Goal: Task Accomplishment & Management: Use online tool/utility

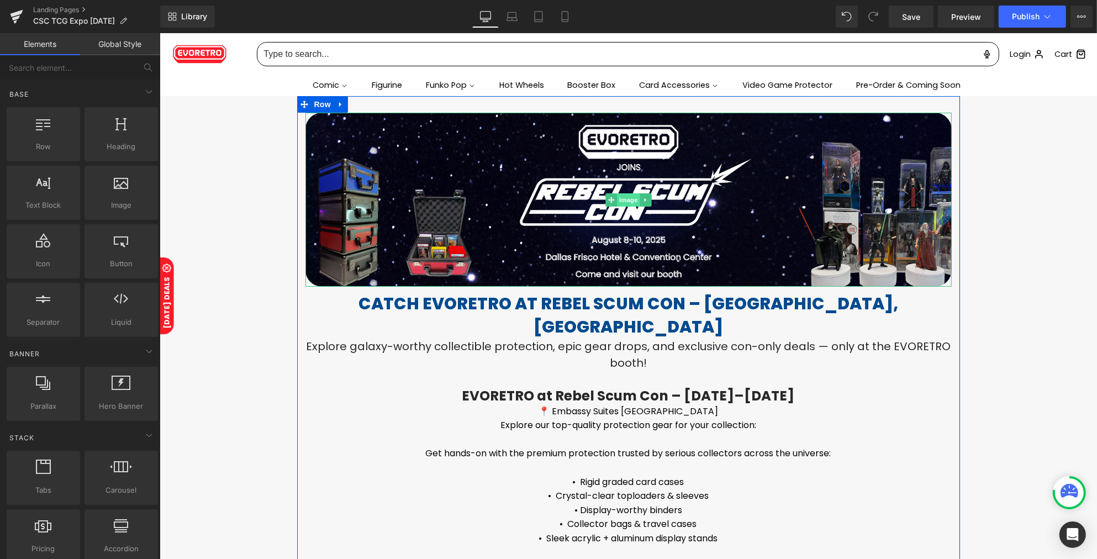
click at [619, 197] on span "Image" at bounding box center [627, 199] width 23 height 13
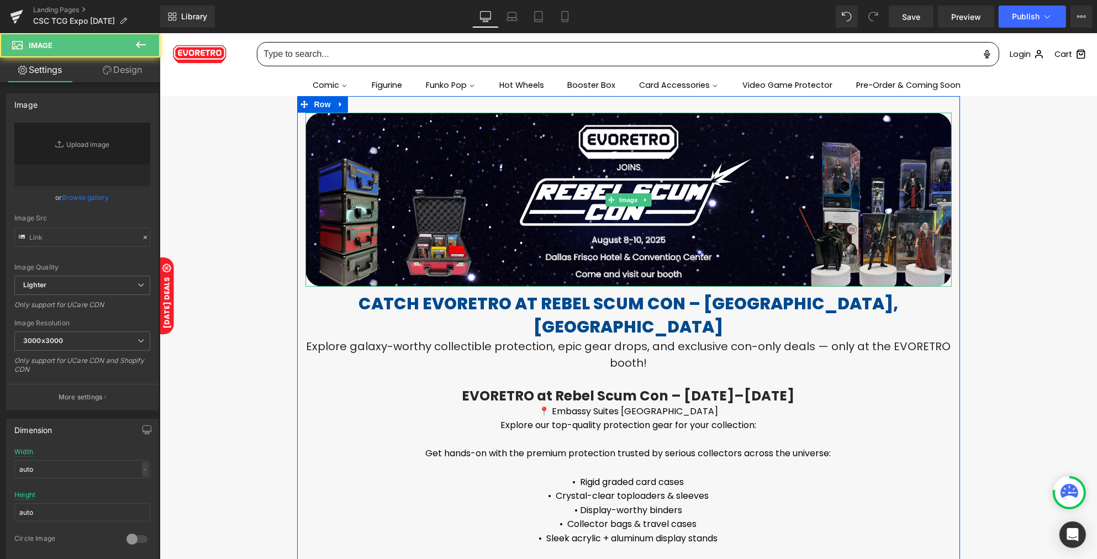
type input "https://cdn.shopify.com/s/files/1/0042/2795/6809/files/Rebel_Scum_LP_banner_192…"
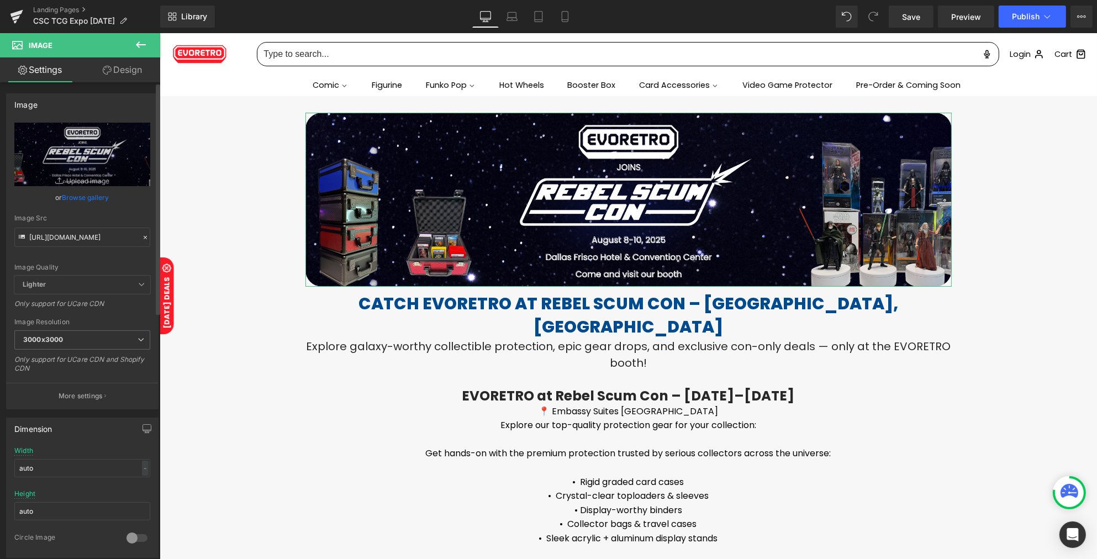
drag, startPoint x: 138, startPoint y: 238, endPoint x: 112, endPoint y: 232, distance: 26.5
click at [141, 237] on icon at bounding box center [145, 238] width 8 height 8
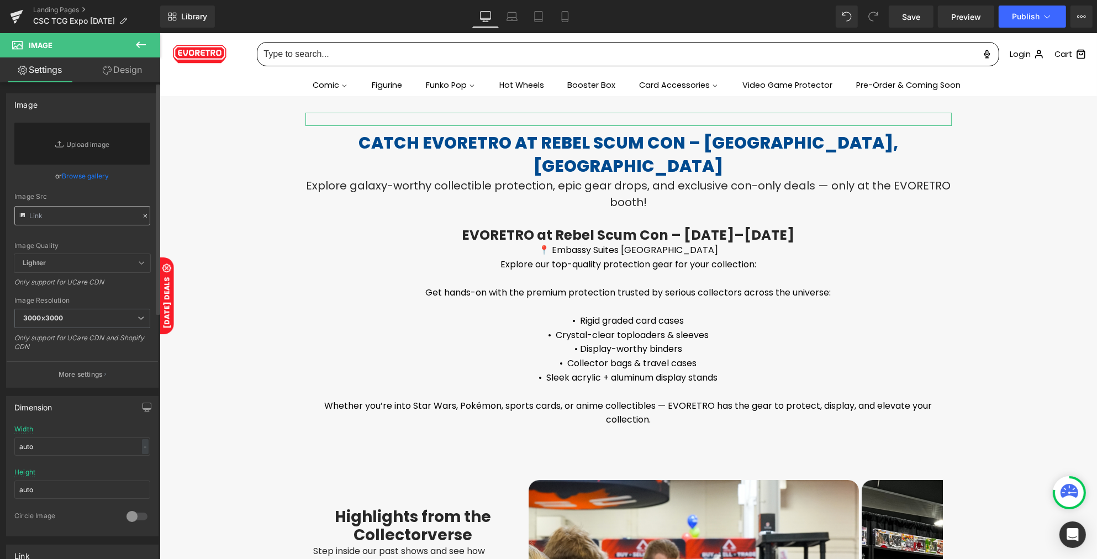
drag, startPoint x: 105, startPoint y: 232, endPoint x: 104, endPoint y: 221, distance: 11.1
click at [104, 228] on div "Image Quality Lighter Lightest Lighter Lighter Lightest Only support for UCare …" at bounding box center [82, 188] width 136 height 131
click at [104, 221] on input "text" at bounding box center [82, 215] width 136 height 19
paste input "https://cdn.shopify.com/s/files/1/0042/2795/6809/files/TCG_EXPO-SEP_2025-Shopif…"
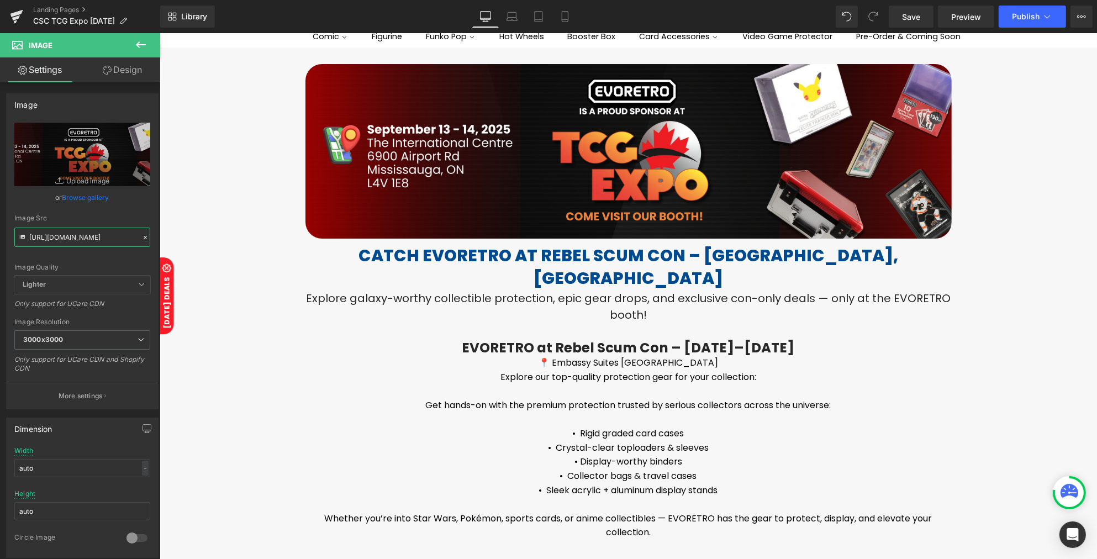
scroll to position [69, 0]
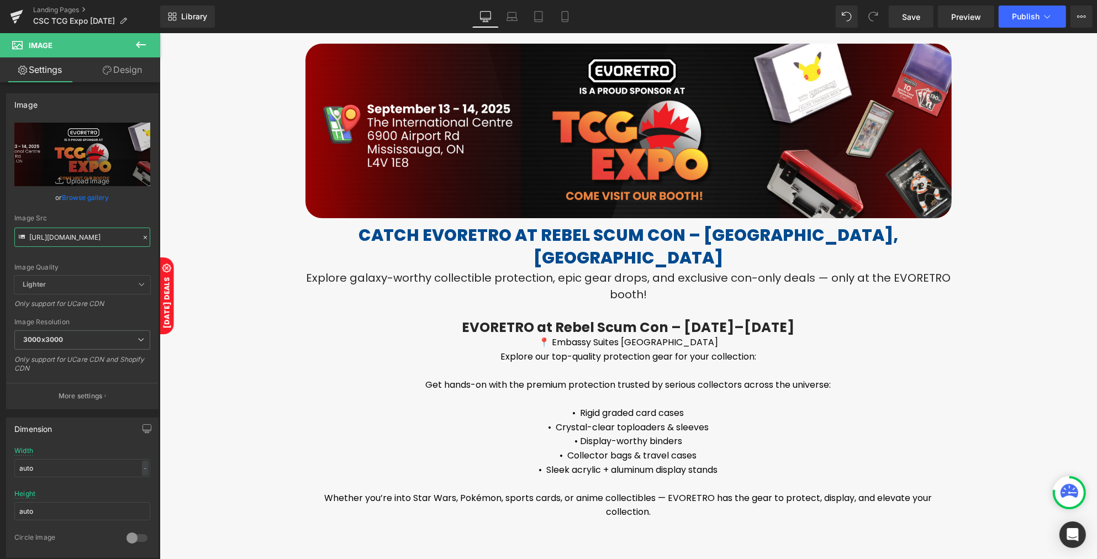
type input "https://cdn.shopify.com/s/files/1/0042/2795/6809/files/TCG_EXPO-SEP_2025-Shopif…"
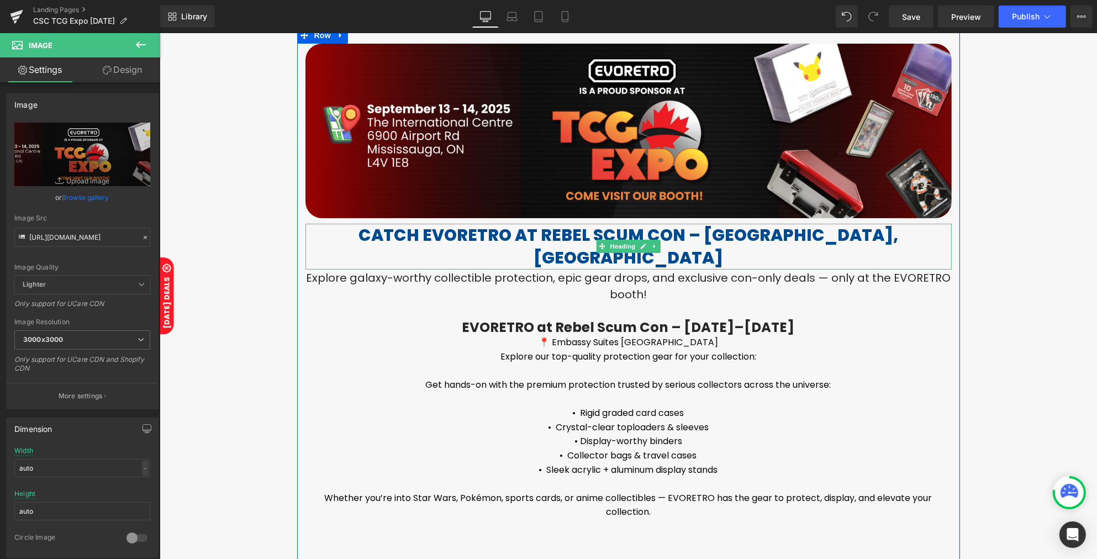
click at [459, 235] on h1 "Catch EVORETRO at Rebel Scum Con – [GEOGRAPHIC_DATA], [GEOGRAPHIC_DATA]" at bounding box center [628, 247] width 646 height 46
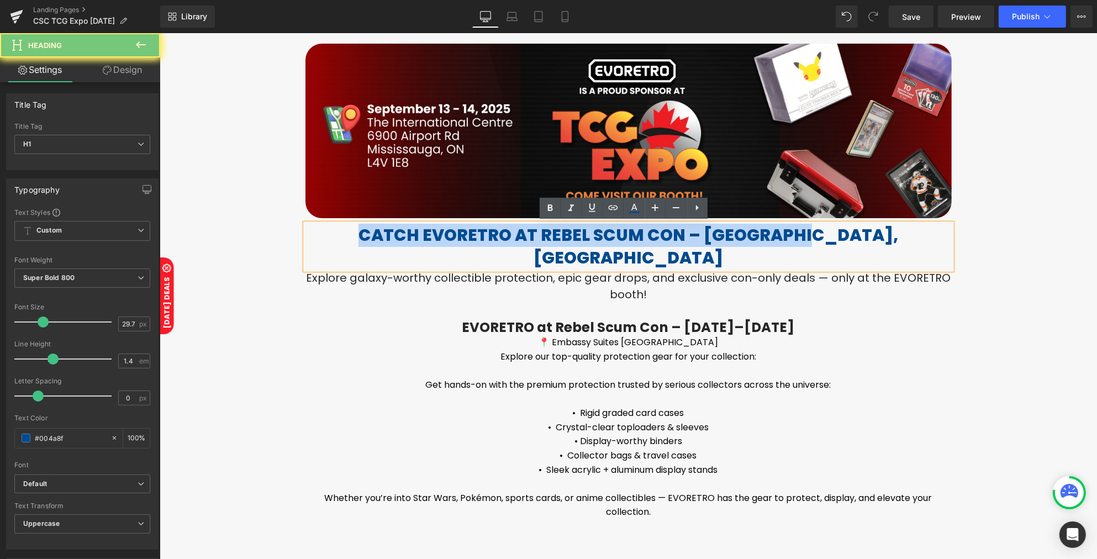
paste div "To enrich screen reader interactions, please activate Accessibility in Grammarl…"
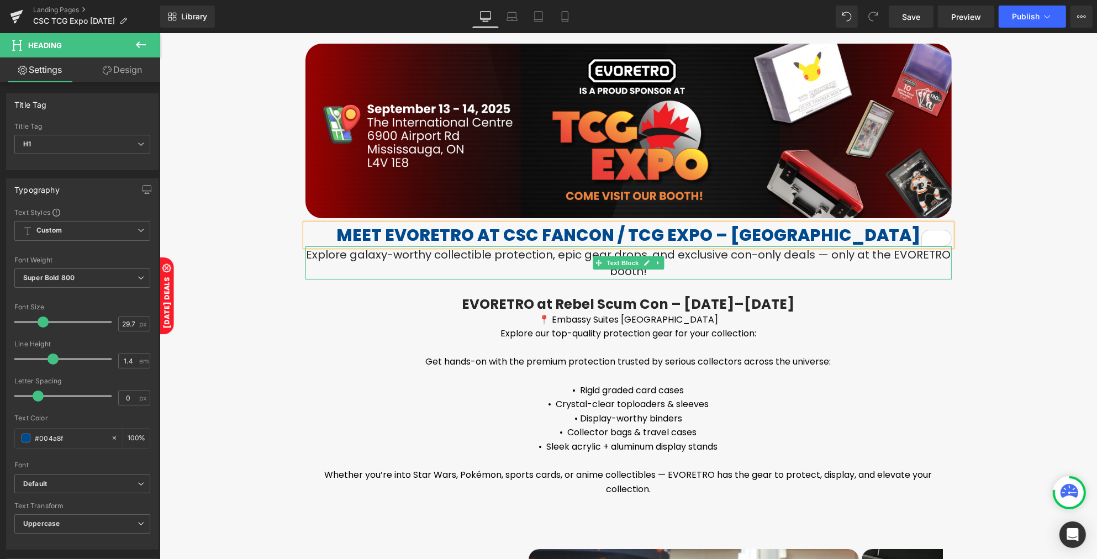
click at [514, 254] on p "Explore galaxy-worthy collectible protection, epic gear drops, and exclusive co…" at bounding box center [628, 262] width 646 height 33
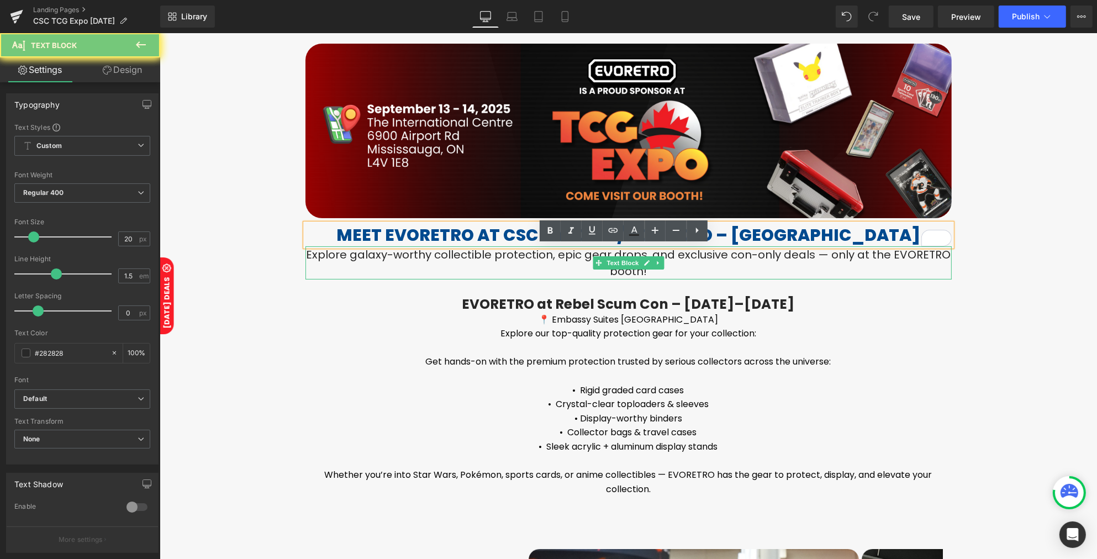
click at [514, 254] on p "Explore galaxy-worthy collectible protection, epic gear drops, and exclusive co…" at bounding box center [628, 262] width 646 height 33
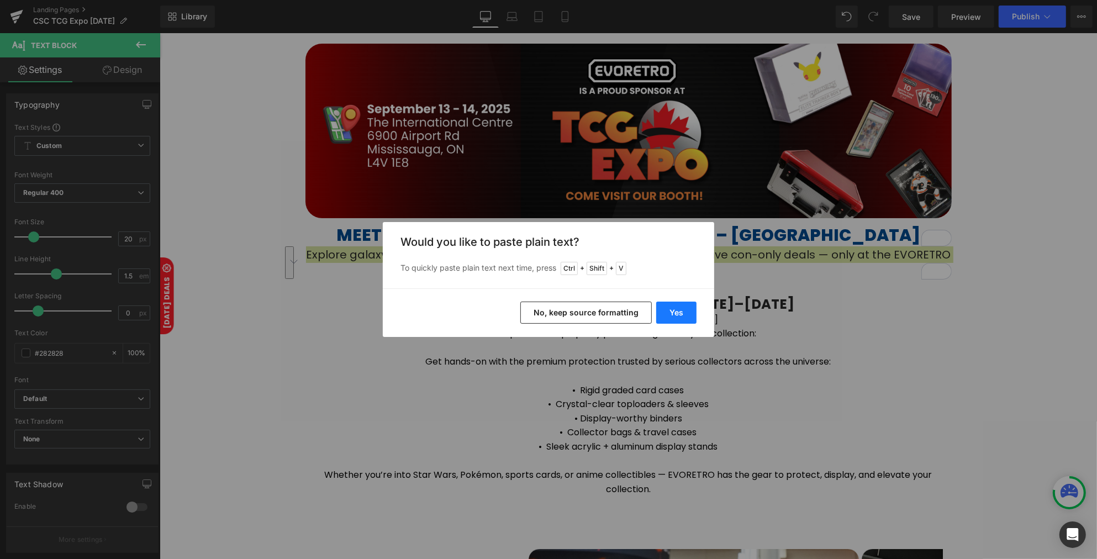
click at [660, 310] on button "Yes" at bounding box center [676, 312] width 40 height 22
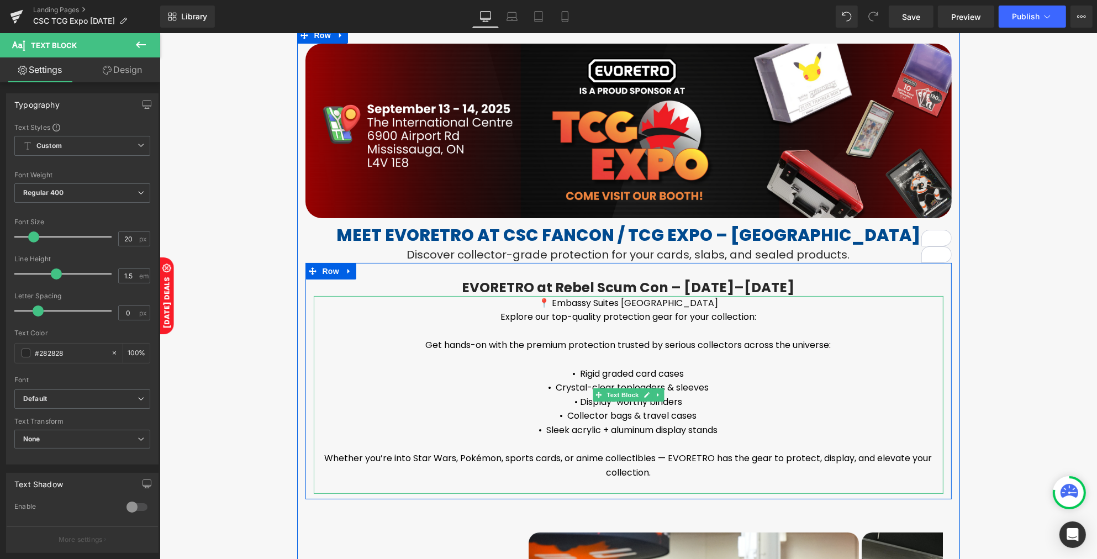
click at [516, 306] on p "📍 Embassy Suites [GEOGRAPHIC_DATA]" at bounding box center [627, 303] width 629 height 14
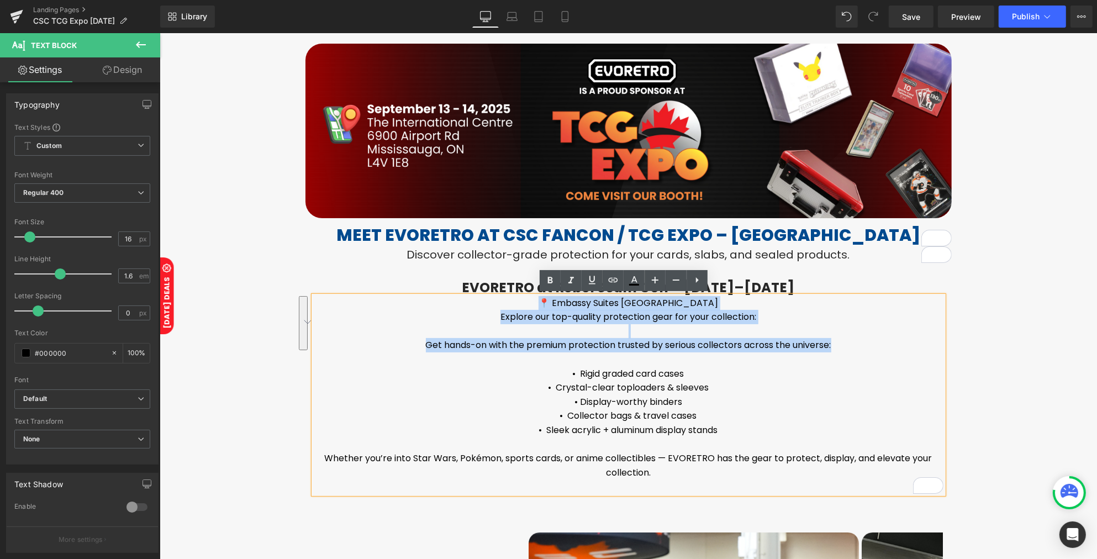
drag, startPoint x: 500, startPoint y: 304, endPoint x: 838, endPoint y: 344, distance: 339.7
click at [838, 344] on div "📍 Embassy Suites Dallas Frisco Hotel & Convention Center Explore our top-qualit…" at bounding box center [627, 395] width 629 height 198
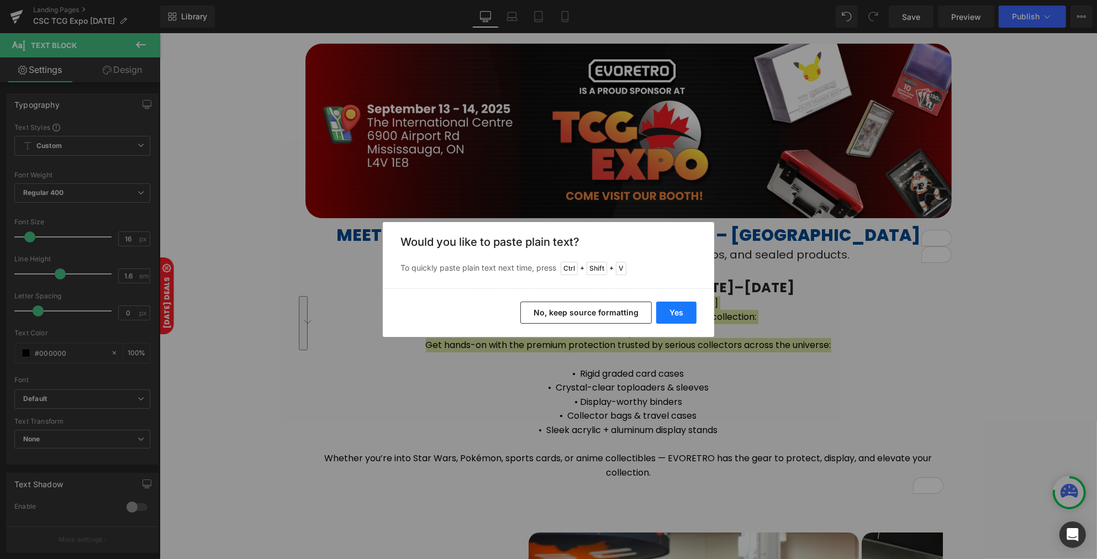
click at [683, 314] on button "Yes" at bounding box center [676, 312] width 40 height 22
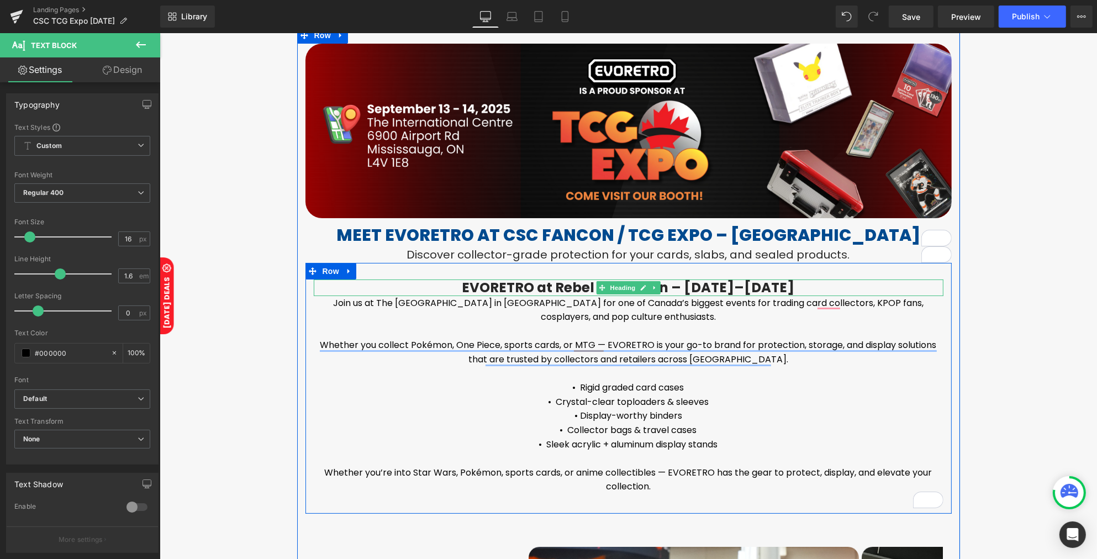
click at [544, 291] on h3 "EVORETRO at Rebel Scum Con – [DATE]–[DATE]" at bounding box center [627, 287] width 629 height 16
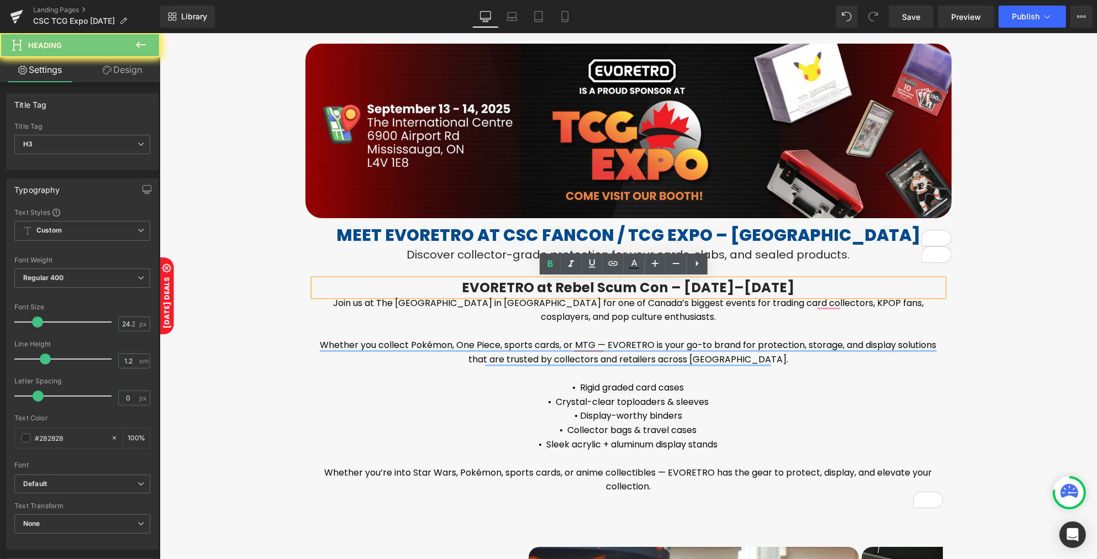
click at [544, 291] on h3 "EVORETRO at Rebel Scum Con – [DATE]–[DATE]" at bounding box center [627, 287] width 629 height 16
paste div
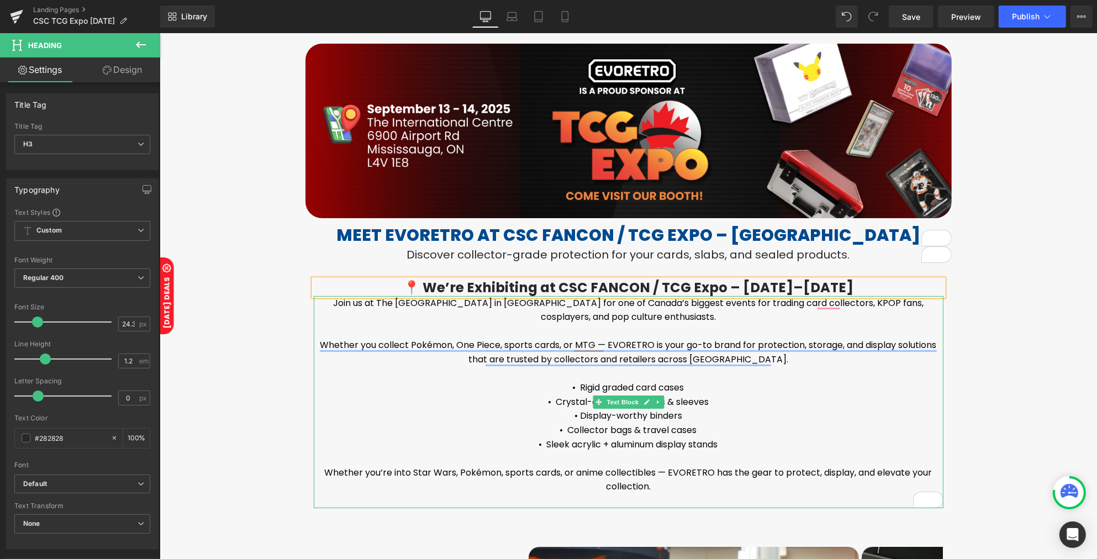
scroll to position [138, 0]
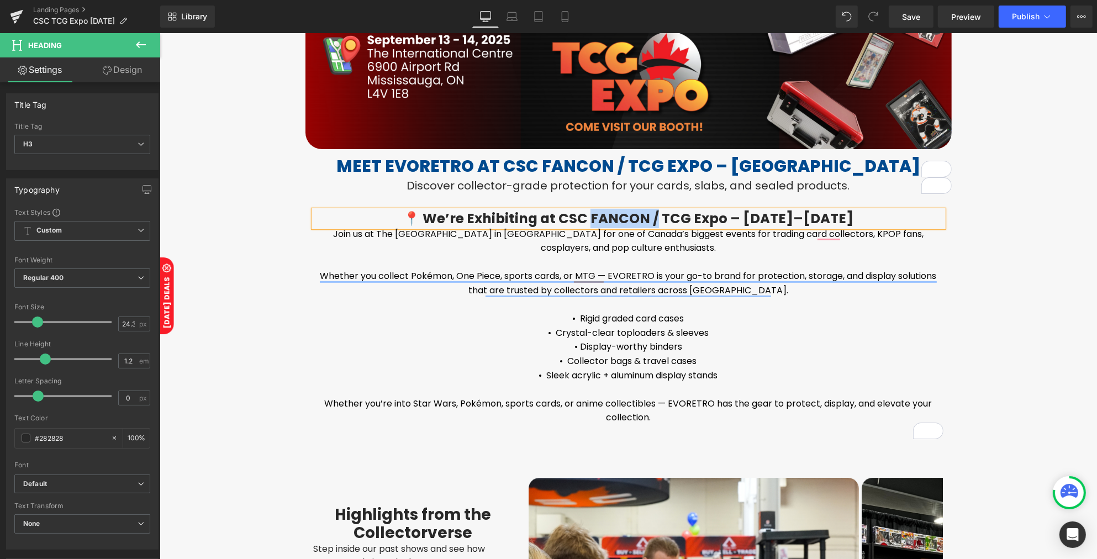
drag, startPoint x: 667, startPoint y: 214, endPoint x: 603, endPoint y: 217, distance: 64.1
click at [603, 217] on h3 "📍 We’re Exhibiting at CSC FANCON / TCG Expo – Sept 12–14" at bounding box center [627, 218] width 629 height 16
copy h3 "ANCON /"
click at [664, 163] on h1 "Meet EVORETRO at CSC FANCON / TCG Expo – Mississauga" at bounding box center [628, 166] width 646 height 23
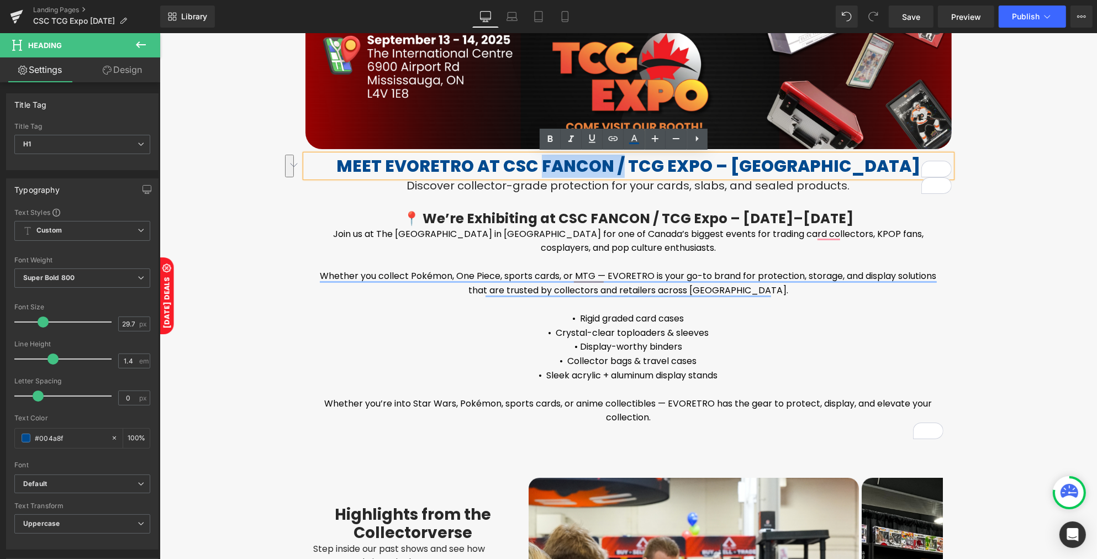
drag, startPoint x: 653, startPoint y: 162, endPoint x: 573, endPoint y: 166, distance: 79.6
click at [573, 166] on h1 "Meet EVORETRO at CSC FANCON / TCG Expo – Mississauga" at bounding box center [628, 166] width 646 height 23
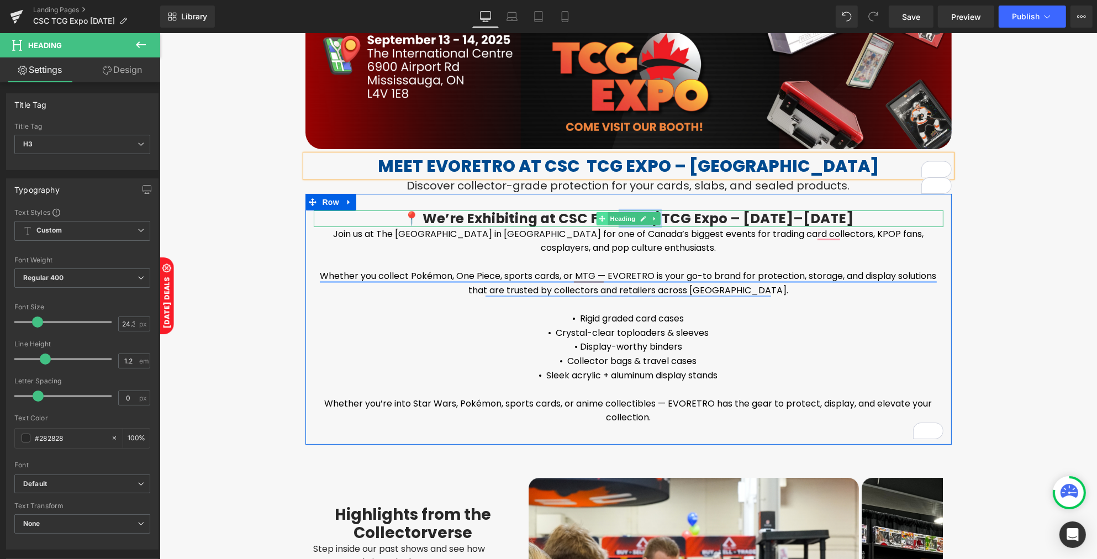
drag, startPoint x: 671, startPoint y: 217, endPoint x: 597, endPoint y: 217, distance: 74.5
click at [597, 217] on div "📍 We’re Exhibiting at CSC FANCON / TCG Expo – Sept 12–14 Heading" at bounding box center [627, 218] width 629 height 16
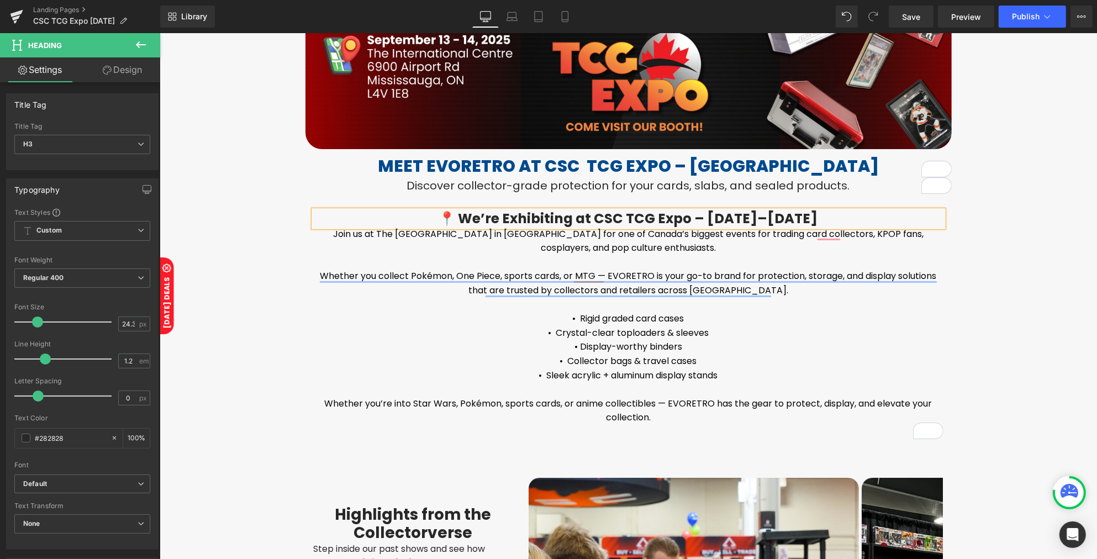
click at [752, 218] on h3 "📍 We’re Exhibiting at CSC TCG Expo – Sept 12–14" at bounding box center [627, 218] width 629 height 16
click at [534, 216] on h3 "📍 We’re Exhibiting at CSC TCG Expo – Sept 13–14" at bounding box center [627, 218] width 629 height 16
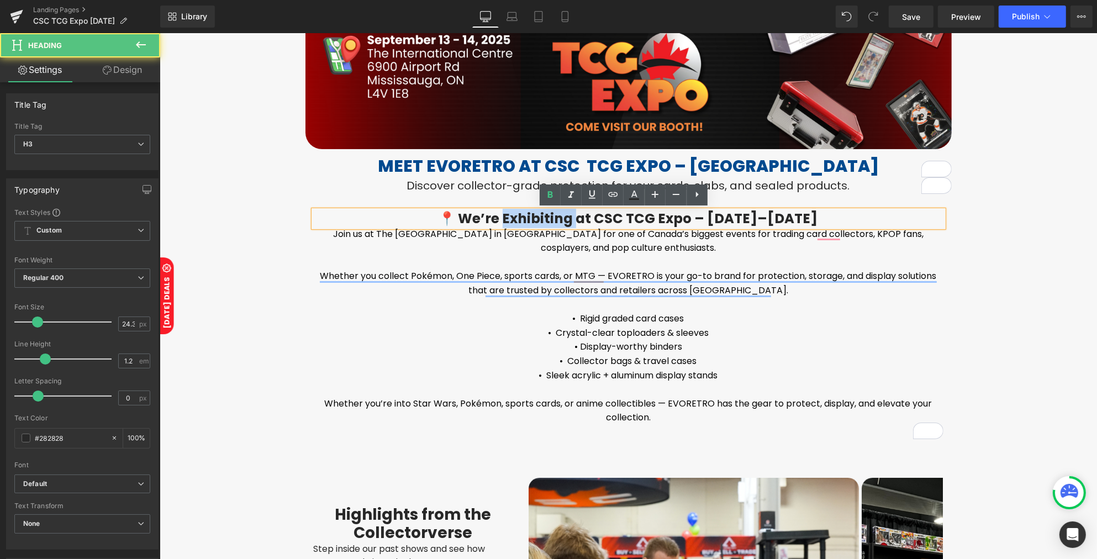
click at [534, 216] on h3 "📍 We’re Exhibiting at CSC TCG Expo – Sept 13–14" at bounding box center [627, 218] width 629 height 16
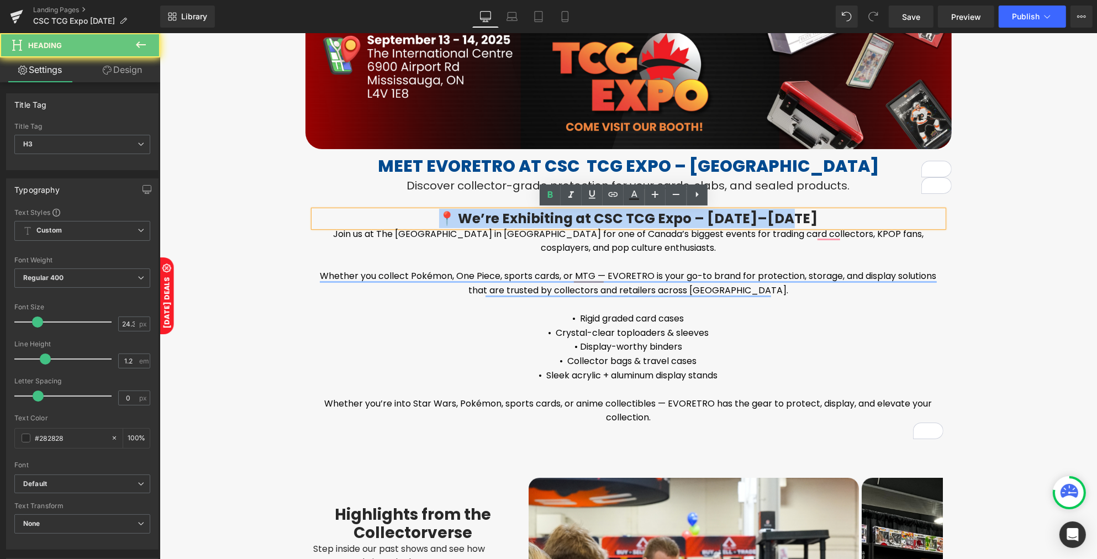
click at [534, 216] on h3 "📍 We’re Exhibiting at CSC TCG Expo – Sept 13–14" at bounding box center [627, 218] width 629 height 16
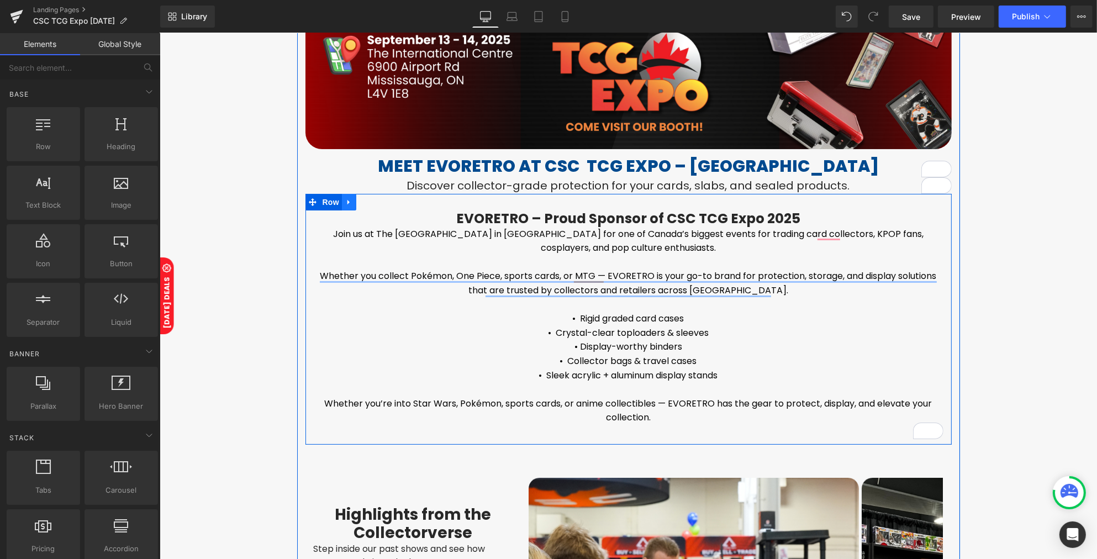
click at [341, 205] on link at bounding box center [348, 202] width 14 height 17
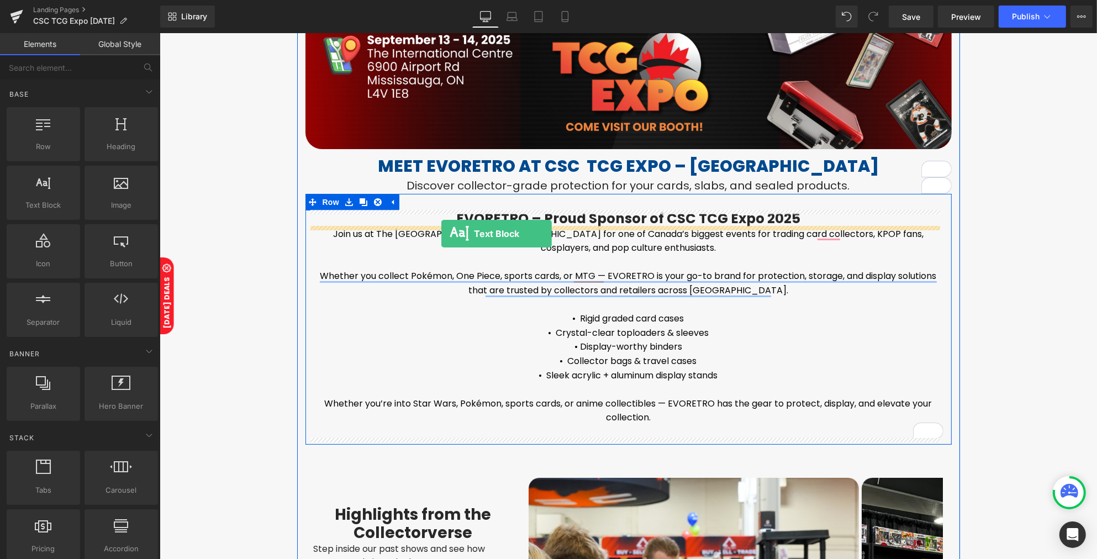
drag, startPoint x: 202, startPoint y: 222, endPoint x: 441, endPoint y: 234, distance: 239.4
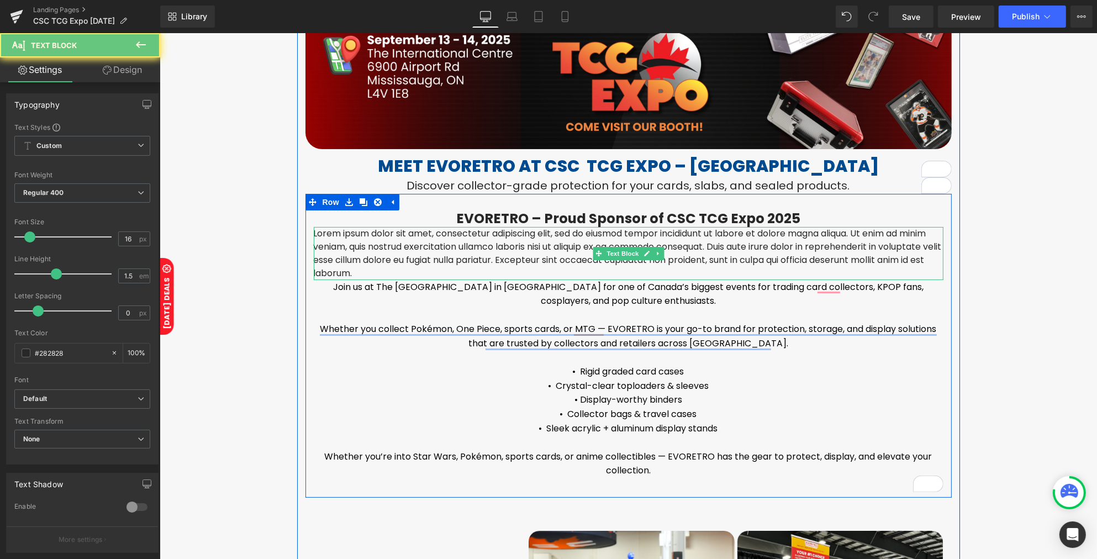
click at [485, 244] on p "Lorem ipsum dolor sit amet, consectetur adipiscing elit, sed do eiusmod tempor …" at bounding box center [627, 253] width 629 height 53
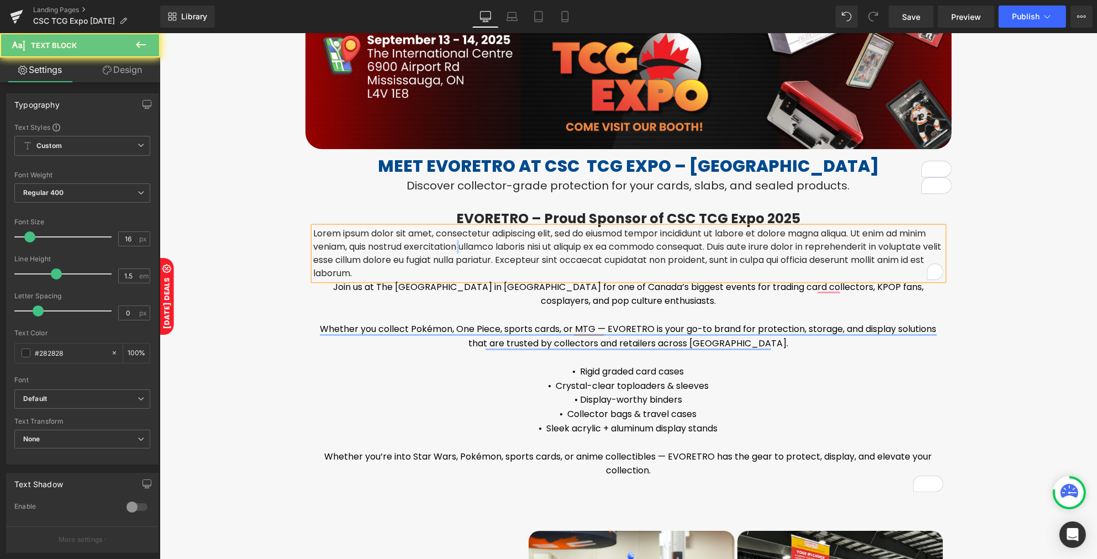
click at [485, 244] on p "Lorem ipsum dolor sit amet, consectetur adipiscing elit, sed do eiusmod tempor …" at bounding box center [627, 253] width 629 height 53
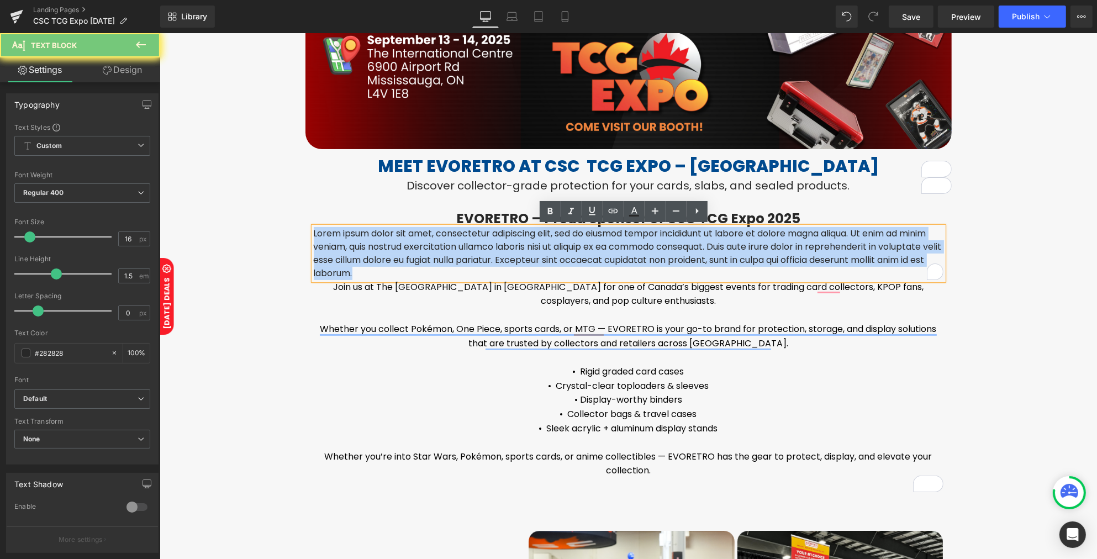
click at [485, 244] on p "Lorem ipsum dolor sit amet, consectetur adipiscing elit, sed do eiusmod tempor …" at bounding box center [627, 253] width 629 height 53
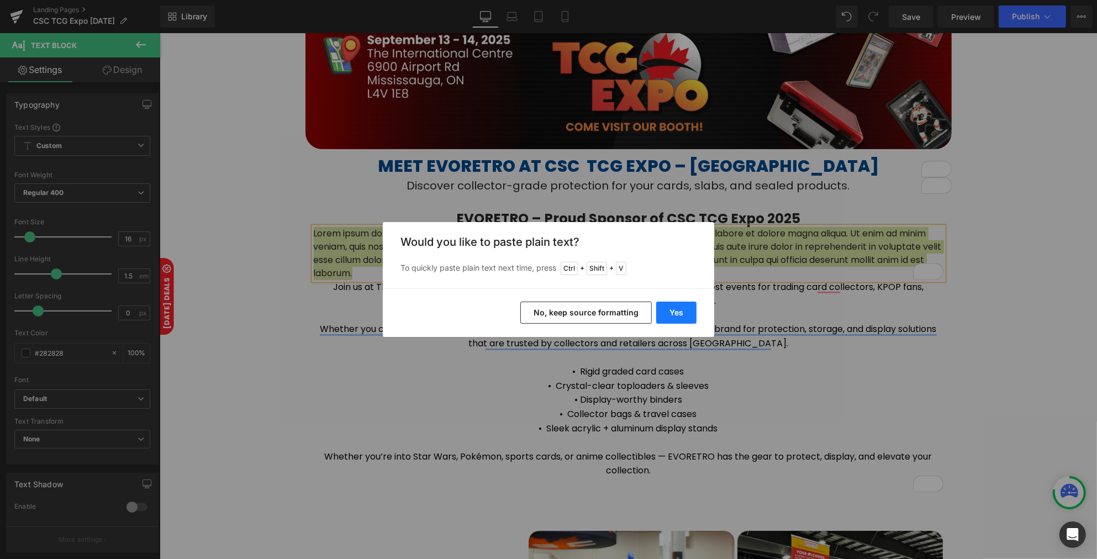
drag, startPoint x: 660, startPoint y: 315, endPoint x: 500, endPoint y: 279, distance: 164.1
click at [660, 315] on button "Yes" at bounding box center [676, 312] width 40 height 22
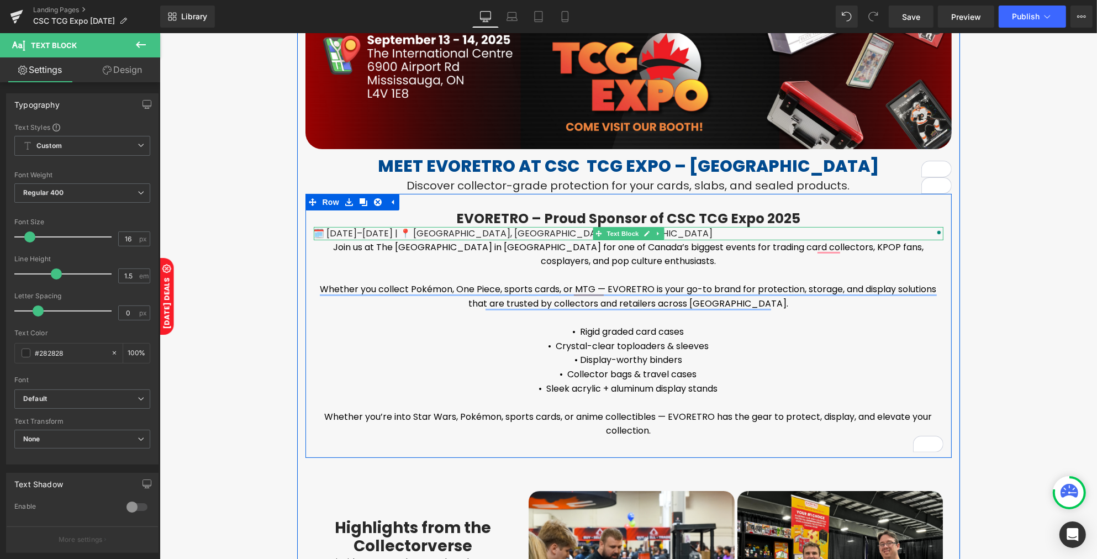
click at [605, 233] on span "Text Block" at bounding box center [622, 233] width 36 height 13
click at [507, 234] on p "🗓️ [DATE]–[DATE] | 📍 [GEOGRAPHIC_DATA], [GEOGRAPHIC_DATA], [GEOGRAPHIC_DATA]" at bounding box center [627, 233] width 629 height 13
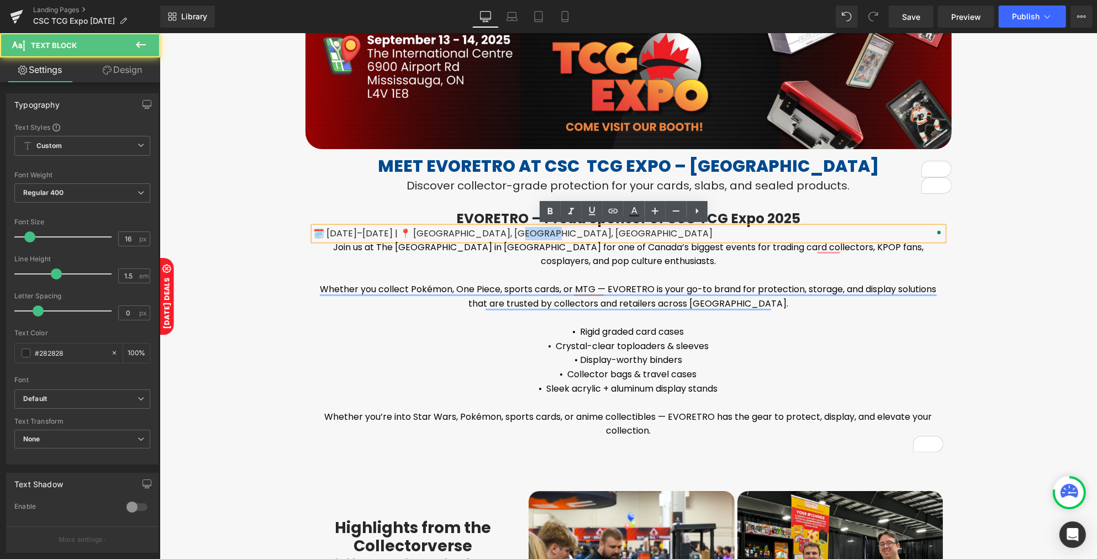
click at [507, 234] on p "🗓️ [DATE]–[DATE] | 📍 [GEOGRAPHIC_DATA], [GEOGRAPHIC_DATA], [GEOGRAPHIC_DATA]" at bounding box center [627, 233] width 629 height 13
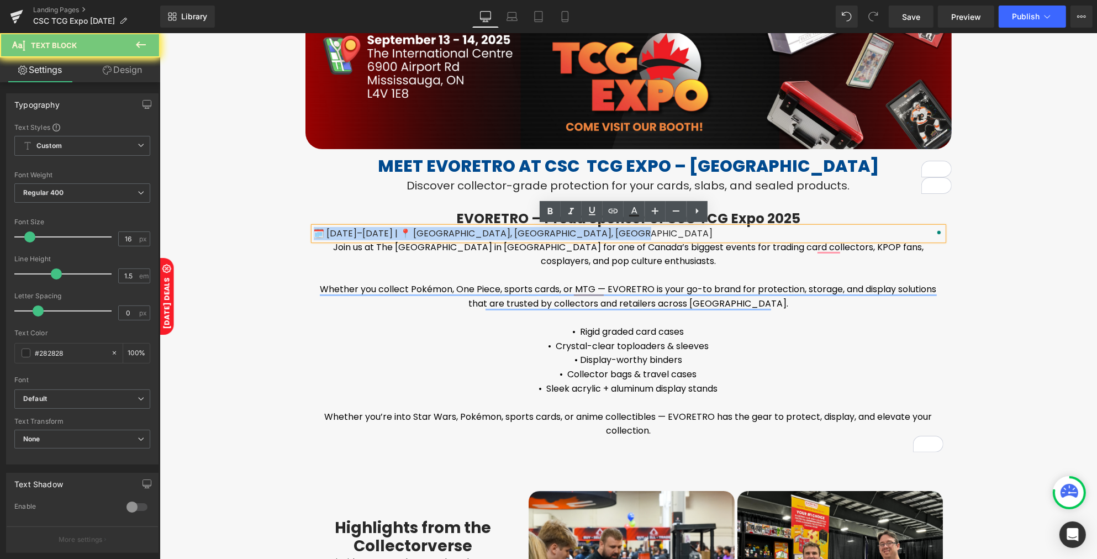
click at [507, 234] on p "🗓️ [DATE]–[DATE] | 📍 [GEOGRAPHIC_DATA], [GEOGRAPHIC_DATA], [GEOGRAPHIC_DATA]" at bounding box center [627, 233] width 629 height 13
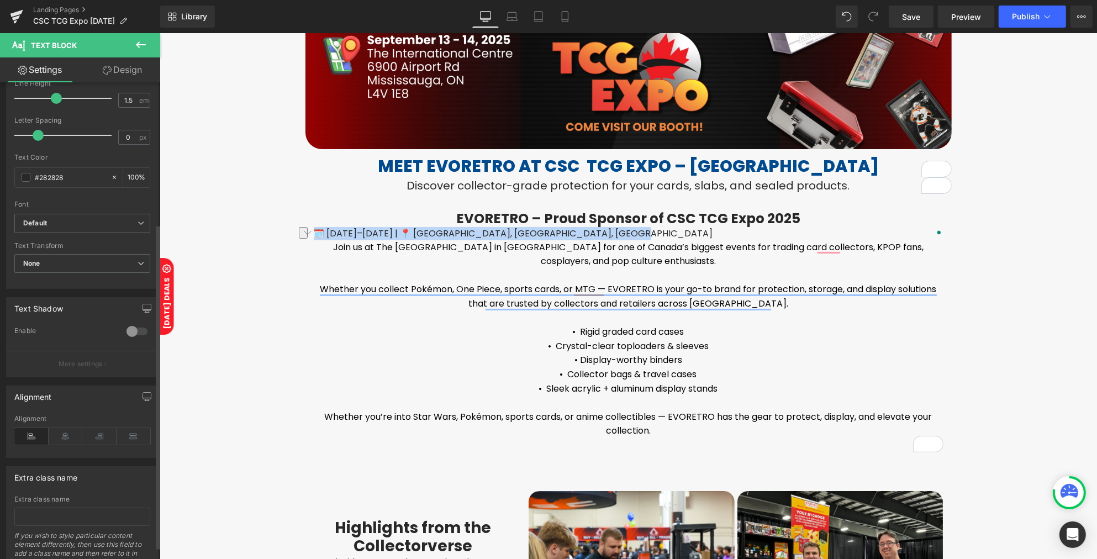
scroll to position [207, 0]
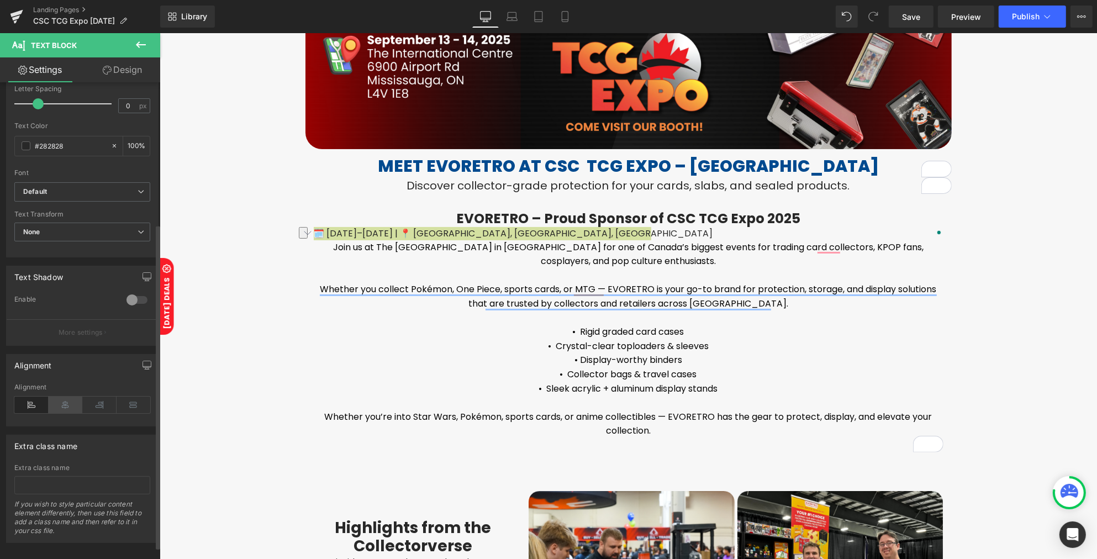
click at [70, 404] on icon at bounding box center [66, 404] width 34 height 17
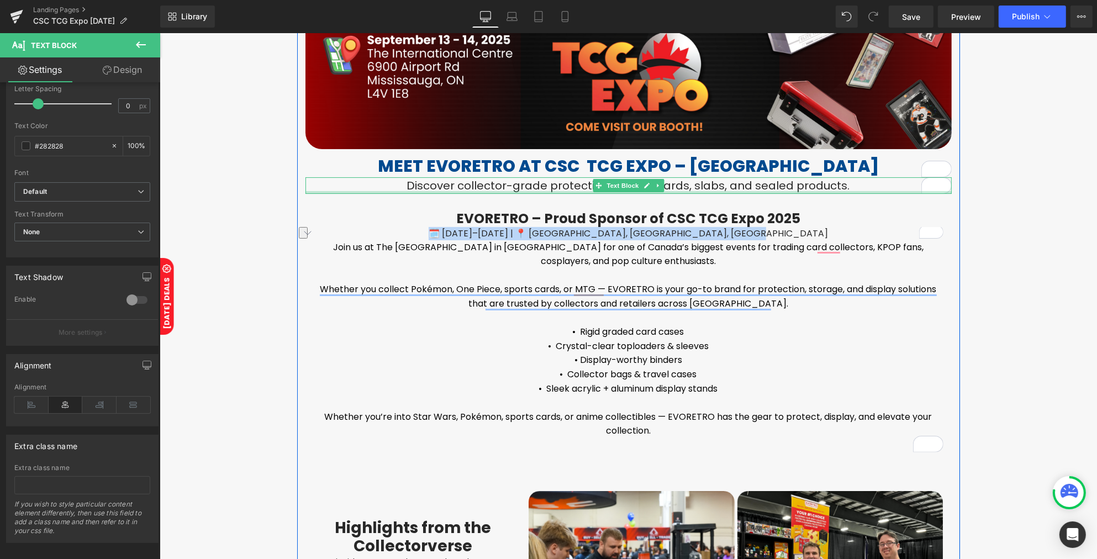
click at [561, 189] on p "Discover collector-grade protection for your cards, slabs, and sealed products." at bounding box center [628, 185] width 646 height 17
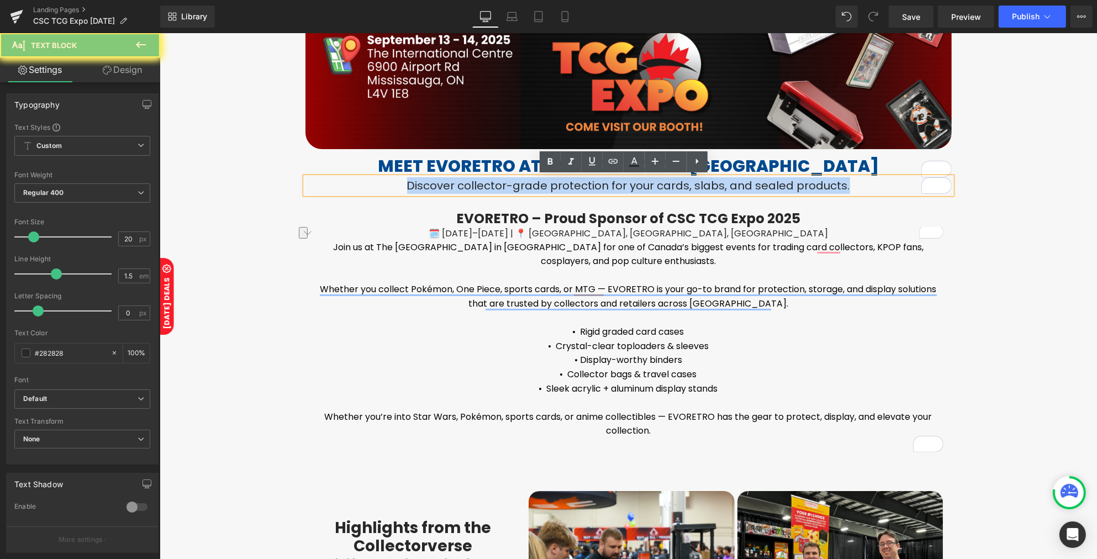
click at [561, 189] on p "Discover collector-grade protection for your cards, slabs, and sealed products." at bounding box center [628, 185] width 646 height 17
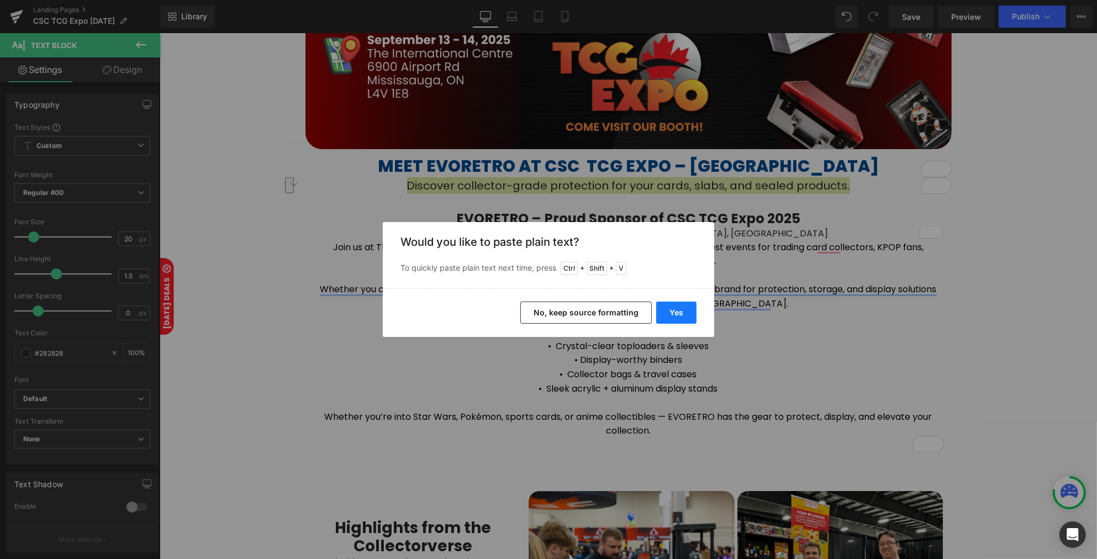
click at [674, 310] on button "Yes" at bounding box center [676, 312] width 40 height 22
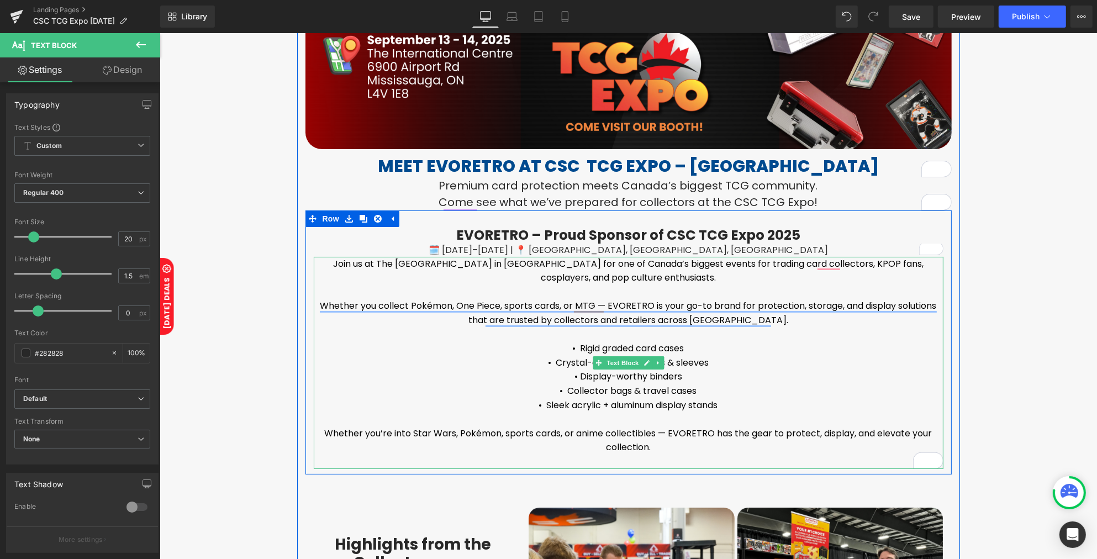
click at [527, 271] on p "Join us at The International Centre in Mississauga for one of Canada’s biggest …" at bounding box center [627, 271] width 629 height 28
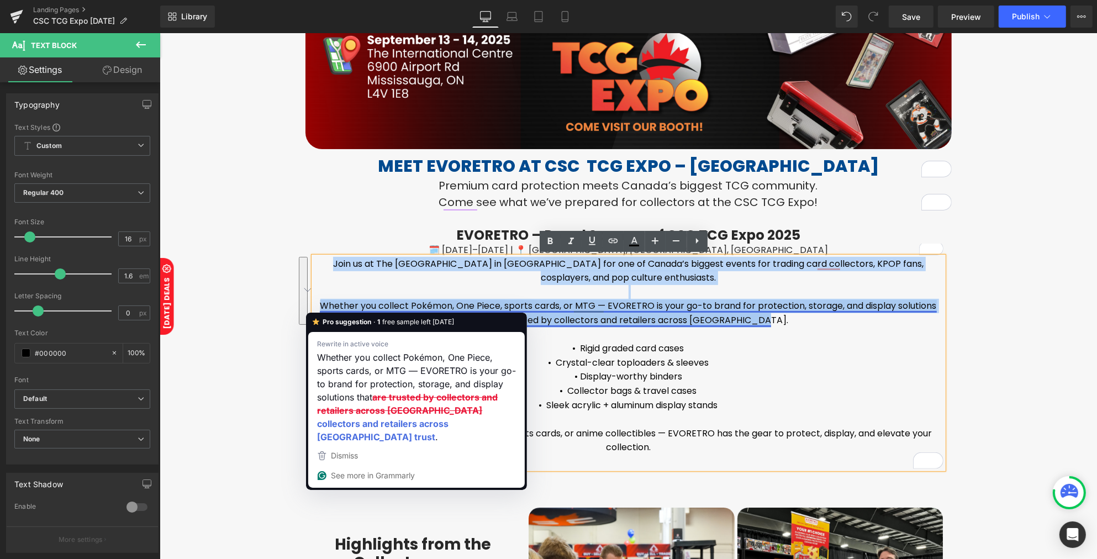
drag, startPoint x: 311, startPoint y: 261, endPoint x: 767, endPoint y: 318, distance: 459.6
click at [767, 318] on div "Join us at The International Centre in Mississauga for one of Canada’s biggest …" at bounding box center [627, 363] width 629 height 212
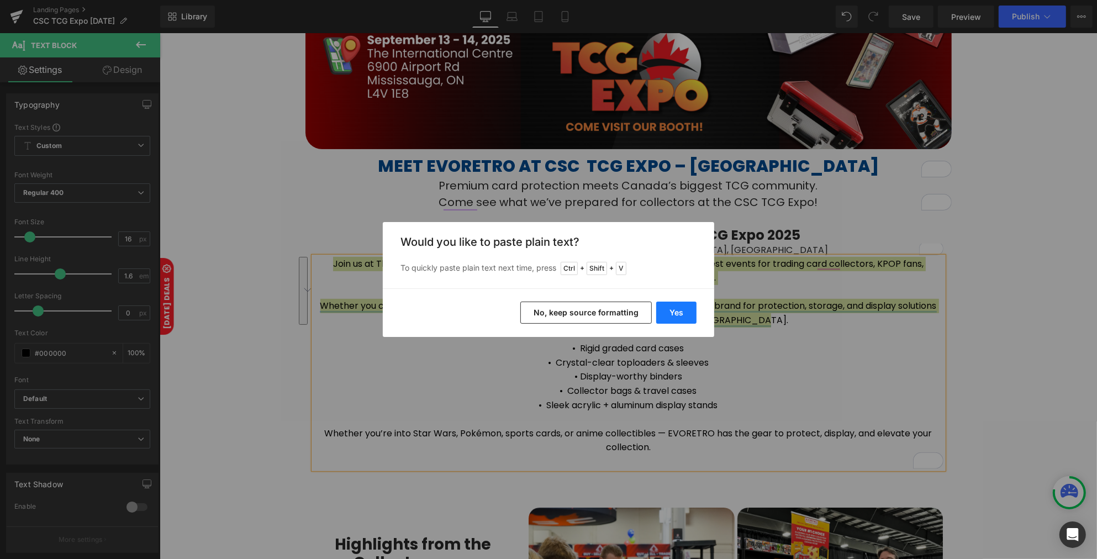
click at [685, 314] on button "Yes" at bounding box center [676, 312] width 40 height 22
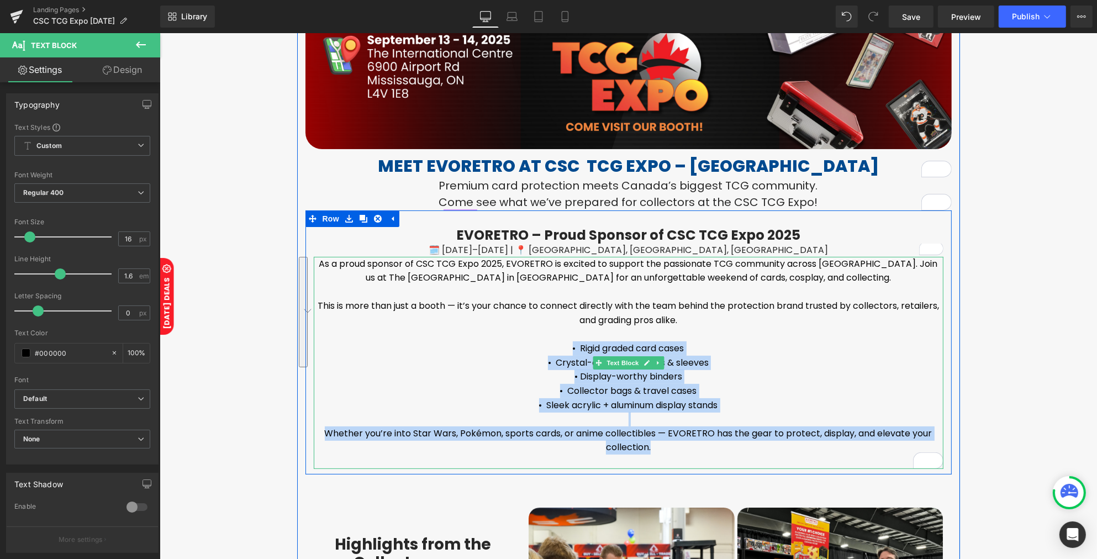
drag, startPoint x: 558, startPoint y: 347, endPoint x: 722, endPoint y: 447, distance: 191.9
click at [722, 447] on div "As a proud sponsor of CSC TCG Expo 2025, EVORETRO is excited to support the pas…" at bounding box center [627, 363] width 629 height 212
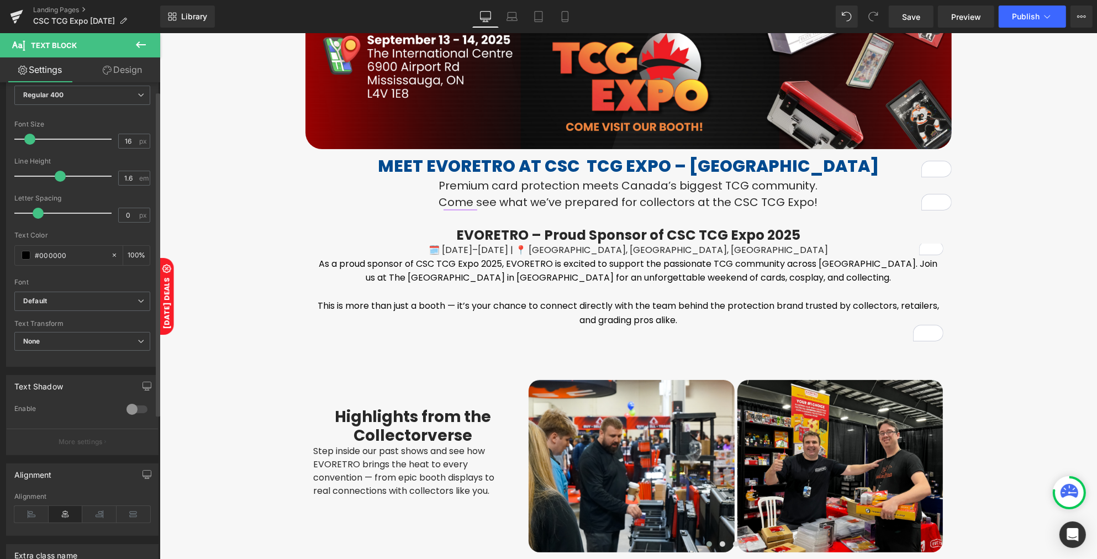
scroll to position [0, 0]
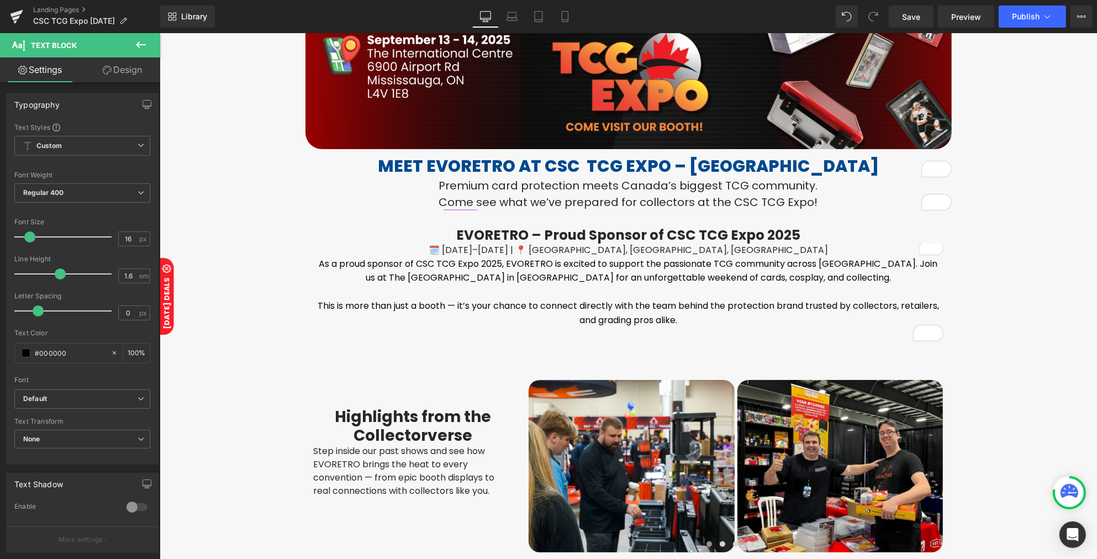
click at [134, 47] on icon at bounding box center [140, 44] width 13 height 13
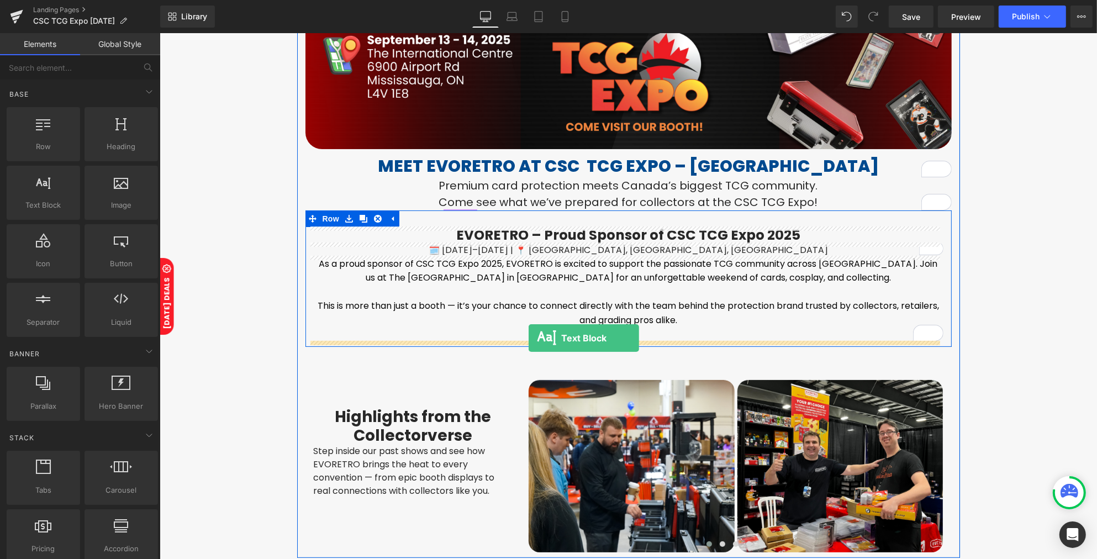
drag, startPoint x: 207, startPoint y: 226, endPoint x: 529, endPoint y: 338, distance: 341.2
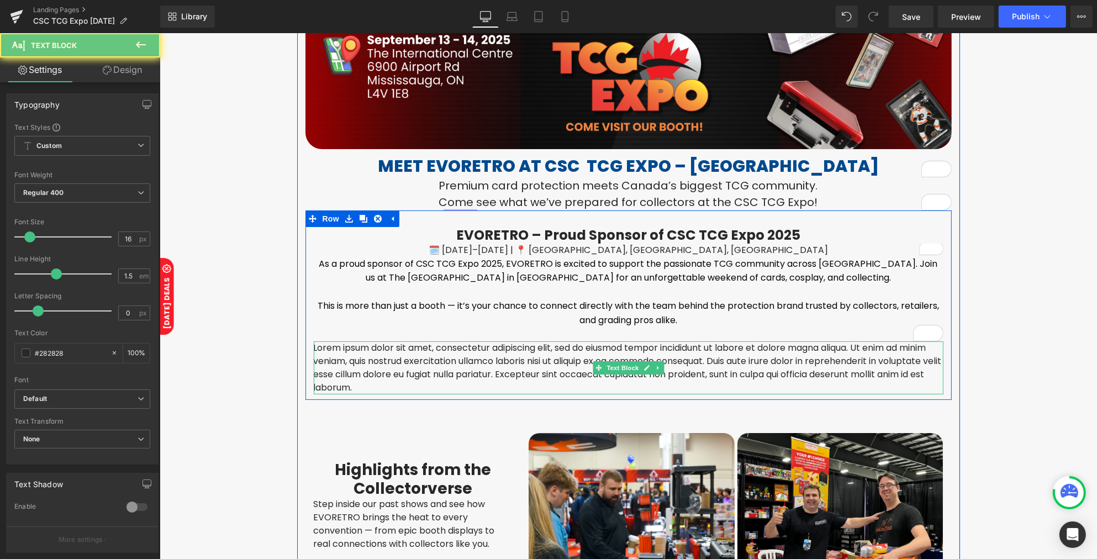
click at [525, 350] on p "Lorem ipsum dolor sit amet, consectetur adipiscing elit, sed do eiusmod tempor …" at bounding box center [627, 367] width 629 height 53
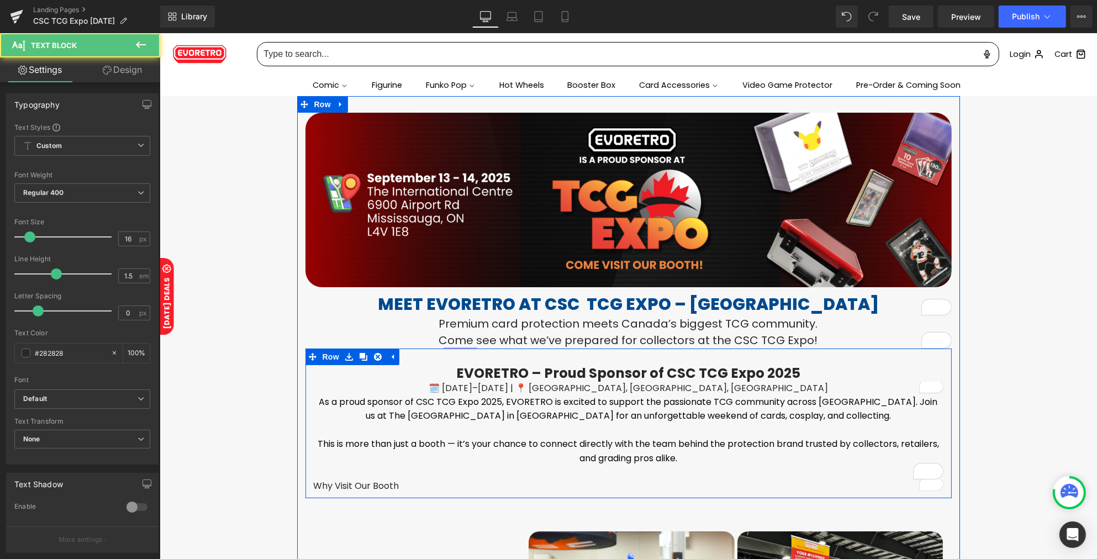
click at [464, 479] on p "Why Visit Our Booth" at bounding box center [627, 485] width 629 height 13
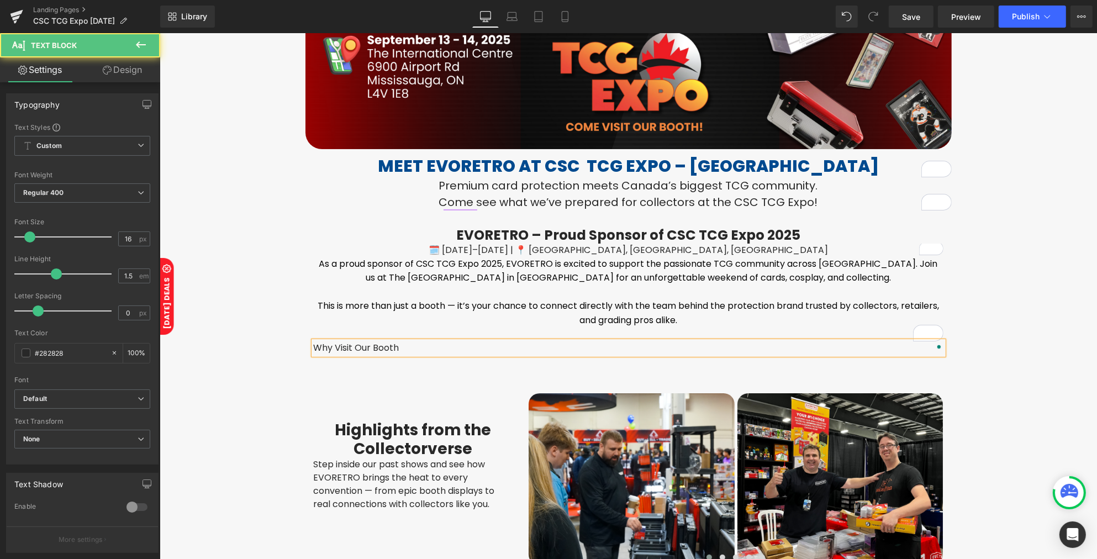
scroll to position [138, 0]
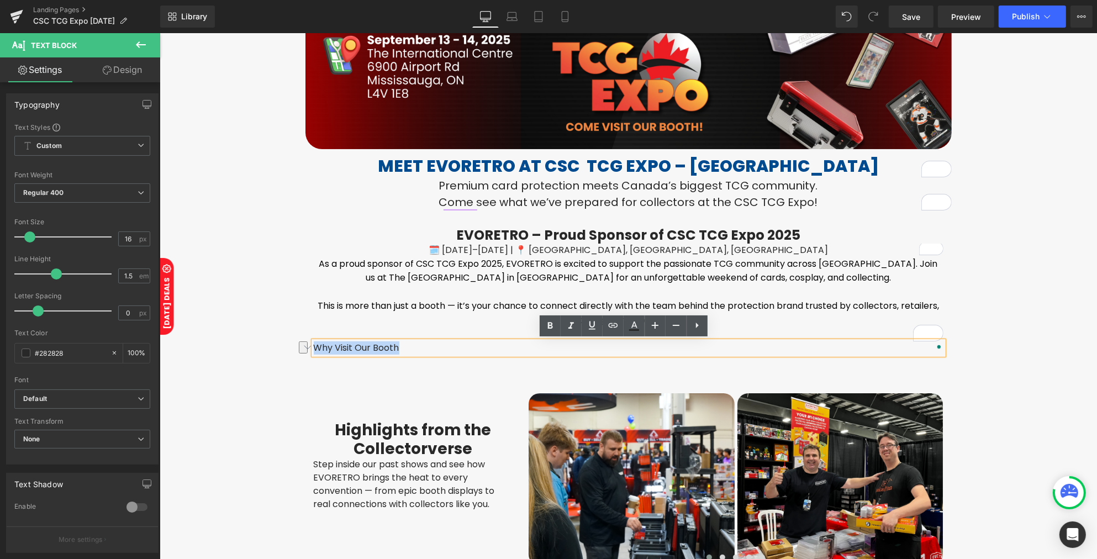
drag, startPoint x: 441, startPoint y: 338, endPoint x: 292, endPoint y: 335, distance: 149.1
click at [297, 335] on div "Image Meet EVORETRO at CSC TCG Expo – [GEOGRAPHIC_DATA] Heading Premium card pr…" at bounding box center [628, 273] width 663 height 596
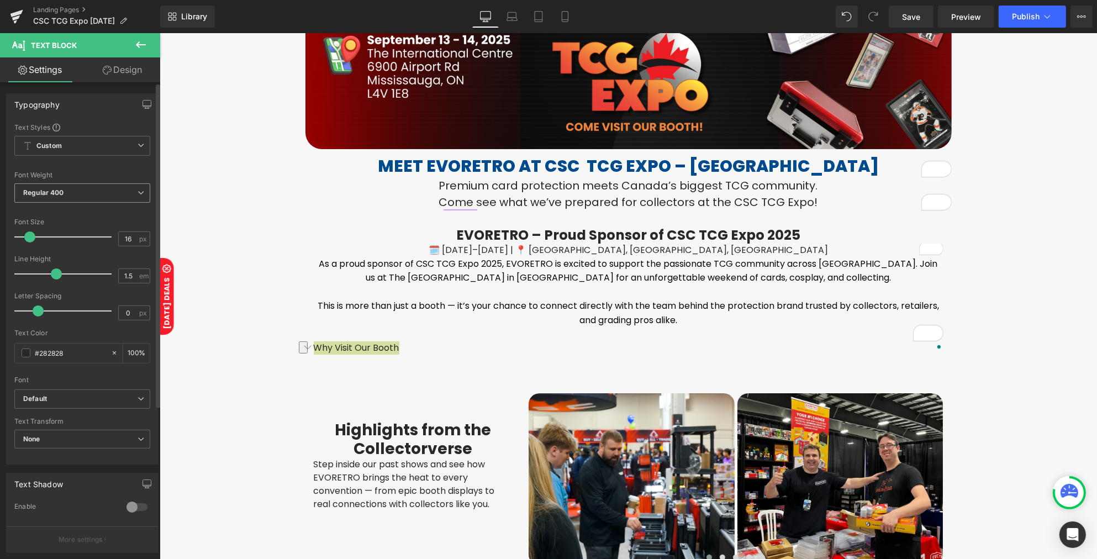
click at [130, 189] on span "Regular 400" at bounding box center [82, 192] width 136 height 19
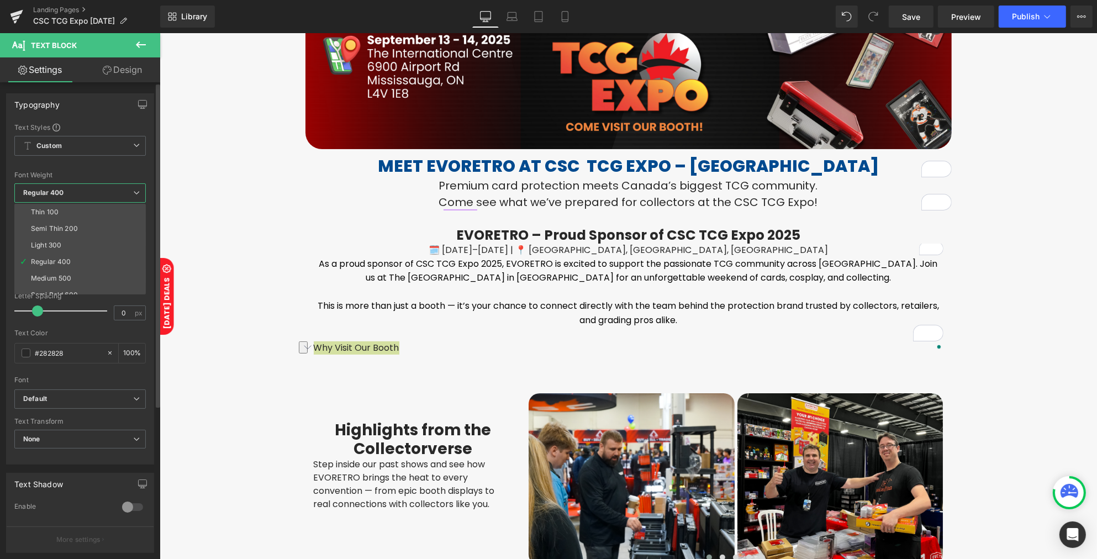
click at [130, 189] on span "Regular 400" at bounding box center [79, 192] width 131 height 19
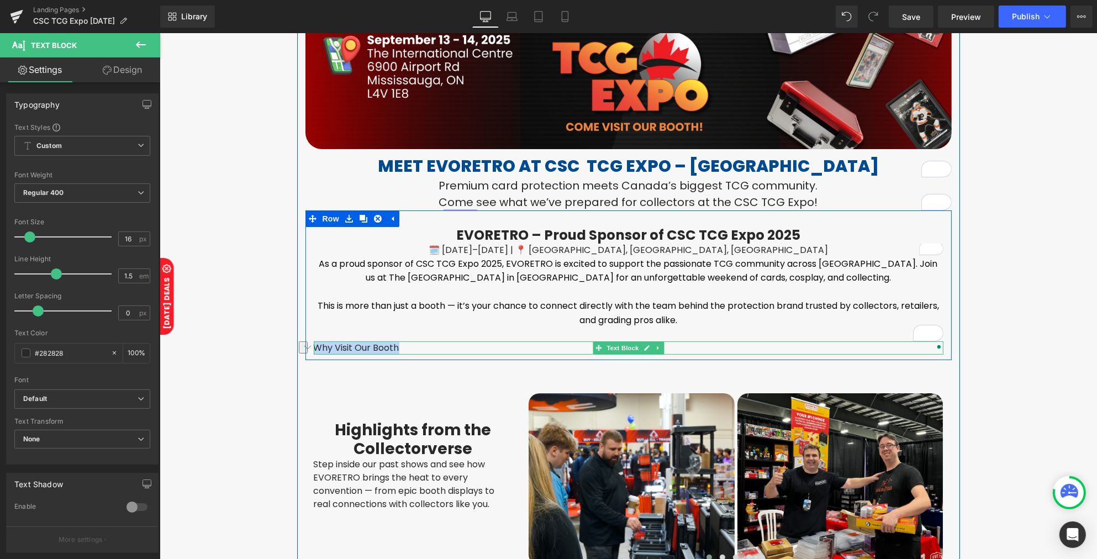
click at [338, 348] on p "Why Visit Our Booth" at bounding box center [627, 347] width 629 height 13
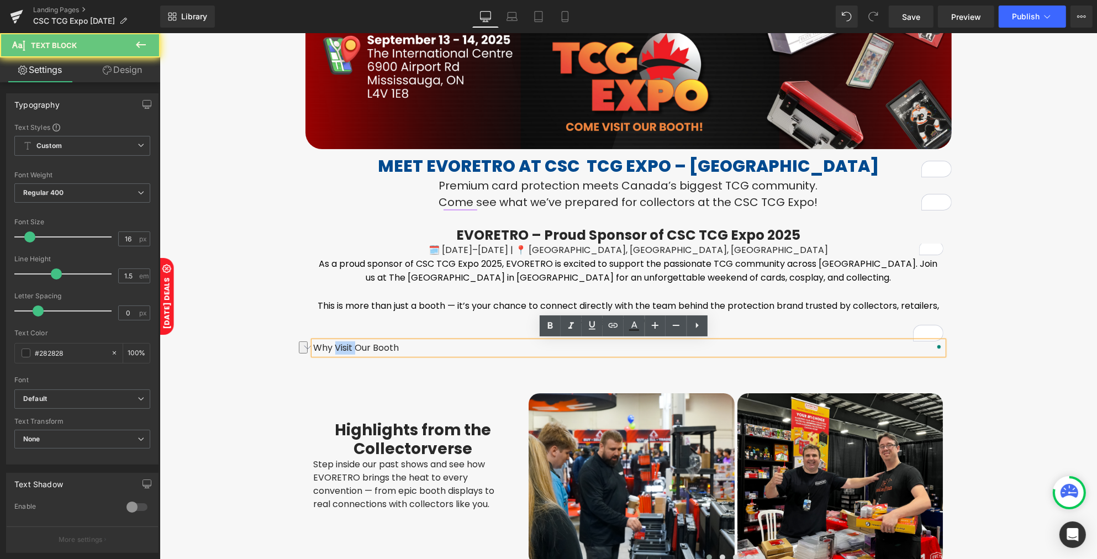
click at [338, 348] on p "Why Visit Our Booth" at bounding box center [627, 347] width 629 height 13
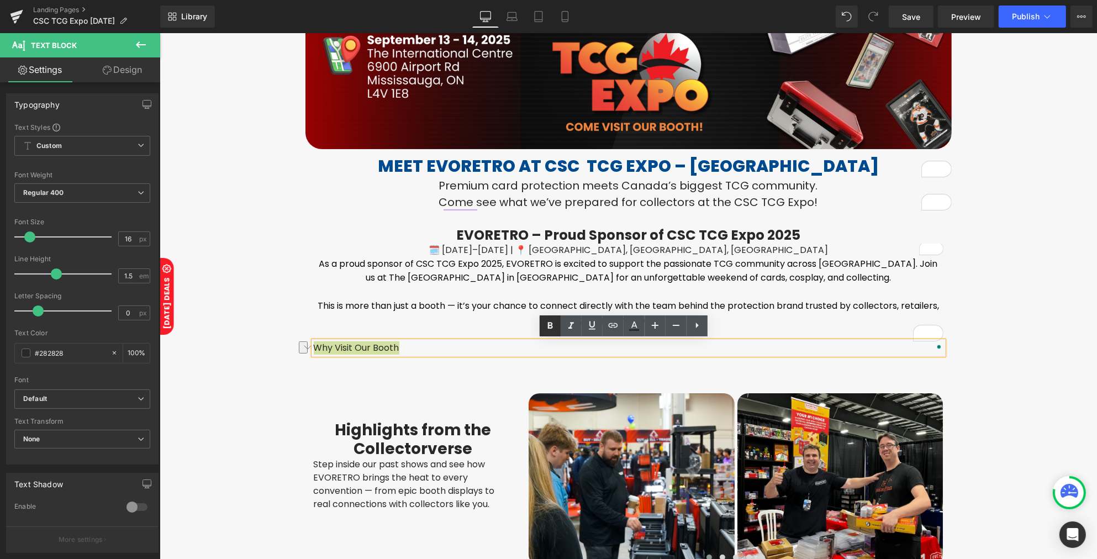
click at [549, 326] on icon at bounding box center [549, 325] width 13 height 13
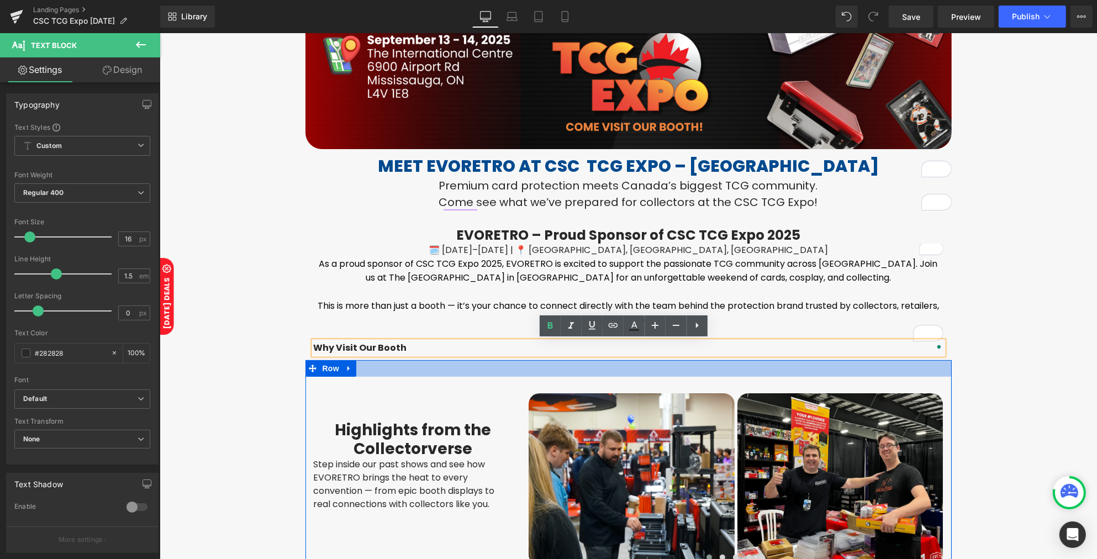
click at [405, 370] on div at bounding box center [628, 368] width 646 height 17
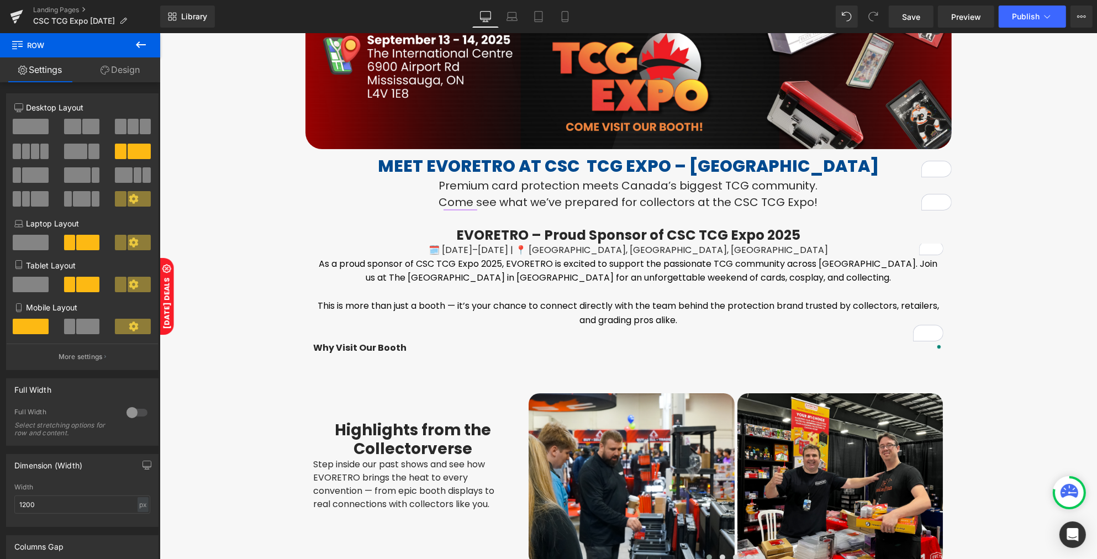
click at [133, 43] on button at bounding box center [140, 45] width 39 height 24
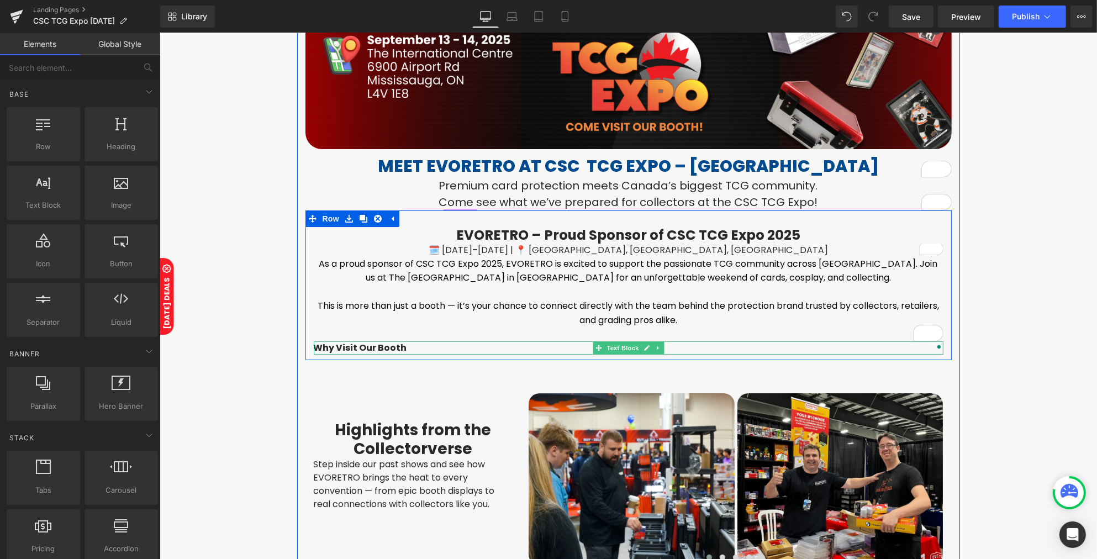
click at [322, 348] on strong "Why Visit Our Booth" at bounding box center [359, 347] width 93 height 13
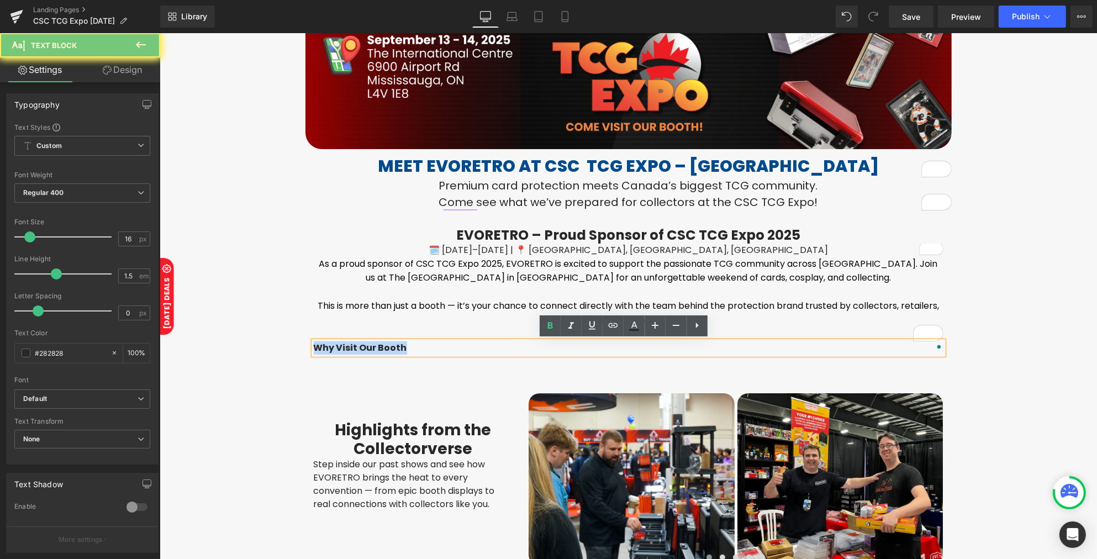
click at [322, 348] on strong "Why Visit Our Booth" at bounding box center [359, 347] width 93 height 13
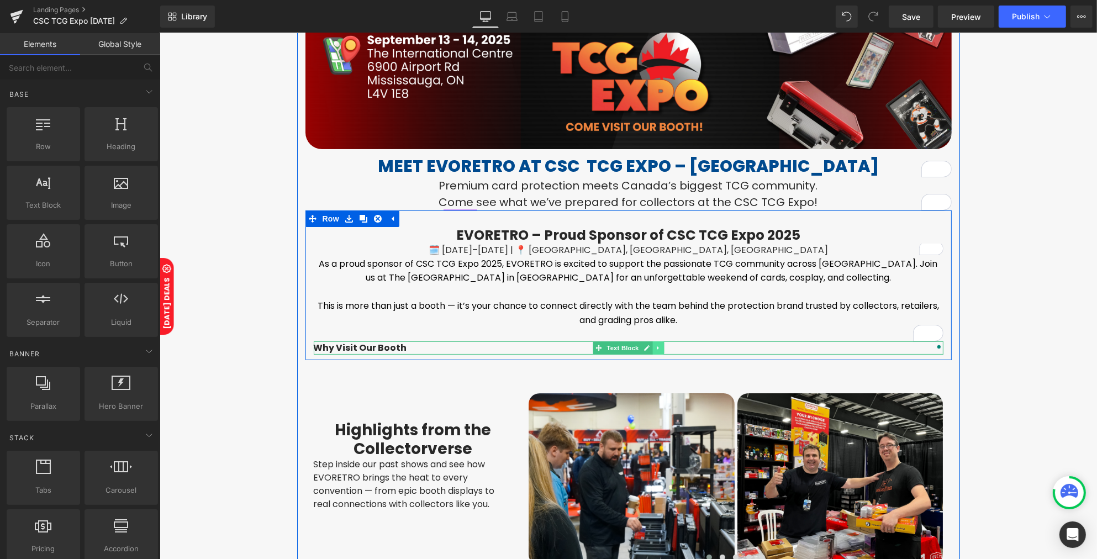
click at [654, 348] on icon at bounding box center [657, 348] width 6 height 7
click at [660, 347] on icon at bounding box center [663, 348] width 6 height 7
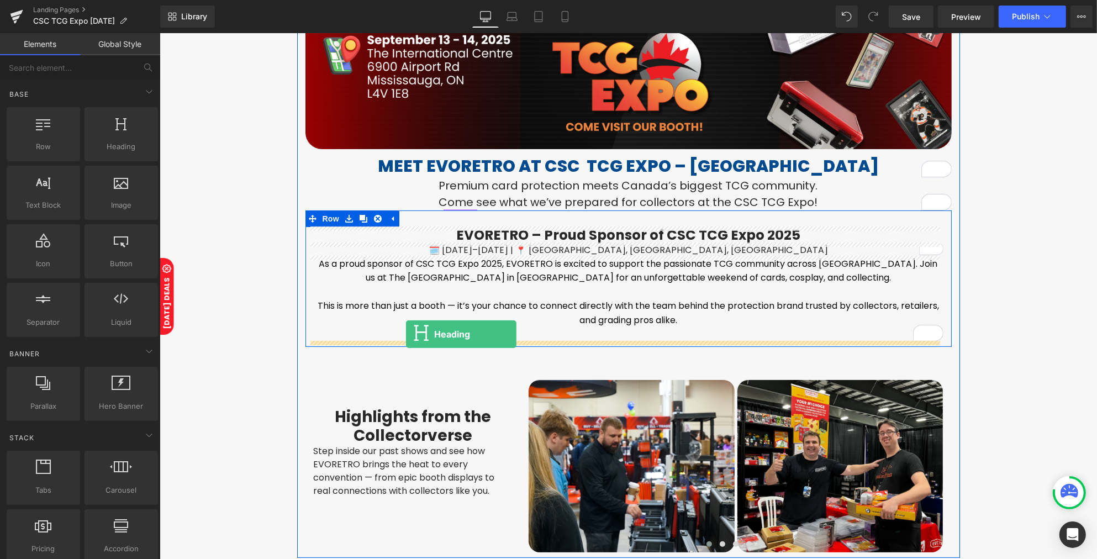
drag, startPoint x: 284, startPoint y: 170, endPoint x: 405, endPoint y: 334, distance: 204.2
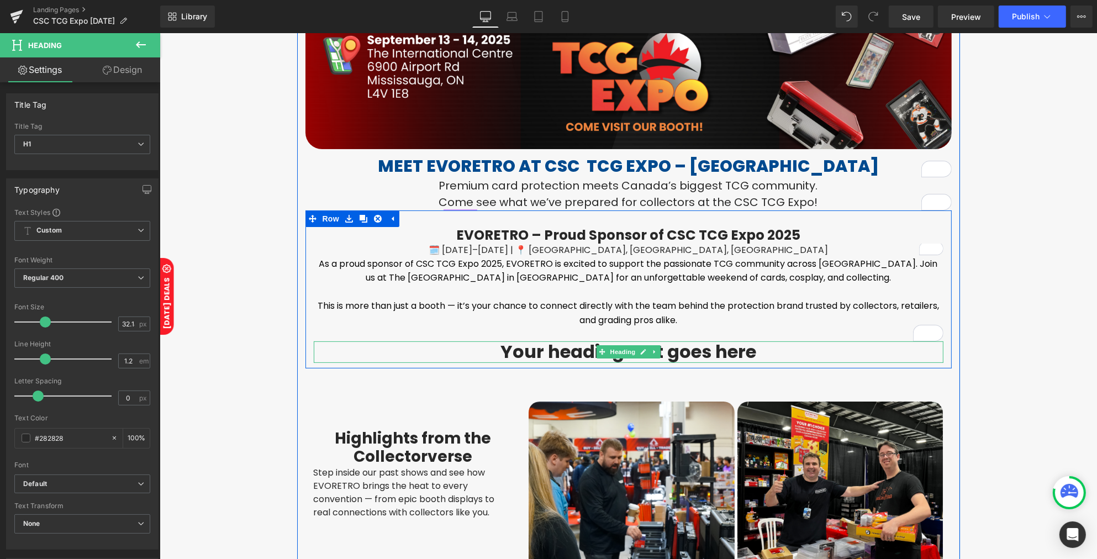
click at [494, 355] on h1 "Your heading text goes here" at bounding box center [627, 352] width 629 height 22
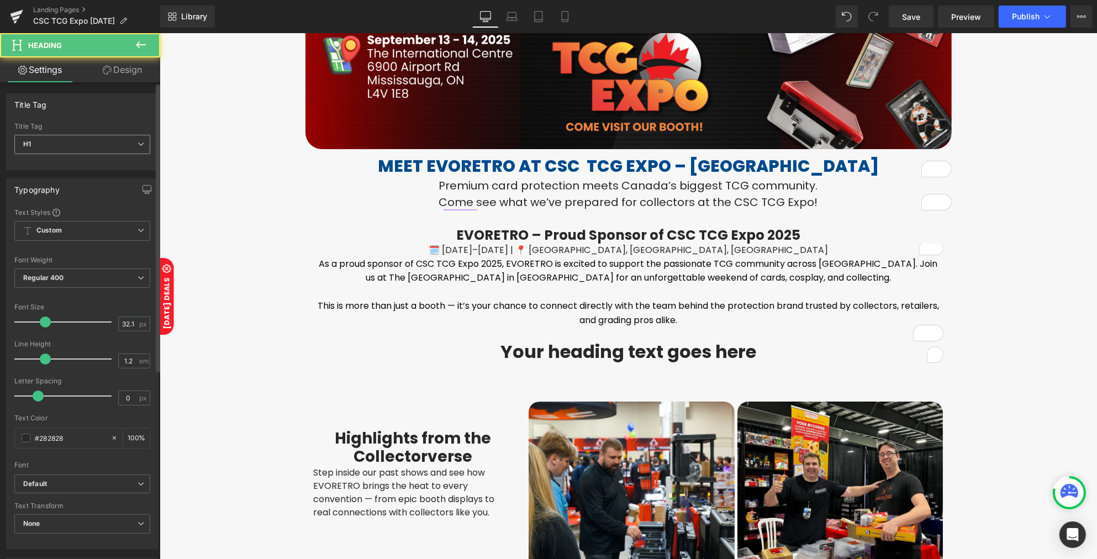
click at [115, 148] on span "H1" at bounding box center [82, 144] width 136 height 19
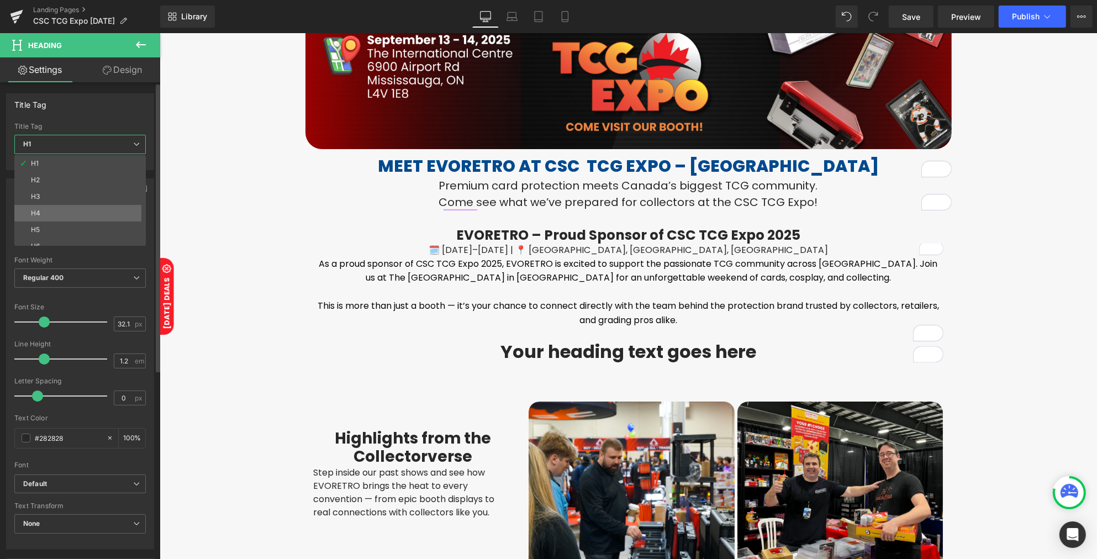
click at [52, 213] on li "H4" at bounding box center [82, 213] width 136 height 17
type input "21.16"
type input "100"
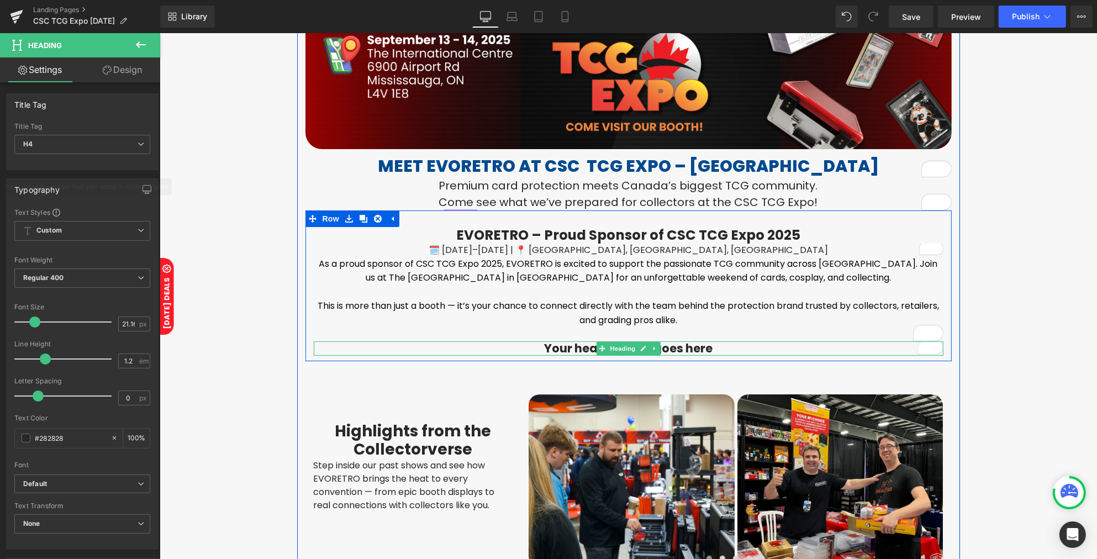
click at [569, 349] on h4 "Your heading text goes here" at bounding box center [627, 348] width 629 height 14
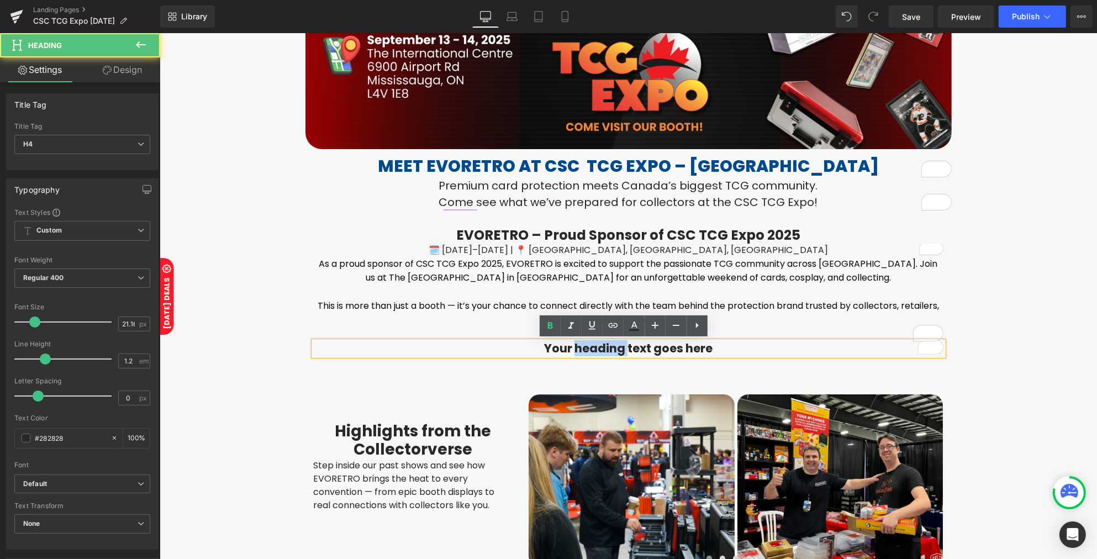
click at [569, 350] on h4 "Your heading text goes here" at bounding box center [627, 348] width 629 height 14
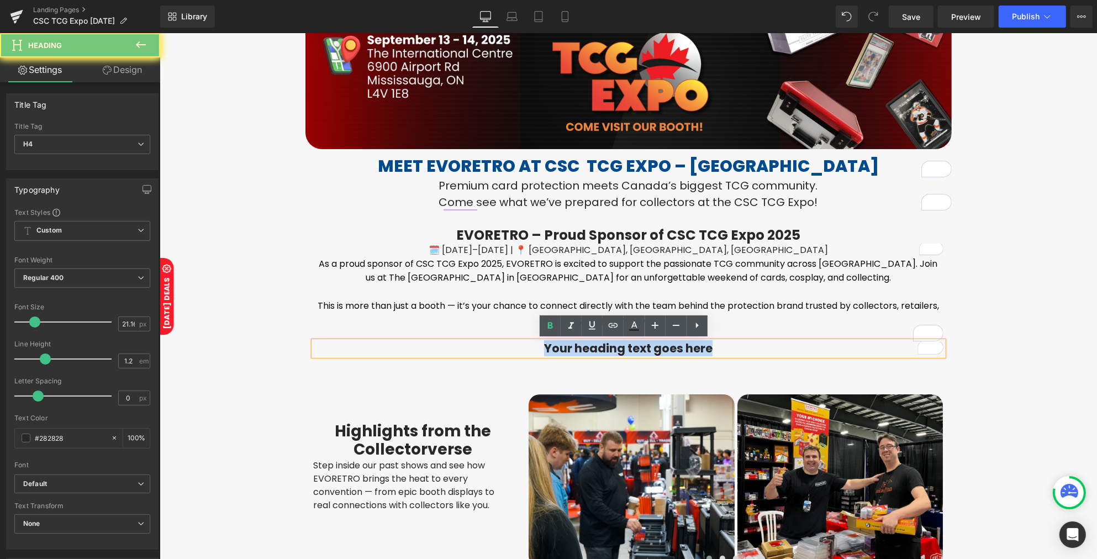
click at [569, 350] on h4 "Your heading text goes here" at bounding box center [627, 348] width 629 height 14
paste div "To enrich screen reader interactions, please activate Accessibility in Grammarl…"
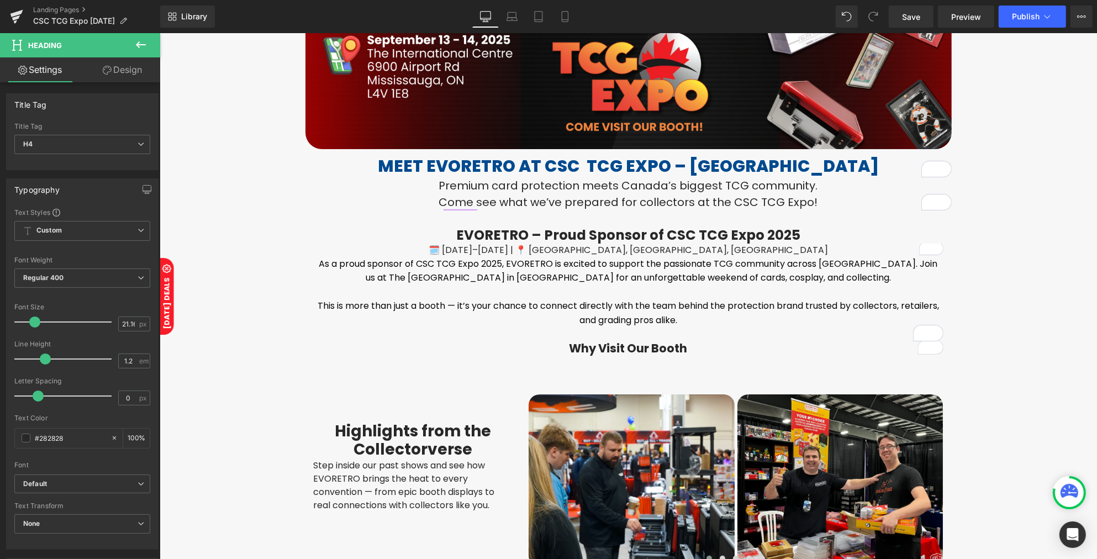
click at [131, 47] on button at bounding box center [140, 45] width 39 height 24
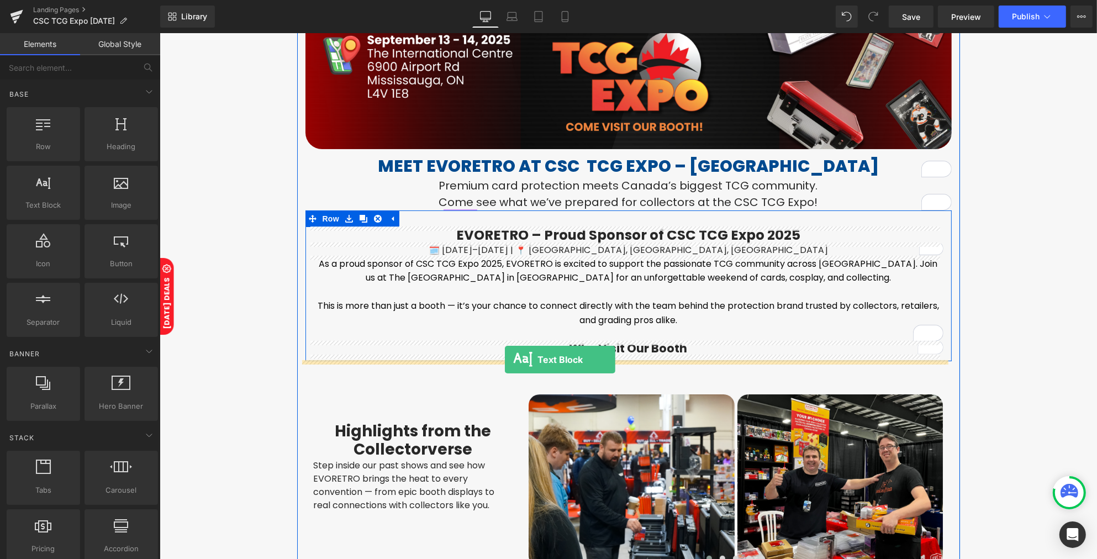
drag, startPoint x: 213, startPoint y: 241, endPoint x: 504, endPoint y: 359, distance: 314.1
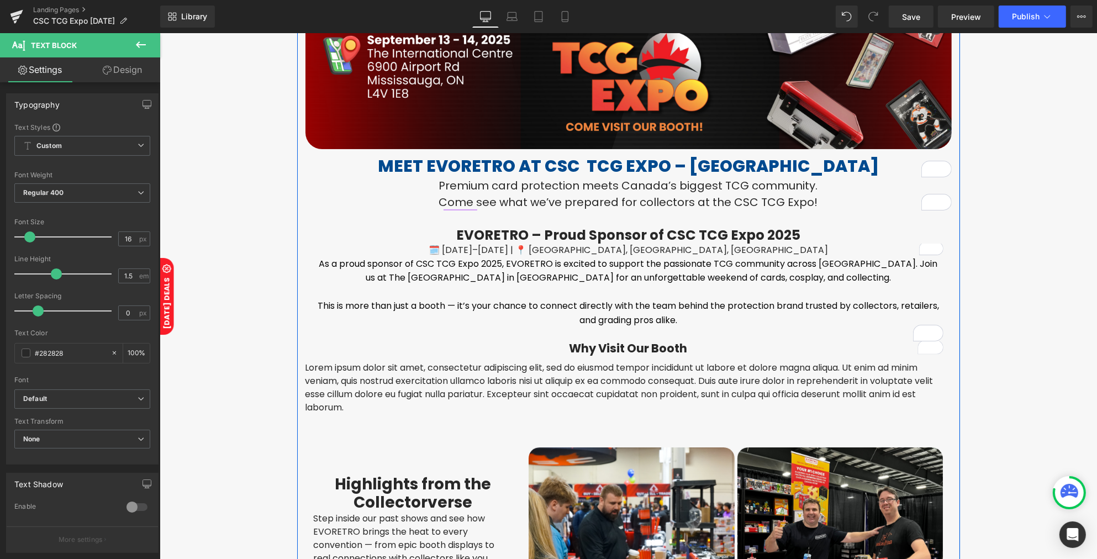
click at [317, 366] on p "Lorem ipsum dolor sit amet, consectetur adipiscing elit, sed do eiusmod tempor …" at bounding box center [628, 387] width 646 height 53
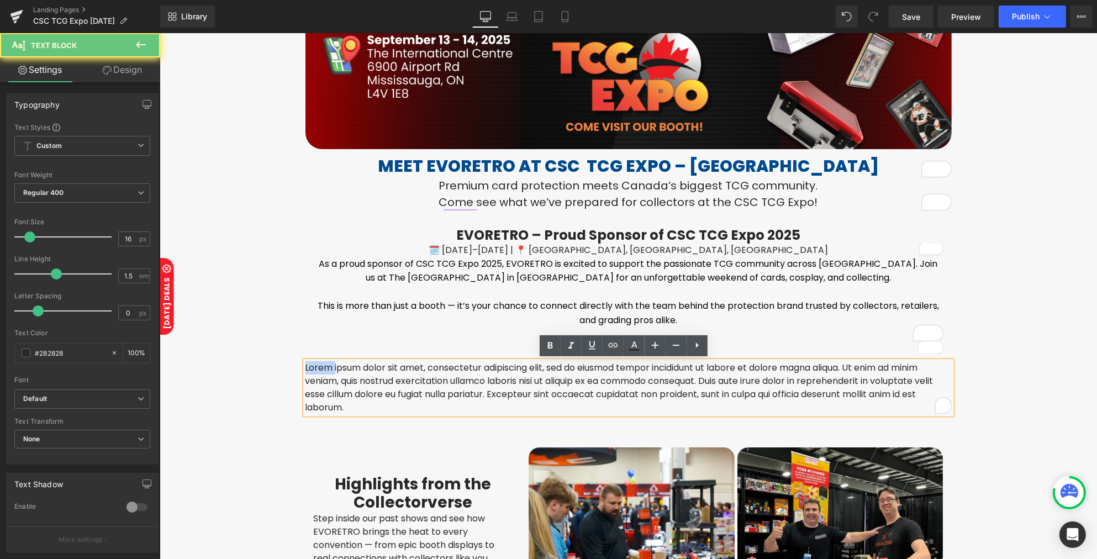
click at [317, 366] on p "Lorem ipsum dolor sit amet, consectetur adipiscing elit, sed do eiusmod tempor …" at bounding box center [628, 387] width 646 height 53
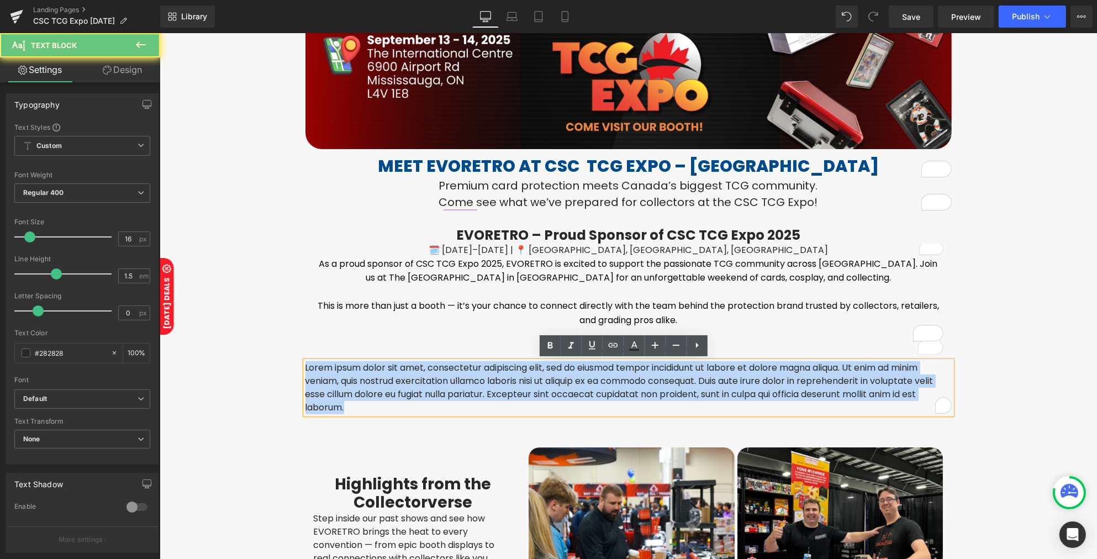
click at [318, 366] on p "Lorem ipsum dolor sit amet, consectetur adipiscing elit, sed do eiusmod tempor …" at bounding box center [628, 387] width 646 height 53
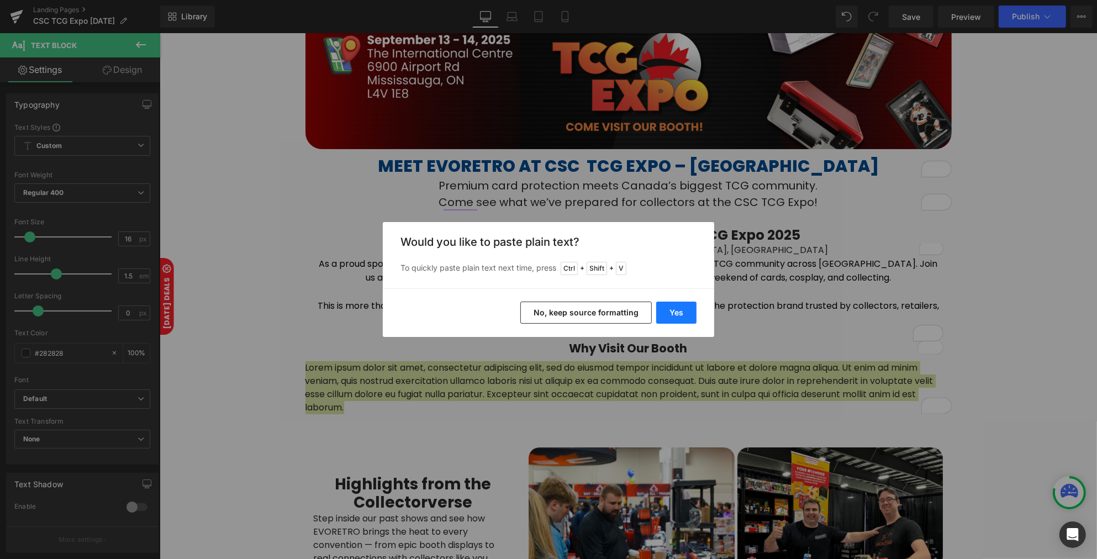
drag, startPoint x: 665, startPoint y: 313, endPoint x: 503, endPoint y: 280, distance: 165.7
click at [665, 313] on button "Yes" at bounding box center [676, 312] width 40 height 22
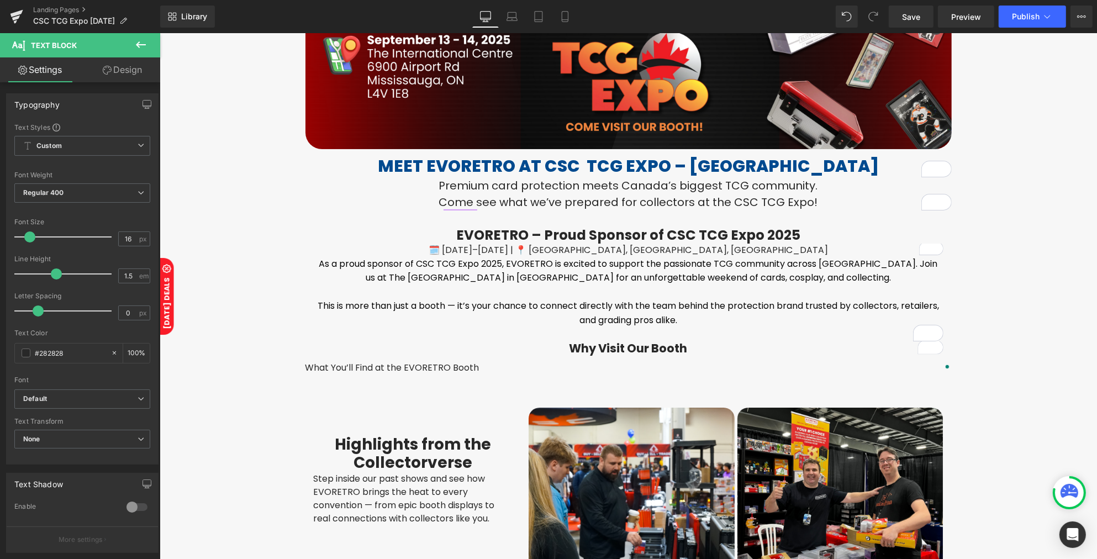
click at [133, 50] on button at bounding box center [140, 45] width 39 height 24
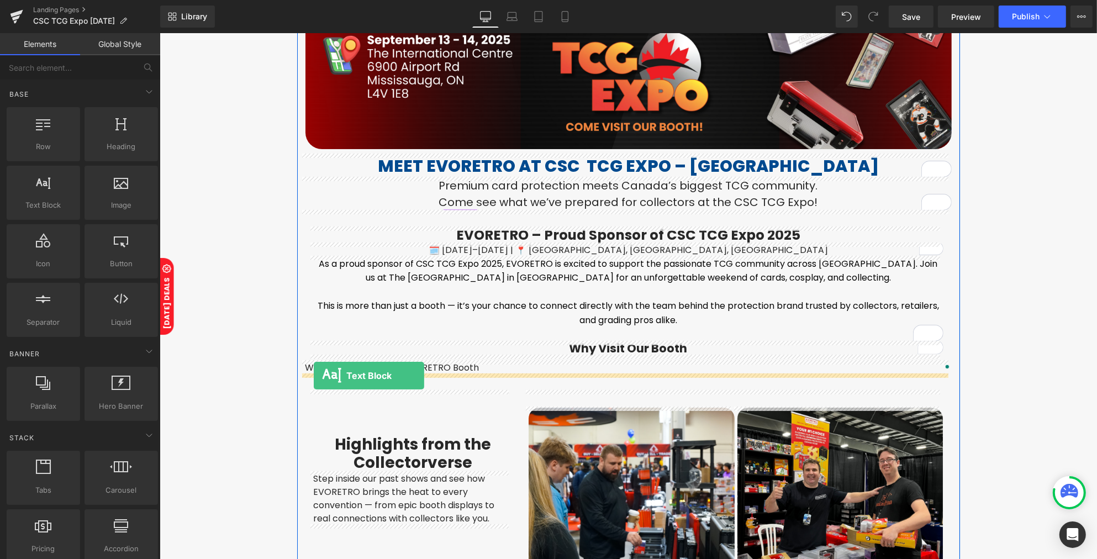
drag, startPoint x: 212, startPoint y: 227, endPoint x: 313, endPoint y: 375, distance: 179.2
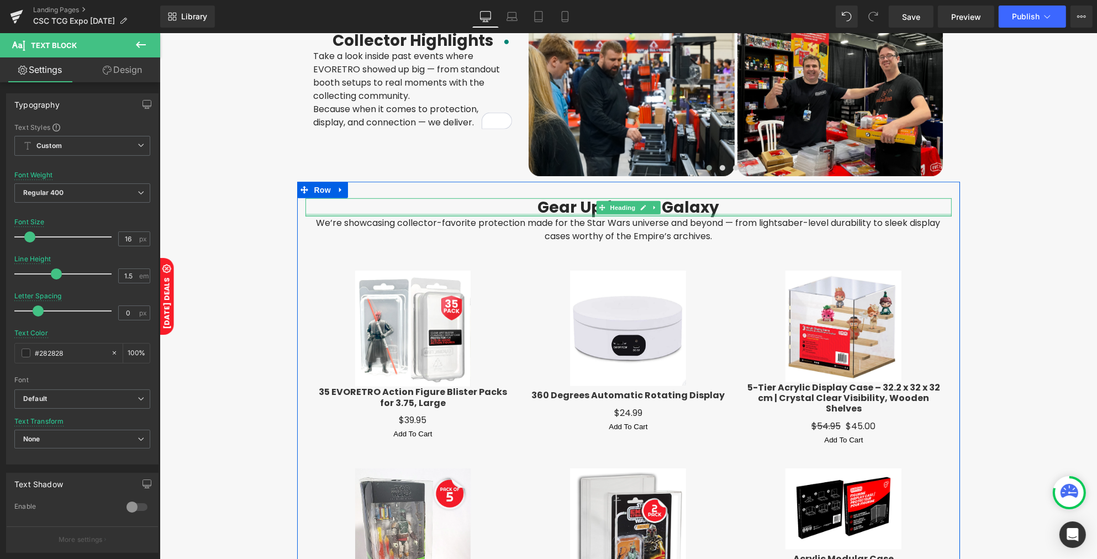
click at [562, 208] on h2 "Gear Up for the Galaxy" at bounding box center [628, 207] width 646 height 19
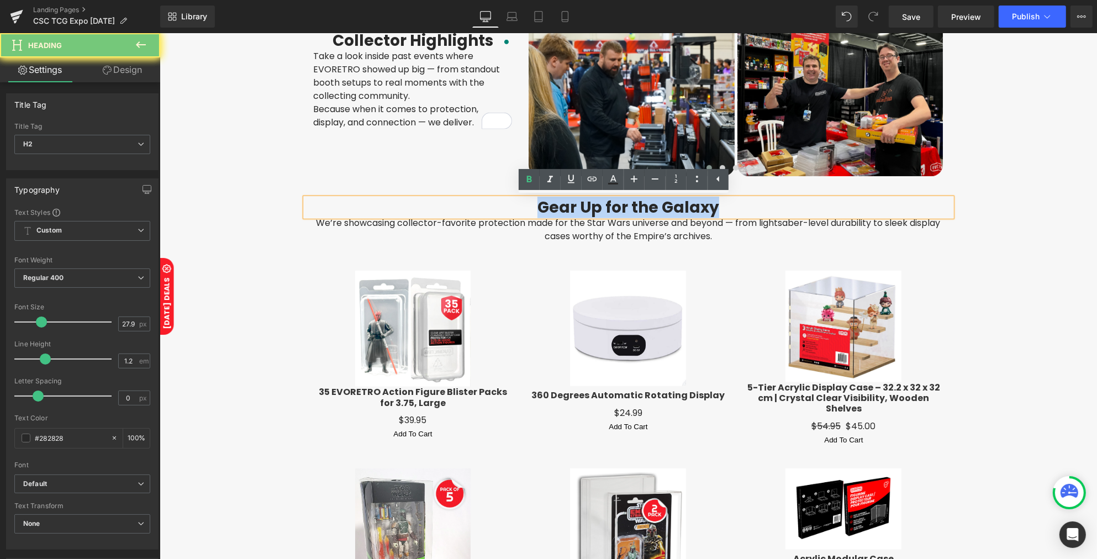
click at [562, 208] on h2 "Gear Up for the Galaxy" at bounding box center [628, 207] width 646 height 19
paste div
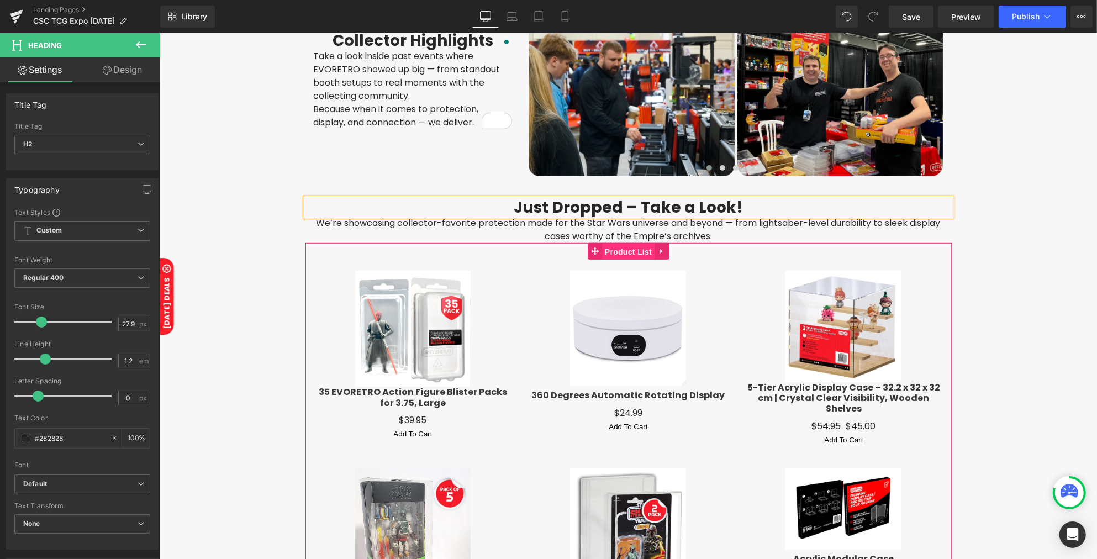
click at [605, 257] on span "Product List" at bounding box center [627, 252] width 52 height 17
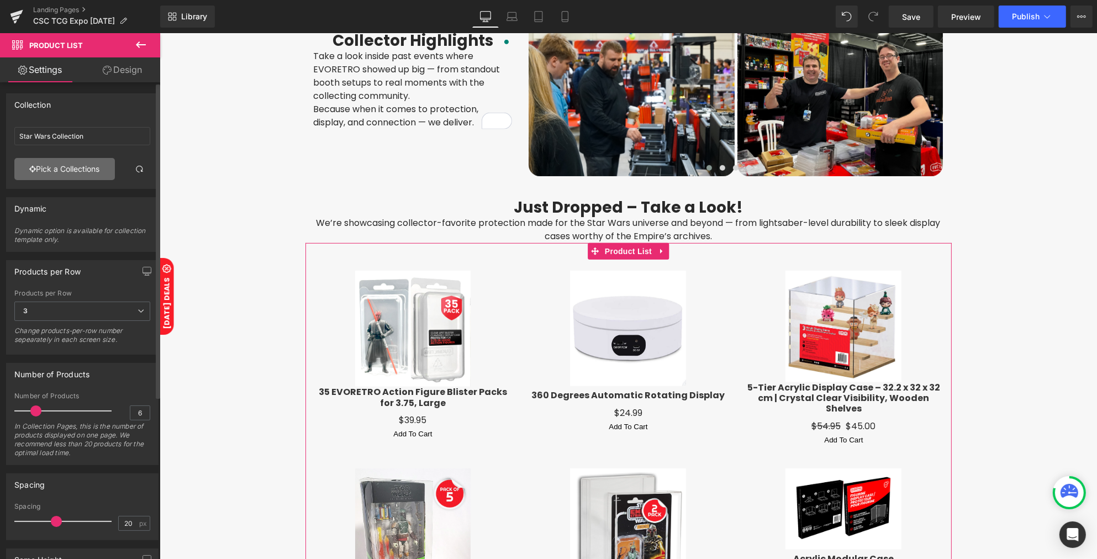
click at [54, 169] on link "Pick a Collections" at bounding box center [64, 169] width 100 height 22
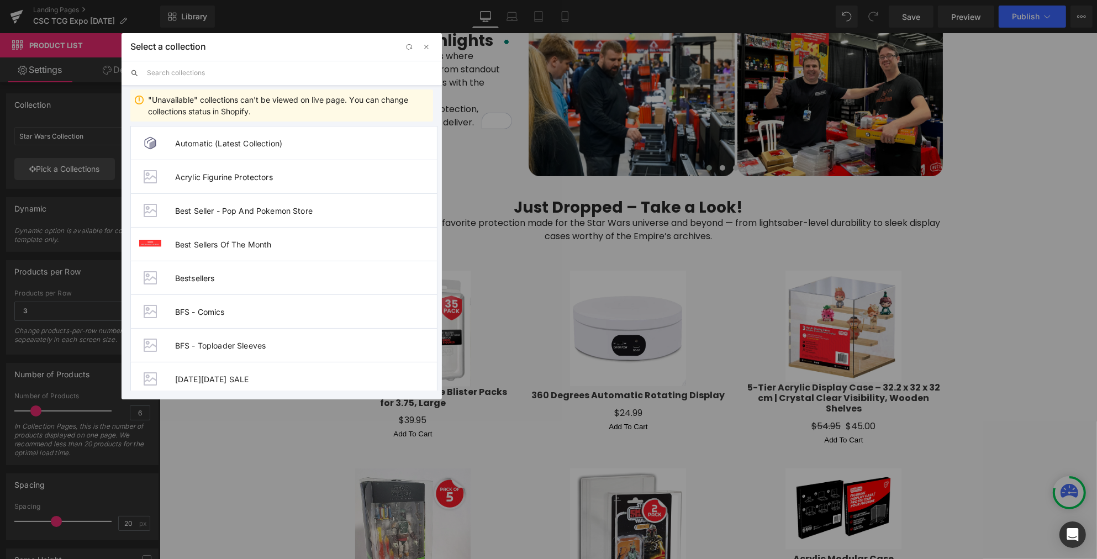
click at [177, 75] on input "text" at bounding box center [290, 73] width 286 height 24
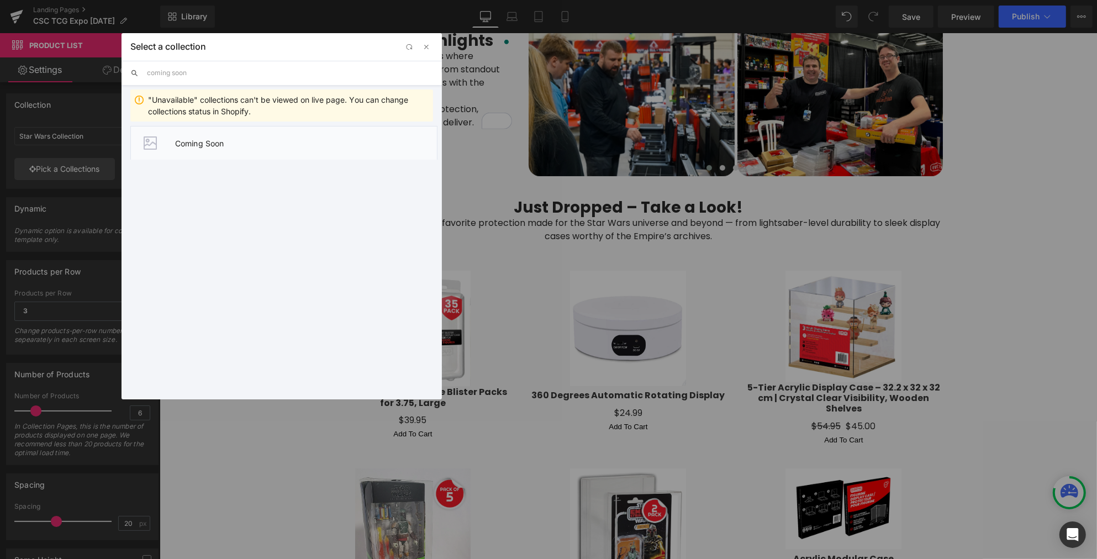
type input "coming soon"
click at [209, 145] on span "Coming Soon" at bounding box center [306, 143] width 262 height 9
type input "Coming Soon"
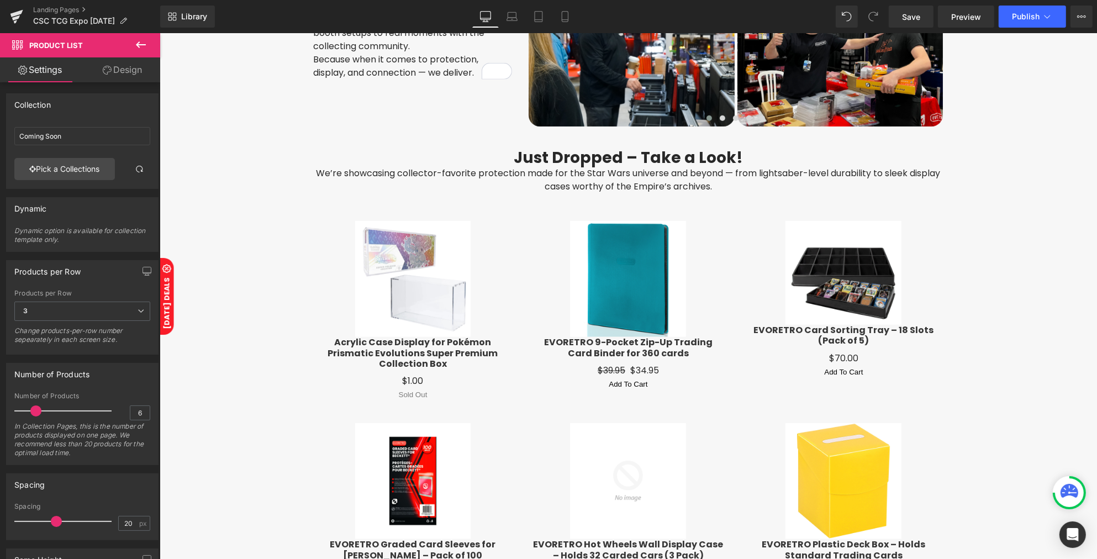
scroll to position [759, 0]
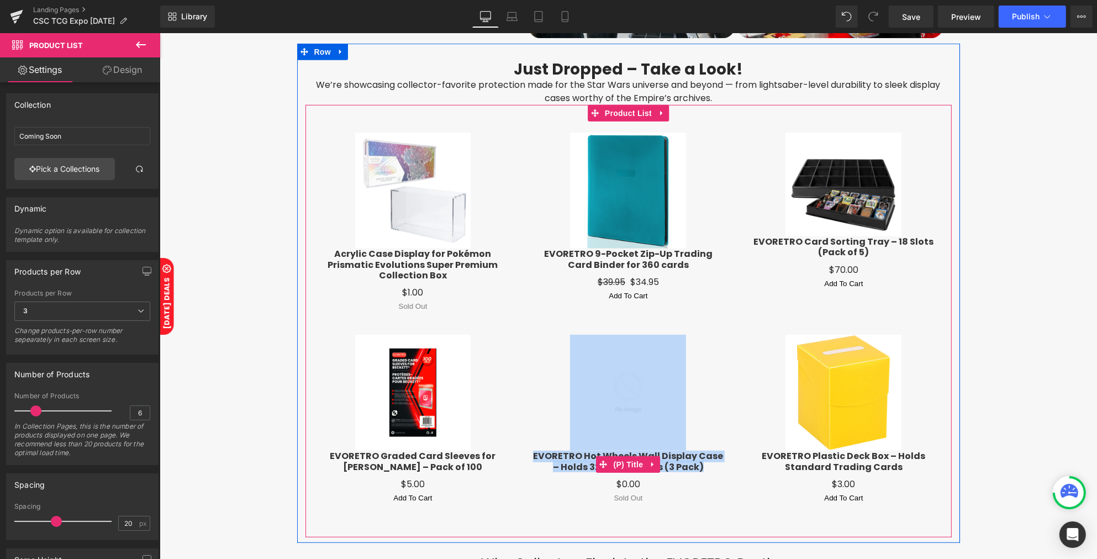
drag, startPoint x: 521, startPoint y: 453, endPoint x: 691, endPoint y: 471, distance: 170.5
click at [691, 471] on div "Sale Off (P) Image EVORETRO Hot Wheels Wall Display Case – Holds 32 Carded Cars…" at bounding box center [627, 420] width 215 height 192
click at [701, 476] on h3 "EVORETRO Hot Wheels Wall Display Case – Holds 32 Carded Cars (3 Pack)" at bounding box center [627, 464] width 193 height 27
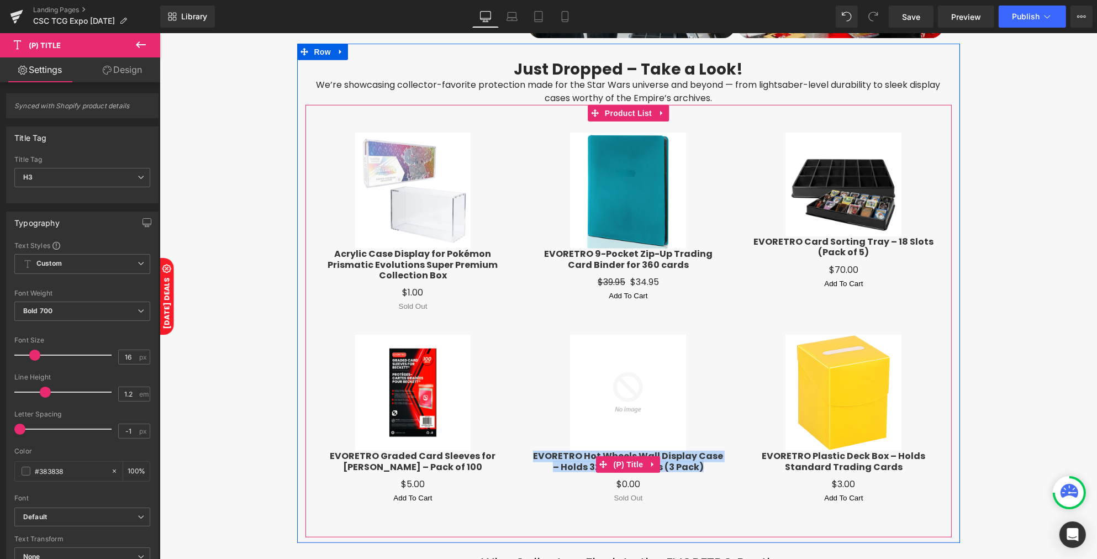
drag, startPoint x: 521, startPoint y: 456, endPoint x: 695, endPoint y: 469, distance: 175.0
click at [695, 469] on div "Sale Off (P) Image EVORETRO Hot Wheels Wall Display Case – Holds 32 Carded Cars…" at bounding box center [627, 420] width 215 height 192
copy link "EVORETRO Hot Wheels Wall Display Case – Holds 32 Carded Cars (3 Pack)"
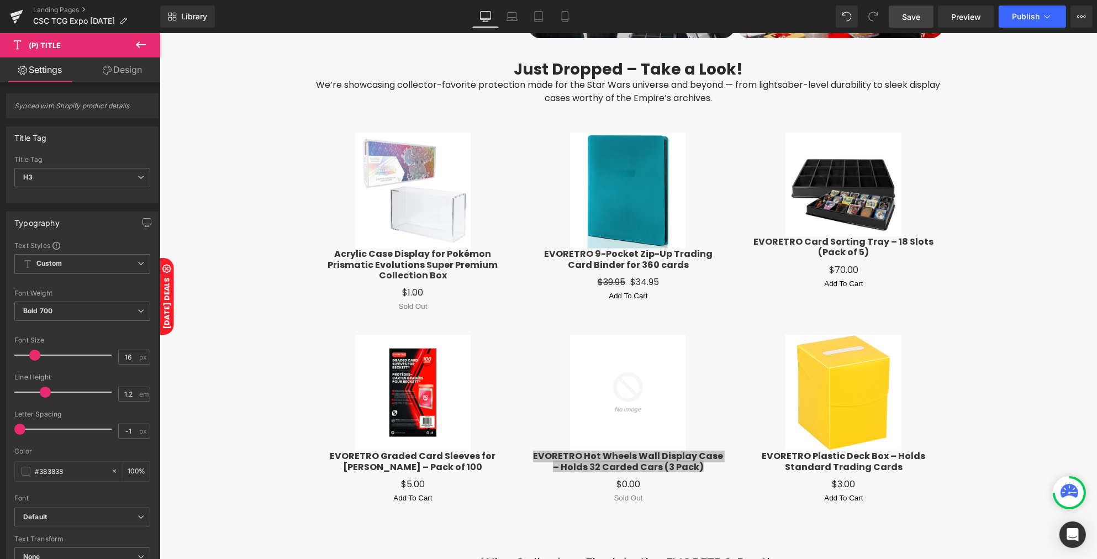
click at [920, 19] on span "Save" at bounding box center [911, 17] width 18 height 12
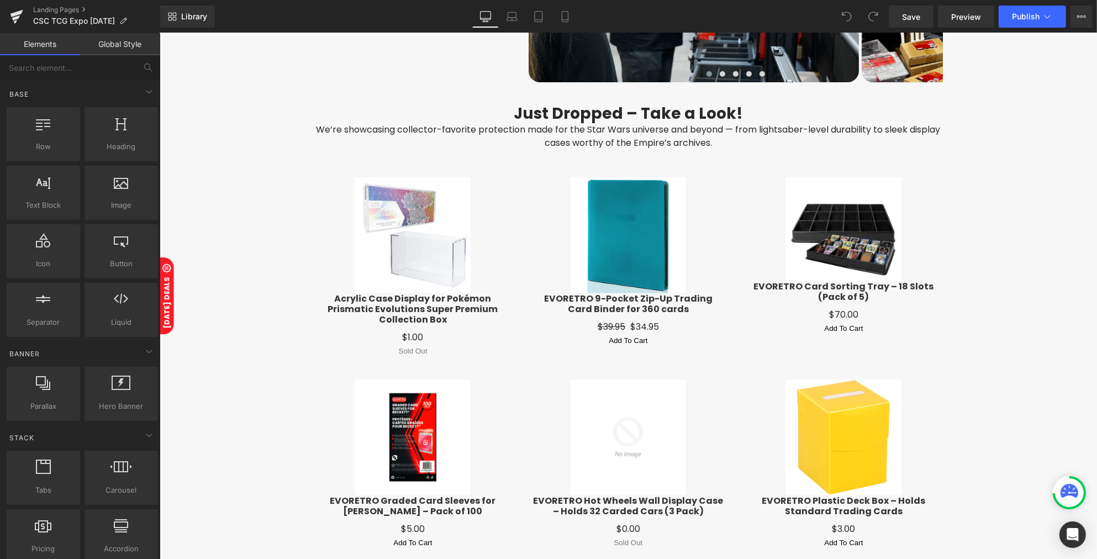
scroll to position [897, 0]
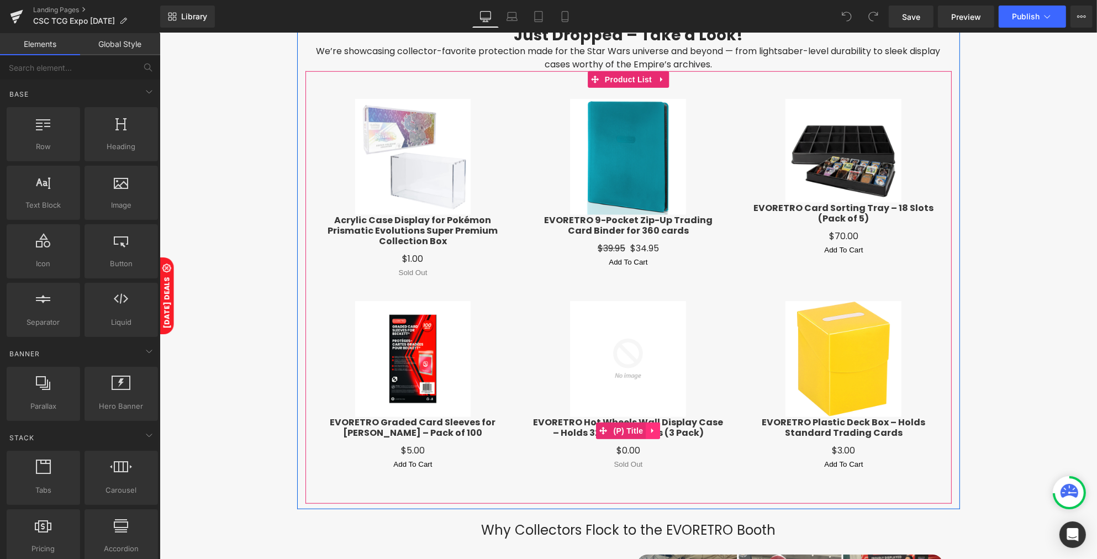
click at [649, 426] on icon at bounding box center [652, 430] width 8 height 8
click at [655, 432] on icon at bounding box center [659, 431] width 8 height 8
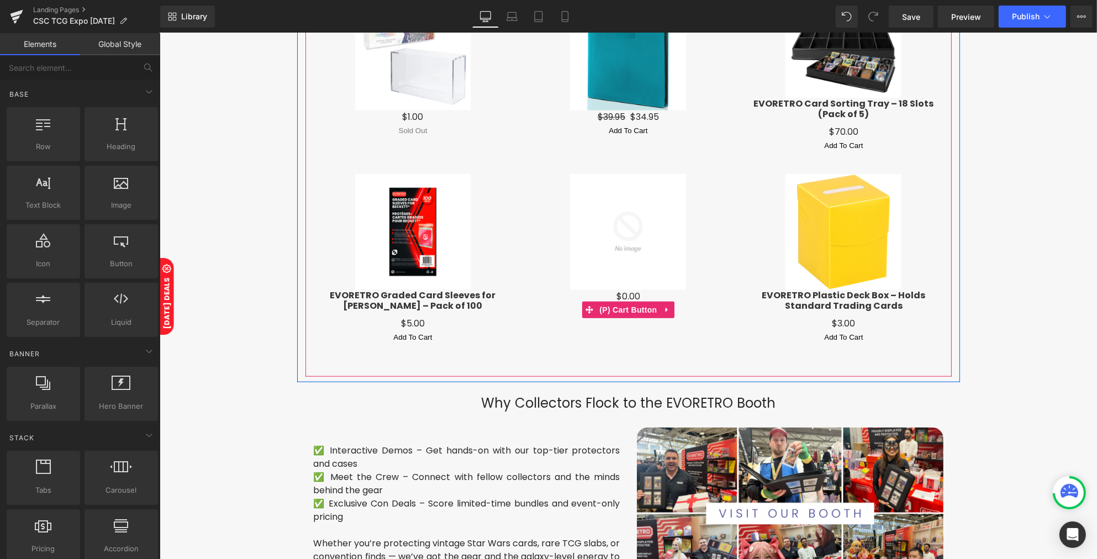
scroll to position [793, 0]
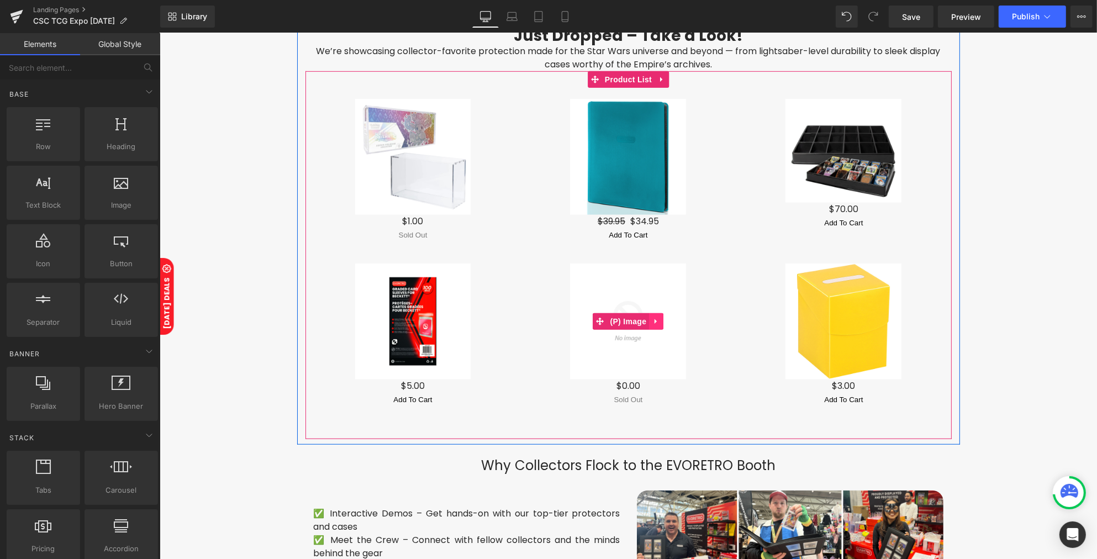
click at [654, 321] on icon at bounding box center [655, 321] width 2 height 5
click at [659, 324] on icon at bounding box center [663, 321] width 8 height 8
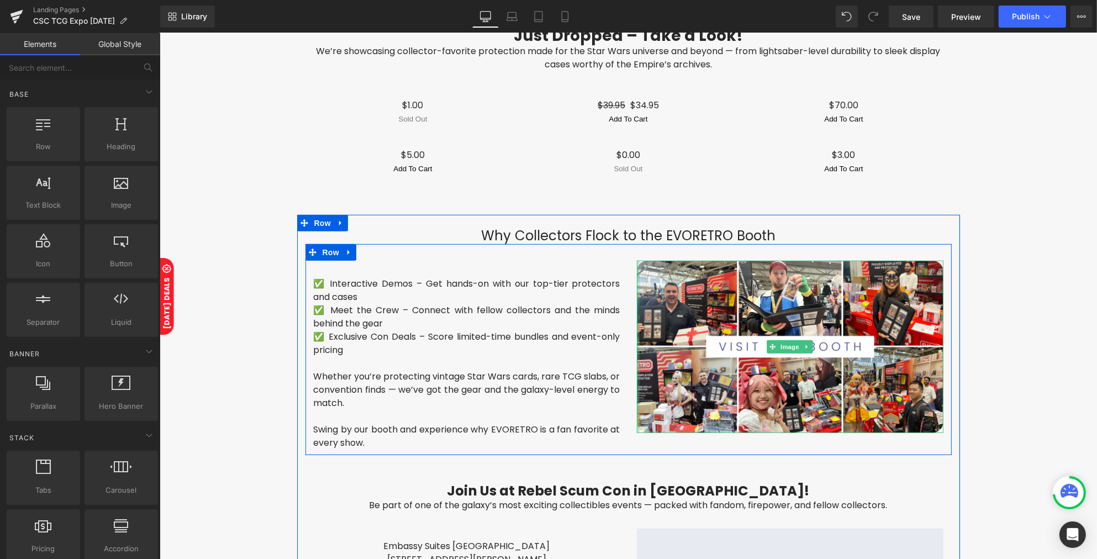
scroll to position [724, 0]
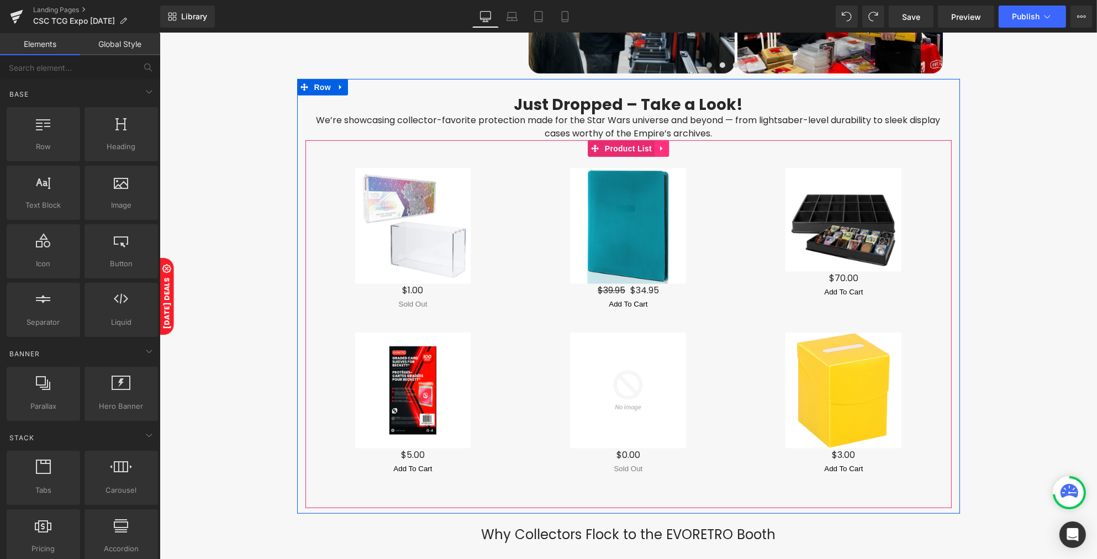
click at [657, 147] on icon at bounding box center [661, 149] width 8 height 8
click at [661, 153] on link at bounding box center [668, 148] width 14 height 17
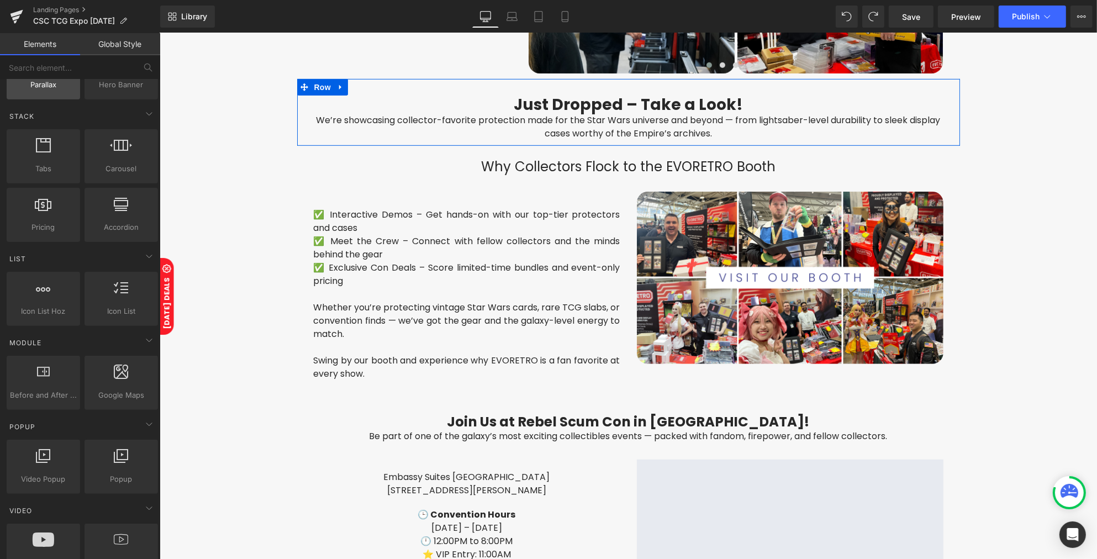
scroll to position [345, 0]
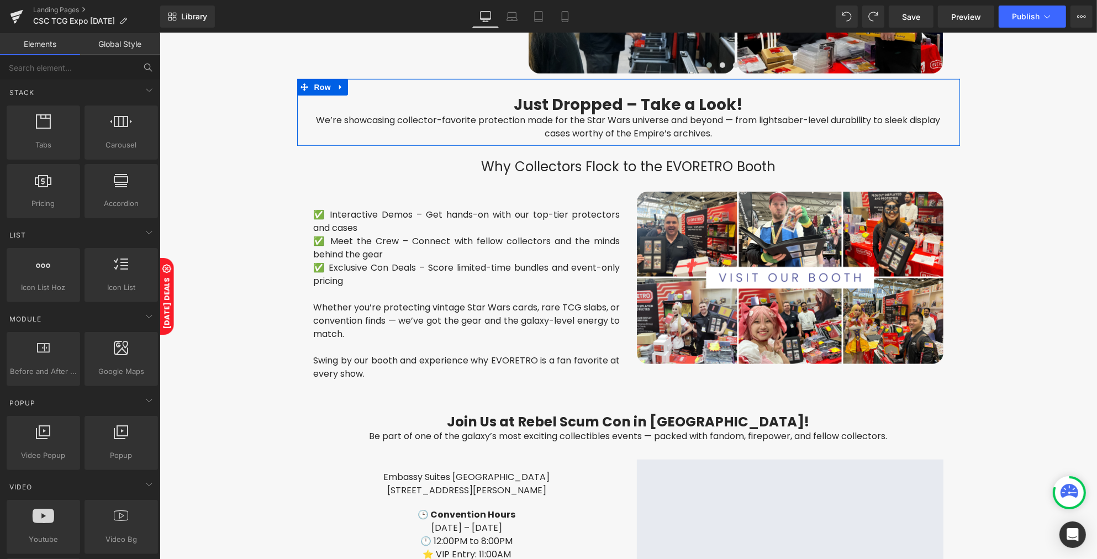
click at [142, 70] on button at bounding box center [148, 67] width 24 height 24
click at [109, 69] on input "text" at bounding box center [68, 67] width 136 height 24
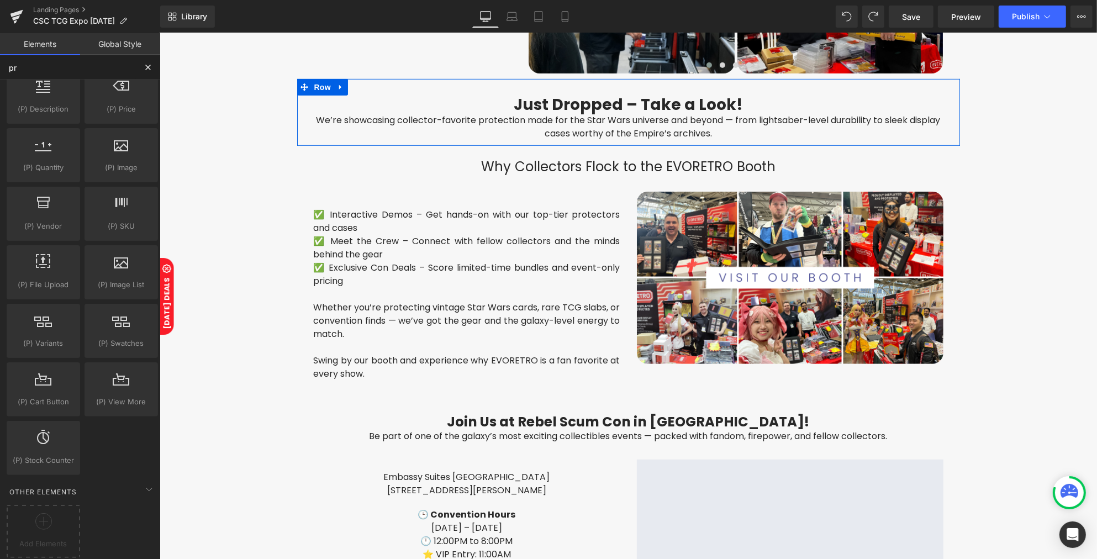
scroll to position [0, 0]
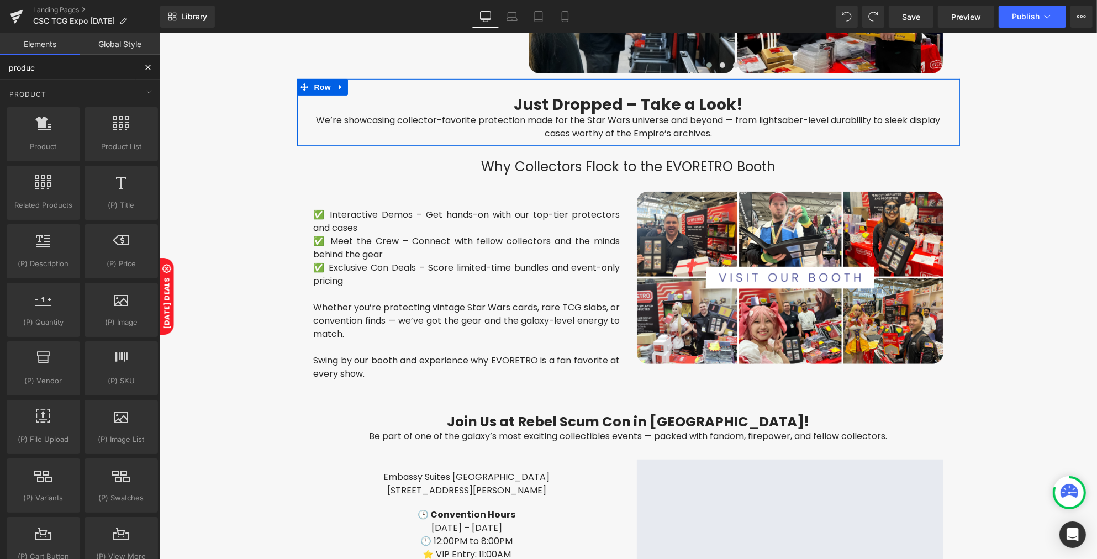
type input "product"
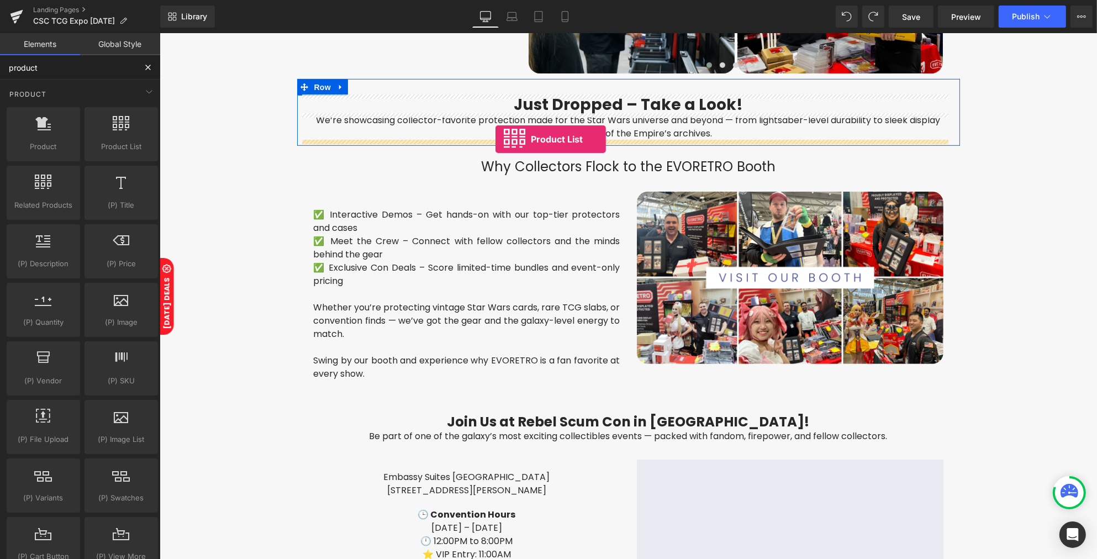
drag, startPoint x: 274, startPoint y: 168, endPoint x: 495, endPoint y: 139, distance: 222.8
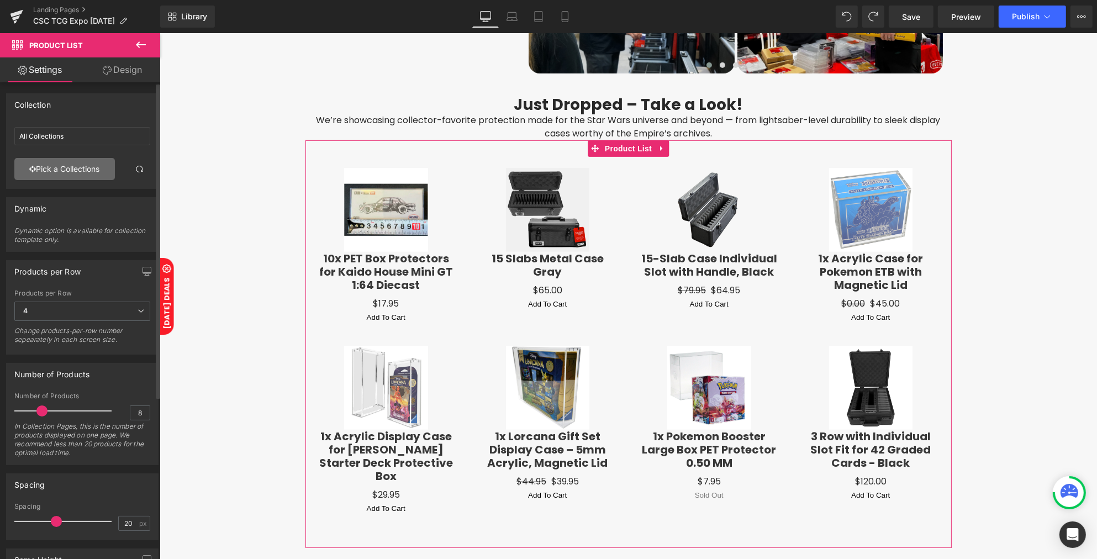
click at [83, 163] on link "Pick a Collections" at bounding box center [64, 169] width 100 height 22
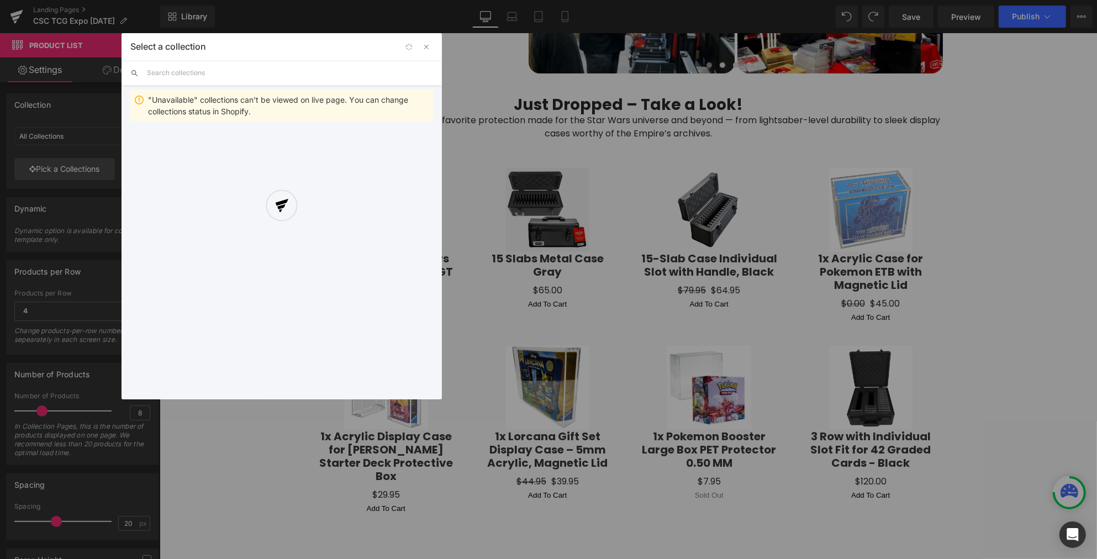
scroll to position [69, 0]
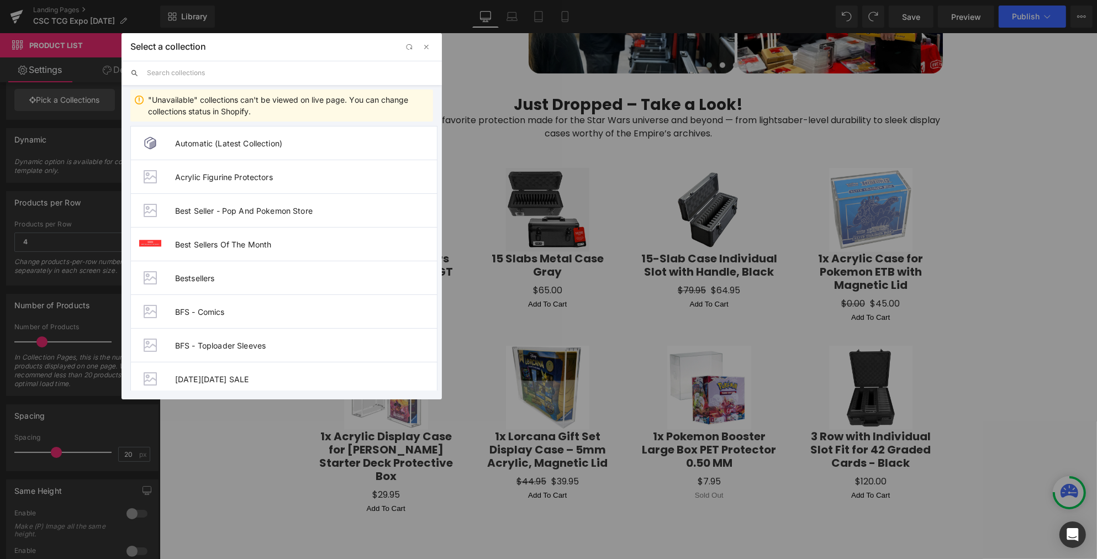
click at [199, 78] on input "text" at bounding box center [290, 73] width 286 height 24
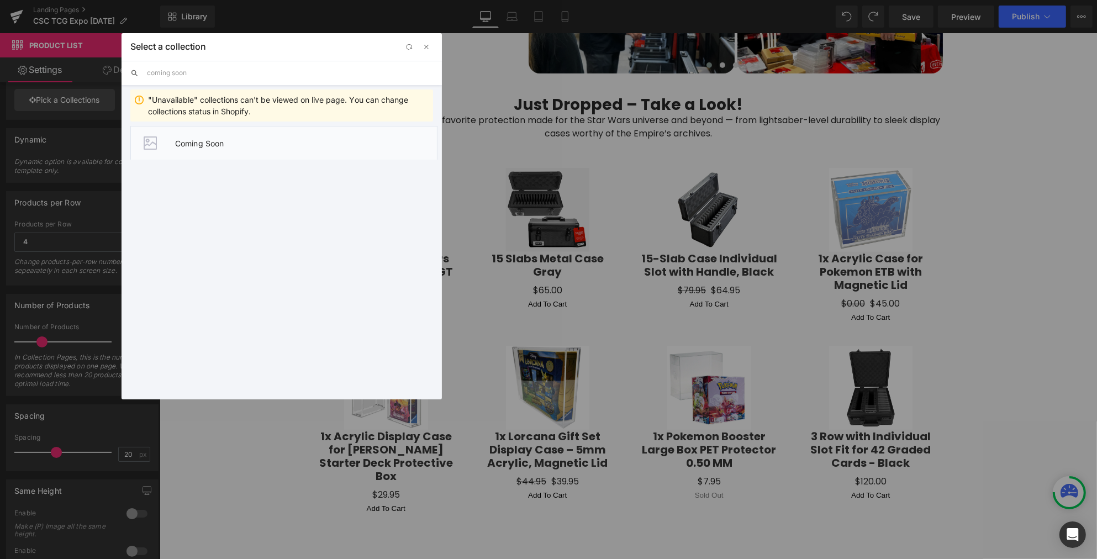
type input "coming soon"
click at [224, 136] on li "Coming Soon" at bounding box center [283, 143] width 307 height 34
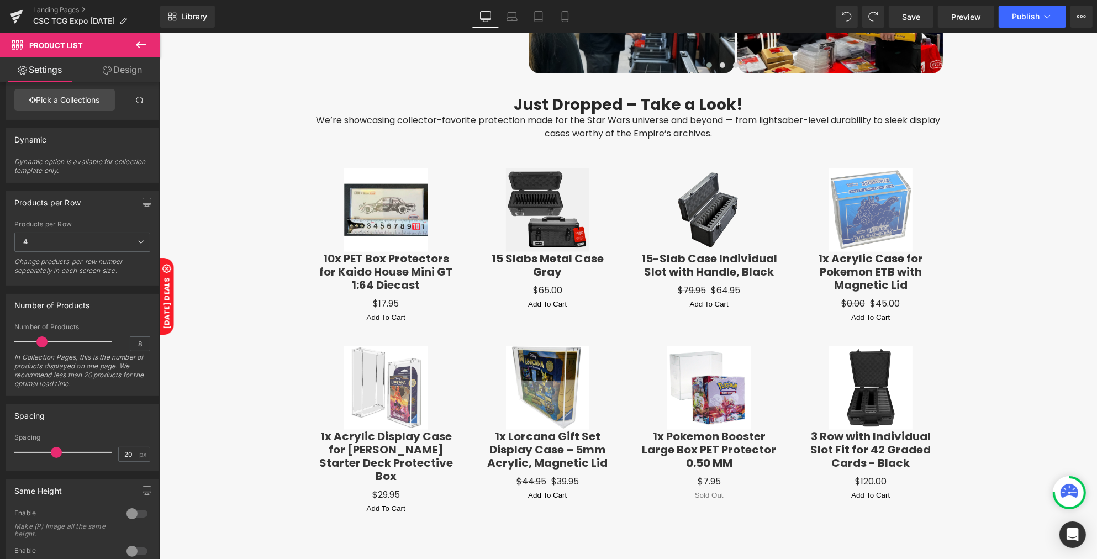
type input "Coming Soon"
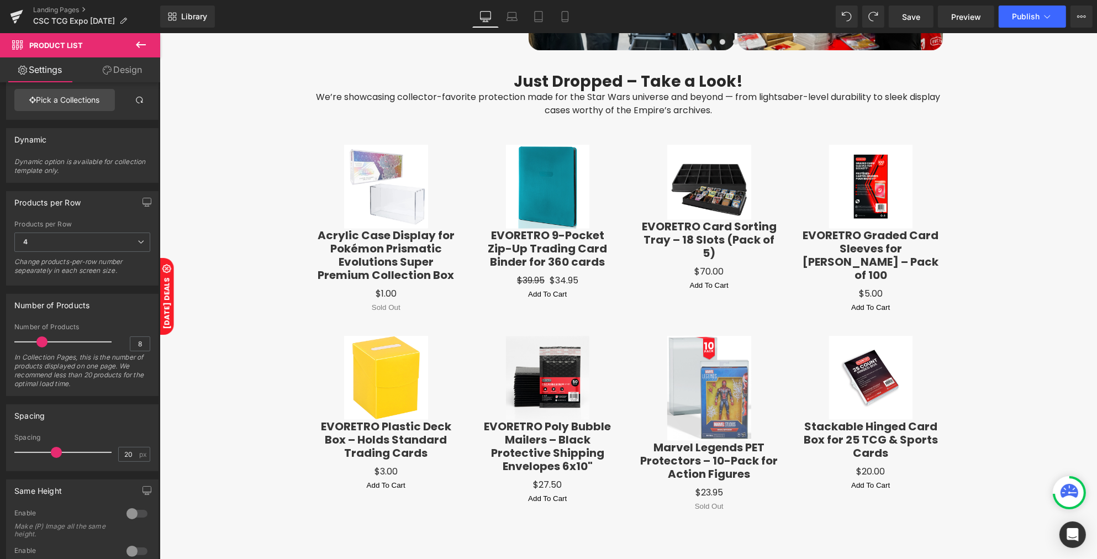
scroll to position [724, 0]
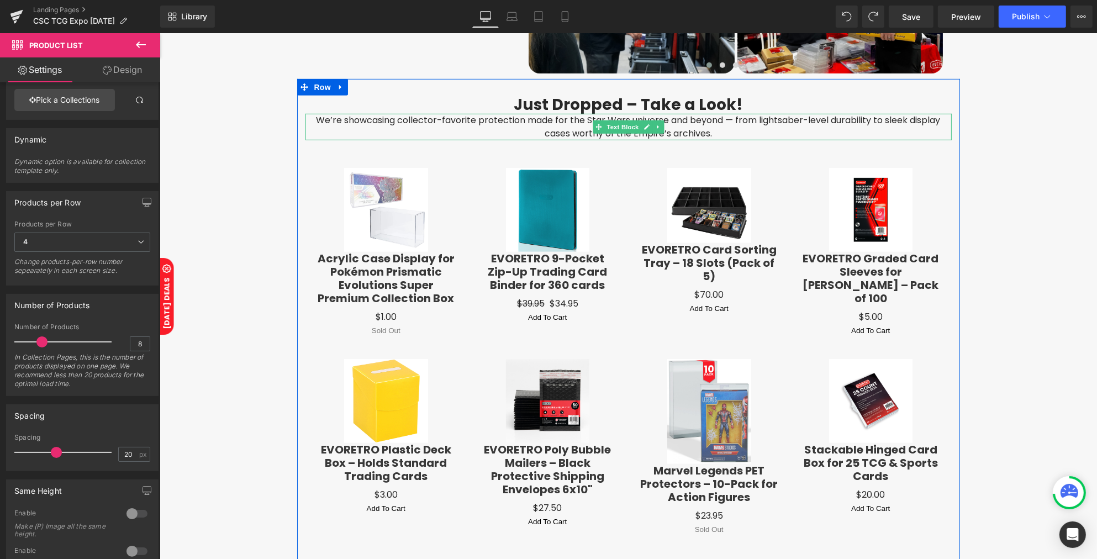
click at [551, 123] on p "We’re showcasing collector-favorite protection made for the Star Wars universe …" at bounding box center [628, 127] width 646 height 27
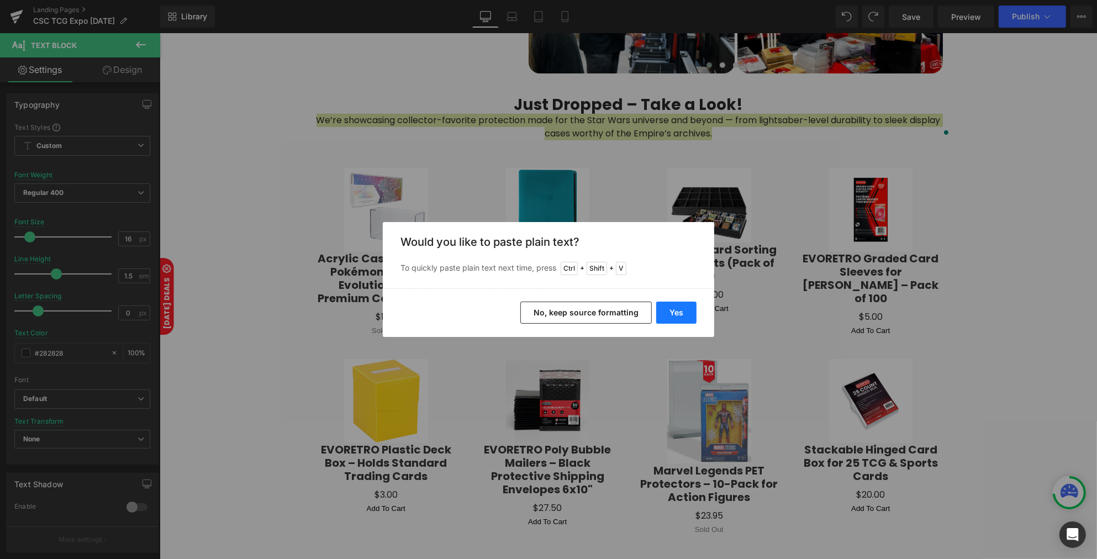
click at [675, 323] on button "Yes" at bounding box center [676, 312] width 40 height 22
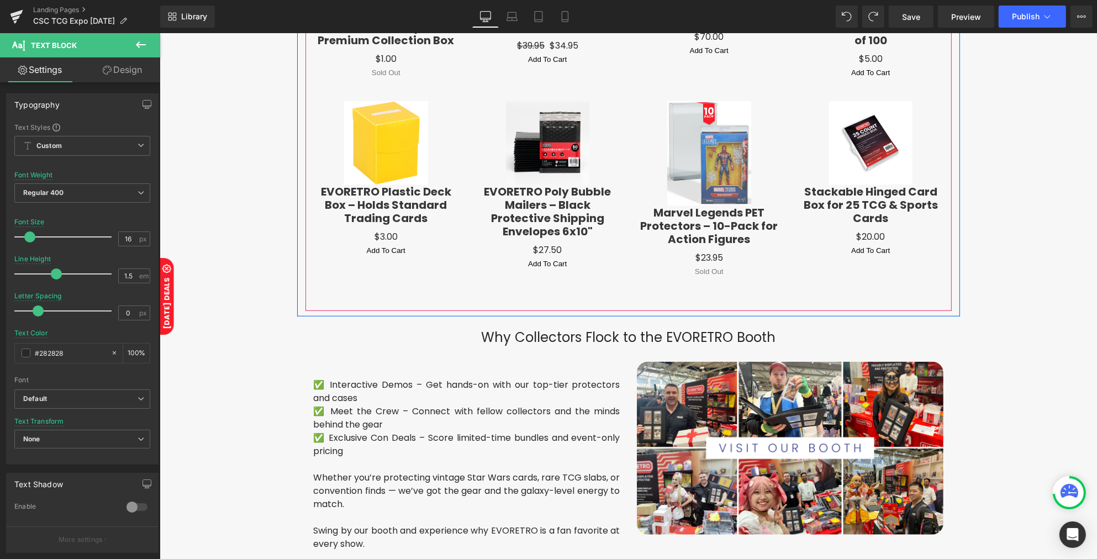
scroll to position [1000, 0]
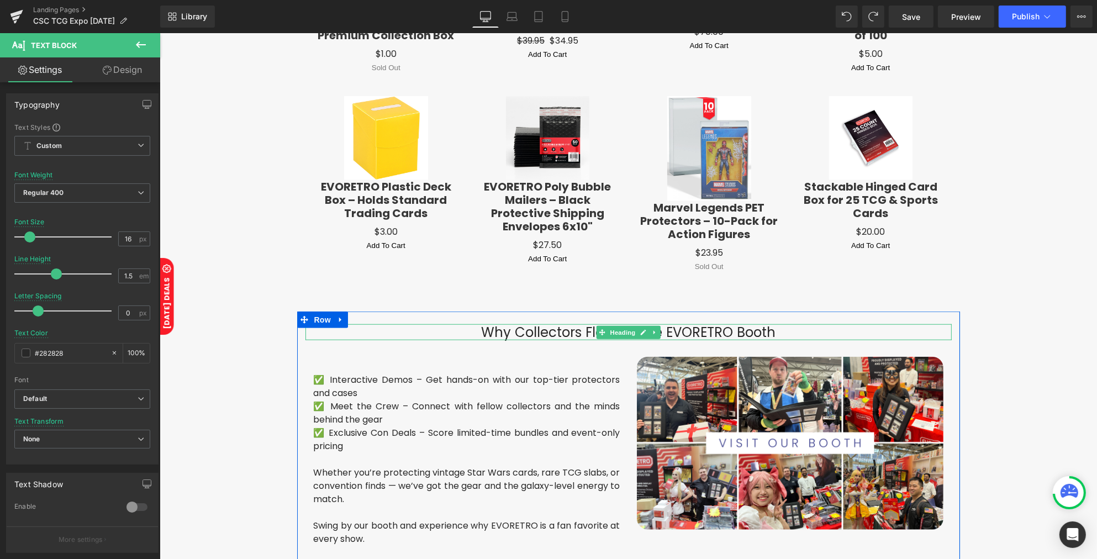
click at [696, 333] on h3 "Why Collectors Flock to the EVORETRO Booth" at bounding box center [628, 332] width 646 height 16
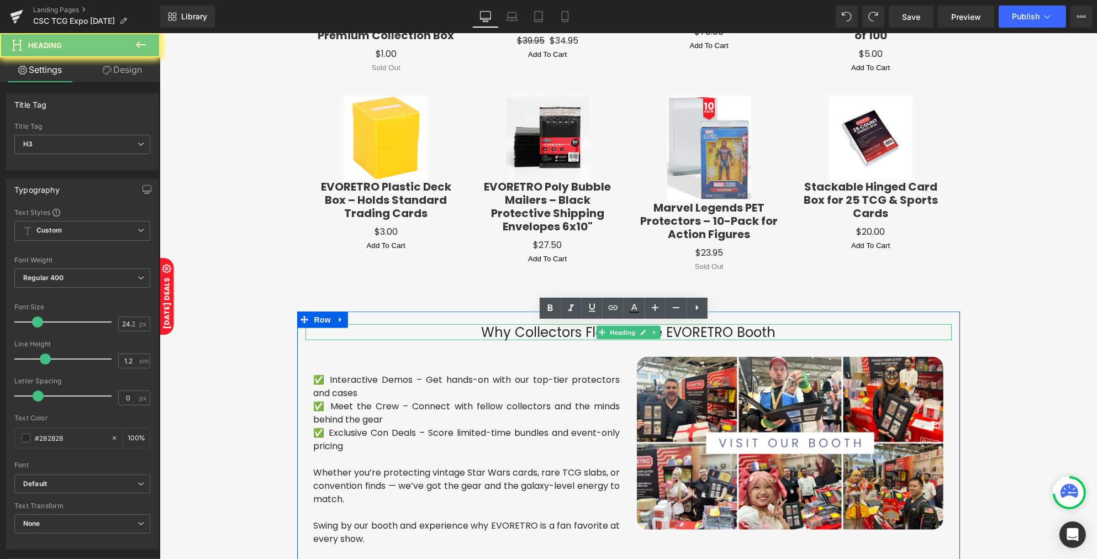
click at [696, 333] on h3 "Why Collectors Flock to the EVORETRO Booth" at bounding box center [628, 332] width 646 height 16
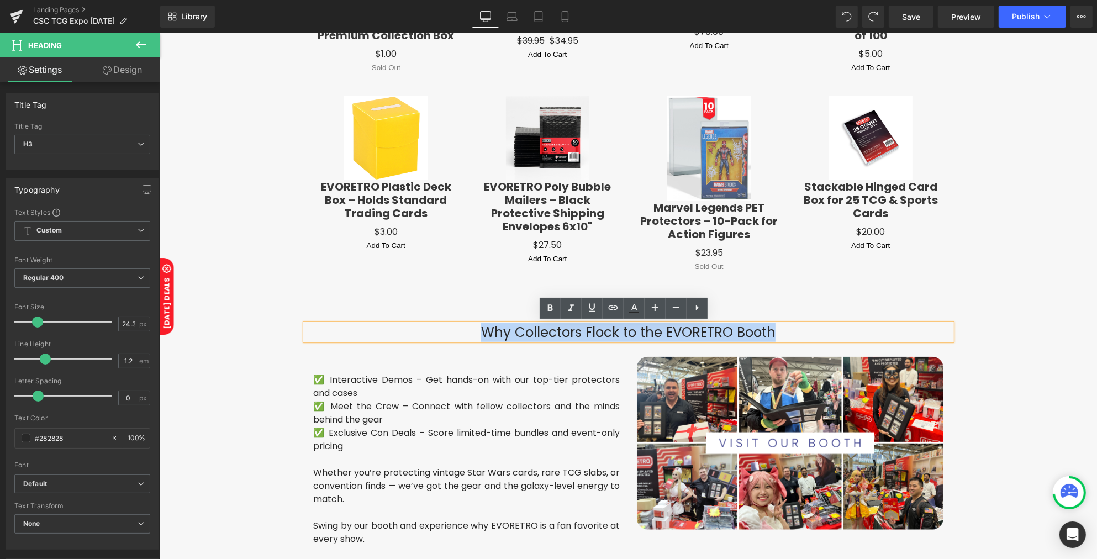
copy h3 "Why Collectors Flock to the EVORETRO Booth"
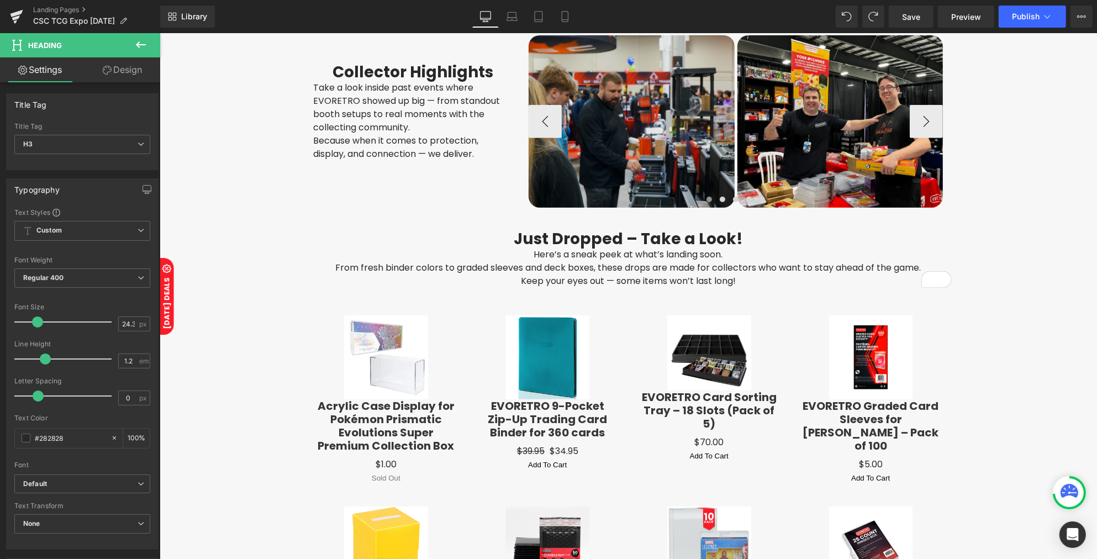
scroll to position [586, 0]
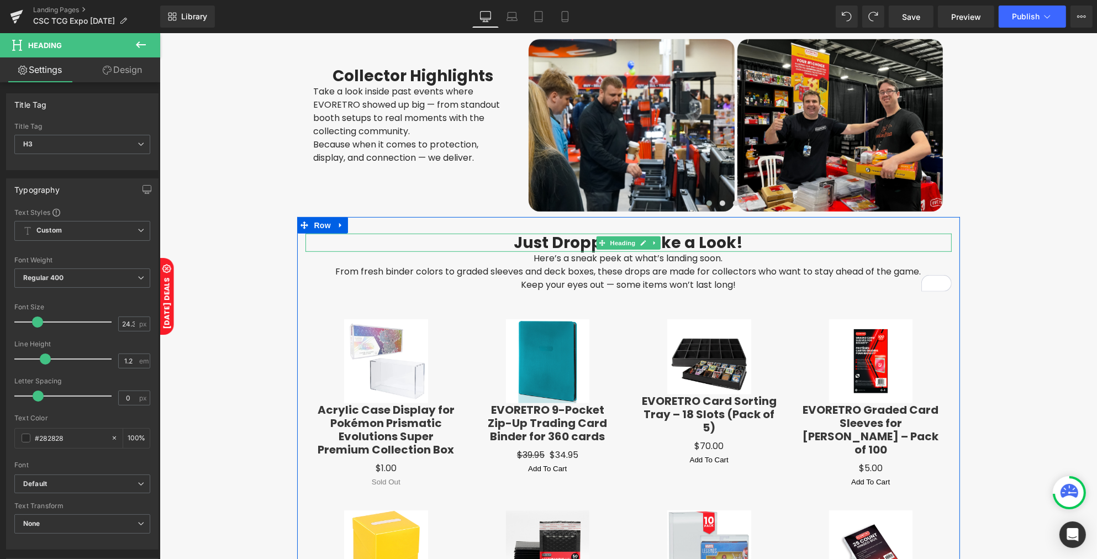
drag, startPoint x: 590, startPoint y: 241, endPoint x: 584, endPoint y: 236, distance: 7.4
click at [589, 241] on div "Just Dropped – Take a Look! Heading" at bounding box center [628, 243] width 646 height 19
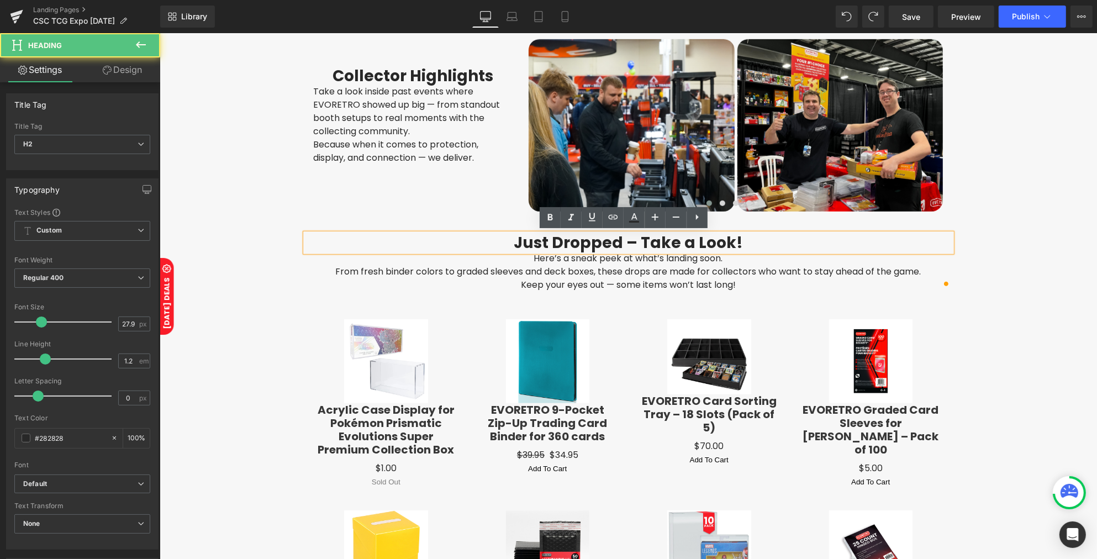
click at [578, 239] on h2 "Just Dropped – Take a Look!" at bounding box center [628, 243] width 646 height 19
paste div
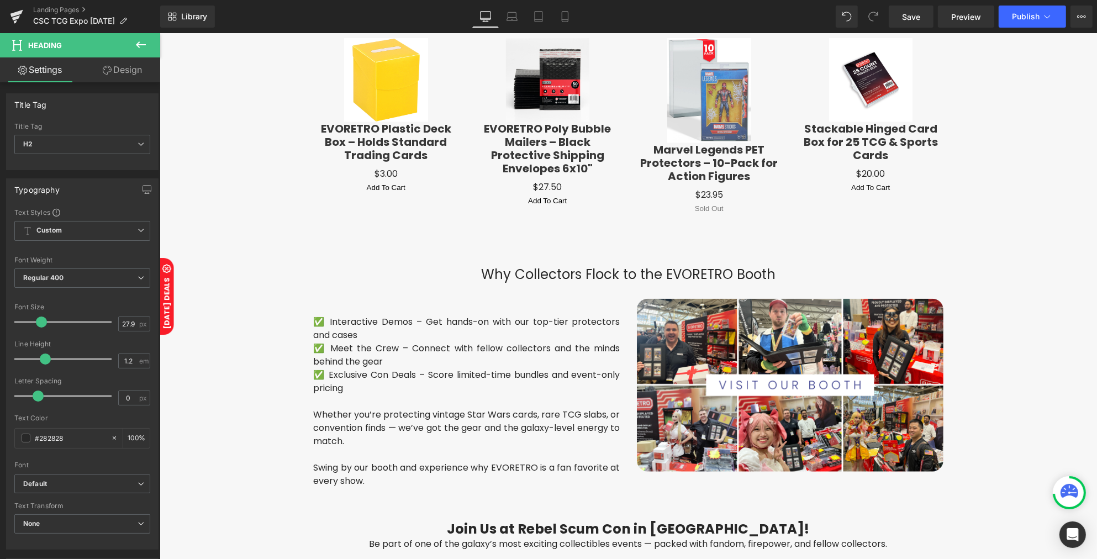
scroll to position [1069, 0]
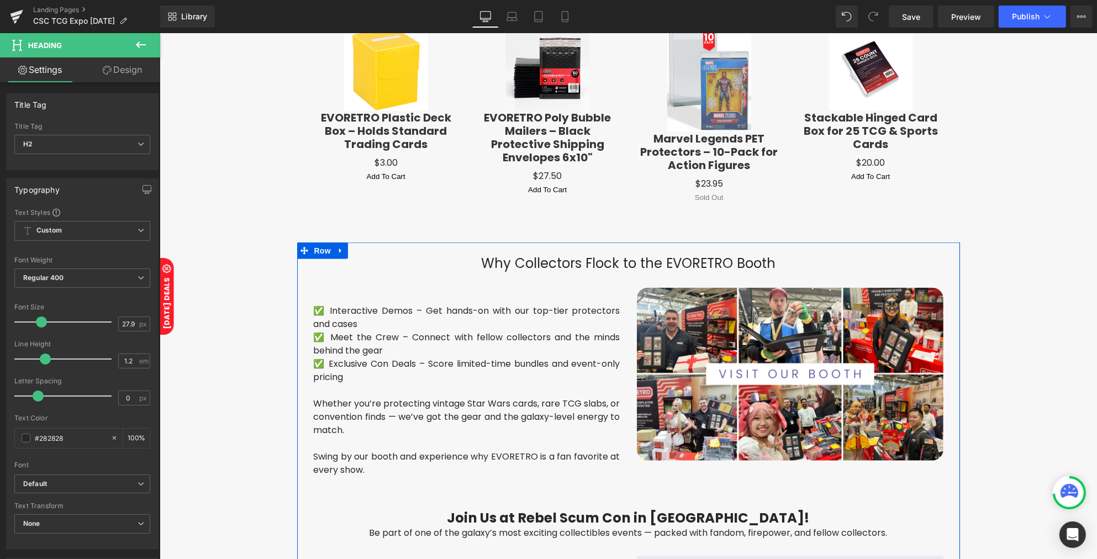
click at [490, 262] on h3 "Why Collectors Flock to the EVORETRO Booth" at bounding box center [628, 263] width 646 height 16
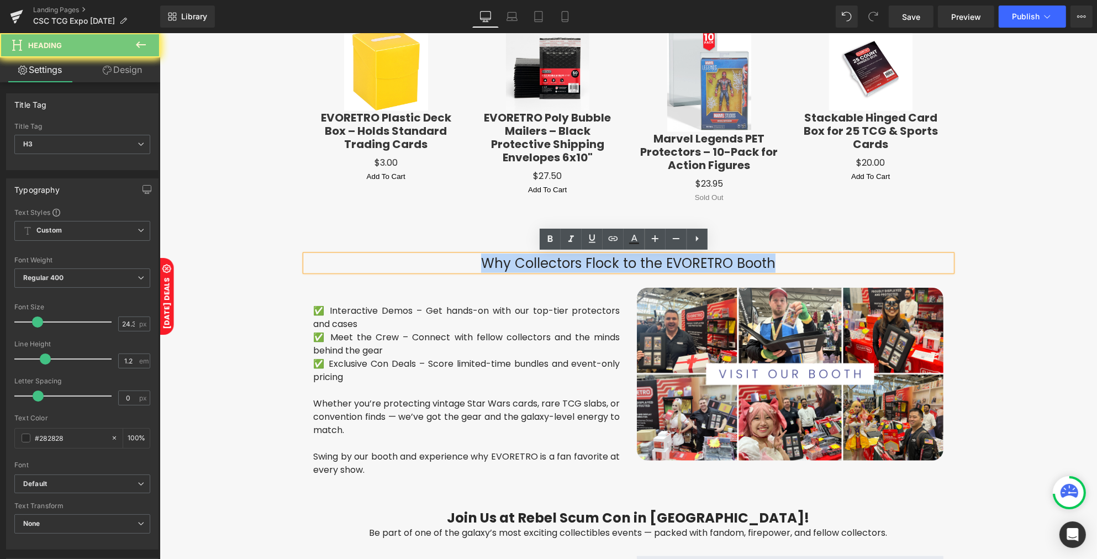
copy h3 "Why Collectors Flock to the EVORETRO Booth"
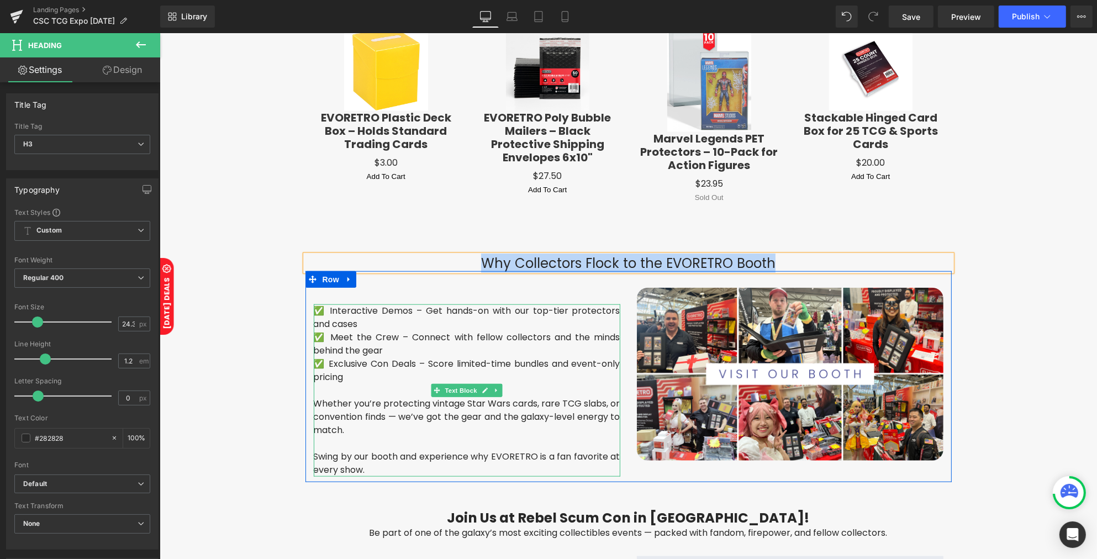
click at [362, 468] on p "Swing by our booth and experience why EVORETRO is a fan favorite at every show." at bounding box center [466, 463] width 306 height 27
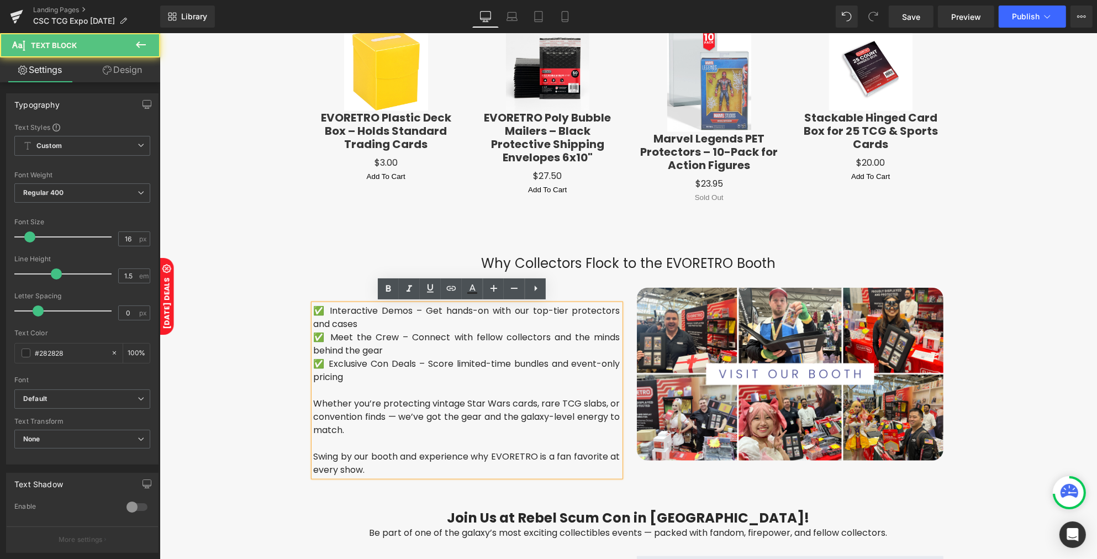
click at [362, 468] on p "Swing by our booth and experience why EVORETRO is a fan favorite at every show." at bounding box center [466, 463] width 306 height 27
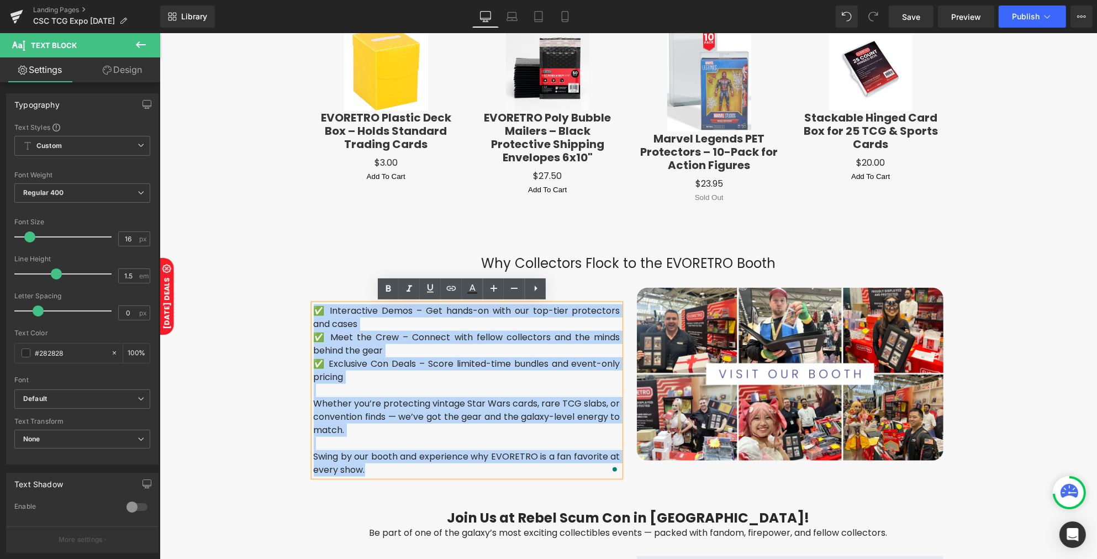
drag, startPoint x: 364, startPoint y: 467, endPoint x: 302, endPoint y: 303, distance: 175.8
click at [305, 303] on div "✅ Interactive Demos – Get hands-on with our top-tier protectors and cases ✅ Mee…" at bounding box center [466, 382] width 323 height 189
copy div "✅ Interactive Demos – Get hands-on with our top-tier protectors and cases ✅ Mee…"
click at [522, 319] on p "✅ Interactive Demos – Get hands-on with our top-tier protectors and cases" at bounding box center [466, 317] width 306 height 27
drag, startPoint x: 379, startPoint y: 472, endPoint x: 292, endPoint y: 313, distance: 181.9
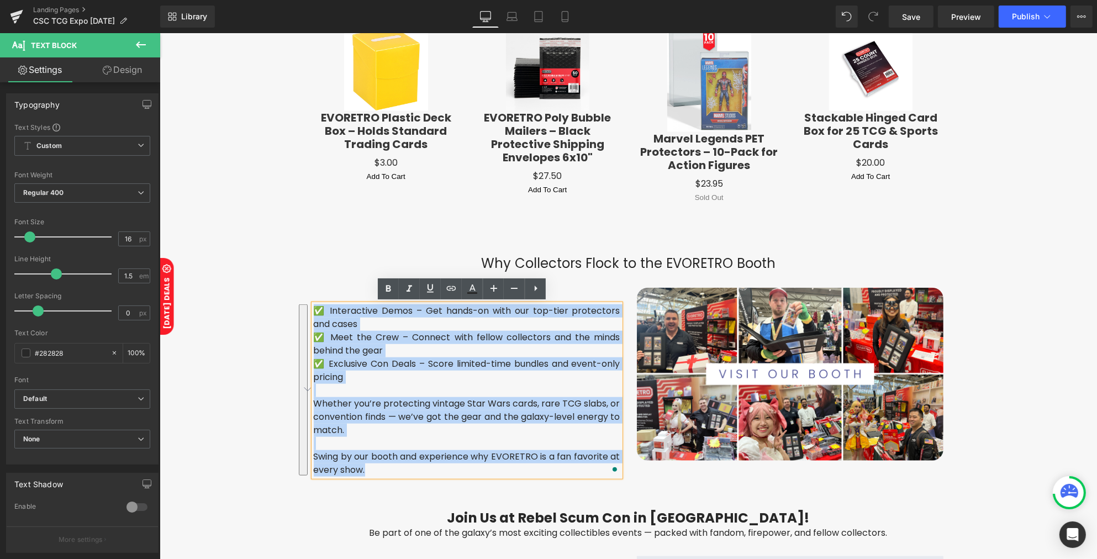
click at [297, 313] on div "Why Collectors Flock to the EVORETRO Booth Heading ✅ Interactive Demos – Get ha…" at bounding box center [628, 525] width 663 height 541
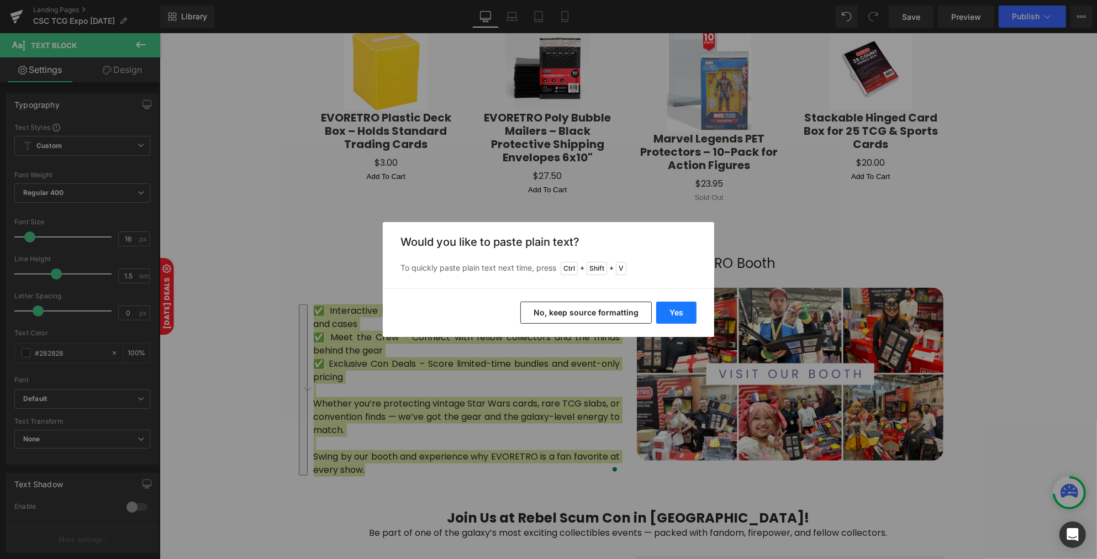
click at [659, 312] on button "Yes" at bounding box center [676, 312] width 40 height 22
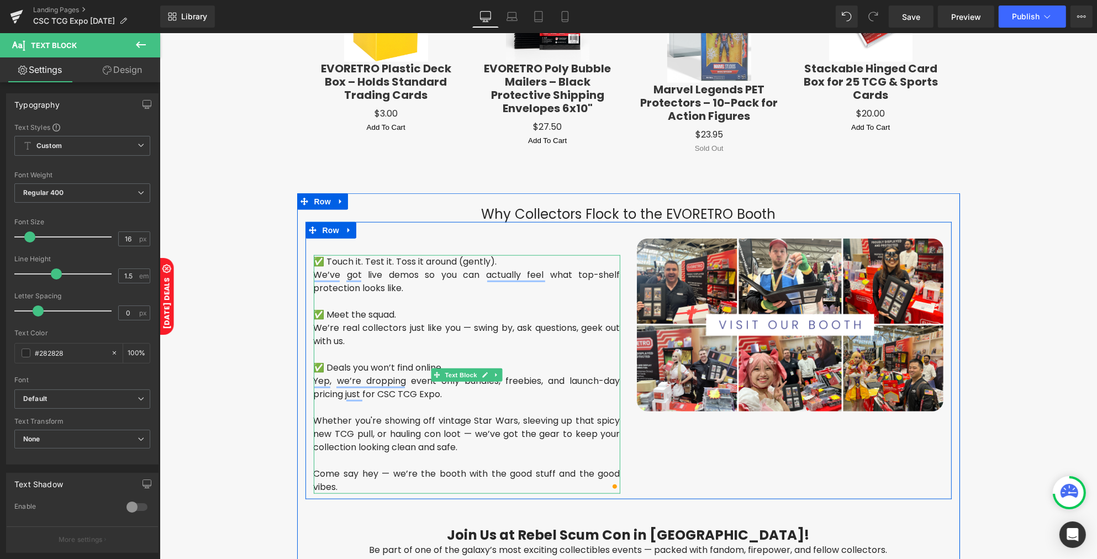
scroll to position [1138, 0]
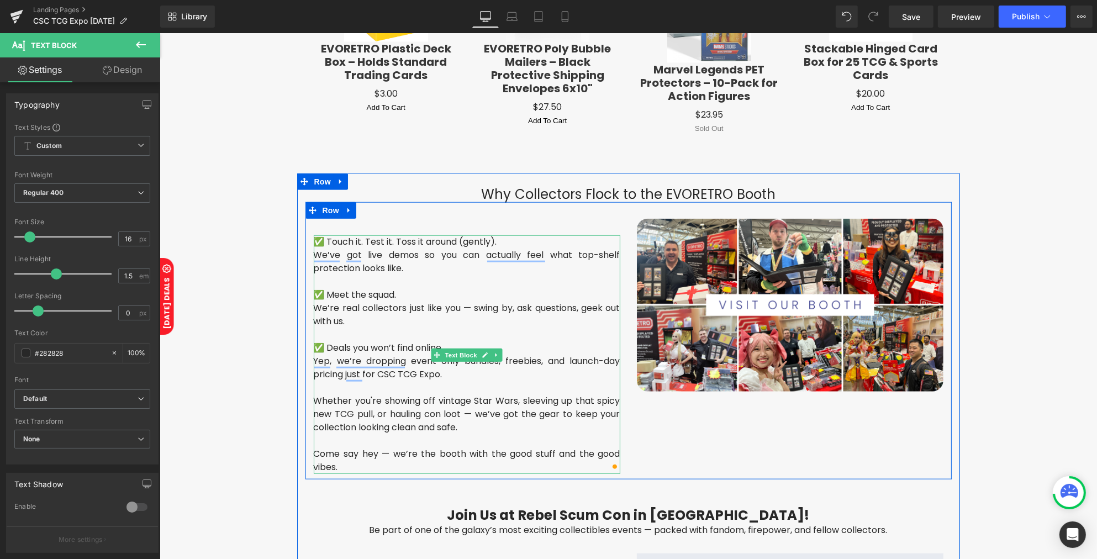
click at [516, 335] on p "To enrich screen reader interactions, please activate Accessibility in Grammarl…" at bounding box center [466, 334] width 306 height 13
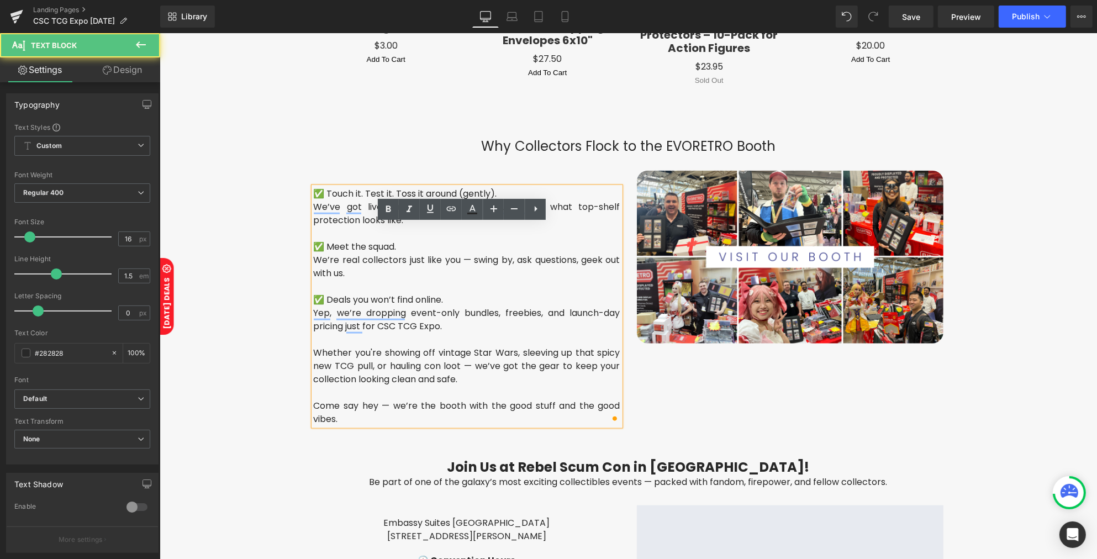
scroll to position [1207, 0]
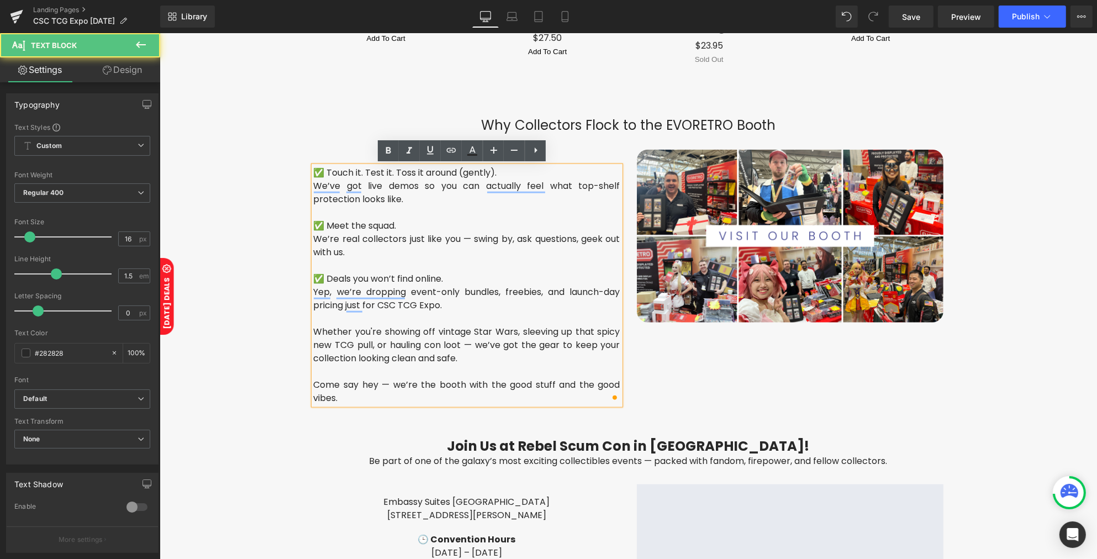
click at [414, 210] on p "To enrich screen reader interactions, please activate Accessibility in Grammarl…" at bounding box center [466, 212] width 306 height 13
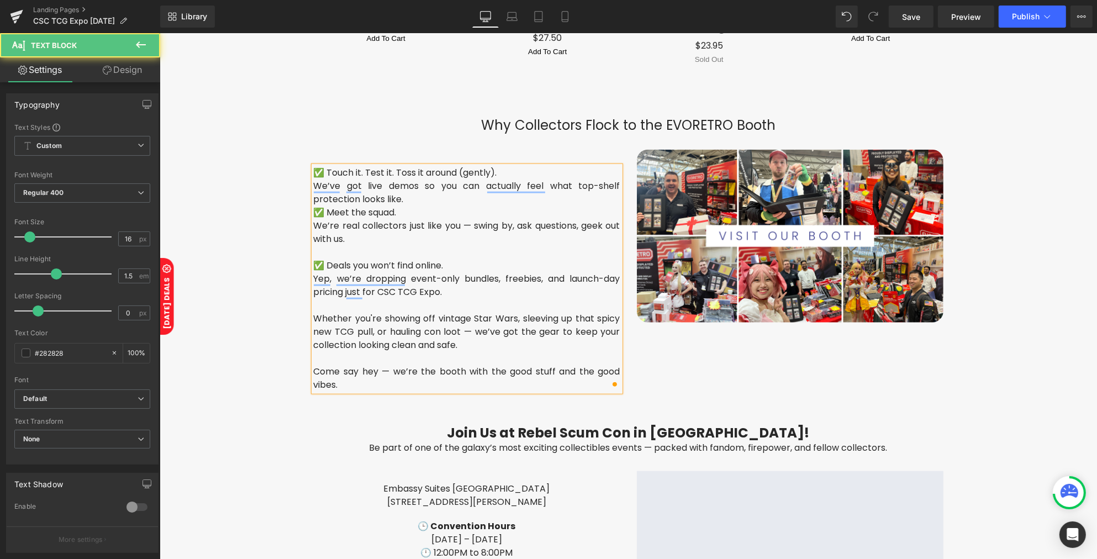
click at [412, 239] on p "We’re real collectors just like you — swing by, ask questions, geek out with us." at bounding box center [466, 232] width 306 height 27
click at [419, 246] on p "To enrich screen reader interactions, please activate Accessibility in Grammarl…" at bounding box center [466, 252] width 306 height 13
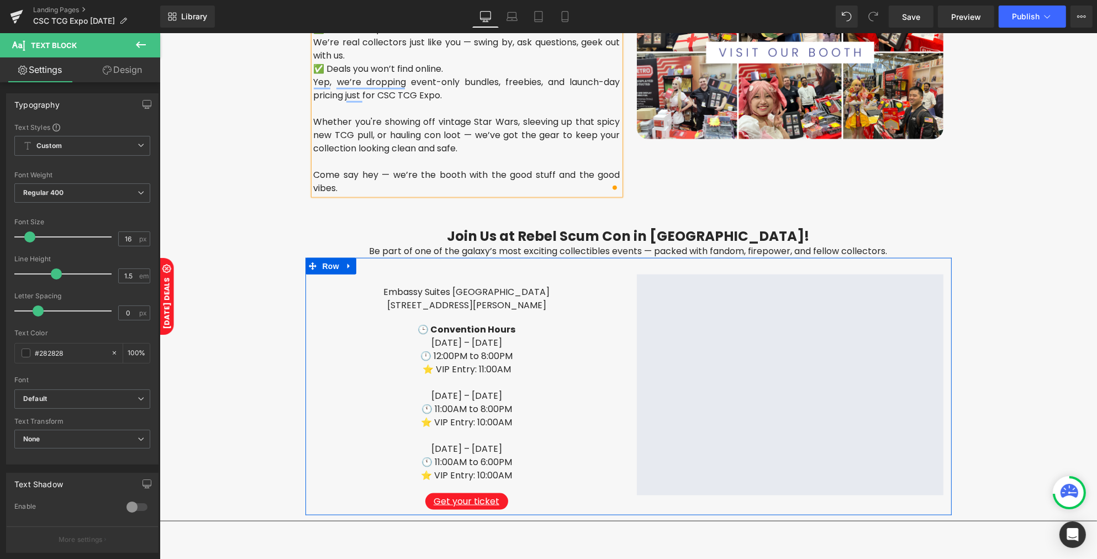
scroll to position [1414, 0]
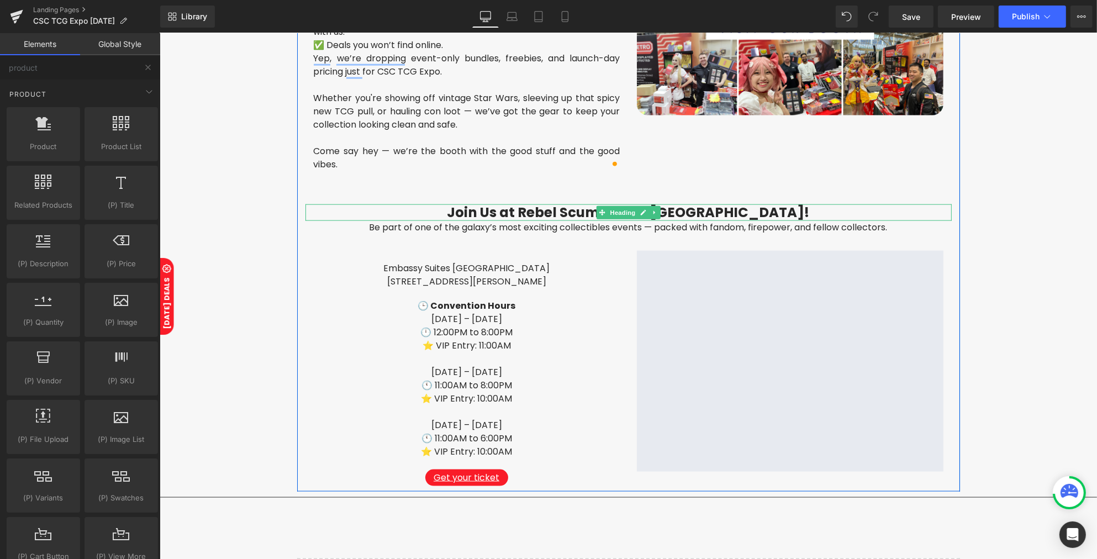
click at [551, 210] on h3 "Join Us at Rebel Scum Con in Dallas!" at bounding box center [628, 212] width 646 height 16
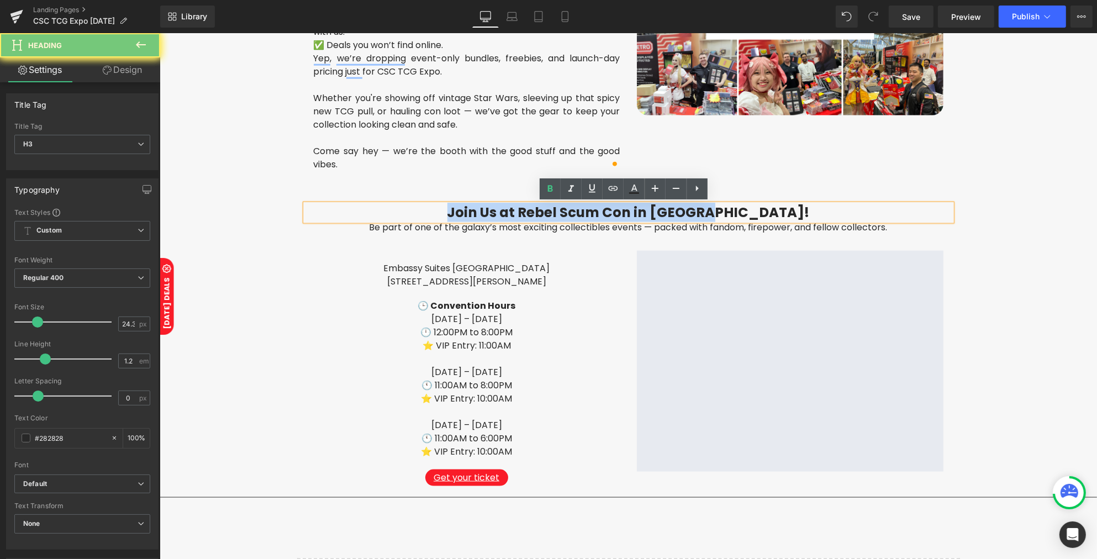
paste div "To enrich screen reader interactions, please activate Accessibility in Grammarl…"
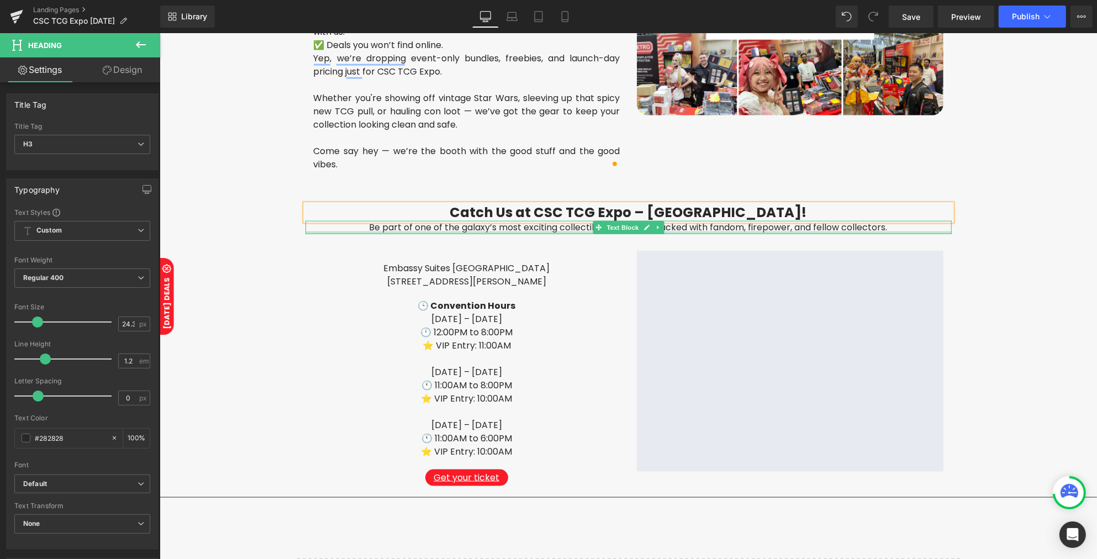
click at [427, 231] on div at bounding box center [628, 232] width 646 height 3
click at [427, 231] on p "Be part of one of the galaxy’s most exciting collectibles events — packed with …" at bounding box center [628, 227] width 646 height 13
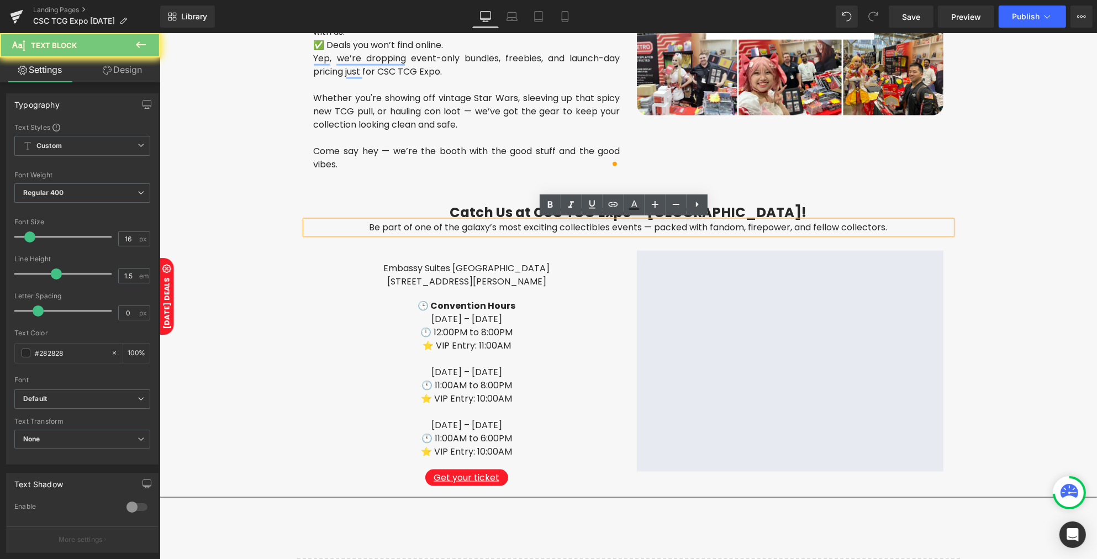
click at [427, 231] on p "Be part of one of the galaxy’s most exciting collectibles events — packed with …" at bounding box center [628, 227] width 646 height 13
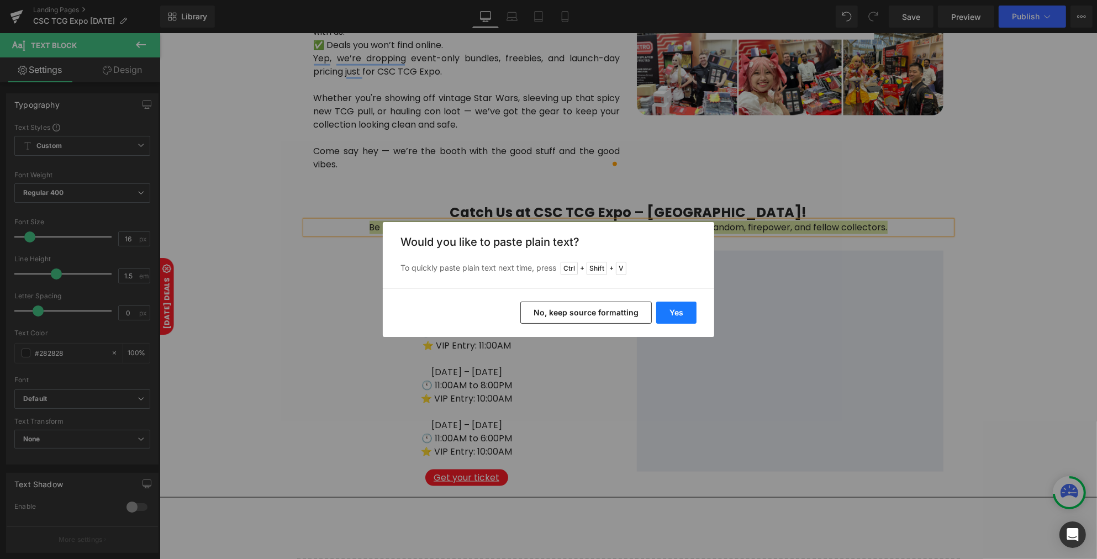
drag, startPoint x: 663, startPoint y: 315, endPoint x: 502, endPoint y: 282, distance: 164.1
click at [663, 315] on button "Yes" at bounding box center [676, 312] width 40 height 22
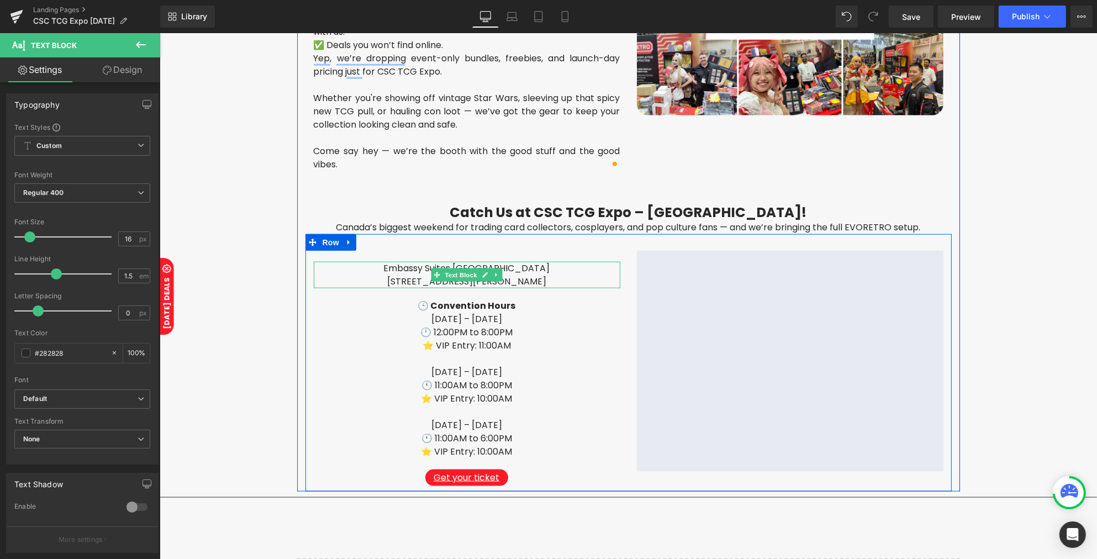
click at [404, 275] on p "7600 John Q. Hammons Dr, Frisco, TX 75034" at bounding box center [466, 281] width 273 height 13
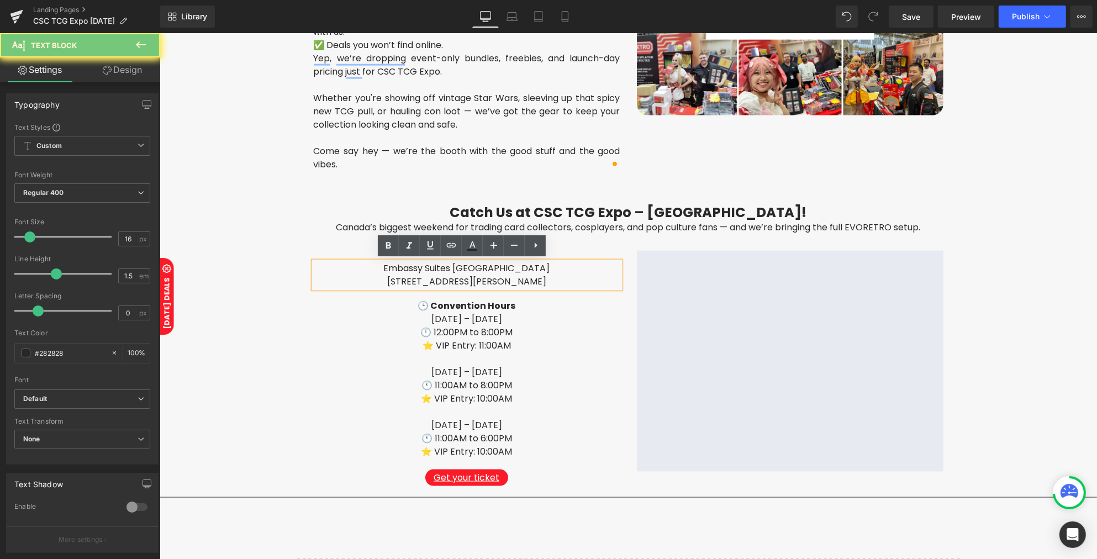
click at [404, 275] on p "7600 John Q. Hammons Dr, Frisco, TX 75034" at bounding box center [466, 281] width 273 height 13
drag, startPoint x: 335, startPoint y: 268, endPoint x: 564, endPoint y: 283, distance: 229.6
click at [564, 283] on div "Embassy Suites Dallas Frisco Hotel & Convention Center 7600 John Q. Hammons Dr,…" at bounding box center [466, 275] width 306 height 27
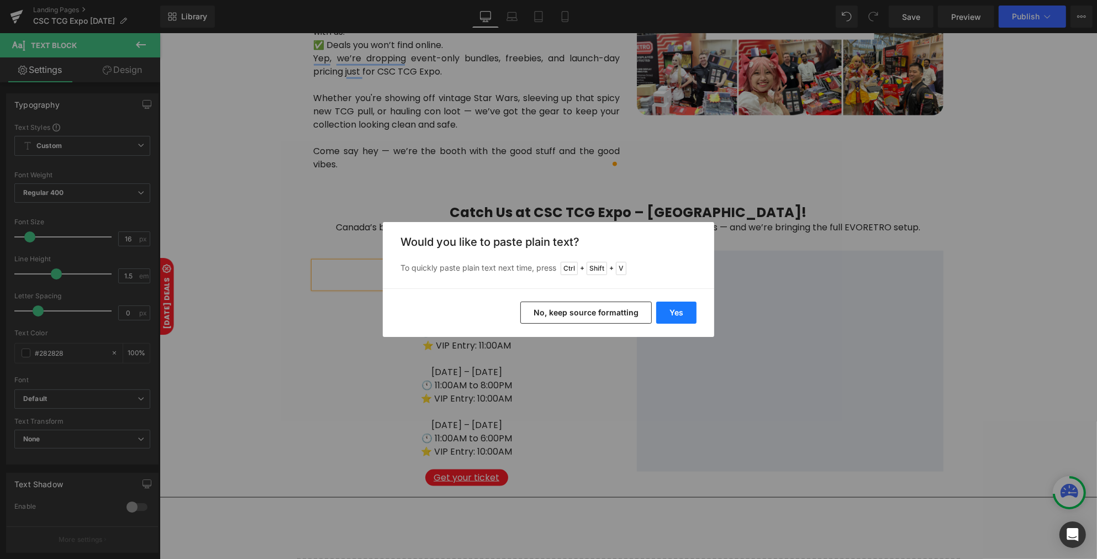
click at [667, 310] on button "Yes" at bounding box center [676, 312] width 40 height 22
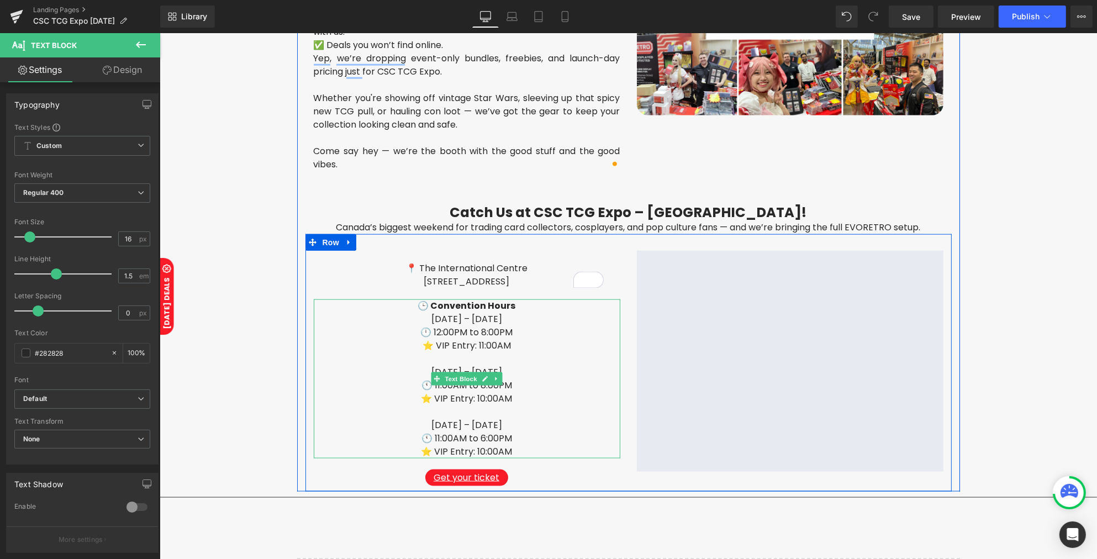
click at [412, 304] on p "🕒 Convention Hours" at bounding box center [466, 305] width 306 height 13
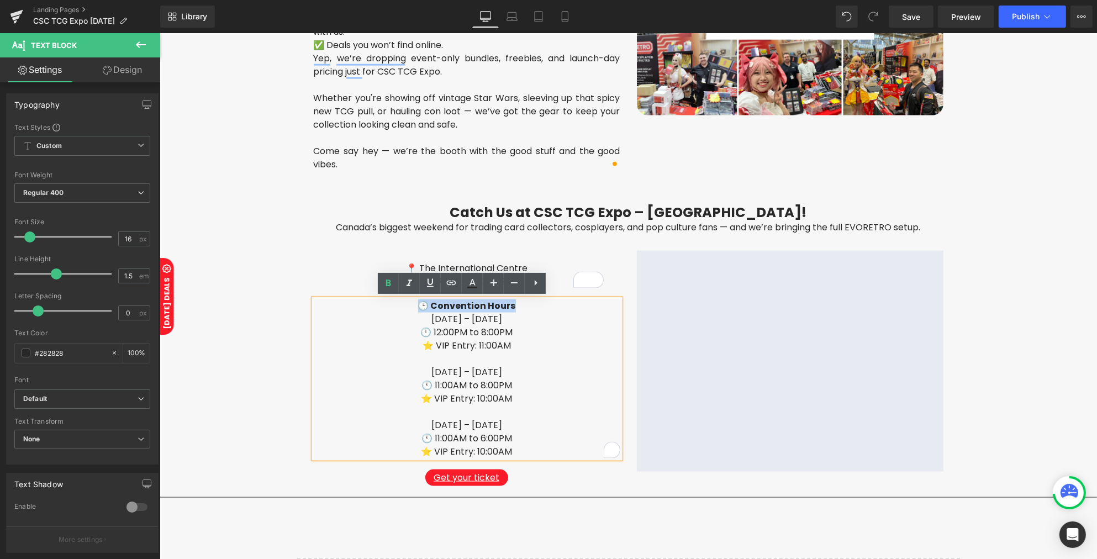
drag, startPoint x: 415, startPoint y: 304, endPoint x: 515, endPoint y: 304, distance: 99.9
click at [515, 304] on p "🕒 Convention Hours" at bounding box center [466, 305] width 306 height 13
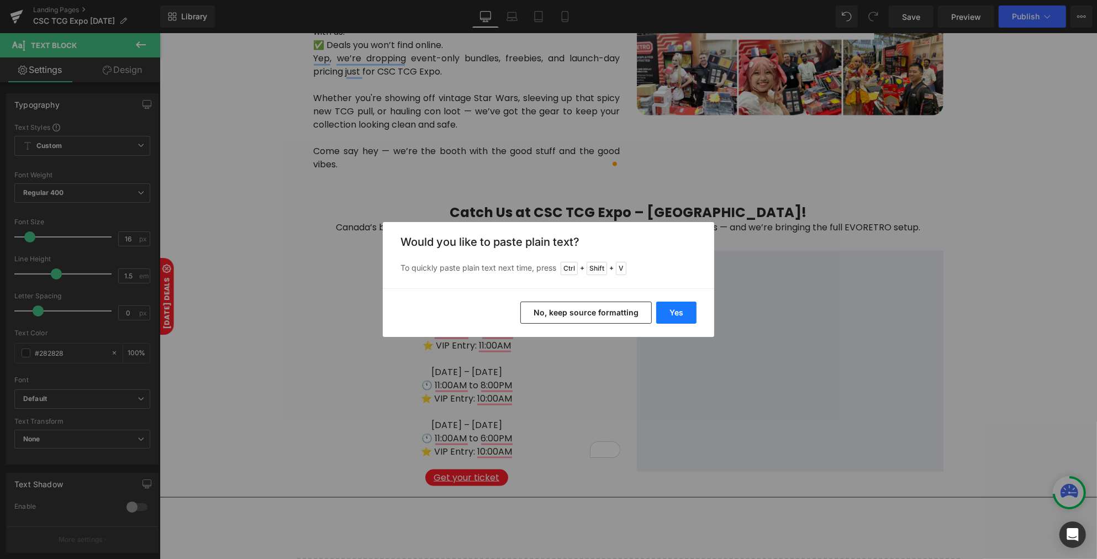
click at [669, 315] on button "Yes" at bounding box center [676, 312] width 40 height 22
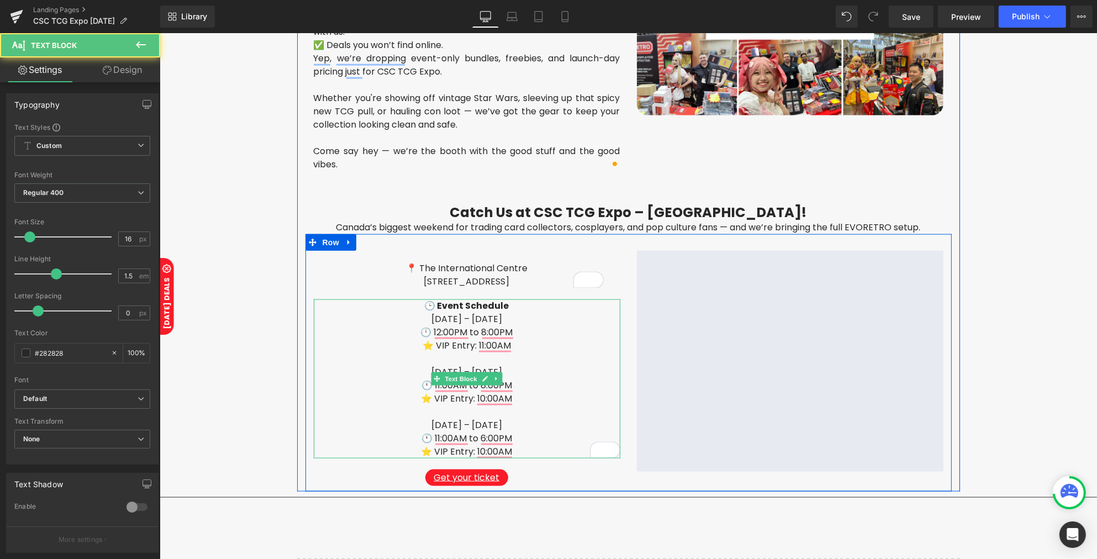
click at [515, 348] on p "⭐ VIP Entry: 11:00AM" at bounding box center [466, 345] width 306 height 13
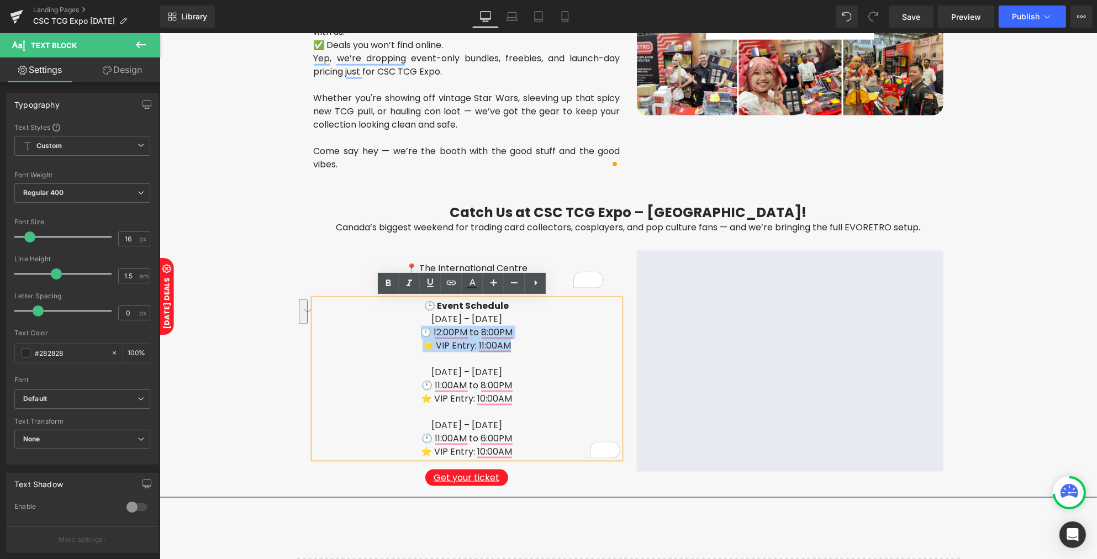
drag, startPoint x: 517, startPoint y: 346, endPoint x: 416, endPoint y: 330, distance: 101.8
click at [416, 330] on div "🕒 Event Schedule Friday – August 8, 2025 🕛 12:00PM to 8:00PM ⭐ VIP Entry: 11:00…" at bounding box center [466, 378] width 306 height 159
drag, startPoint x: 406, startPoint y: 322, endPoint x: 504, endPoint y: 343, distance: 100.0
click at [504, 343] on div "🕒 Event Schedule Friday – August 8, 2025 🕛 12:00PM to 8:00PM ⭐ VIP Entry: 11:00…" at bounding box center [466, 378] width 306 height 159
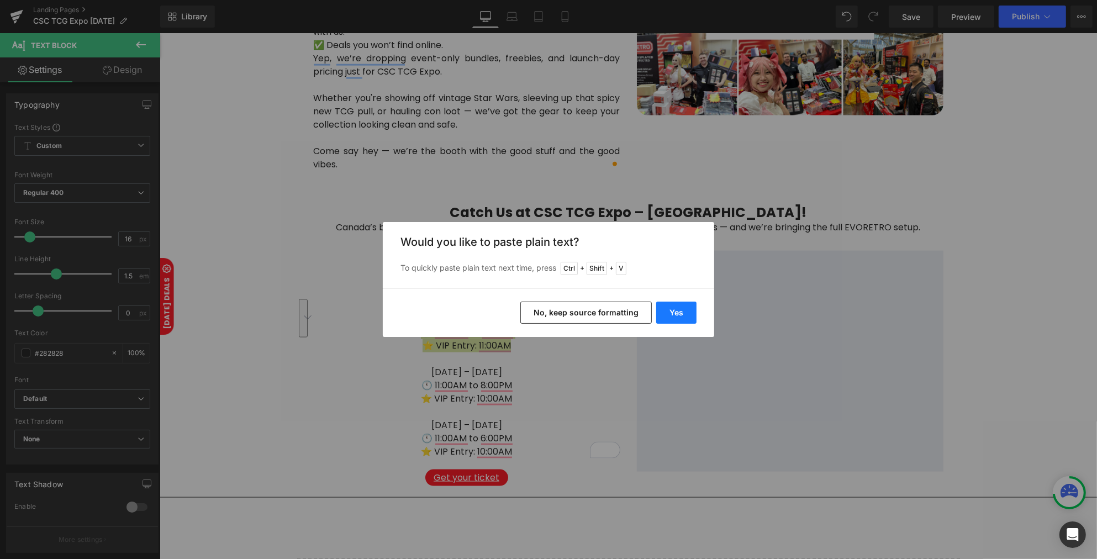
click at [666, 315] on button "Yes" at bounding box center [676, 312] width 40 height 22
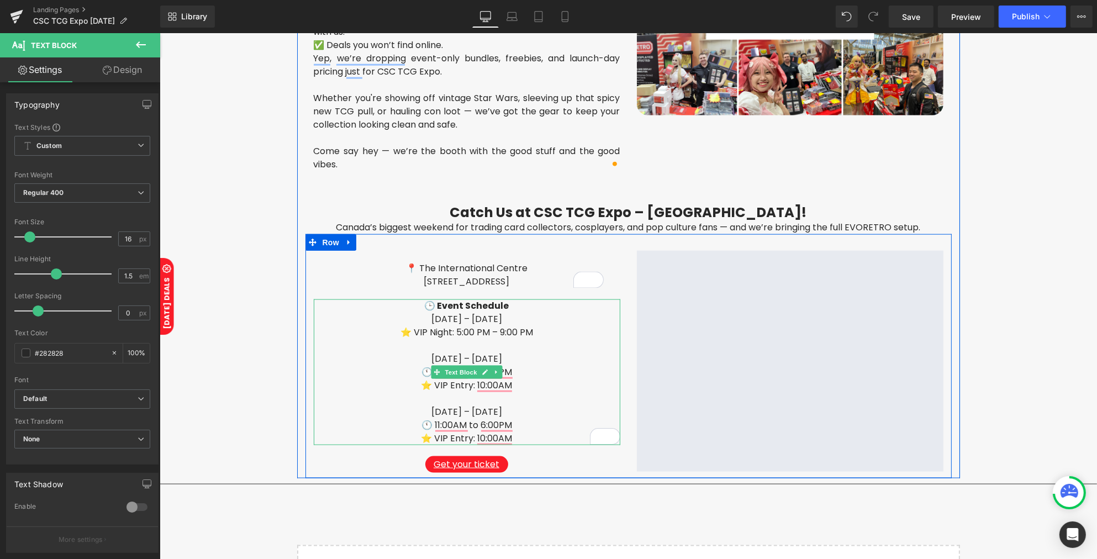
click at [540, 343] on p "To enrich screen reader interactions, please activate Accessibility in Grammarl…" at bounding box center [466, 345] width 306 height 13
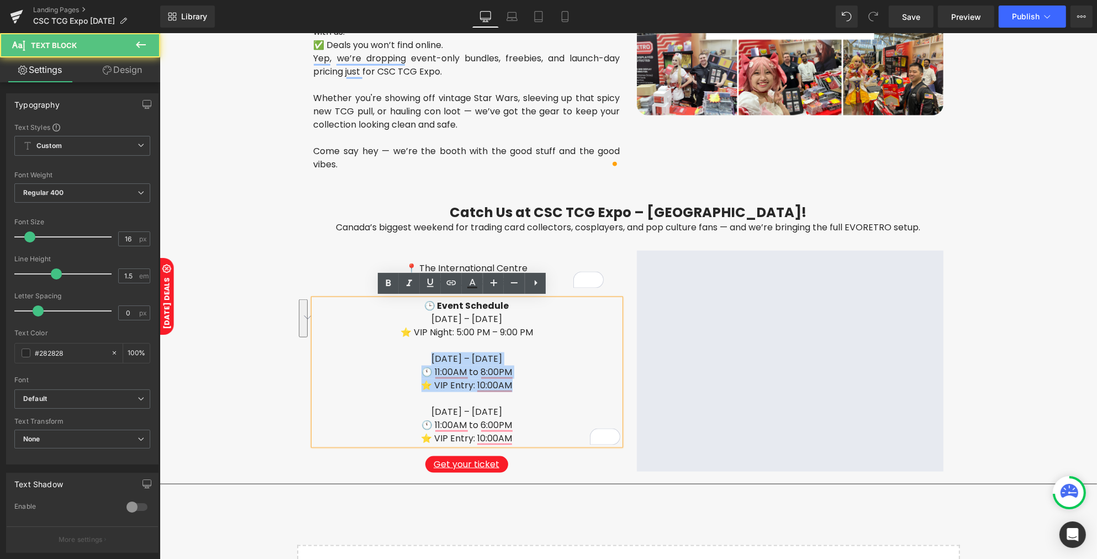
drag, startPoint x: 399, startPoint y: 359, endPoint x: 518, endPoint y: 382, distance: 122.0
click at [518, 382] on div "🕒 Event Schedule Friday – Sept 12 ⭐ VIP Night: 5:00 PM – 9:00 PM Saturday – Aug…" at bounding box center [466, 372] width 306 height 146
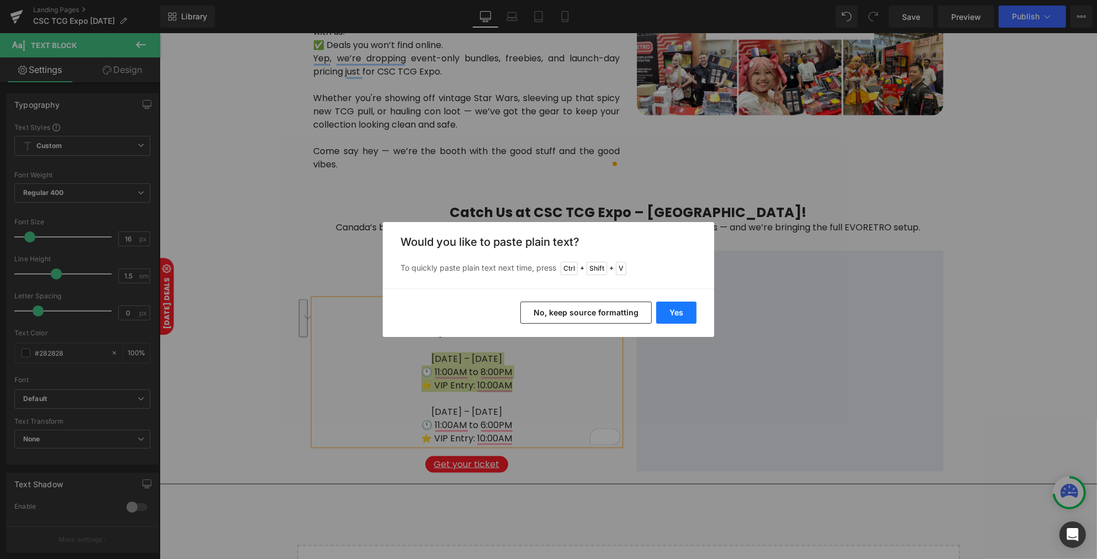
click at [663, 321] on button "Yes" at bounding box center [676, 312] width 40 height 22
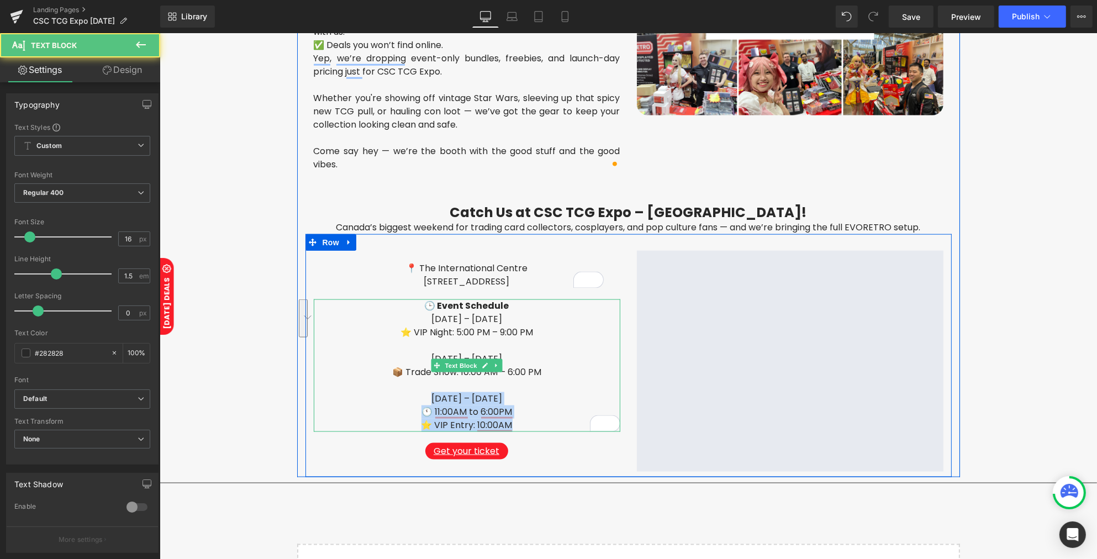
drag, startPoint x: 406, startPoint y: 395, endPoint x: 510, endPoint y: 421, distance: 106.9
click at [510, 421] on div "🕒 Event Schedule Friday – Sept 12 ⭐ VIP Night: 5:00 PM – 9:00 PM Saturday – Sep…" at bounding box center [466, 365] width 306 height 133
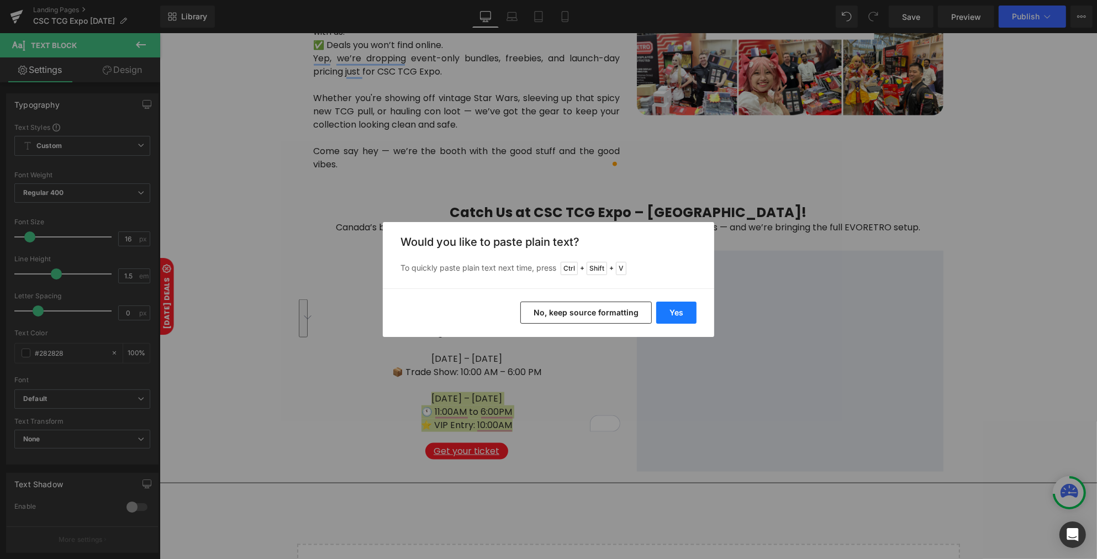
click at [663, 315] on button "Yes" at bounding box center [676, 312] width 40 height 22
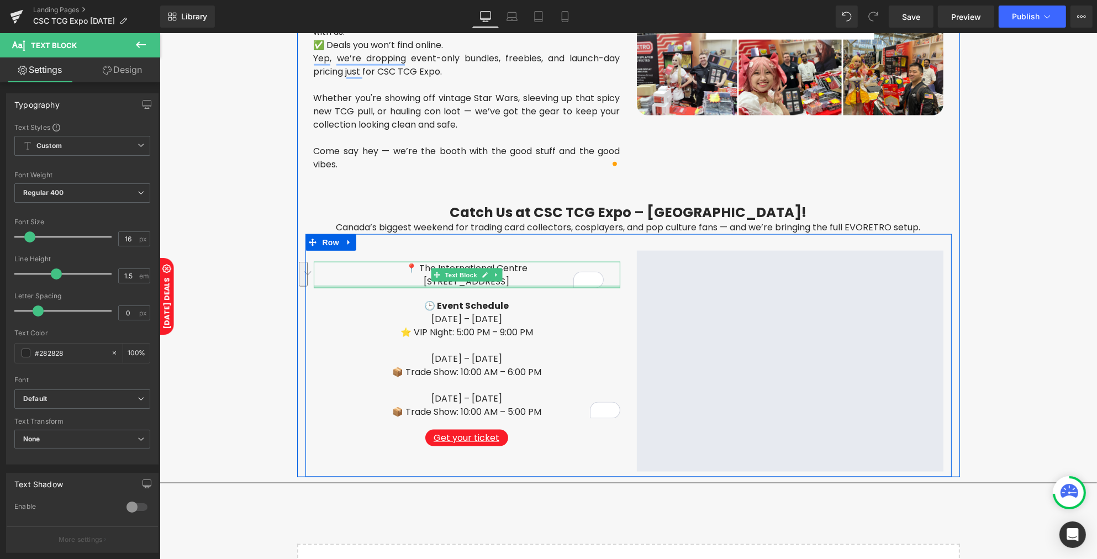
drag, startPoint x: 412, startPoint y: 268, endPoint x: 552, endPoint y: 284, distance: 140.1
click at [552, 284] on div "📍 The International Centre 6900 Airport Rd, Mississauga, ON L4V 1E8 Text Block" at bounding box center [466, 275] width 306 height 27
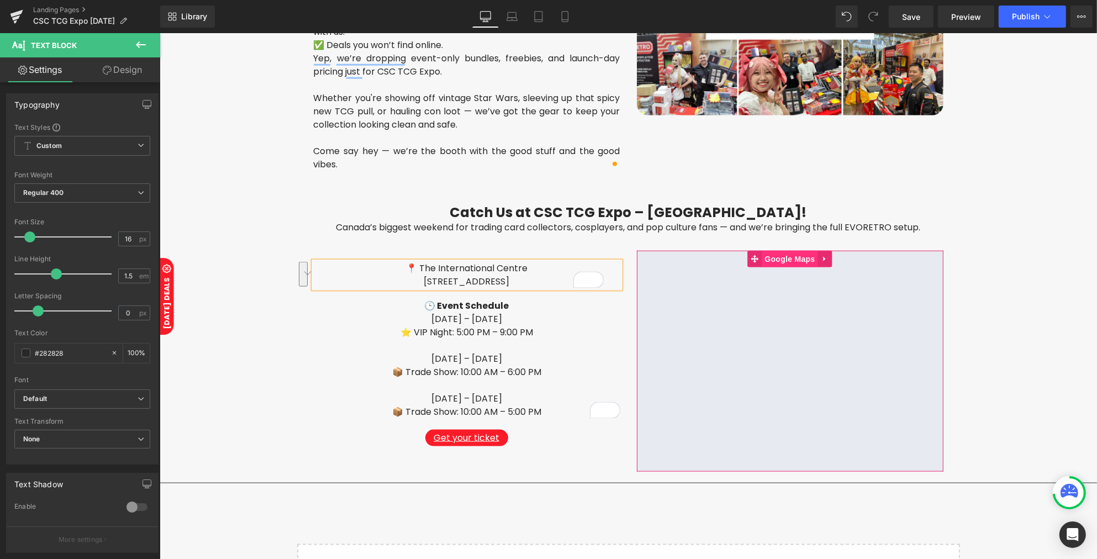
click at [761, 258] on span "Google Maps" at bounding box center [789, 259] width 56 height 17
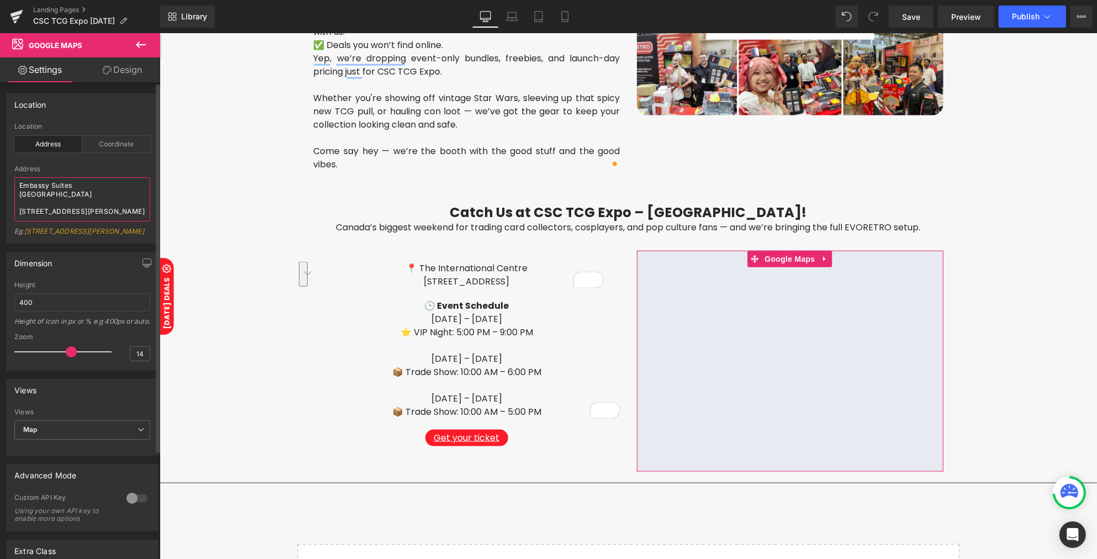
click at [72, 211] on textarea "Embassy Suites Dallas Frisco Hotel & Convention Center 7600 John Q. Hammons Dr,…" at bounding box center [82, 199] width 136 height 44
click at [70, 206] on textarea "Embassy Suites Dallas Frisco Hotel & Convention Center 7600 John Q. Hammons Dr,…" at bounding box center [82, 199] width 136 height 44
paste textarea "The International Centre 6900 Airport Rd, Mississauga, ON L4V 1E8"
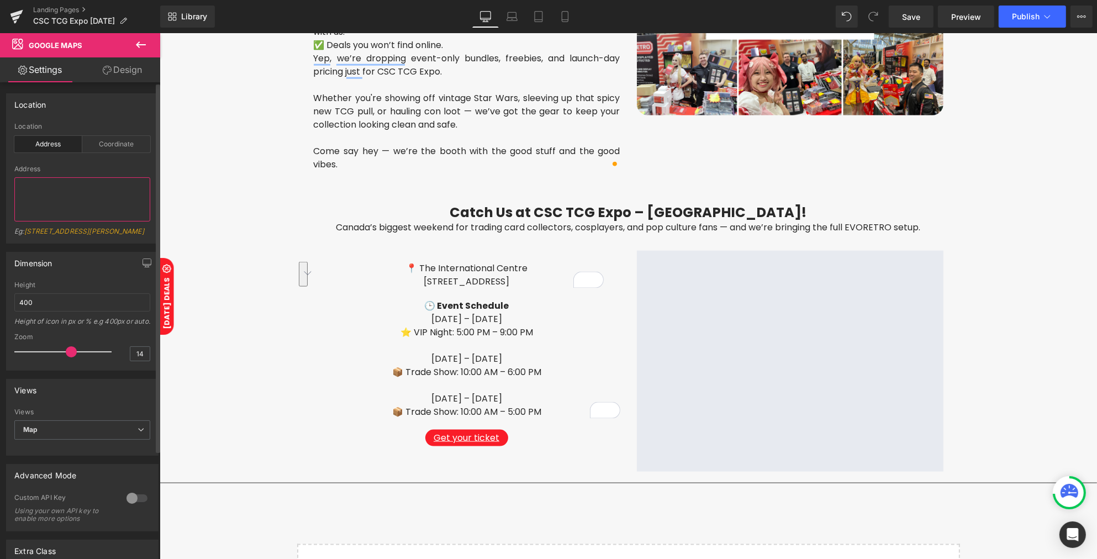
type textarea "The International Centre 6900 Airport Rd, Mississauga, ON L4V 1E8"
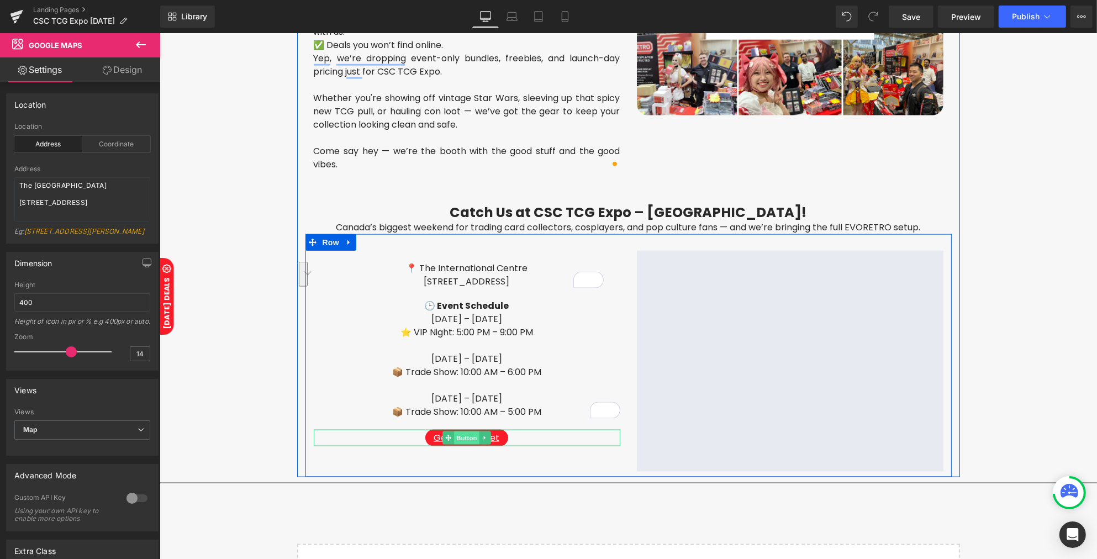
click at [460, 433] on span "Button" at bounding box center [465, 437] width 25 height 13
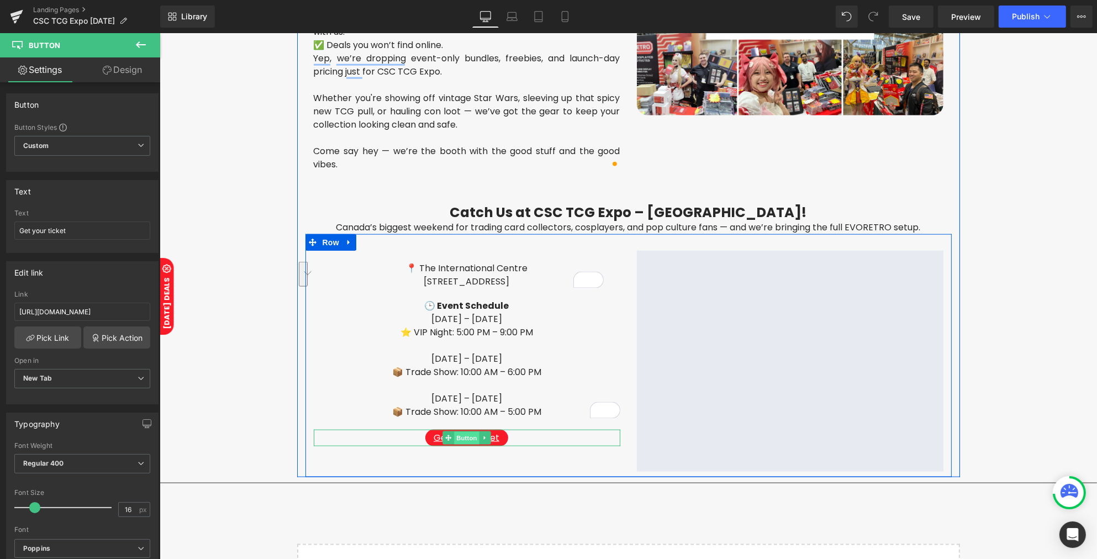
click at [462, 440] on span "Button" at bounding box center [465, 437] width 25 height 13
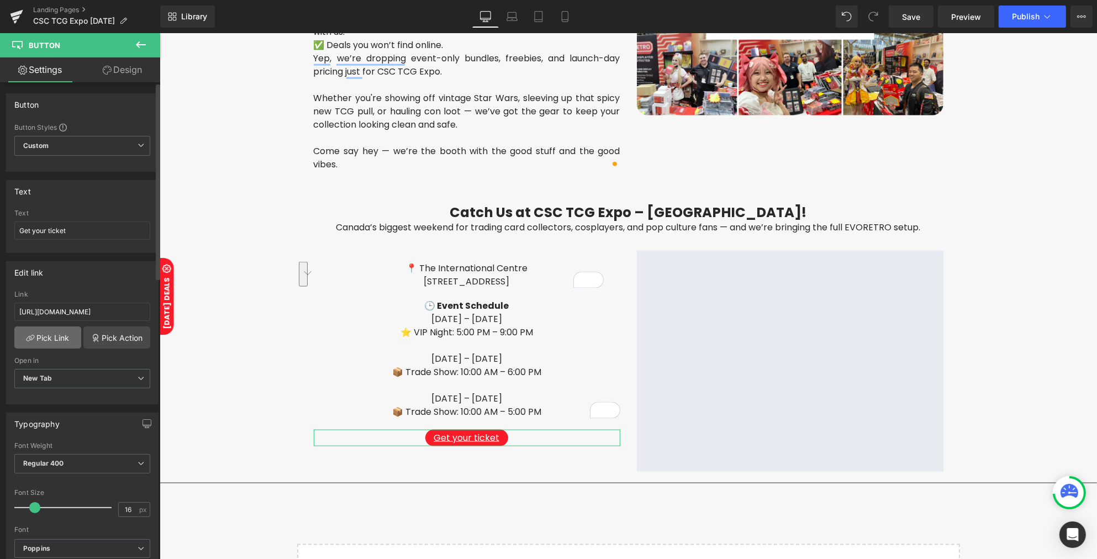
click at [67, 333] on link "Pick Link" at bounding box center [47, 337] width 67 height 22
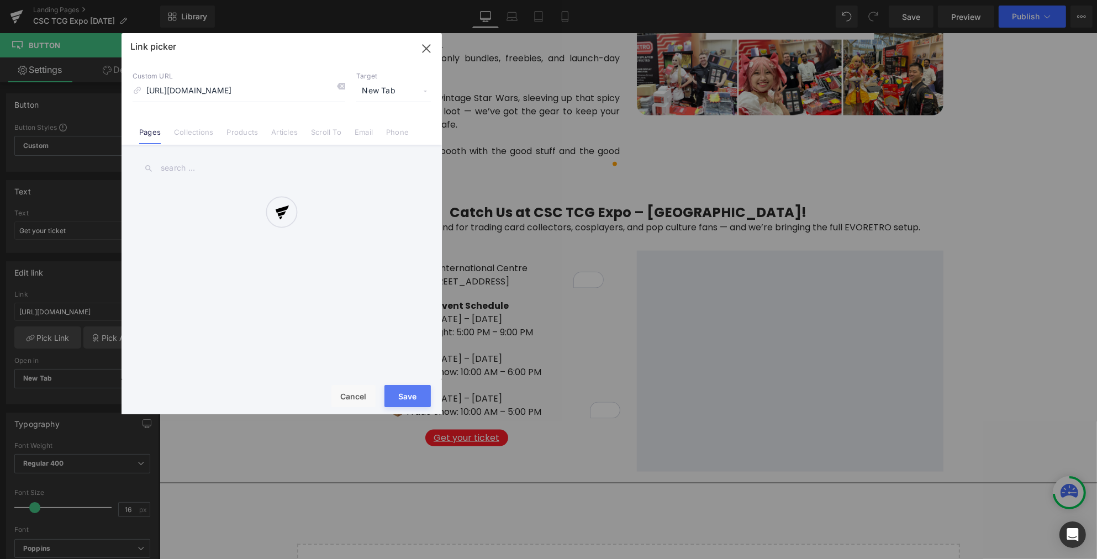
click at [341, 87] on div at bounding box center [281, 223] width 320 height 381
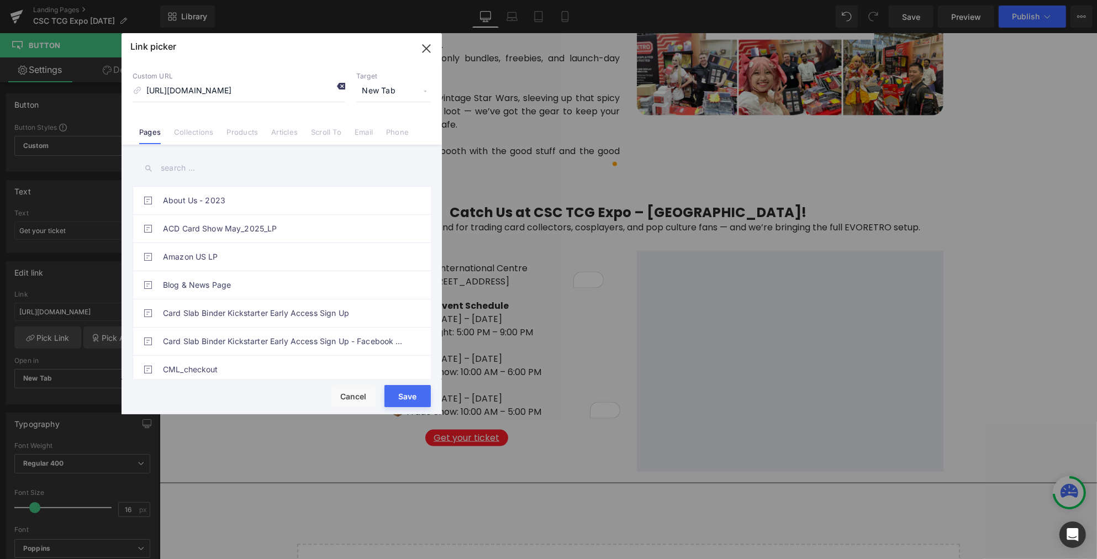
click at [338, 87] on icon at bounding box center [340, 86] width 9 height 9
click at [284, 89] on input at bounding box center [239, 91] width 213 height 21
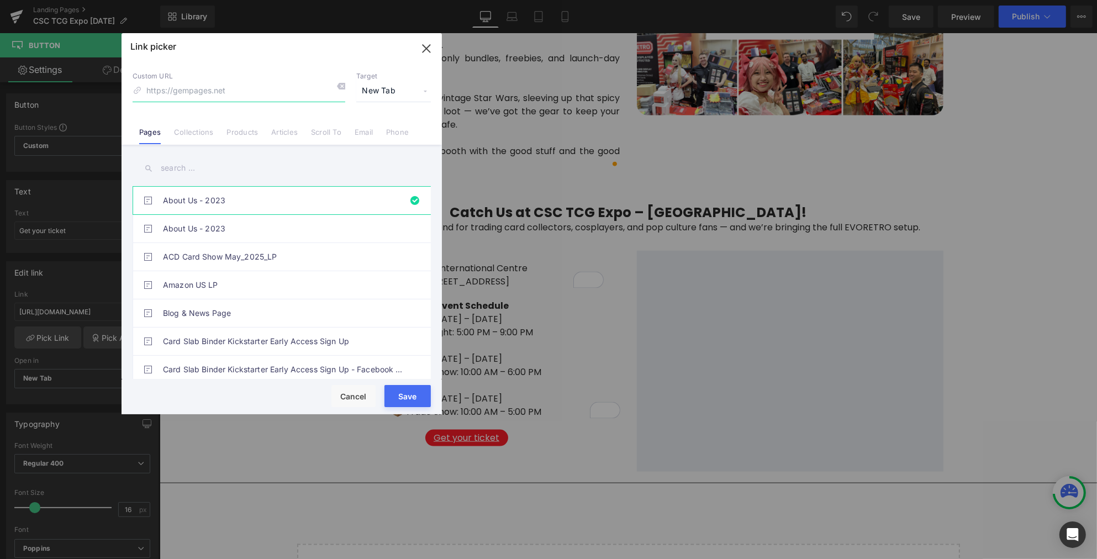
paste input "https://csceventhq.com/home/csc-tcg-expo-at-the-international-centre-september-…"
type input "https://csceventhq.com/home/csc-tcg-expo-at-the-international-centre-september-…"
click at [409, 394] on button "Save" at bounding box center [407, 396] width 46 height 22
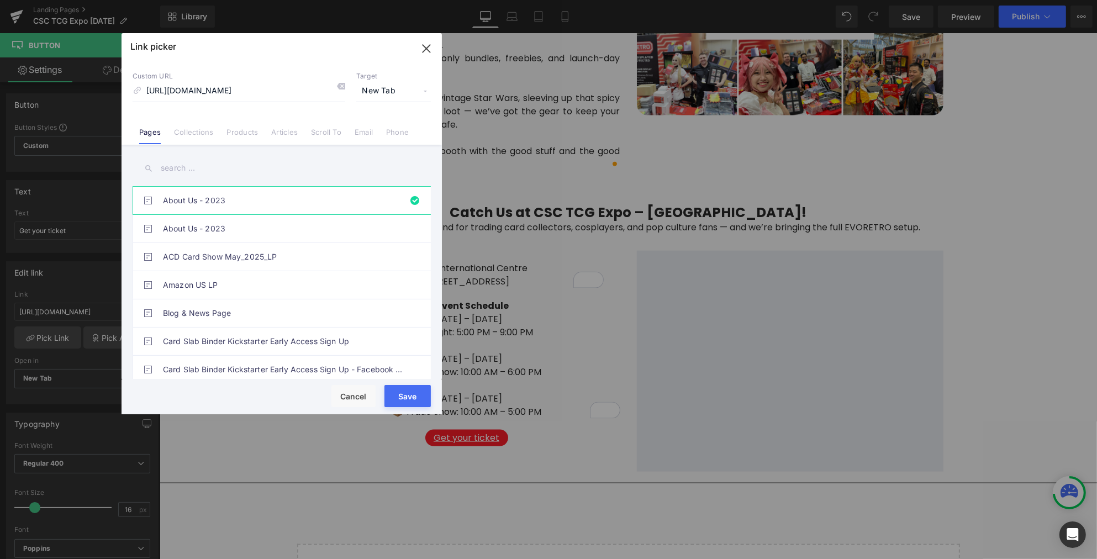
type input "https://csceventhq.com/home/csc-tcg-expo-at-the-international-centre-september-…"
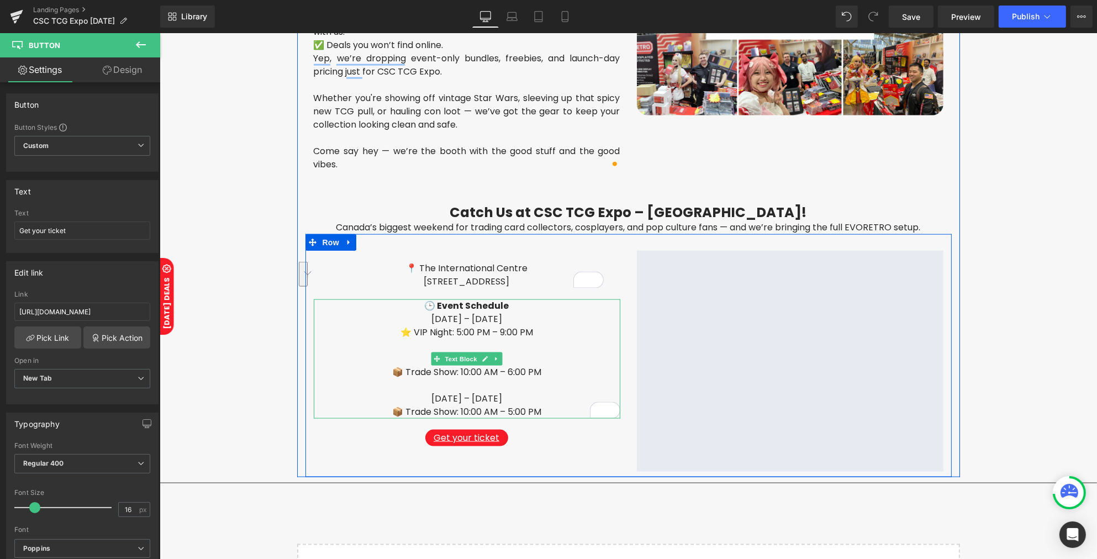
click at [543, 410] on p "📦 Trade Show: 10:00 AM – 5:00 PM" at bounding box center [466, 411] width 306 height 13
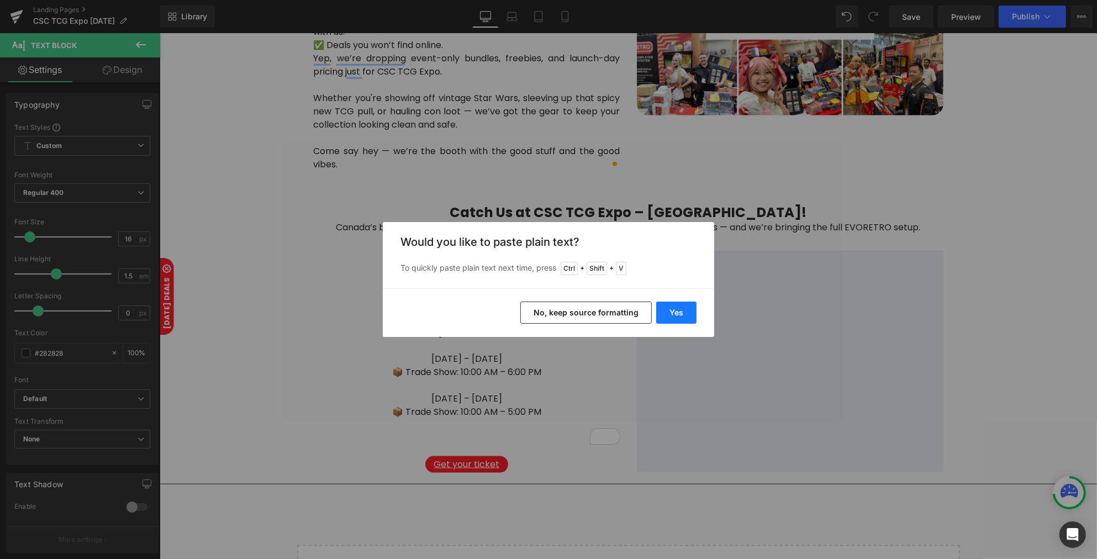
click at [691, 314] on button "Yes" at bounding box center [676, 312] width 40 height 22
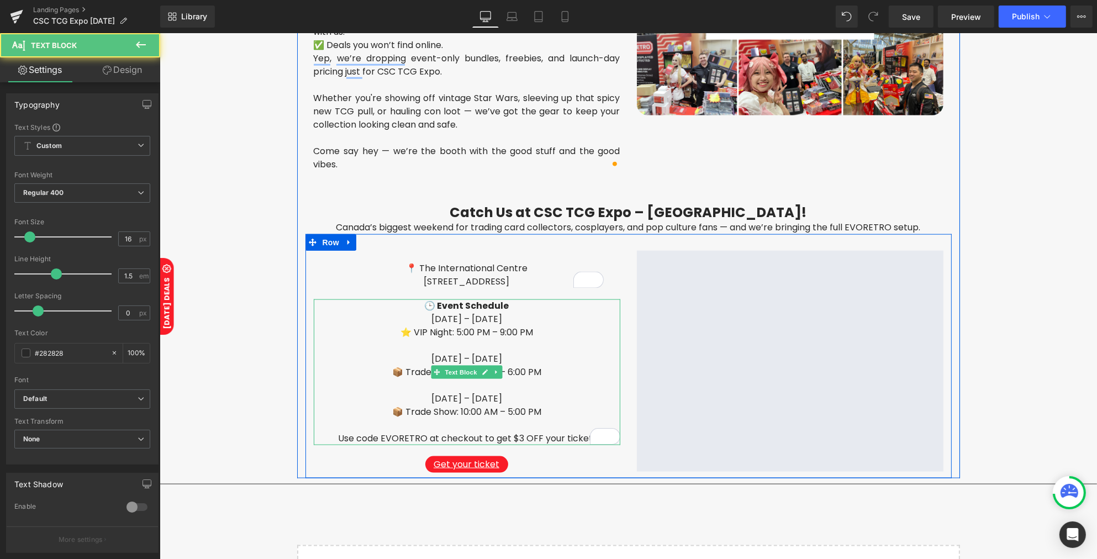
click at [412, 434] on p "Use code EVORETRO at checkout to get $3 OFF your ticket!" at bounding box center [466, 438] width 306 height 13
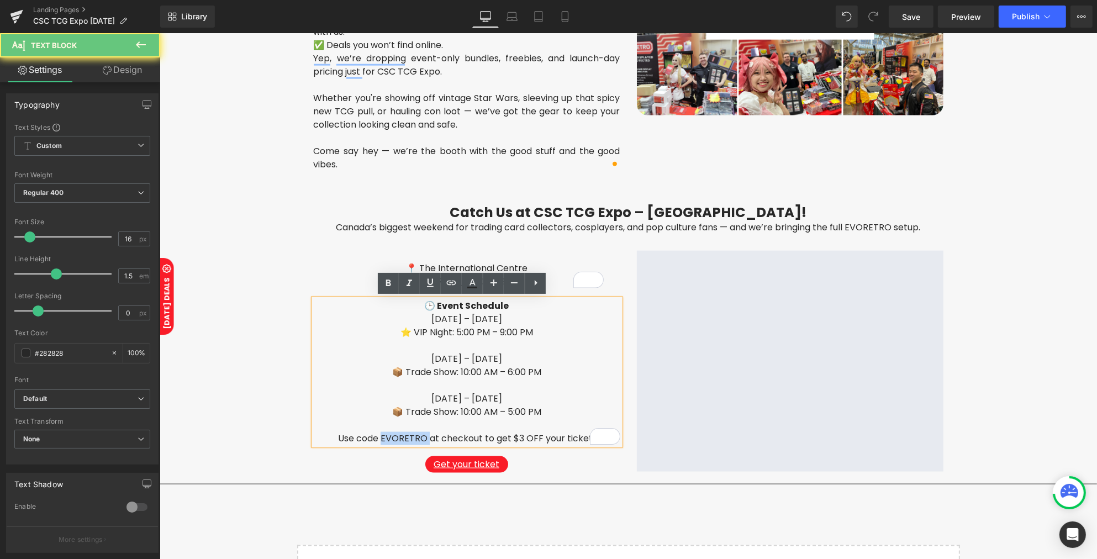
click at [412, 434] on p "Use code EVORETRO at checkout to get $3 OFF your ticket!" at bounding box center [466, 438] width 306 height 13
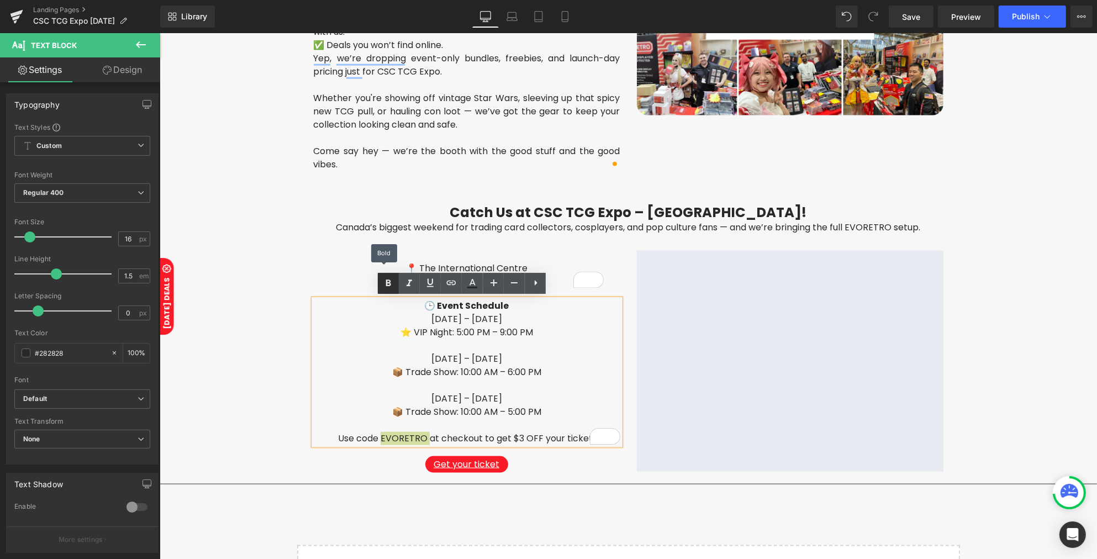
click at [392, 283] on icon at bounding box center [388, 283] width 13 height 13
click at [453, 460] on span "Button" at bounding box center [465, 464] width 25 height 13
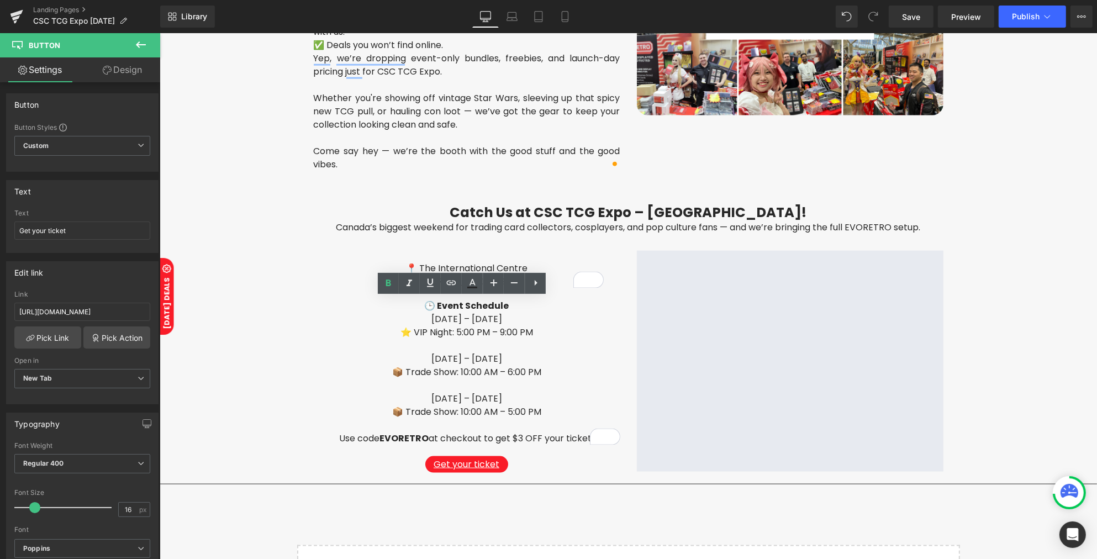
click at [585, 511] on div "Loading Product Data" at bounding box center [549, 515] width 80 height 12
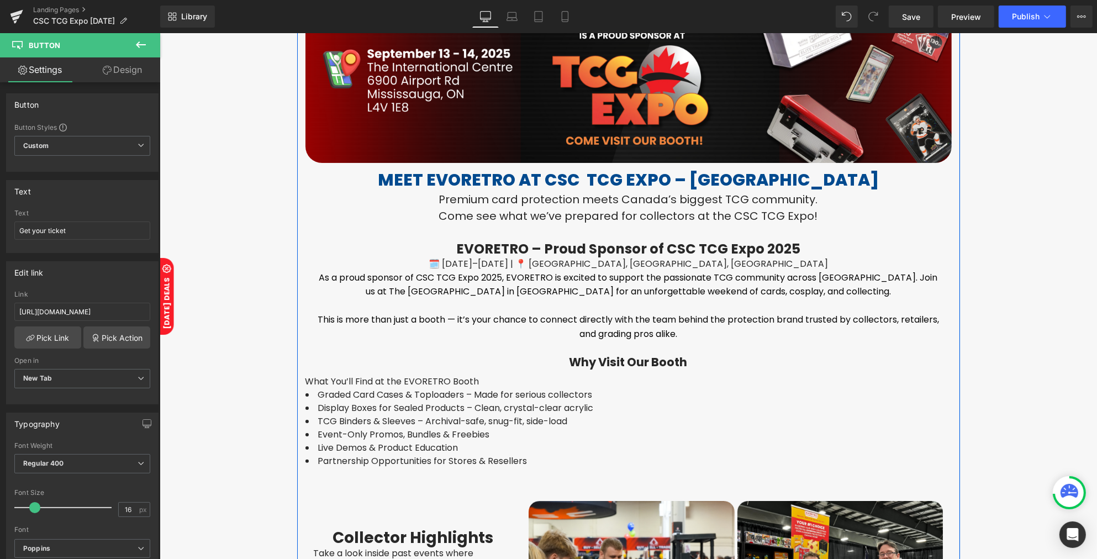
scroll to position [103, 0]
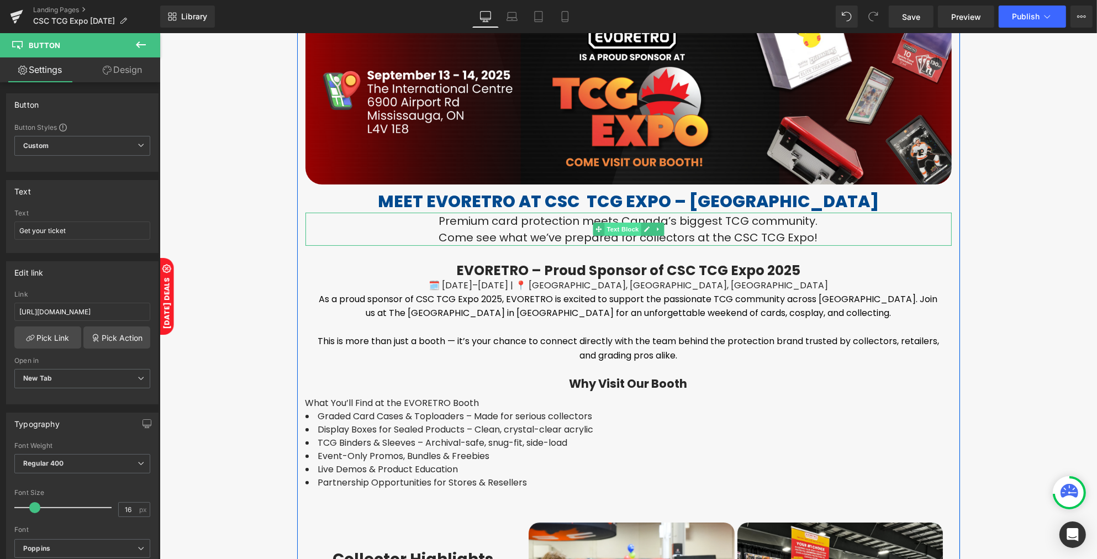
click at [618, 229] on span "Text Block" at bounding box center [622, 229] width 36 height 13
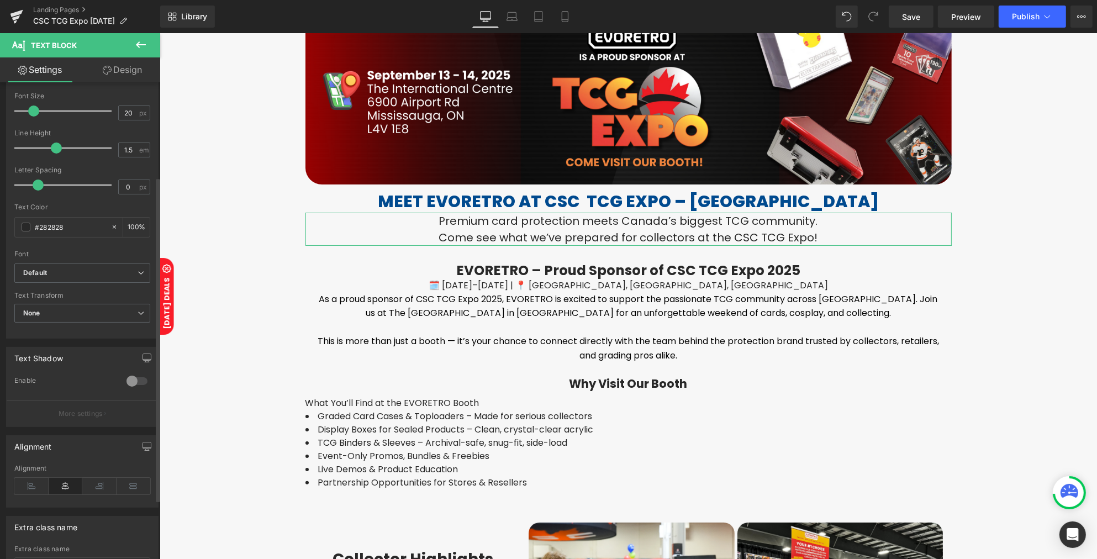
scroll to position [138, 0]
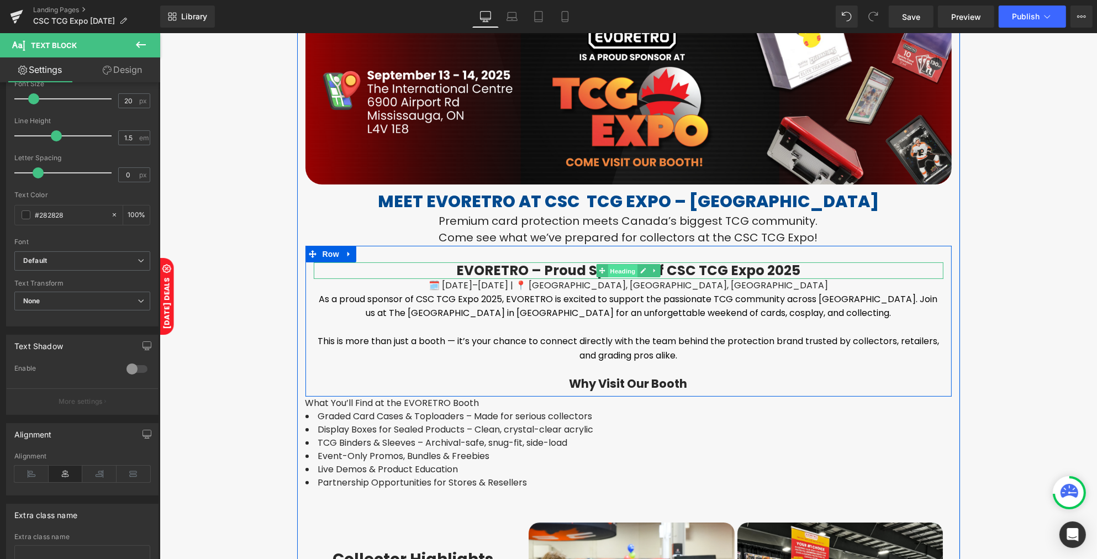
click at [618, 266] on span "Heading" at bounding box center [622, 270] width 30 height 13
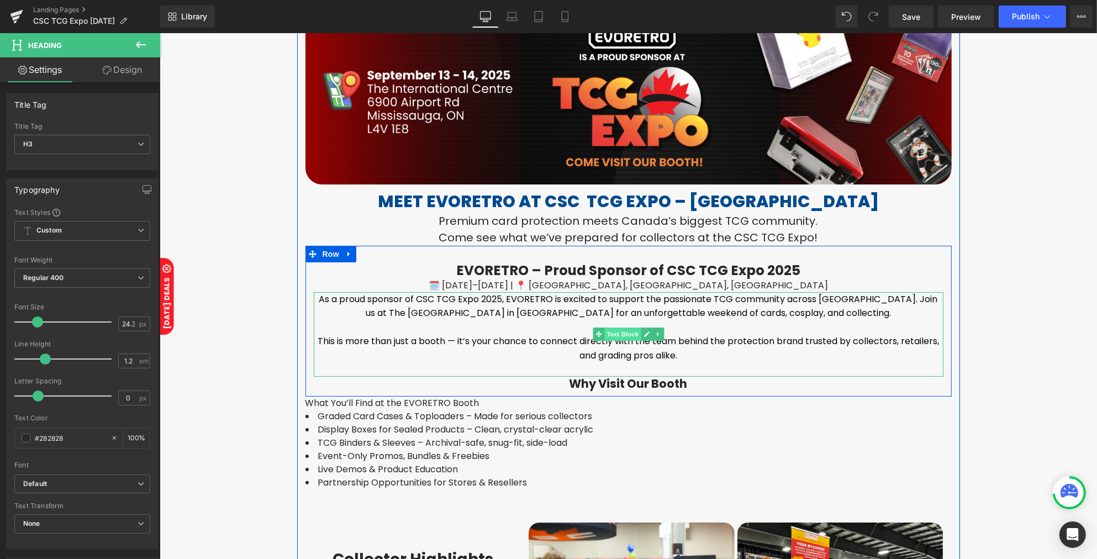
click at [621, 334] on span "Text Block" at bounding box center [622, 333] width 36 height 13
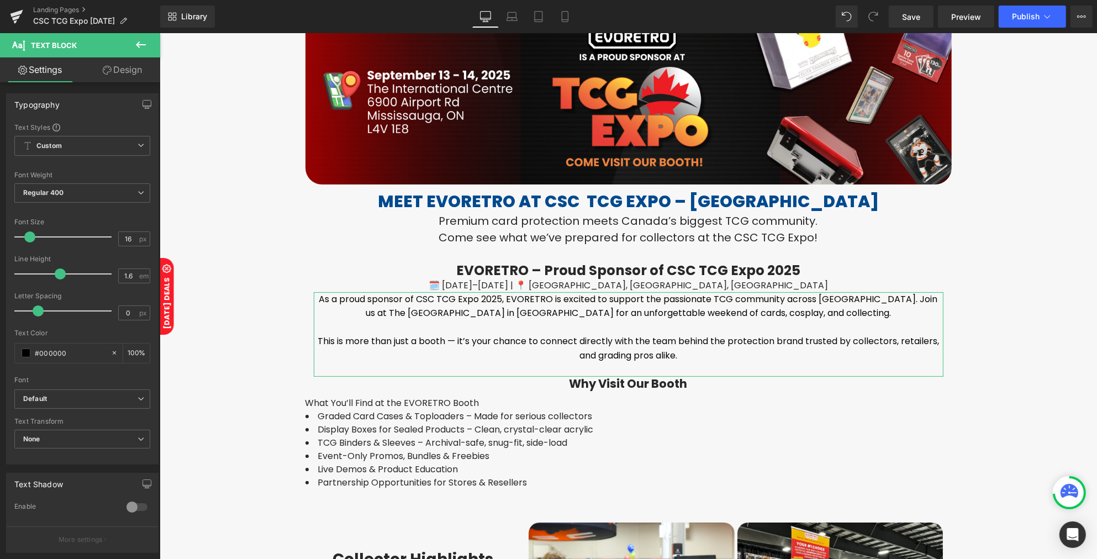
click at [127, 78] on link "Design" at bounding box center [122, 69] width 80 height 25
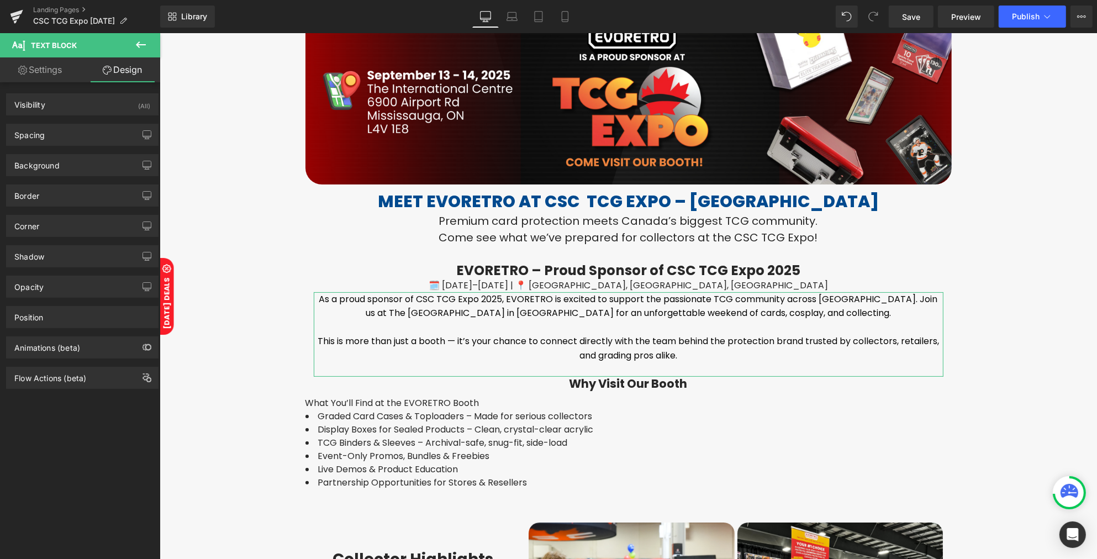
type input "0"
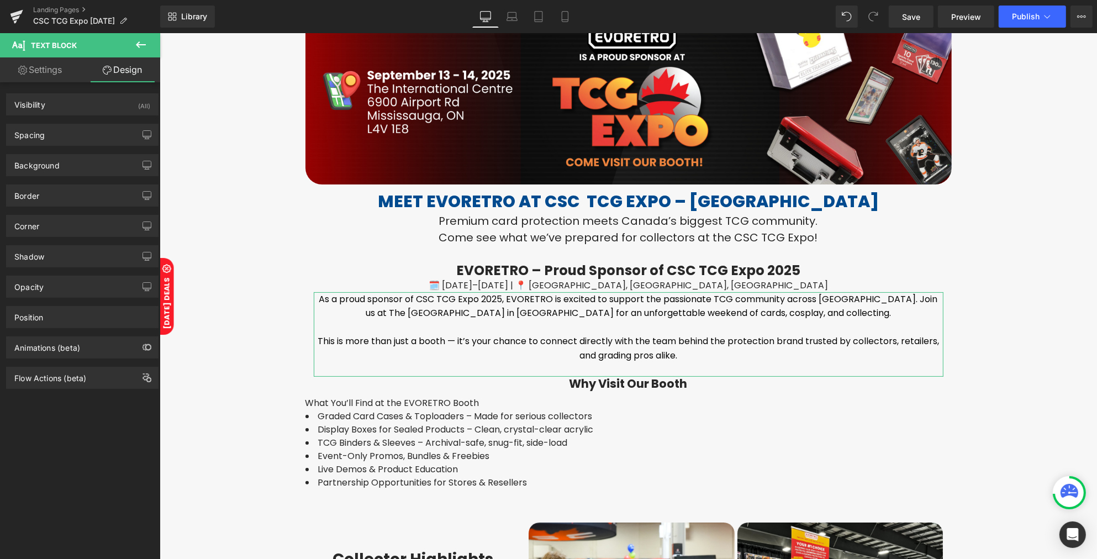
type input "0"
click at [59, 139] on div "Spacing" at bounding box center [82, 134] width 151 height 21
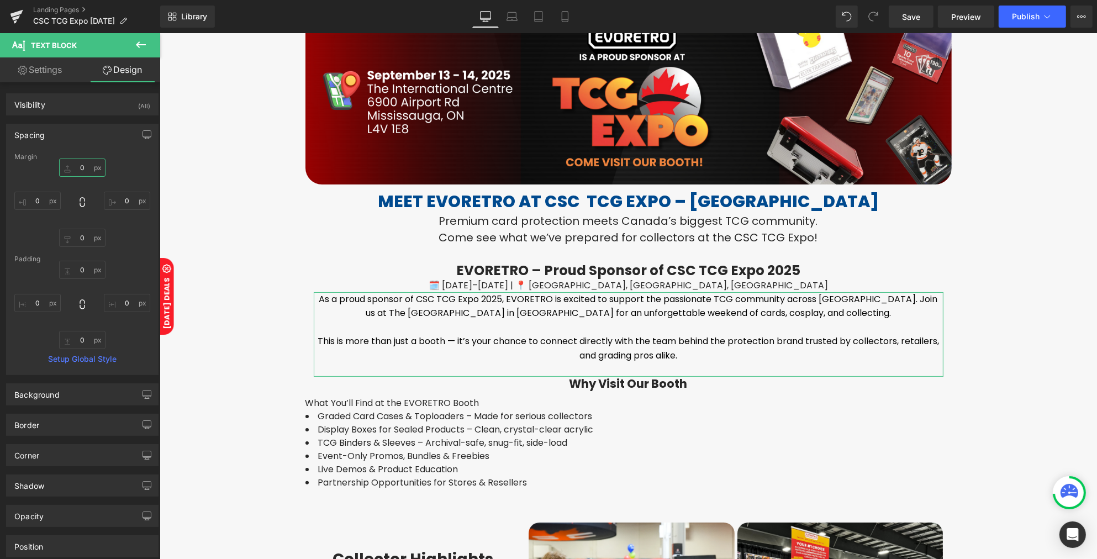
click at [86, 172] on input "0" at bounding box center [82, 167] width 46 height 18
type input "20"
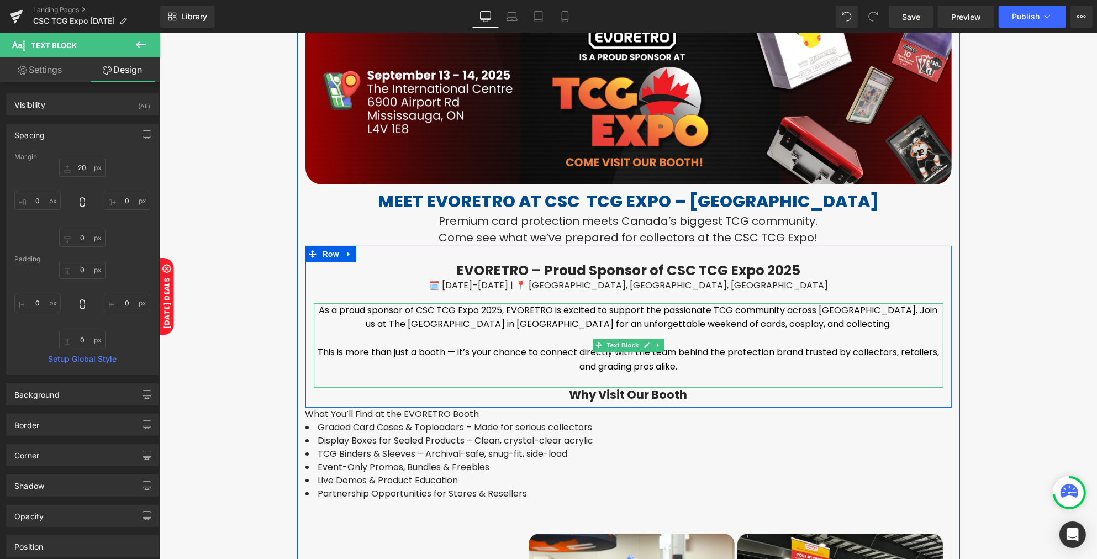
click at [523, 374] on p "To enrich screen reader interactions, please activate Accessibility in Grammarl…" at bounding box center [627, 381] width 629 height 14
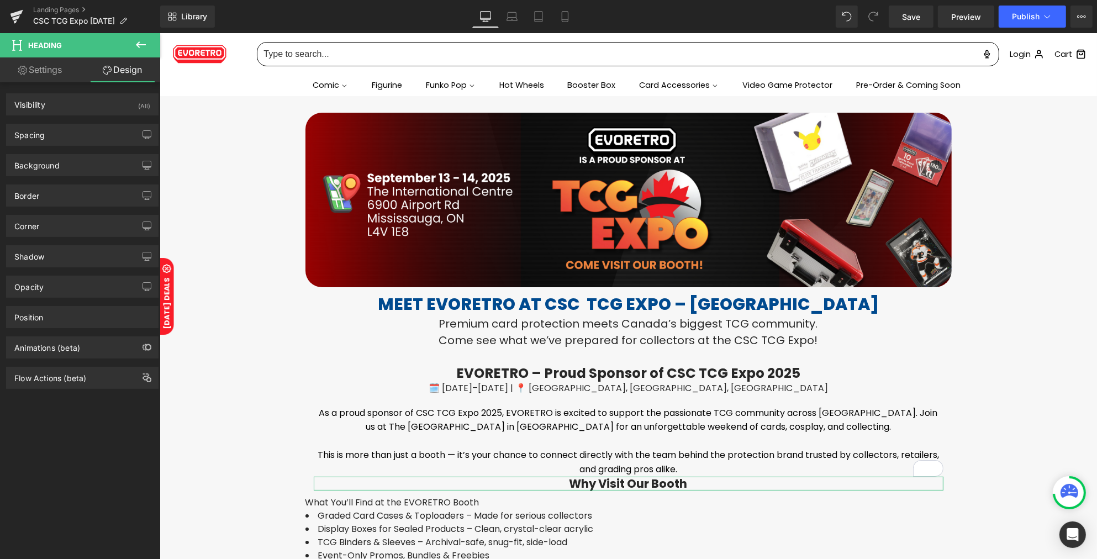
click at [44, 140] on div "Spacing" at bounding box center [82, 134] width 151 height 21
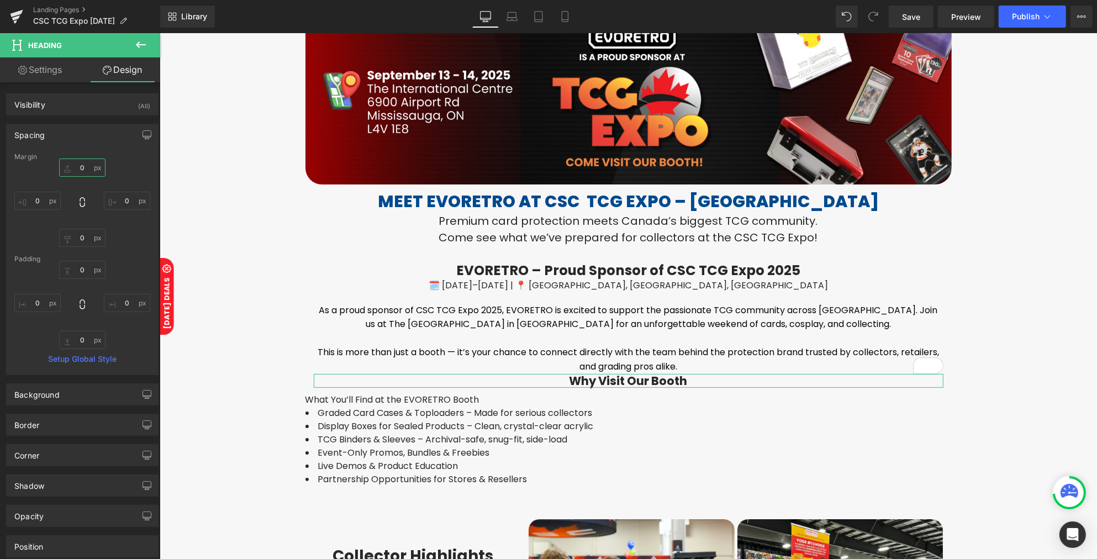
click at [84, 169] on input "0" at bounding box center [82, 167] width 46 height 18
type input "20"
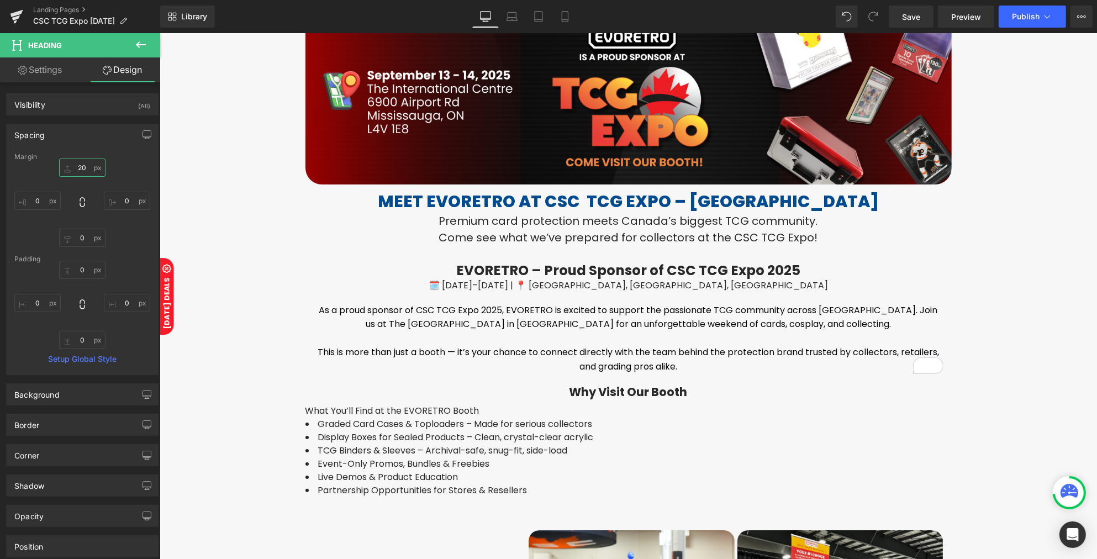
scroll to position [172, 0]
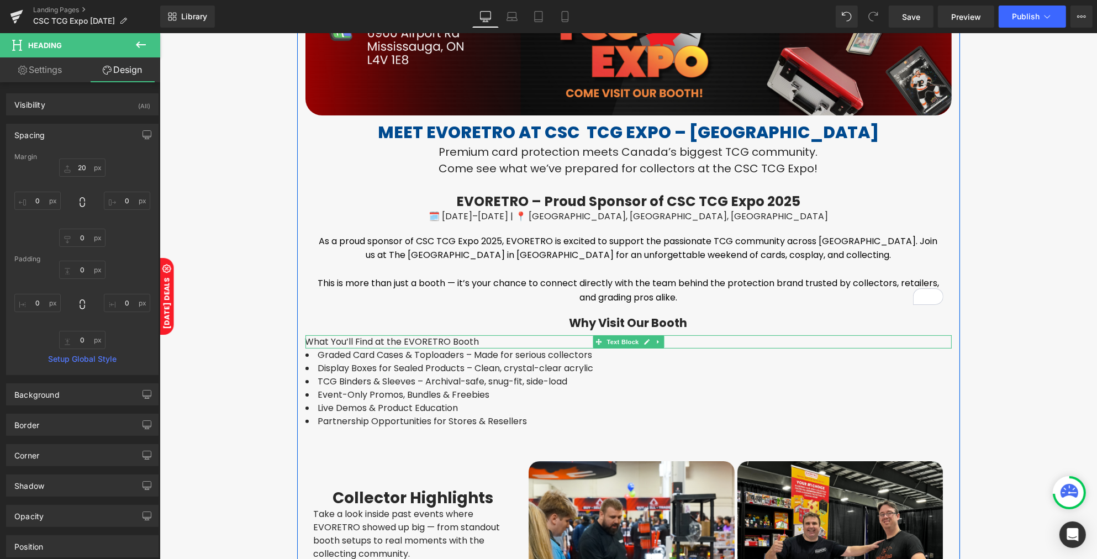
click at [305, 341] on p "What You’ll Find at the EVORETRO Booth" at bounding box center [628, 341] width 646 height 13
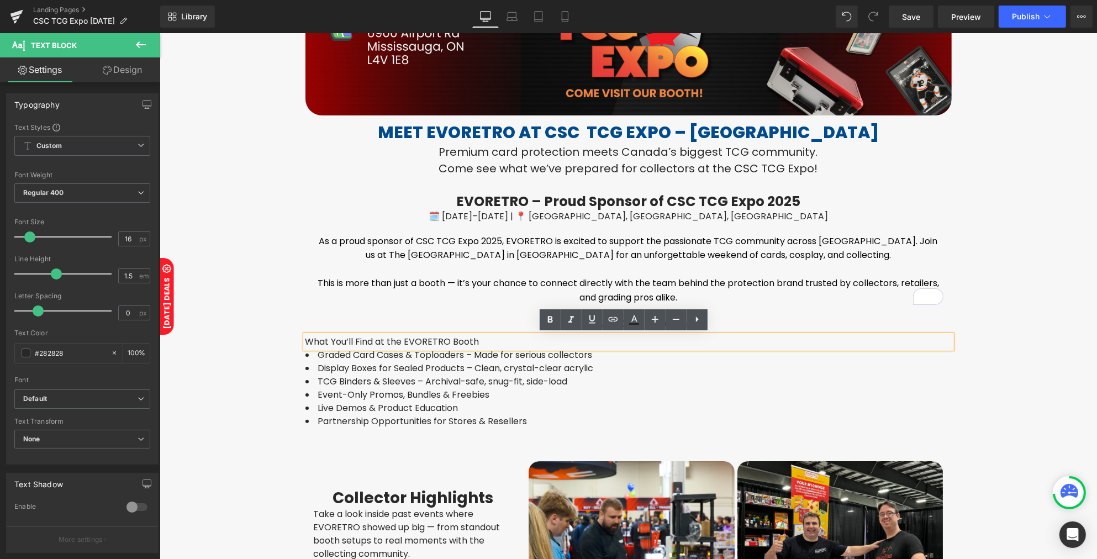
click at [544, 351] on li "Graded Card Cases & Toploaders – Made for serious collectors" at bounding box center [628, 354] width 646 height 13
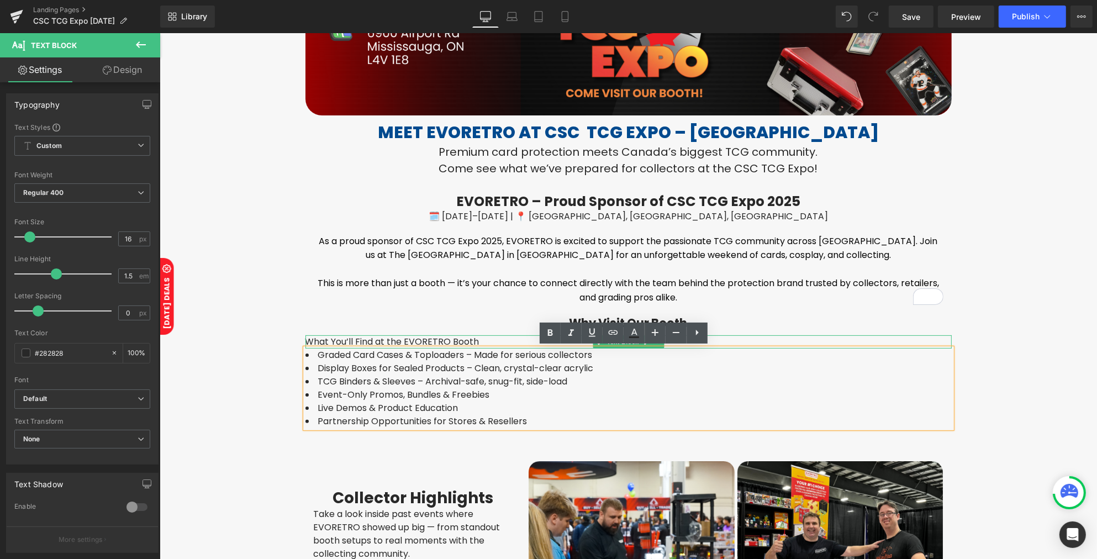
click at [481, 341] on p "What You’ll Find at the EVORETRO Booth" at bounding box center [628, 341] width 646 height 13
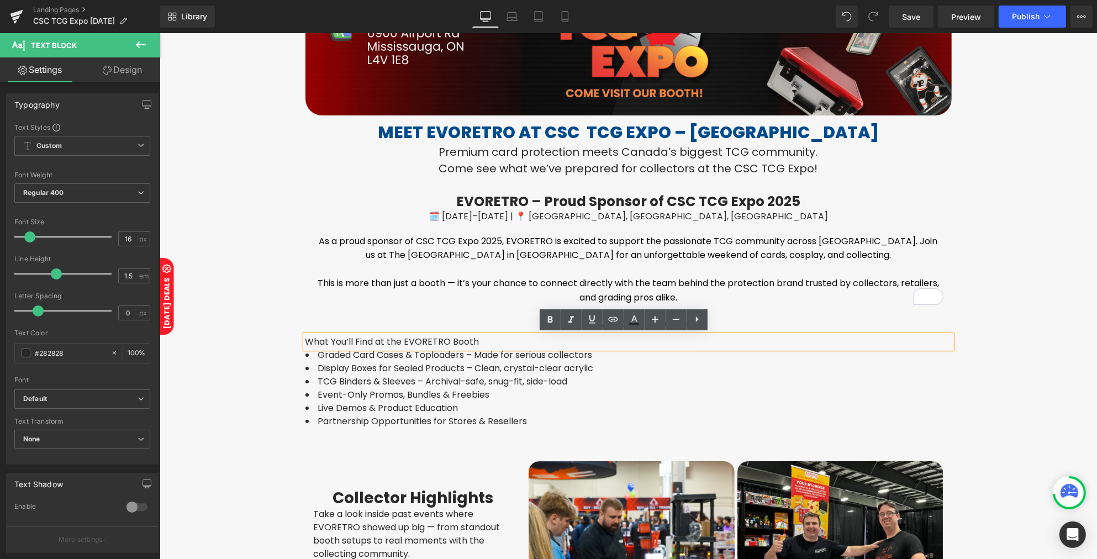
click at [358, 337] on p "What You’ll Find at the EVORETRO Booth" at bounding box center [628, 341] width 646 height 13
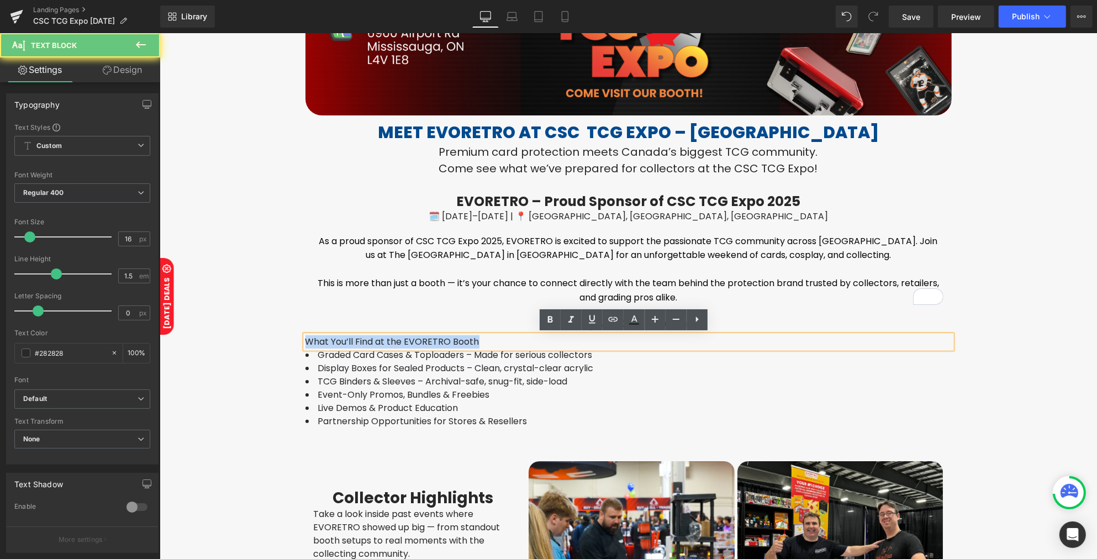
click at [358, 337] on p "What You’ll Find at the EVORETRO Booth" at bounding box center [628, 341] width 646 height 13
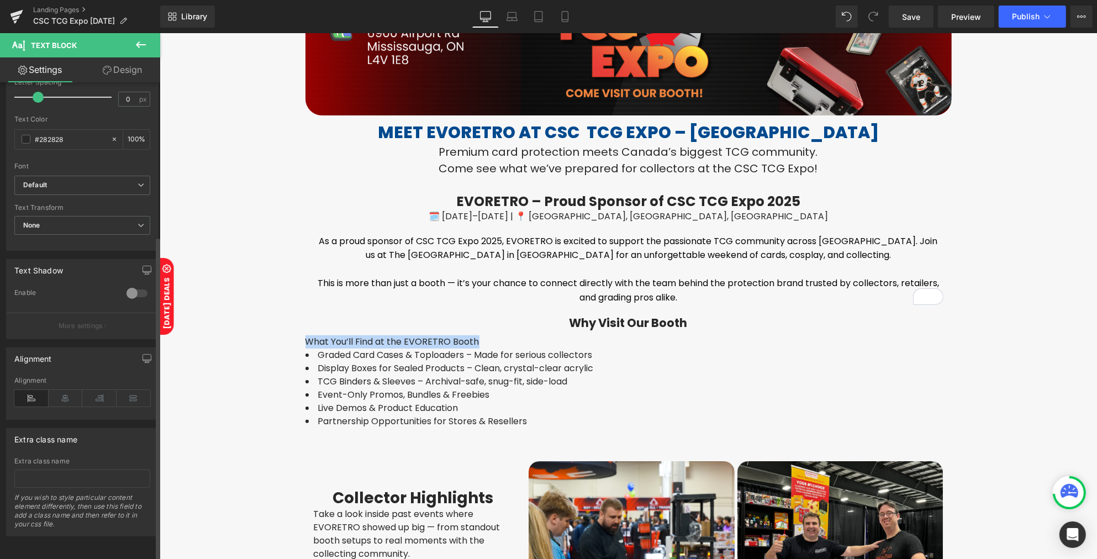
scroll to position [225, 0]
click at [64, 390] on icon at bounding box center [66, 398] width 34 height 17
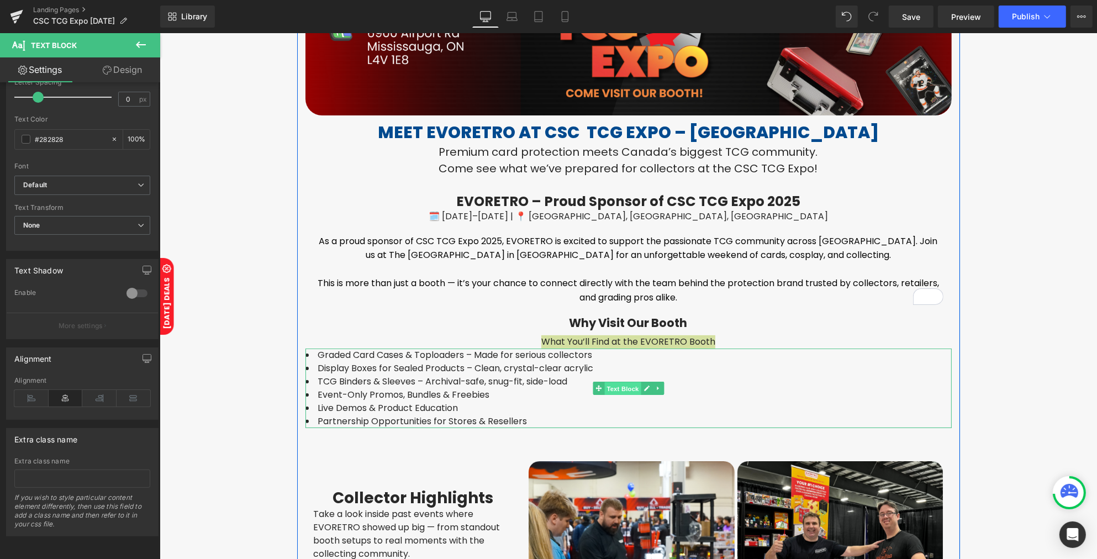
click at [621, 385] on span "Text Block" at bounding box center [622, 388] width 36 height 13
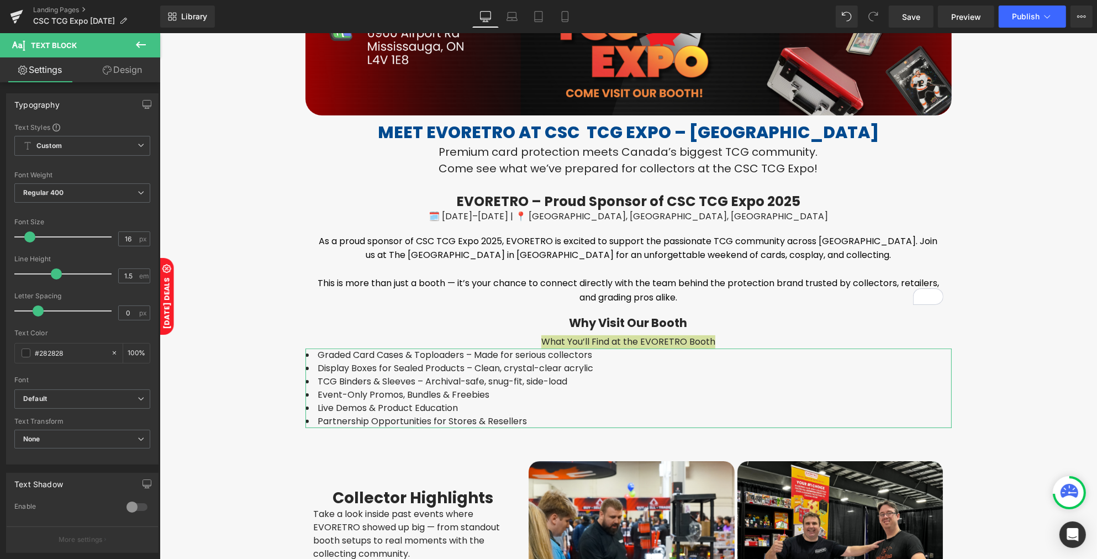
click at [120, 76] on link "Design" at bounding box center [122, 69] width 80 height 25
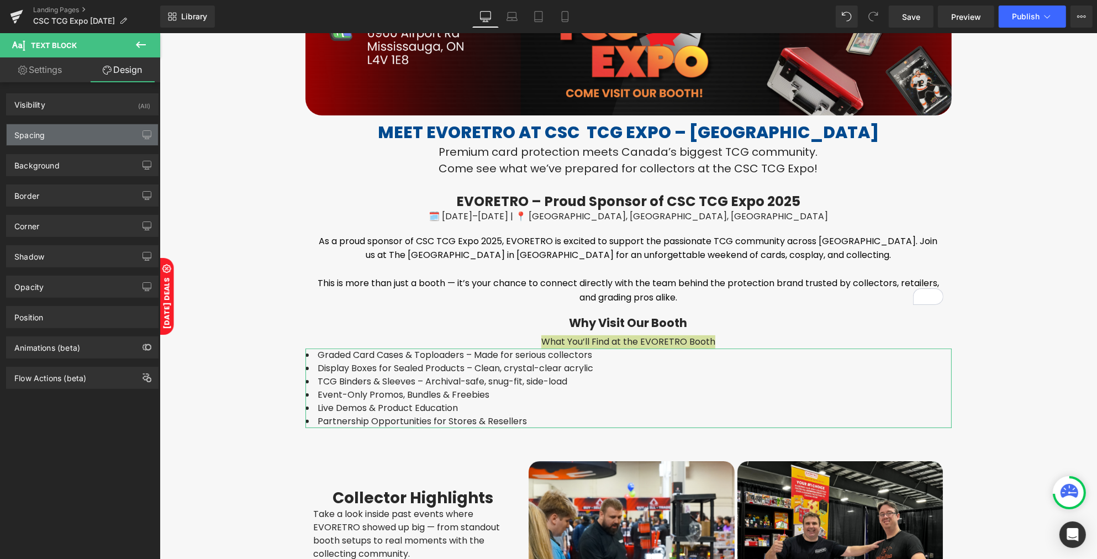
type input "0"
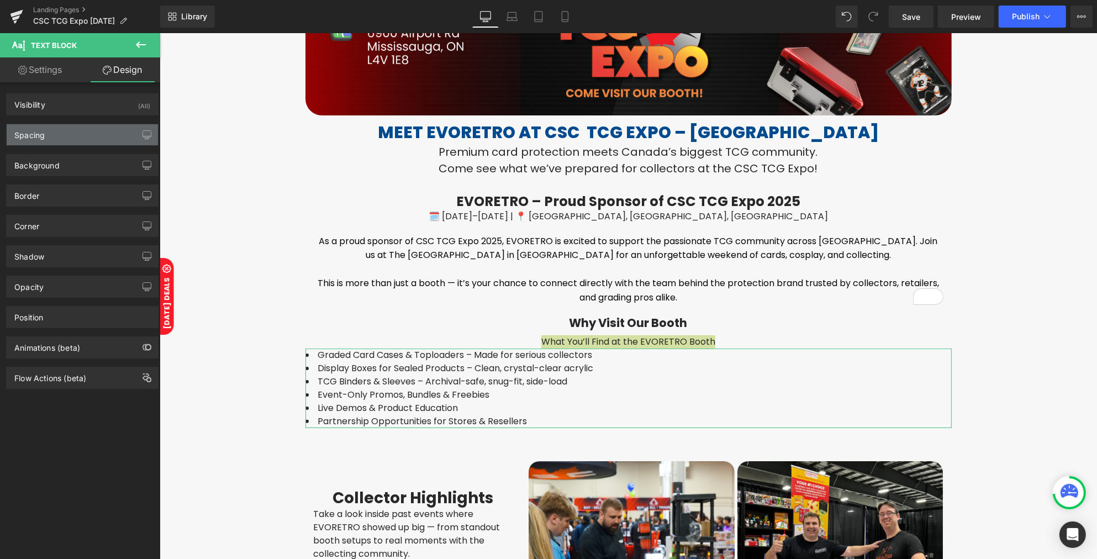
type input "0"
click at [83, 139] on div "Spacing" at bounding box center [82, 134] width 151 height 21
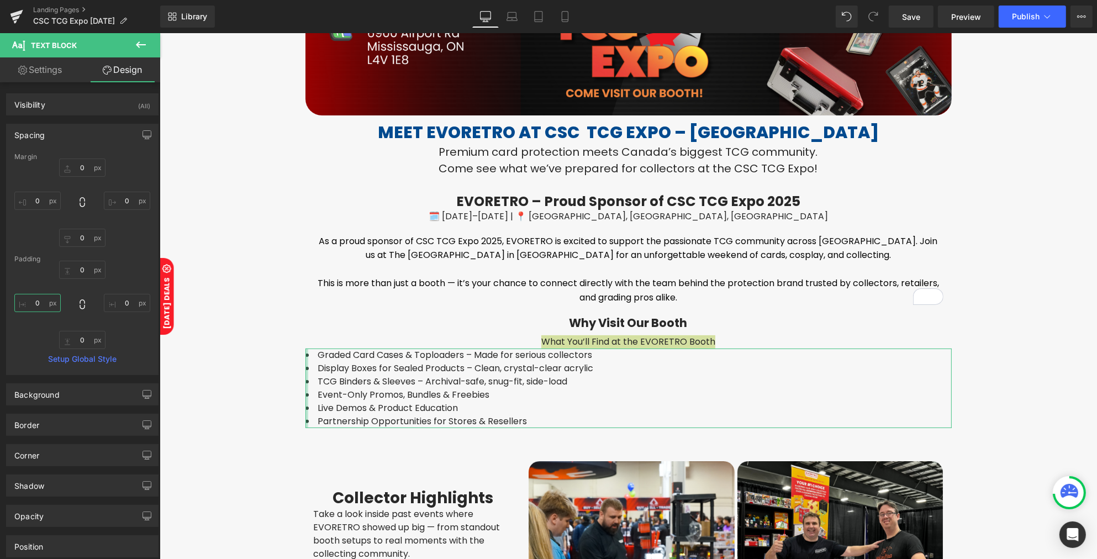
click at [44, 305] on input "0" at bounding box center [37, 303] width 46 height 18
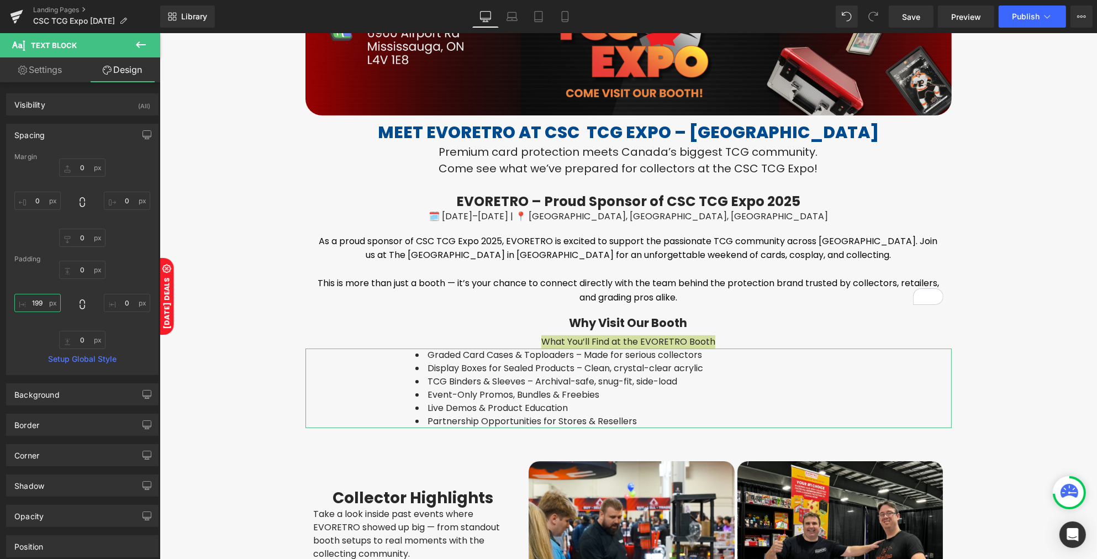
click at [47, 301] on input "199" at bounding box center [37, 303] width 46 height 18
drag, startPoint x: 47, startPoint y: 301, endPoint x: 24, endPoint y: 301, distance: 23.7
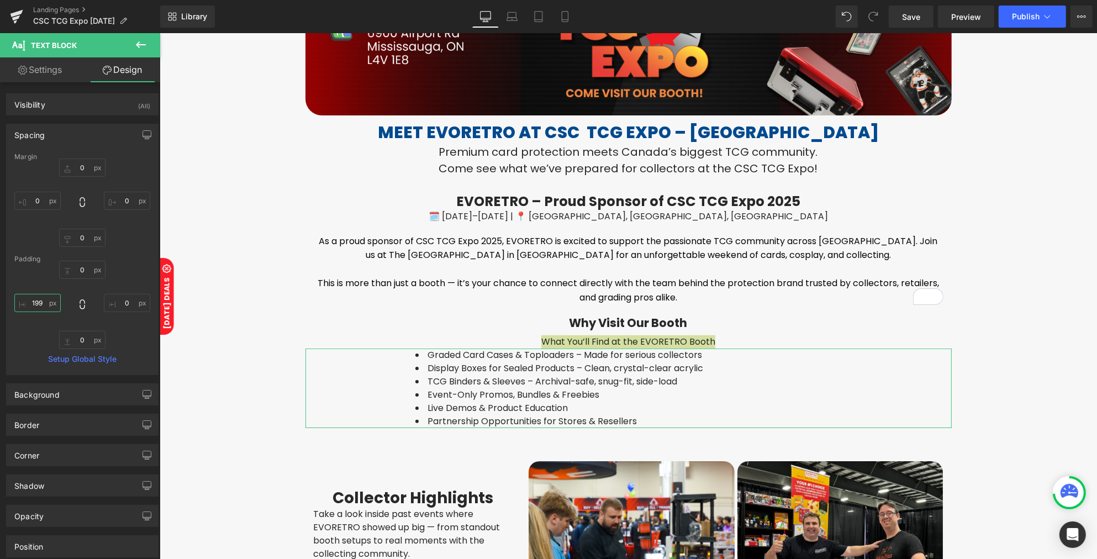
click at [24, 301] on input "199" at bounding box center [37, 303] width 46 height 18
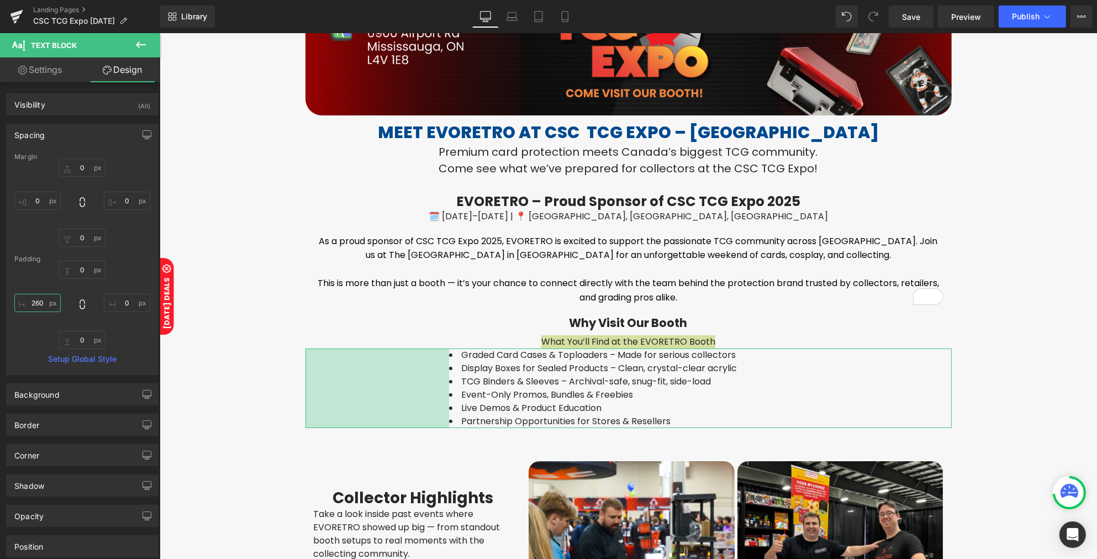
drag, startPoint x: 48, startPoint y: 303, endPoint x: 29, endPoint y: 303, distance: 18.8
click at [29, 303] on input "260" at bounding box center [37, 303] width 46 height 18
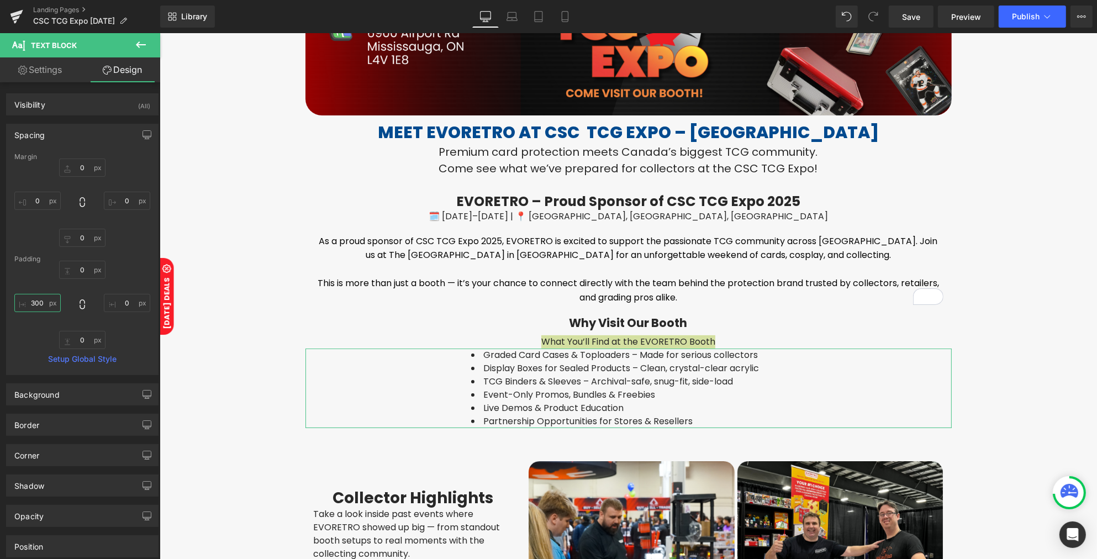
click at [32, 299] on input "300" at bounding box center [37, 303] width 46 height 18
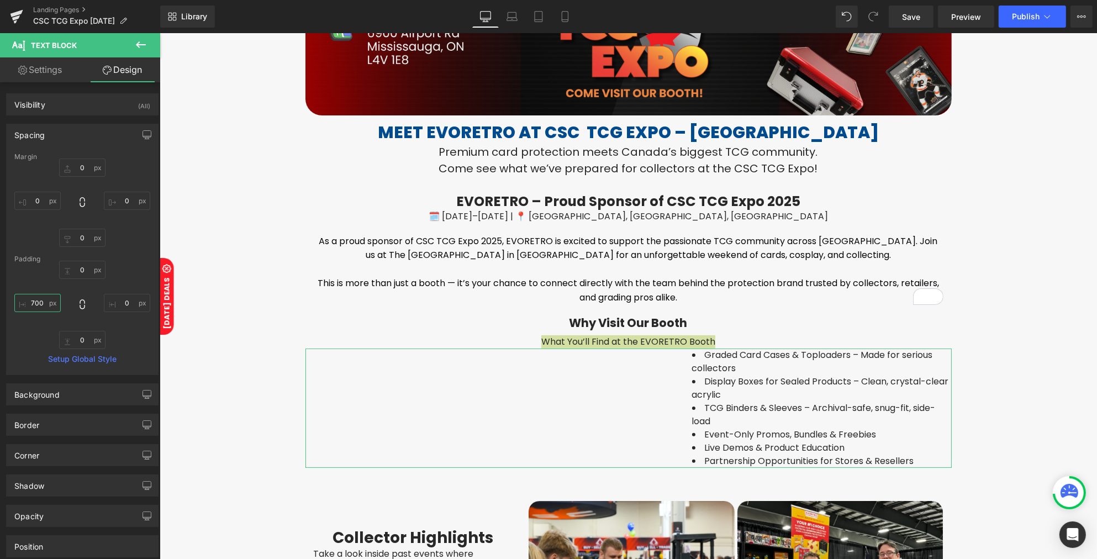
click at [34, 298] on input "700" at bounding box center [37, 303] width 46 height 18
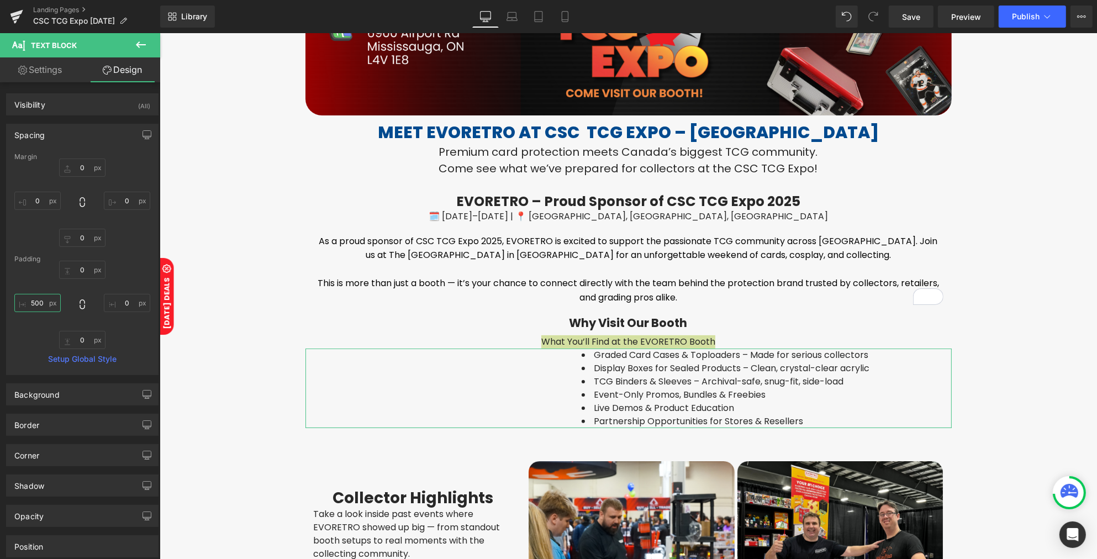
click at [34, 298] on input "500" at bounding box center [37, 303] width 46 height 18
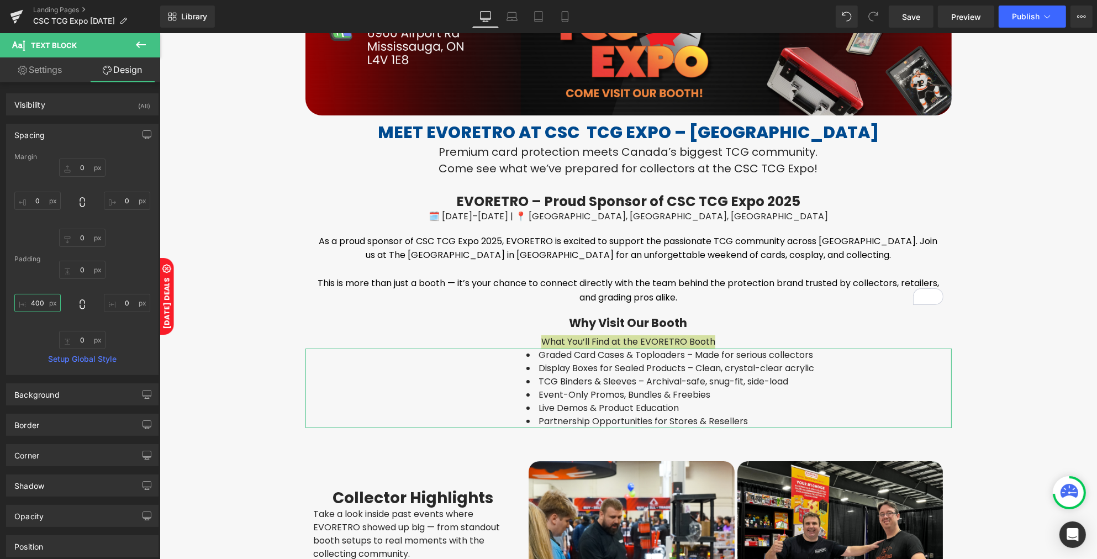
click at [34, 298] on input "400" at bounding box center [37, 303] width 46 height 18
type input "0"
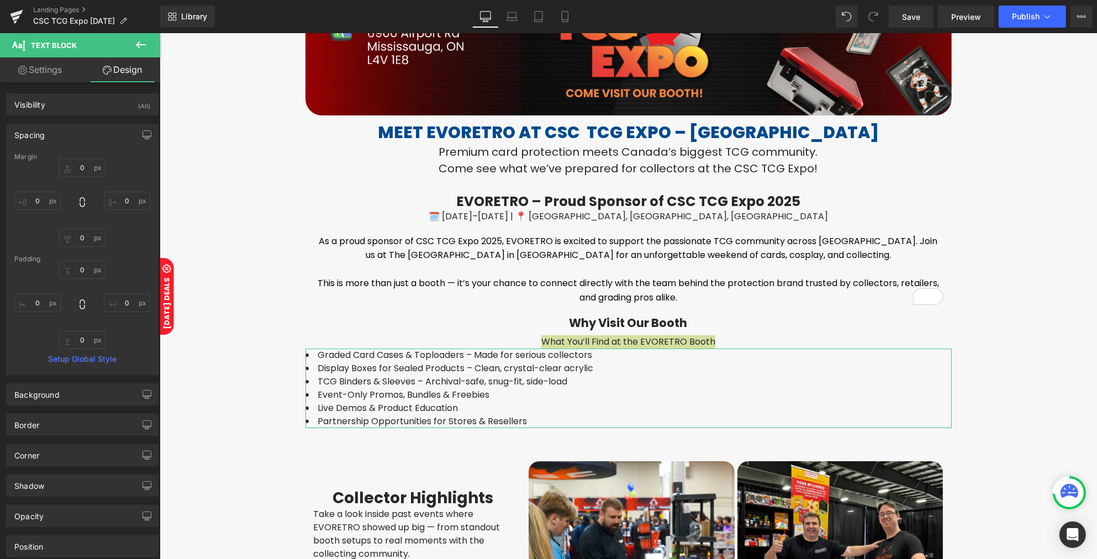
click at [43, 67] on link "Settings" at bounding box center [40, 69] width 80 height 25
type input "100"
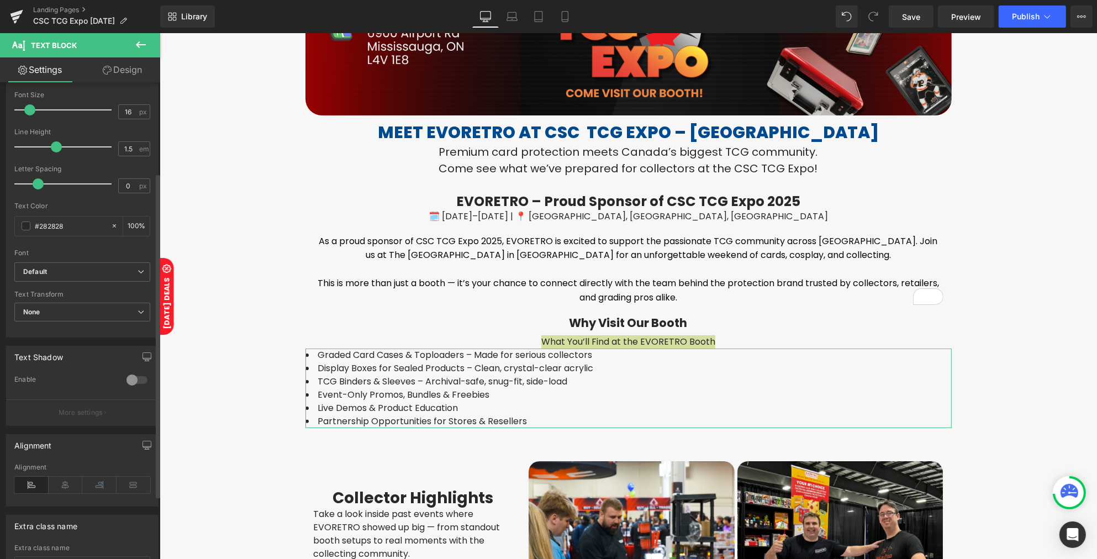
scroll to position [138, 0]
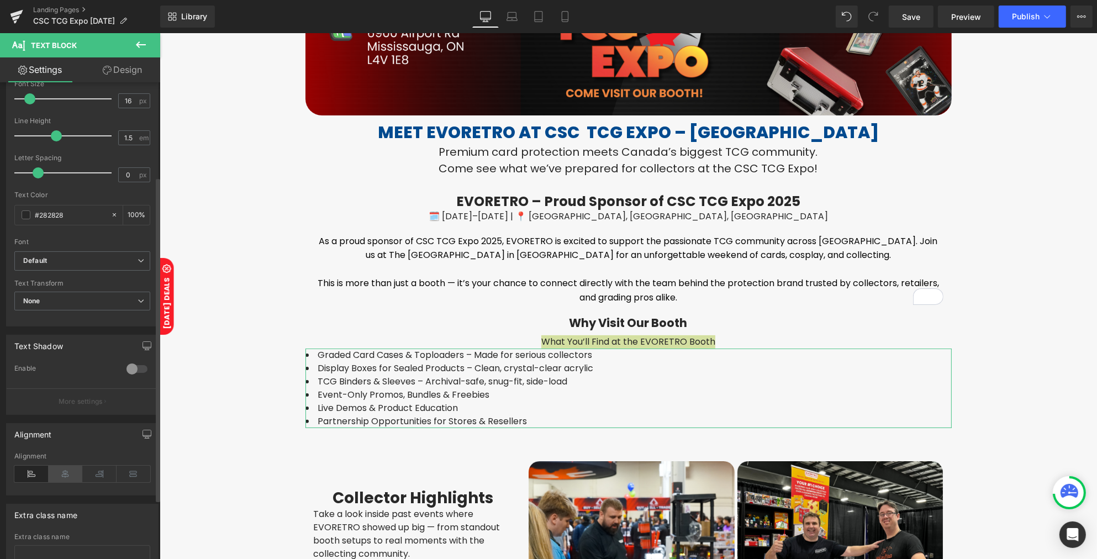
click at [61, 470] on icon at bounding box center [66, 473] width 34 height 17
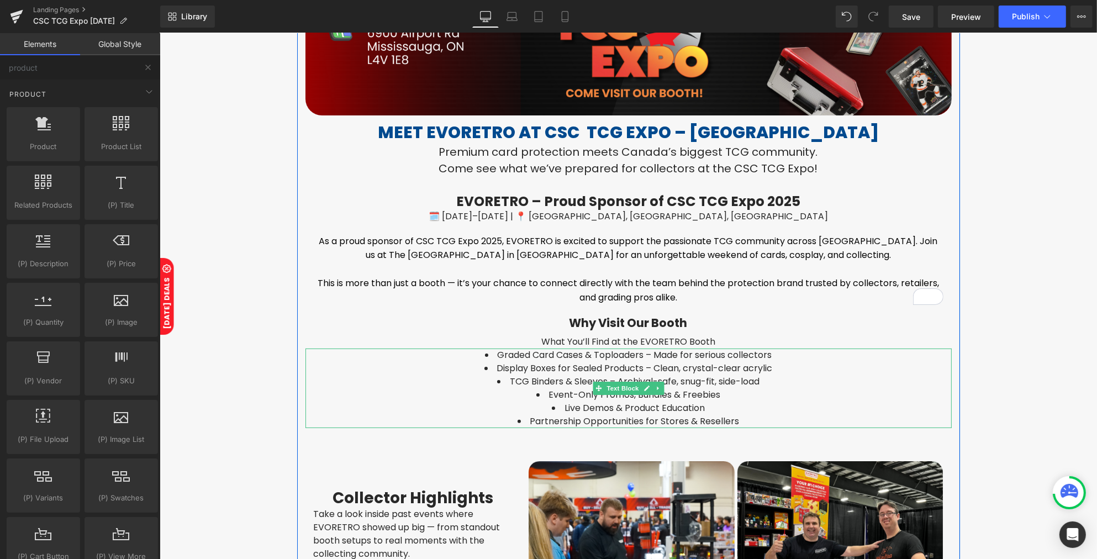
click at [423, 362] on li "Display Boxes for Sealed Products – Clean, crystal-clear acrylic" at bounding box center [628, 368] width 646 height 13
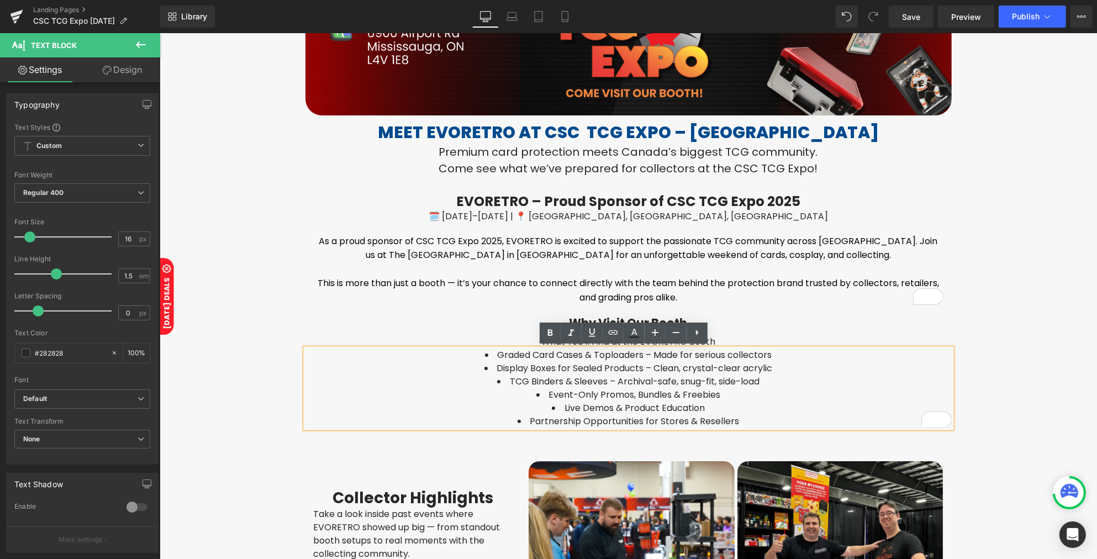
click at [587, 369] on li "Display Boxes for Sealed Products – Clean, crystal-clear acrylic" at bounding box center [628, 368] width 646 height 13
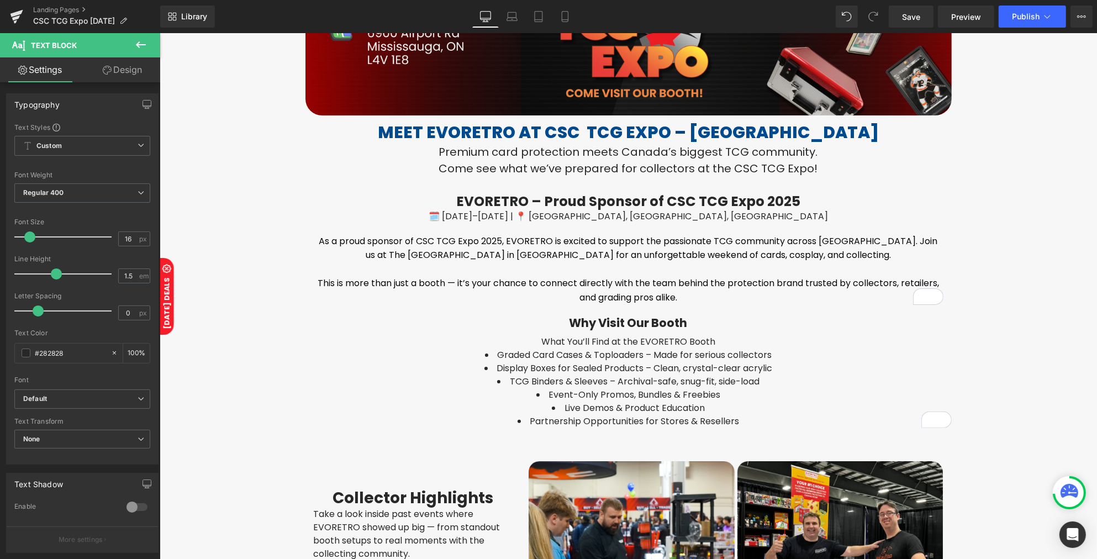
click at [137, 47] on icon at bounding box center [140, 44] width 13 height 13
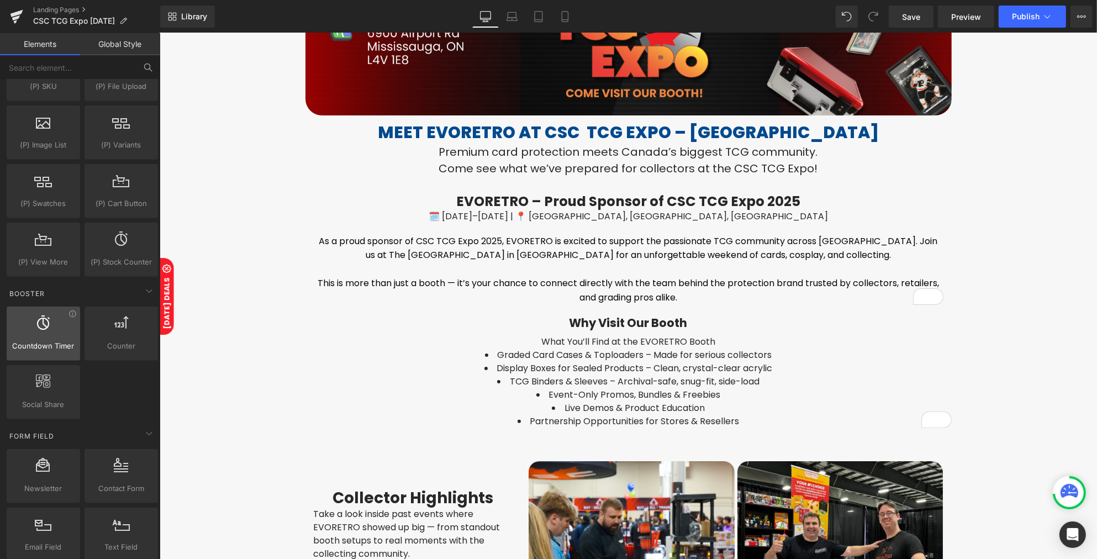
scroll to position [1242, 0]
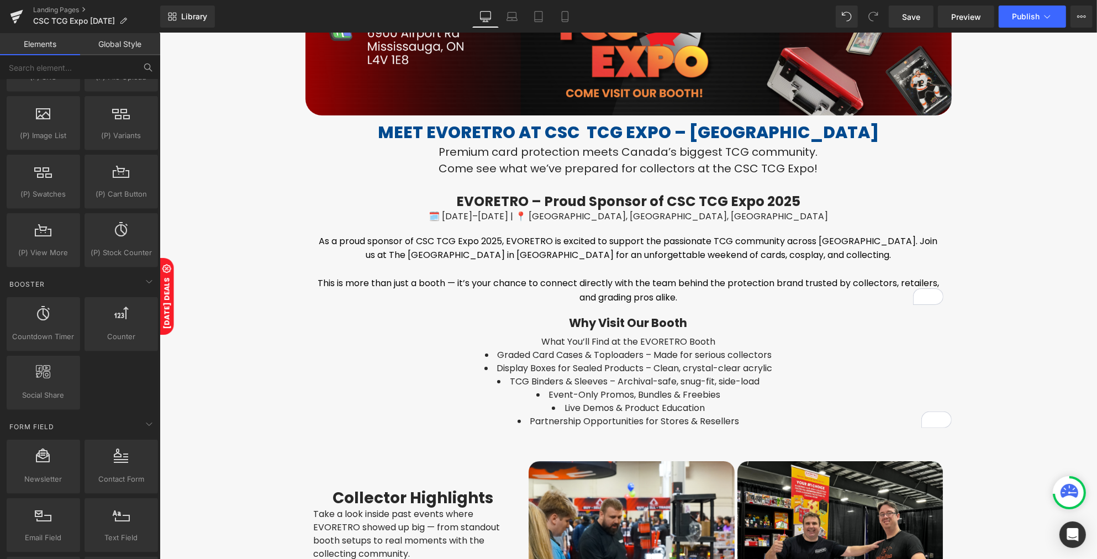
click at [144, 69] on icon at bounding box center [148, 67] width 10 height 10
click at [114, 65] on input "text" at bounding box center [68, 67] width 136 height 24
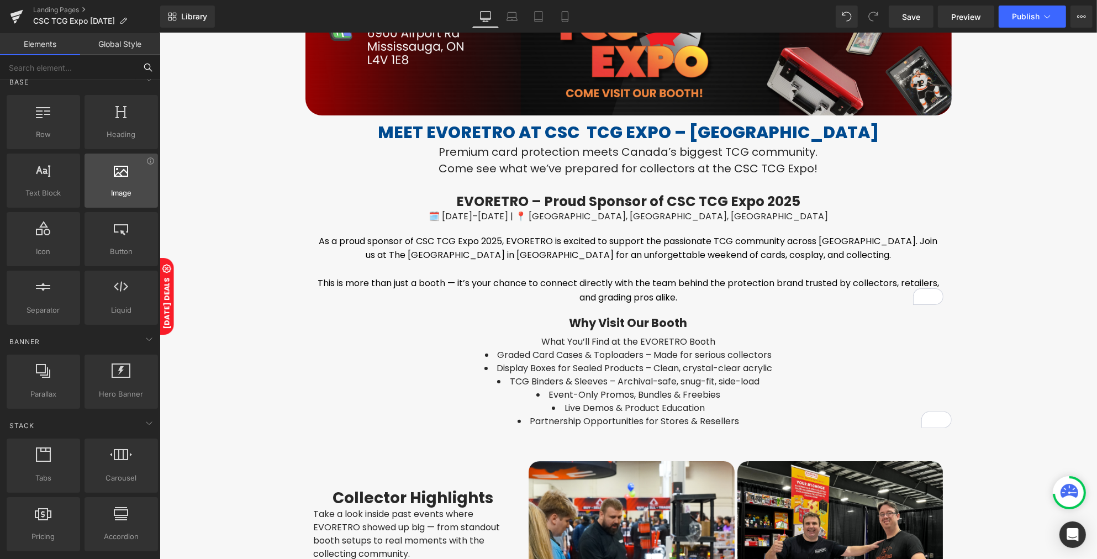
scroll to position [0, 0]
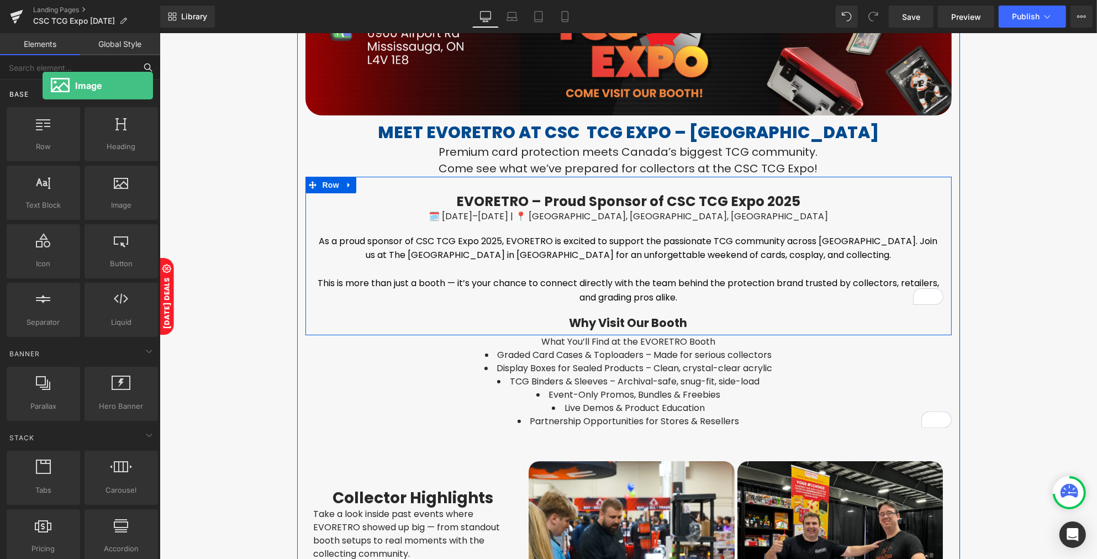
drag, startPoint x: 123, startPoint y: 200, endPoint x: 43, endPoint y: 86, distance: 140.3
click at [43, 86] on div "Base Row rows, columns, layouts, div Heading headings, titles, h1,h2,h3,h4,h5,h…" at bounding box center [82, 210] width 156 height 260
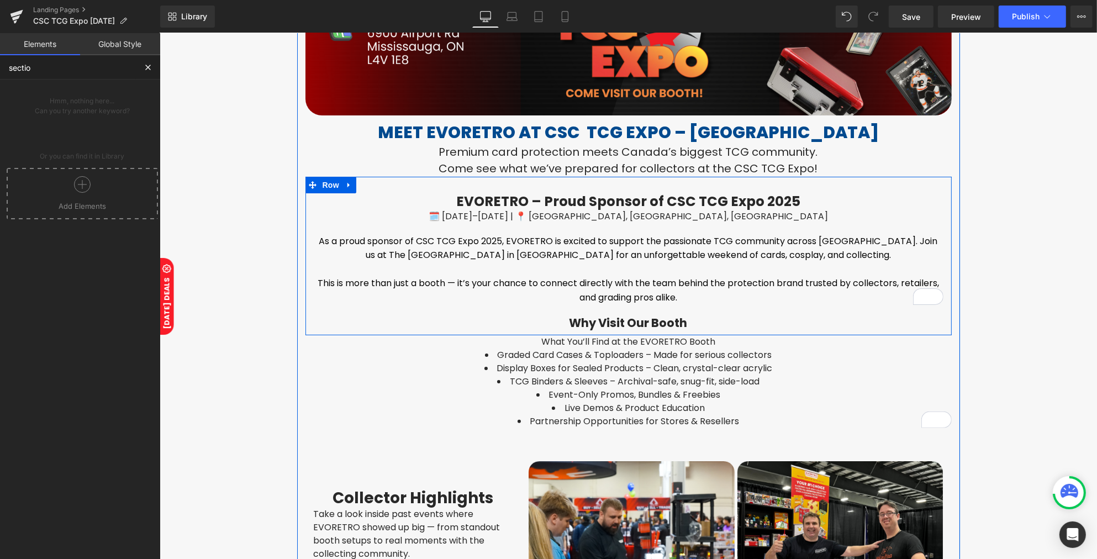
type input "section"
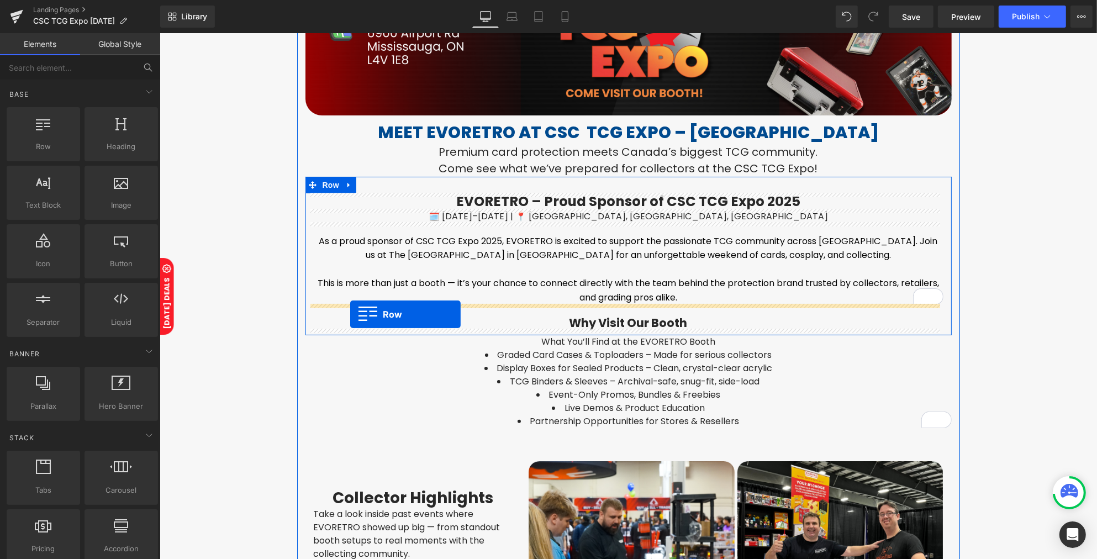
drag, startPoint x: 213, startPoint y: 164, endPoint x: 350, endPoint y: 314, distance: 203.2
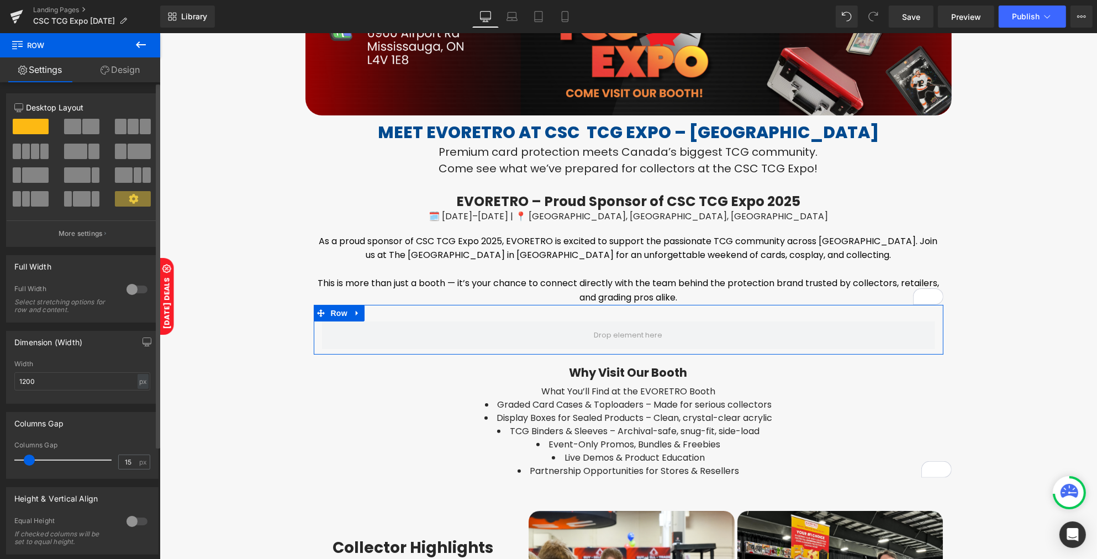
click at [89, 131] on span at bounding box center [90, 126] width 17 height 15
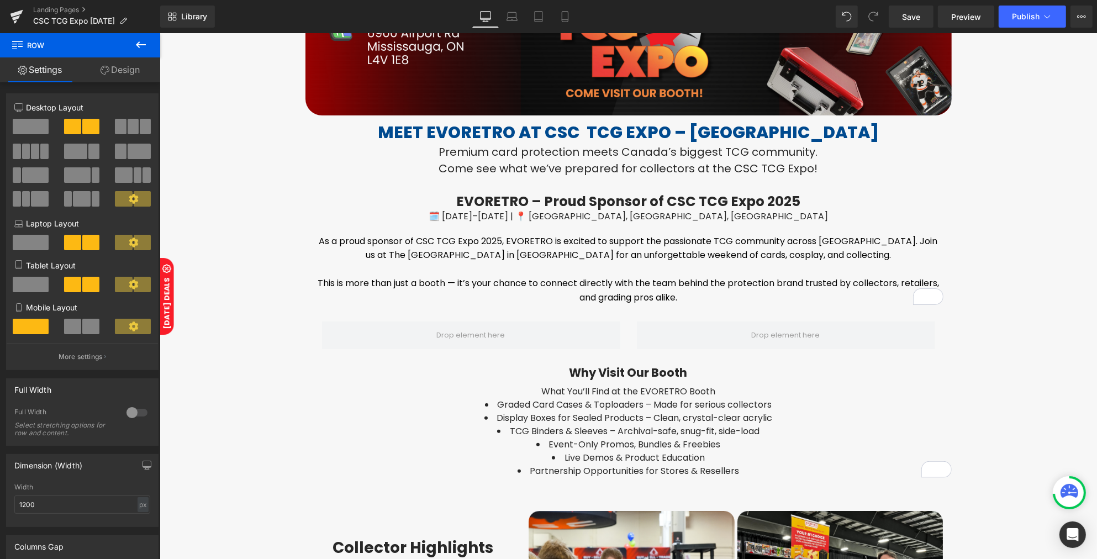
click at [141, 45] on icon at bounding box center [140, 44] width 13 height 13
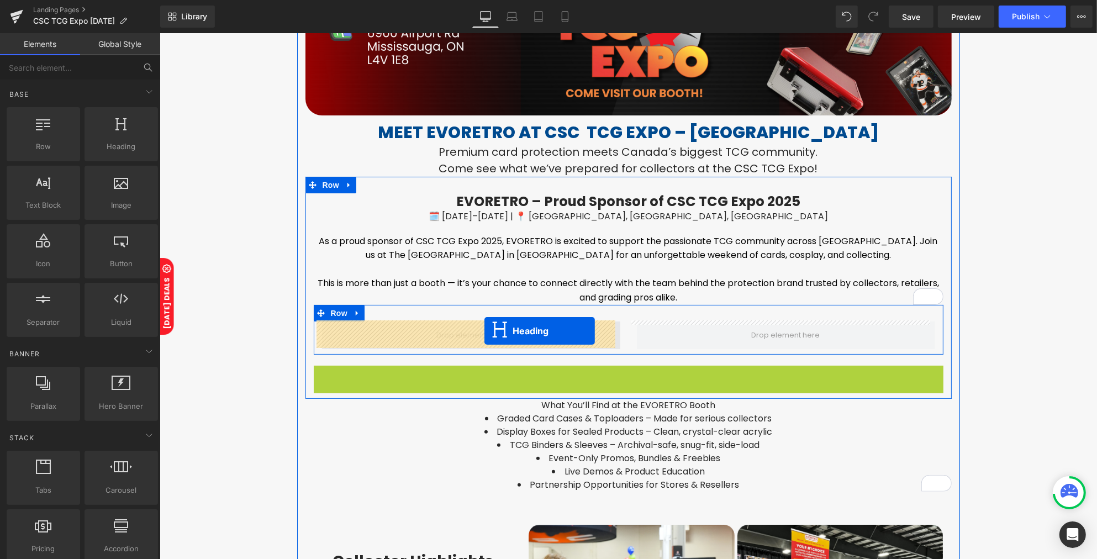
drag, startPoint x: 612, startPoint y: 374, endPoint x: 484, endPoint y: 330, distance: 135.3
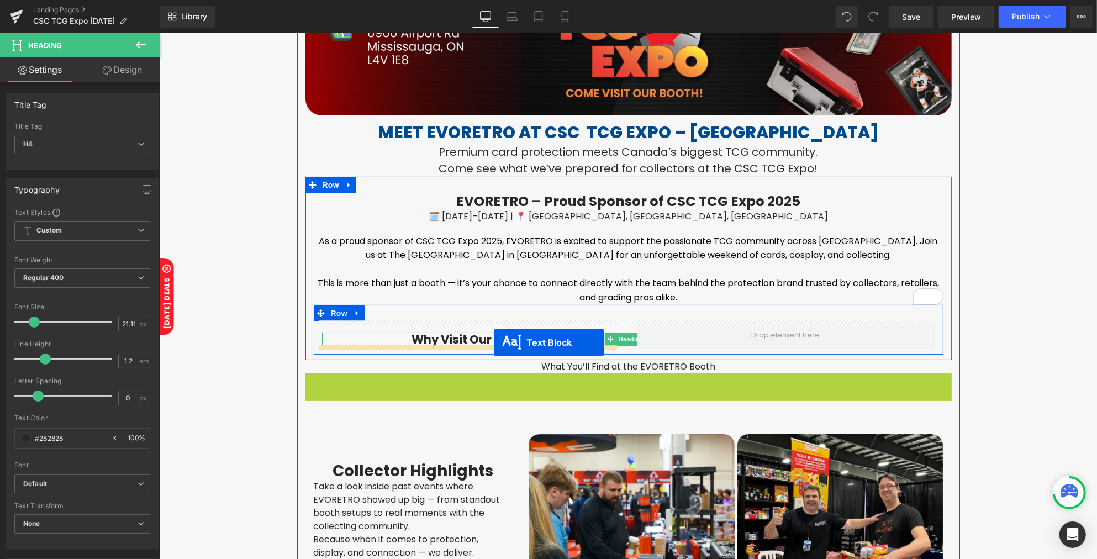
drag, startPoint x: 532, startPoint y: 364, endPoint x: 493, endPoint y: 342, distance: 45.0
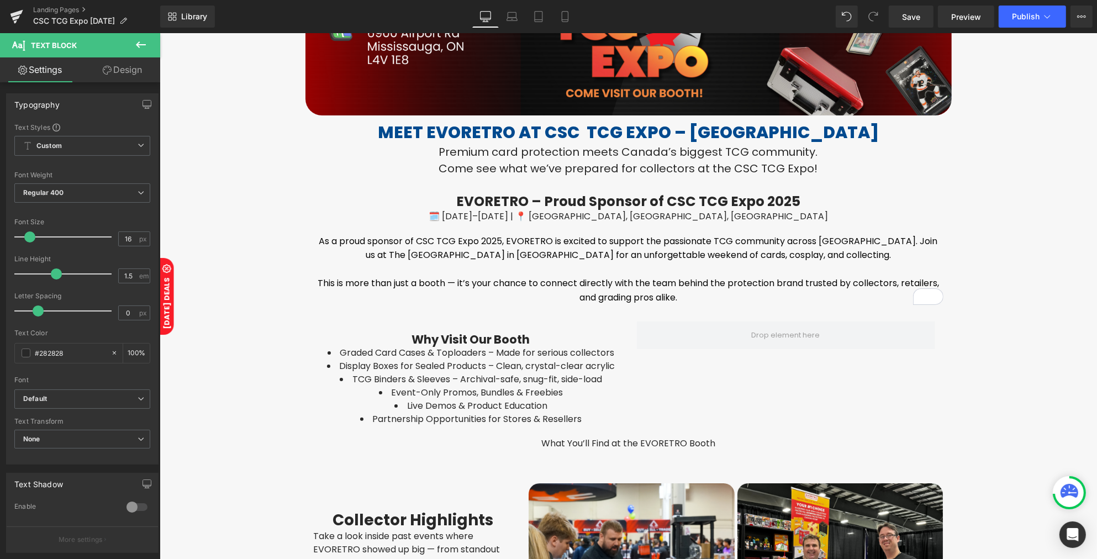
click at [135, 49] on icon at bounding box center [140, 44] width 13 height 13
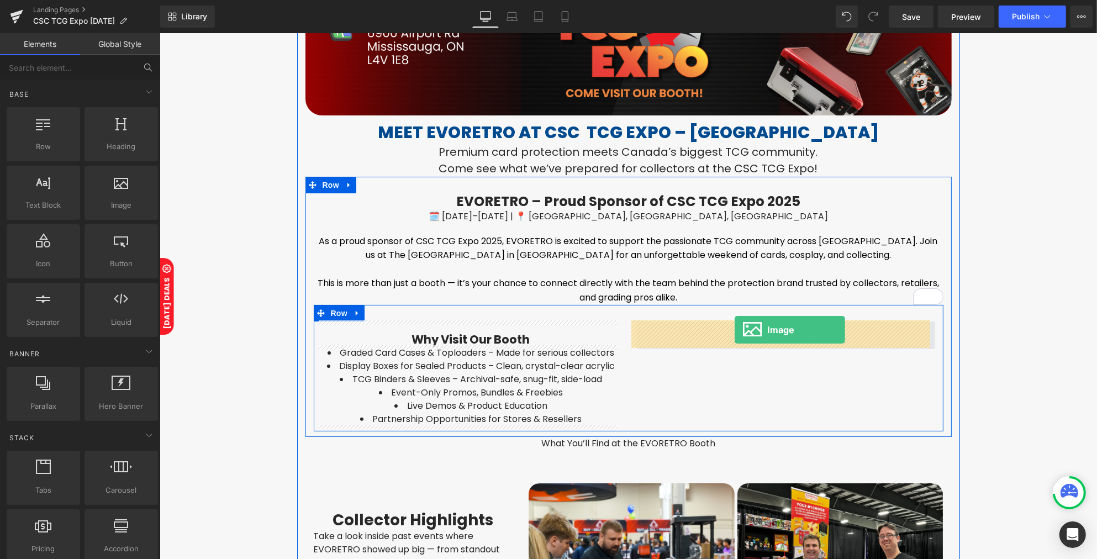
drag, startPoint x: 286, startPoint y: 225, endPoint x: 734, endPoint y: 330, distance: 459.8
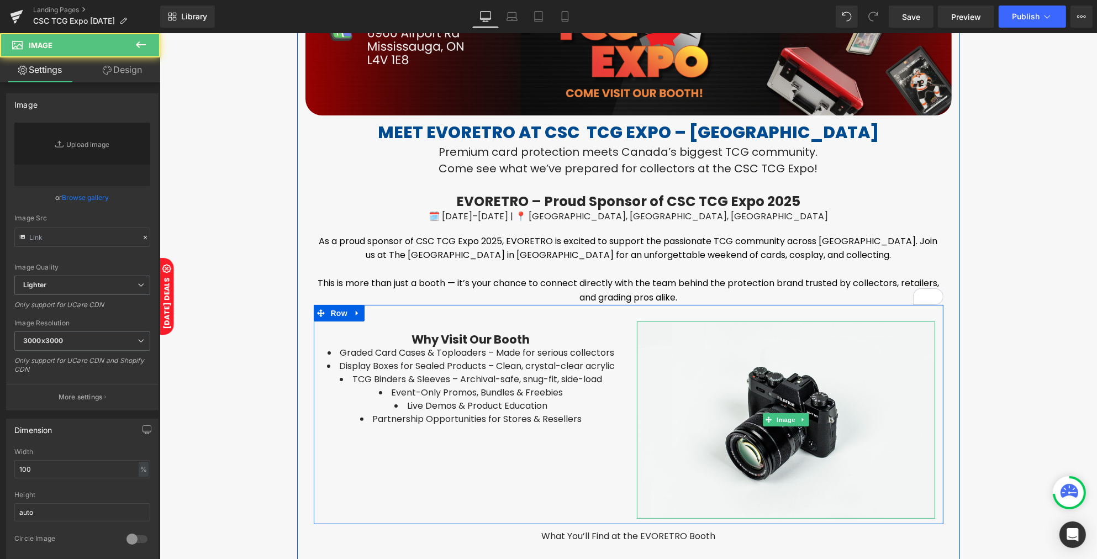
type input "//d1um8515vdn9kb.cloudfront.net/images/parallax.jpg"
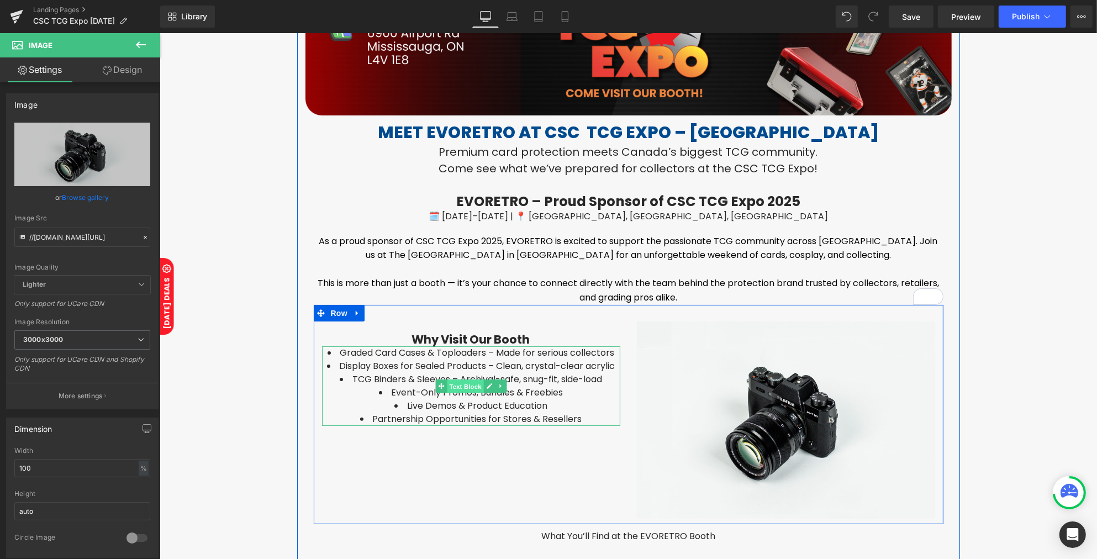
click at [468, 383] on span "Text Block" at bounding box center [464, 386] width 36 height 13
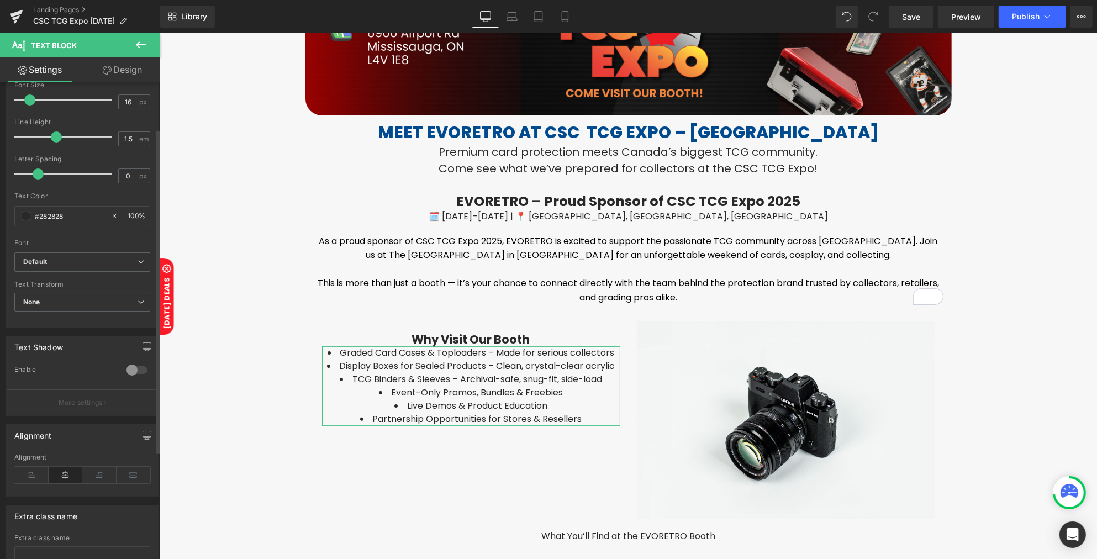
scroll to position [138, 0]
click at [39, 478] on icon at bounding box center [31, 473] width 34 height 17
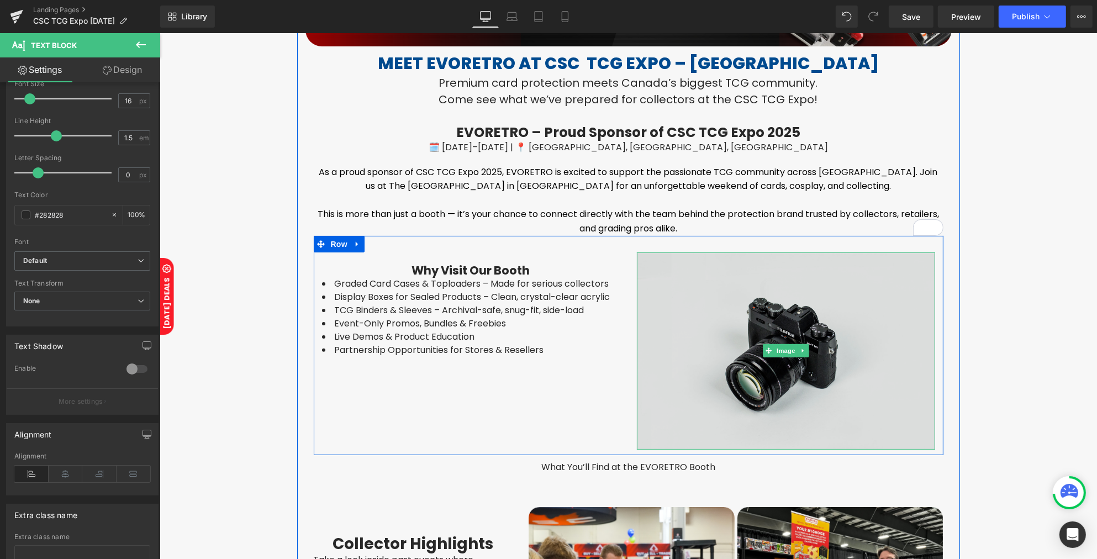
scroll to position [310, 0]
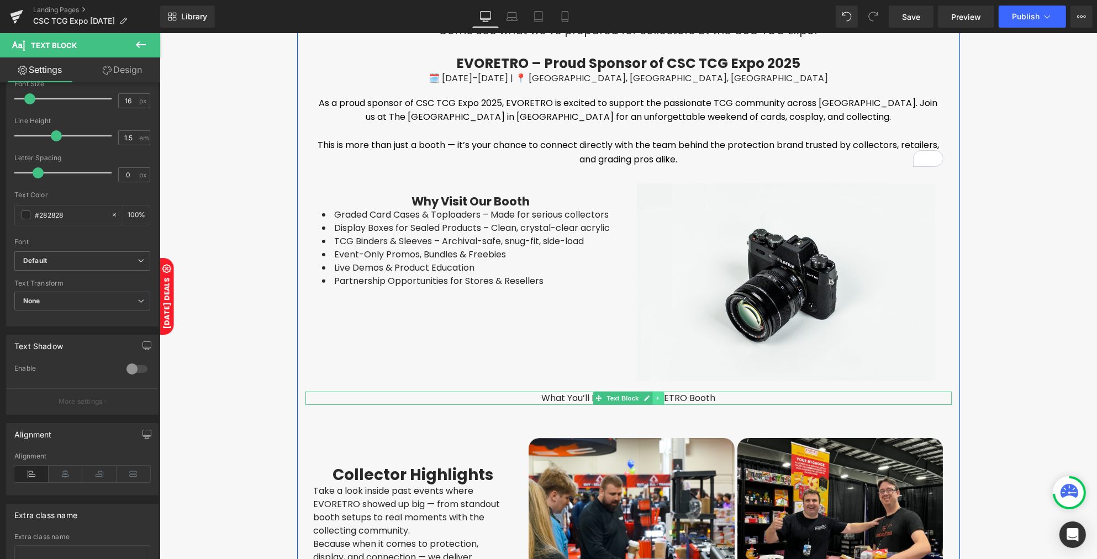
click at [656, 396] on icon at bounding box center [657, 398] width 2 height 4
click at [660, 396] on icon at bounding box center [663, 398] width 6 height 7
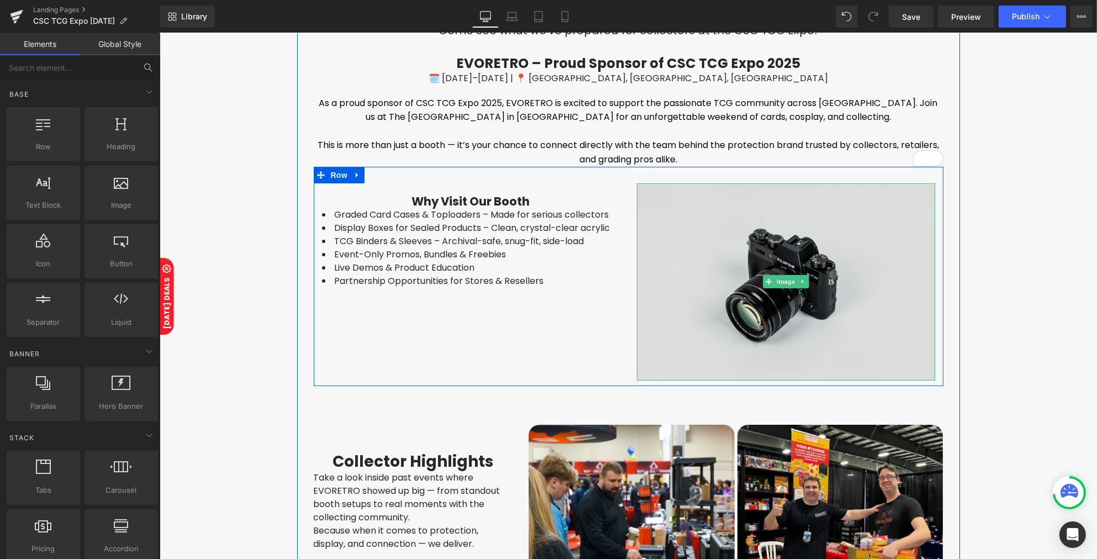
click at [818, 304] on img at bounding box center [785, 282] width 298 height 198
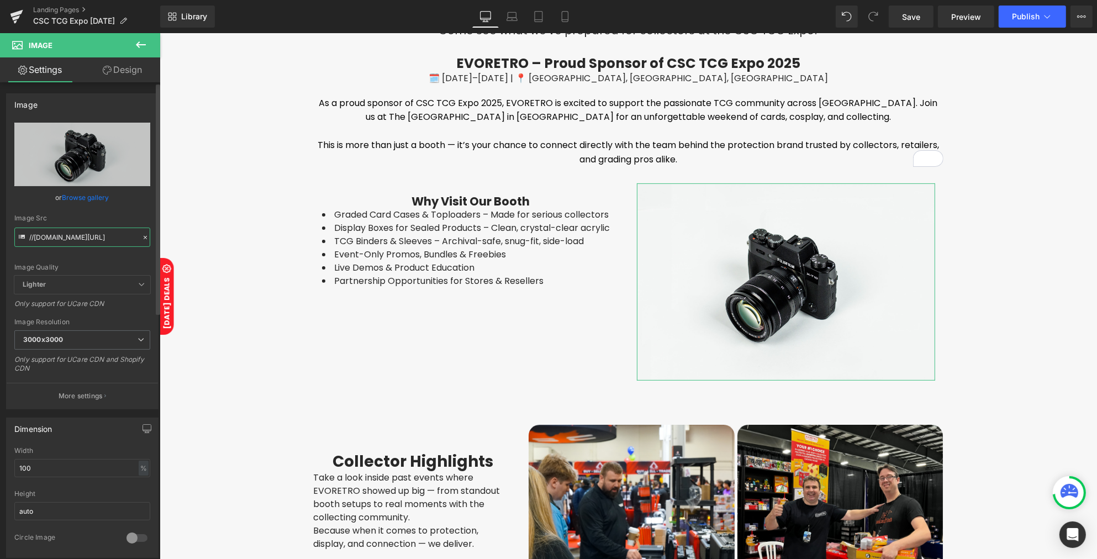
click at [70, 236] on input "//d1um8515vdn9kb.cloudfront.net/images/parallax.jpg" at bounding box center [82, 236] width 136 height 19
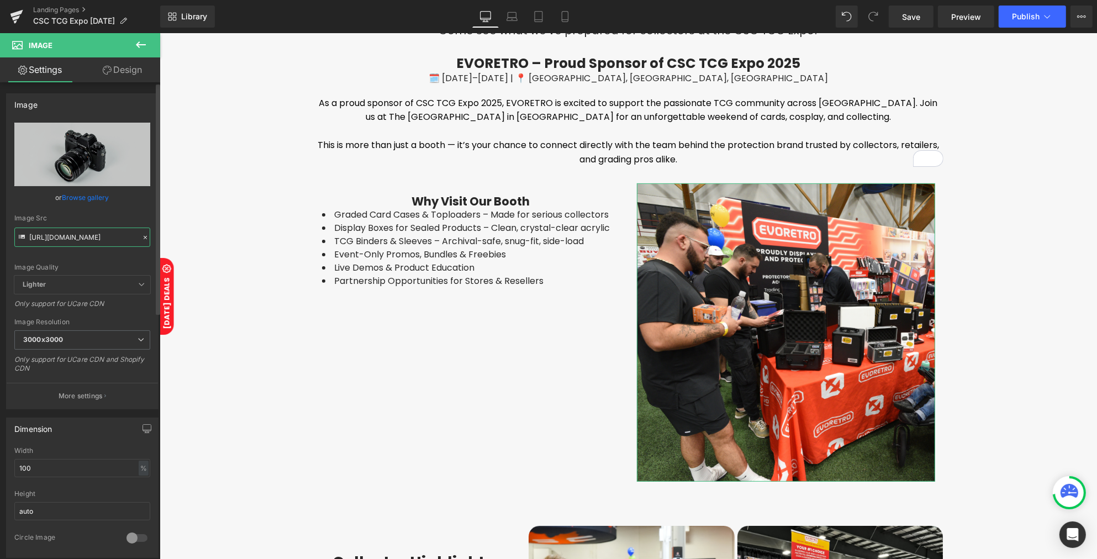
type input "https://cdn.shopify.com/s/files/1/0042/2795/6809/files/guys_at_the_booth.png?v=…"
click at [144, 238] on icon at bounding box center [145, 237] width 3 height 3
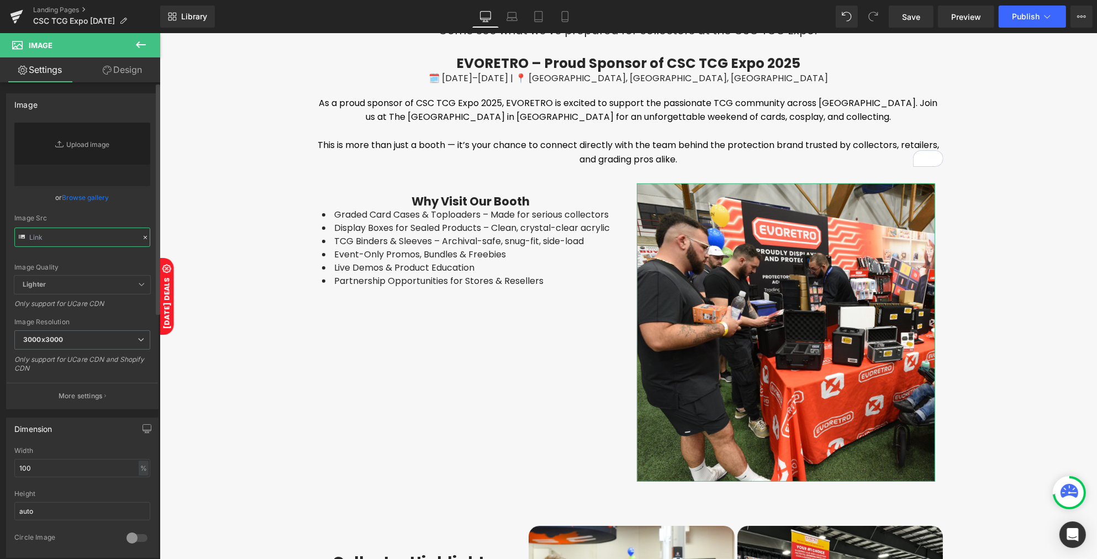
click at [106, 237] on input "text" at bounding box center [82, 236] width 136 height 19
paste input "https://cdn.shopify.com/s/files/1/0042/2795/6809/files/guys_at_the_booth.png?v=…"
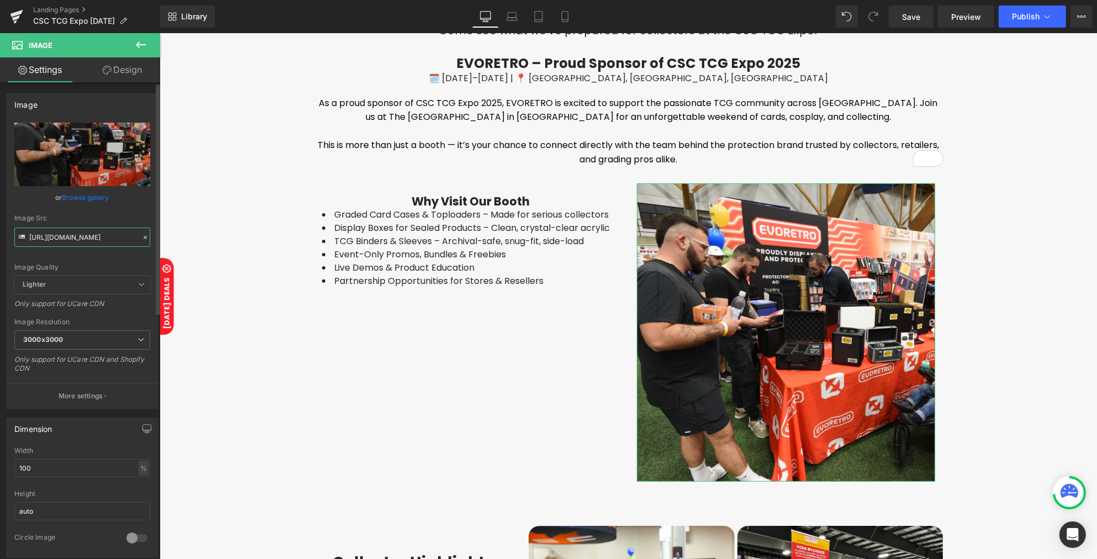
scroll to position [0, 193]
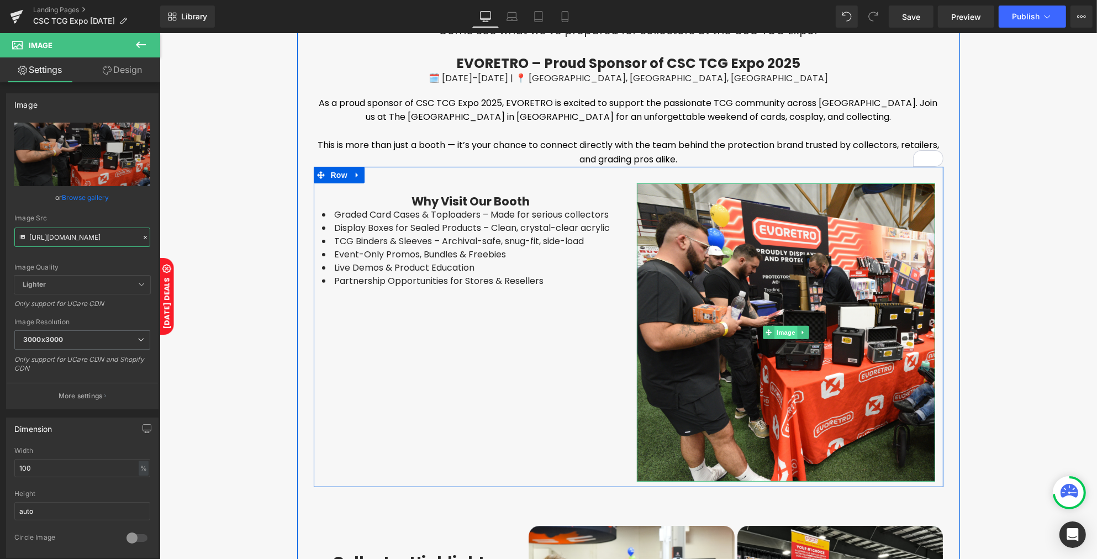
click at [774, 331] on span "Image" at bounding box center [785, 332] width 23 height 13
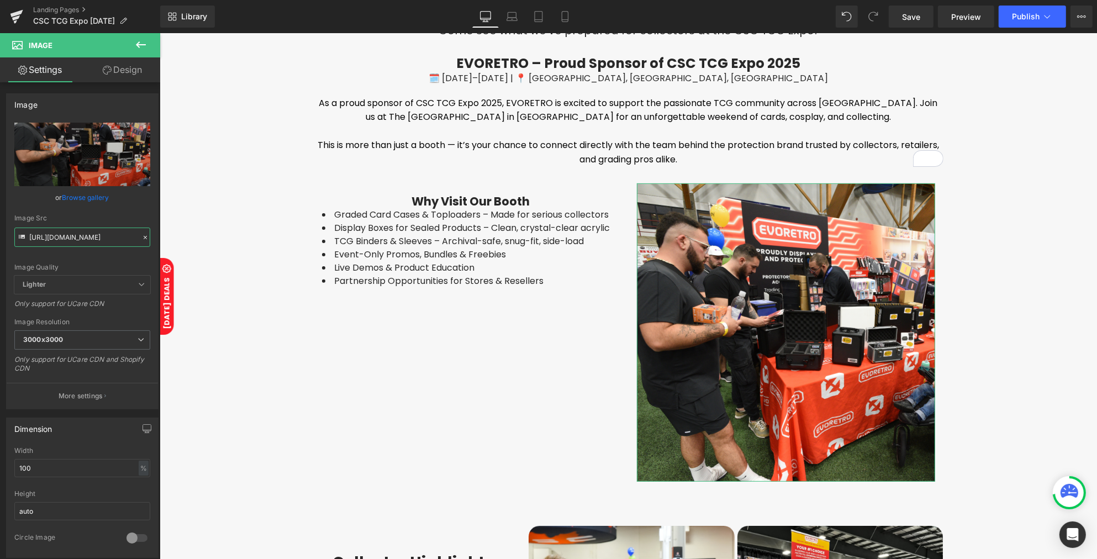
type input "https://cdn.shopify.com/s/files/1/0042/2795/6809/files/guys_at_the_booth_3000x3…"
click at [128, 77] on link "Design" at bounding box center [122, 69] width 80 height 25
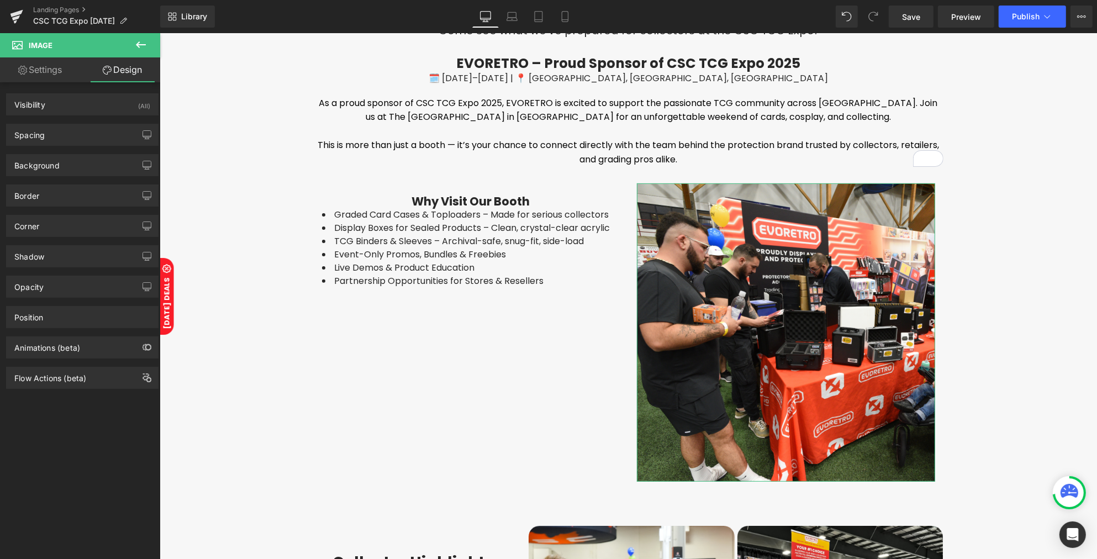
click at [54, 73] on link "Settings" at bounding box center [40, 69] width 80 height 25
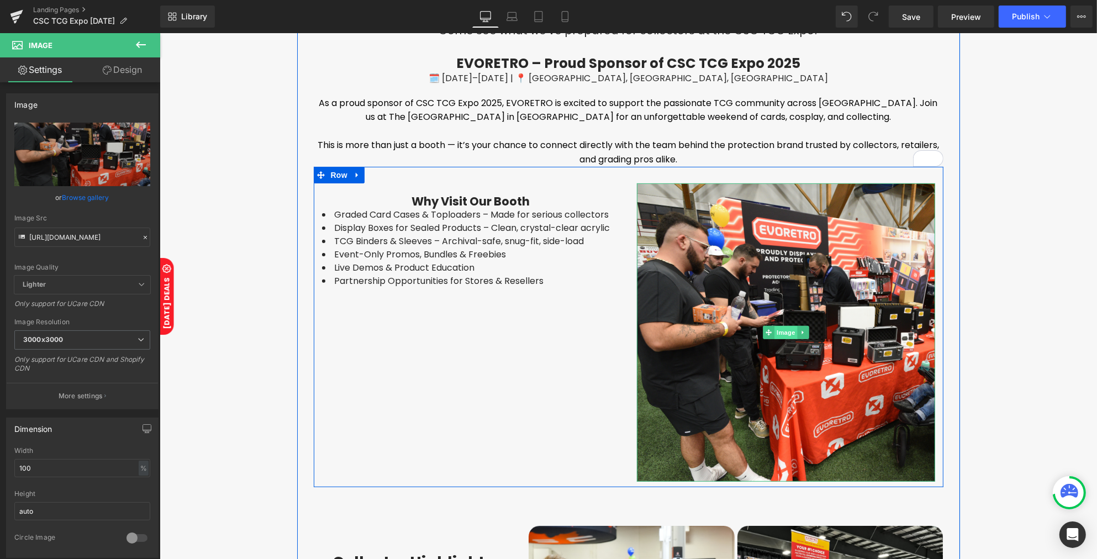
click at [774, 330] on span "Image" at bounding box center [785, 332] width 23 height 13
click at [449, 202] on span "Heading" at bounding box center [464, 201] width 30 height 13
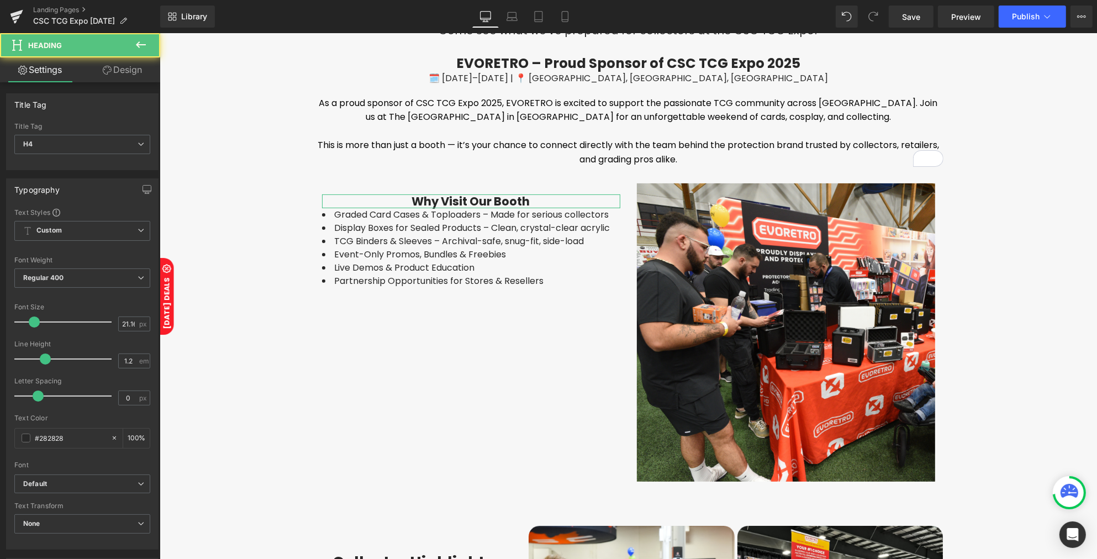
click at [123, 75] on link "Design" at bounding box center [122, 69] width 80 height 25
click at [0, 0] on div "Spacing" at bounding box center [0, 0] width 0 height 0
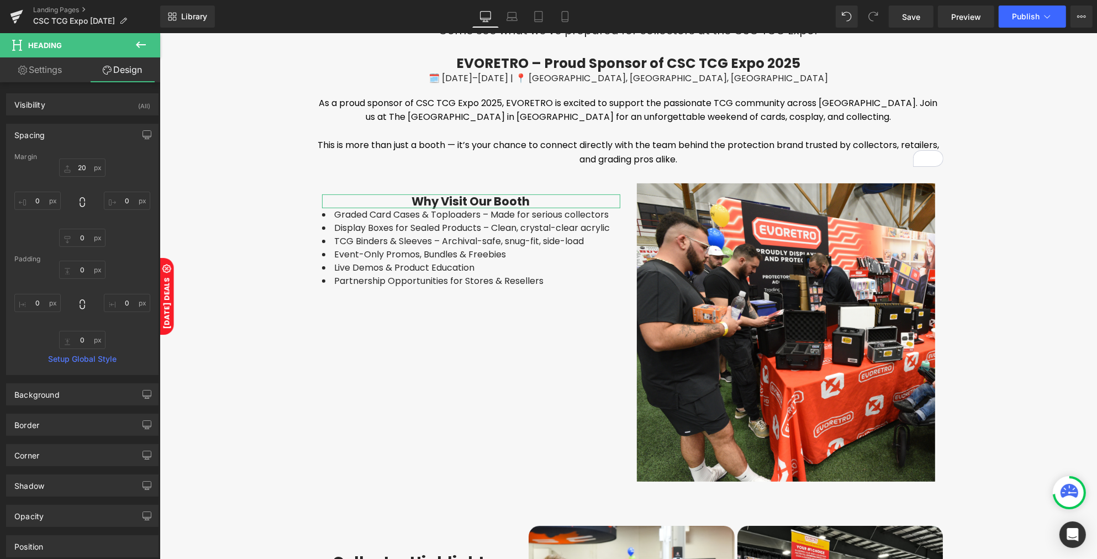
type input "20"
type input "0"
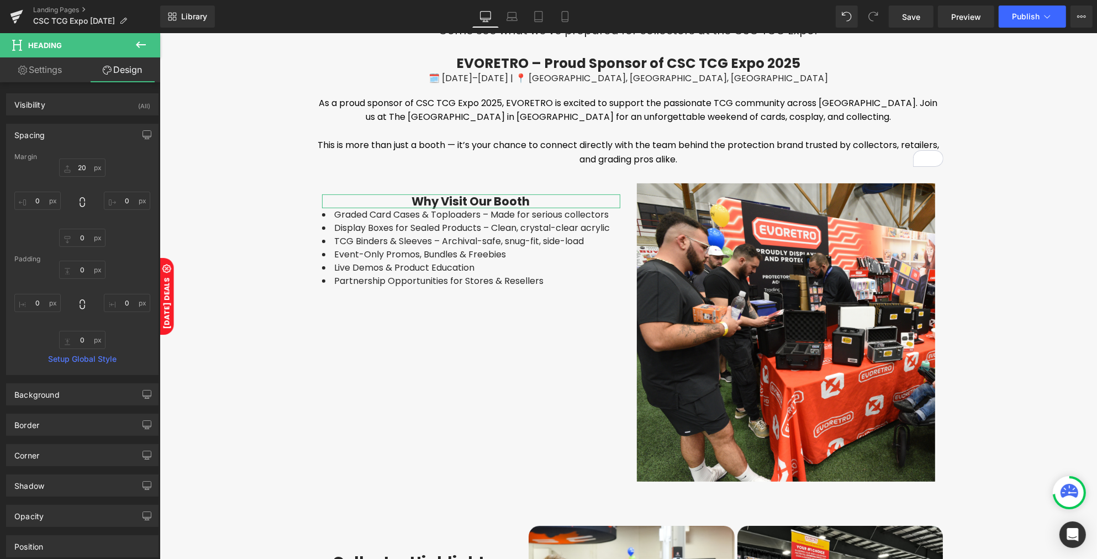
type input "0"
click at [78, 167] on input "20" at bounding box center [82, 167] width 46 height 18
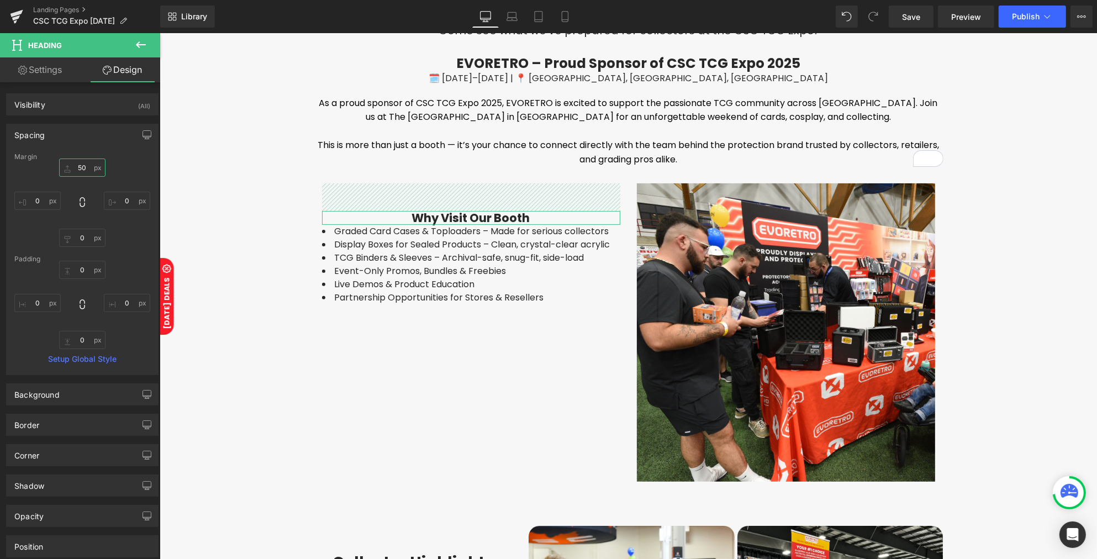
click at [73, 167] on input "50" at bounding box center [82, 167] width 46 height 18
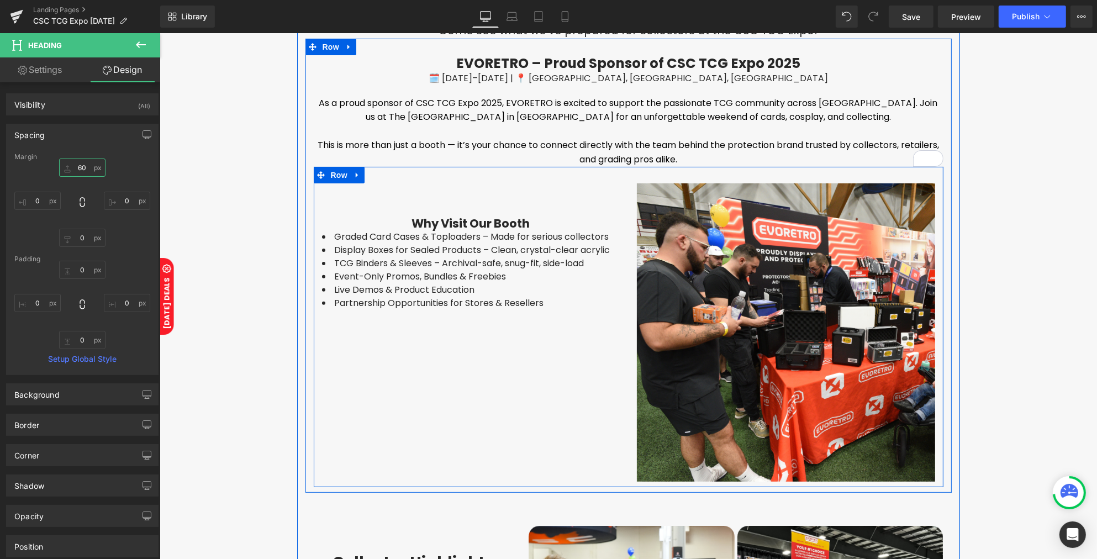
type input "60"
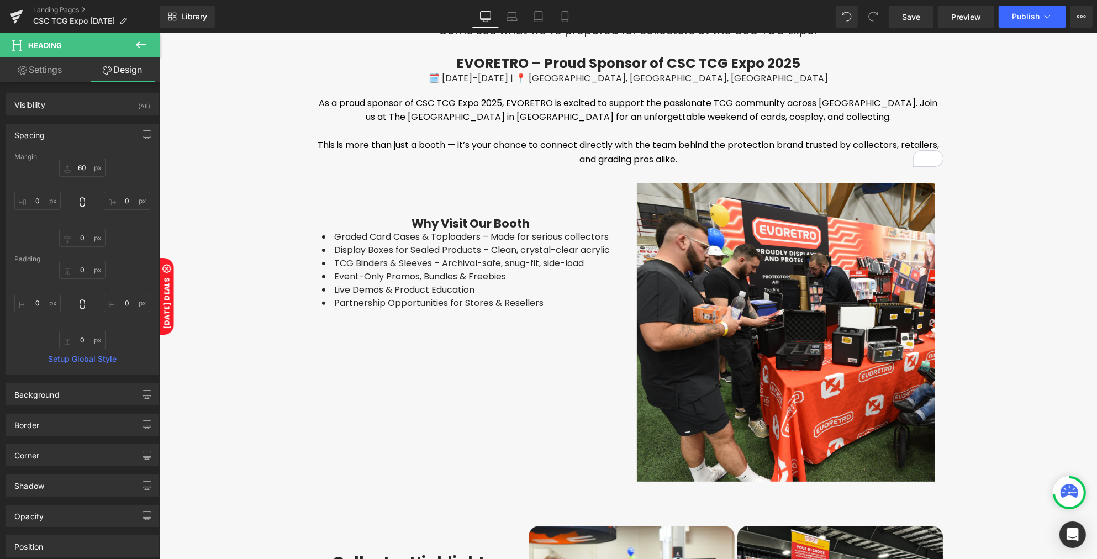
click at [427, 221] on h4 "Why Visit Our Booth" at bounding box center [470, 223] width 298 height 14
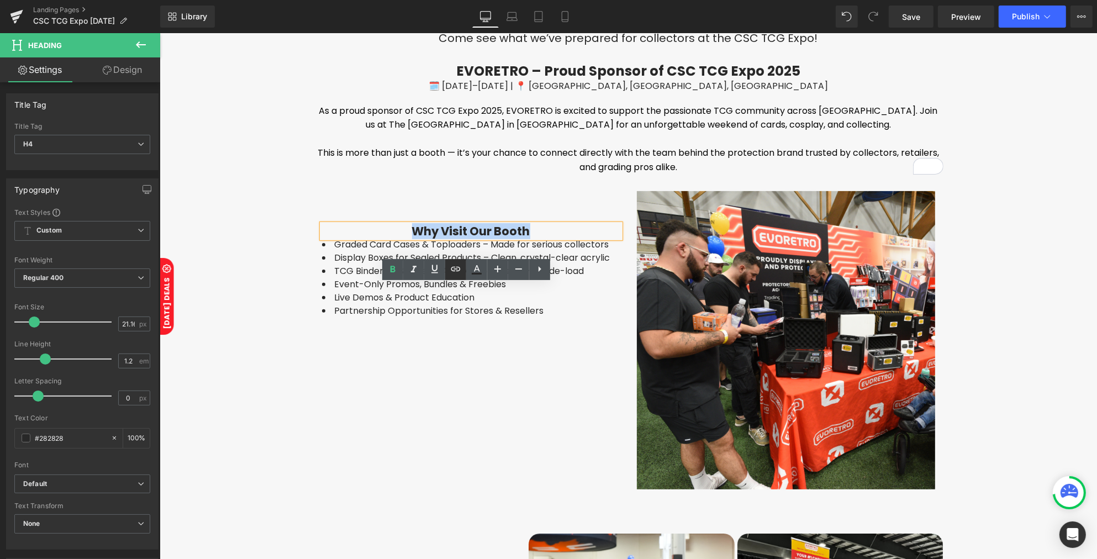
scroll to position [241, 0]
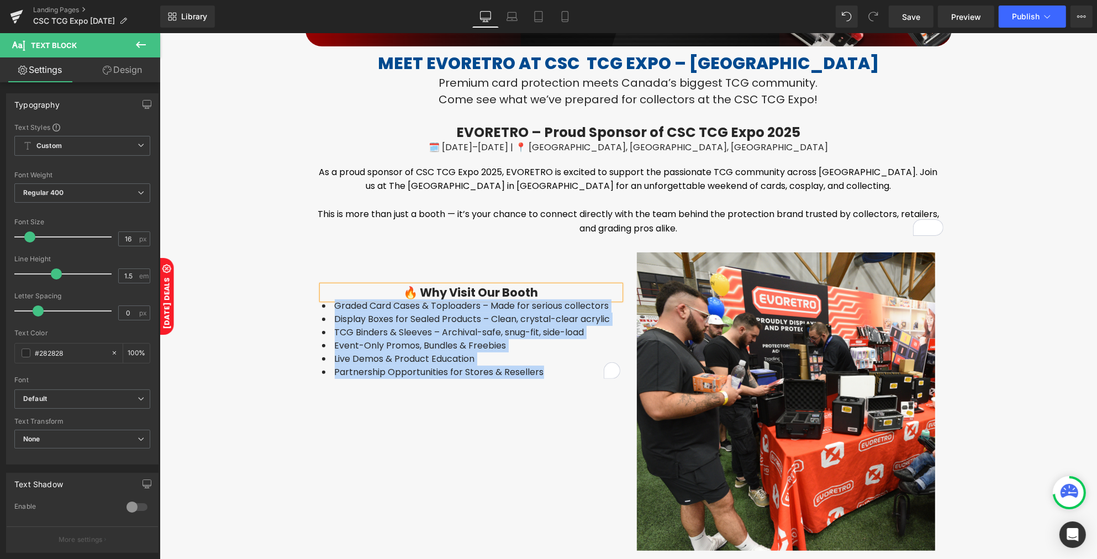
drag, startPoint x: 540, startPoint y: 369, endPoint x: 311, endPoint y: 304, distance: 237.7
click at [313, 304] on div "🔥 Why Visit Our Booth Heading Graded Card Cases & Toploaders – Made for serious…" at bounding box center [470, 315] width 315 height 126
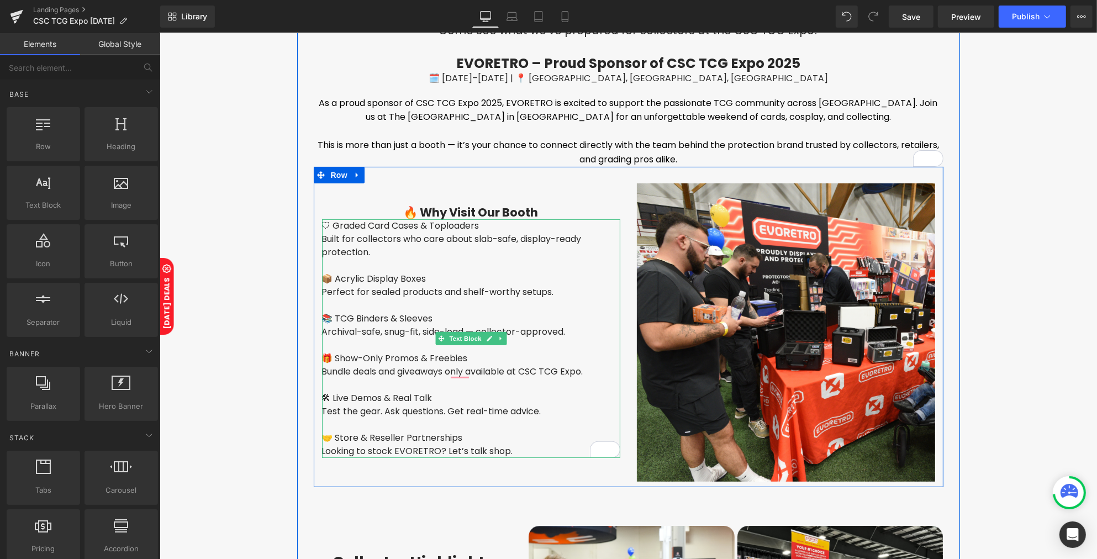
click at [321, 225] on div "🛡 Graded Card Cases & Toploaders" at bounding box center [470, 225] width 298 height 13
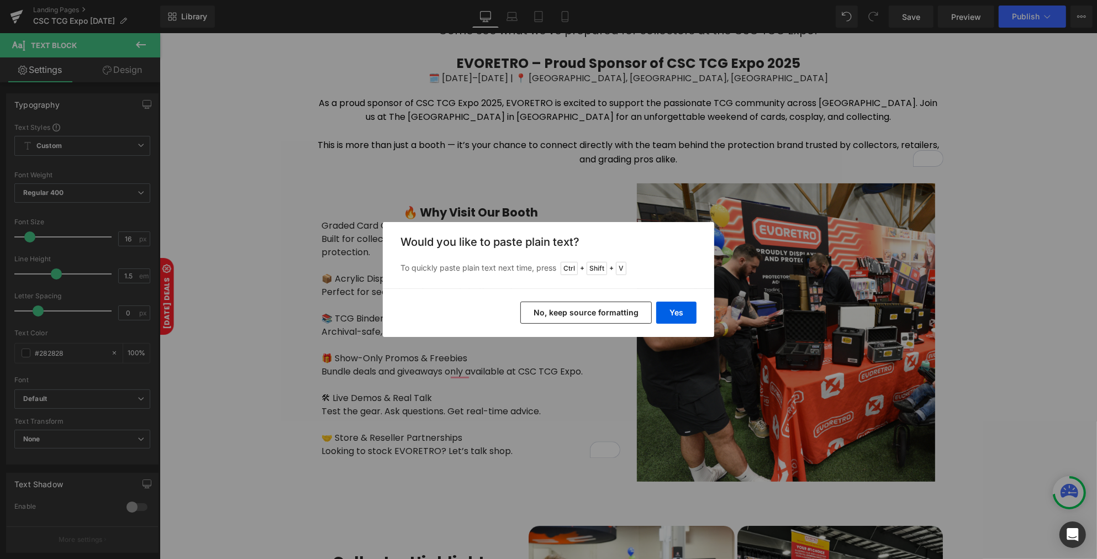
click at [560, 318] on button "No, keep source formatting" at bounding box center [585, 312] width 131 height 22
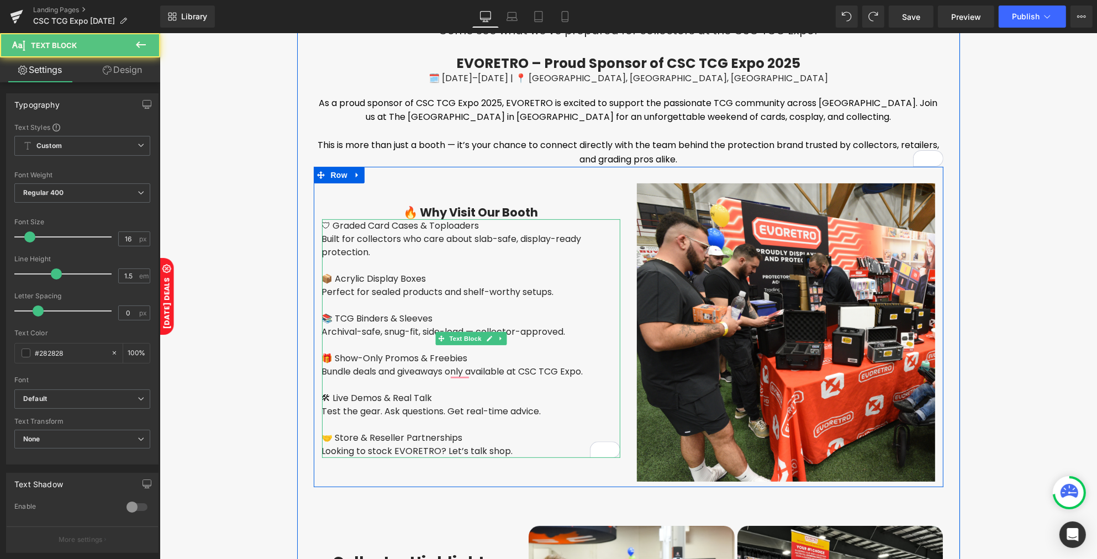
click at [322, 226] on div "🛡 Graded Card Cases & Toploaders" at bounding box center [470, 225] width 298 height 13
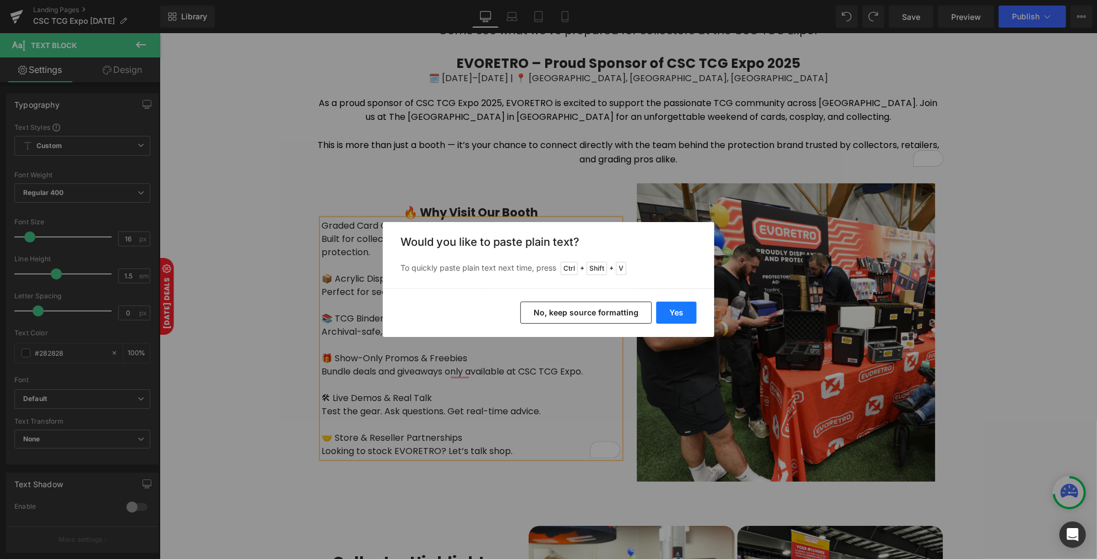
drag, startPoint x: 663, startPoint y: 315, endPoint x: 503, endPoint y: 281, distance: 163.3
click at [663, 315] on button "Yes" at bounding box center [676, 312] width 40 height 22
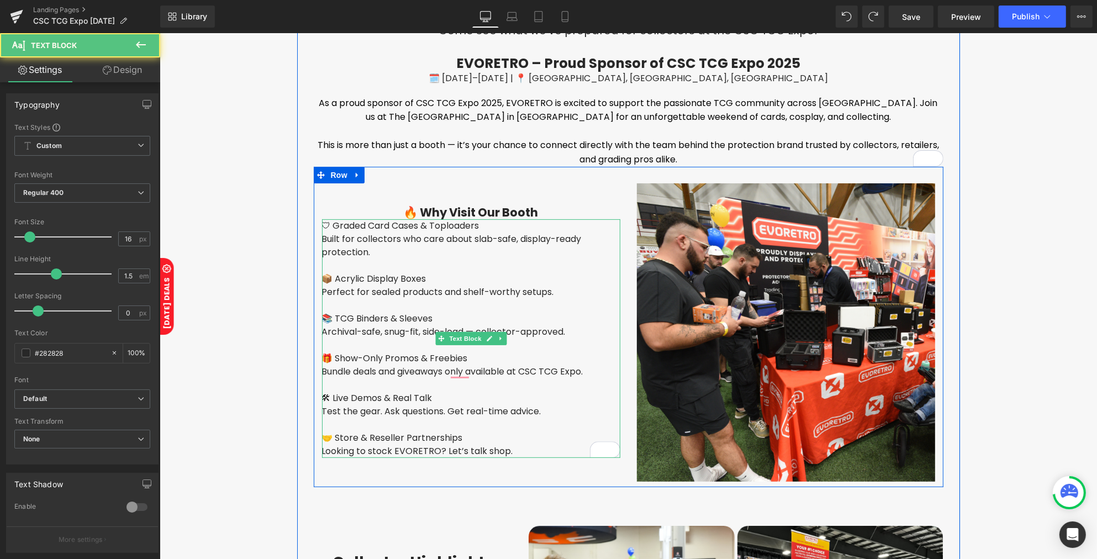
click at [327, 227] on div "🛡 Graded Card Cases & Toploaders" at bounding box center [470, 225] width 298 height 13
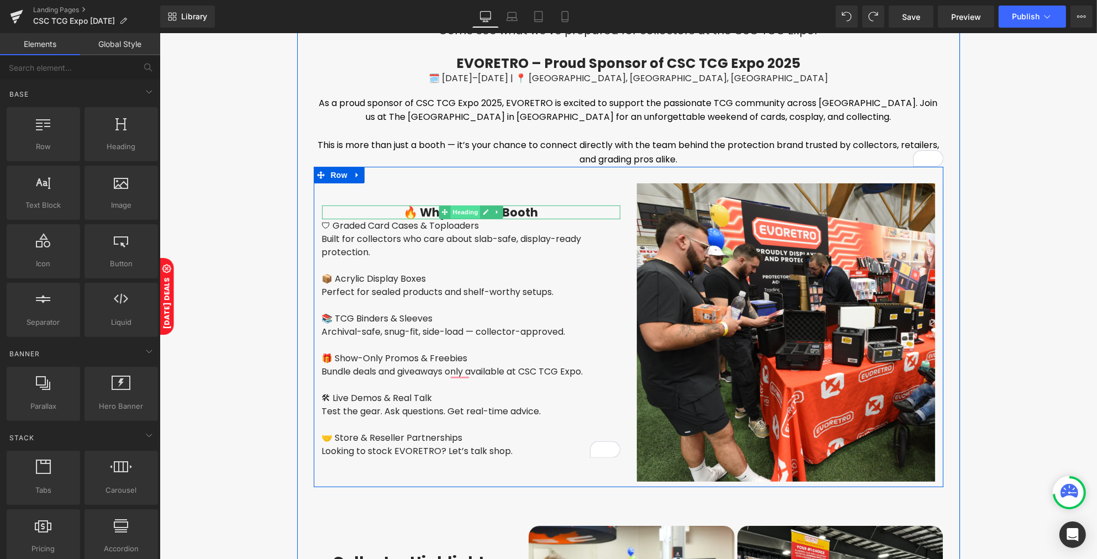
click at [463, 217] on span "Heading" at bounding box center [464, 211] width 30 height 13
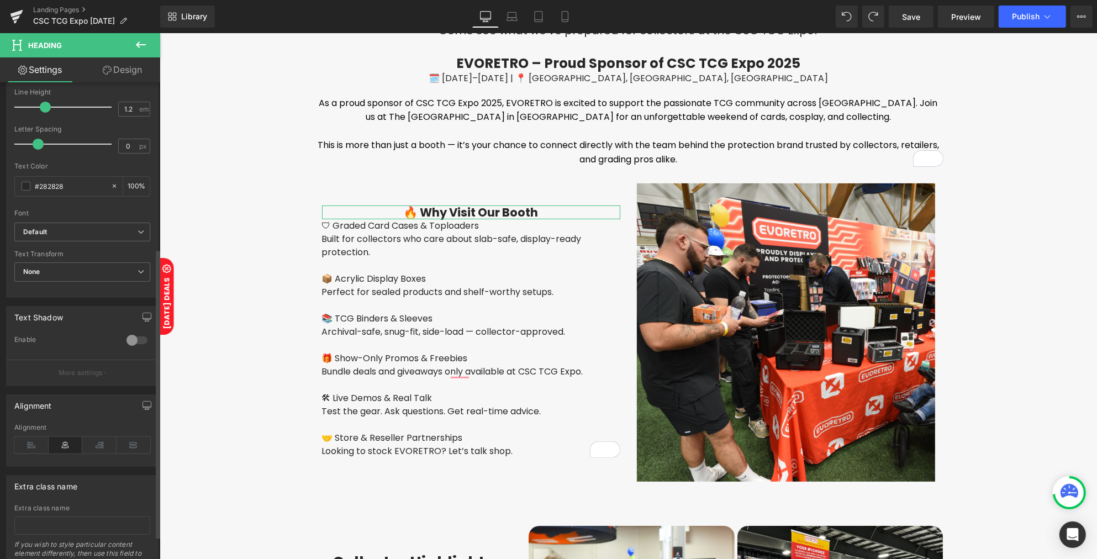
scroll to position [276, 0]
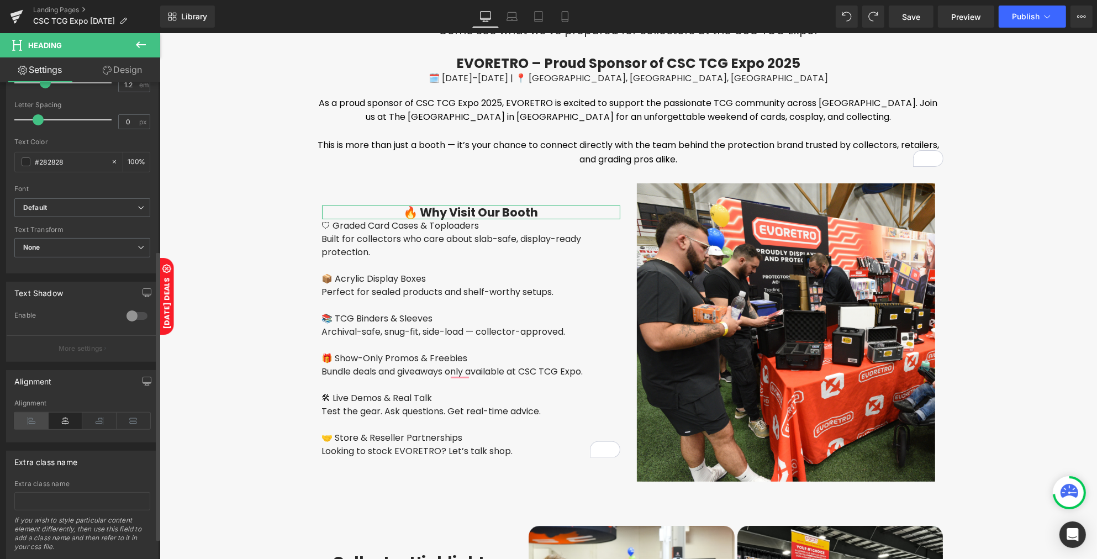
click at [39, 425] on icon at bounding box center [31, 420] width 34 height 17
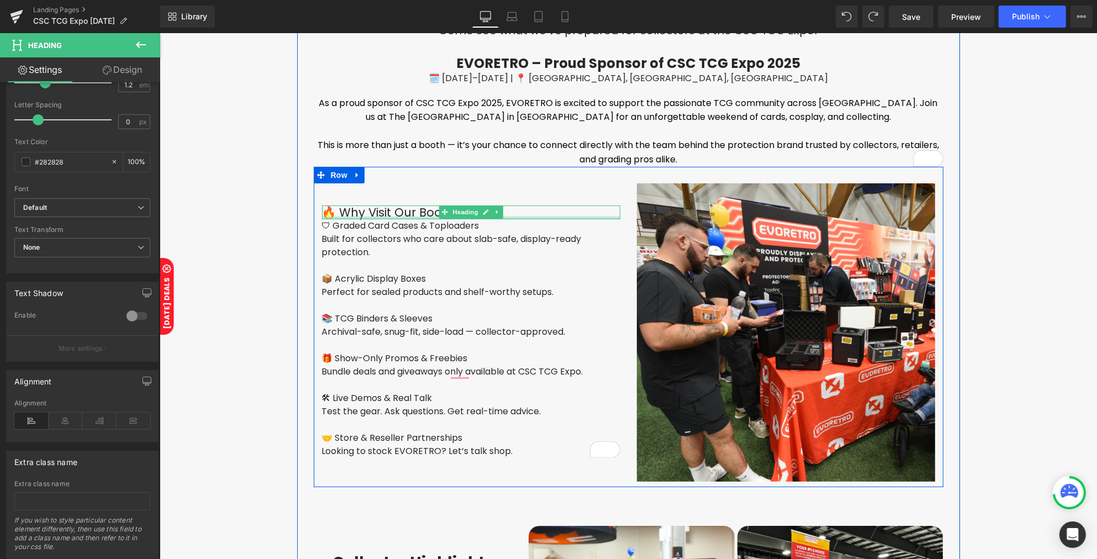
click at [390, 216] on div at bounding box center [470, 217] width 298 height 3
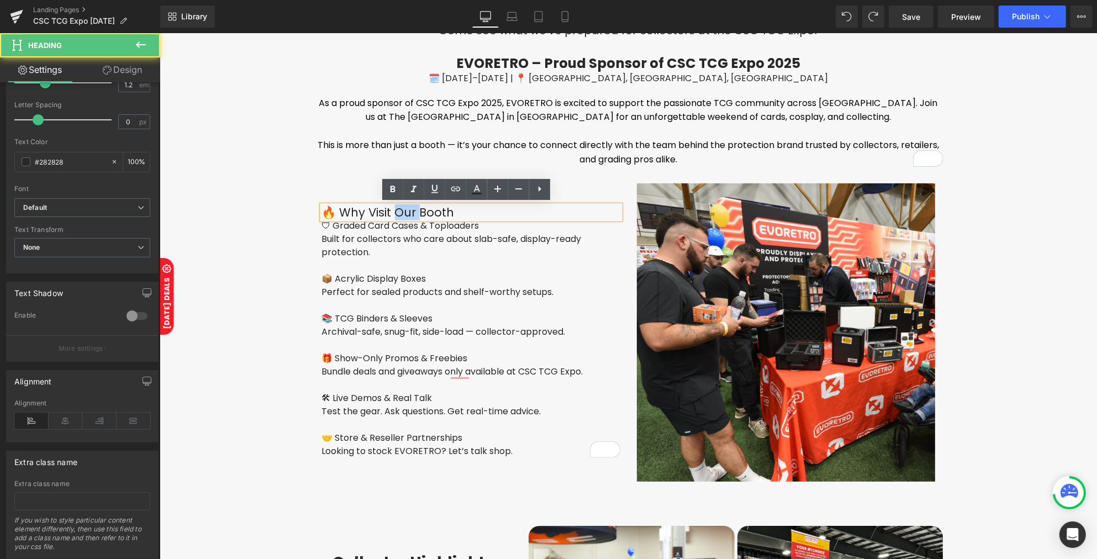
click at [390, 216] on h4 "🔥 Why Visit Our Booth" at bounding box center [470, 212] width 298 height 14
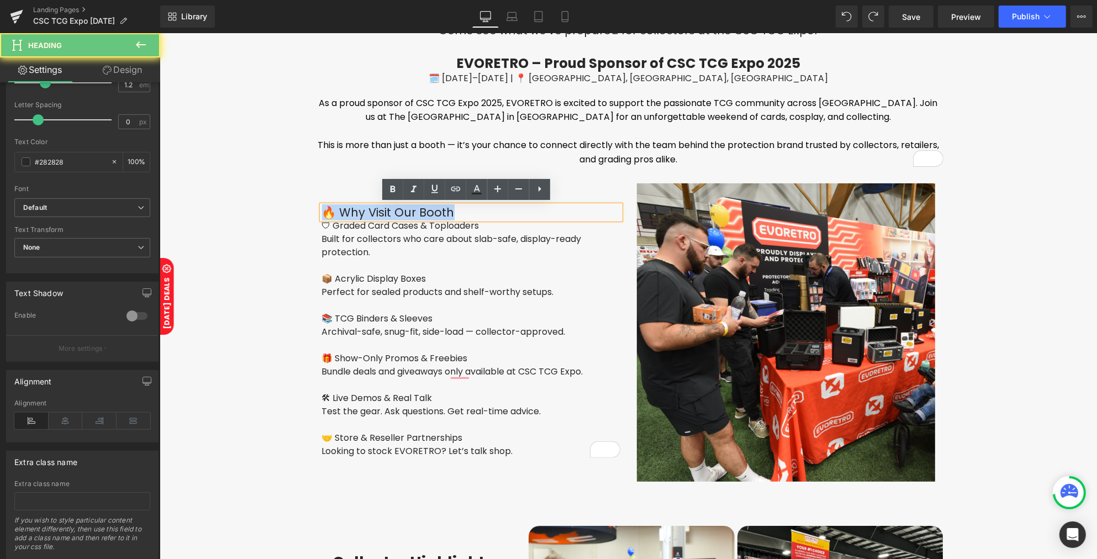
click at [390, 216] on h4 "🔥 Why Visit Our Booth" at bounding box center [470, 212] width 298 height 14
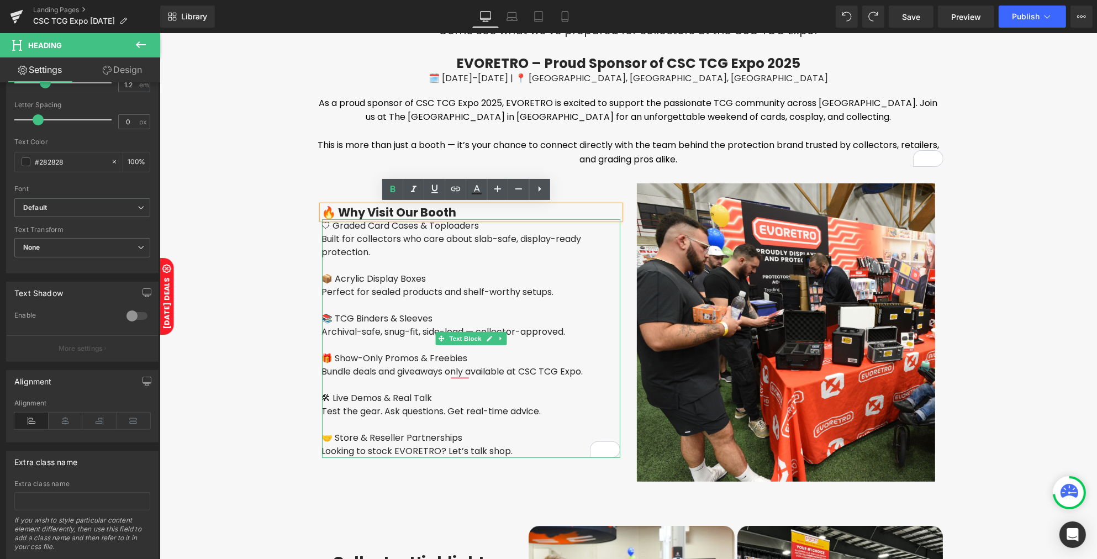
click at [397, 246] on div "Built for collectors who care about slab-safe, display-ready protection." at bounding box center [470, 245] width 298 height 27
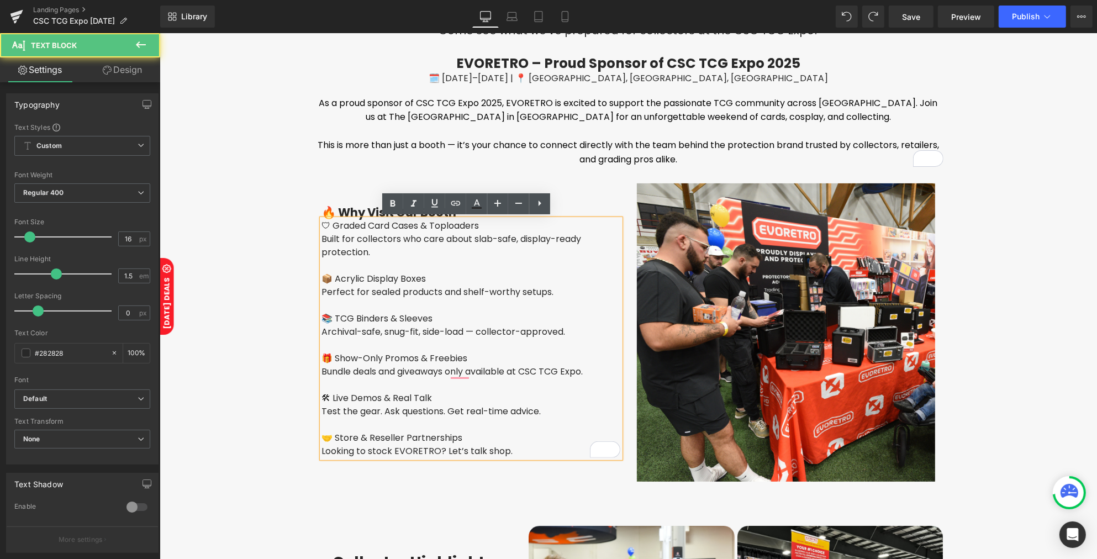
click at [455, 352] on div "🎁 Show-Only Promos & Freebies" at bounding box center [470, 358] width 298 height 13
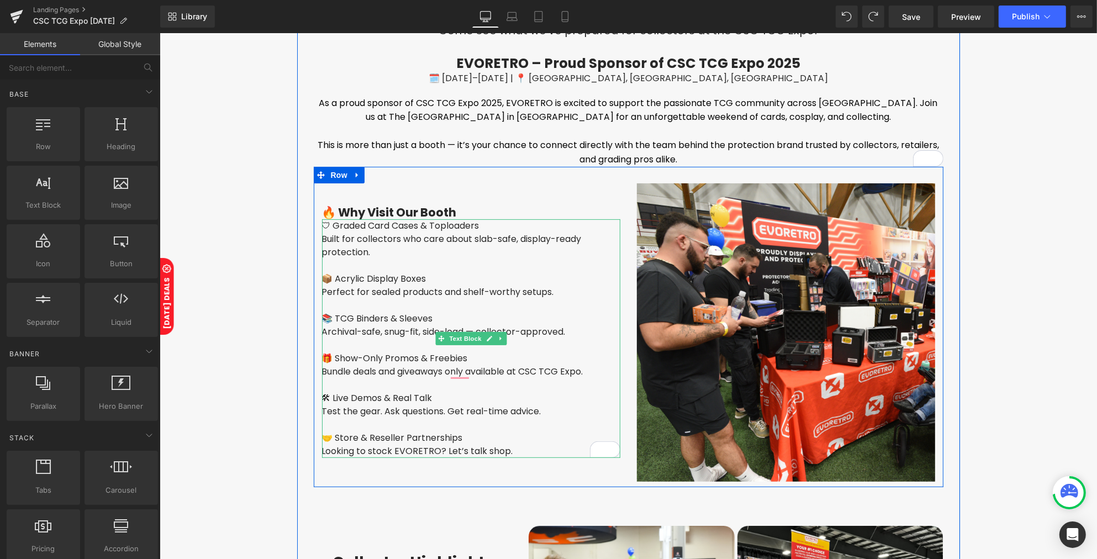
drag, startPoint x: 460, startPoint y: 340, endPoint x: 292, endPoint y: 241, distance: 194.8
click at [459, 340] on span "Text Block" at bounding box center [464, 338] width 36 height 13
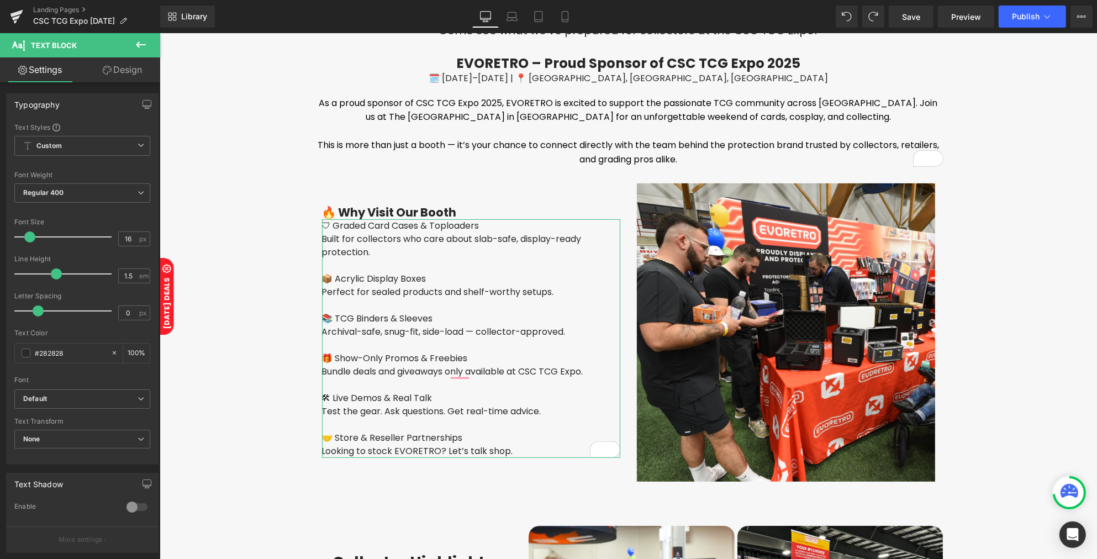
click at [121, 77] on link "Design" at bounding box center [122, 69] width 80 height 25
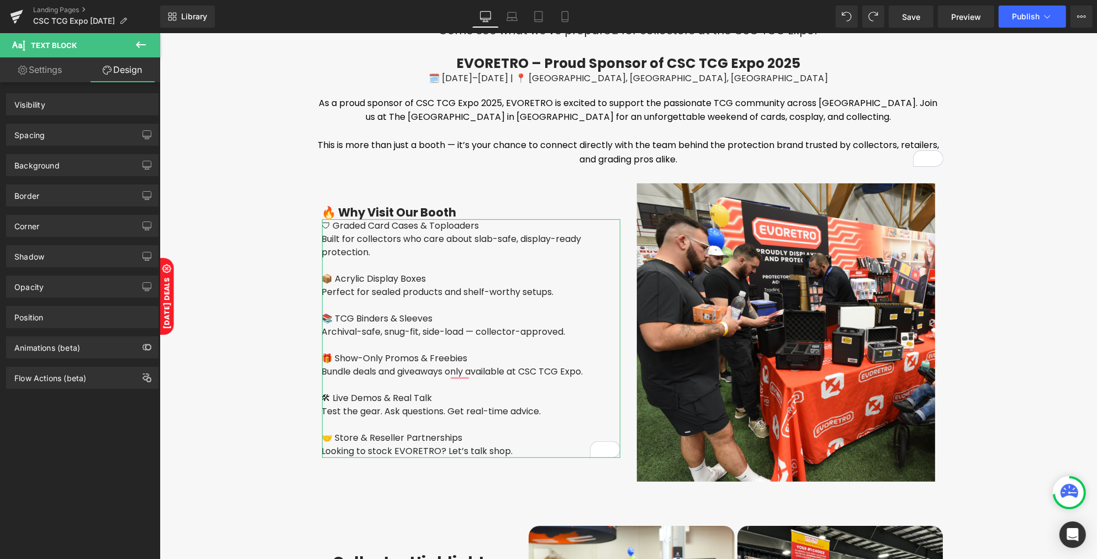
click at [90, 141] on div "Spacing" at bounding box center [82, 134] width 151 height 21
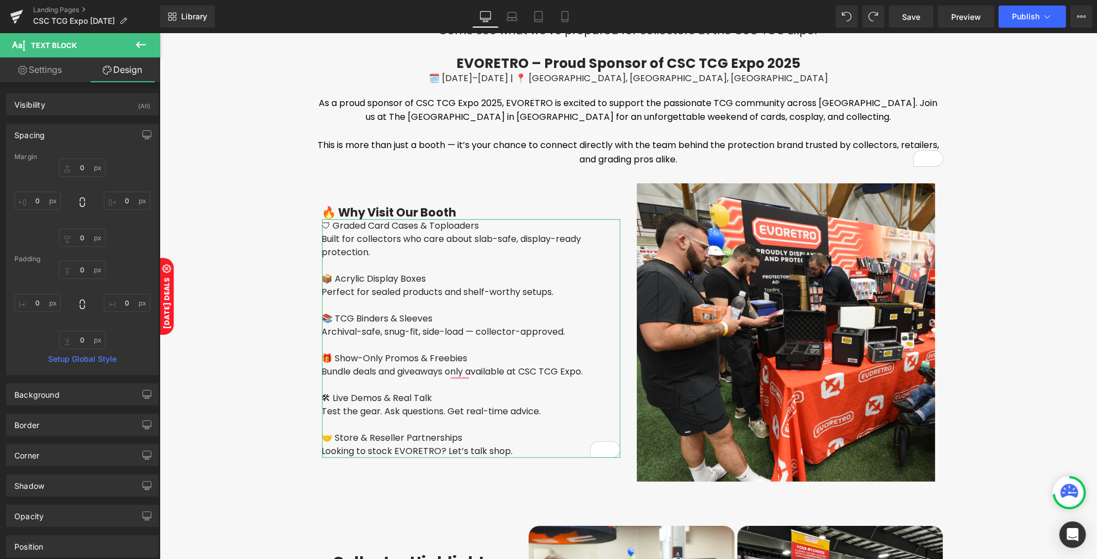
type input "0"
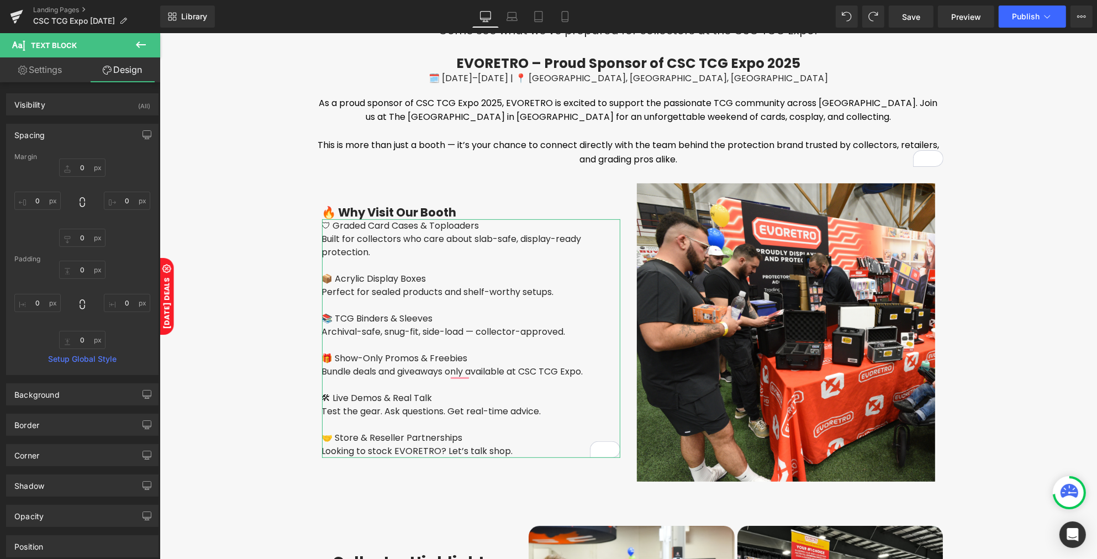
type input "0"
click at [78, 172] on input "0" at bounding box center [82, 167] width 46 height 18
type input "10"
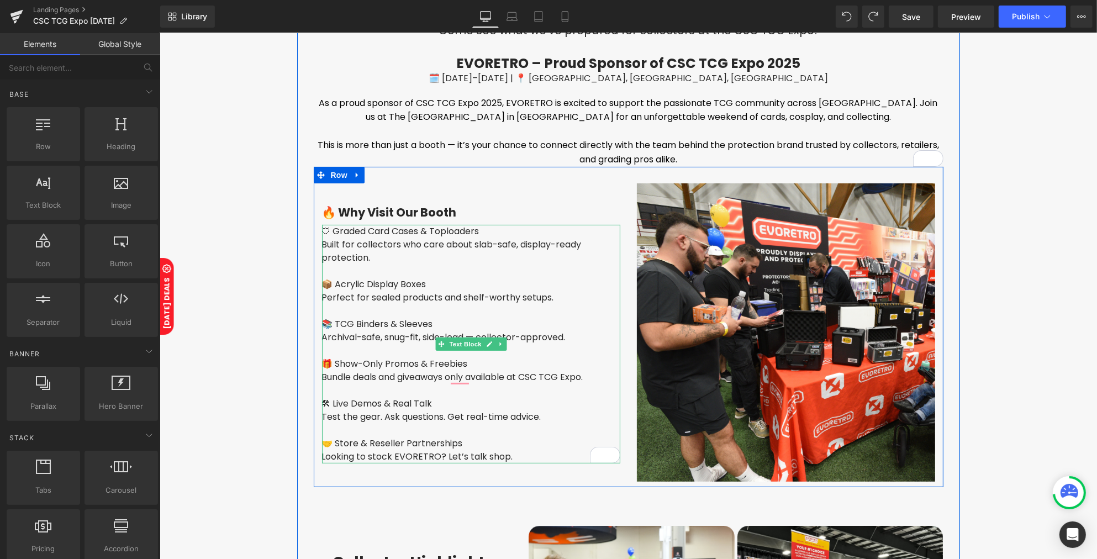
click at [321, 232] on div "🛡 Graded Card Cases & Toploaders Built for collectors who care about slab-safe,…" at bounding box center [470, 344] width 298 height 239
click at [321, 233] on div "🛡 Graded Card Cases & Toploaders" at bounding box center [470, 231] width 298 height 13
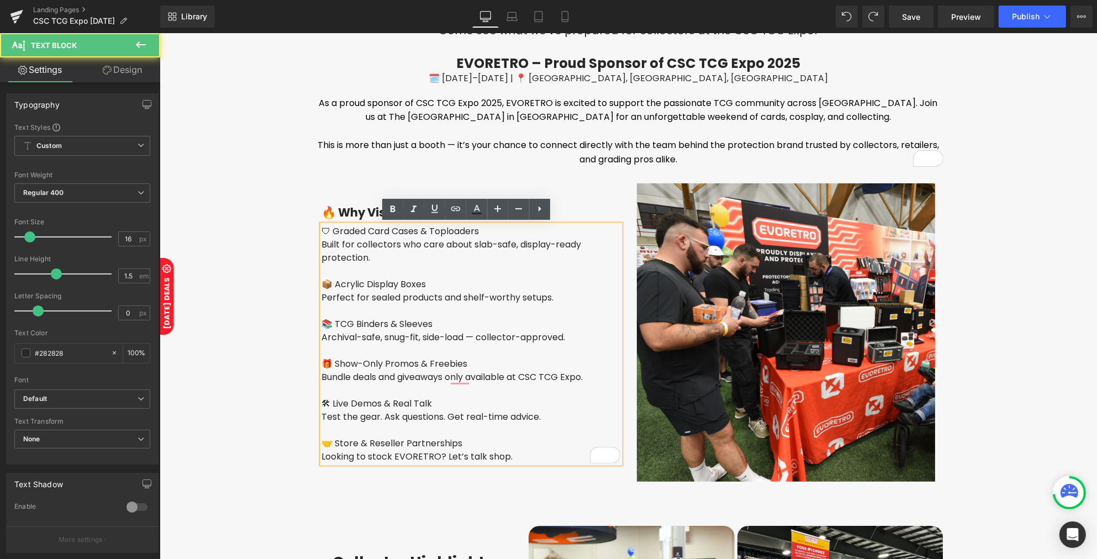
click at [321, 233] on div "🛡 Graded Card Cases & Toploaders" at bounding box center [470, 231] width 298 height 13
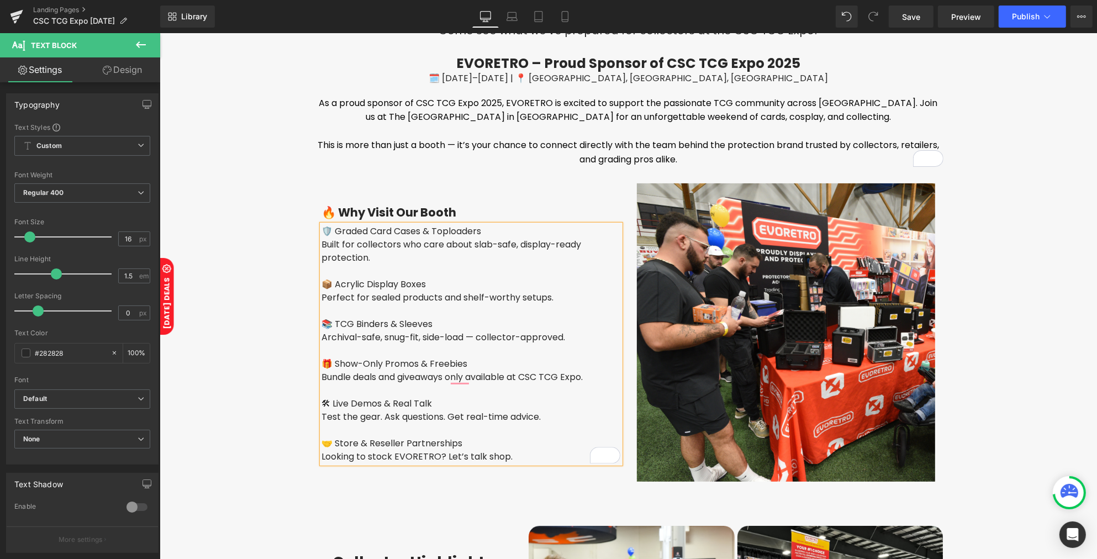
scroll to position [379, 0]
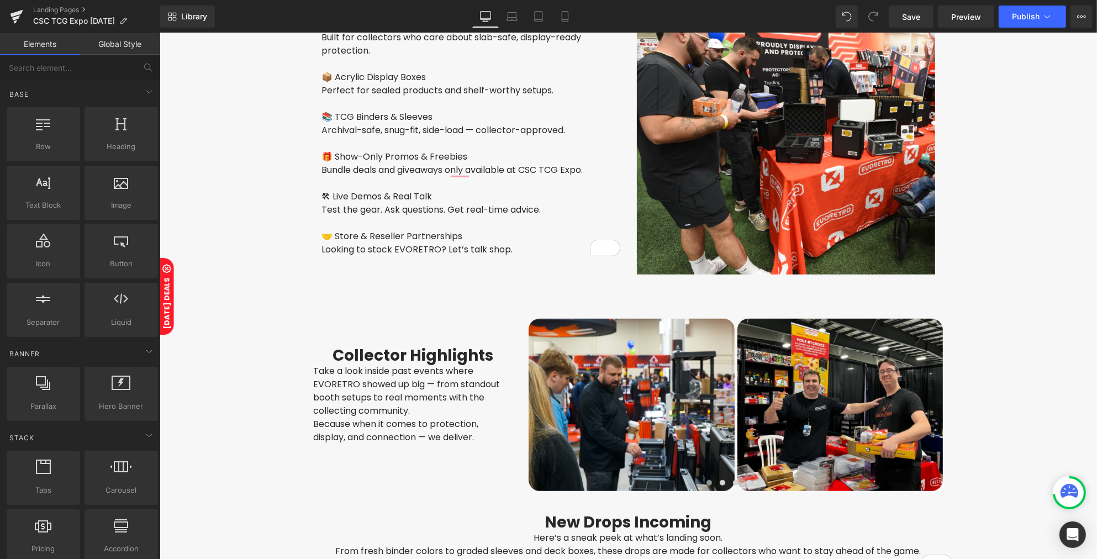
scroll to position [586, 0]
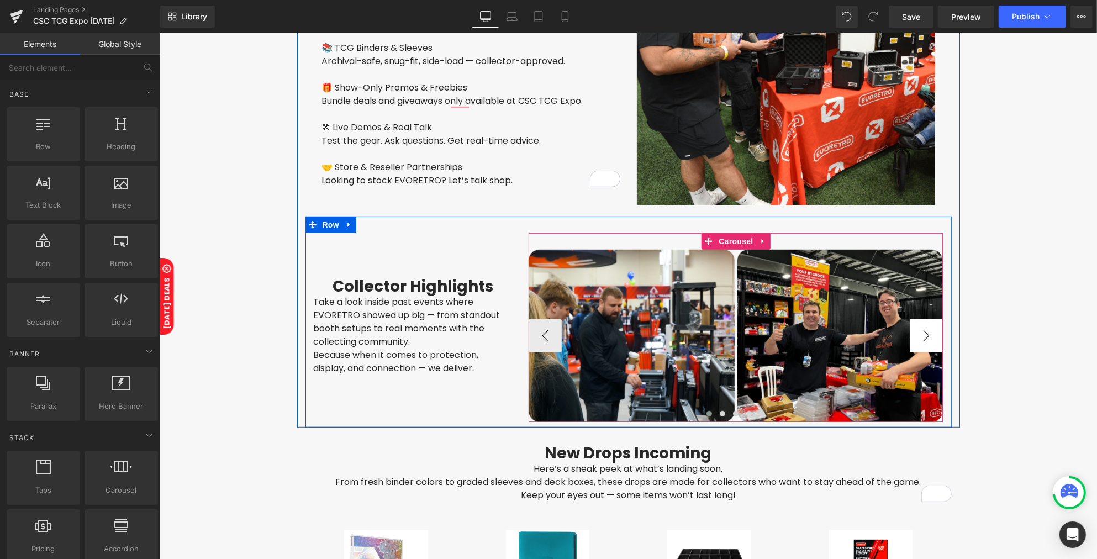
click at [920, 332] on button "›" at bounding box center [925, 335] width 33 height 33
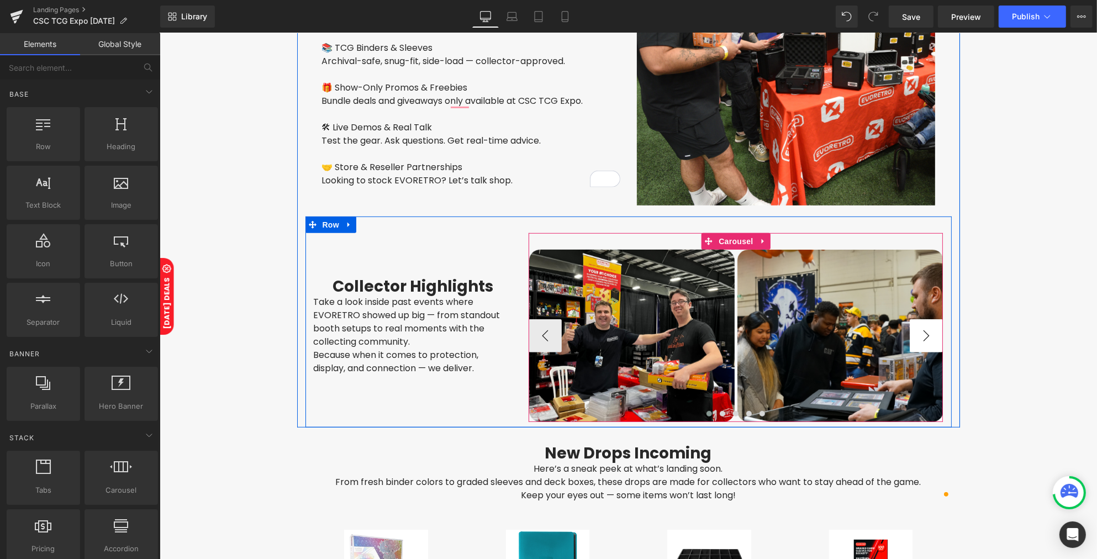
click at [920, 332] on button "›" at bounding box center [925, 335] width 33 height 33
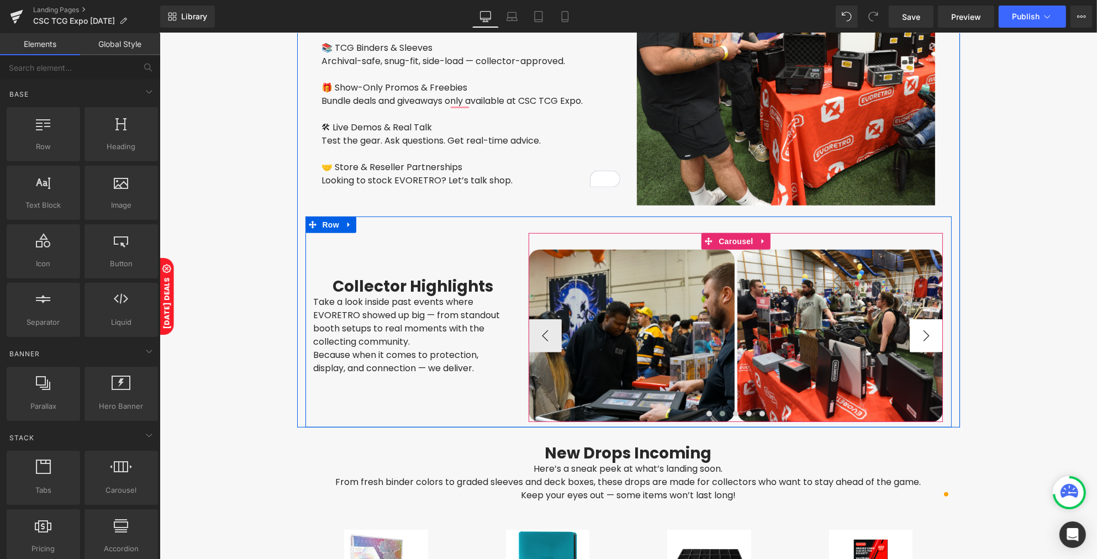
click at [920, 332] on button "›" at bounding box center [925, 335] width 33 height 33
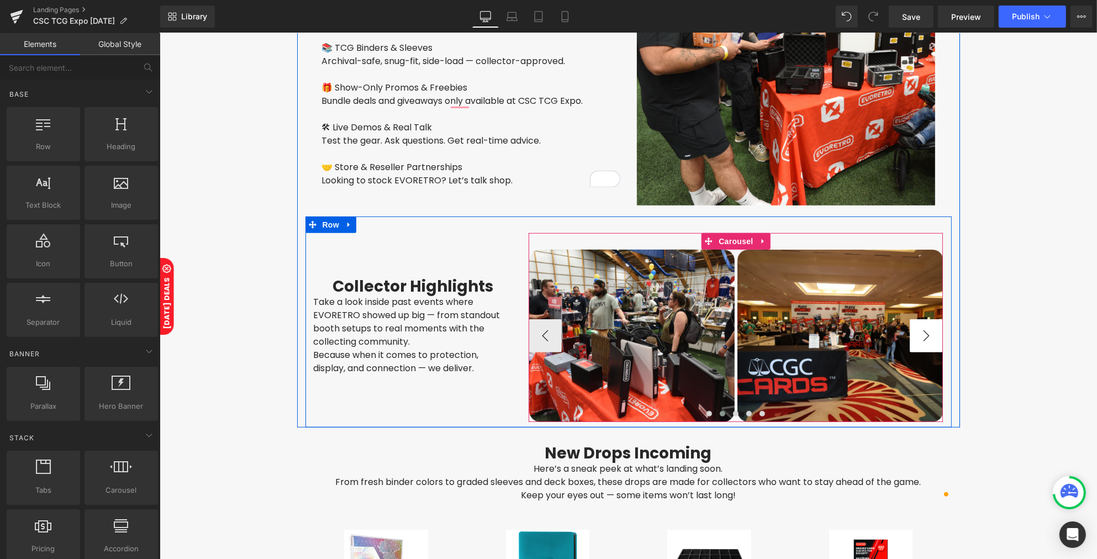
click at [920, 332] on button "›" at bounding box center [925, 335] width 33 height 33
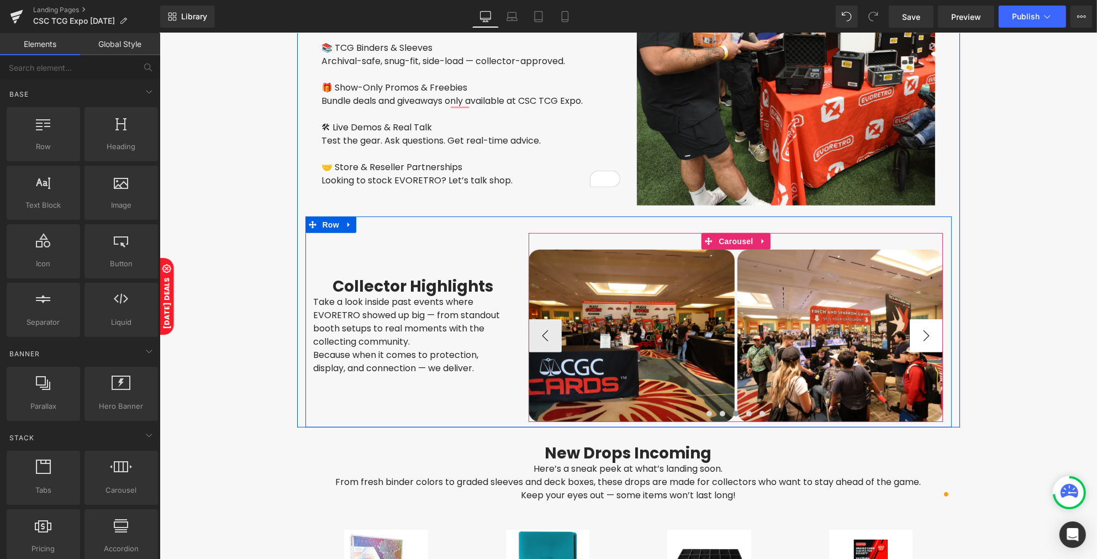
click at [920, 332] on button "›" at bounding box center [925, 335] width 33 height 33
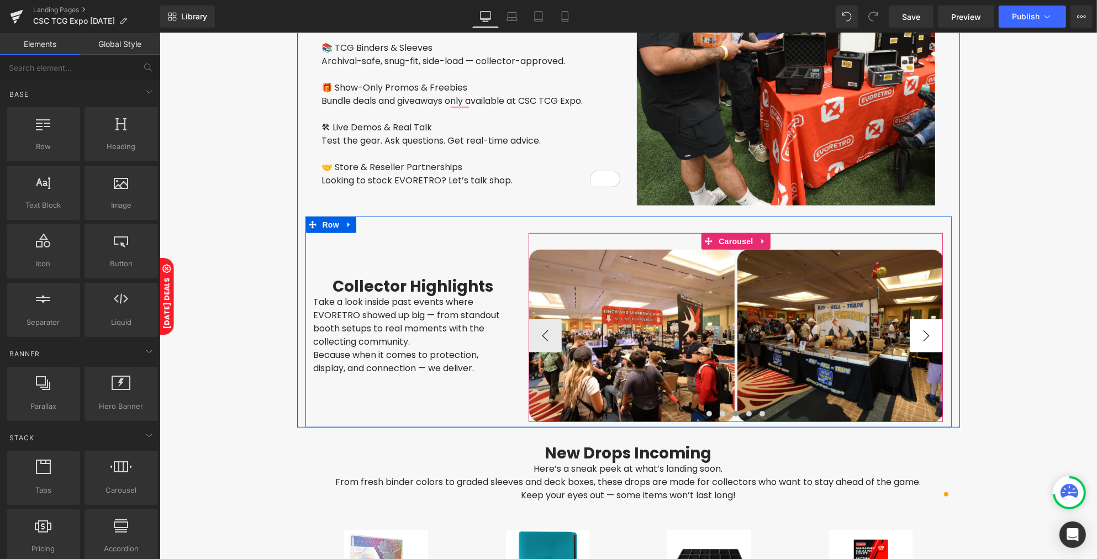
click at [920, 332] on button "›" at bounding box center [925, 335] width 33 height 33
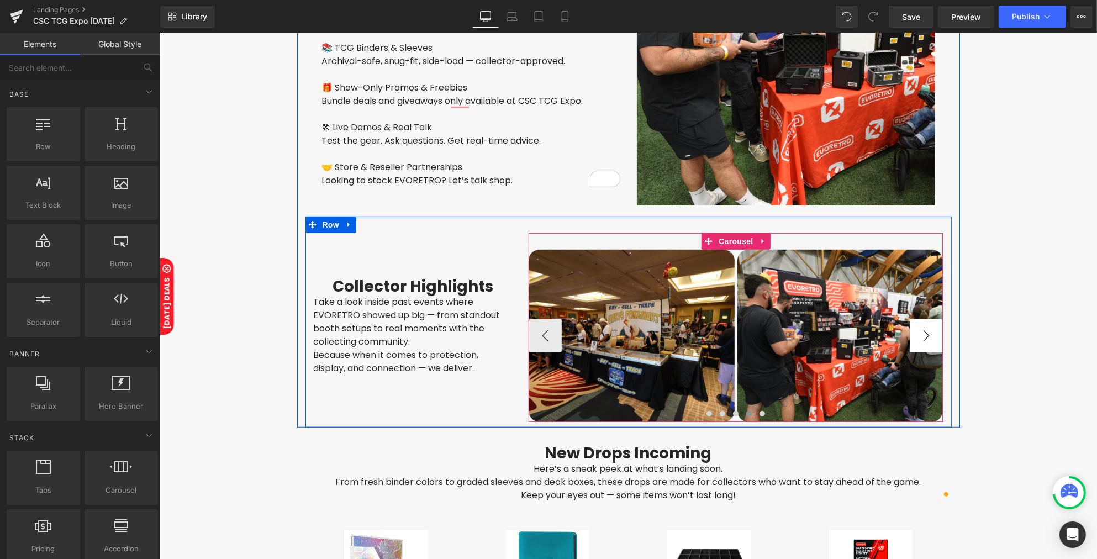
click at [920, 332] on button "›" at bounding box center [925, 335] width 33 height 33
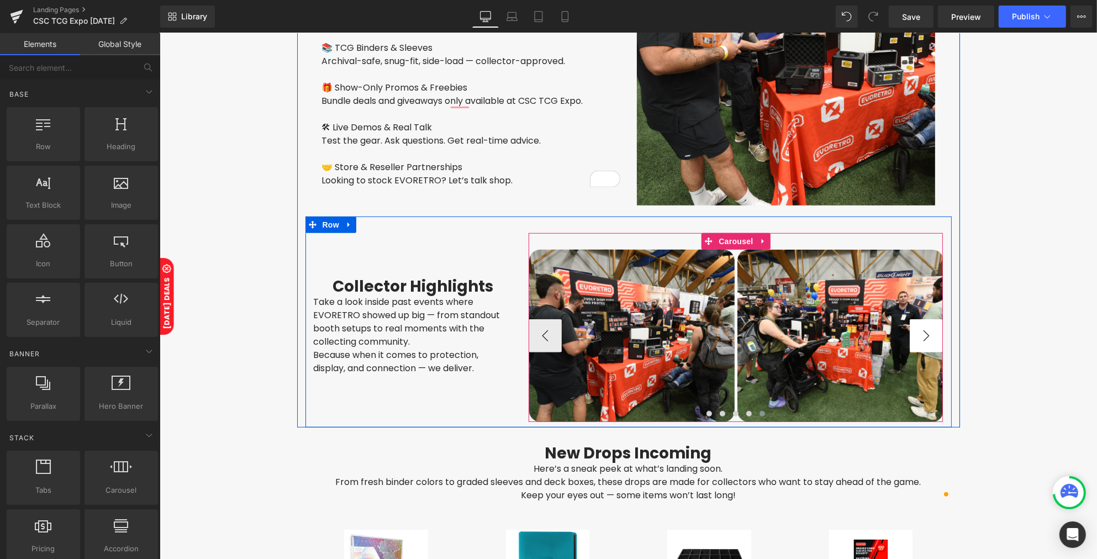
click at [920, 332] on button "›" at bounding box center [925, 335] width 33 height 33
click at [550, 331] on button "‹" at bounding box center [544, 335] width 33 height 33
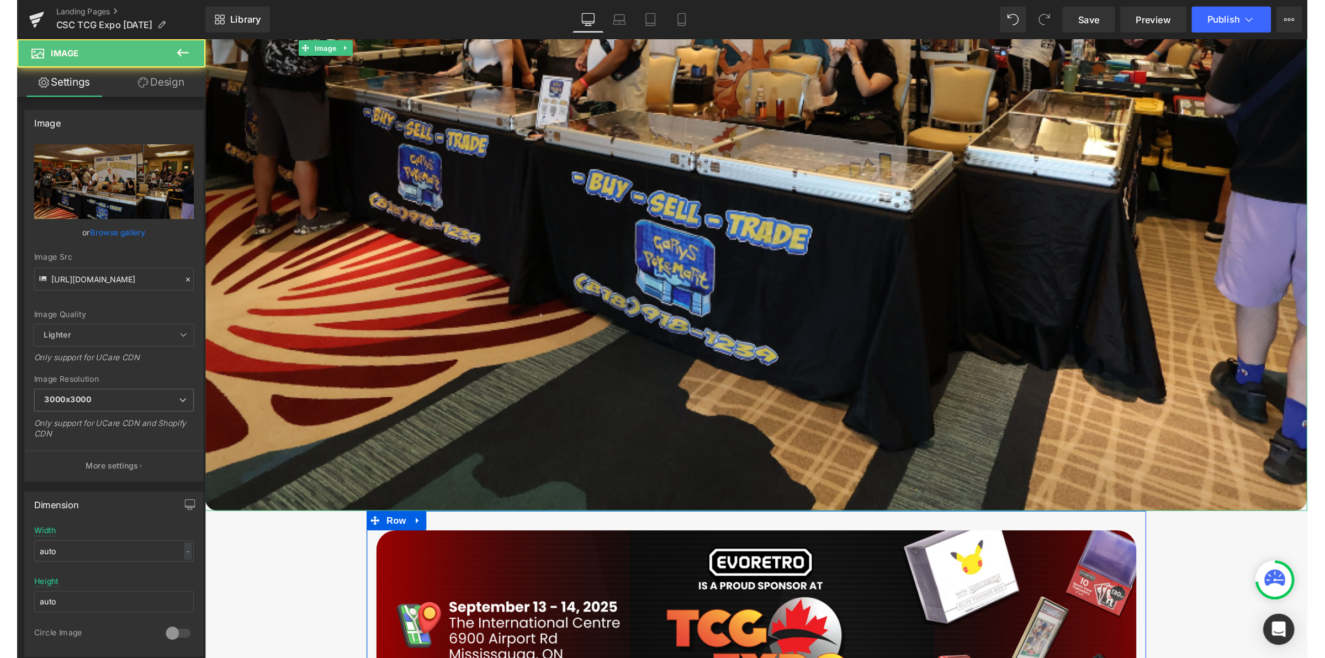
scroll to position [1225, 0]
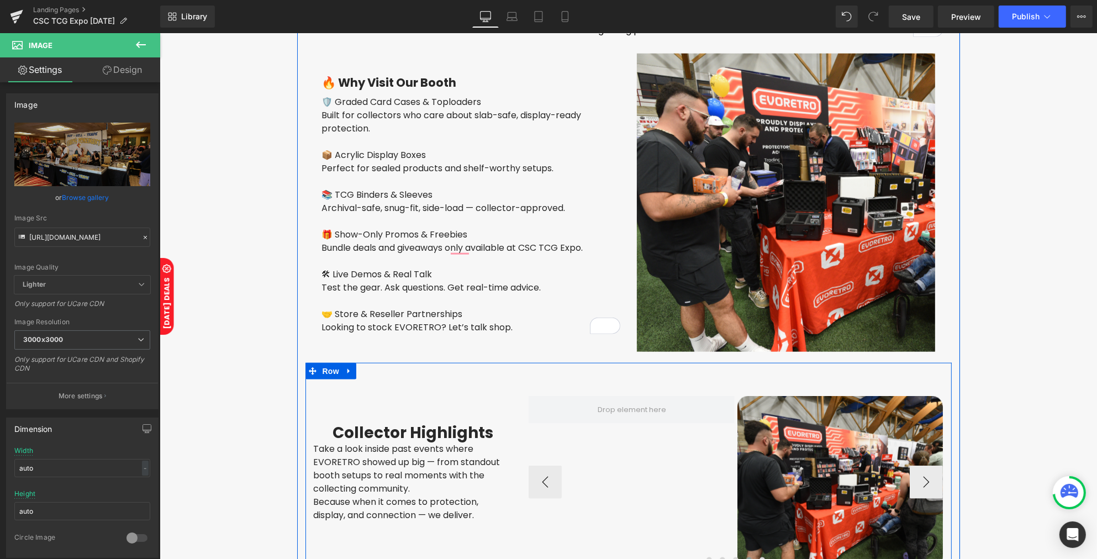
click at [130, 81] on link "Design" at bounding box center [122, 69] width 80 height 25
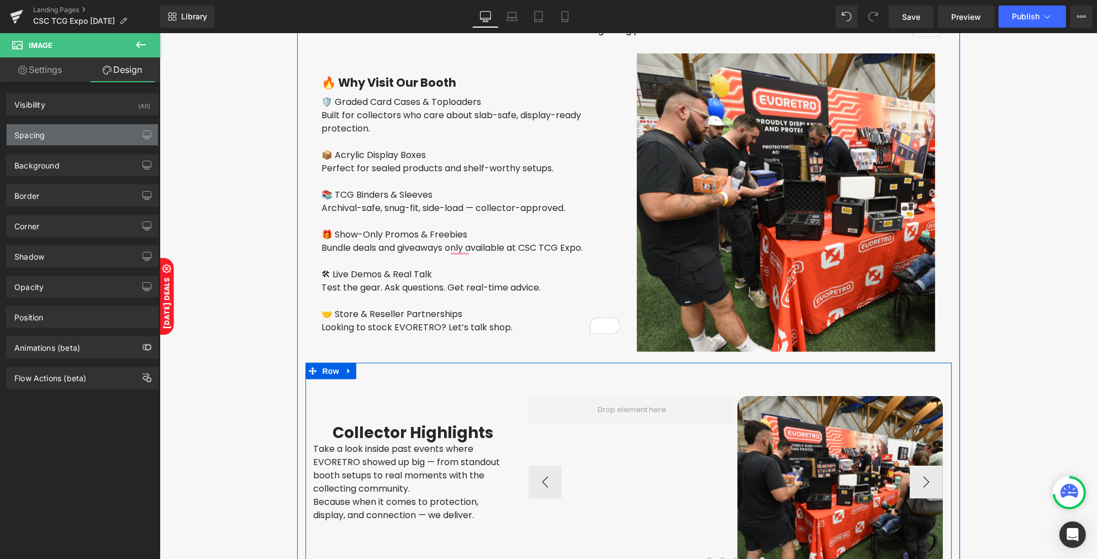
type input "20"
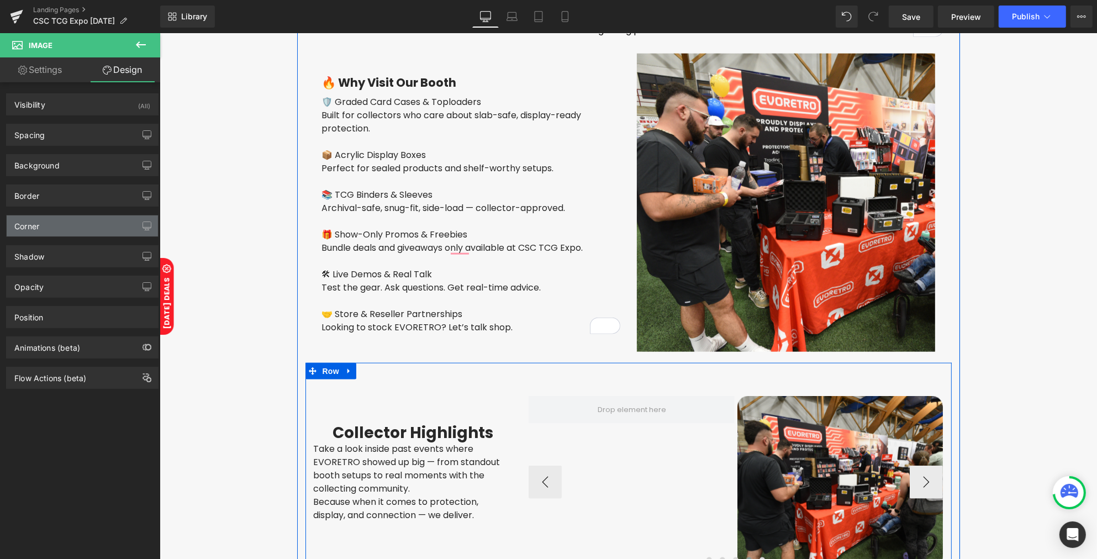
click at [46, 224] on div "Corner" at bounding box center [82, 225] width 151 height 21
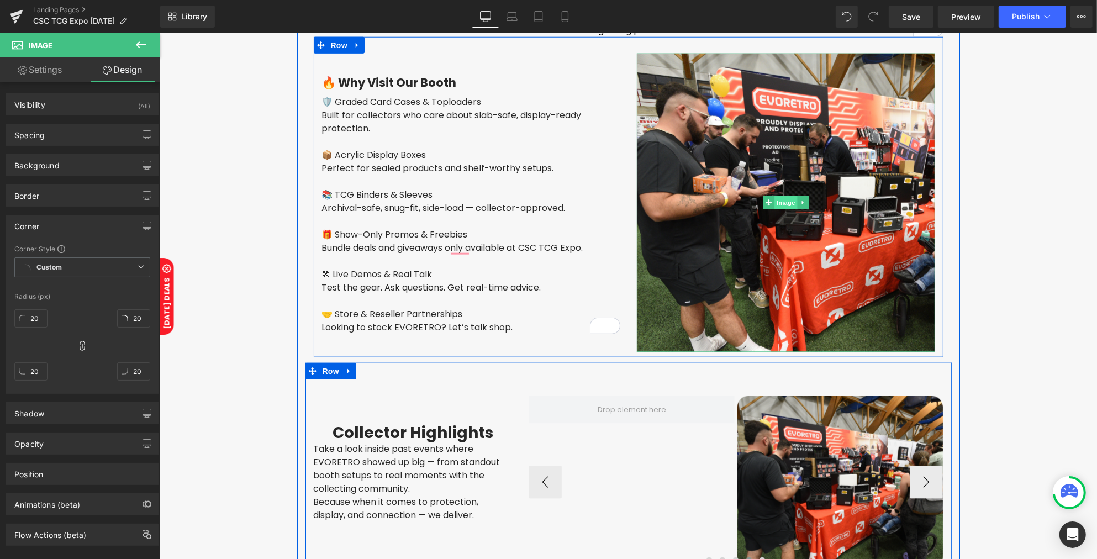
click at [777, 196] on span "Image" at bounding box center [785, 202] width 23 height 13
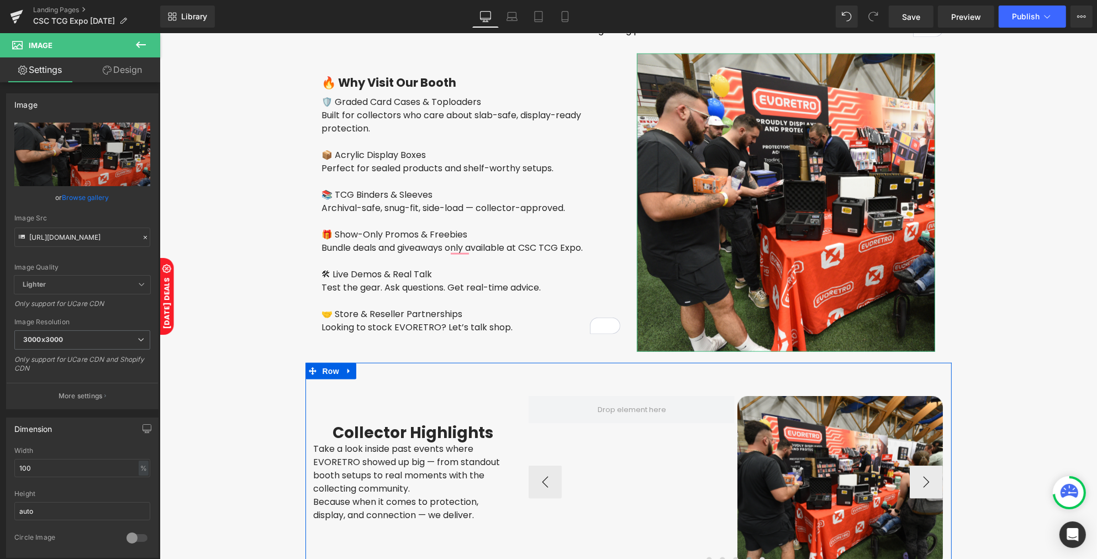
click at [124, 75] on link "Design" at bounding box center [122, 69] width 80 height 25
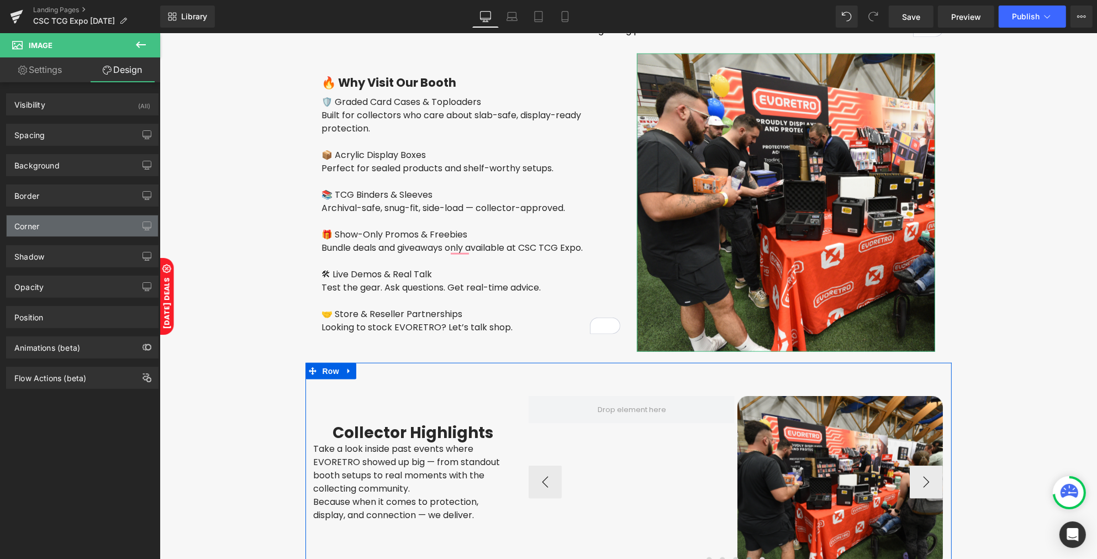
type input "0"
click at [60, 223] on div "Corner" at bounding box center [82, 225] width 151 height 21
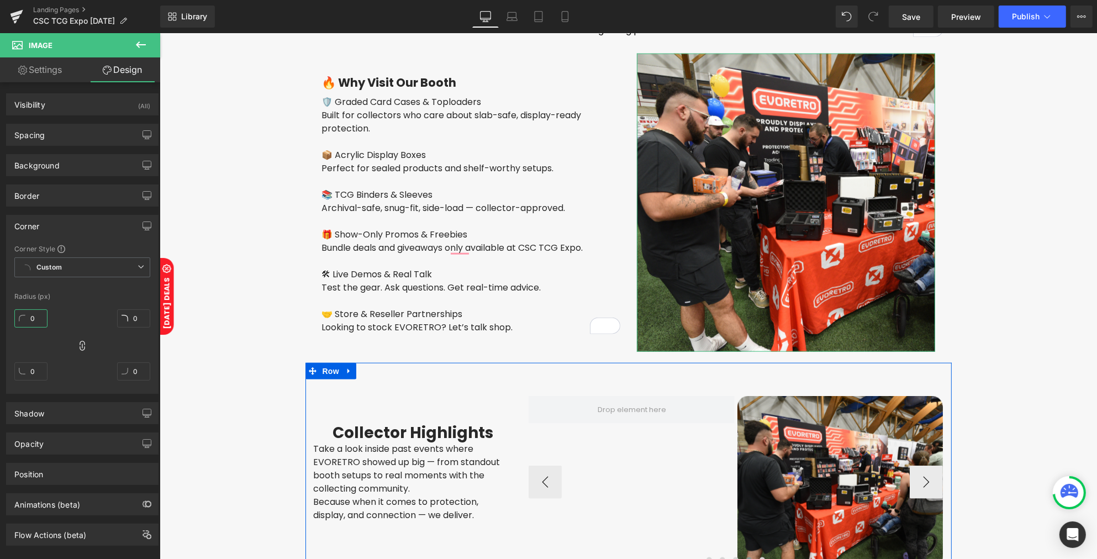
click at [42, 319] on input "0" at bounding box center [30, 318] width 33 height 18
type input "2"
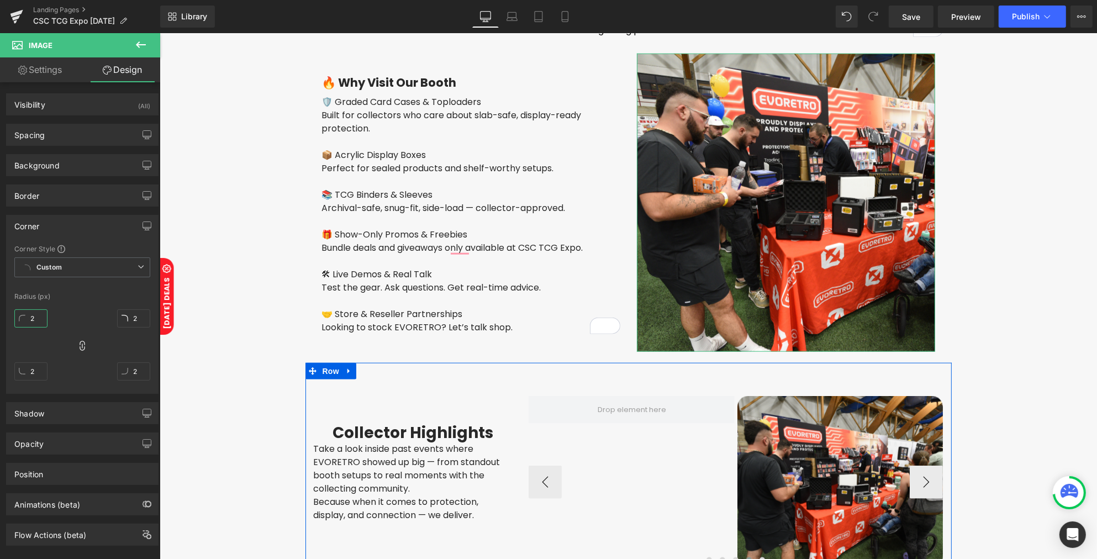
type input "20"
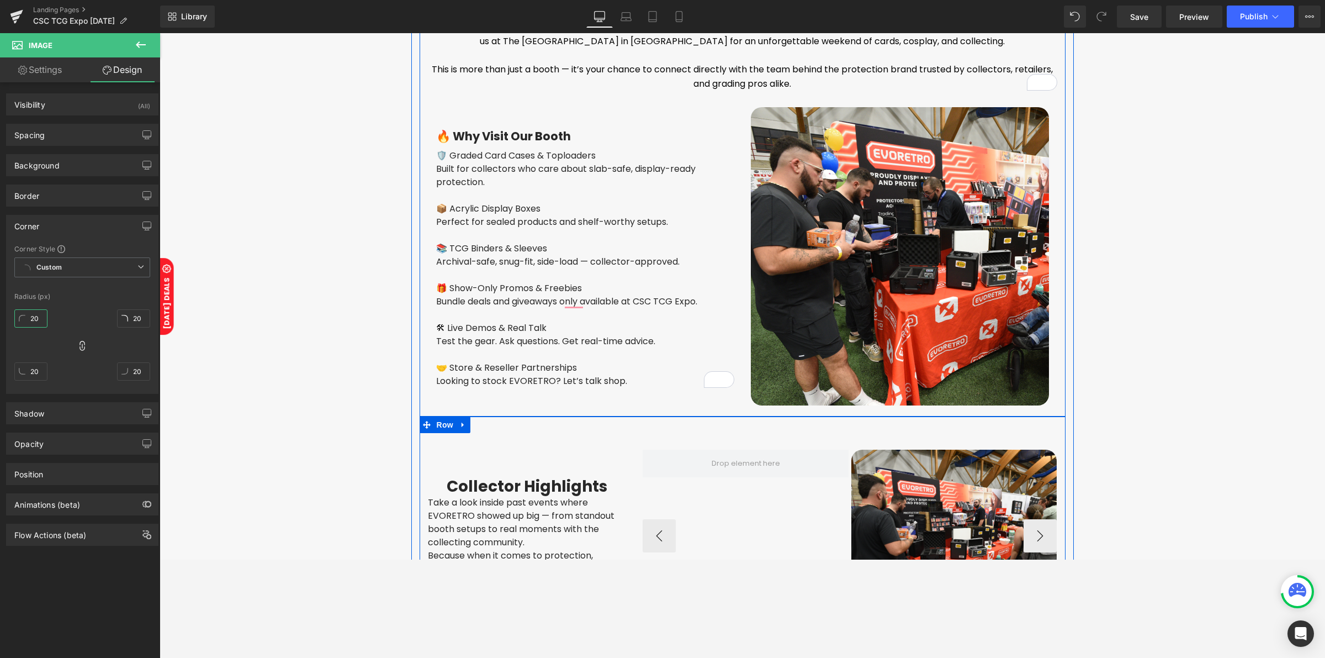
scroll to position [1501, 0]
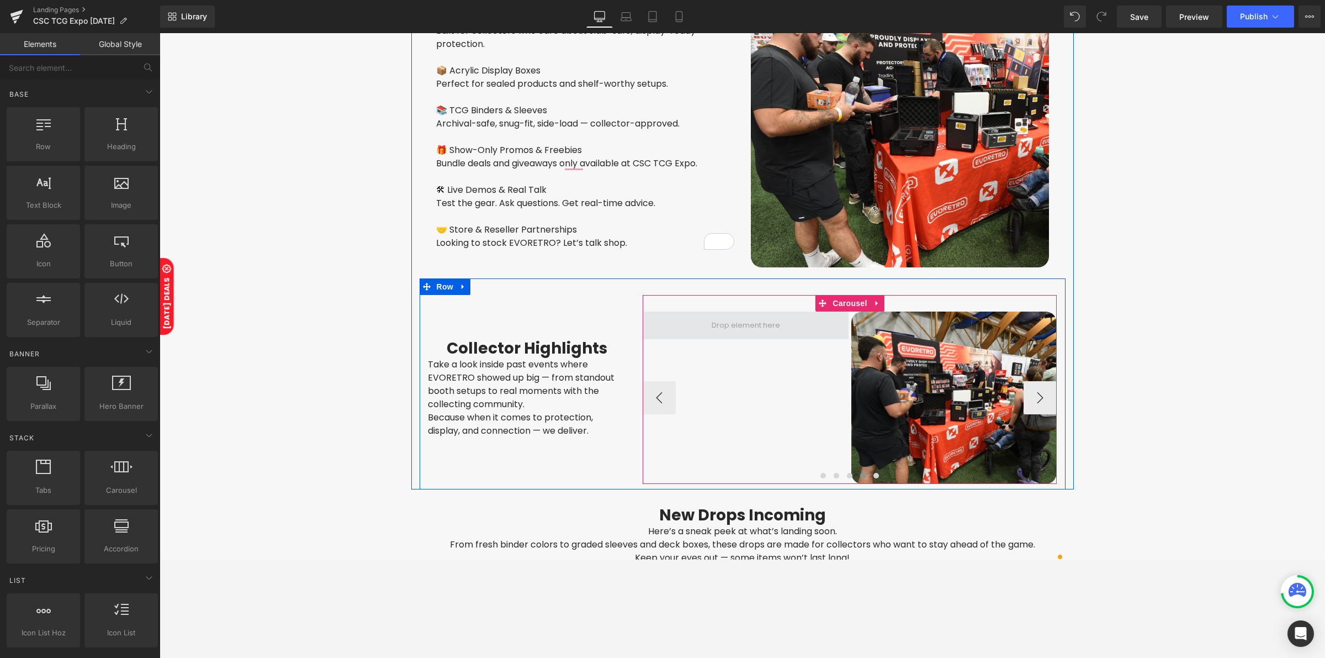
click at [724, 319] on span at bounding box center [746, 325] width 76 height 17
click at [1028, 392] on button "›" at bounding box center [1040, 397] width 33 height 33
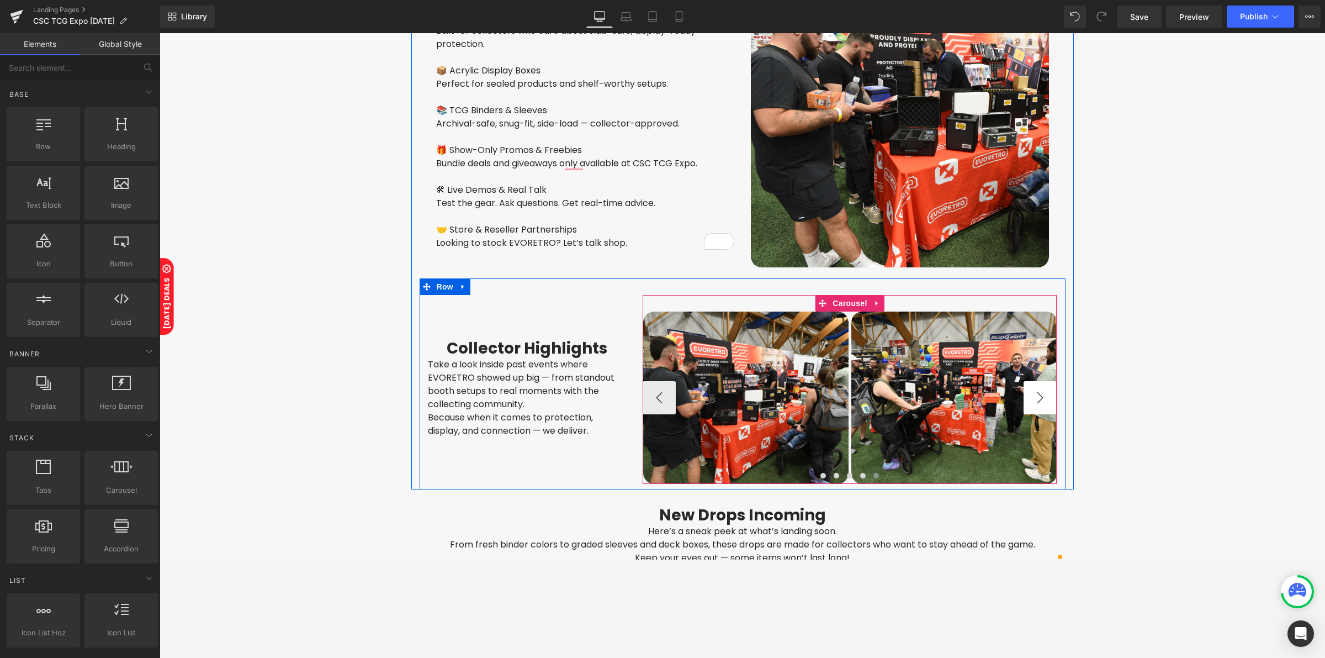
click at [1028, 388] on button "›" at bounding box center [1040, 397] width 33 height 33
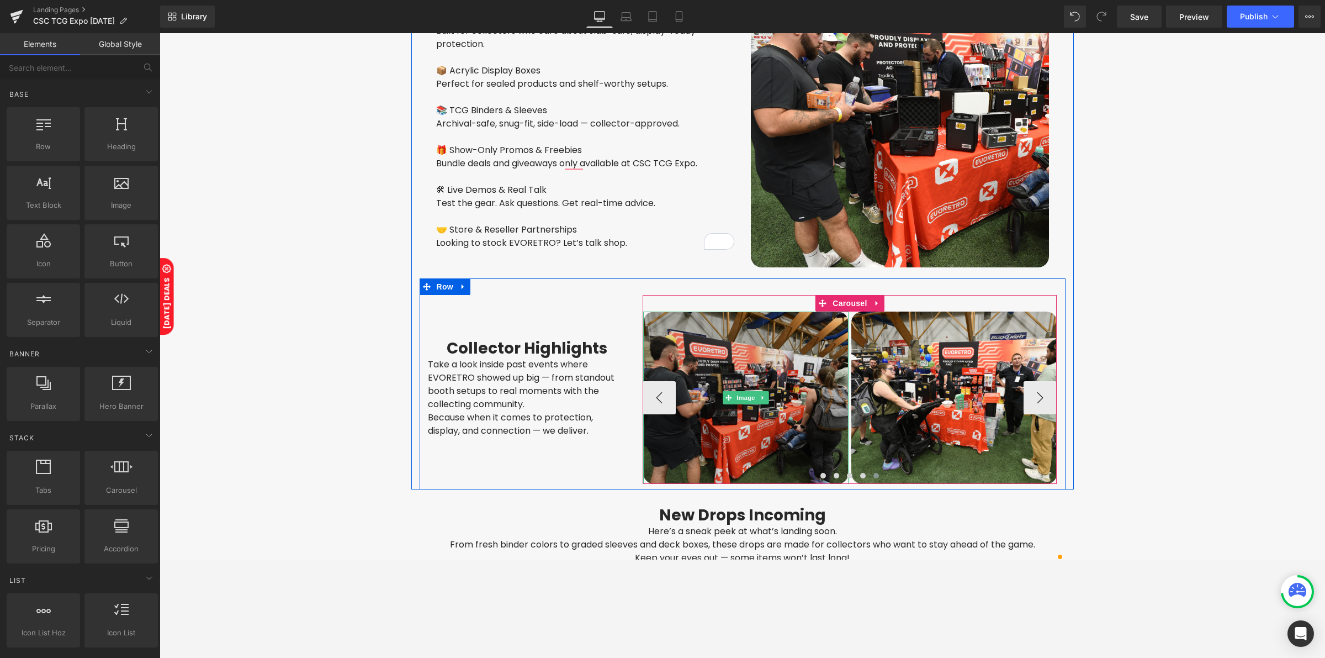
click at [671, 388] on img at bounding box center [746, 397] width 206 height 172
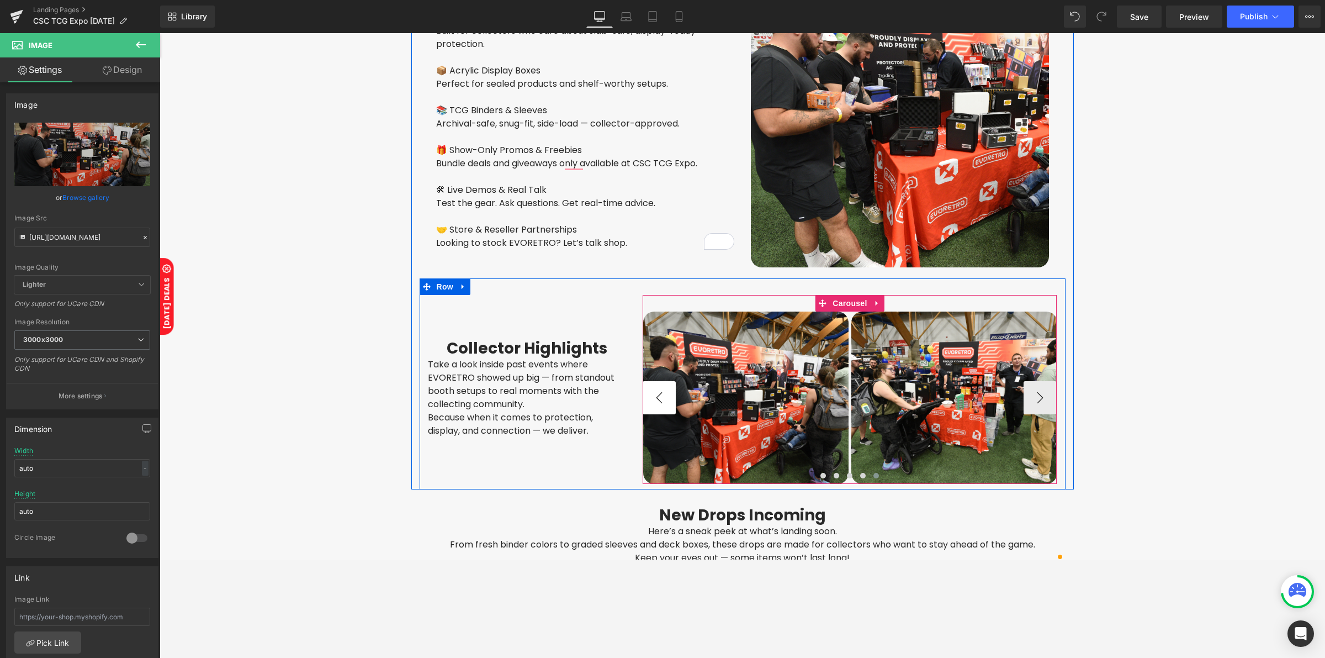
click at [659, 387] on button "‹" at bounding box center [659, 397] width 33 height 33
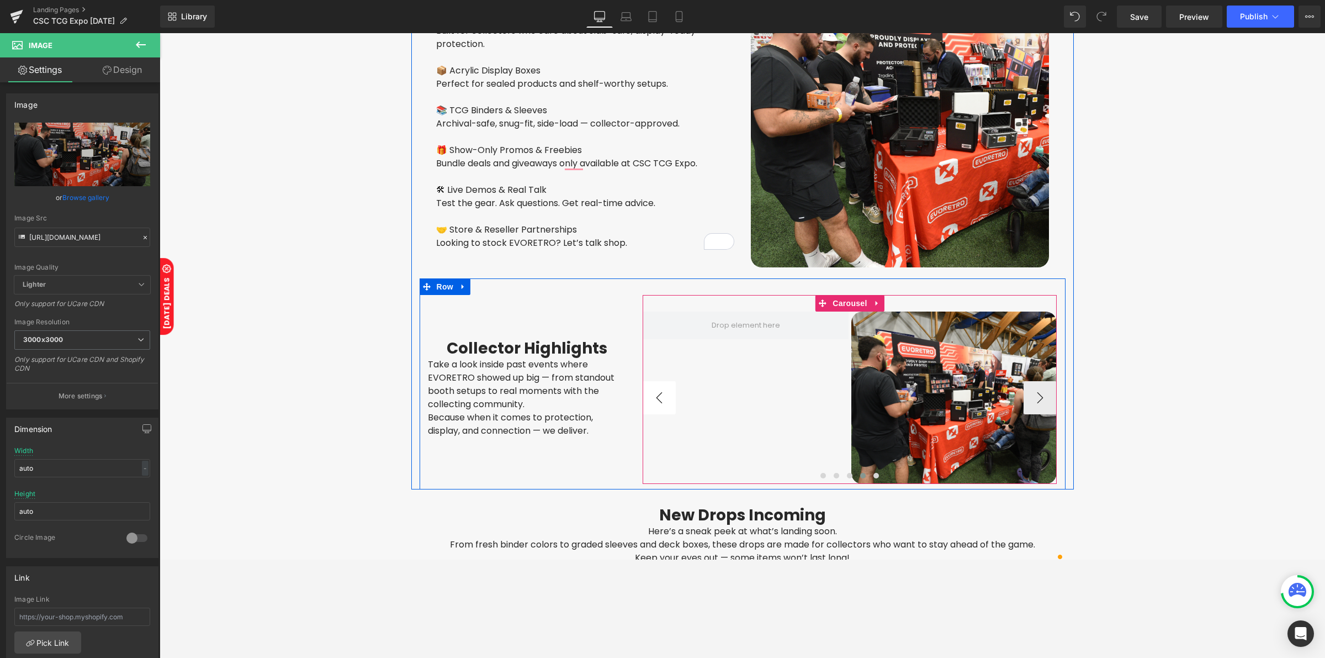
click at [659, 387] on button "‹" at bounding box center [659, 397] width 33 height 33
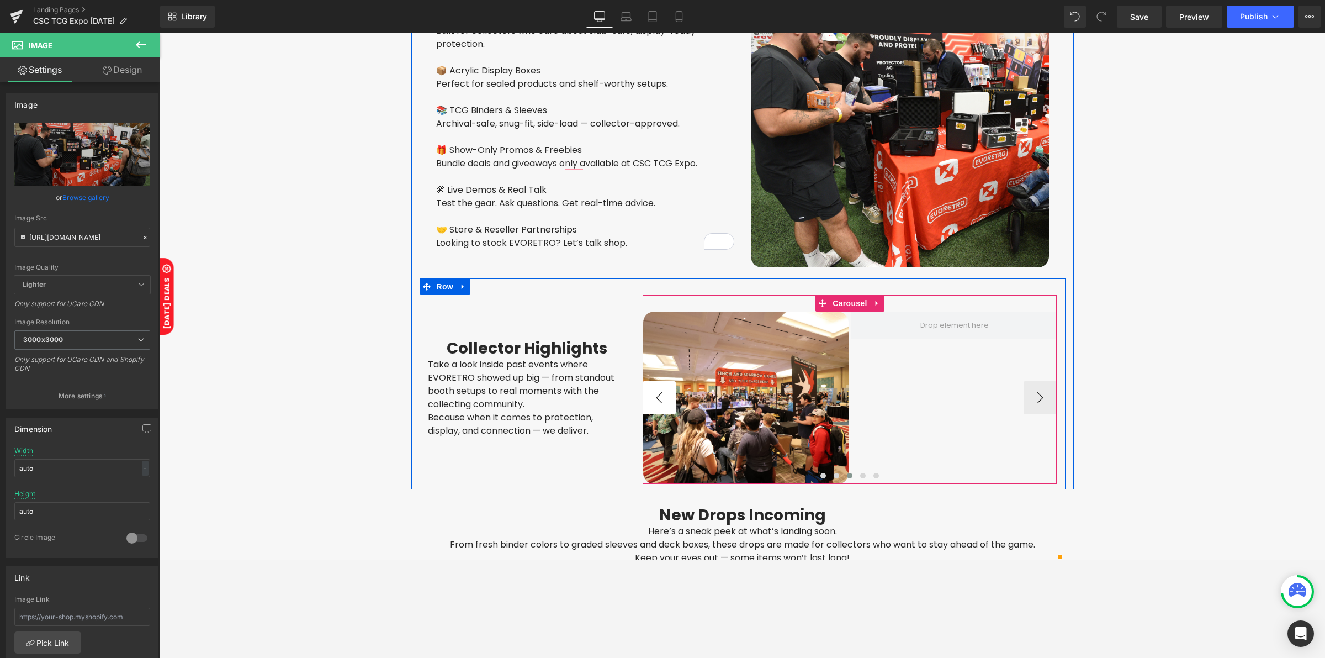
click at [659, 387] on button "‹" at bounding box center [659, 397] width 33 height 33
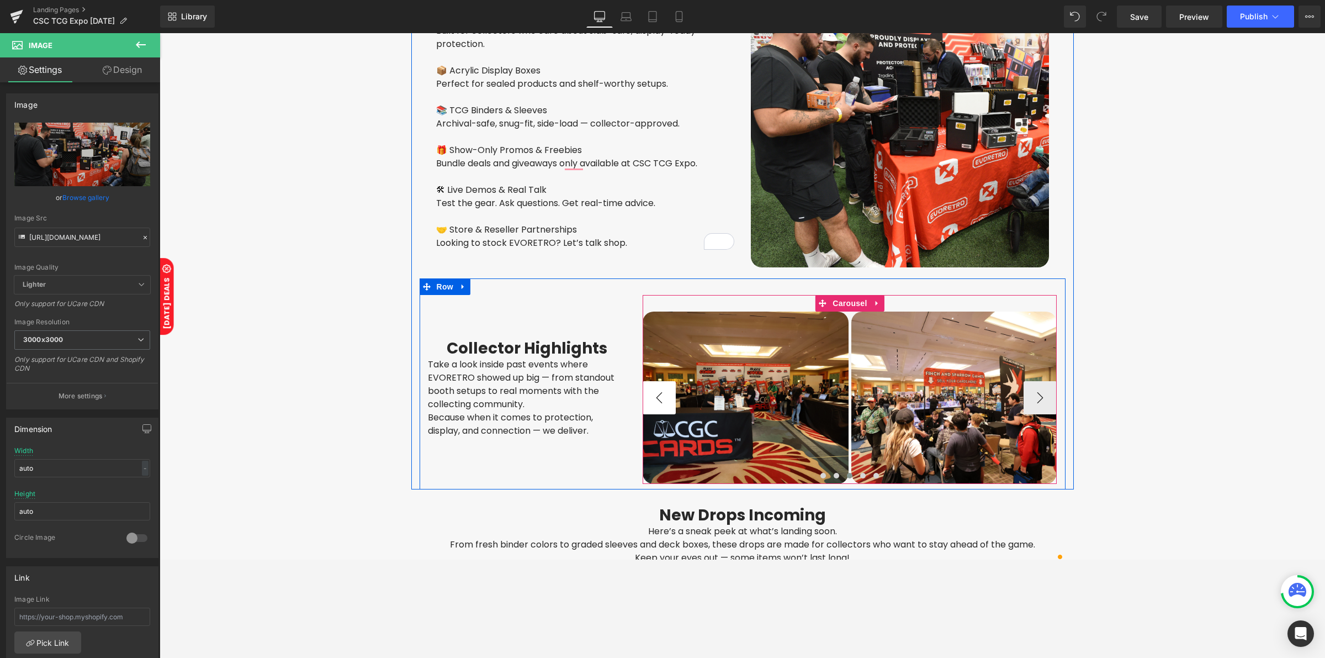
click at [659, 387] on button "‹" at bounding box center [659, 397] width 33 height 33
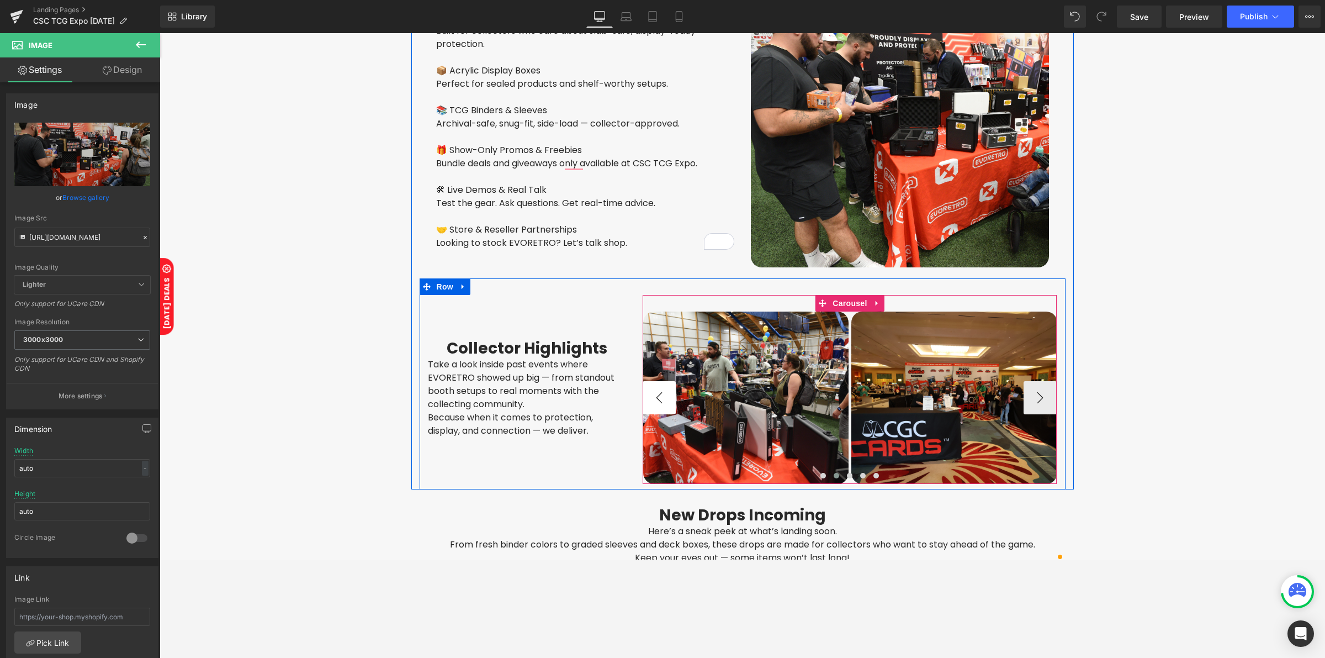
click at [659, 387] on button "‹" at bounding box center [659, 397] width 33 height 33
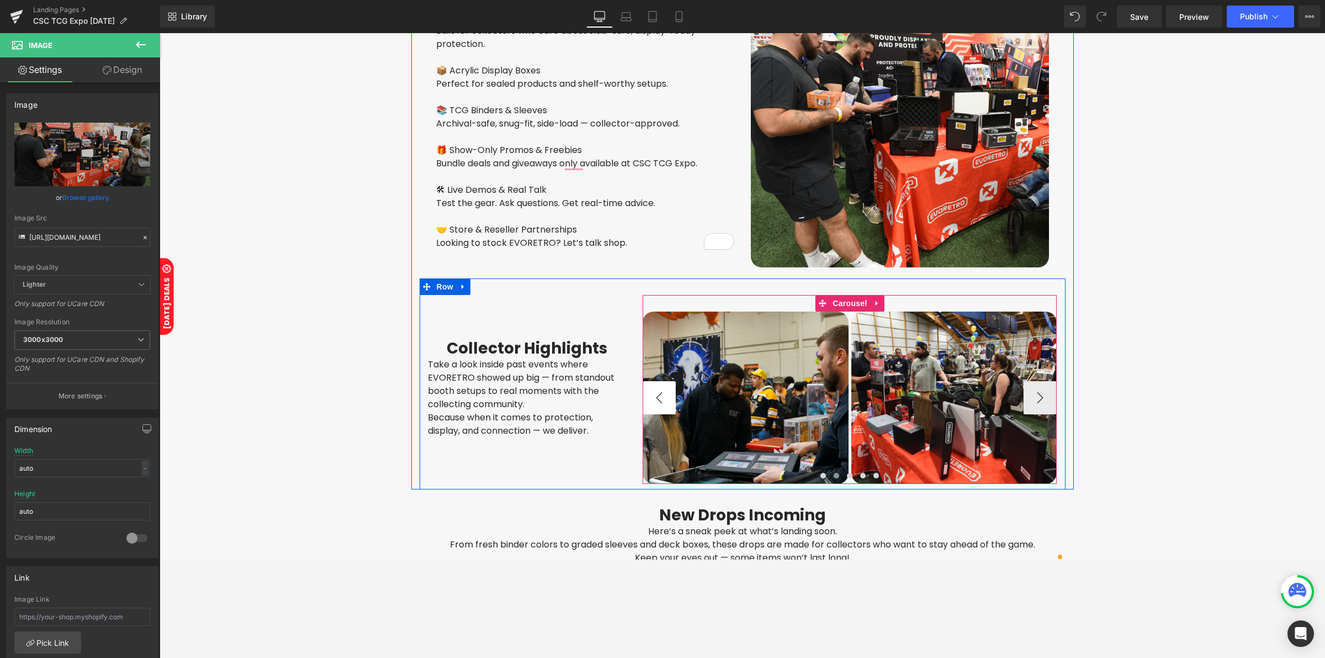
click at [659, 387] on button "‹" at bounding box center [659, 397] width 33 height 33
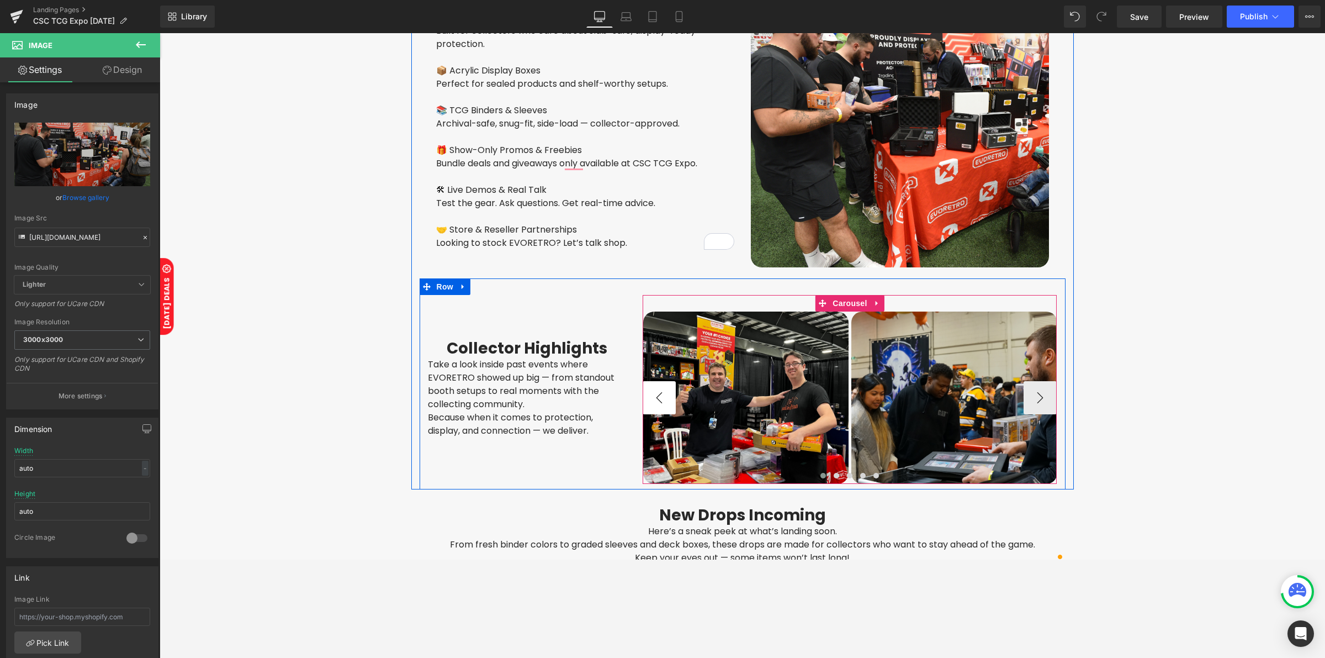
click at [659, 387] on button "‹" at bounding box center [659, 397] width 33 height 33
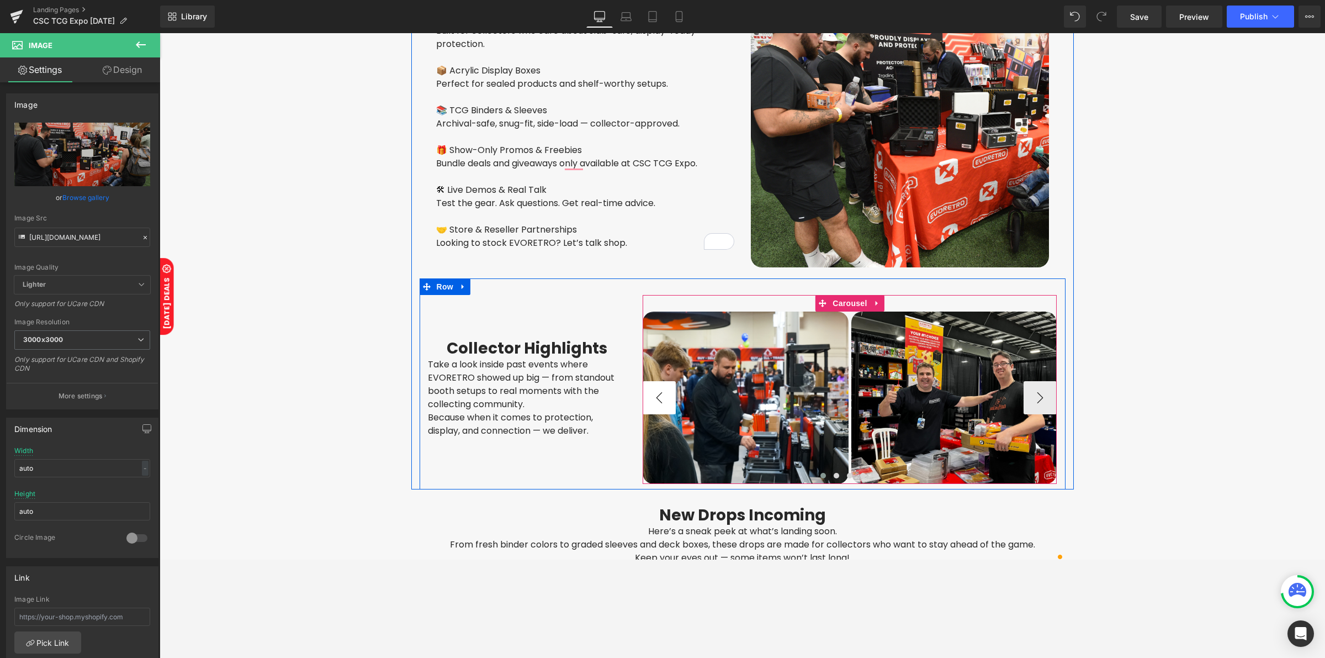
click at [659, 387] on button "‹" at bounding box center [659, 397] width 33 height 33
click at [1036, 388] on button "›" at bounding box center [1040, 397] width 33 height 33
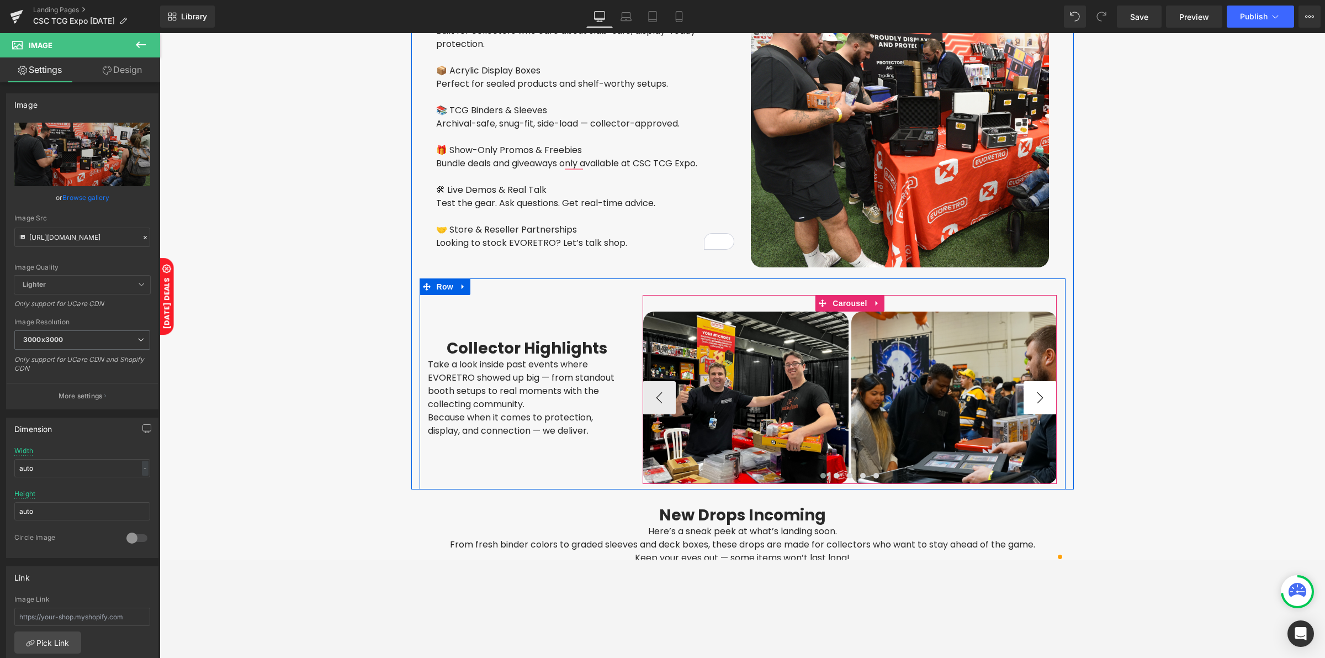
click at [1034, 387] on button "›" at bounding box center [1040, 397] width 33 height 33
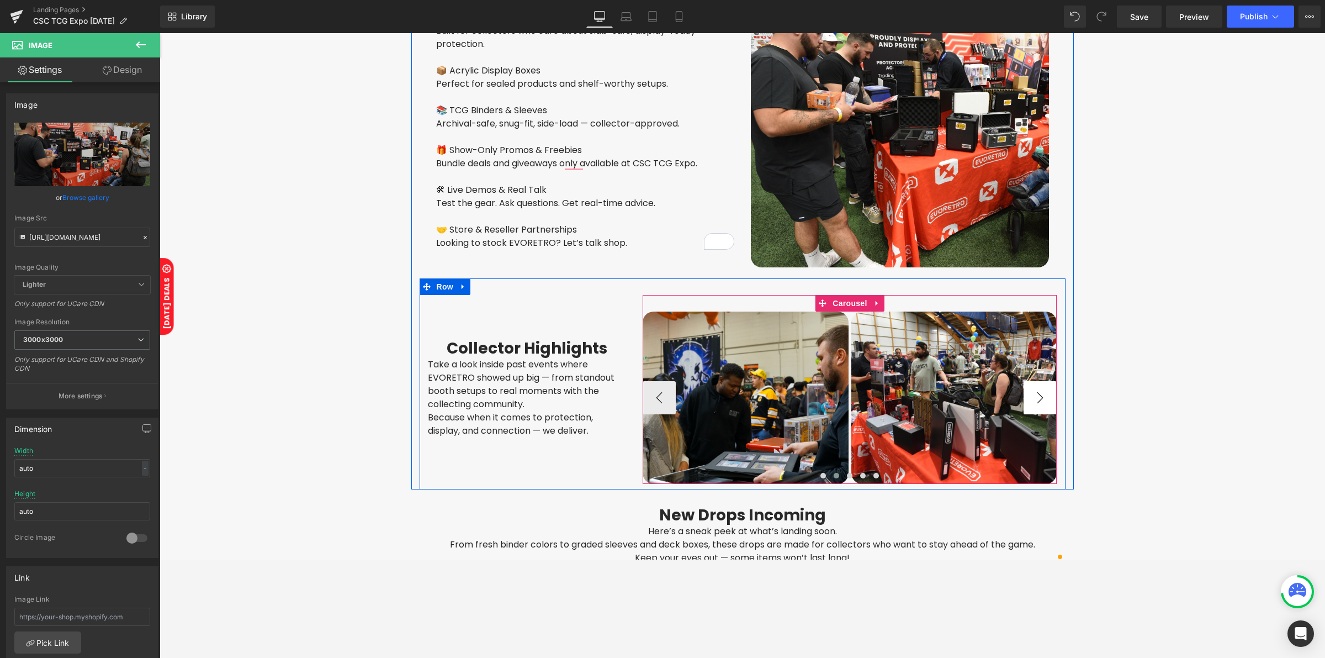
click at [1034, 387] on button "›" at bounding box center [1040, 397] width 33 height 33
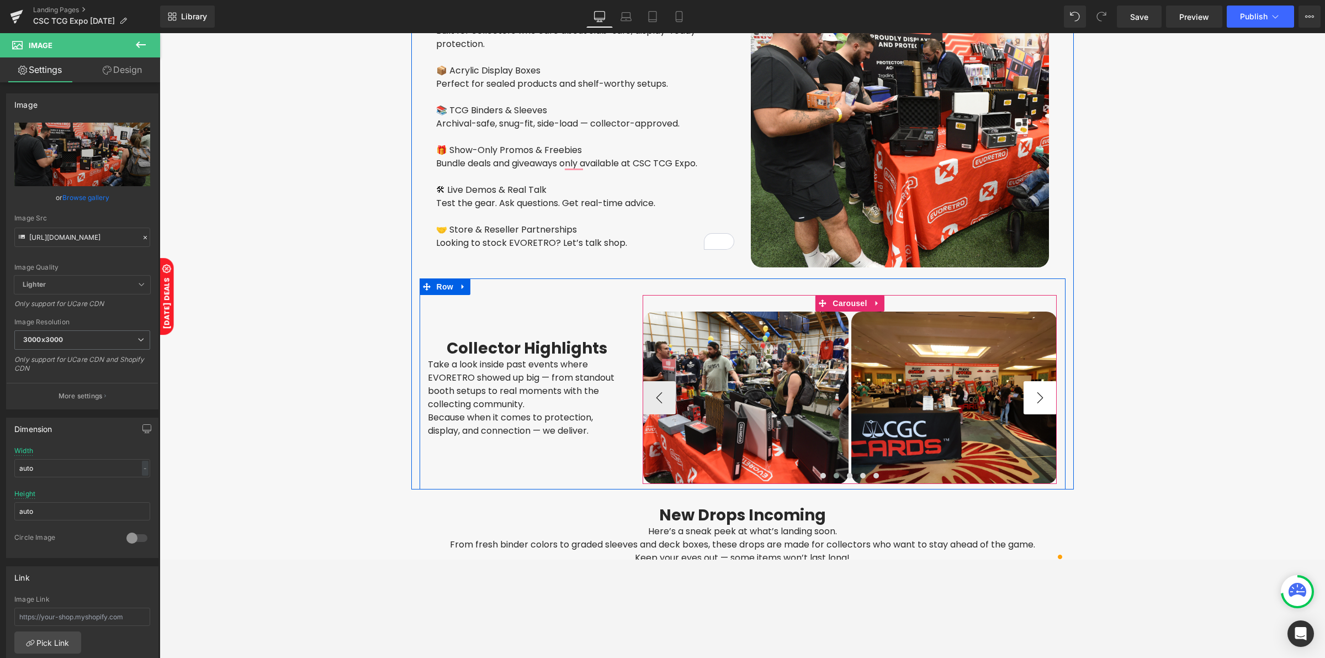
click at [1033, 387] on button "›" at bounding box center [1040, 397] width 33 height 33
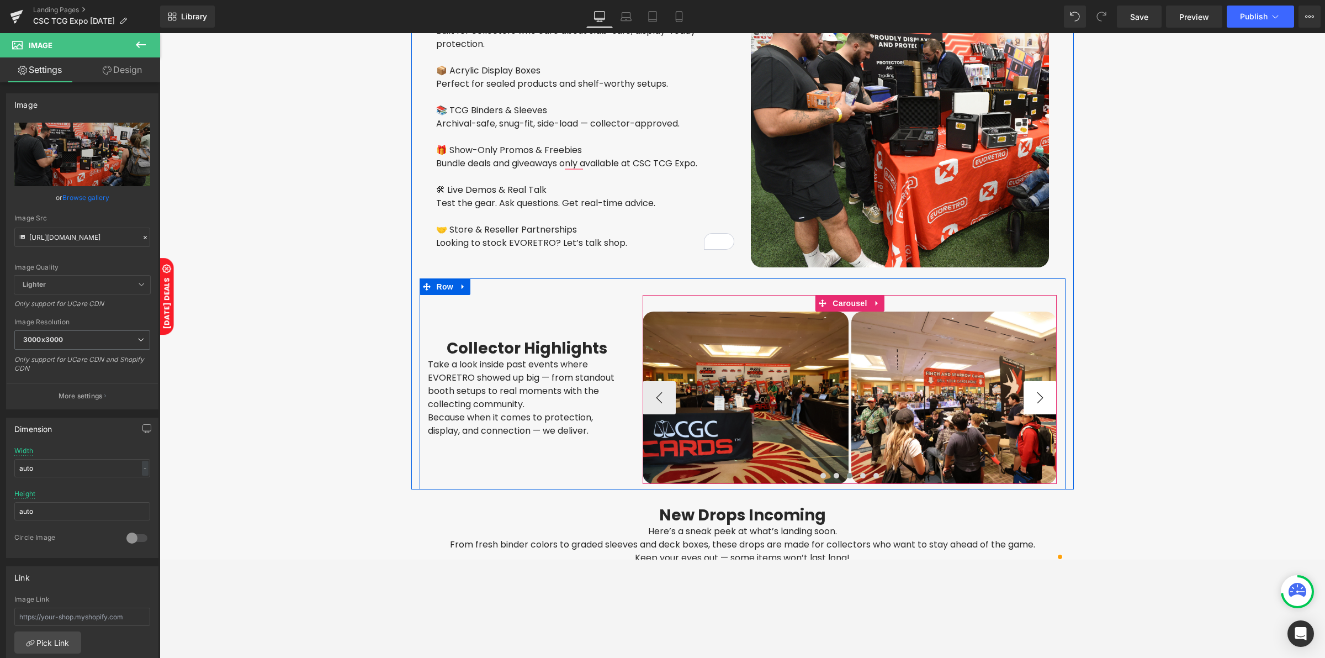
click at [1033, 387] on button "›" at bounding box center [1040, 397] width 33 height 33
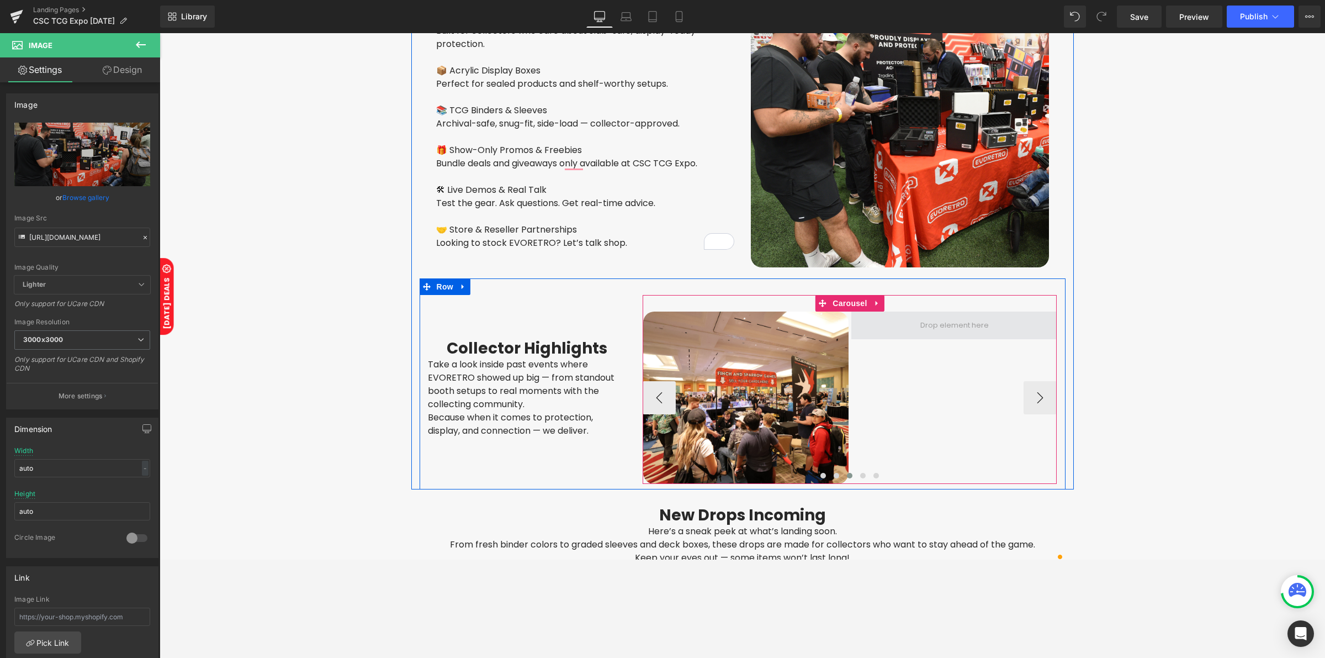
click at [939, 317] on span at bounding box center [955, 325] width 76 height 17
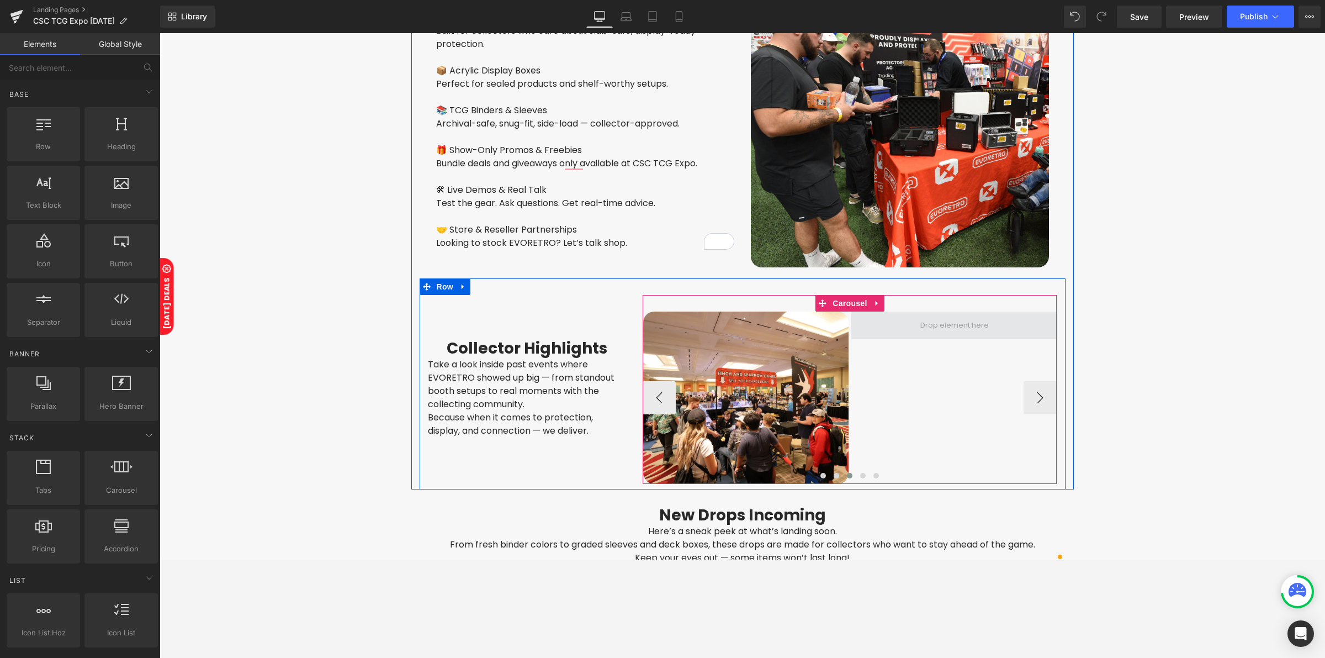
click at [939, 317] on span at bounding box center [955, 325] width 76 height 17
click at [844, 311] on div "Image Image Image Image Image Image" at bounding box center [539, 397] width 1876 height 172
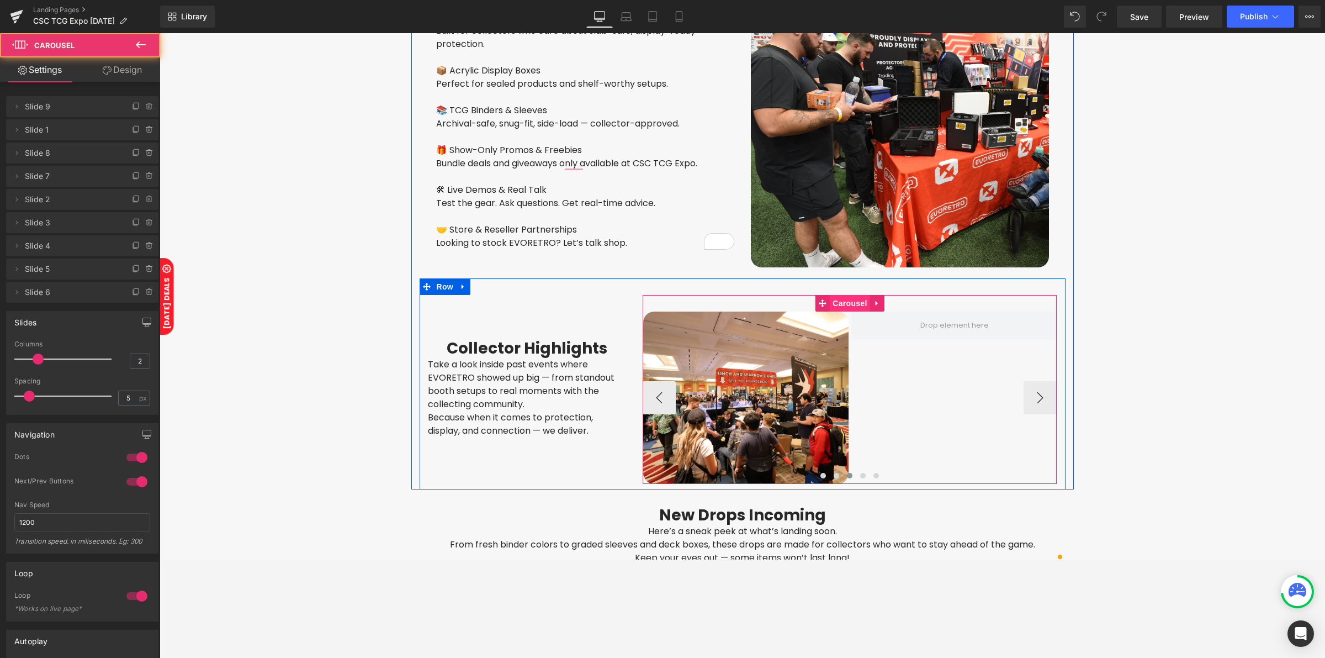
click at [844, 297] on span "Carousel" at bounding box center [850, 303] width 40 height 17
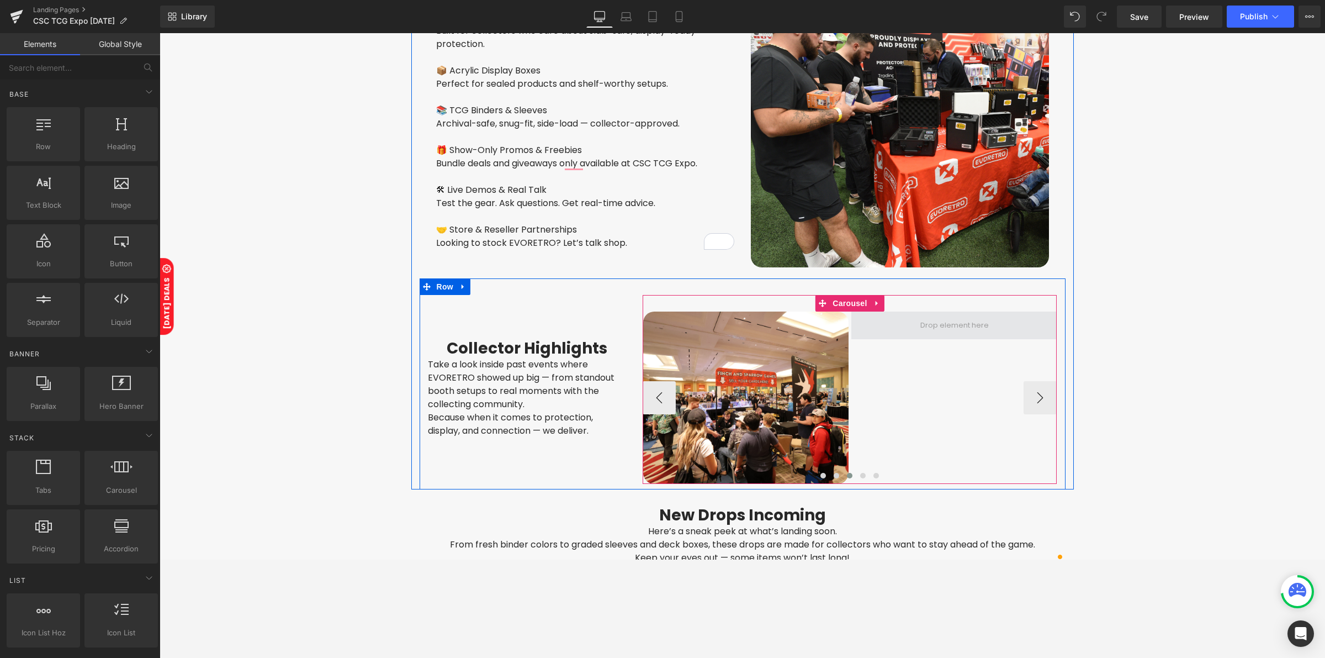
click at [952, 318] on span at bounding box center [955, 325] width 76 height 17
click at [835, 295] on span "Carousel" at bounding box center [850, 303] width 40 height 17
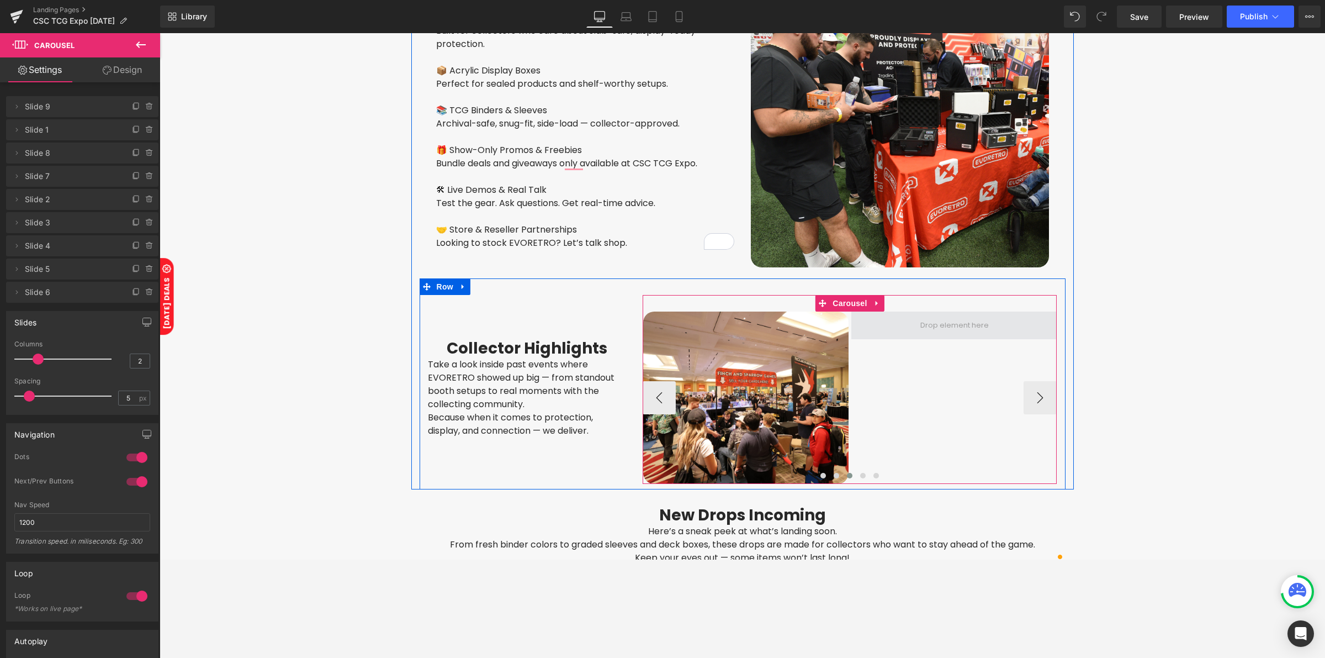
click at [954, 319] on span at bounding box center [955, 325] width 76 height 17
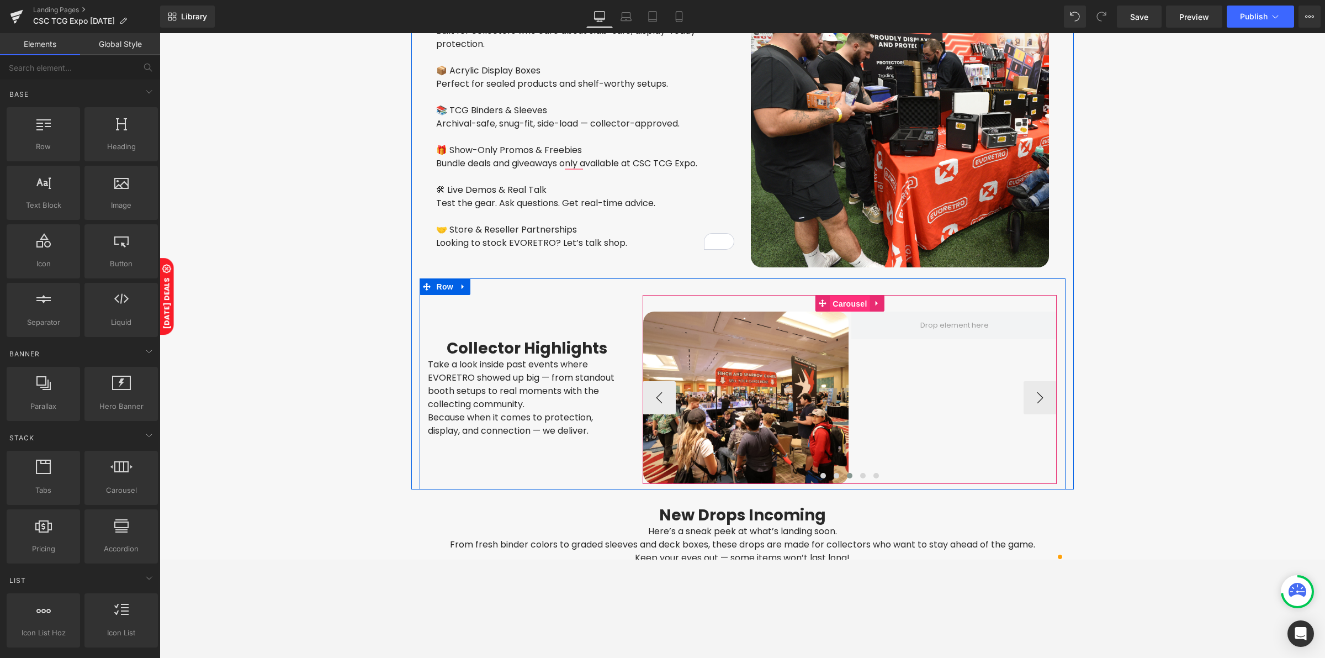
click at [851, 296] on span "Carousel" at bounding box center [850, 303] width 40 height 17
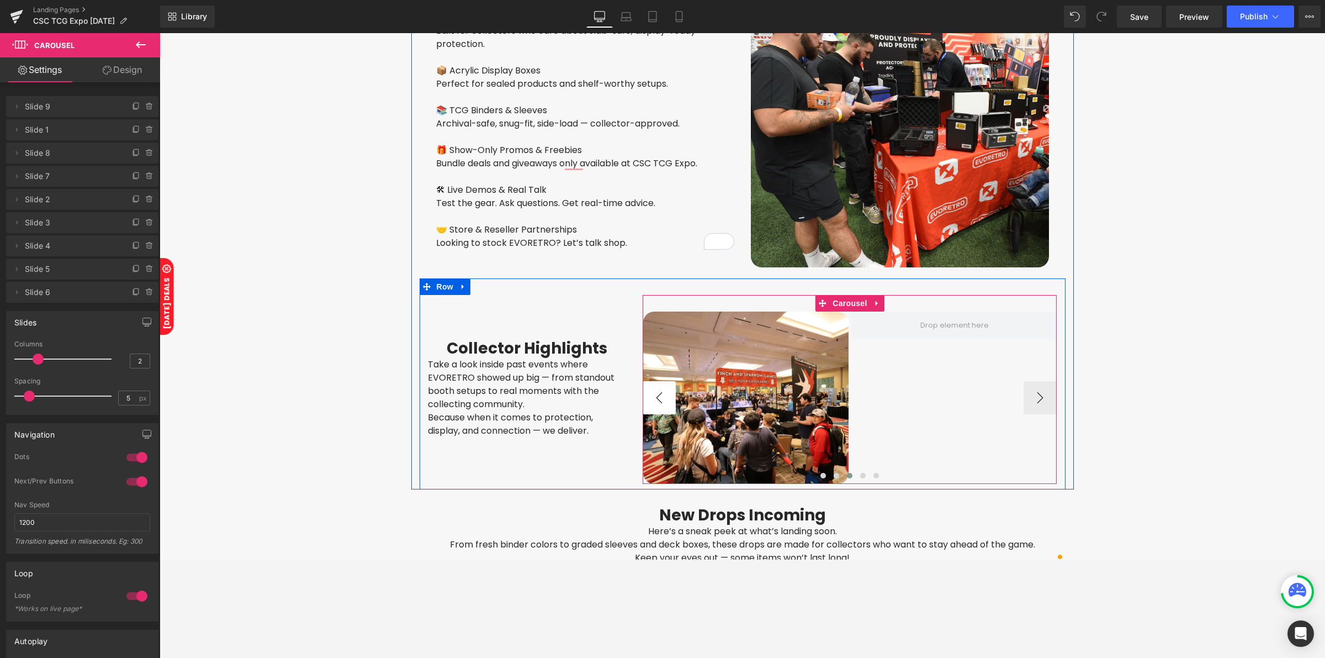
click at [654, 381] on button "‹" at bounding box center [659, 397] width 33 height 33
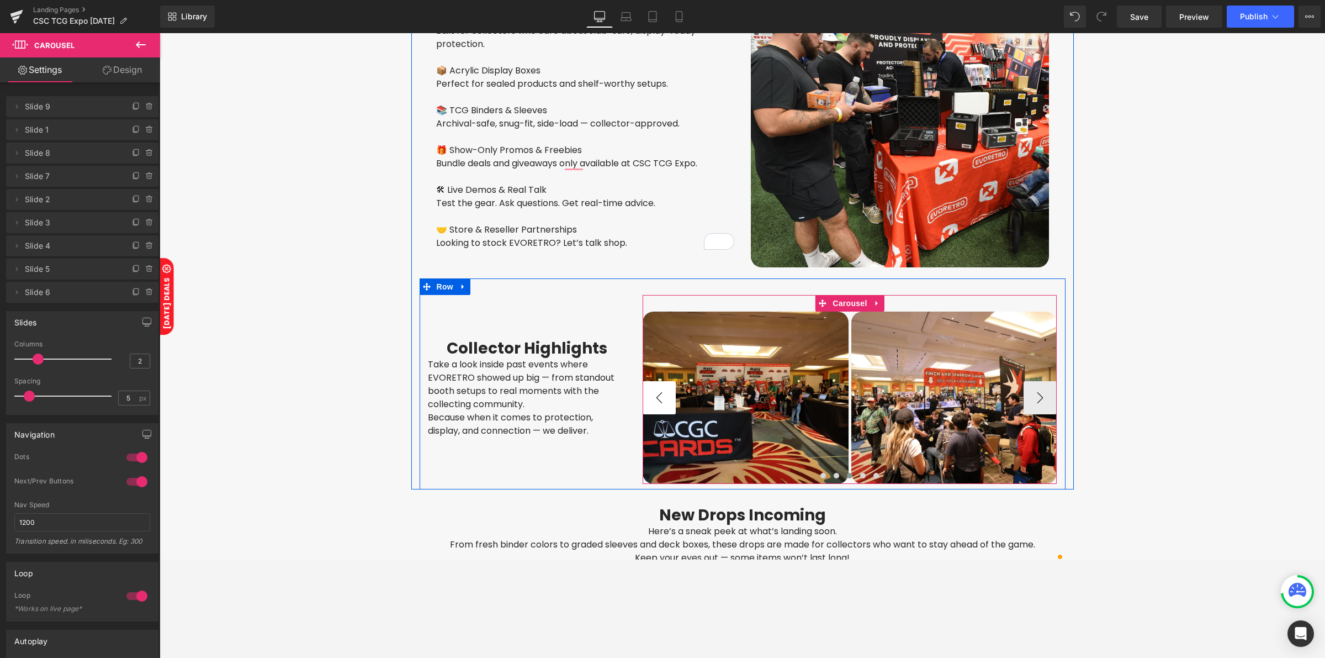
click at [654, 381] on button "‹" at bounding box center [659, 397] width 33 height 33
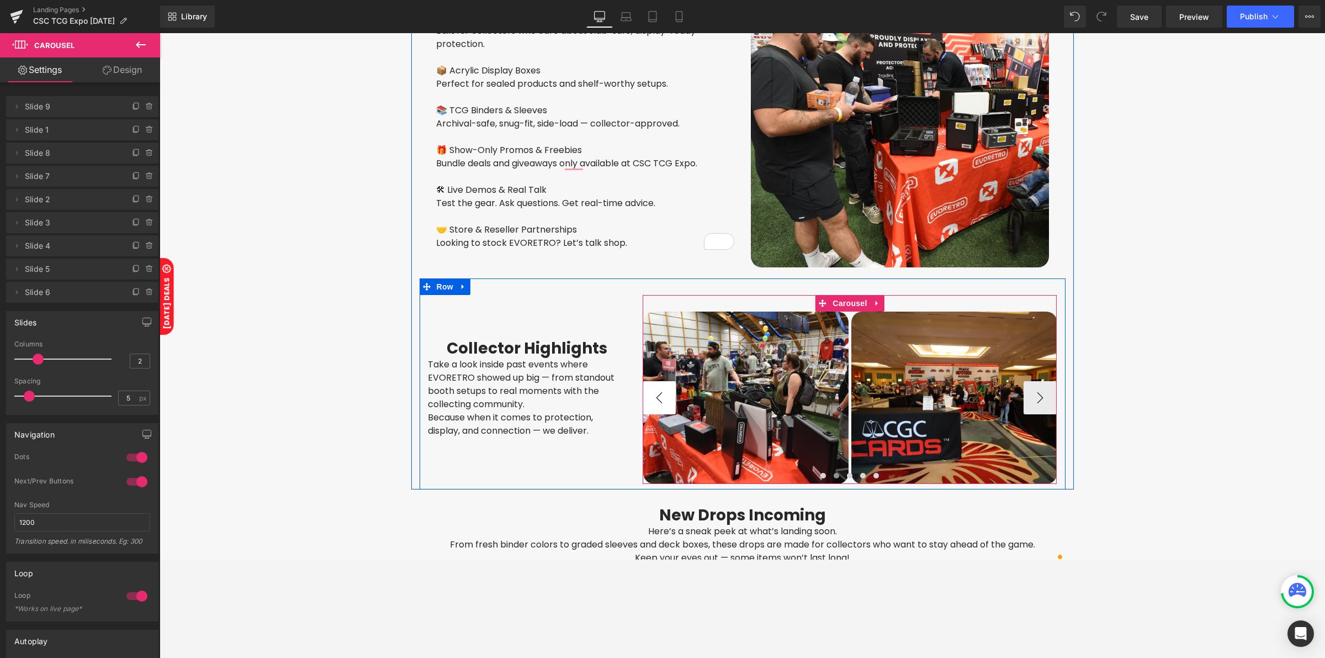
click at [654, 381] on button "‹" at bounding box center [659, 397] width 33 height 33
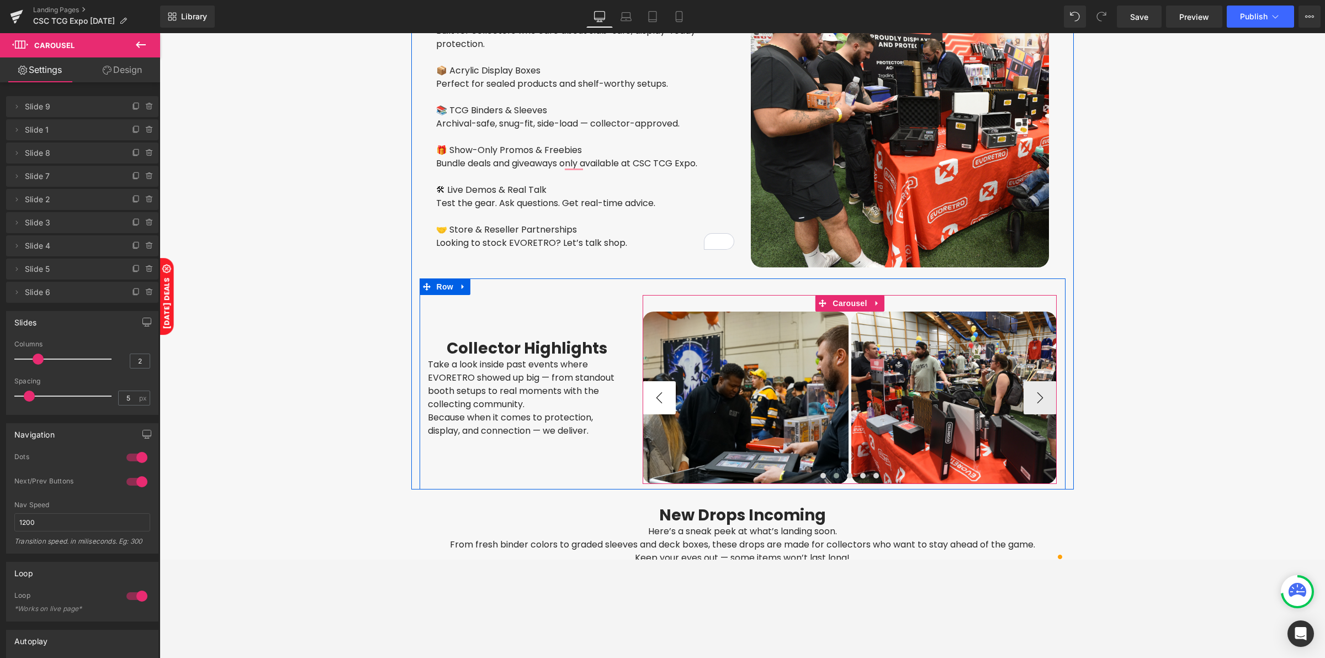
click at [654, 381] on button "‹" at bounding box center [659, 397] width 33 height 33
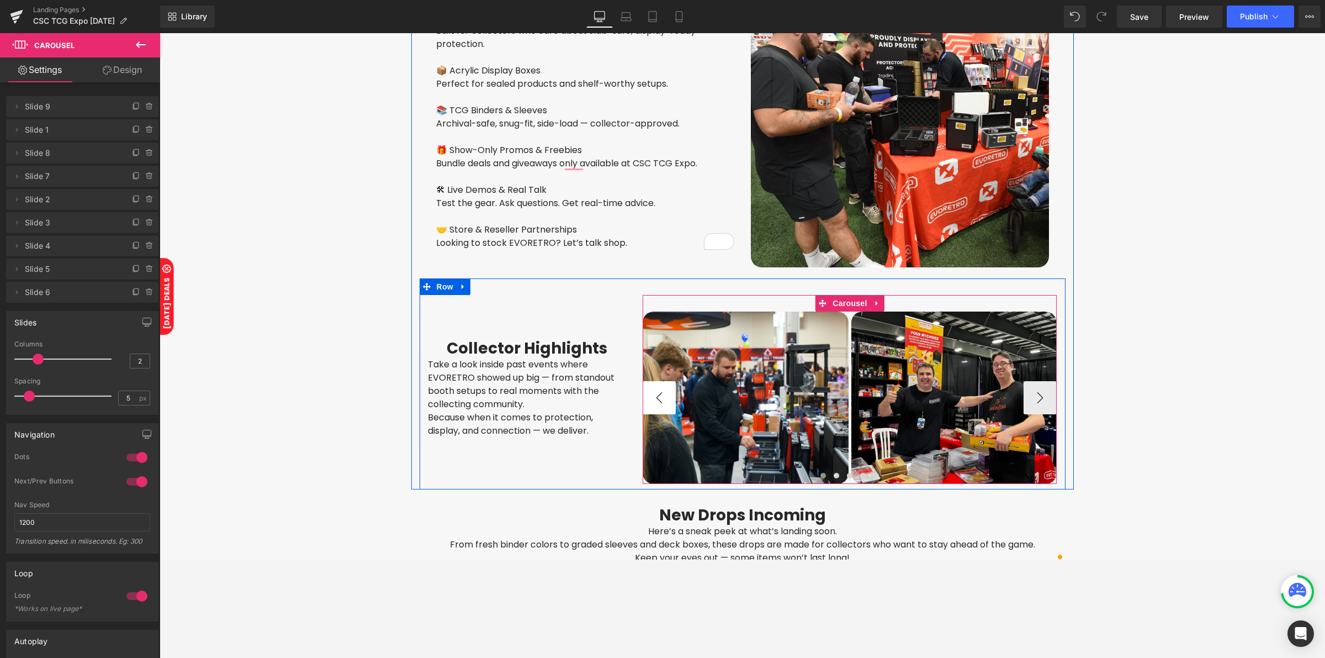
click at [654, 381] on button "‹" at bounding box center [659, 397] width 33 height 33
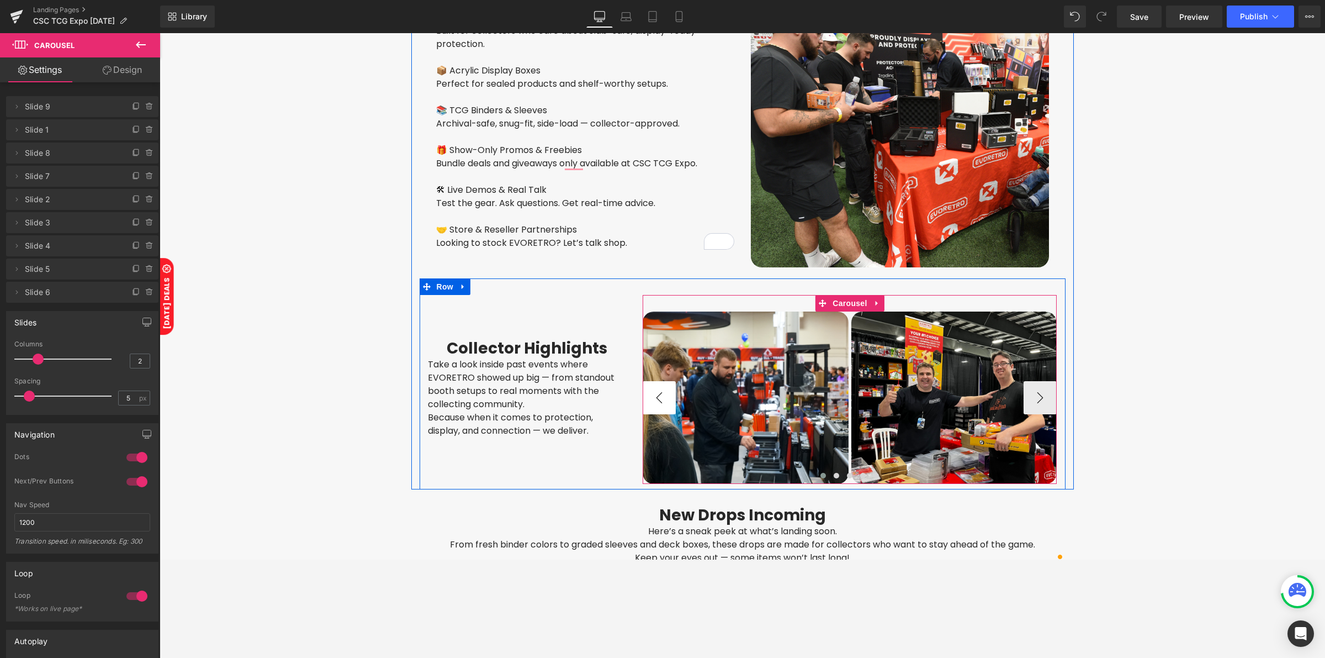
click at [654, 381] on button "‹" at bounding box center [659, 397] width 33 height 33
click at [1029, 382] on button "›" at bounding box center [1040, 397] width 33 height 33
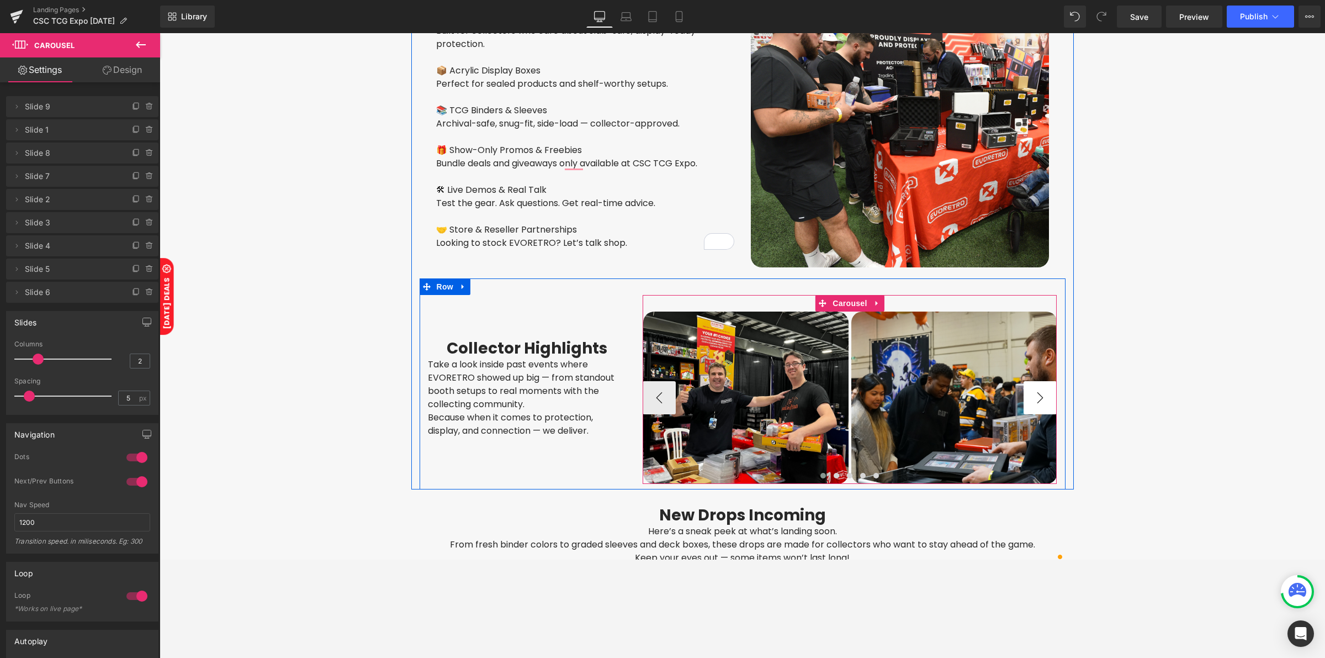
click at [1029, 382] on button "›" at bounding box center [1040, 397] width 33 height 33
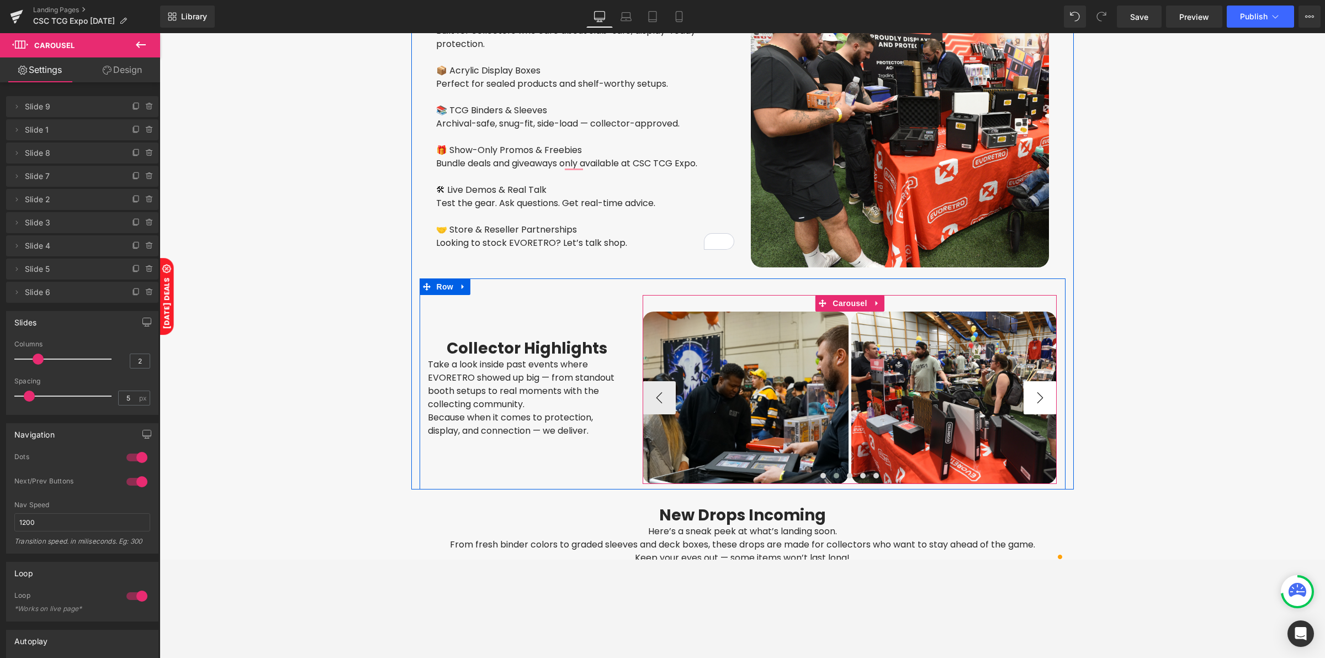
click at [1029, 382] on button "›" at bounding box center [1040, 397] width 33 height 33
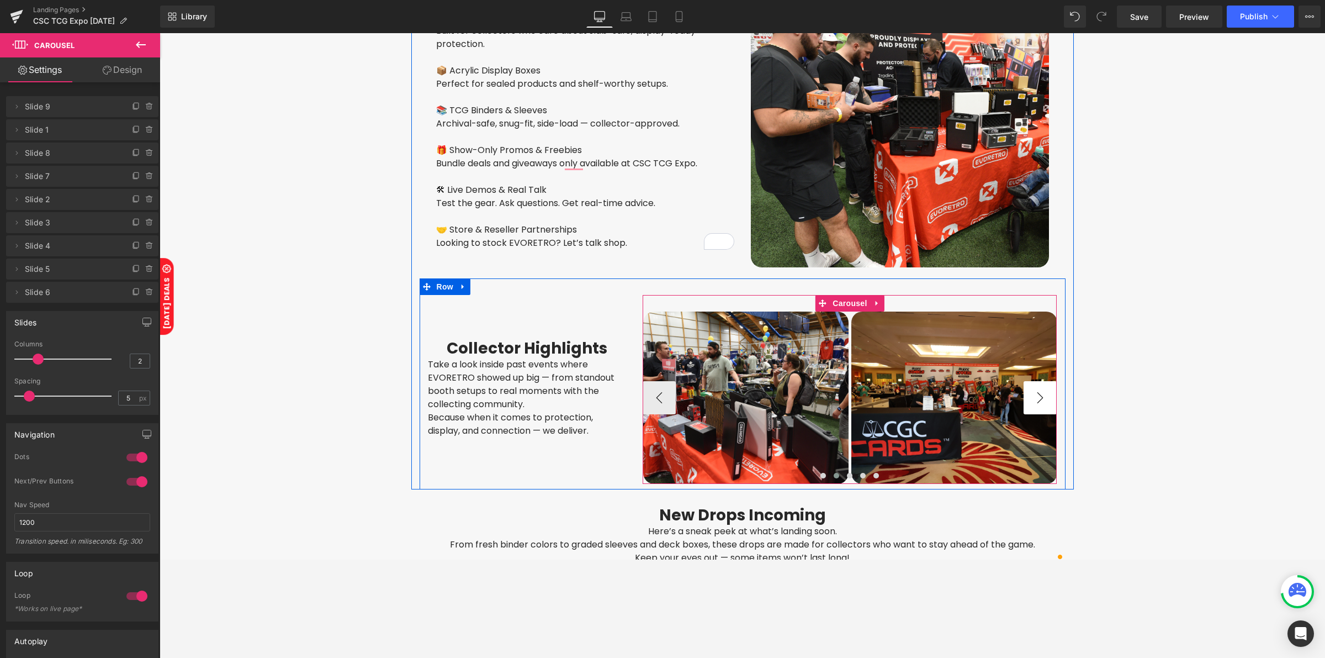
click at [1029, 382] on button "›" at bounding box center [1040, 397] width 33 height 33
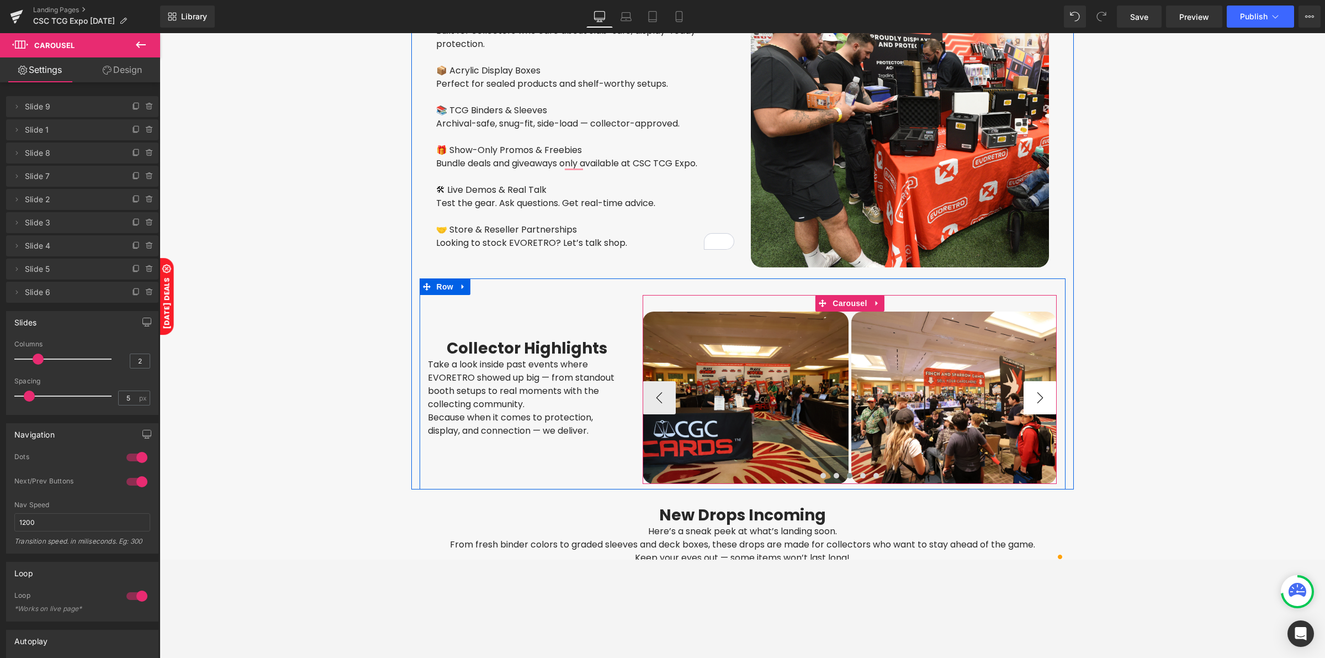
click at [1029, 382] on button "›" at bounding box center [1040, 397] width 33 height 33
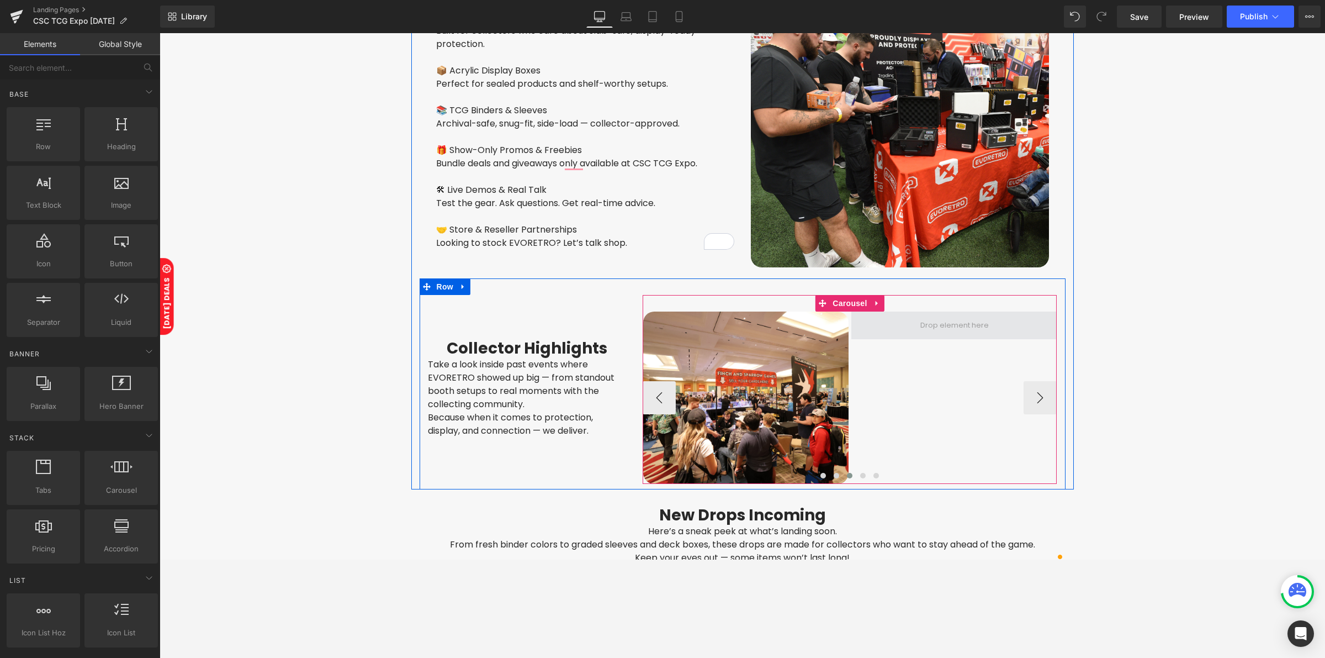
click at [954, 319] on span at bounding box center [955, 325] width 76 height 17
click at [845, 297] on span "Carousel" at bounding box center [850, 303] width 40 height 17
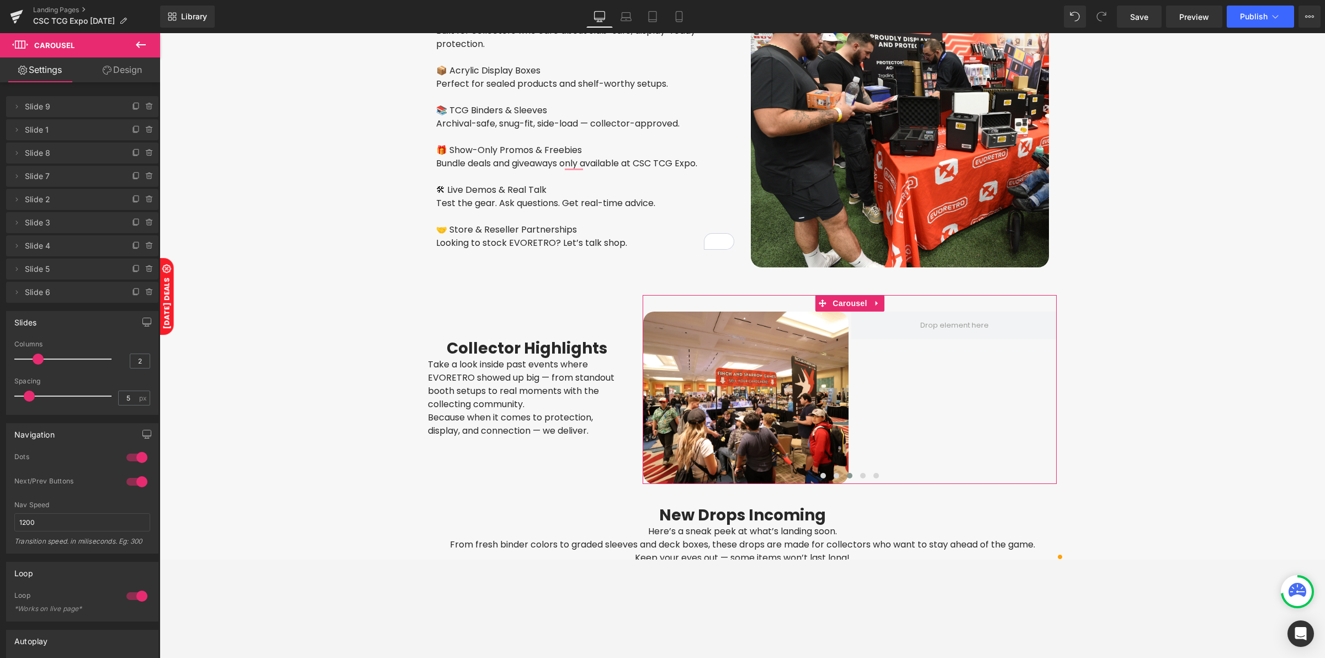
click at [65, 247] on span "Slide 4" at bounding box center [71, 245] width 93 height 21
click at [18, 247] on icon at bounding box center [16, 245] width 9 height 9
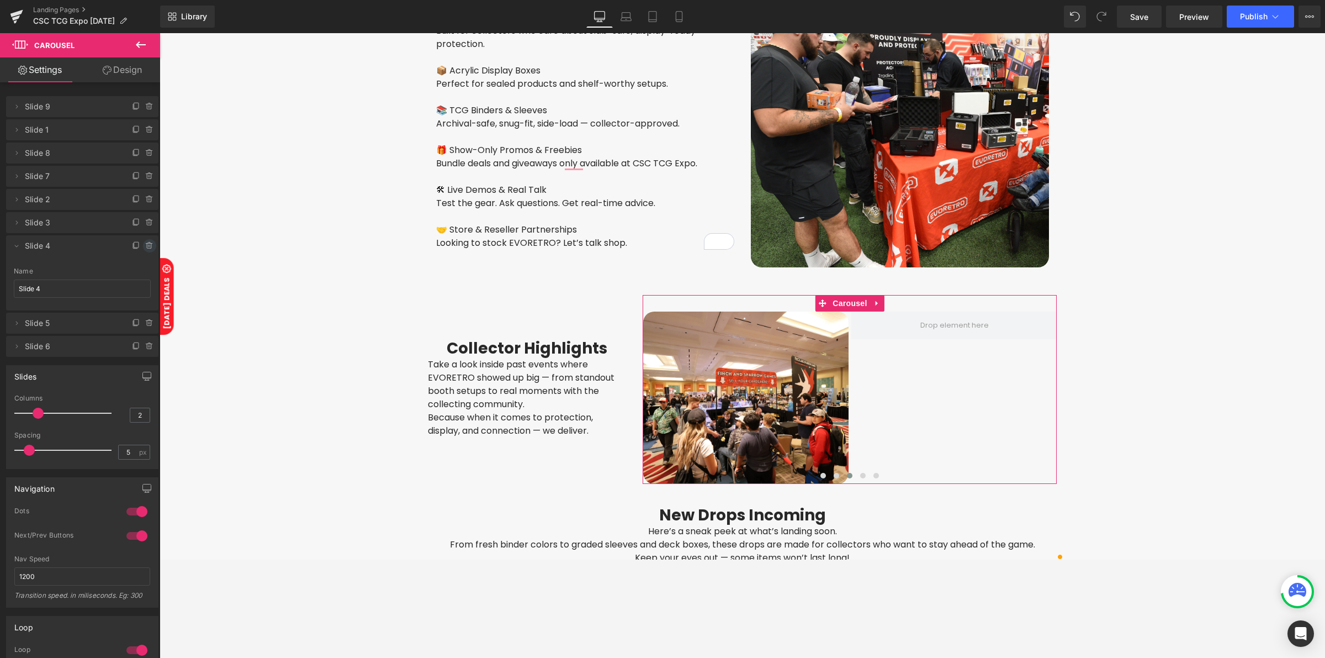
click at [145, 248] on icon at bounding box center [149, 245] width 9 height 9
click at [141, 248] on button "Delete" at bounding box center [137, 246] width 35 height 14
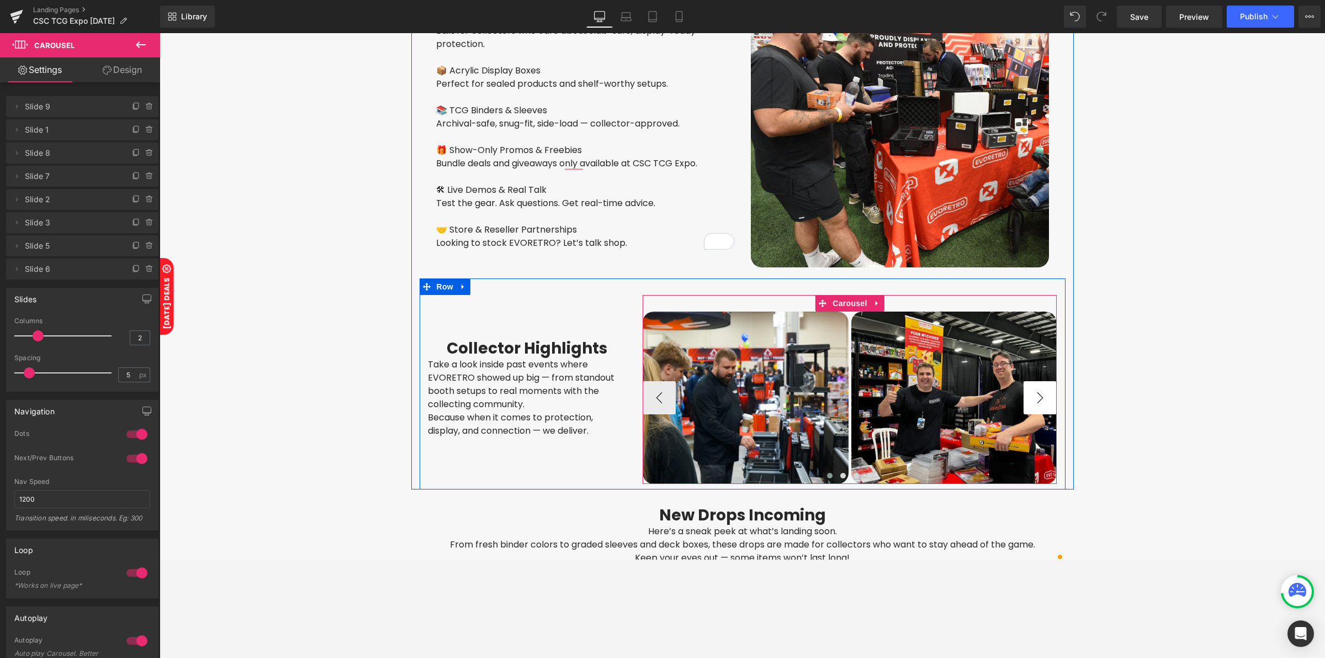
click at [1037, 387] on button "›" at bounding box center [1040, 397] width 33 height 33
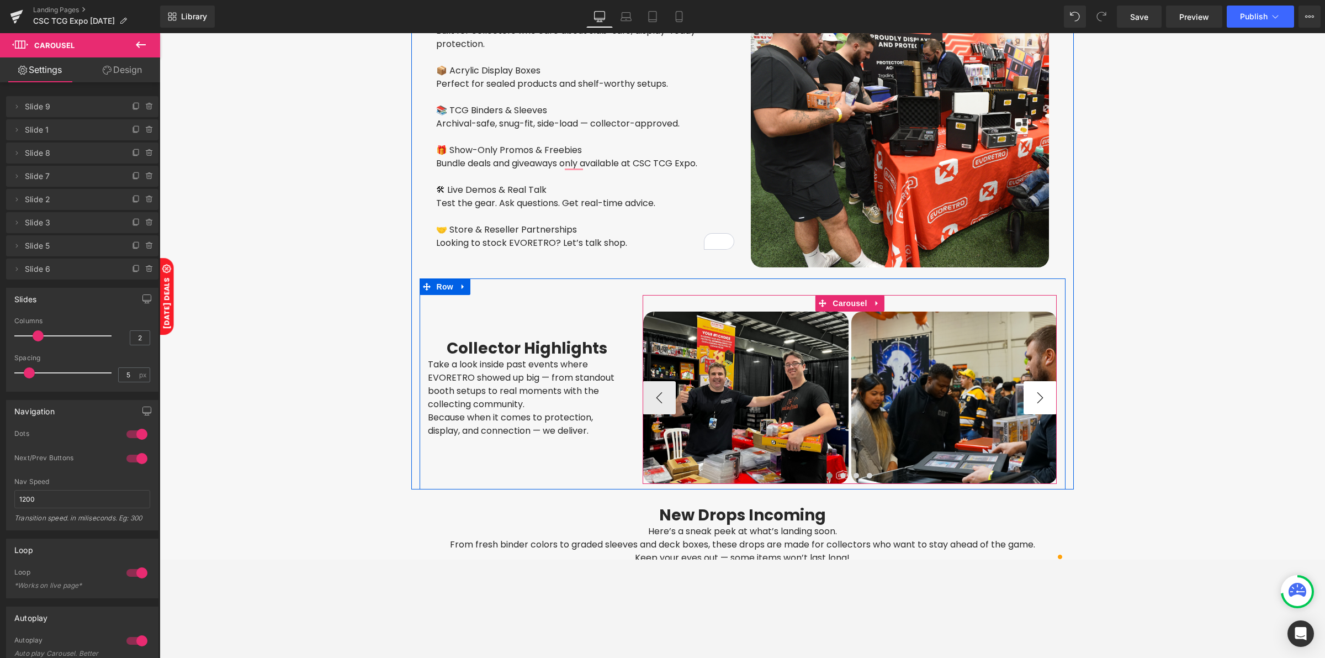
click at [1037, 387] on button "›" at bounding box center [1040, 397] width 33 height 33
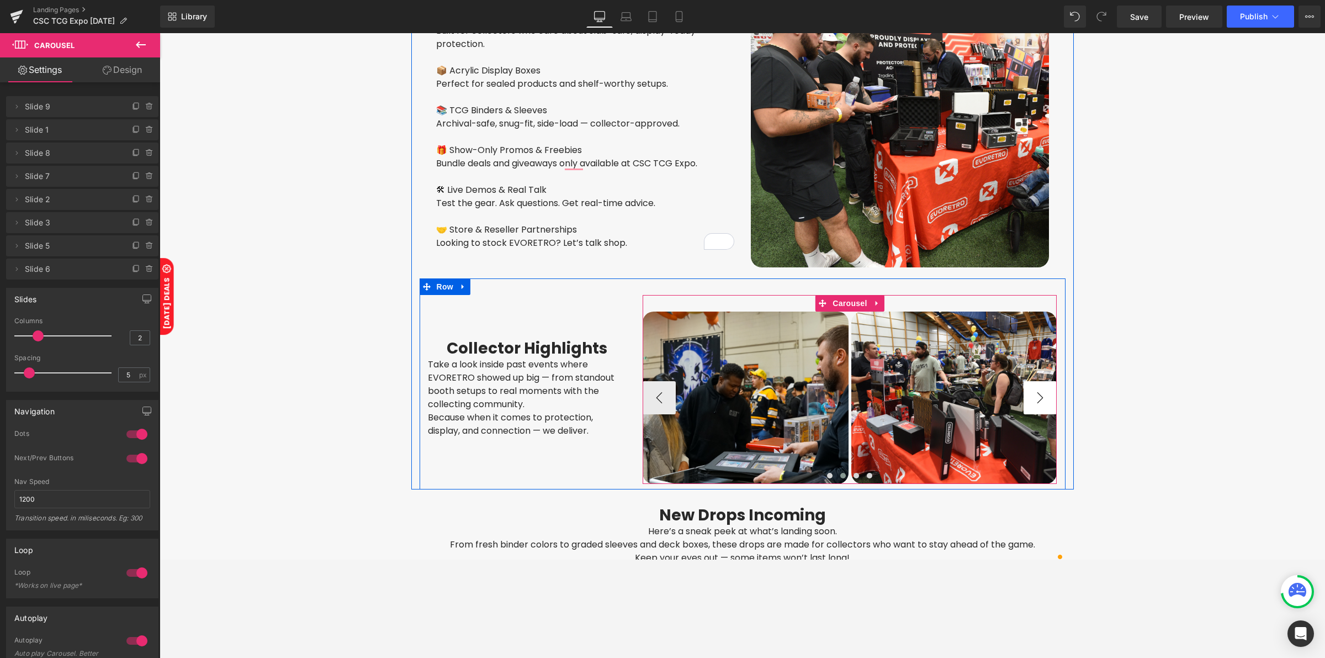
click at [1037, 387] on button "›" at bounding box center [1040, 397] width 33 height 33
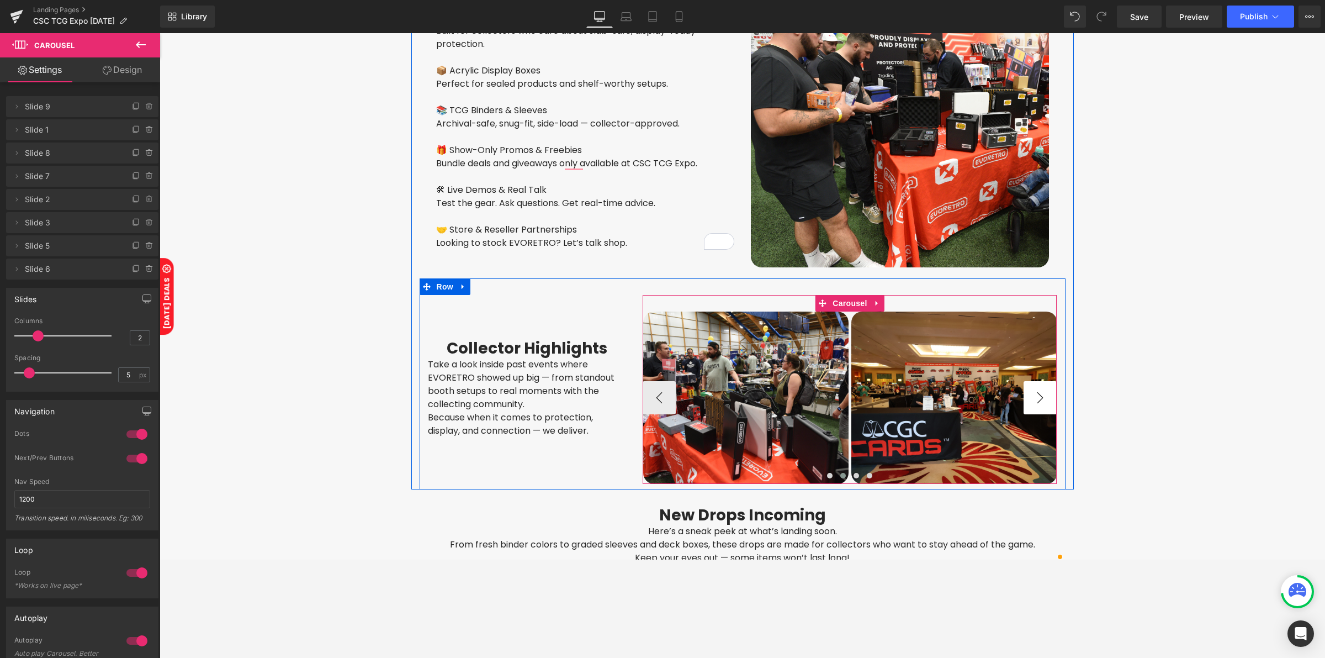
click at [1037, 387] on button "›" at bounding box center [1040, 397] width 33 height 33
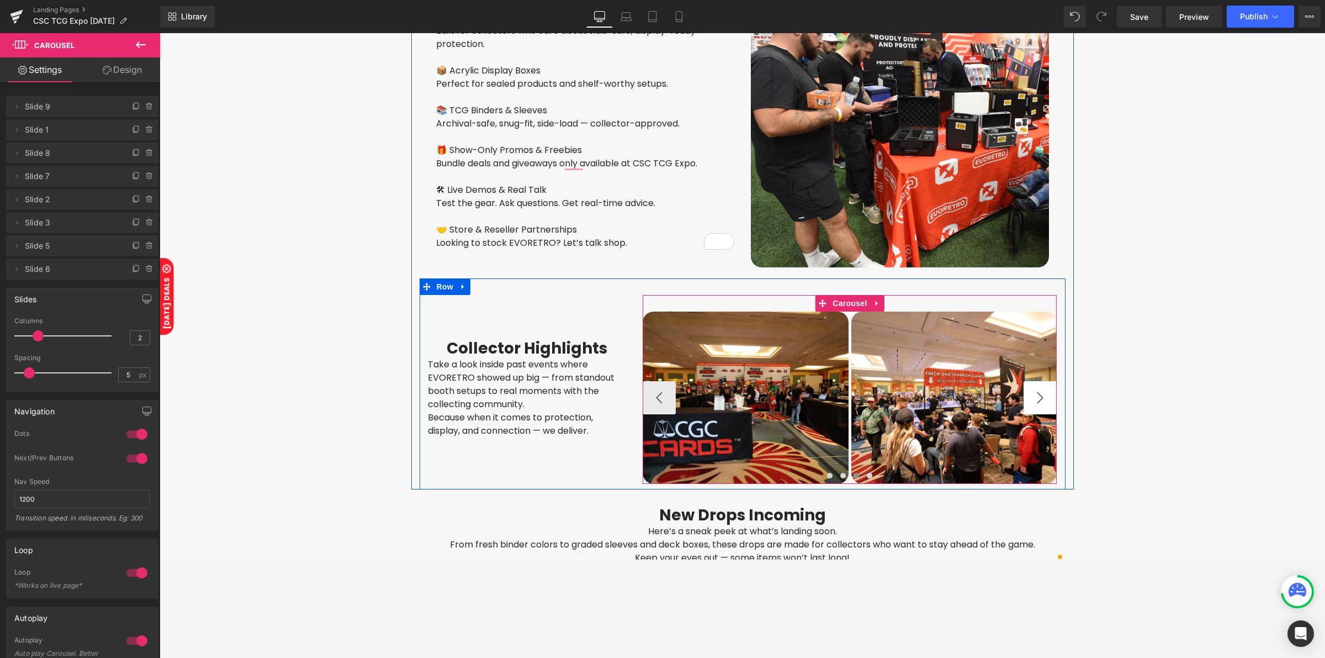
click at [1037, 387] on button "›" at bounding box center [1040, 397] width 33 height 33
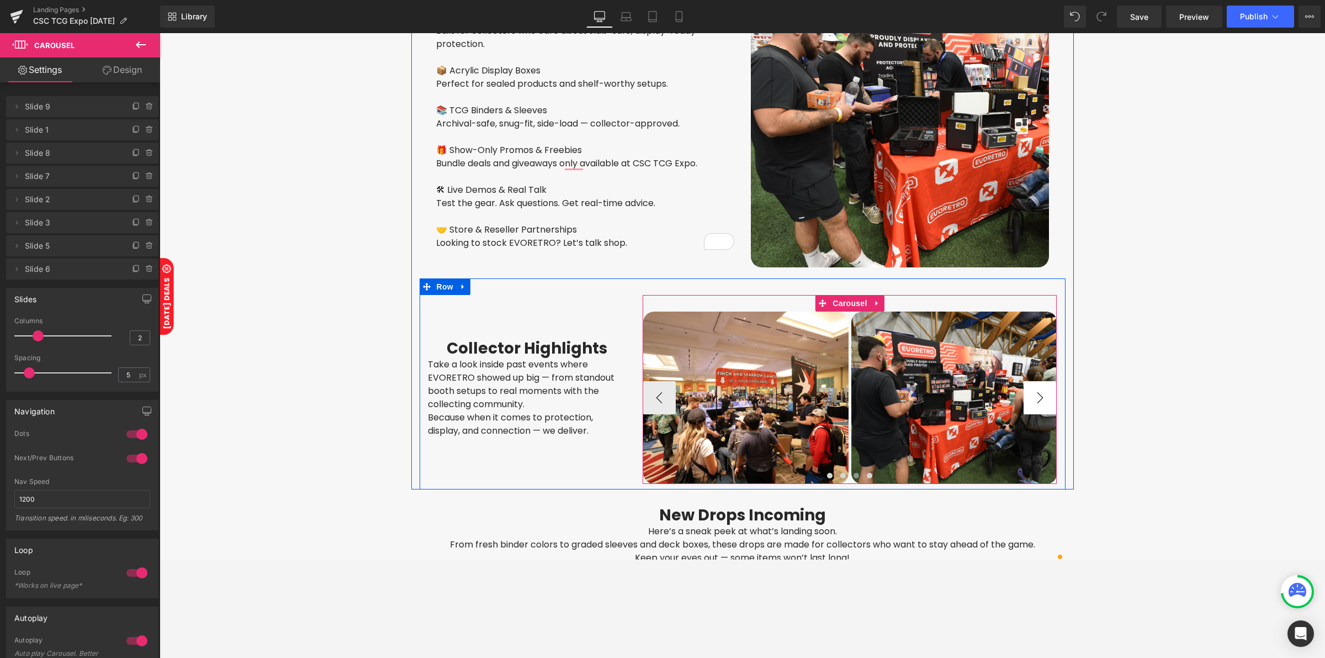
click at [1037, 387] on button "›" at bounding box center [1040, 397] width 33 height 33
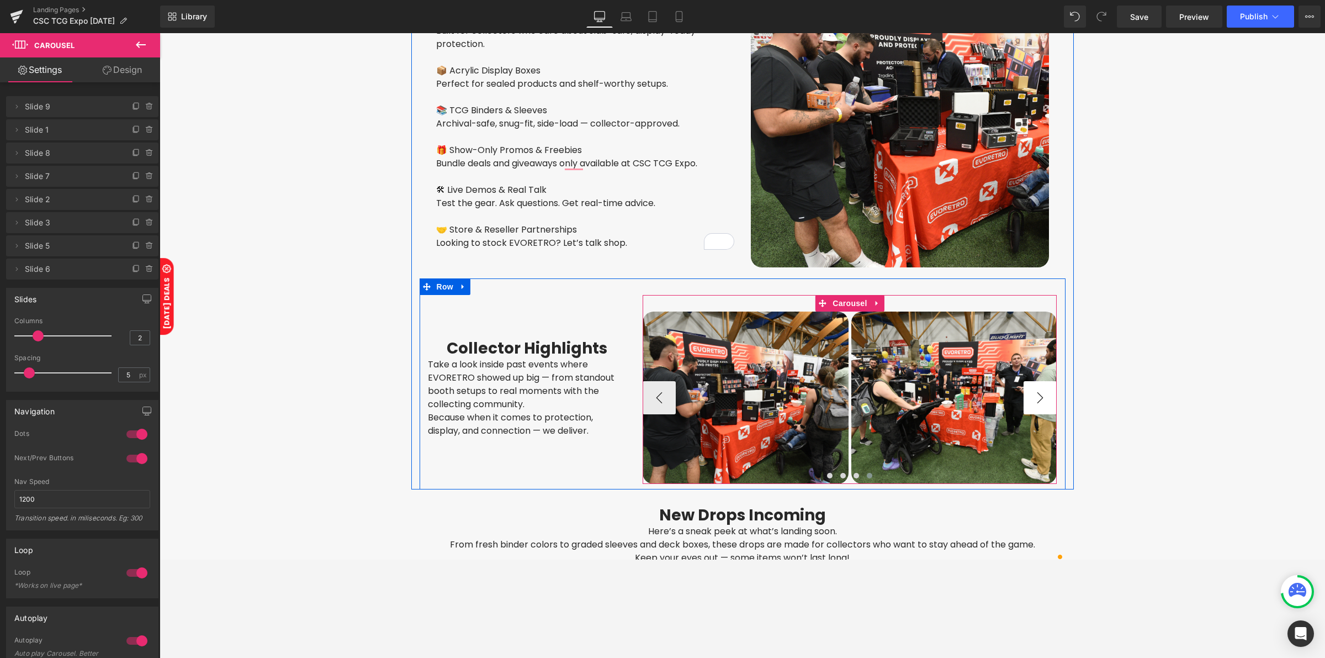
click at [1037, 387] on button "›" at bounding box center [1040, 397] width 33 height 33
click at [661, 387] on button "‹" at bounding box center [659, 397] width 33 height 33
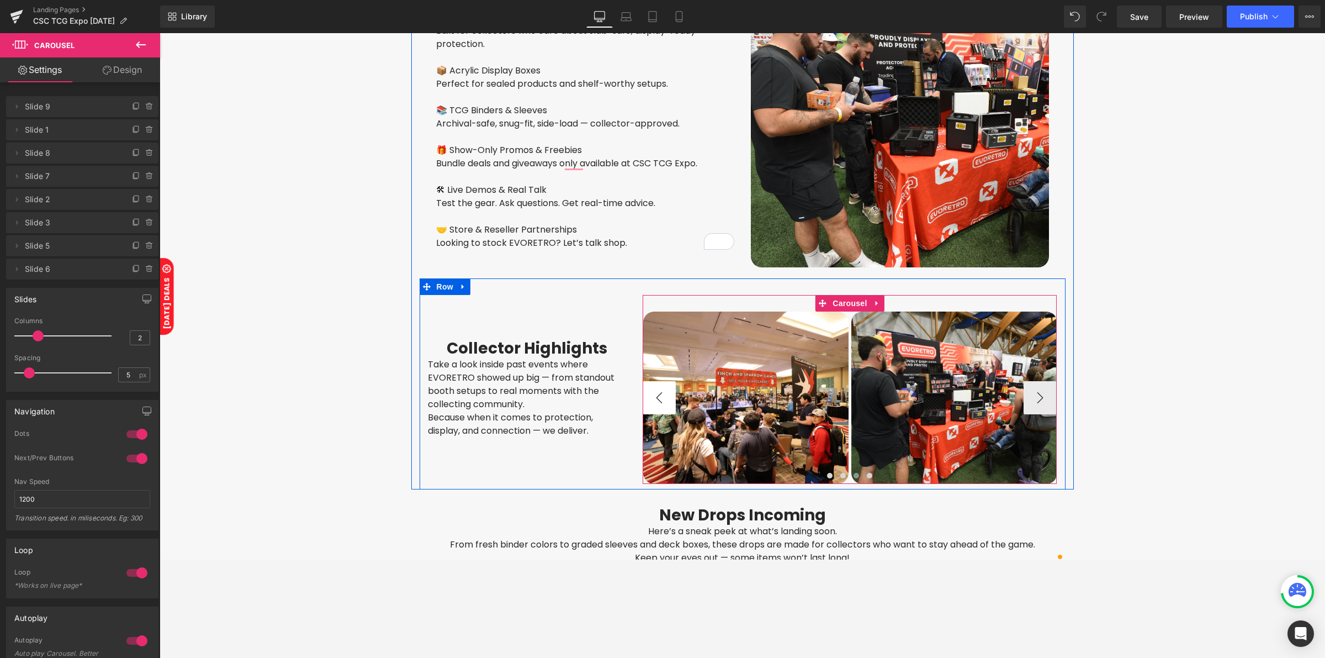
click at [661, 387] on button "‹" at bounding box center [659, 397] width 33 height 33
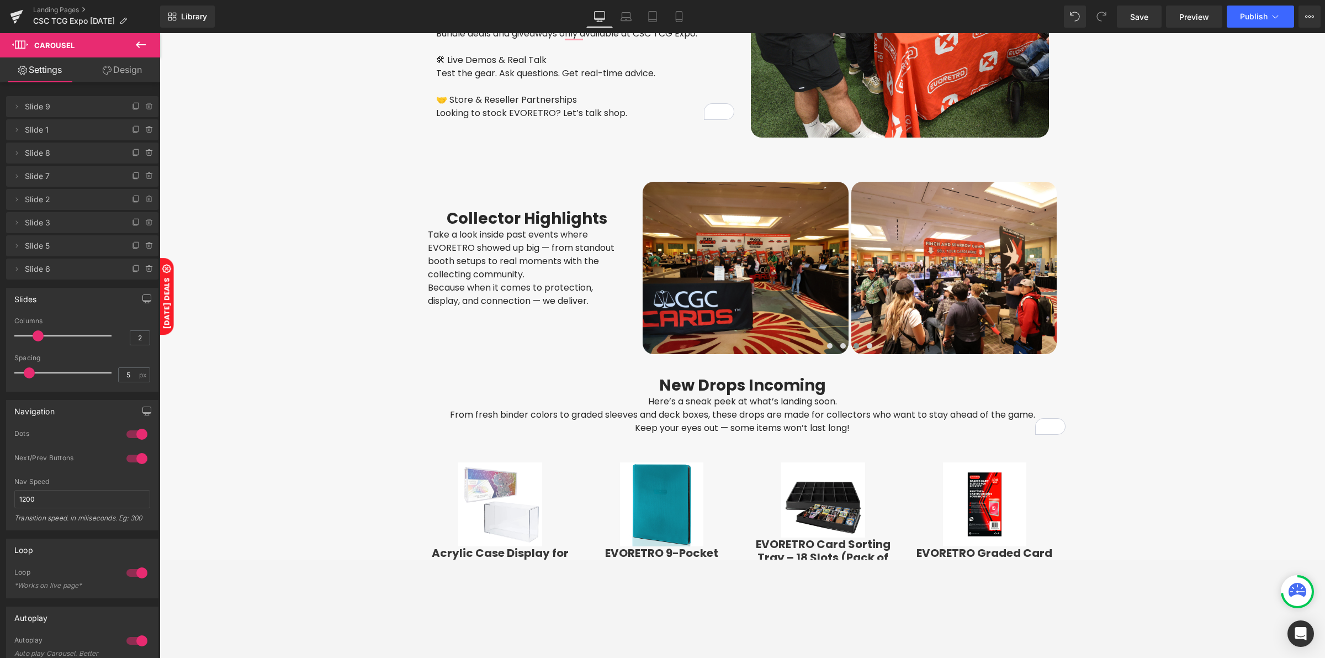
scroll to position [1639, 0]
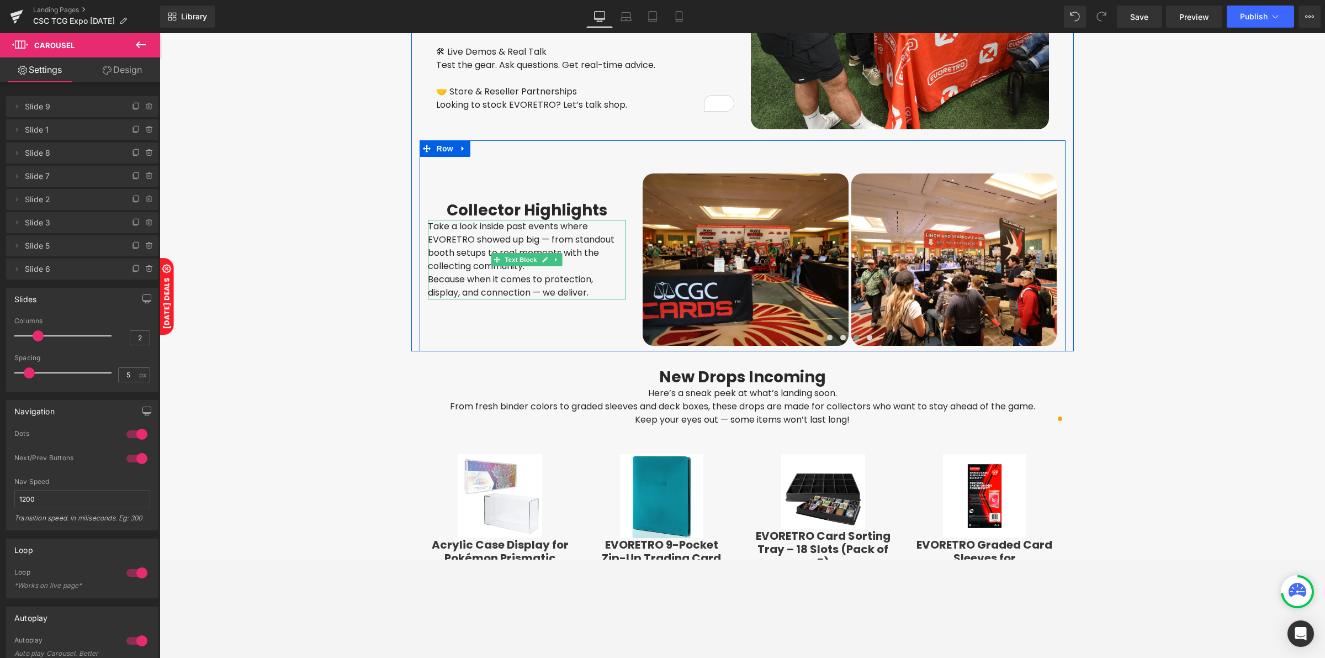
click at [534, 278] on p "Because when it comes to protection, display, and connection — we deliver." at bounding box center [527, 286] width 199 height 27
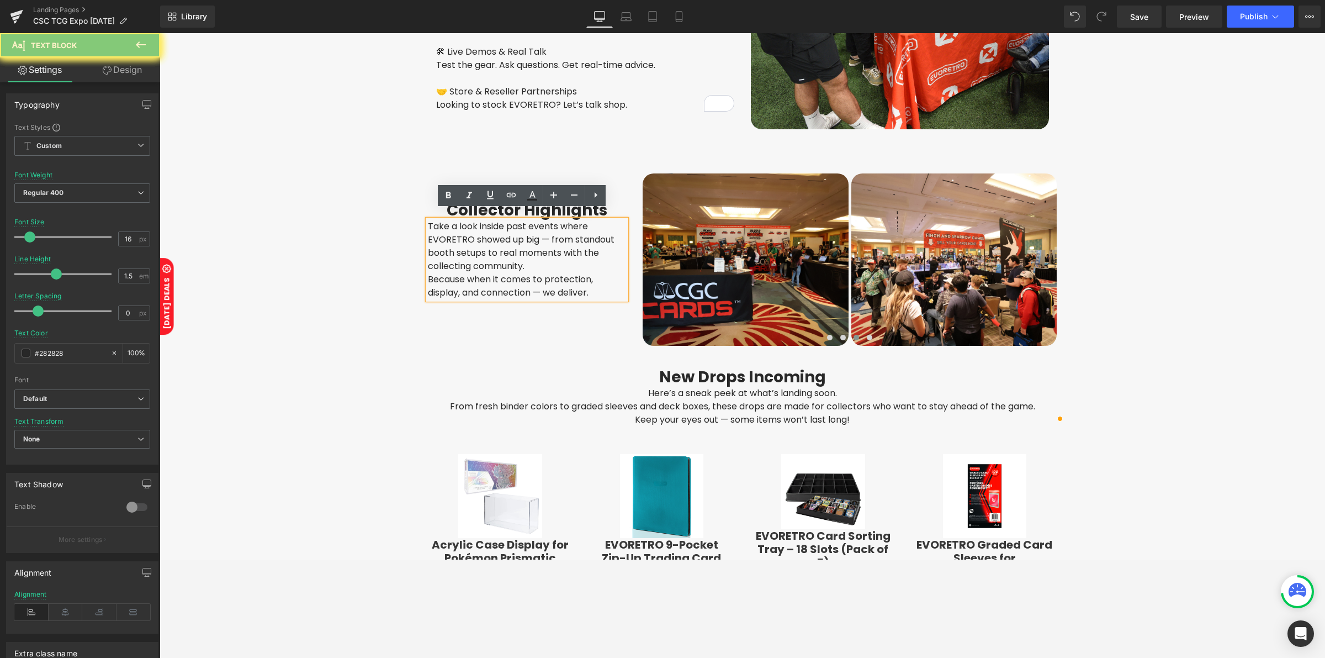
click at [579, 273] on p "Because when it comes to protection, display, and connection — we deliver." at bounding box center [527, 286] width 199 height 27
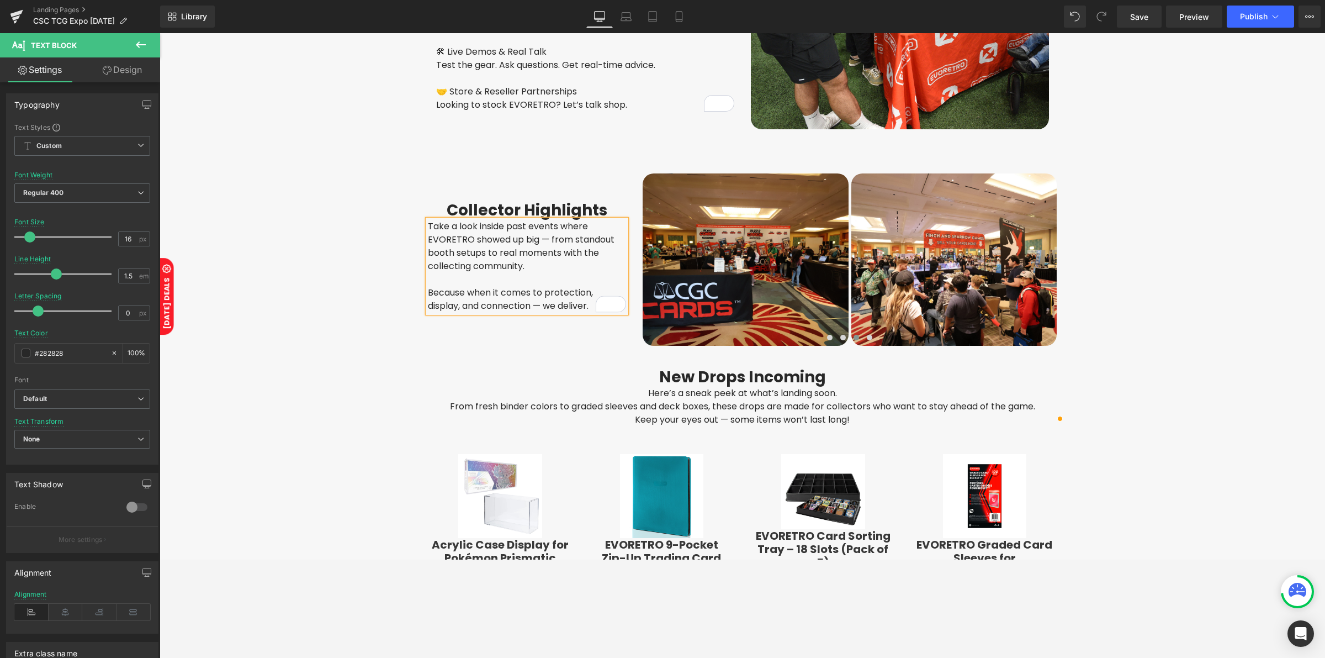
click at [347, 269] on div "Image Image Meet EVORETRO at CSC TCG Expo – [GEOGRAPHIC_DATA] Heading Premium c…" at bounding box center [743, 27] width 1166 height 3141
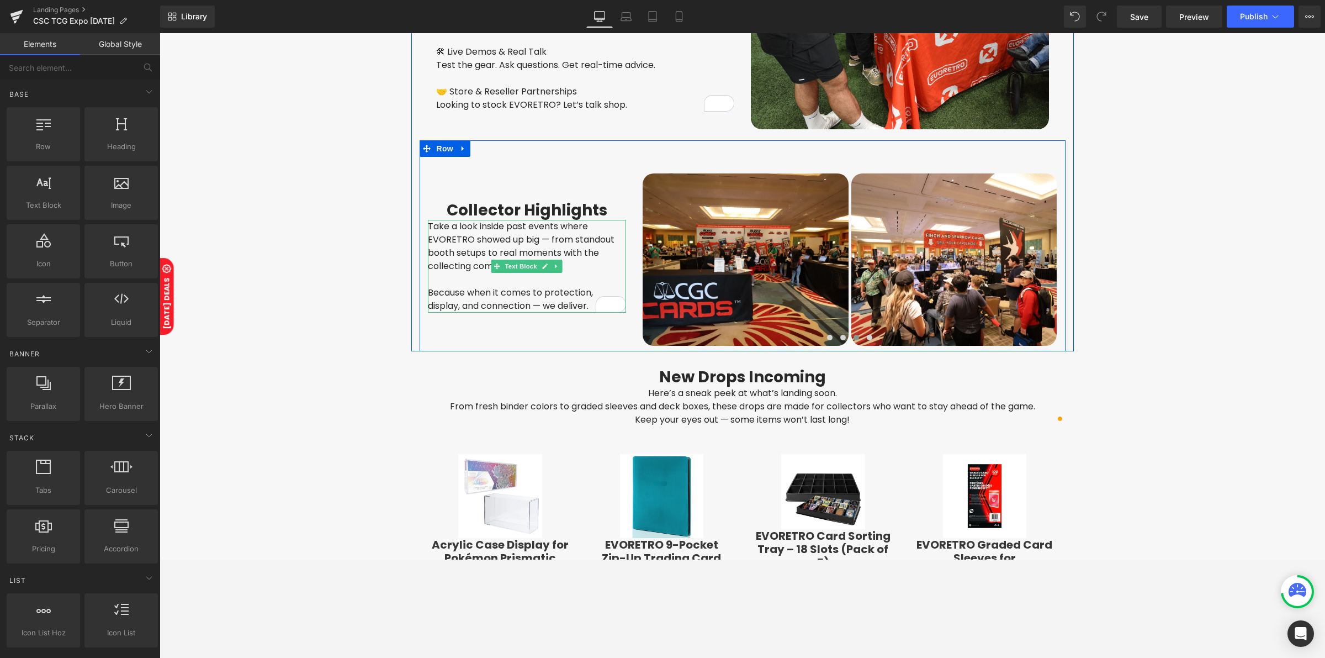
drag, startPoint x: 509, startPoint y: 253, endPoint x: 161, endPoint y: 162, distance: 360.1
click at [510, 260] on span "Text Block" at bounding box center [521, 266] width 36 height 13
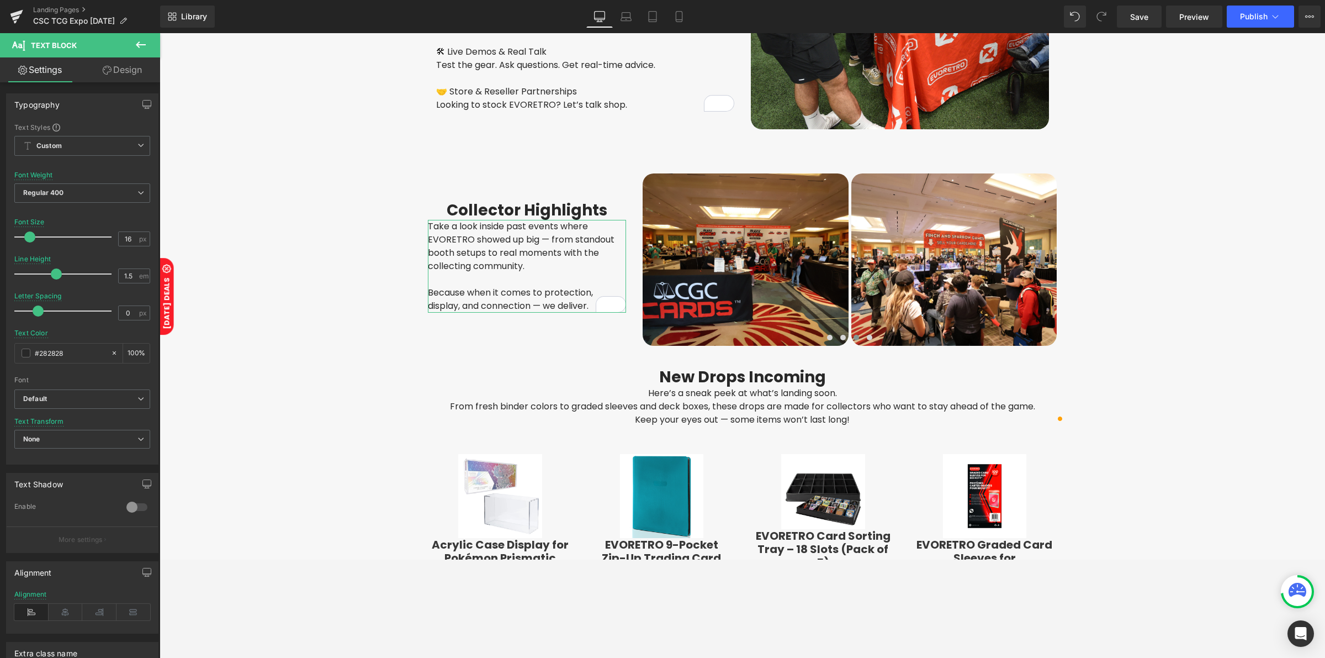
click at [120, 68] on link "Design" at bounding box center [122, 69] width 80 height 25
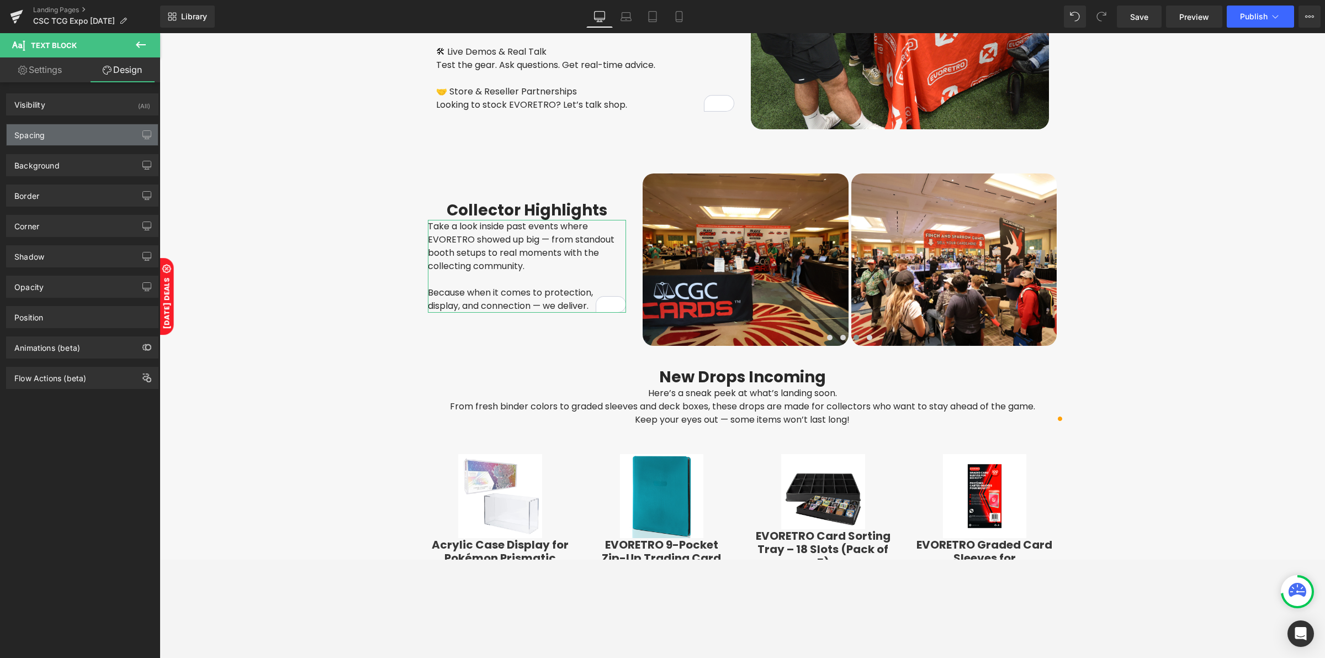
click at [59, 130] on div "Spacing" at bounding box center [82, 134] width 151 height 21
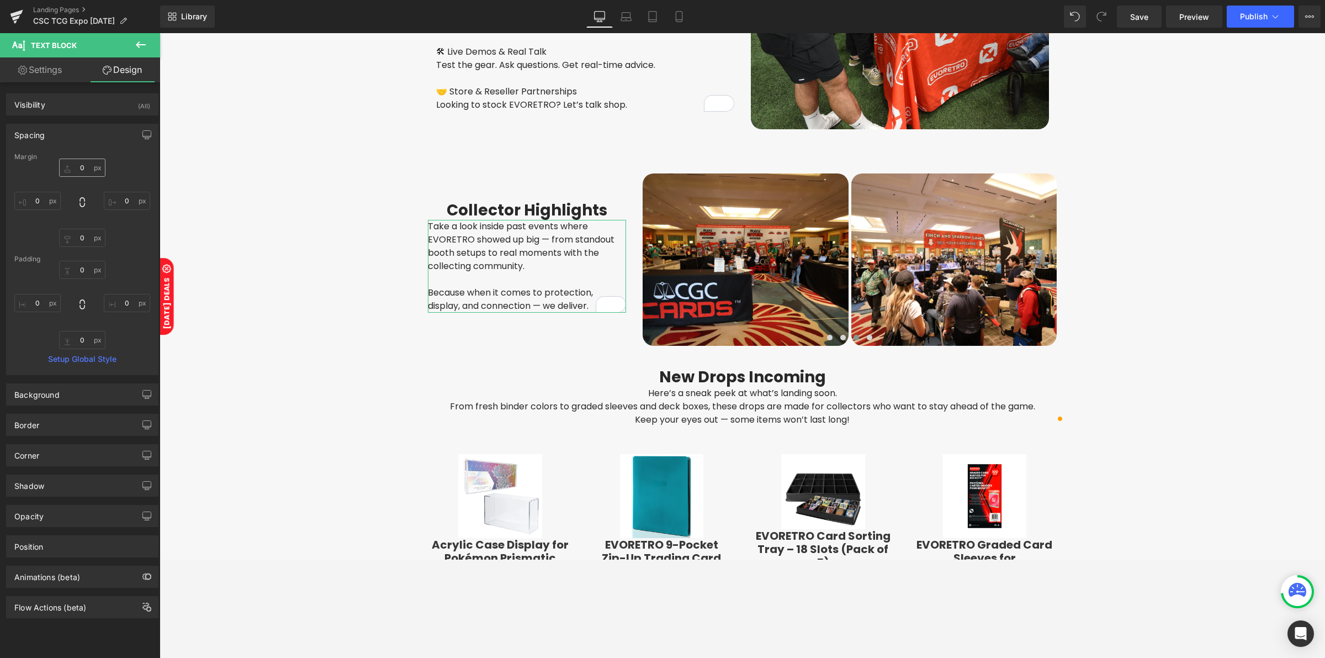
type input "0"
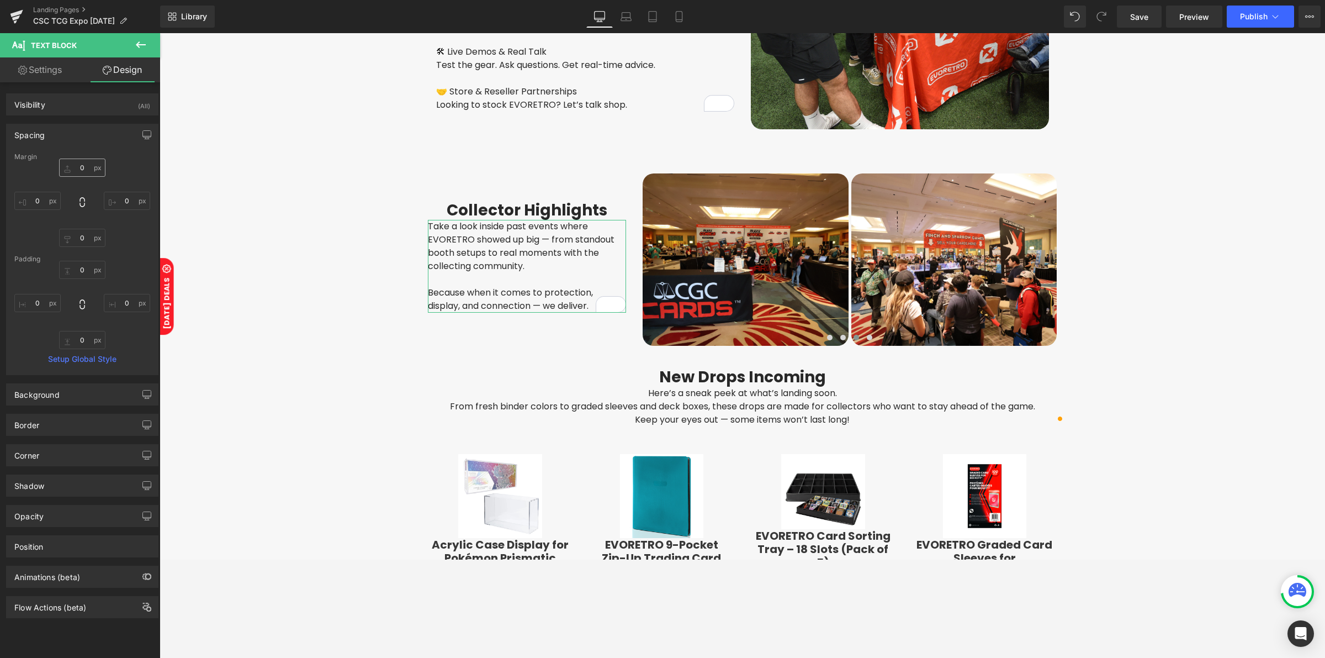
type input "0"
click at [86, 174] on input "0" at bounding box center [82, 167] width 46 height 18
type input "10"
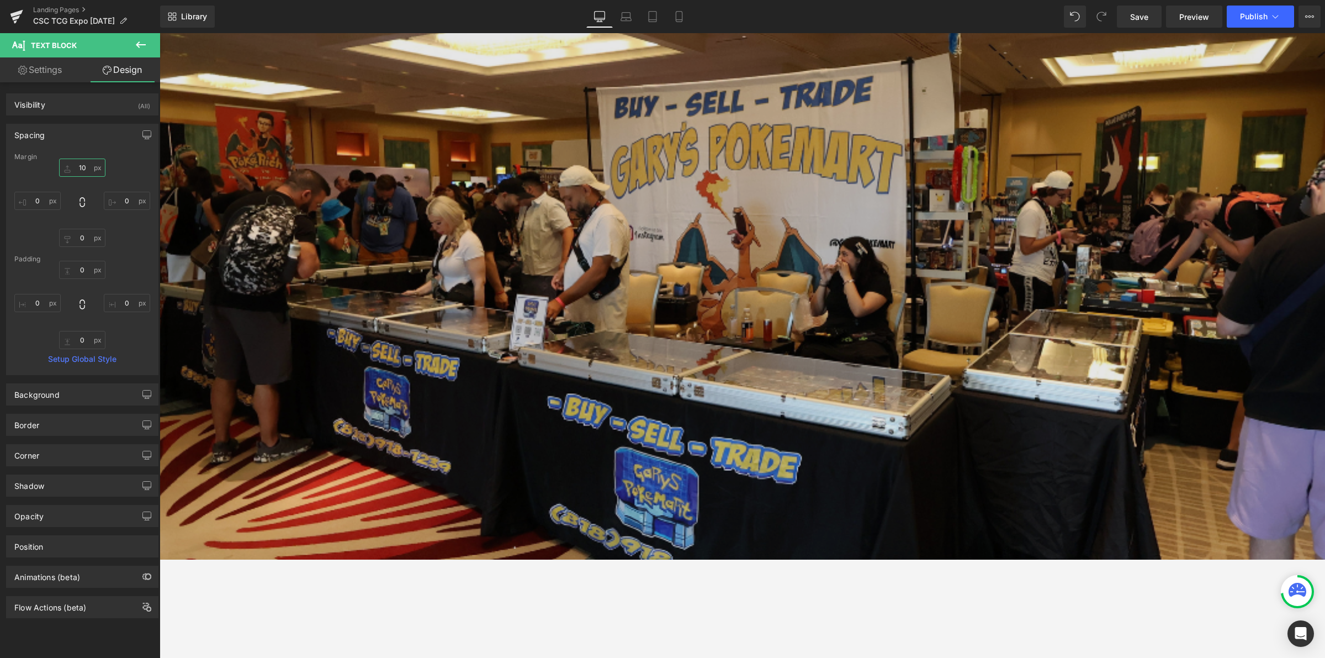
scroll to position [276, 0]
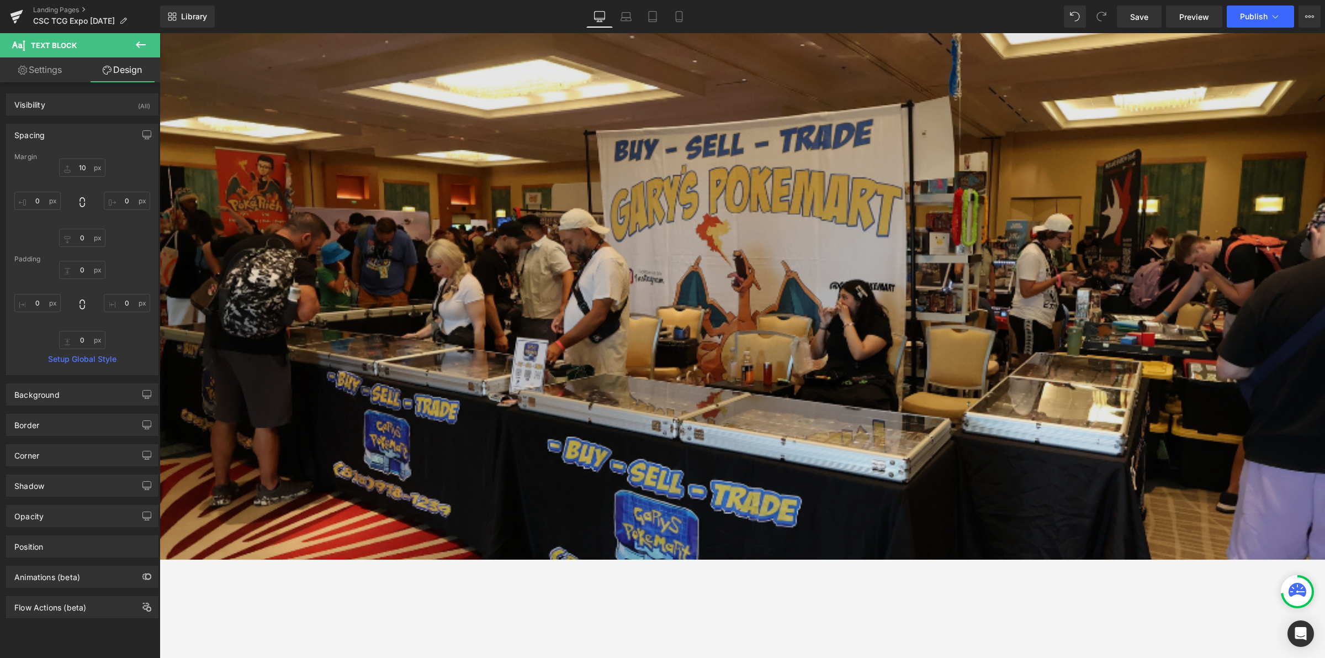
click at [570, 310] on img at bounding box center [743, 308] width 1166 height 977
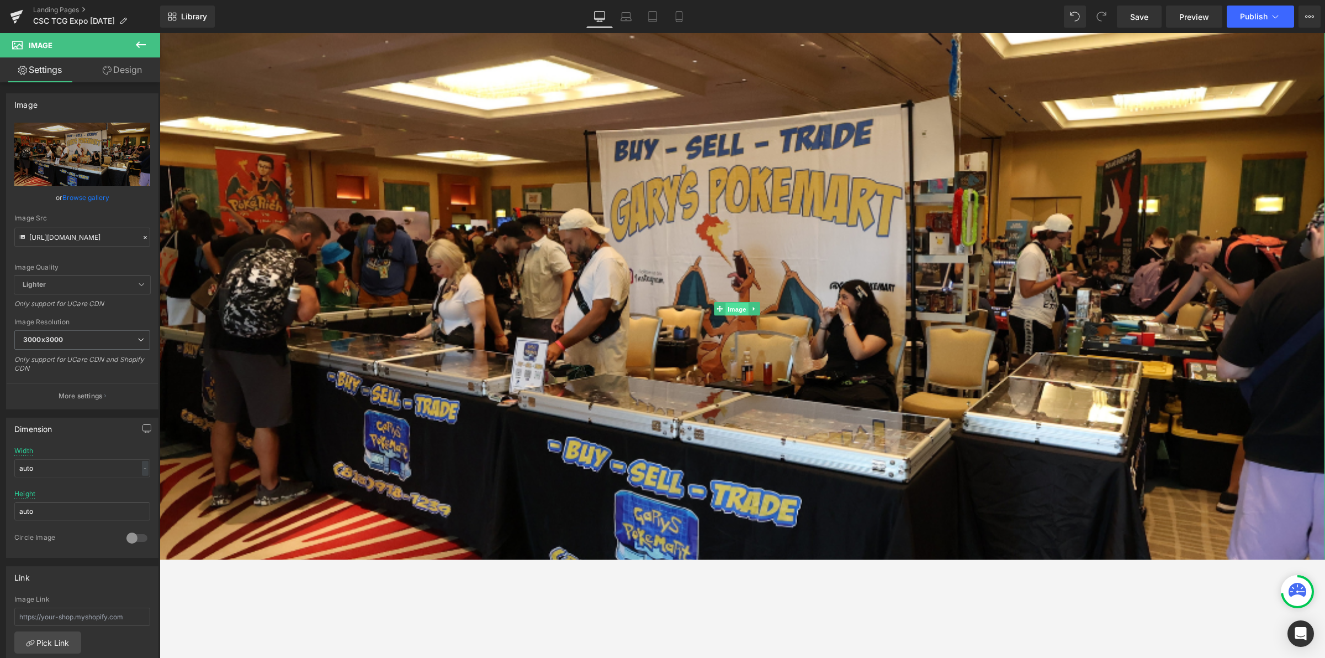
click at [735, 305] on span "Image" at bounding box center [737, 309] width 23 height 13
click at [754, 305] on icon at bounding box center [755, 308] width 6 height 7
click at [758, 305] on icon at bounding box center [760, 308] width 6 height 6
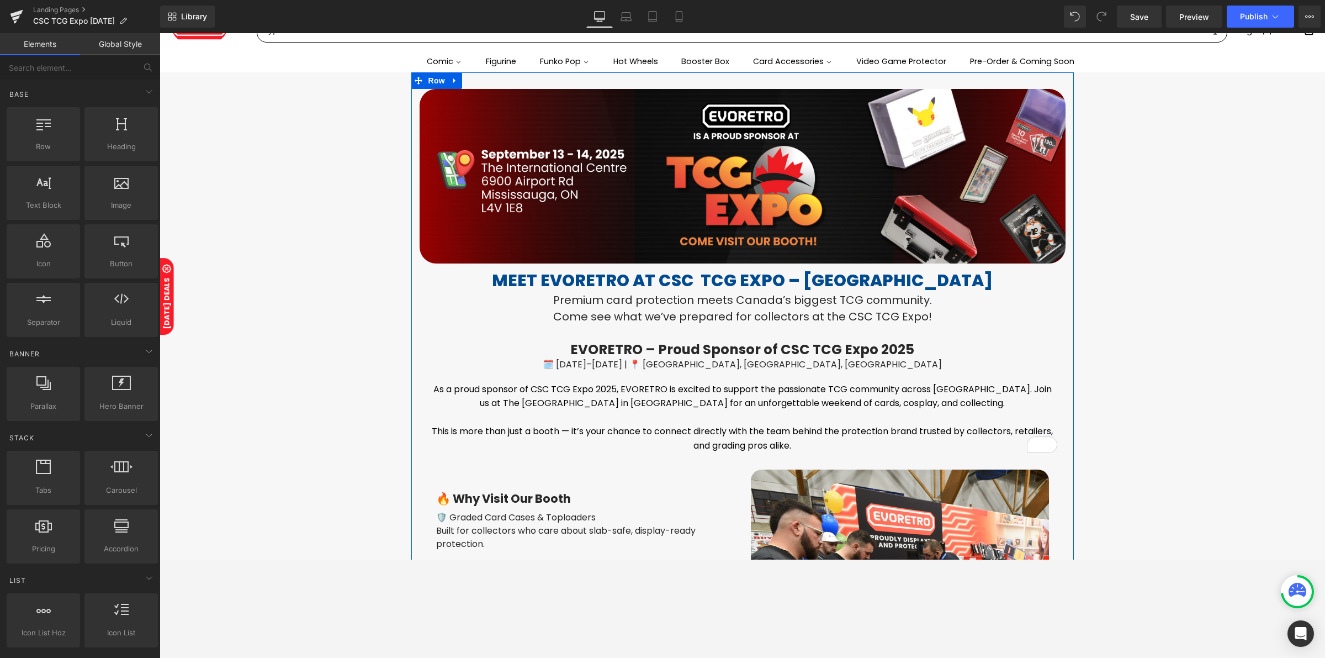
scroll to position [0, 0]
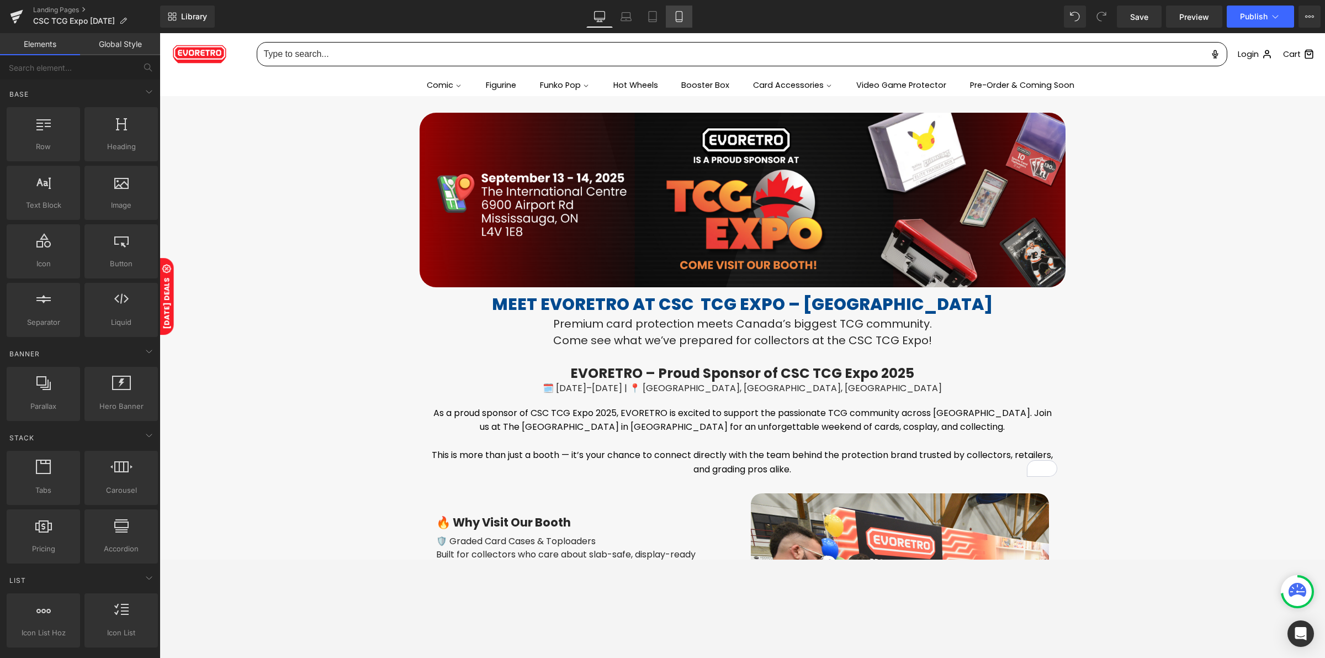
click at [682, 19] on icon at bounding box center [679, 16] width 11 height 11
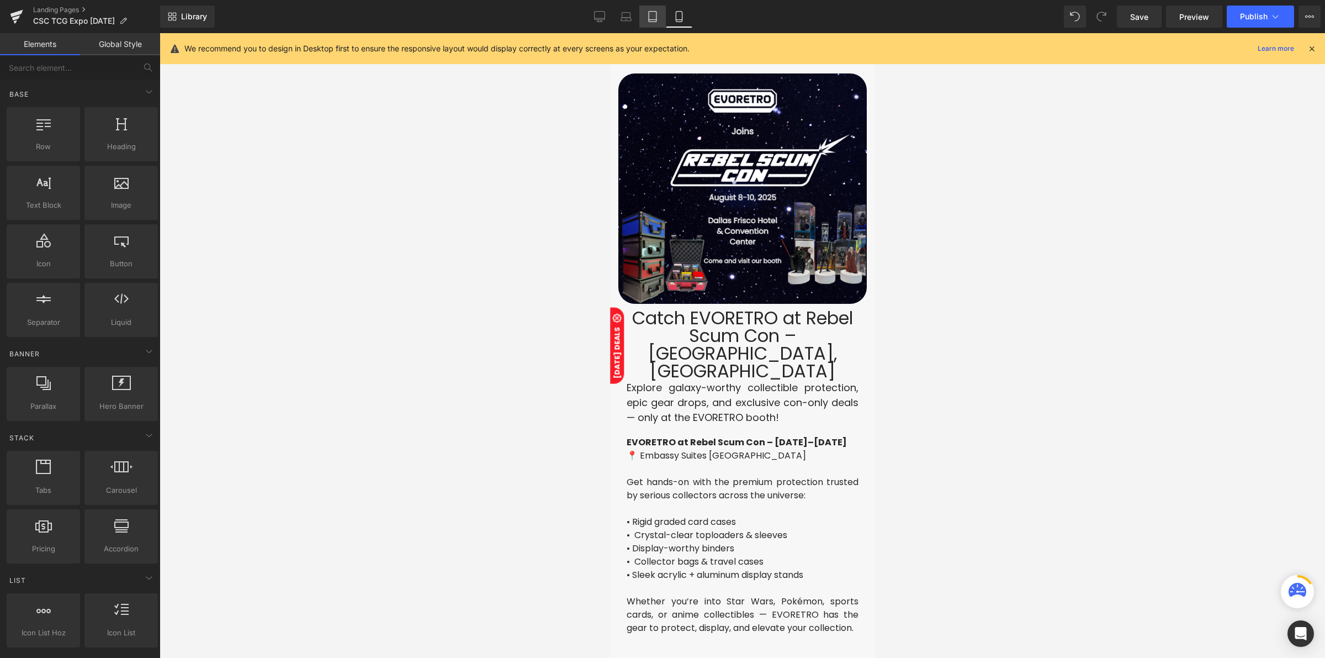
click at [645, 13] on link "Tablet" at bounding box center [652, 17] width 27 height 22
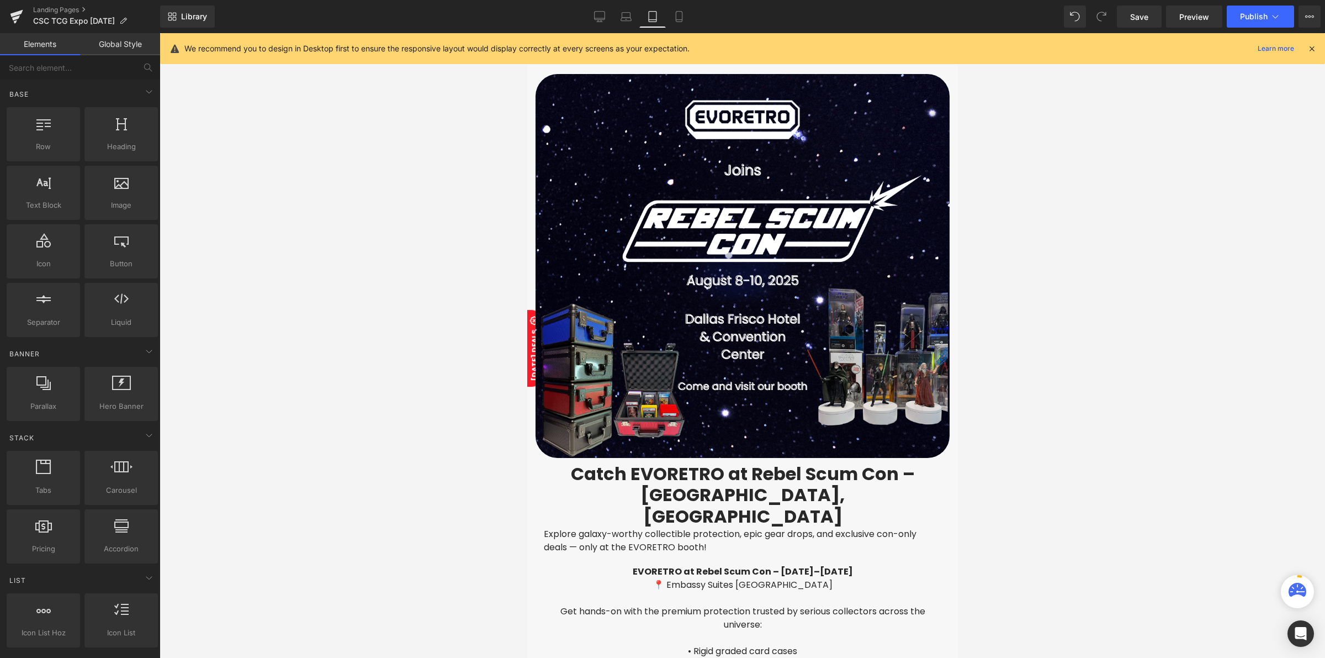
scroll to position [24, 0]
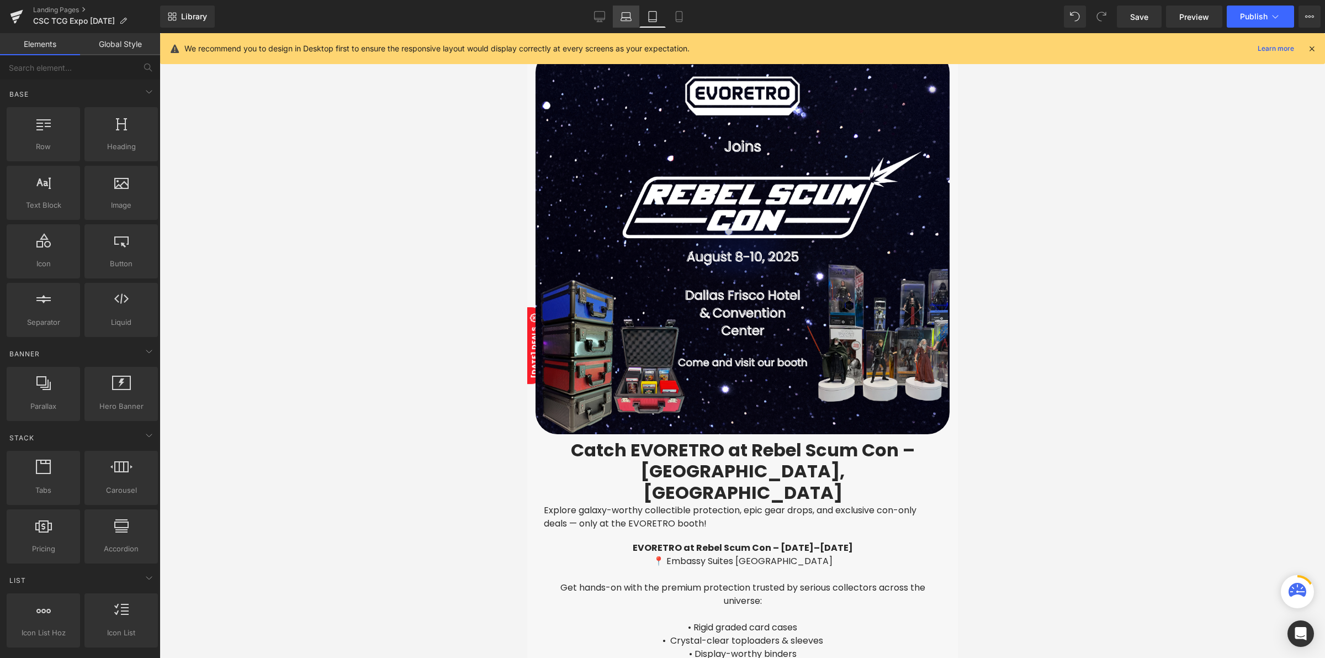
click at [630, 18] on icon at bounding box center [626, 19] width 10 height 3
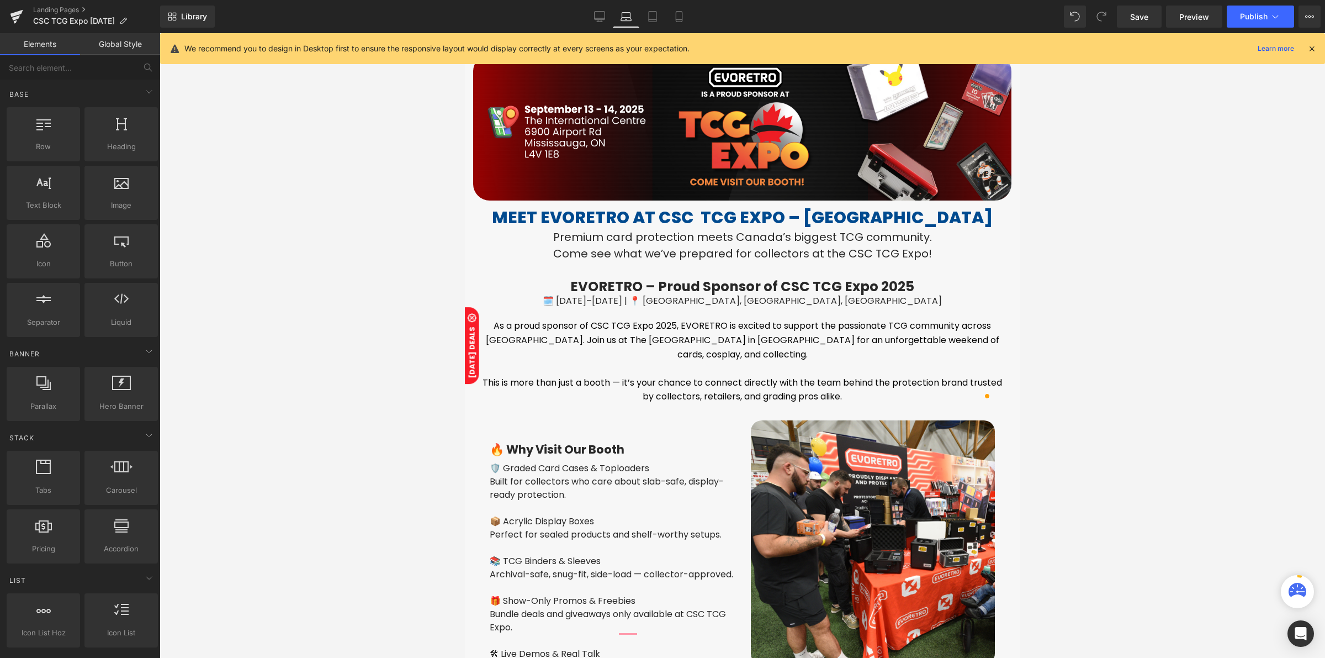
scroll to position [83, 0]
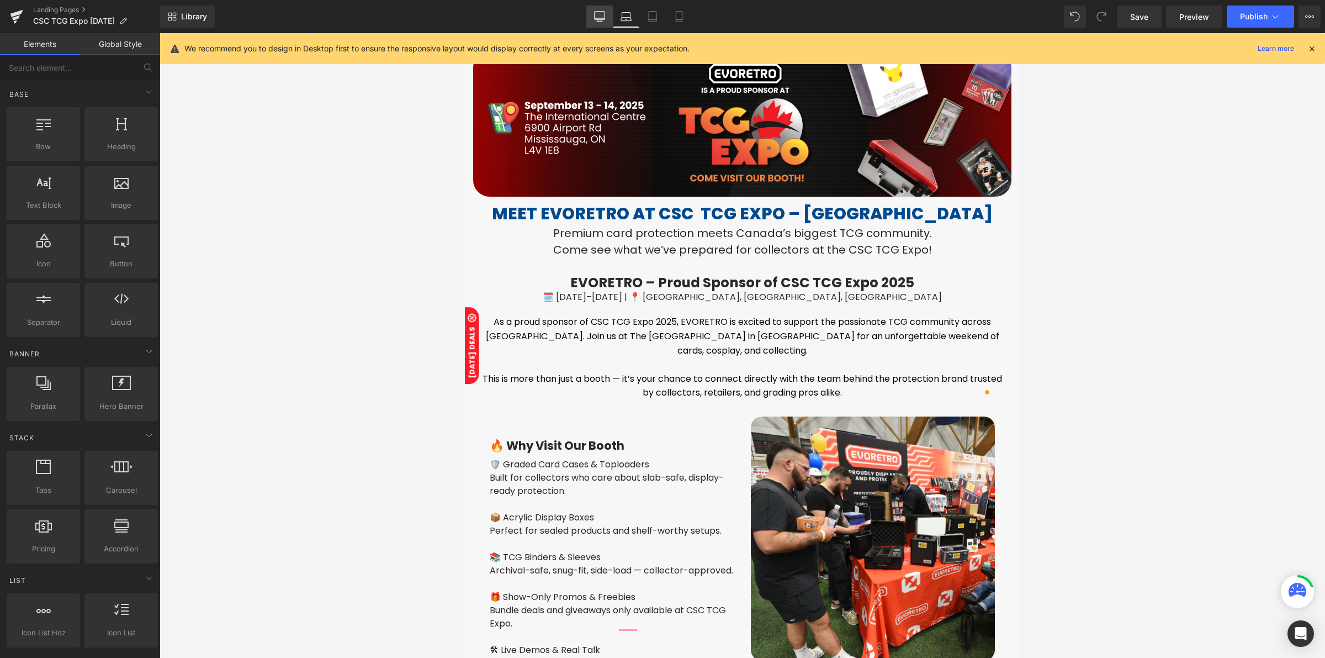
click at [602, 19] on icon at bounding box center [600, 16] width 10 height 8
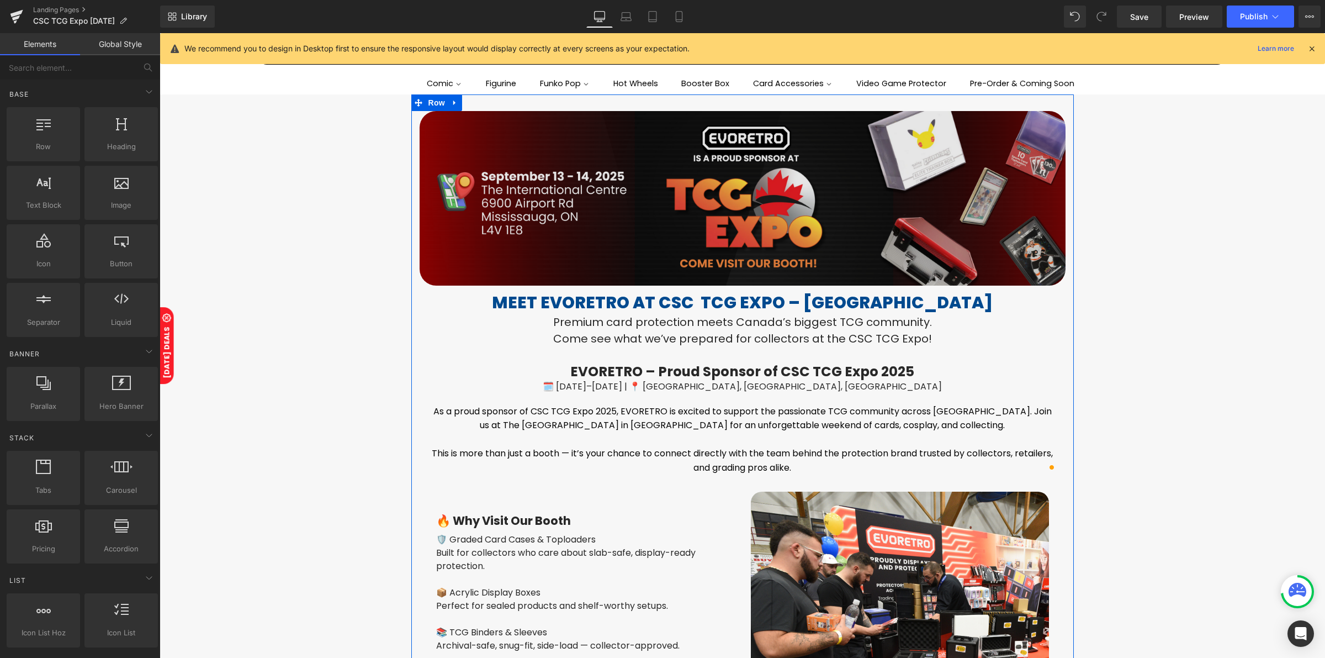
scroll to position [0, 0]
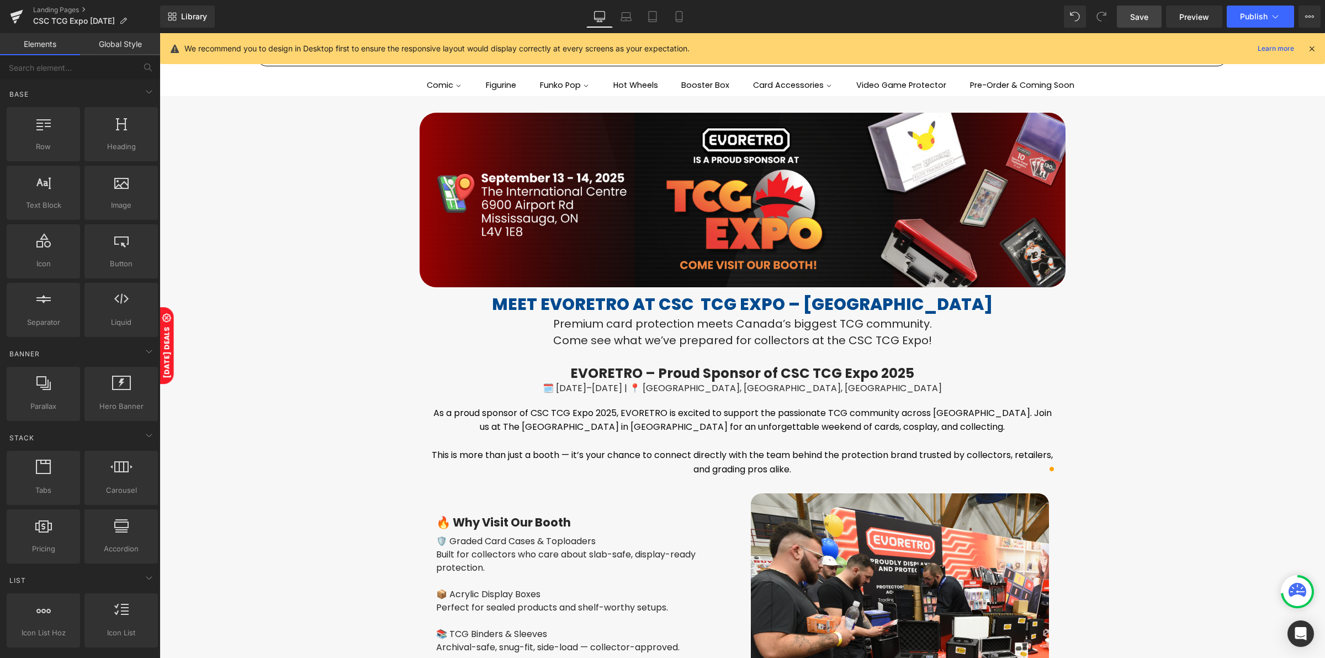
click at [1132, 20] on span "Save" at bounding box center [1139, 17] width 18 height 12
click at [617, 18] on icon at bounding box center [613, 16] width 11 height 11
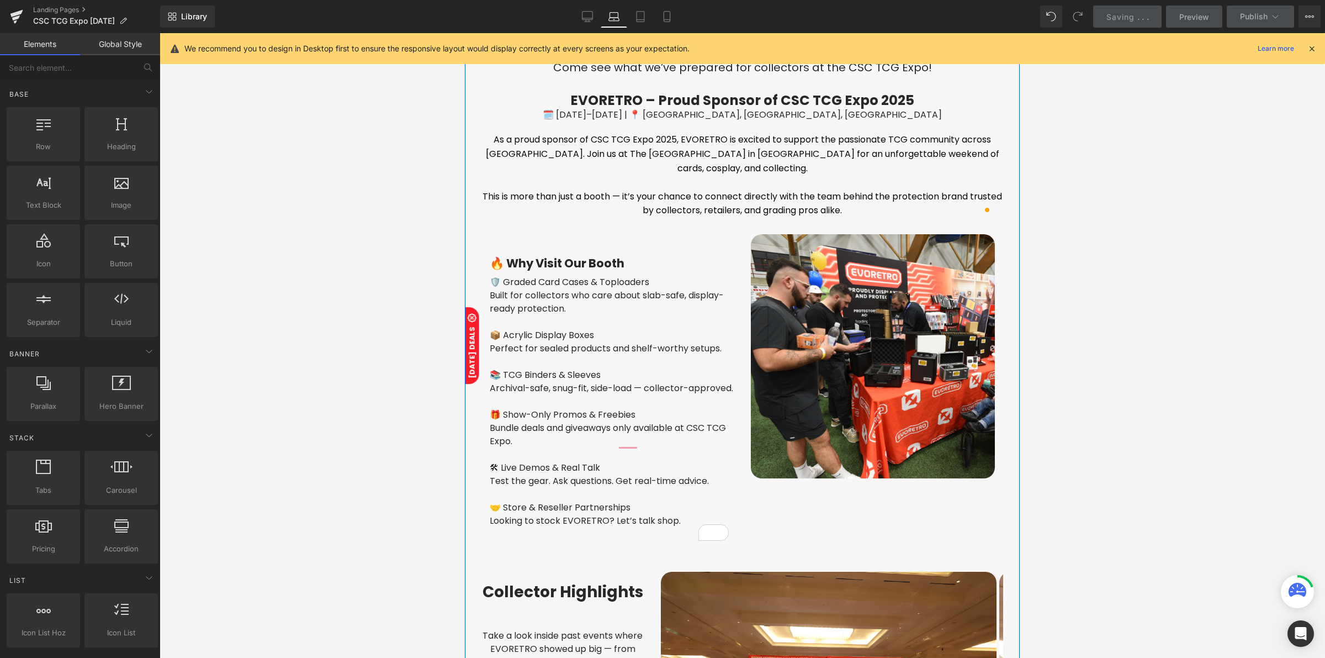
scroll to position [290, 0]
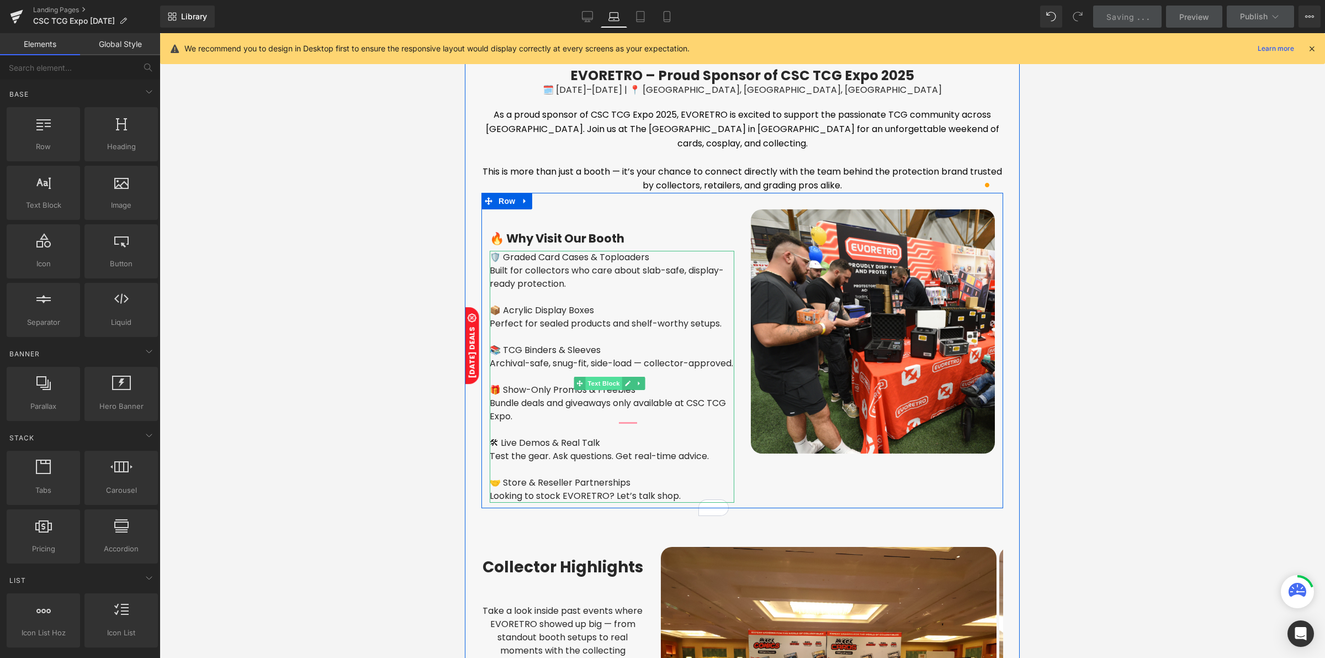
click at [607, 377] on span "Text Block" at bounding box center [603, 383] width 36 height 13
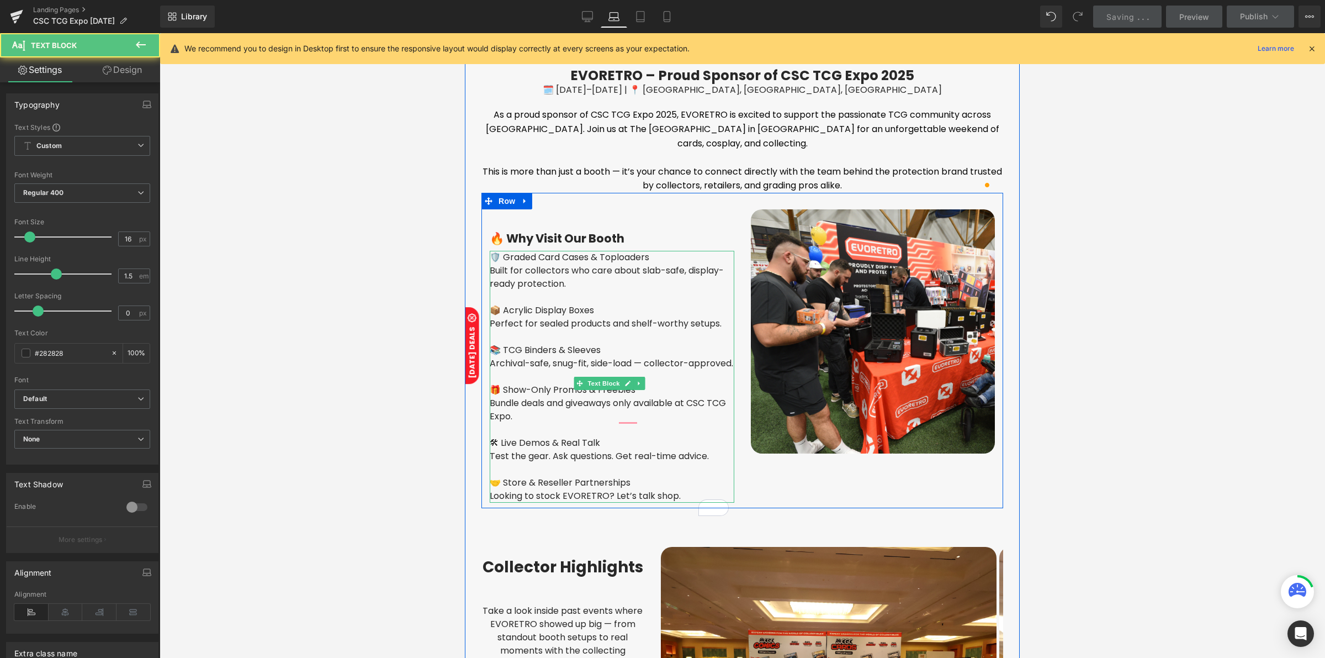
click at [542, 290] on div "To enrich screen reader interactions, please activate Accessibility in Grammarl…" at bounding box center [612, 296] width 245 height 13
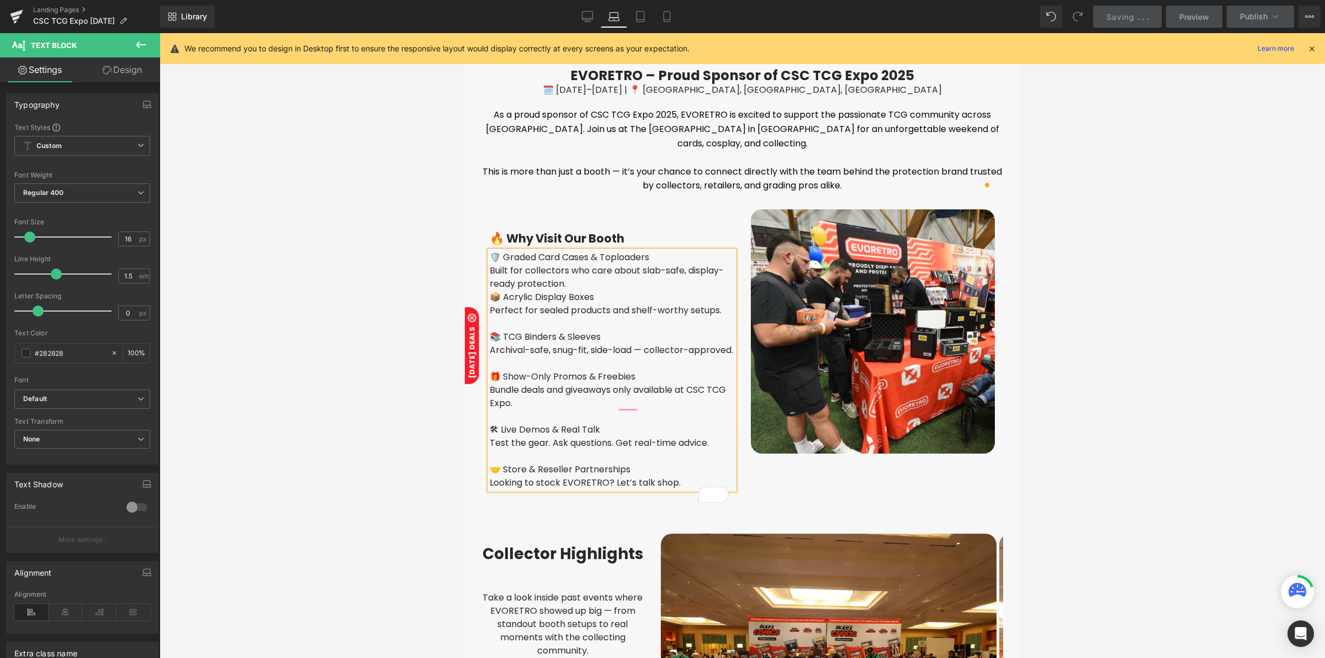
click at [553, 321] on div "To enrich screen reader interactions, please activate Accessibility in Grammarl…" at bounding box center [612, 323] width 245 height 13
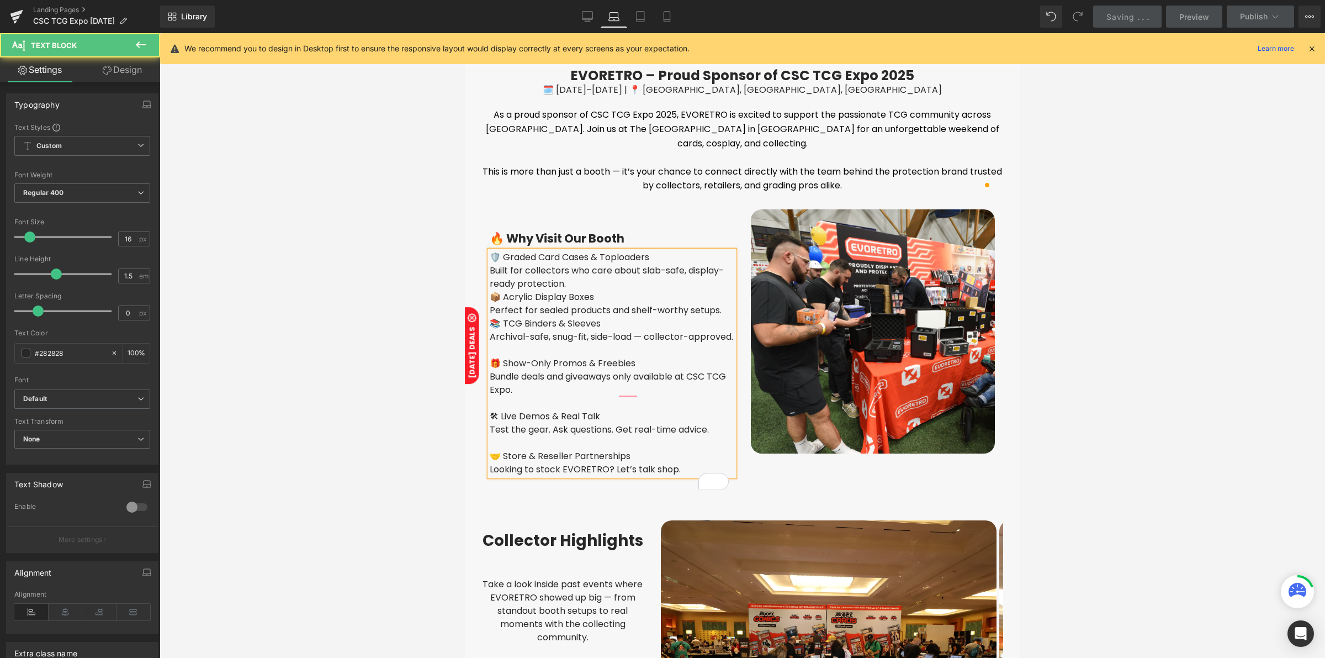
click at [555, 354] on div "To enrich screen reader interactions, please activate Accessibility in Grammarl…" at bounding box center [612, 349] width 245 height 13
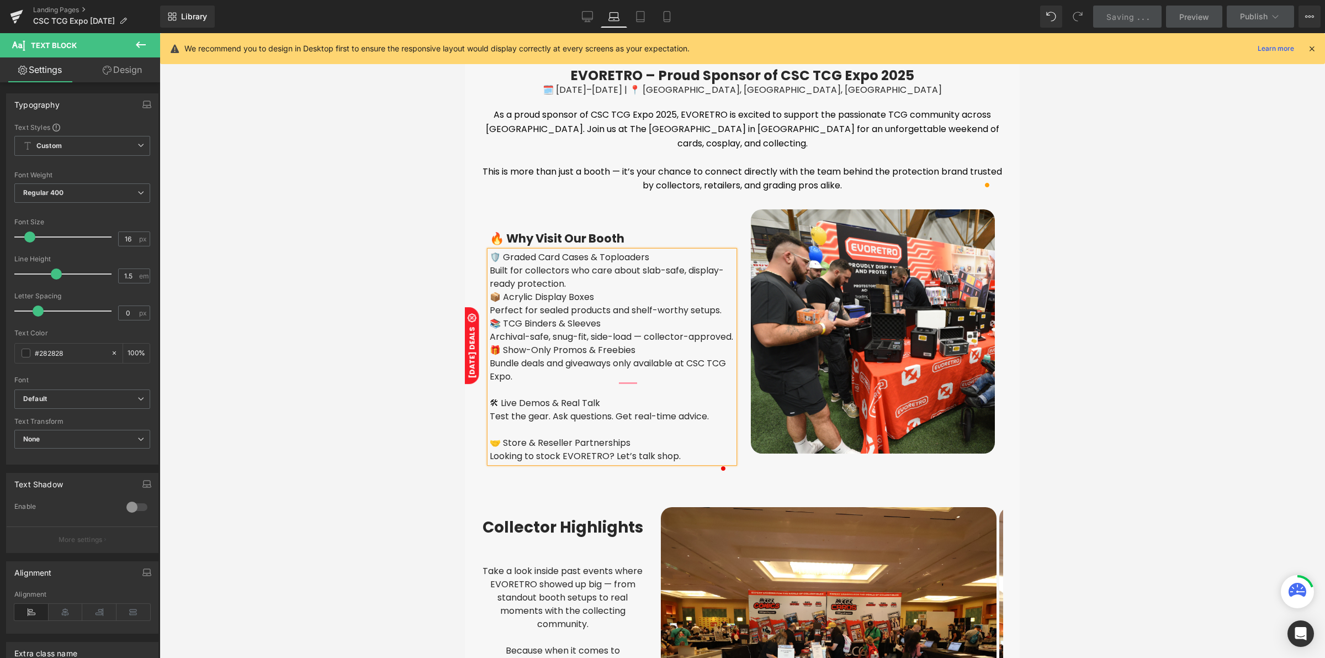
click at [558, 396] on div "To enrich screen reader interactions, please activate Accessibility in Grammarl…" at bounding box center [612, 389] width 245 height 13
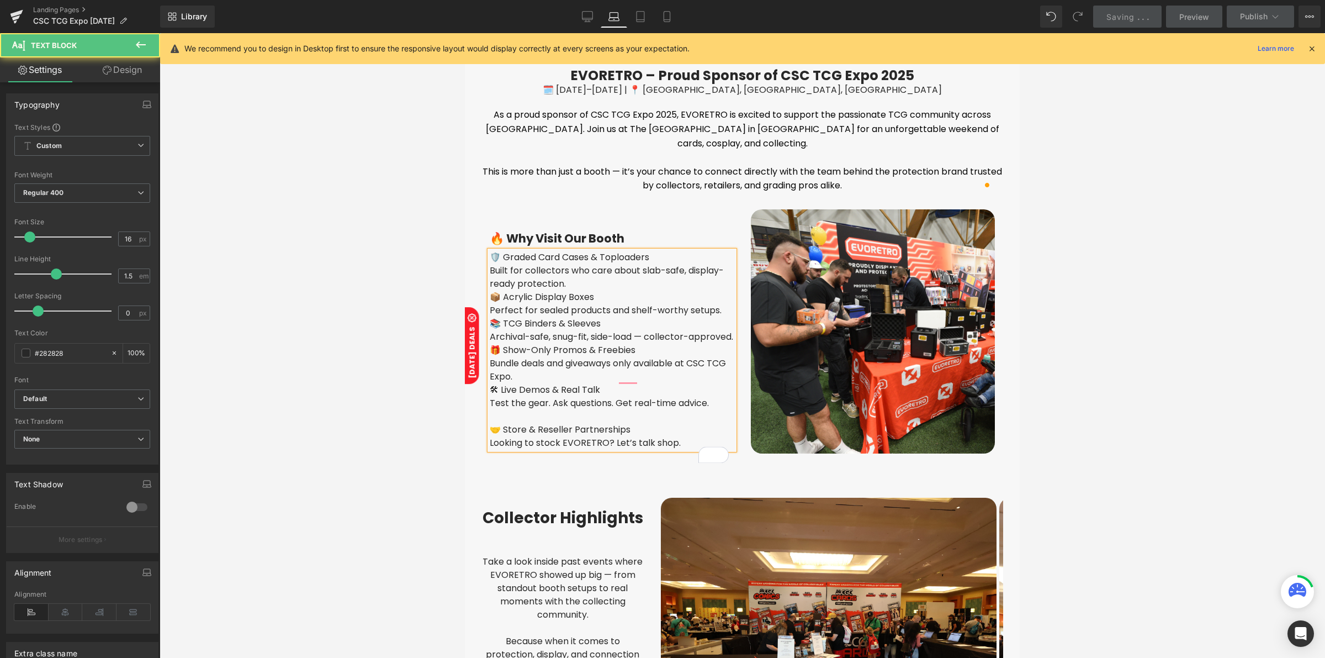
click at [576, 423] on div "To enrich screen reader interactions, please activate Accessibility in Grammarl…" at bounding box center [612, 416] width 245 height 13
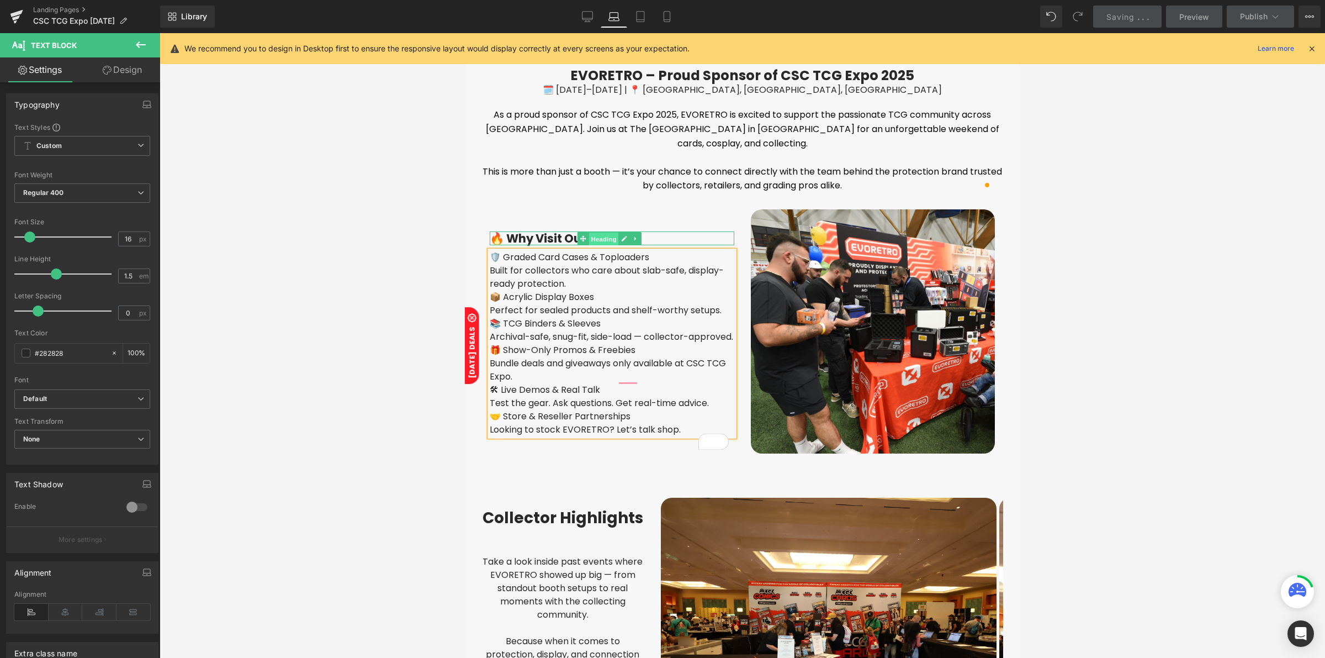
click at [601, 237] on span "Heading" at bounding box center [604, 238] width 30 height 13
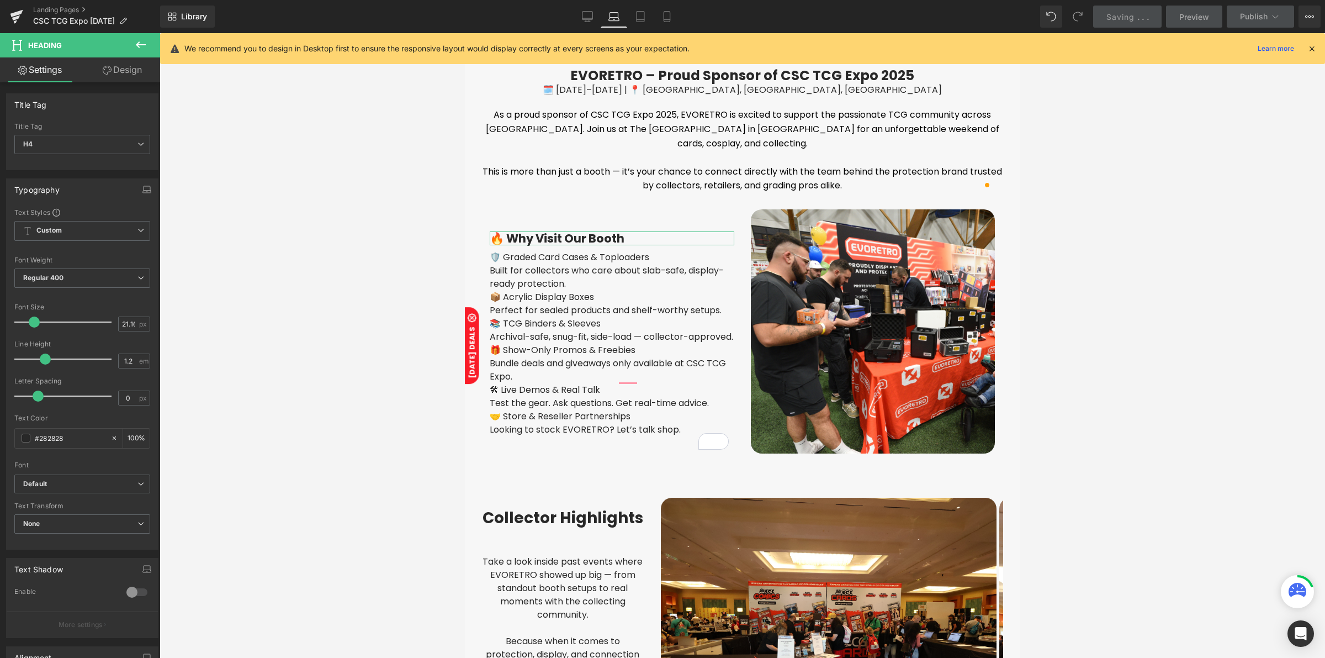
click at [128, 78] on link "Design" at bounding box center [122, 69] width 80 height 25
click at [0, 0] on div "Spacing" at bounding box center [0, 0] width 0 height 0
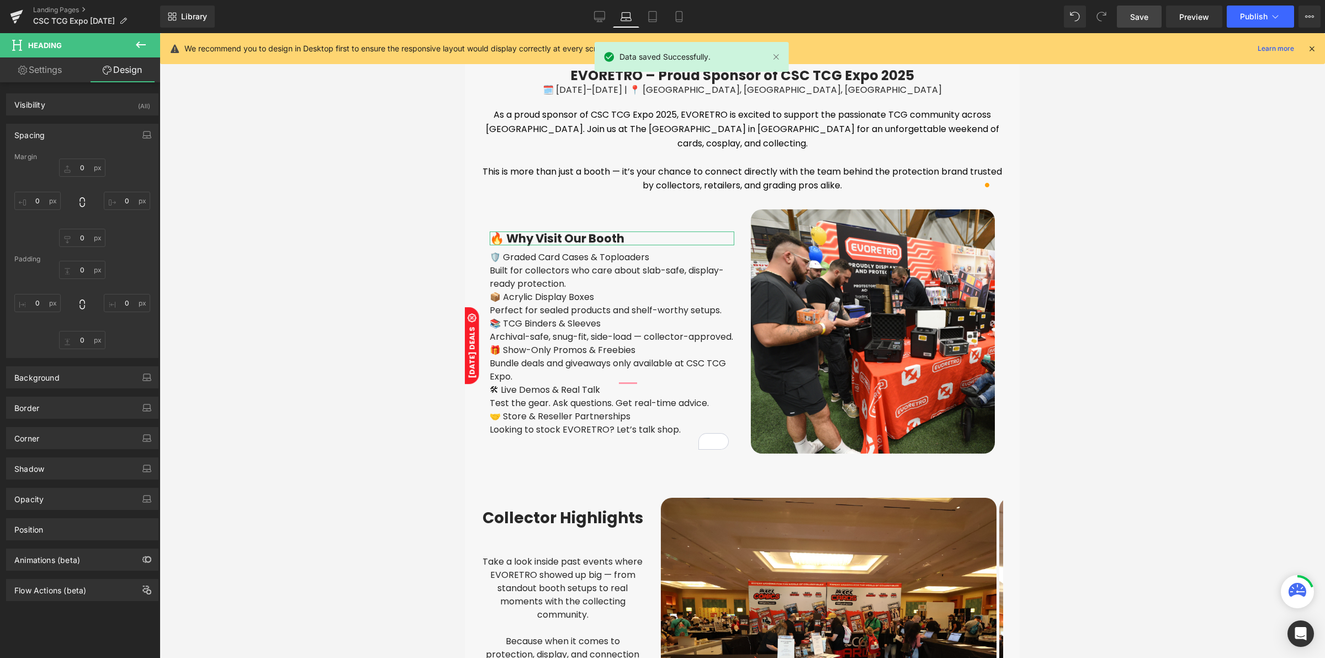
type input "40"
type input "0"
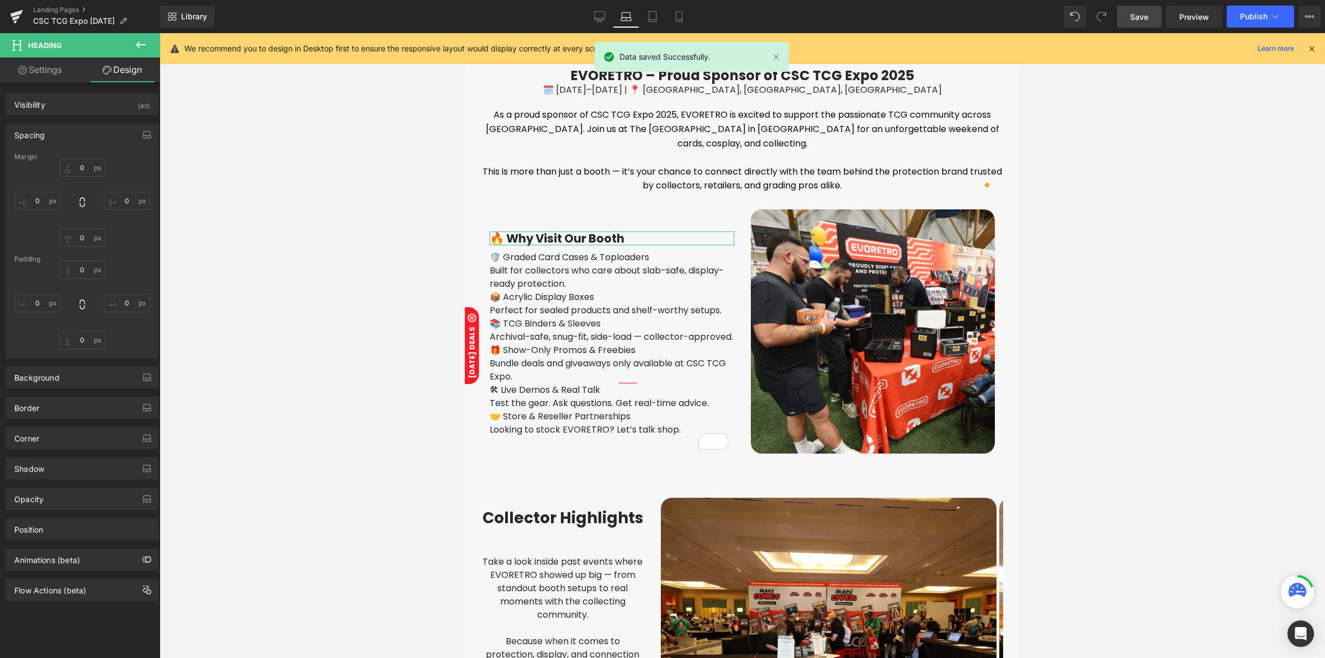
type input "0"
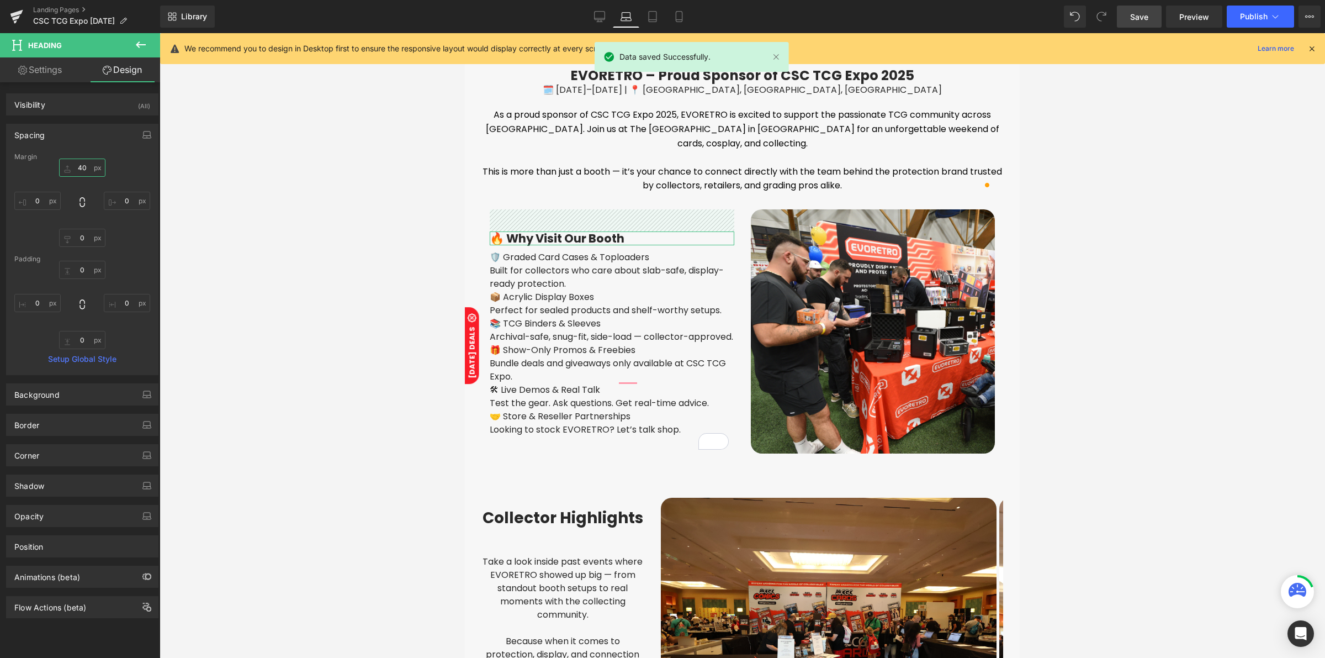
click at [76, 171] on input "40" at bounding box center [82, 167] width 46 height 18
type input "0"
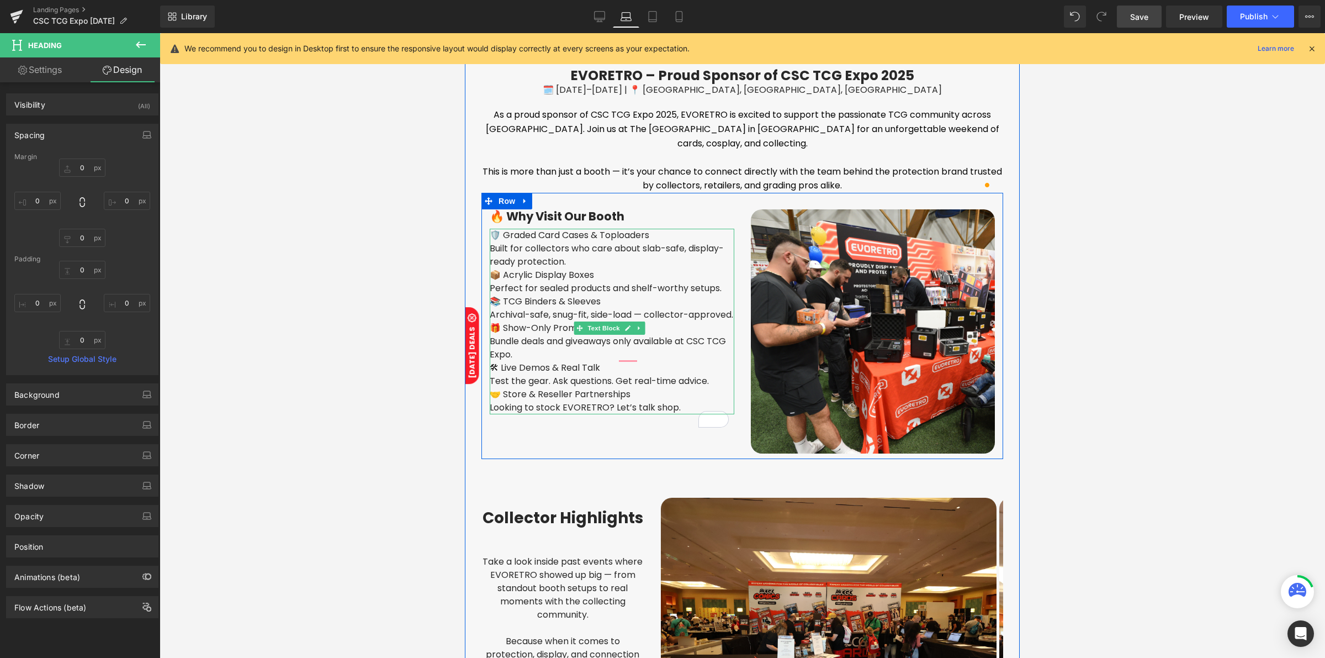
drag, startPoint x: 655, startPoint y: 230, endPoint x: 500, endPoint y: 231, distance: 154.6
click at [500, 231] on div "🛡️ Graded Card Cases & Toploaders" at bounding box center [612, 235] width 245 height 13
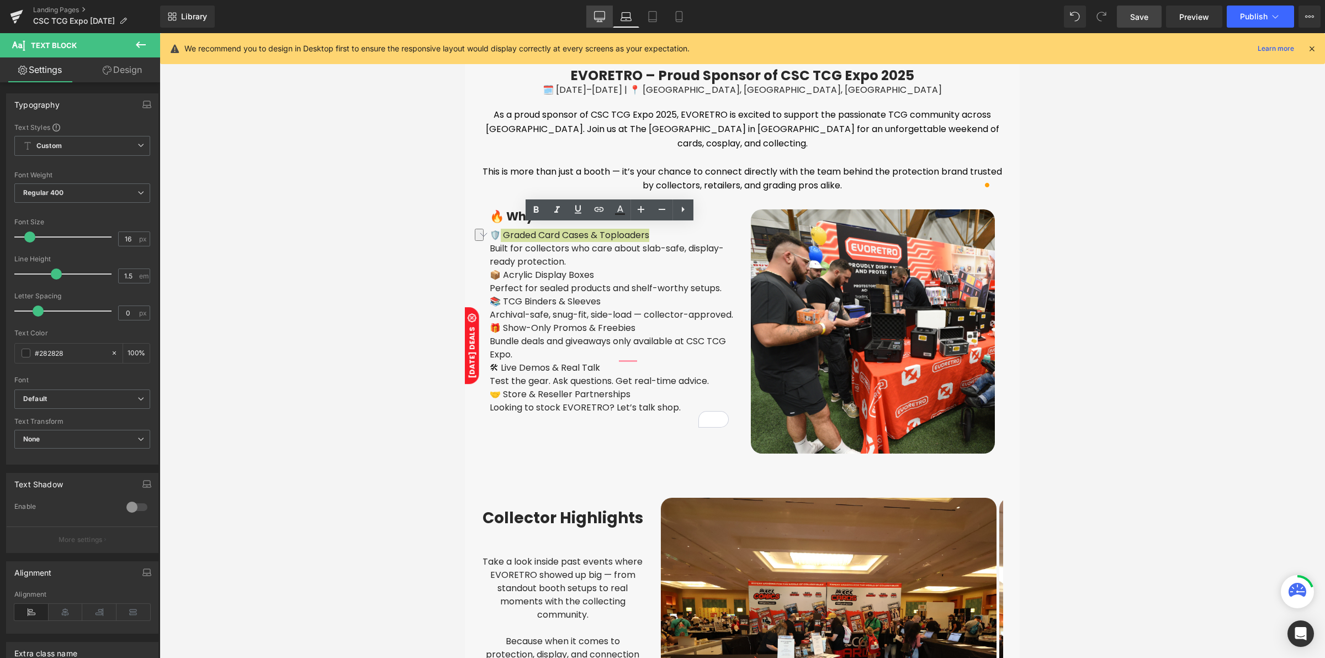
click at [603, 15] on icon at bounding box center [599, 16] width 11 height 11
type input "100"
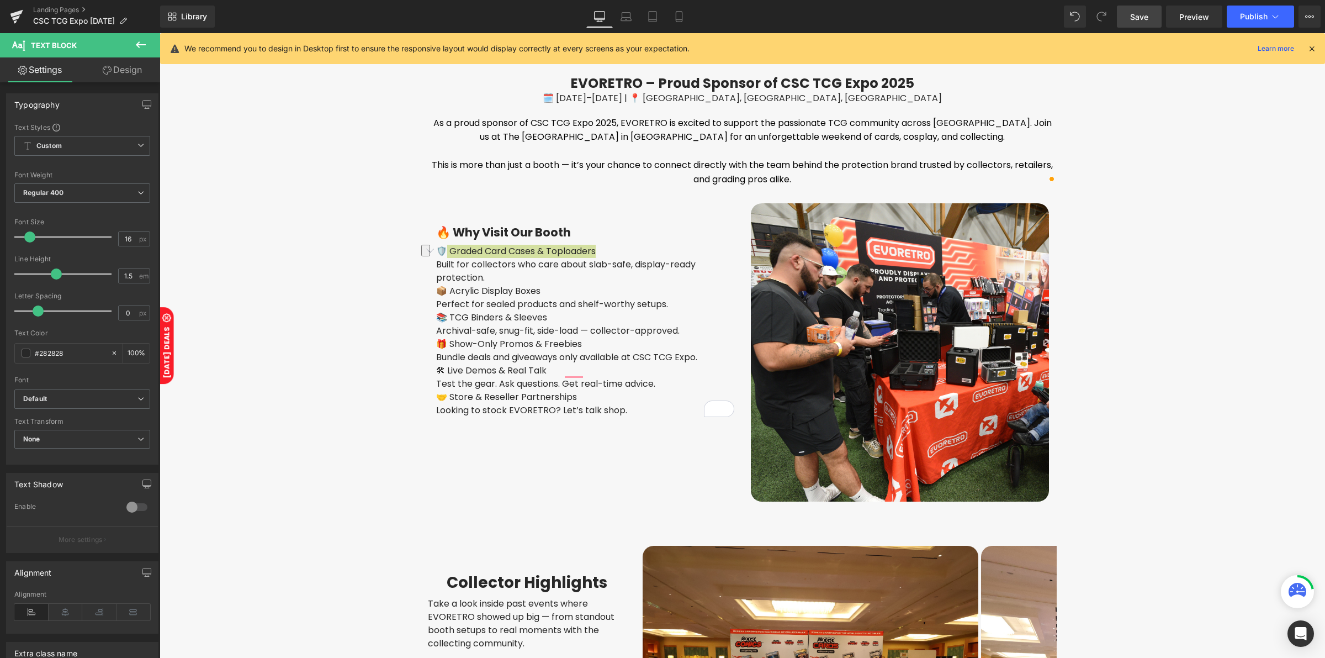
scroll to position [309, 0]
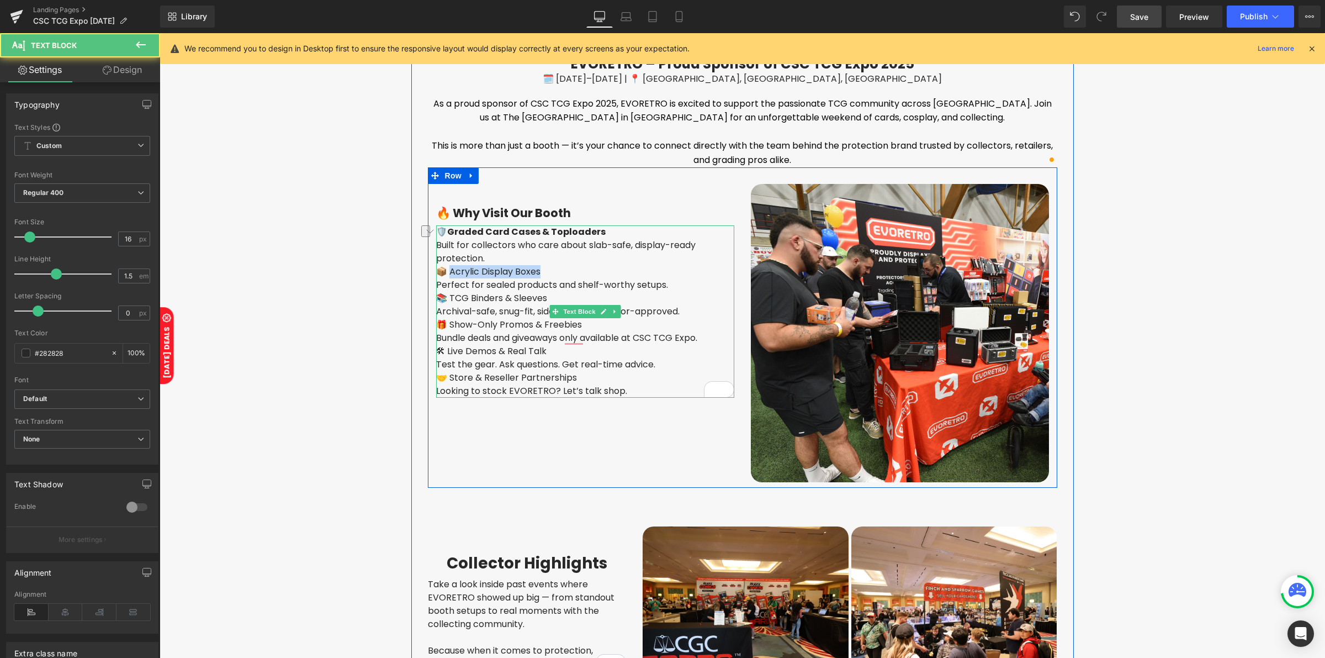
drag, startPoint x: 510, startPoint y: 271, endPoint x: 446, endPoint y: 271, distance: 64.1
click at [446, 271] on div "📦 Acrylic Display Boxes" at bounding box center [585, 271] width 298 height 13
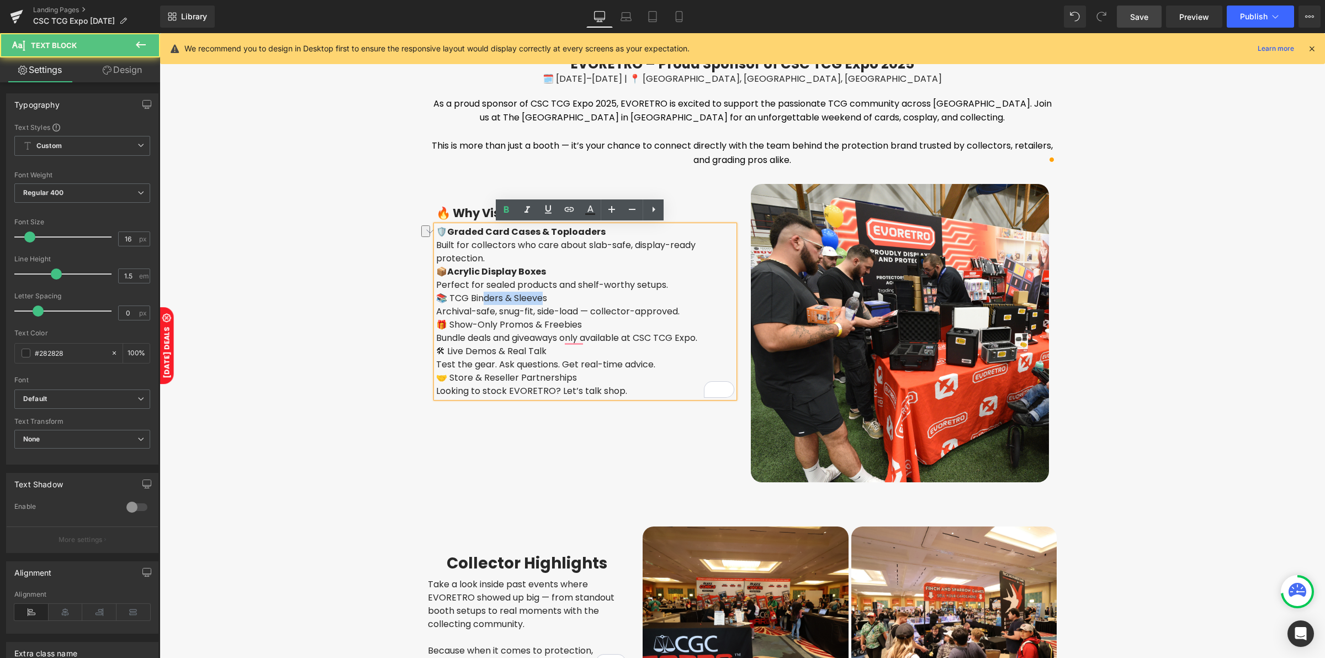
drag, startPoint x: 534, startPoint y: 298, endPoint x: 478, endPoint y: 295, distance: 55.8
click at [478, 295] on span "📚 TCG Binders & Sleeves" at bounding box center [491, 298] width 111 height 13
drag, startPoint x: 561, startPoint y: 297, endPoint x: 444, endPoint y: 295, distance: 117.1
click at [444, 295] on div "📚 TCG Binders & Sleeves" at bounding box center [585, 298] width 298 height 13
drag, startPoint x: 579, startPoint y: 324, endPoint x: 445, endPoint y: 320, distance: 134.2
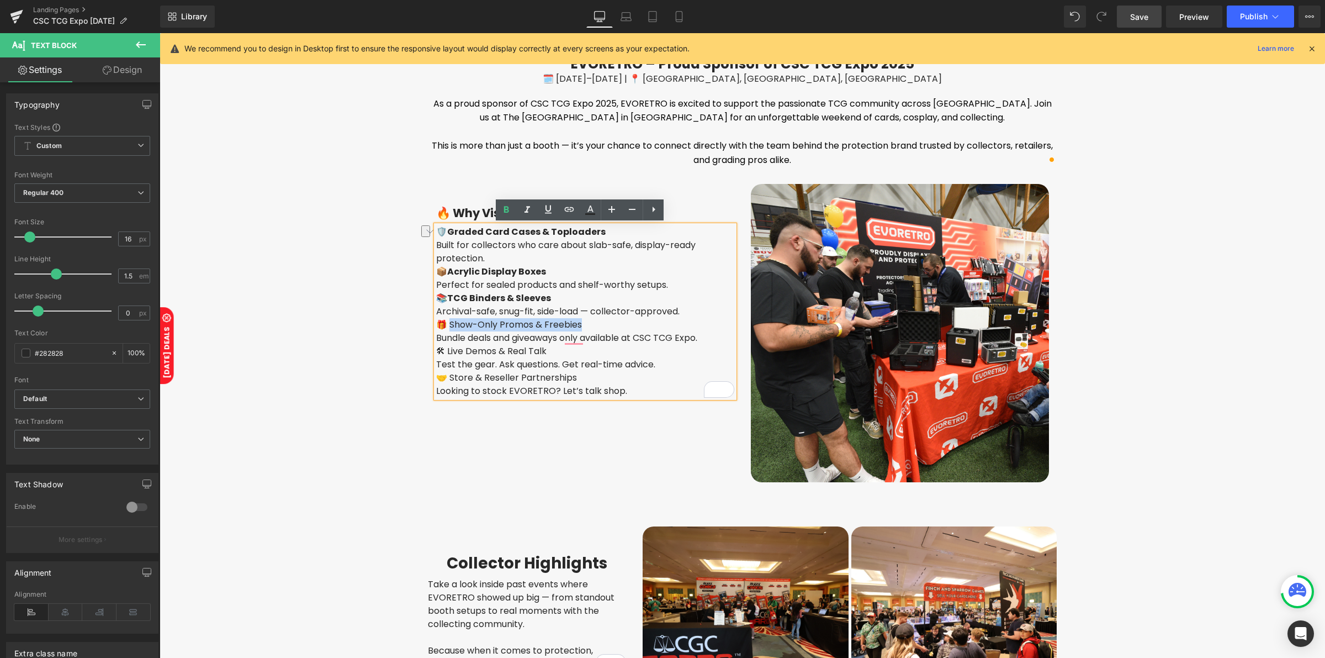
click at [445, 320] on div "🎁 Show-Only Promos & Freebies" at bounding box center [585, 324] width 298 height 13
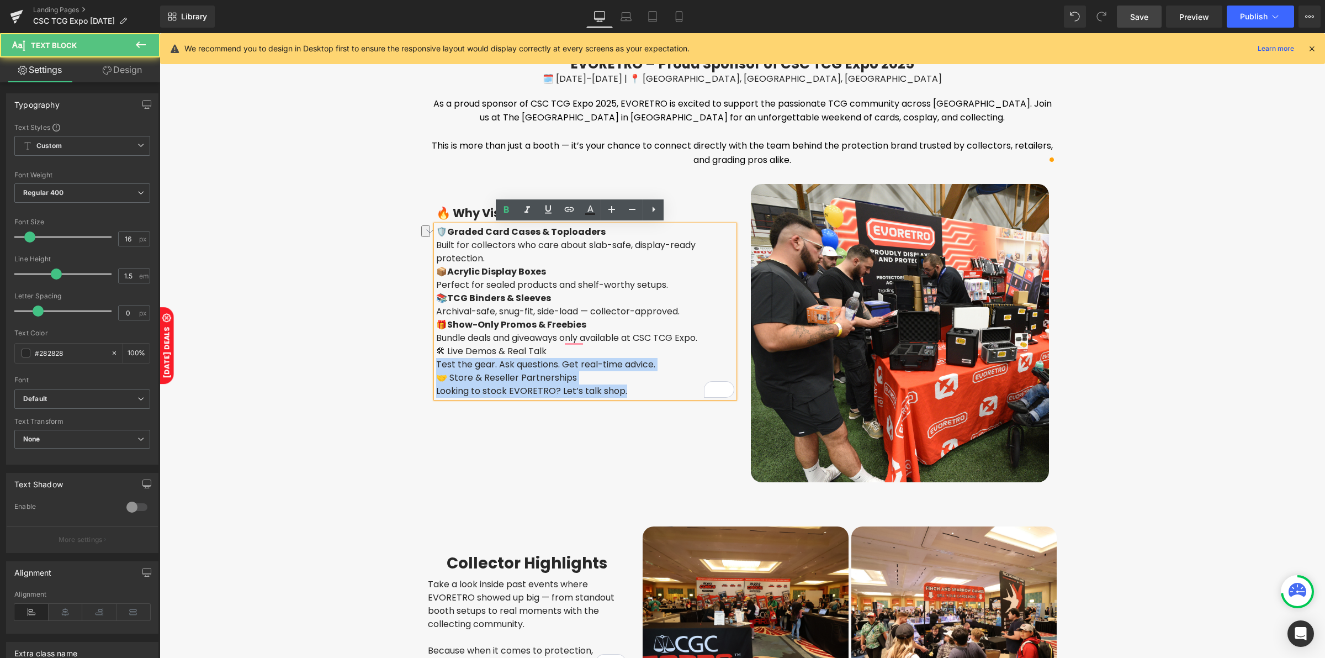
drag, startPoint x: 540, startPoint y: 351, endPoint x: 429, endPoint y: 348, distance: 111.0
click at [436, 348] on div "🛡️ Graded Card Cases & Toploaders Built for collectors who care about slab-safe…" at bounding box center [585, 311] width 298 height 172
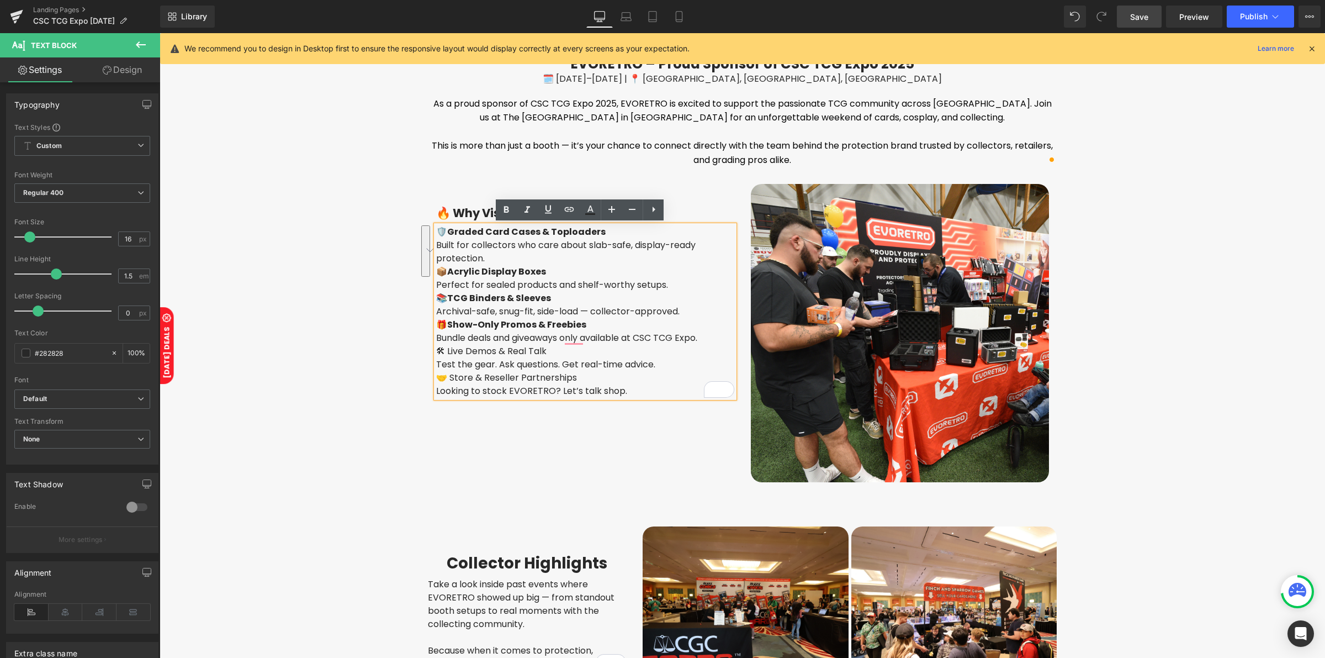
click at [454, 345] on span "🛠 Live Demos & Real Talk" at bounding box center [491, 351] width 110 height 13
drag, startPoint x: 441, startPoint y: 346, endPoint x: 542, endPoint y: 346, distance: 101.0
click at [542, 346] on span "🛠 Live Demos & Real Talk" at bounding box center [491, 351] width 110 height 13
drag, startPoint x: 593, startPoint y: 374, endPoint x: 443, endPoint y: 371, distance: 149.7
click at [443, 371] on div "🤝 Store & Reseller Partnerships" at bounding box center [585, 377] width 298 height 13
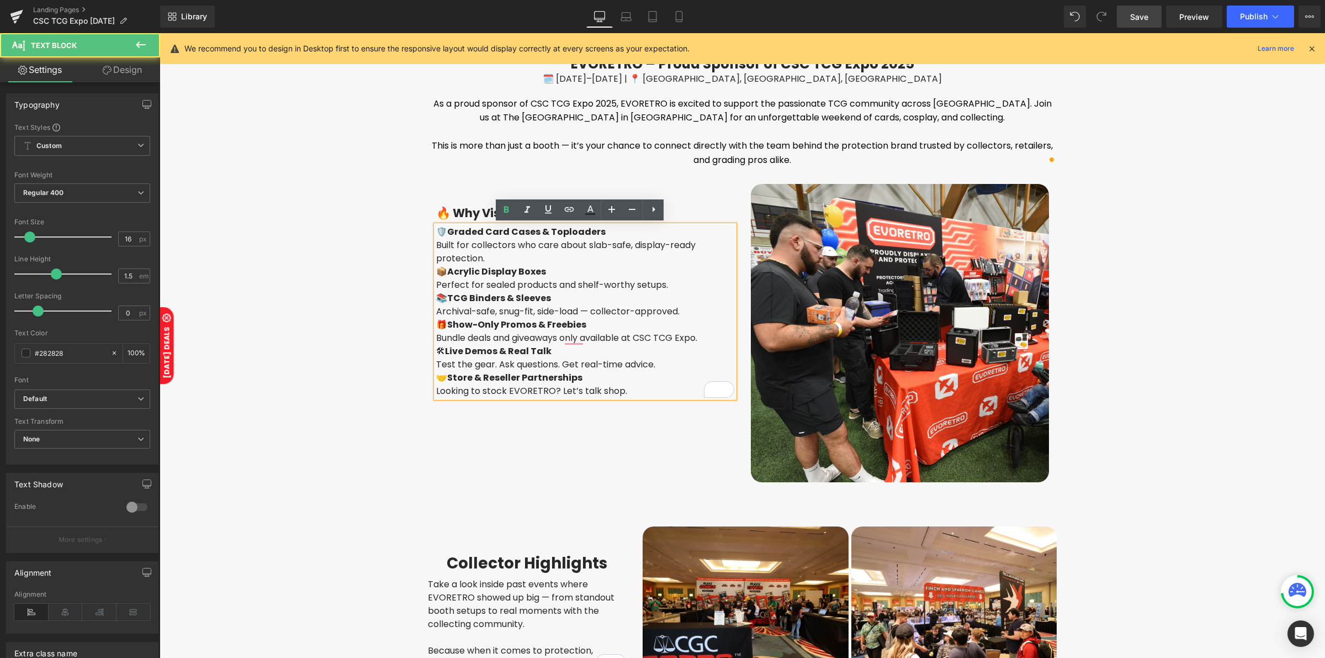
click at [535, 257] on div "Built for collectors who care about slab-safe, display-ready protection." at bounding box center [585, 252] width 298 height 27
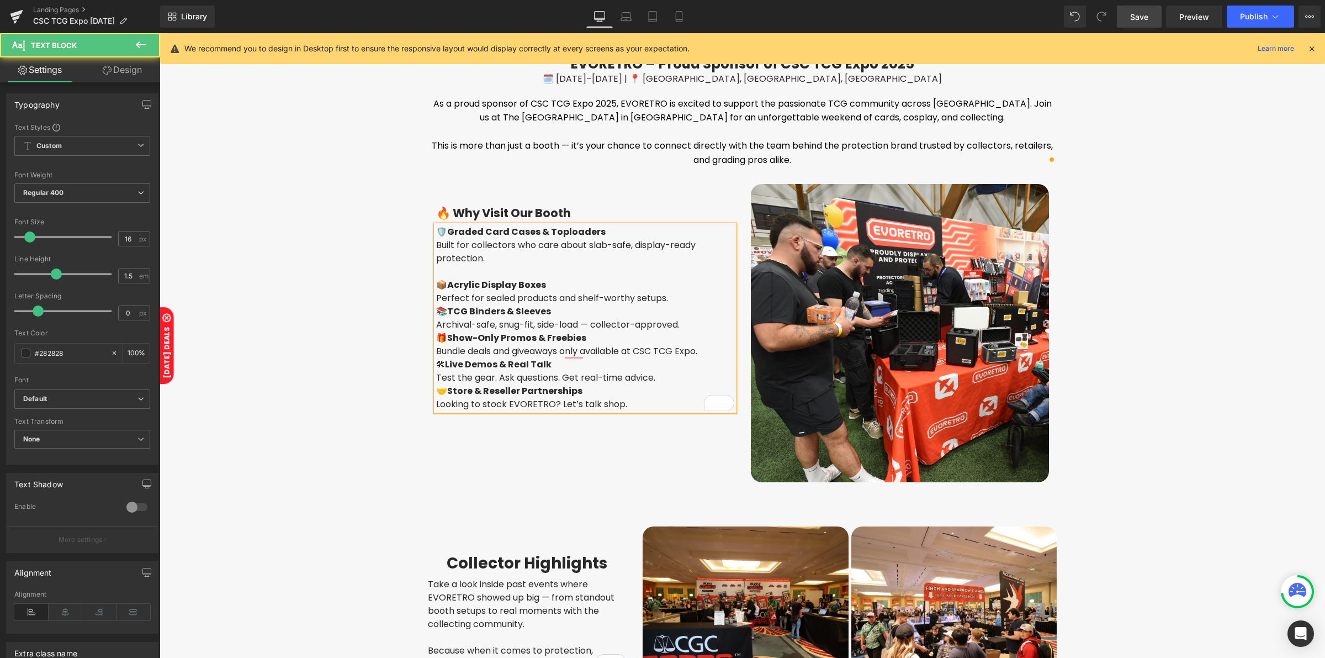
click at [559, 306] on div "📚 TCG Binders & Sleeves" at bounding box center [585, 311] width 298 height 13
click at [675, 299] on div "Perfect for sealed products and shelf-worthy setups." at bounding box center [585, 298] width 298 height 13
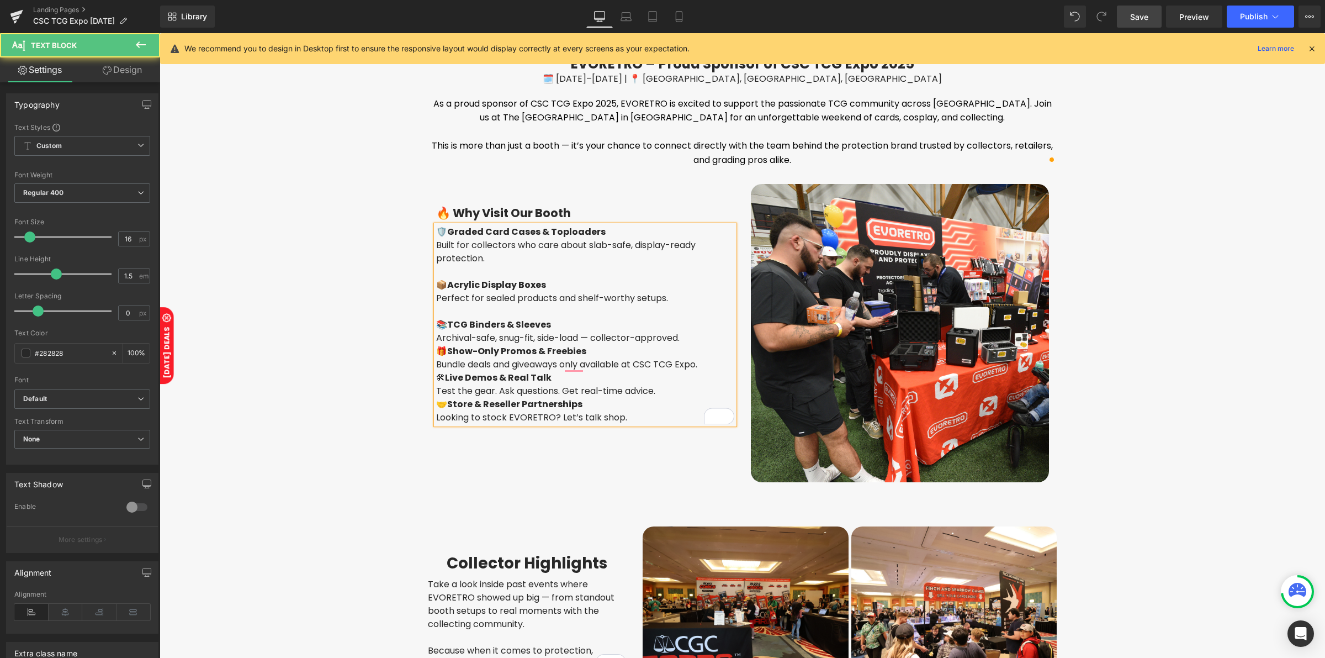
click at [680, 336] on div "Archival-safe, snug-fit, side-load — collector-approved." at bounding box center [585, 337] width 298 height 13
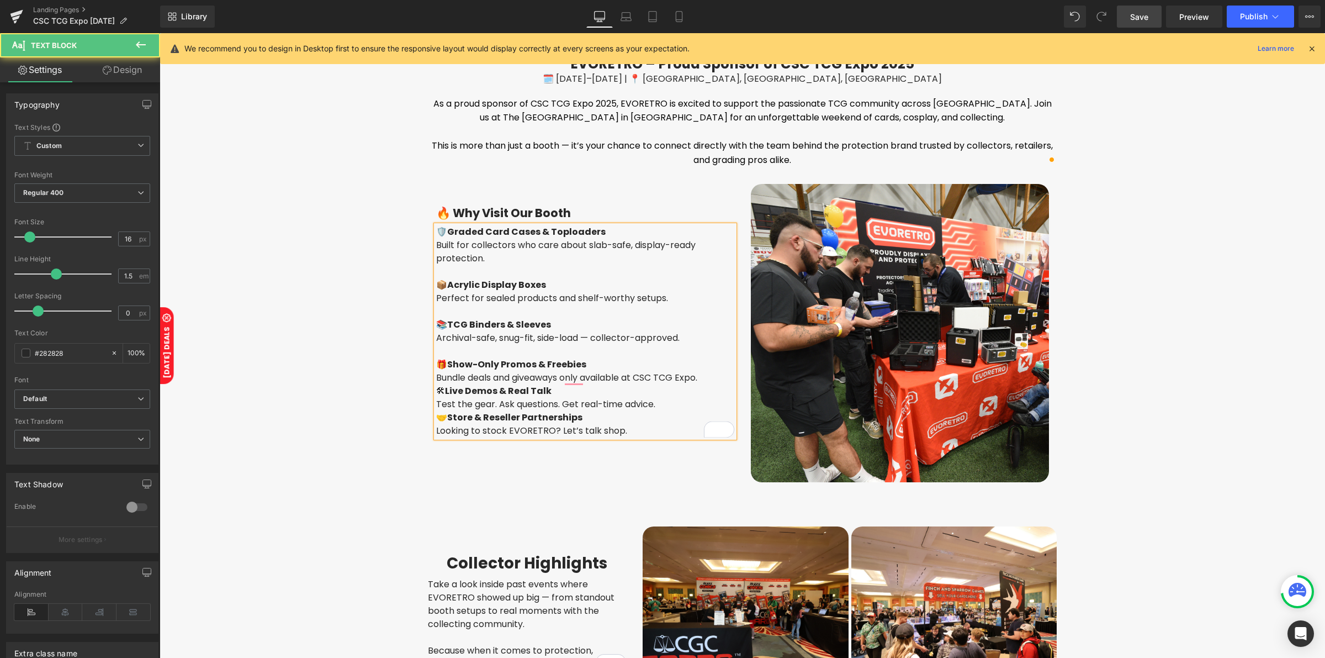
click at [645, 388] on div "🛠 Live Demos & Real Talk" at bounding box center [585, 390] width 298 height 13
click at [703, 379] on div "Bundle deals and giveaways only available at CSC TCG Expo." at bounding box center [585, 377] width 298 height 13
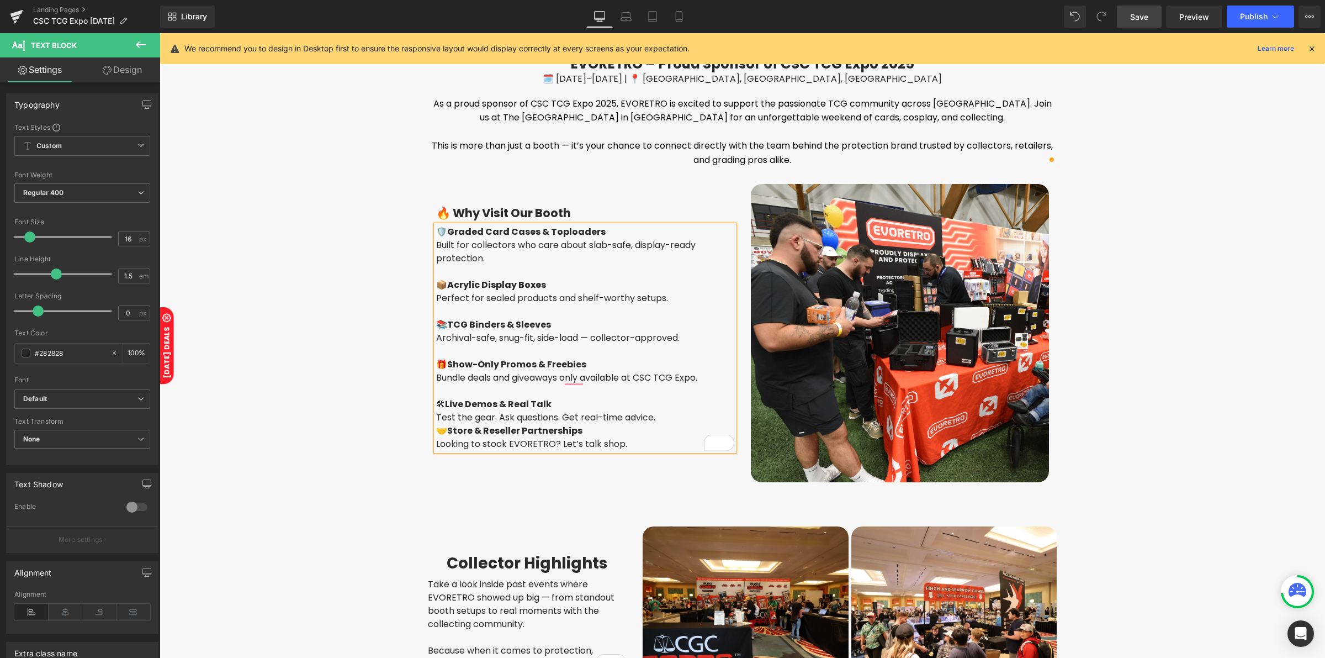
click at [657, 411] on div "Test the gear. Ask questions. Get real-time advice." at bounding box center [585, 417] width 298 height 13
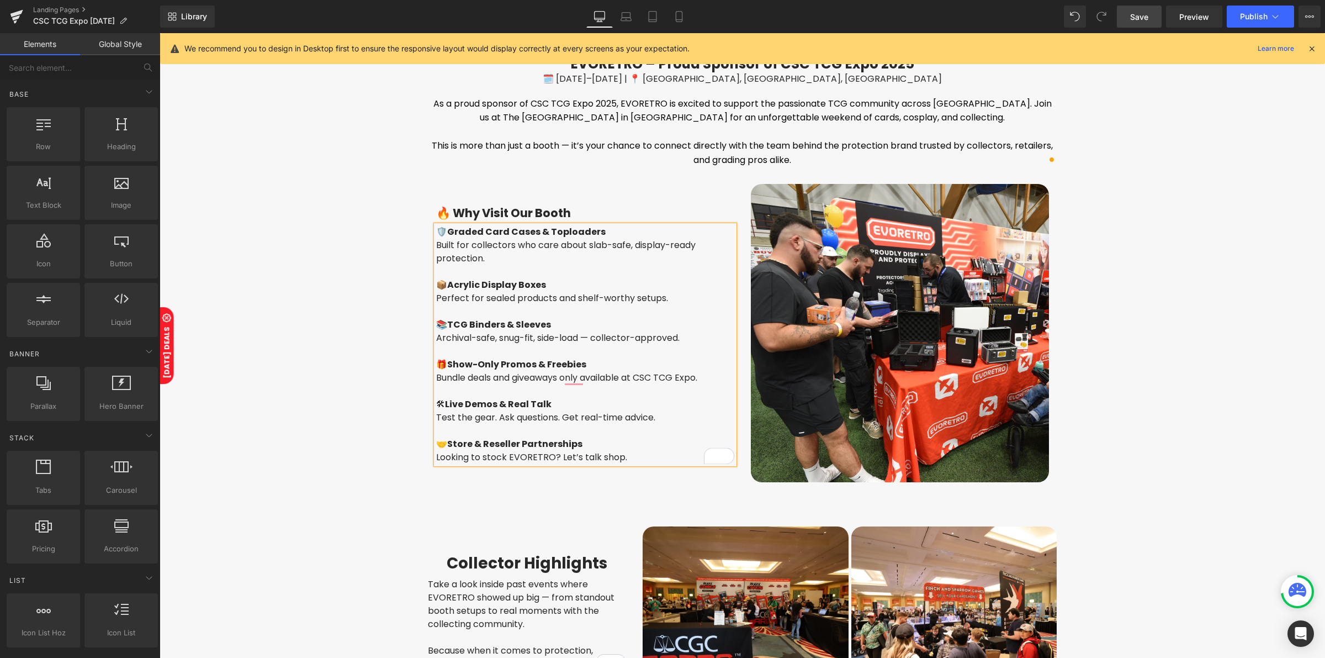
click at [1132, 8] on link "Save" at bounding box center [1139, 17] width 45 height 22
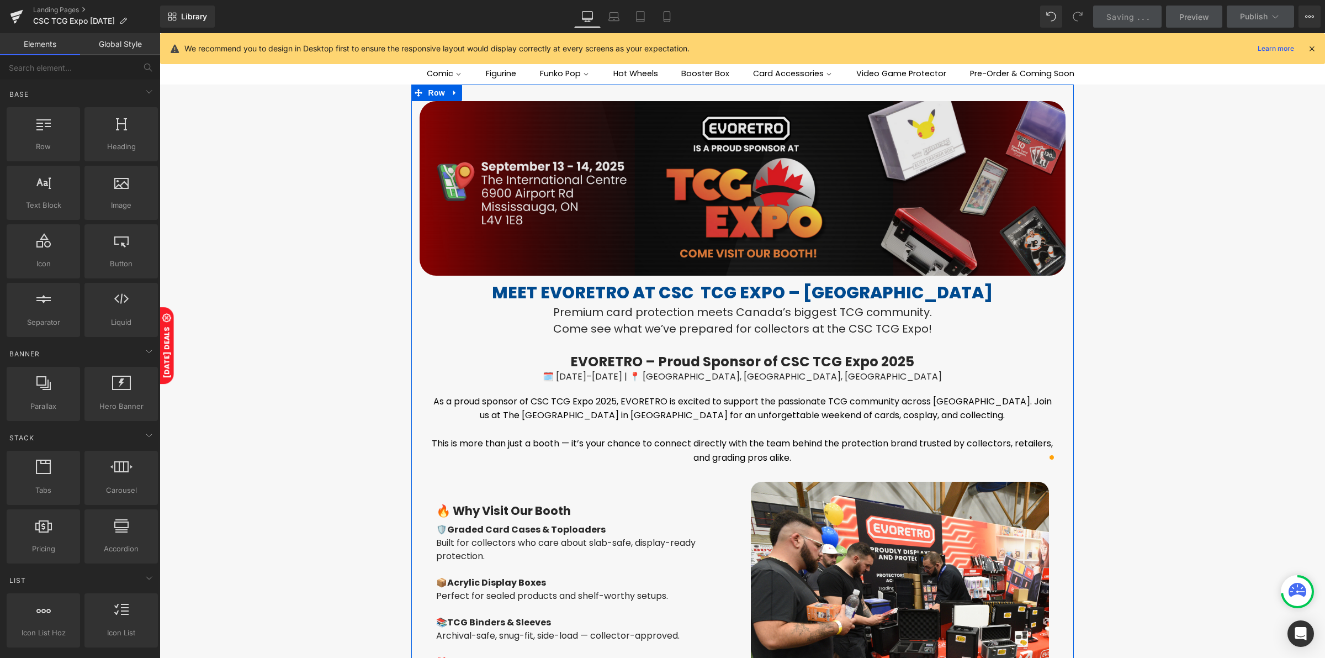
scroll to position [0, 0]
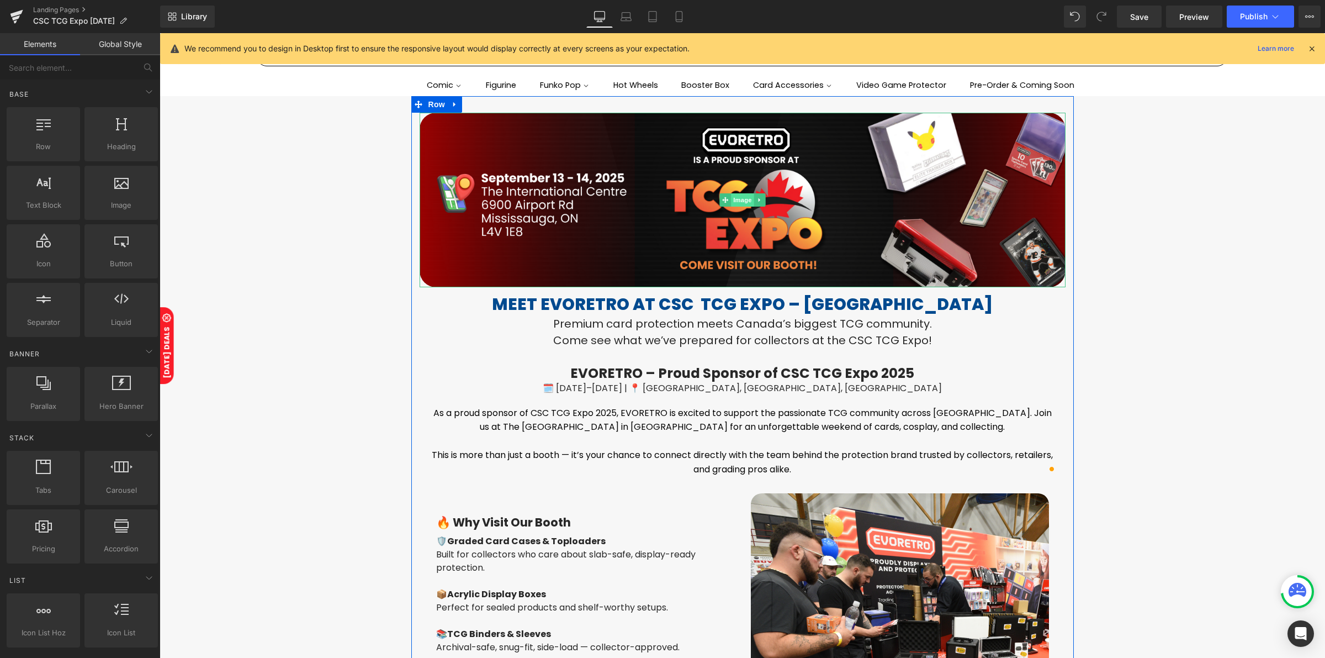
click at [738, 200] on span "Image" at bounding box center [742, 199] width 23 height 13
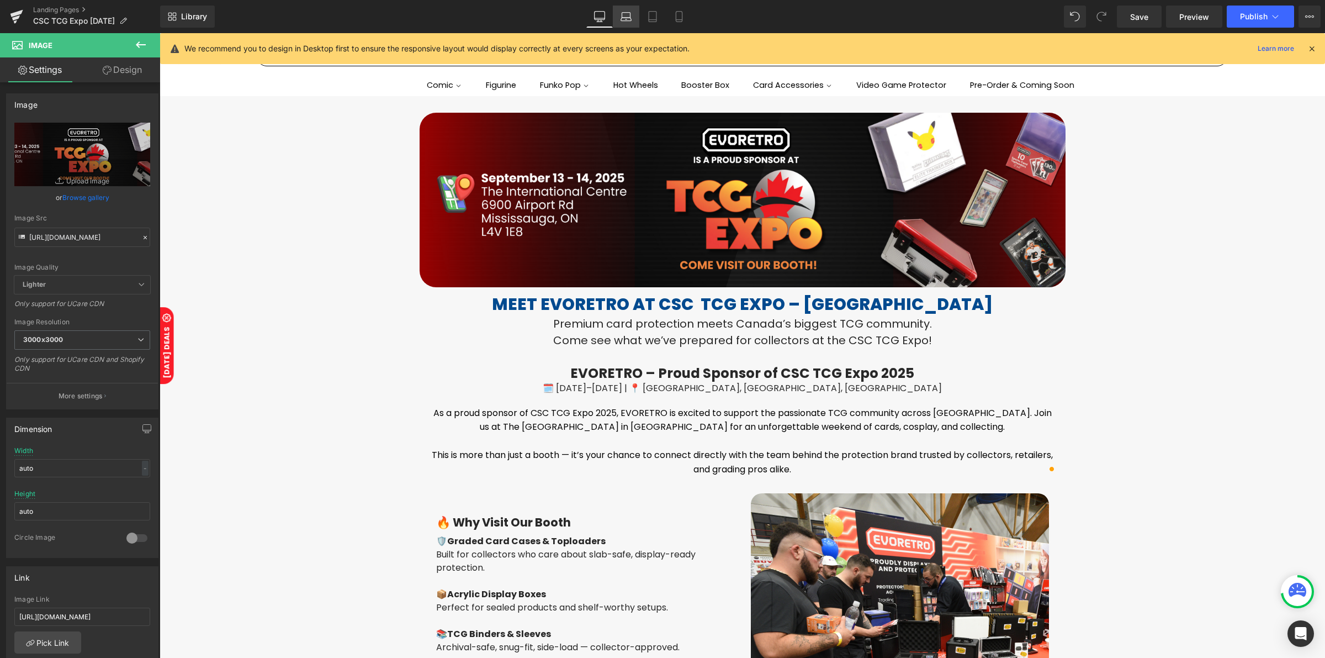
click at [619, 19] on link "Laptop" at bounding box center [626, 17] width 27 height 22
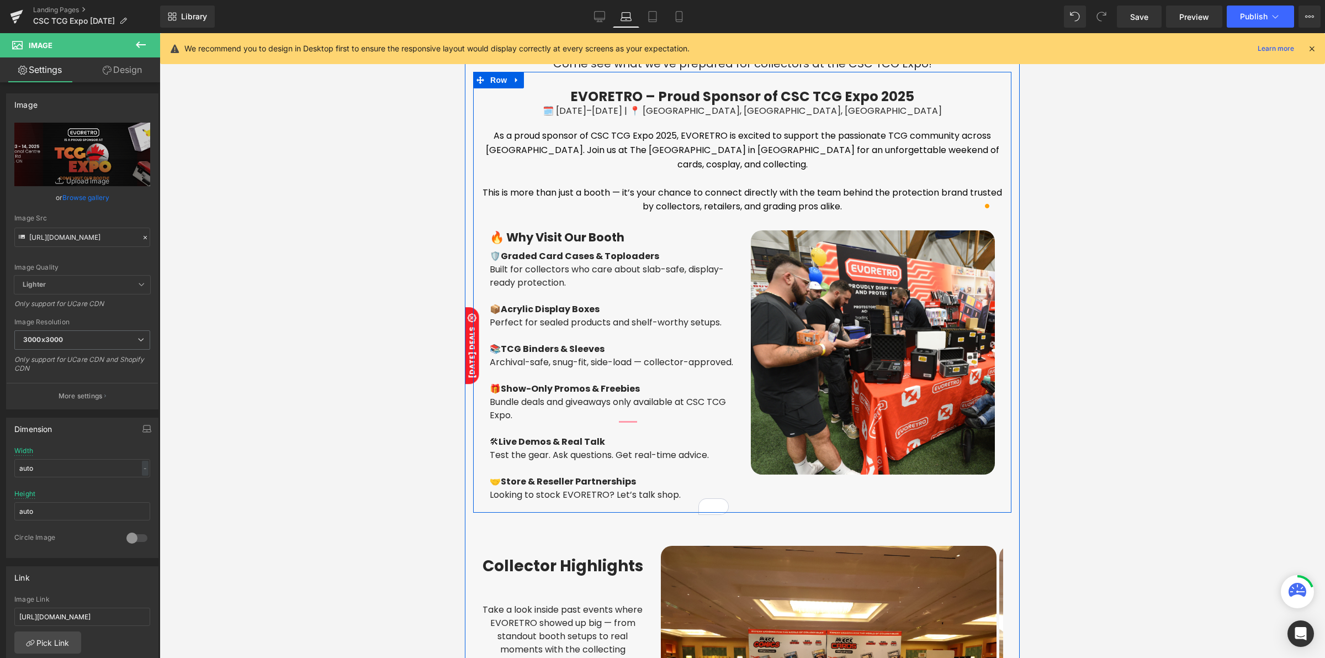
scroll to position [276, 0]
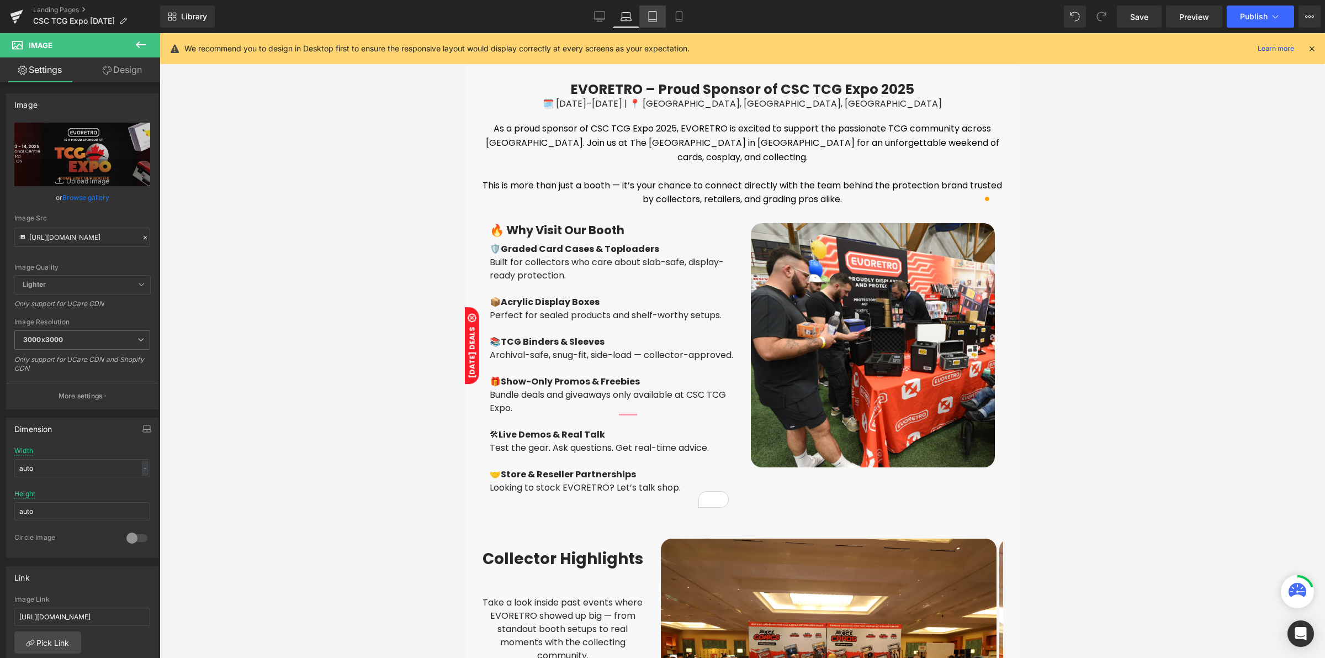
click at [655, 13] on icon at bounding box center [652, 16] width 11 height 11
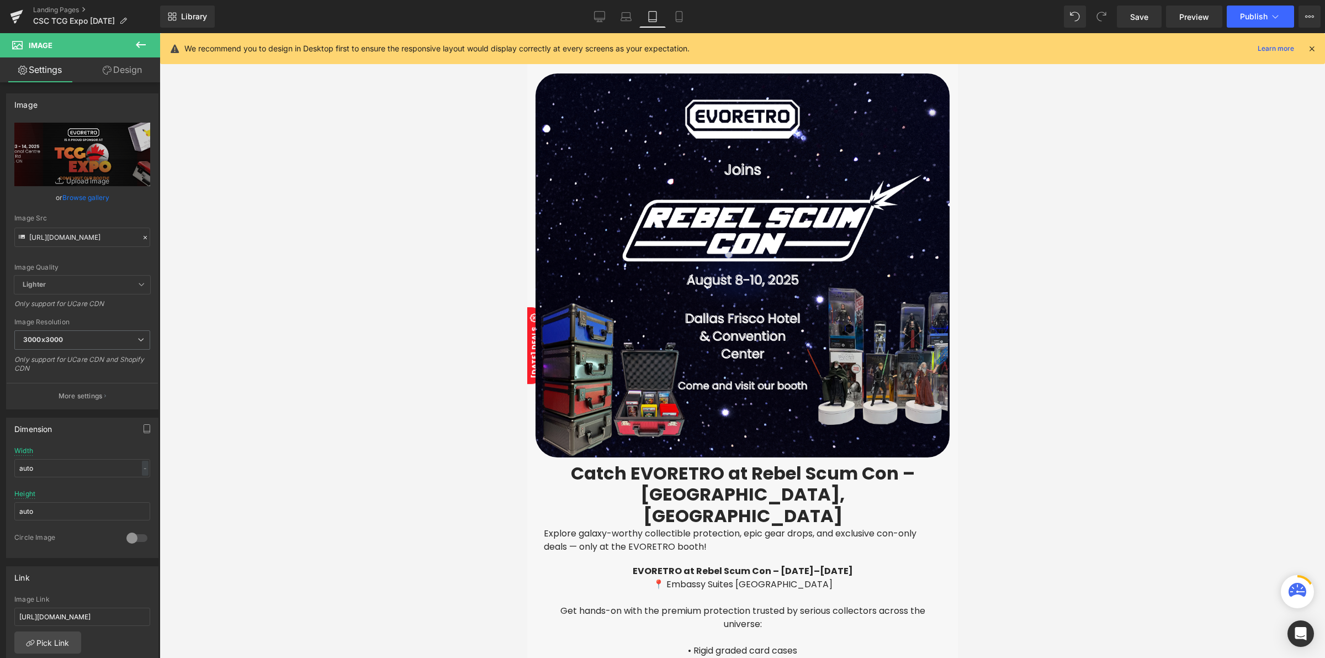
scroll to position [0, 0]
click at [671, 20] on link "Mobile" at bounding box center [679, 17] width 27 height 22
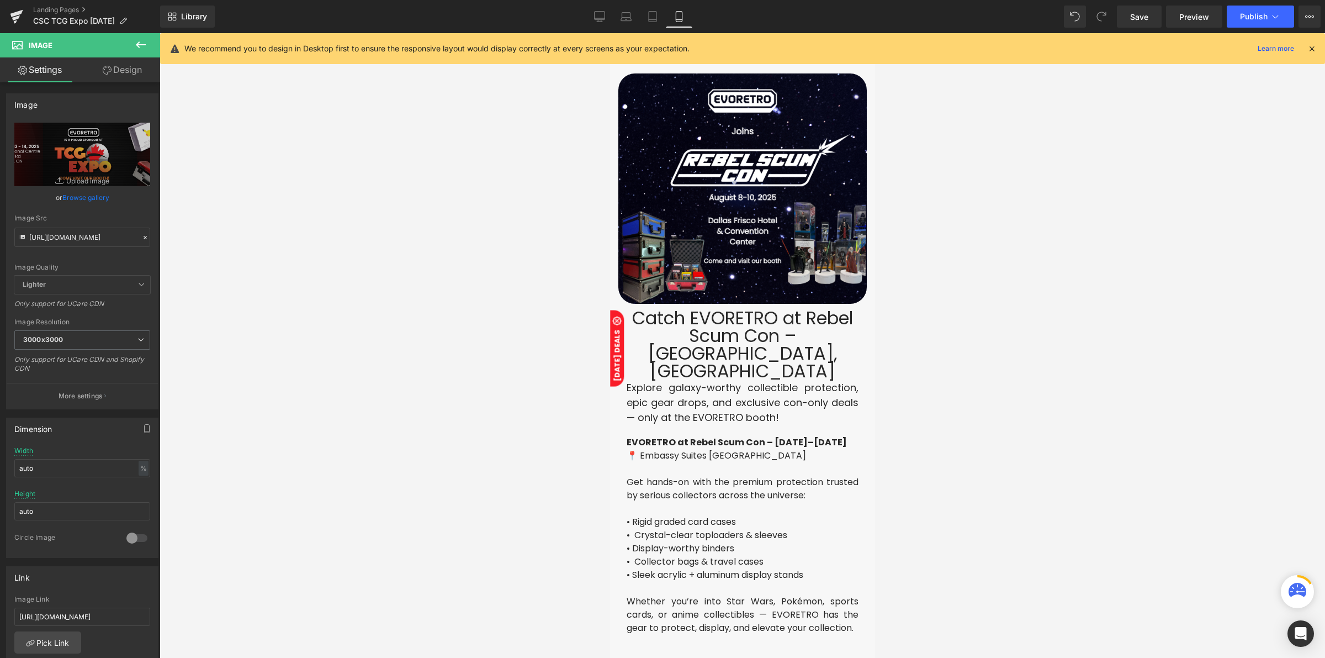
type input "100"
click at [731, 182] on span "Image" at bounding box center [737, 188] width 23 height 13
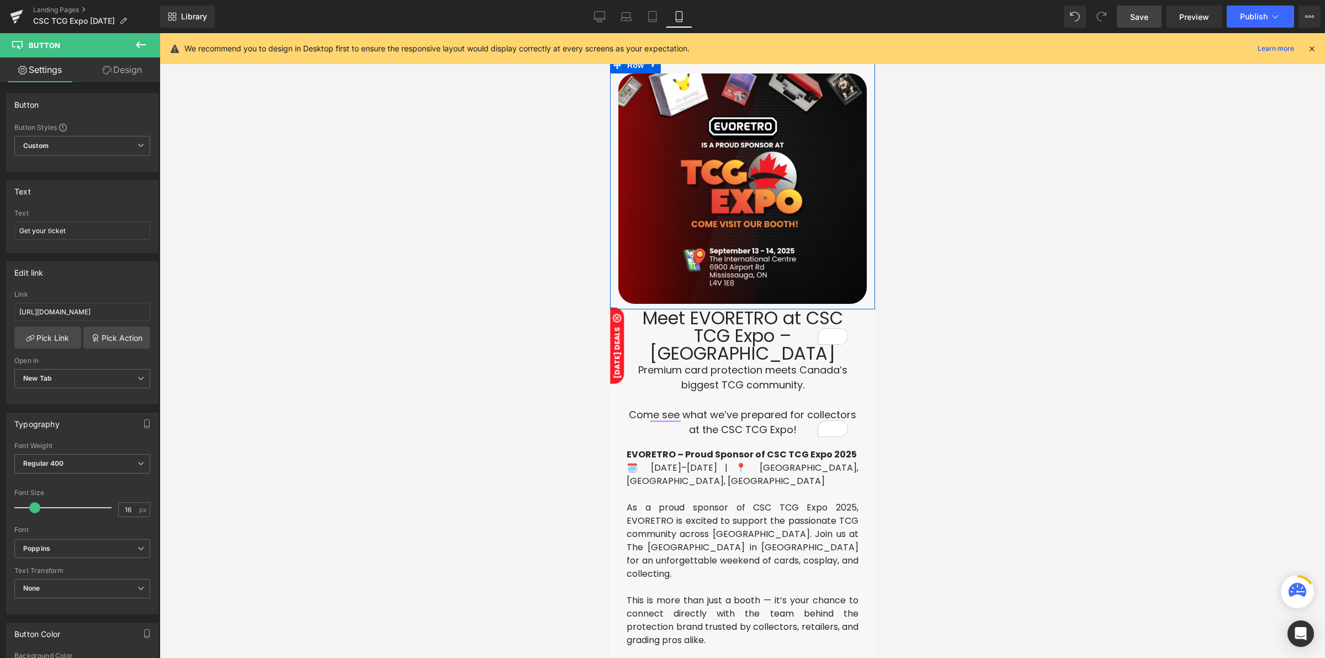
click at [1132, 19] on span "Save" at bounding box center [1139, 17] width 18 height 12
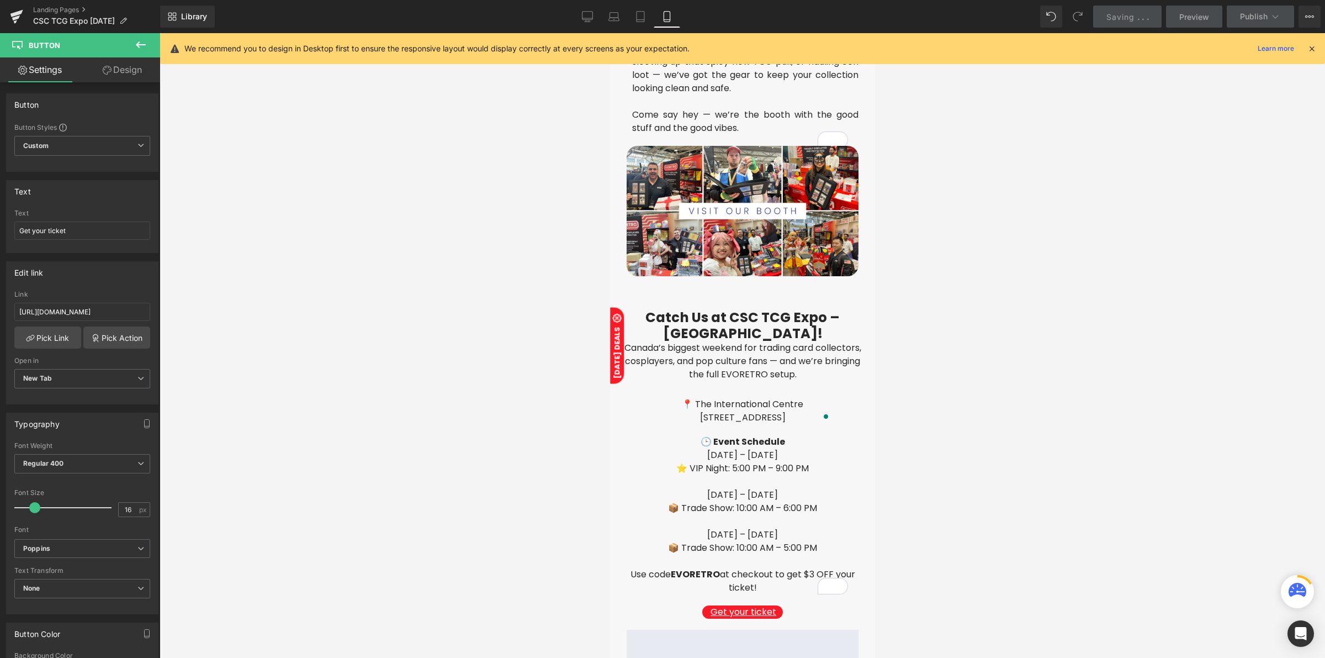
scroll to position [2328, 0]
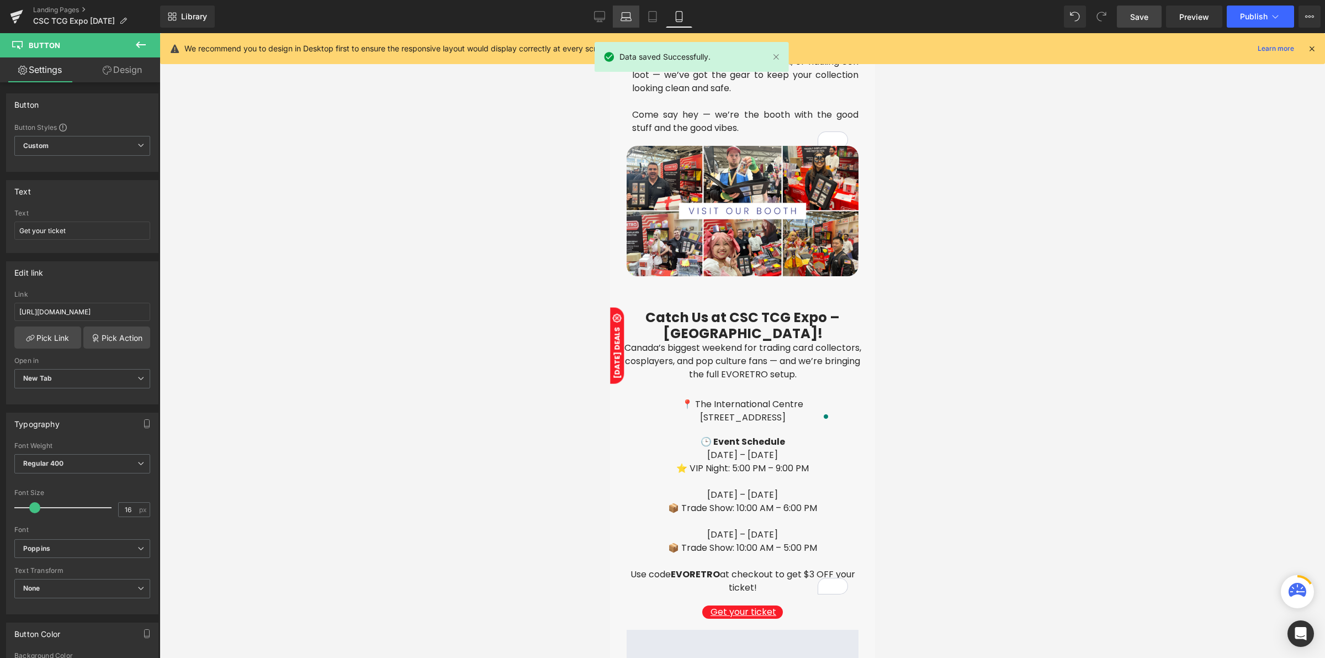
click at [616, 25] on link "Laptop" at bounding box center [626, 17] width 27 height 22
type input "100"
type input "150"
type input "50"
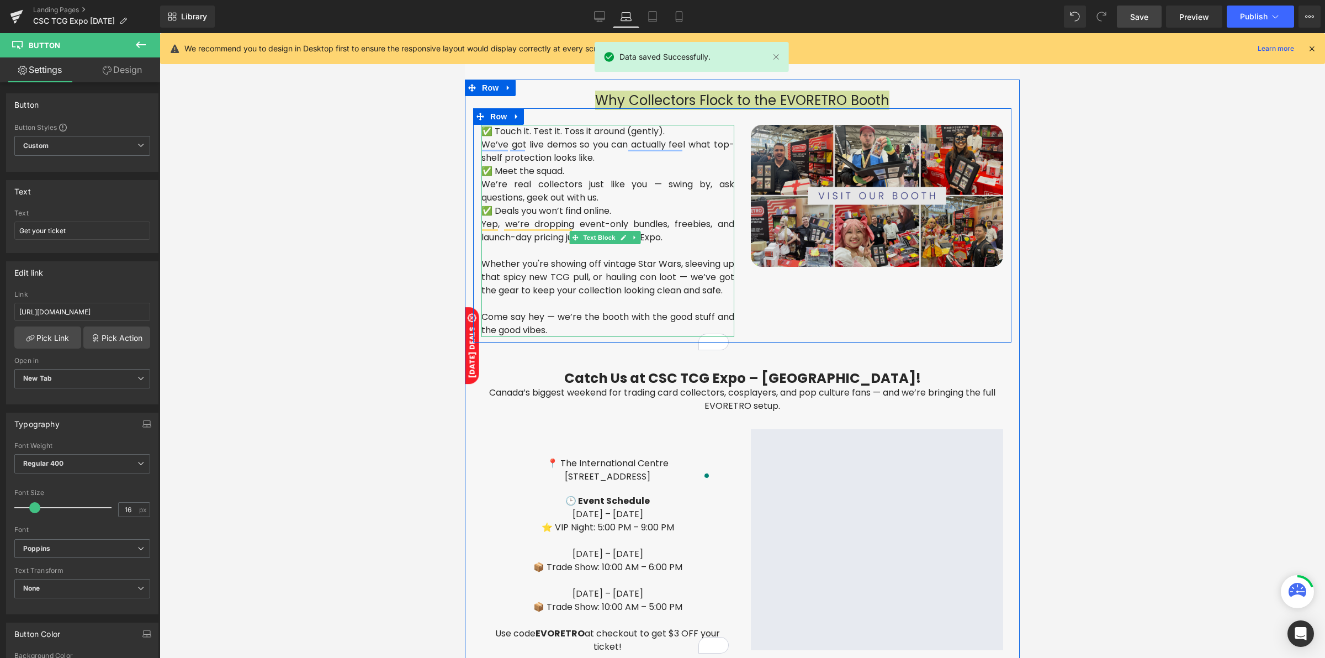
scroll to position [1700, 0]
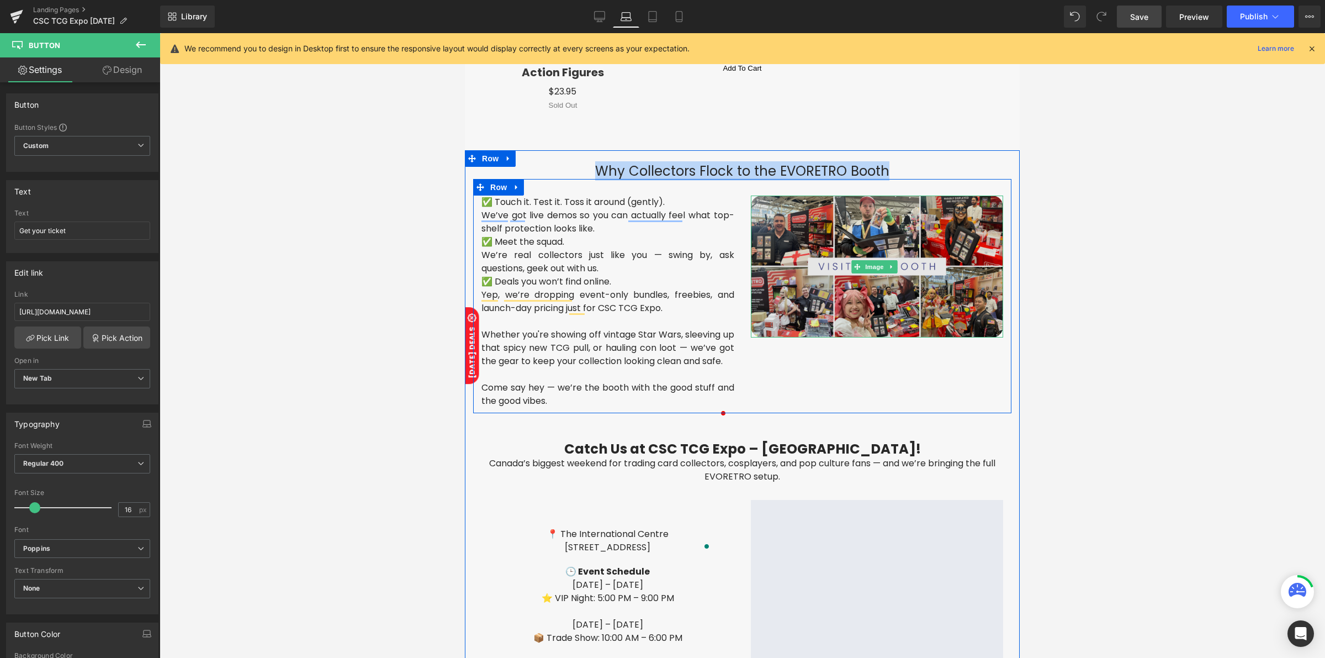
click at [860, 256] on div "Image" at bounding box center [877, 266] width 253 height 142
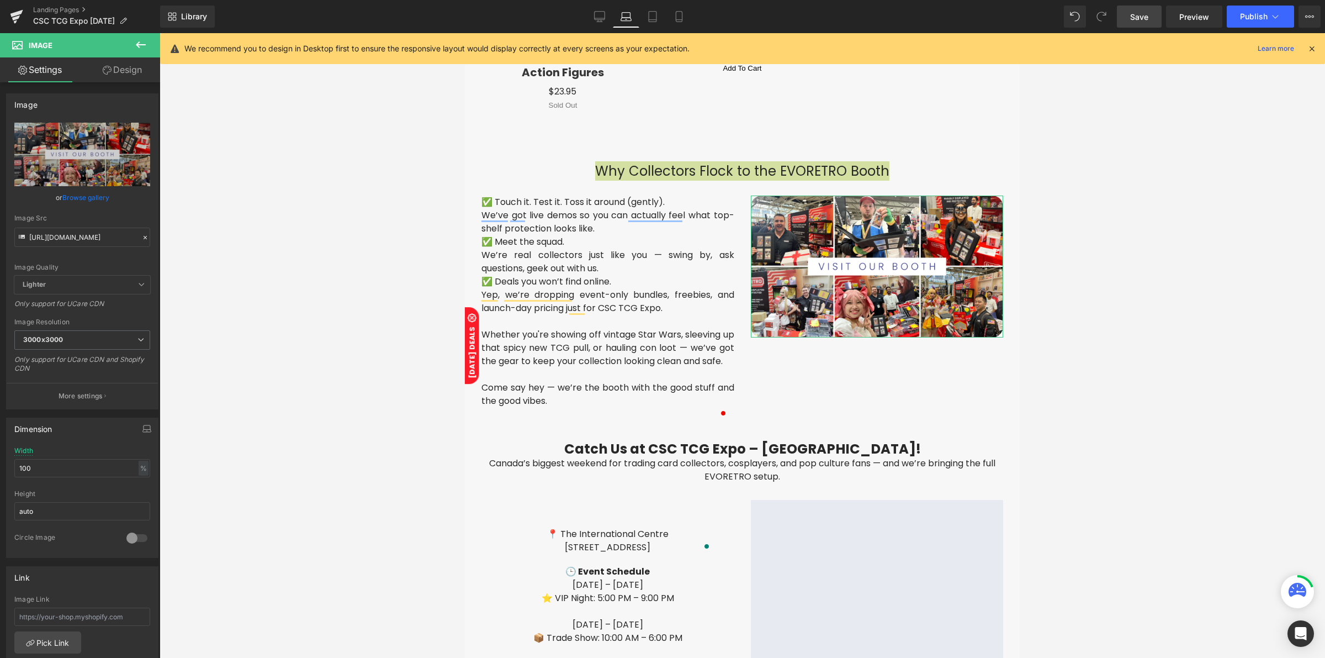
click at [142, 75] on link "Design" at bounding box center [122, 69] width 80 height 25
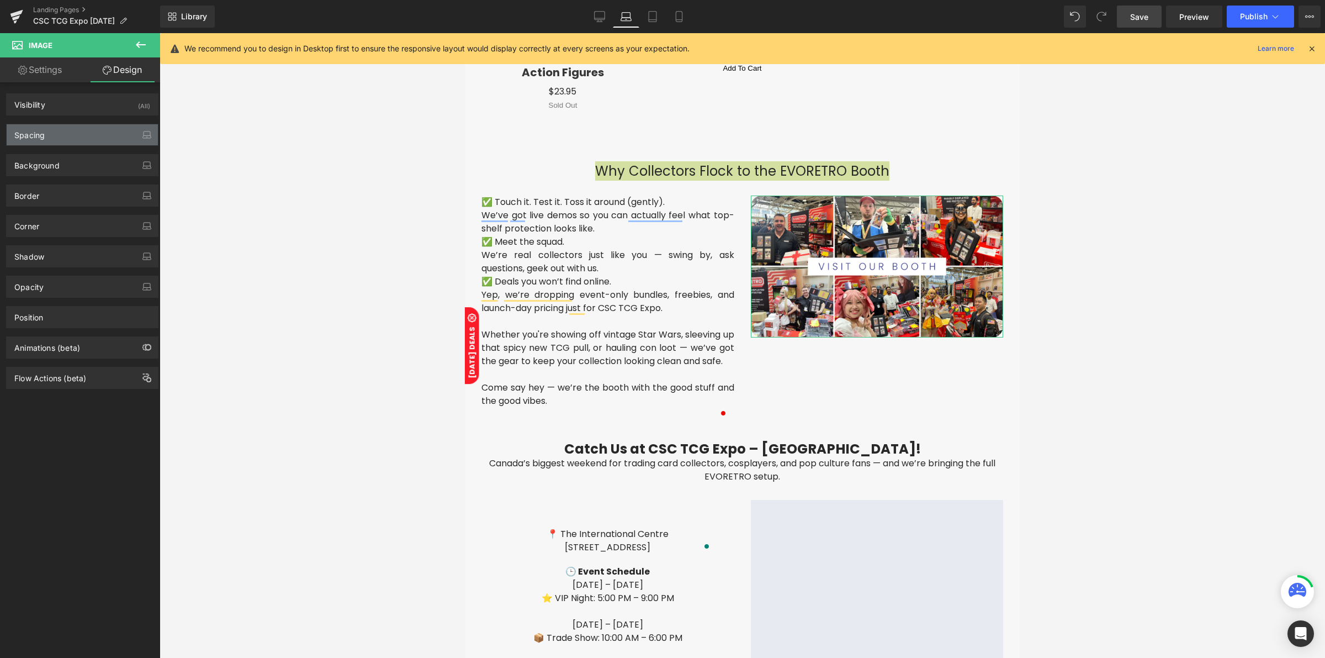
click at [83, 133] on div "Spacing" at bounding box center [82, 134] width 151 height 21
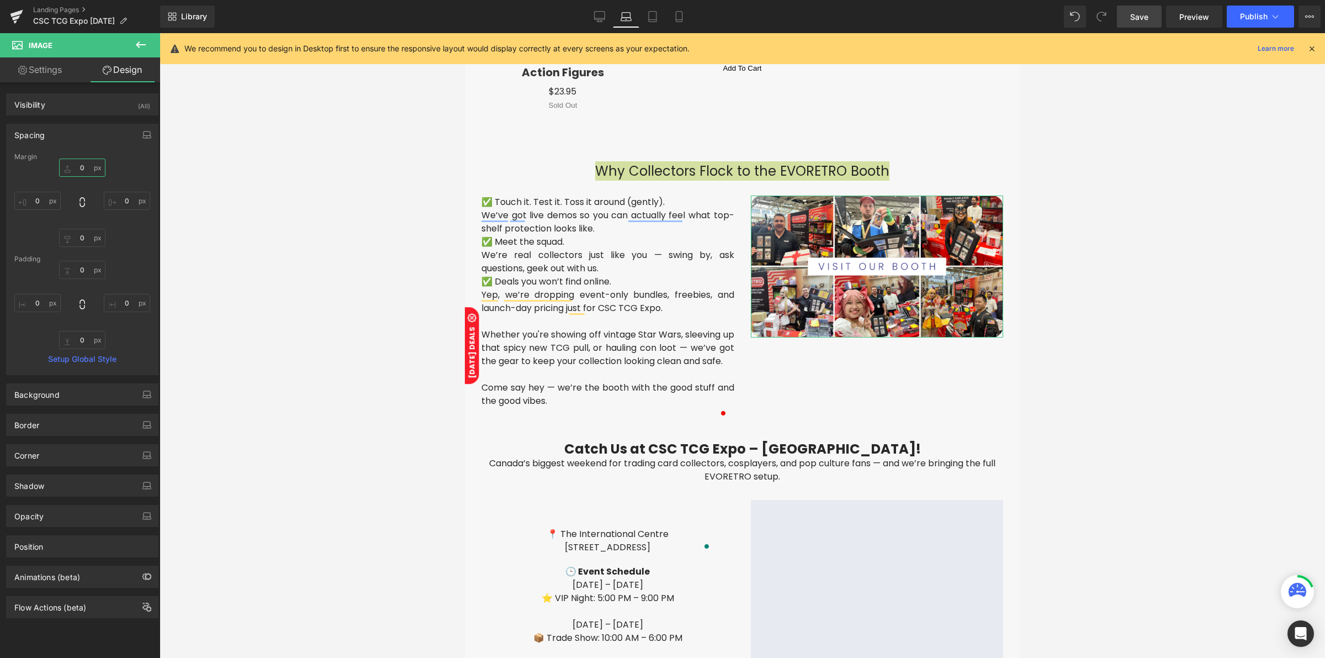
click at [84, 166] on input "0" at bounding box center [82, 167] width 46 height 18
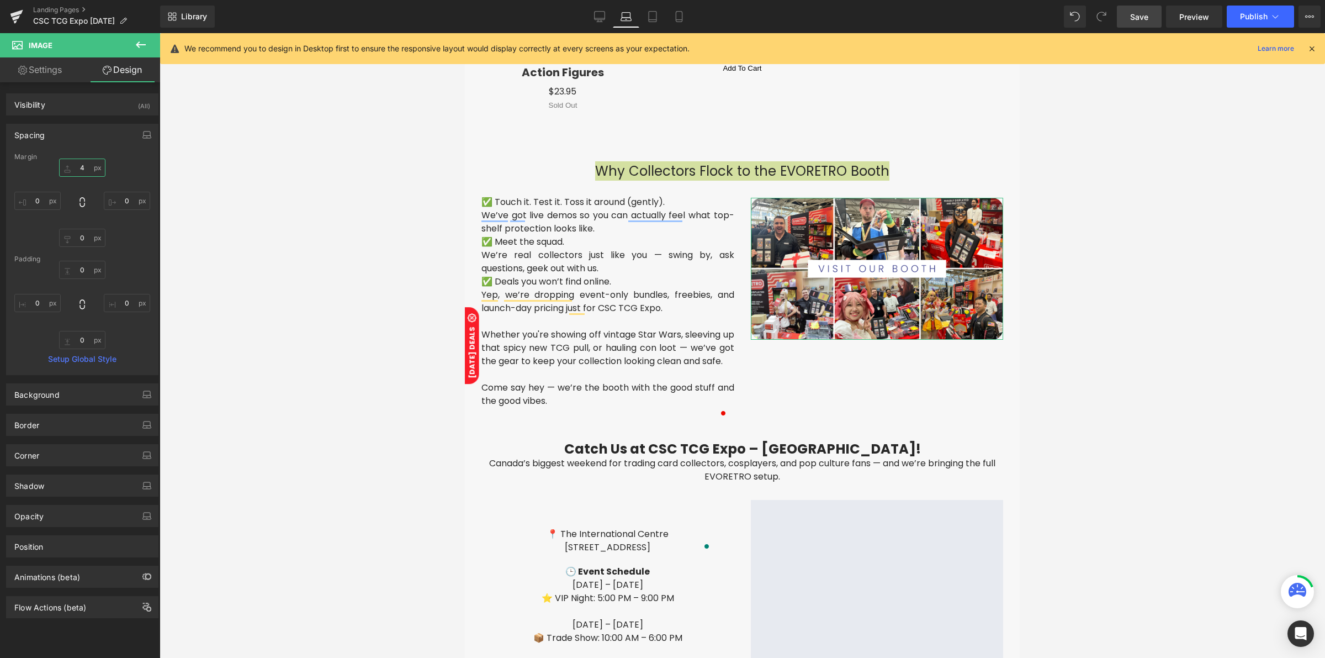
type input "40"
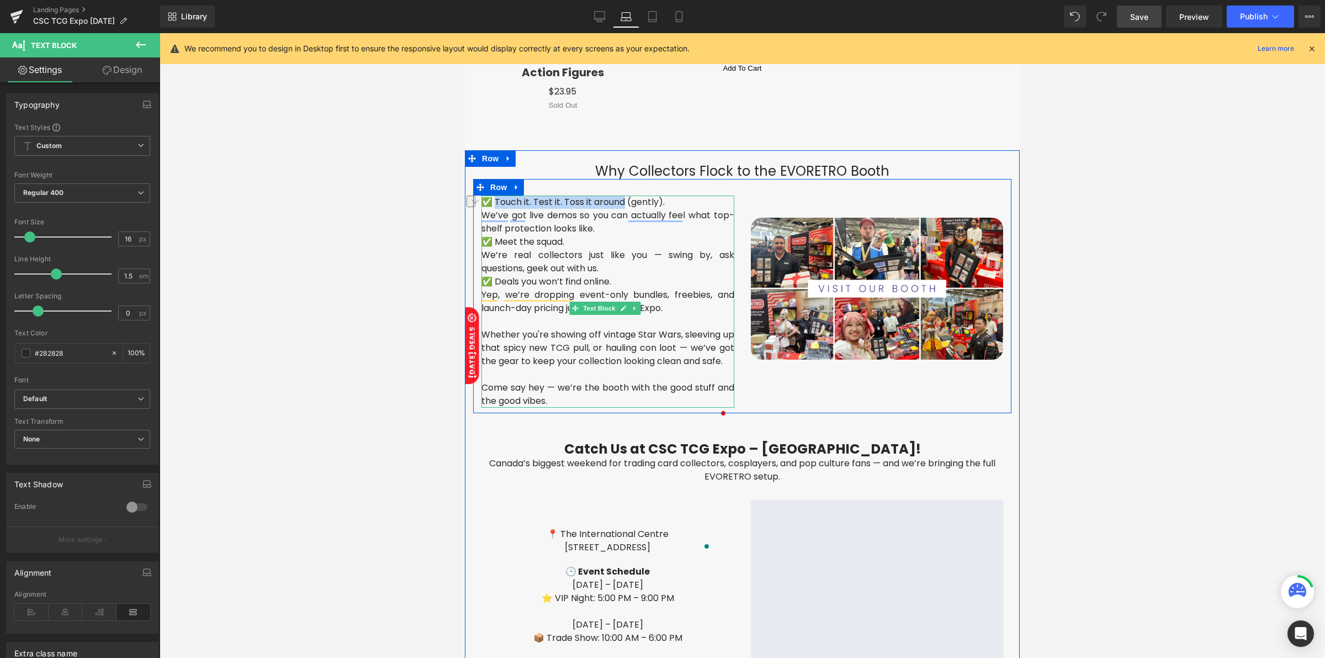
drag, startPoint x: 497, startPoint y: 188, endPoint x: 627, endPoint y: 188, distance: 129.8
click at [627, 195] on p "✅ Touch it. Test it. Toss it around (gently)." at bounding box center [607, 201] width 253 height 13
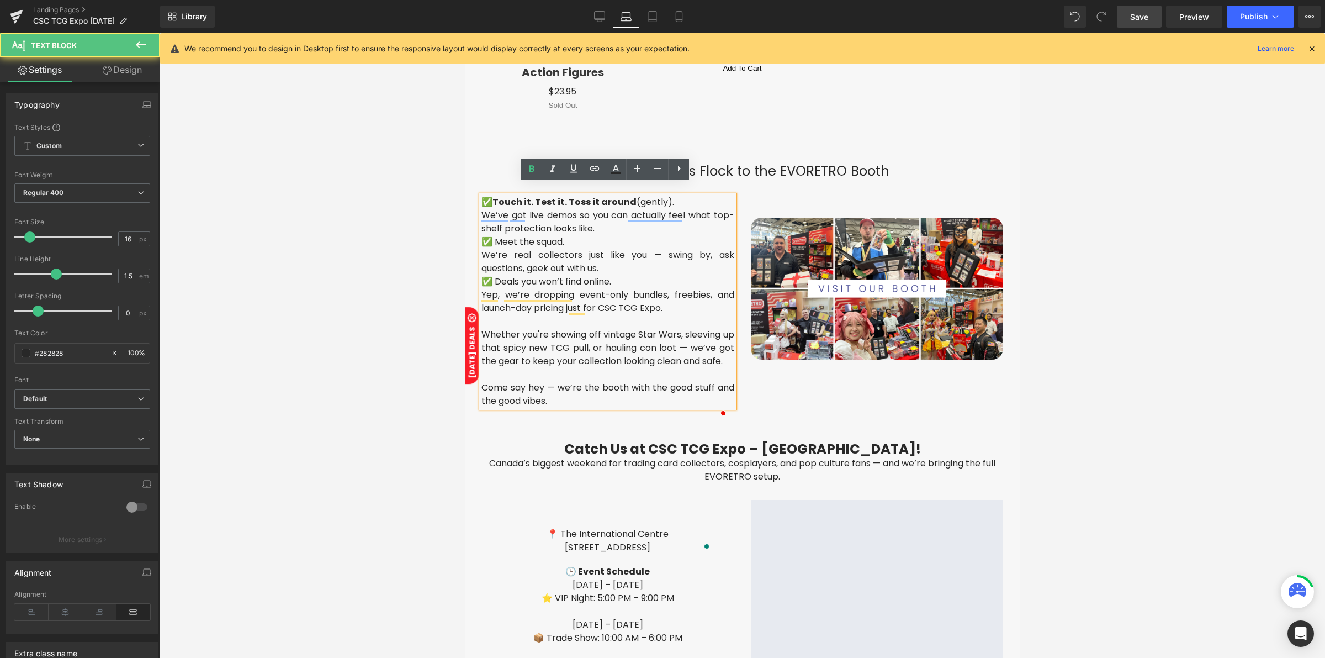
drag, startPoint x: 495, startPoint y: 228, endPoint x: 566, endPoint y: 225, distance: 71.3
click at [564, 235] on span "✅ Meet the squad." at bounding box center [522, 241] width 83 height 13
drag, startPoint x: 569, startPoint y: 225, endPoint x: 499, endPoint y: 229, distance: 70.2
click at [499, 235] on p "✅ Meet the squad." at bounding box center [607, 241] width 253 height 13
drag, startPoint x: 620, startPoint y: 272, endPoint x: 501, endPoint y: 263, distance: 119.0
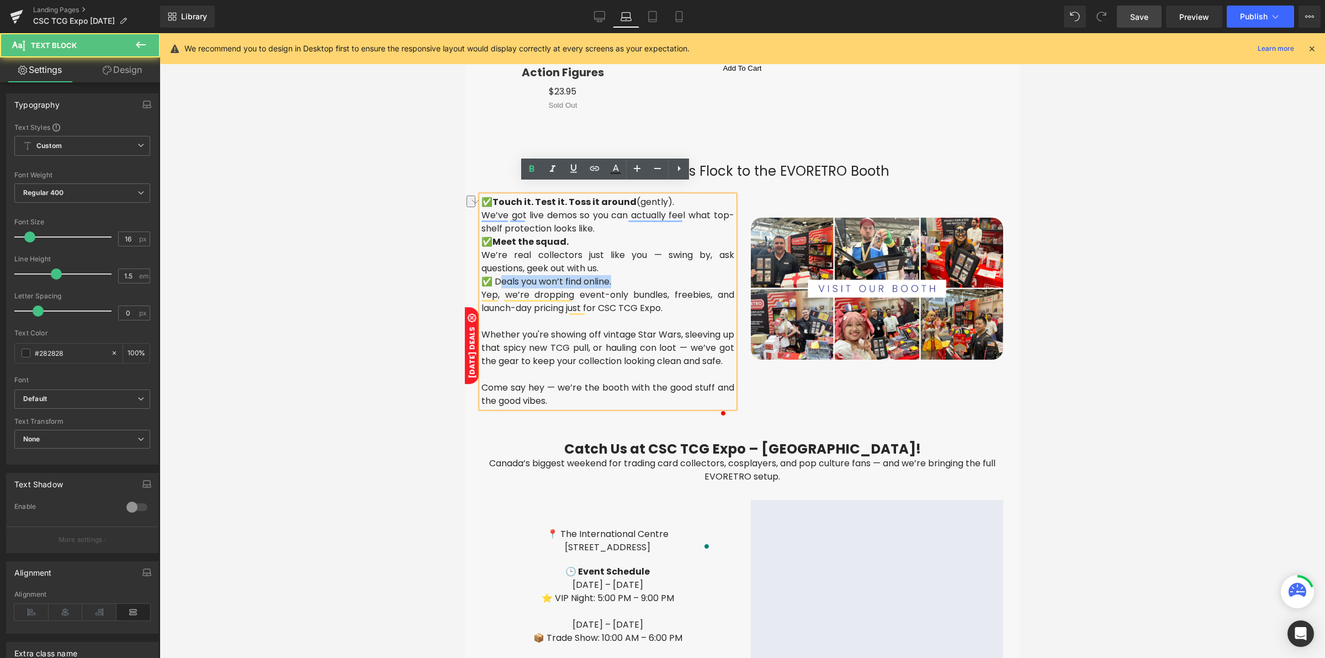
click at [501, 275] on p "✅ Deals you won’t find online." at bounding box center [607, 281] width 253 height 13
drag, startPoint x: 497, startPoint y: 265, endPoint x: 615, endPoint y: 268, distance: 117.7
click at [611, 275] on span "✅ Deals you won’t find online." at bounding box center [546, 281] width 130 height 13
click at [580, 315] on p "To enrich screen reader interactions, please activate Accessibility in Grammarl…" at bounding box center [607, 321] width 253 height 13
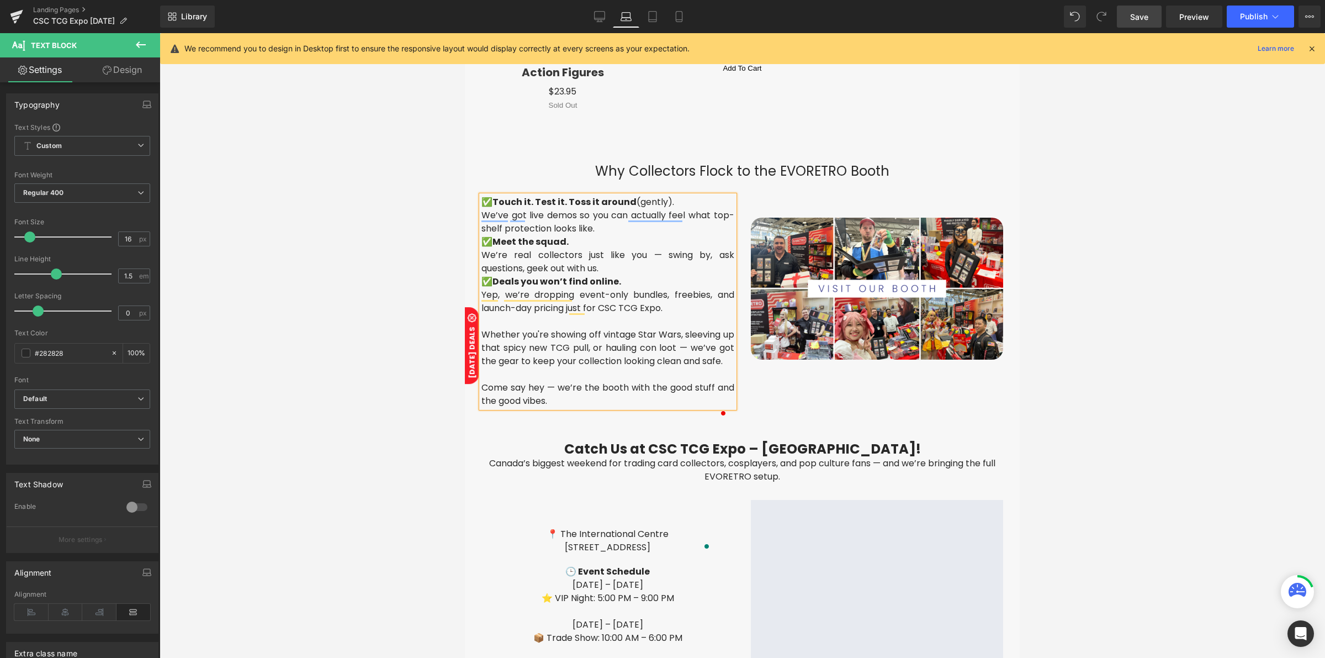
drag, startPoint x: 1144, startPoint y: 20, endPoint x: 529, endPoint y: 63, distance: 616.1
click at [1144, 20] on span "Save" at bounding box center [1139, 17] width 18 height 12
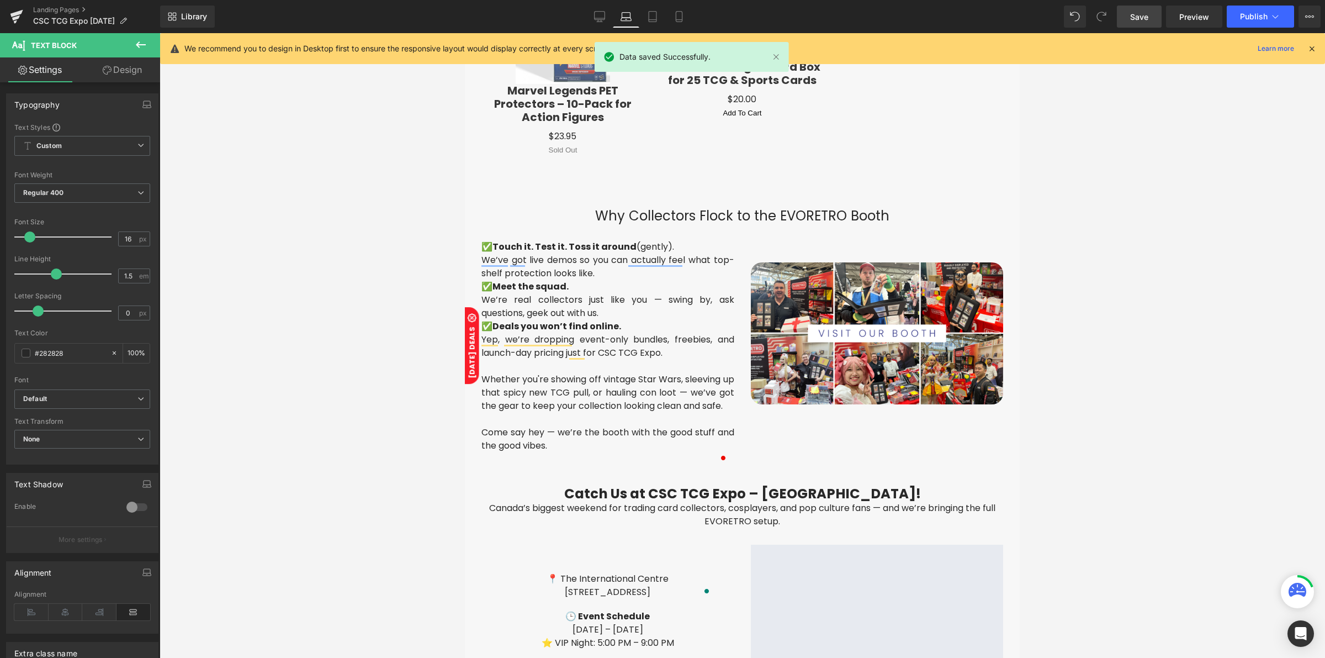
scroll to position [1631, 0]
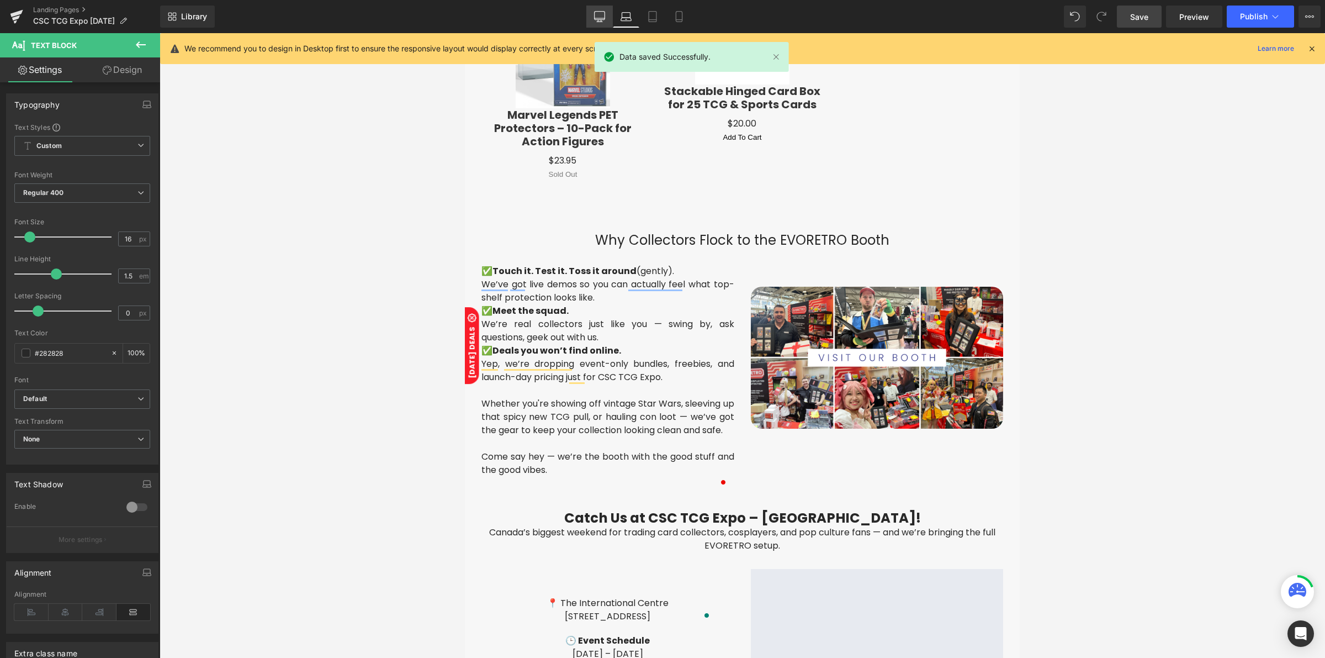
click at [601, 19] on icon at bounding box center [600, 16] width 10 height 8
type input "100"
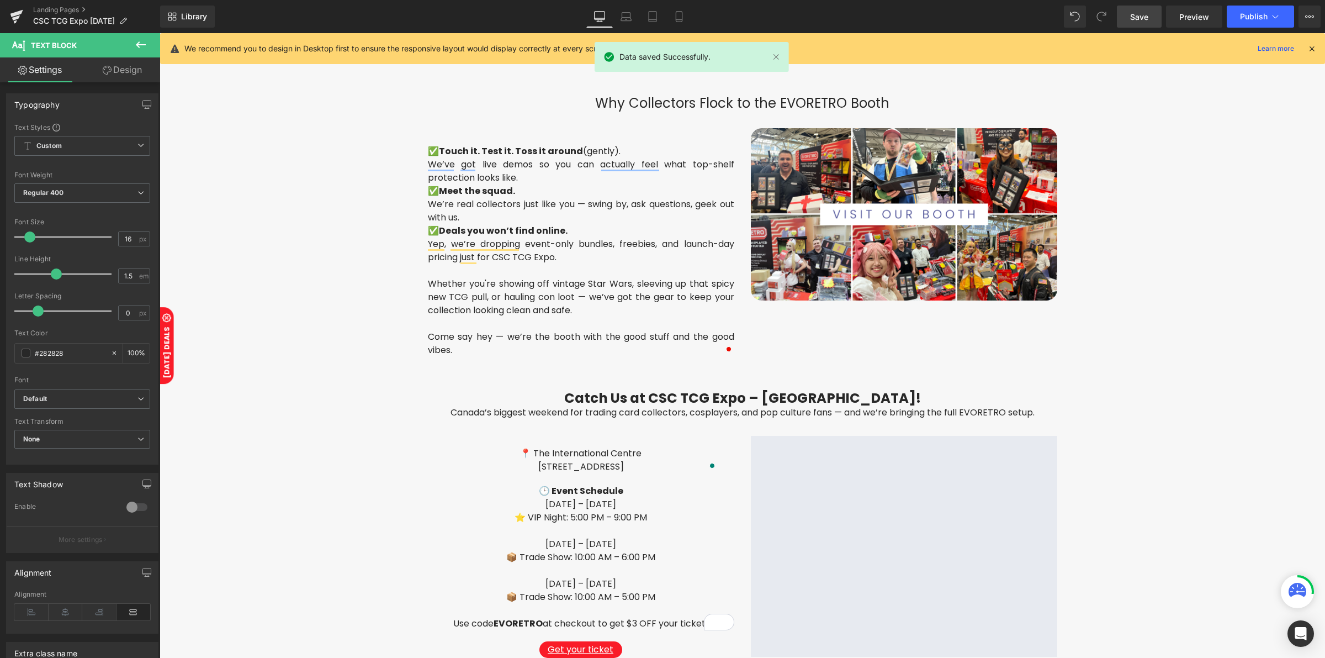
scroll to position [1330, 0]
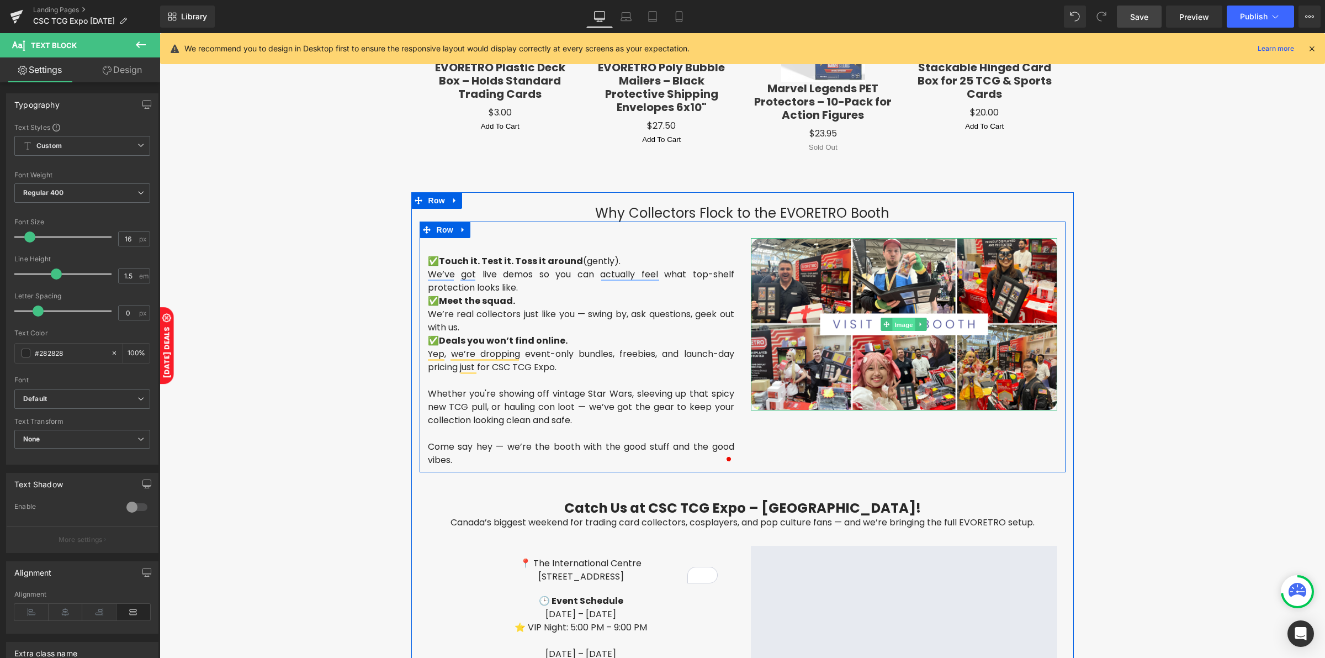
click at [892, 322] on span "Image" at bounding box center [903, 323] width 23 height 13
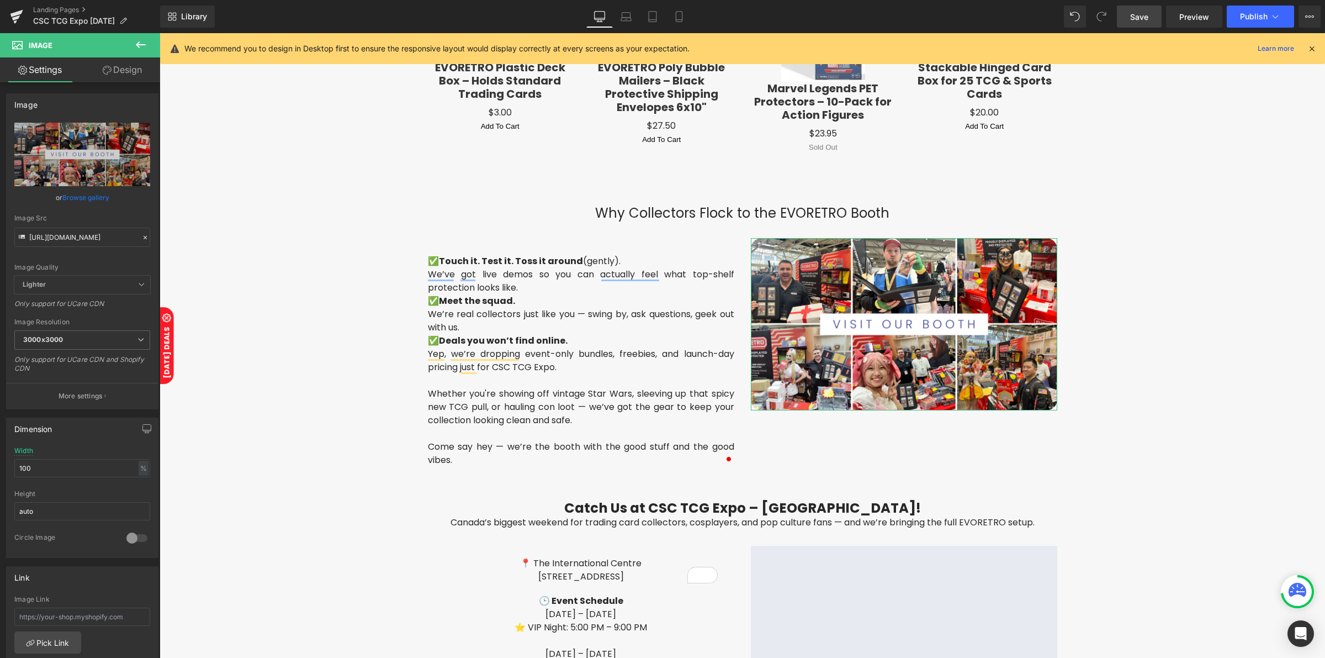
click at [125, 73] on link "Design" at bounding box center [122, 69] width 80 height 25
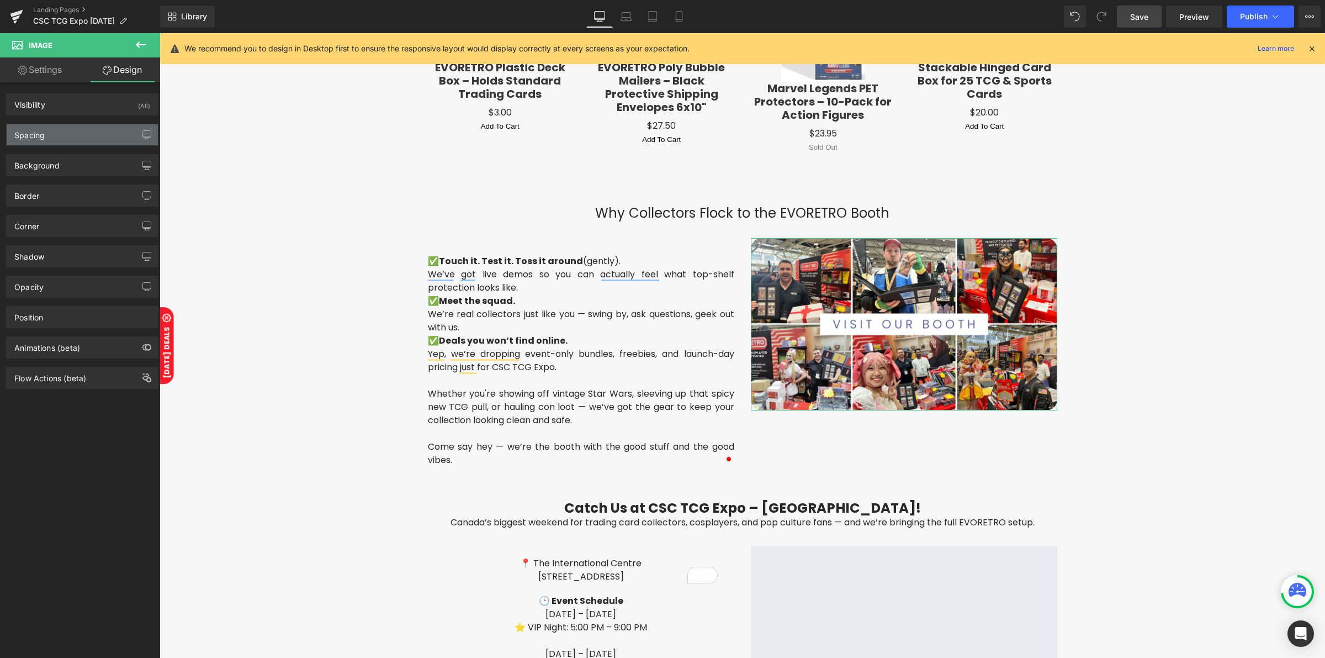
click at [80, 140] on div "Spacing" at bounding box center [82, 134] width 151 height 21
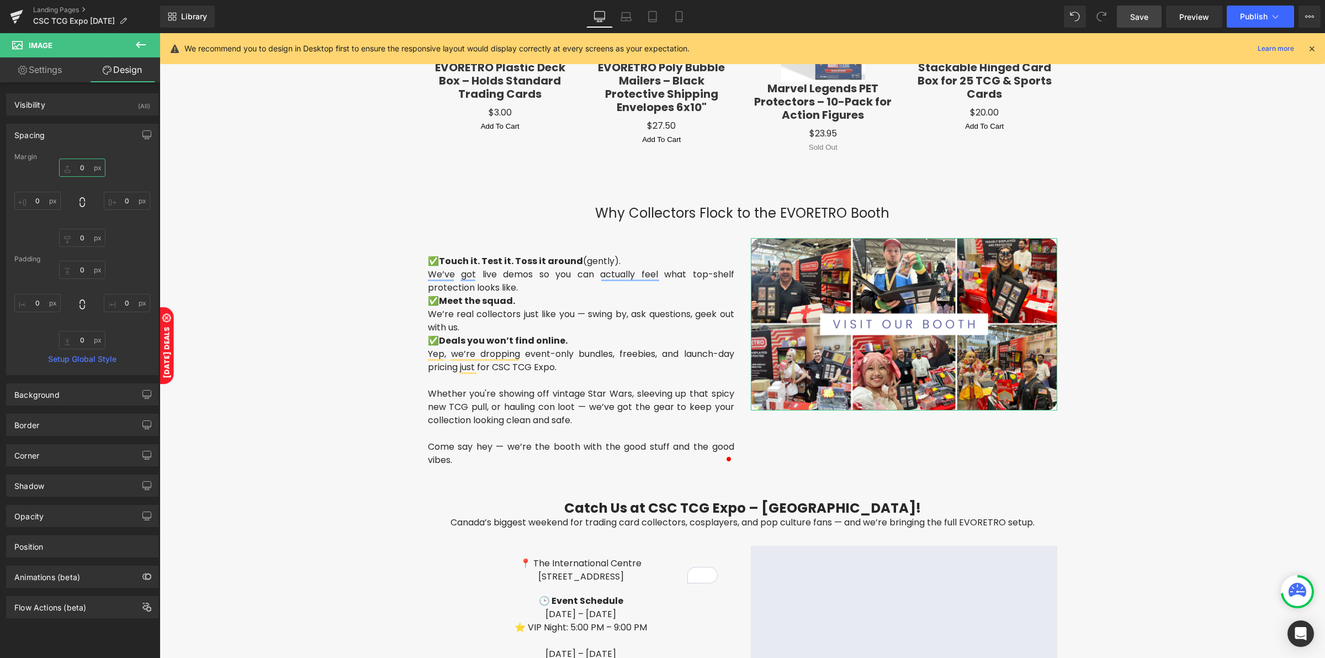
click at [80, 172] on input "0" at bounding box center [82, 167] width 46 height 18
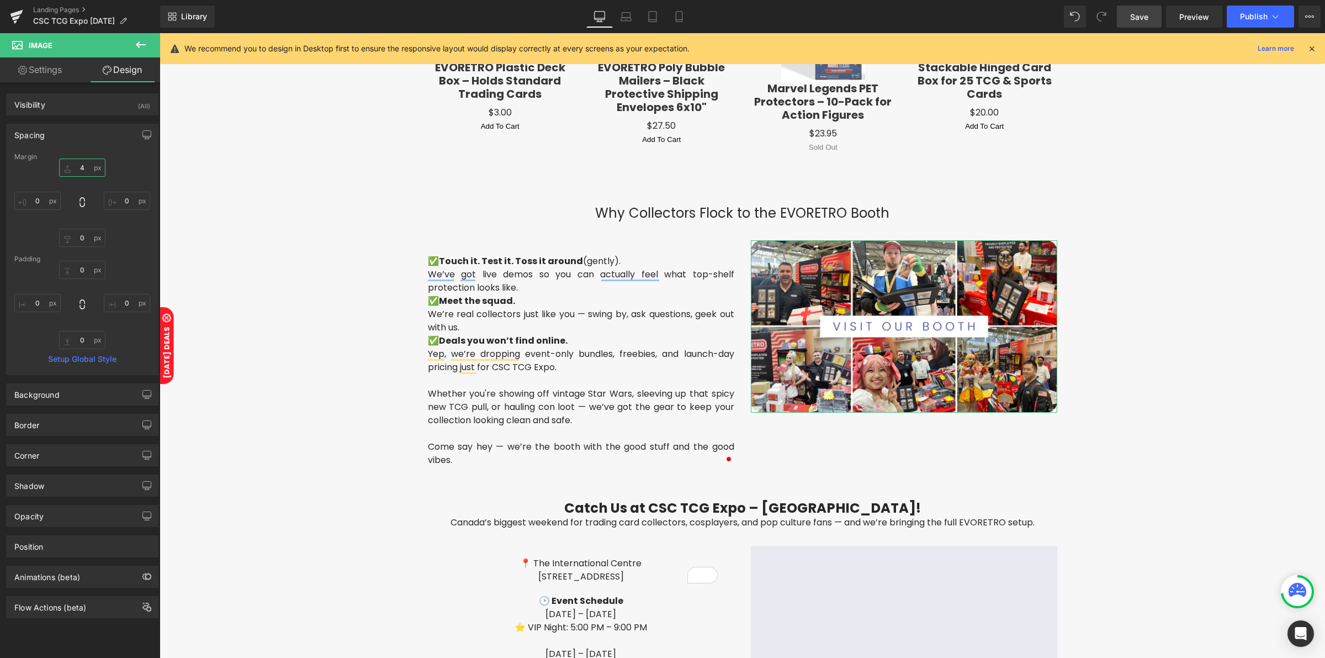
type input "40"
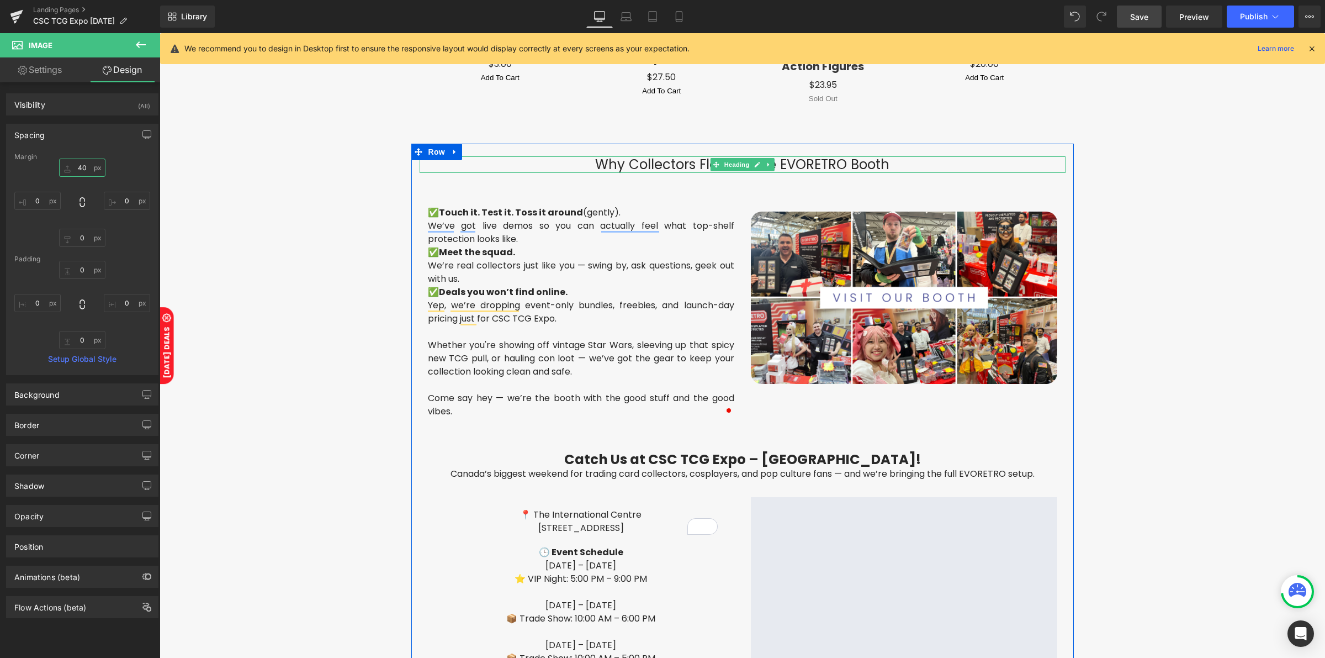
scroll to position [1399, 0]
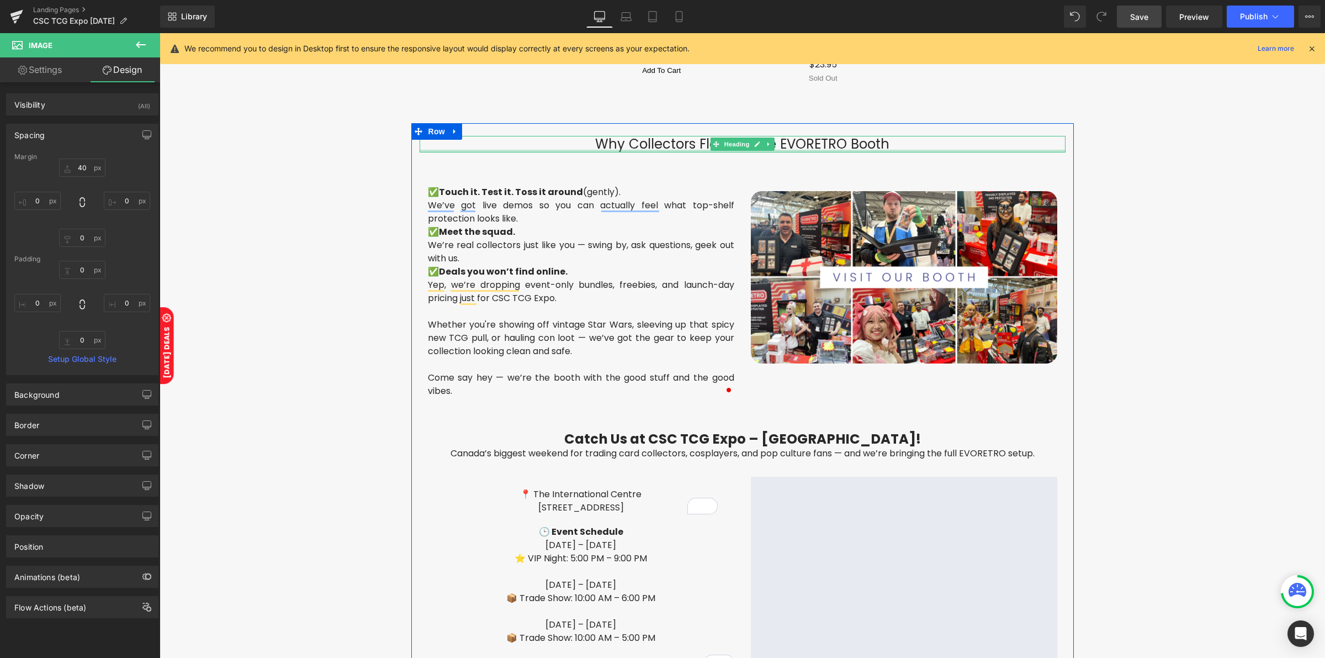
click at [609, 150] on div at bounding box center [743, 151] width 646 height 3
click at [609, 147] on h3 "Why Collectors Flock to the EVORETRO Booth" at bounding box center [743, 144] width 646 height 16
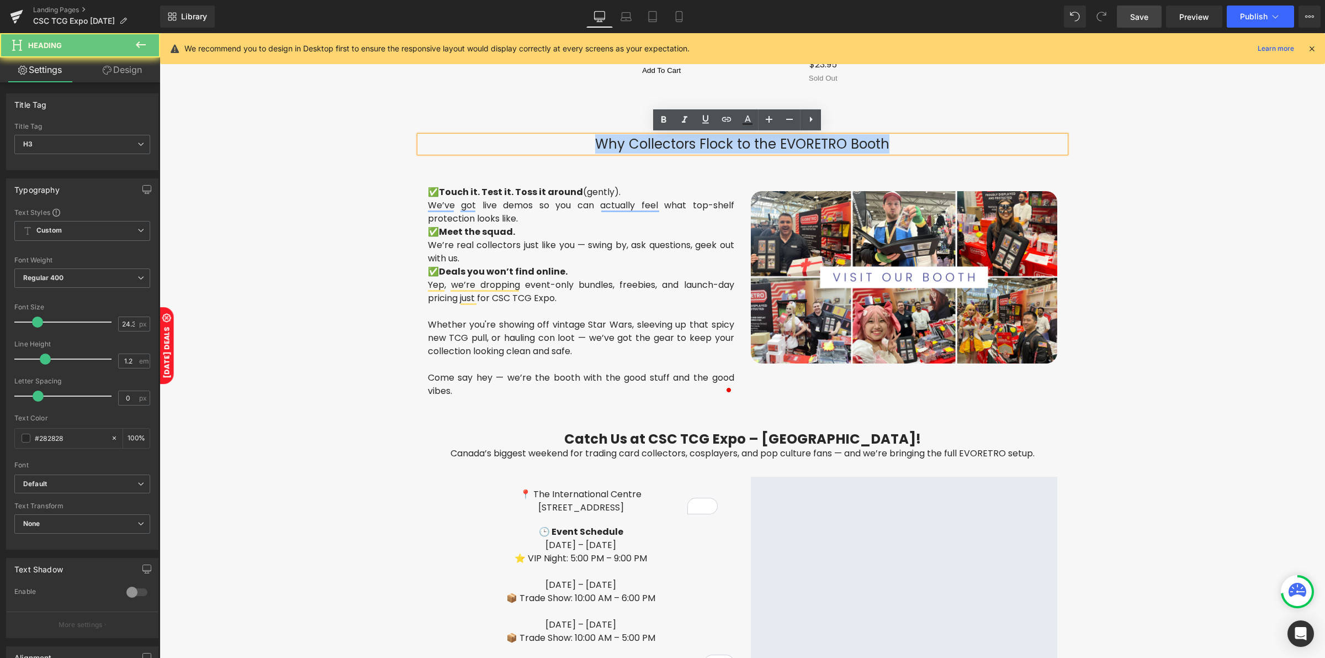
click at [609, 147] on h3 "Why Collectors Flock to the EVORETRO Booth" at bounding box center [743, 144] width 646 height 16
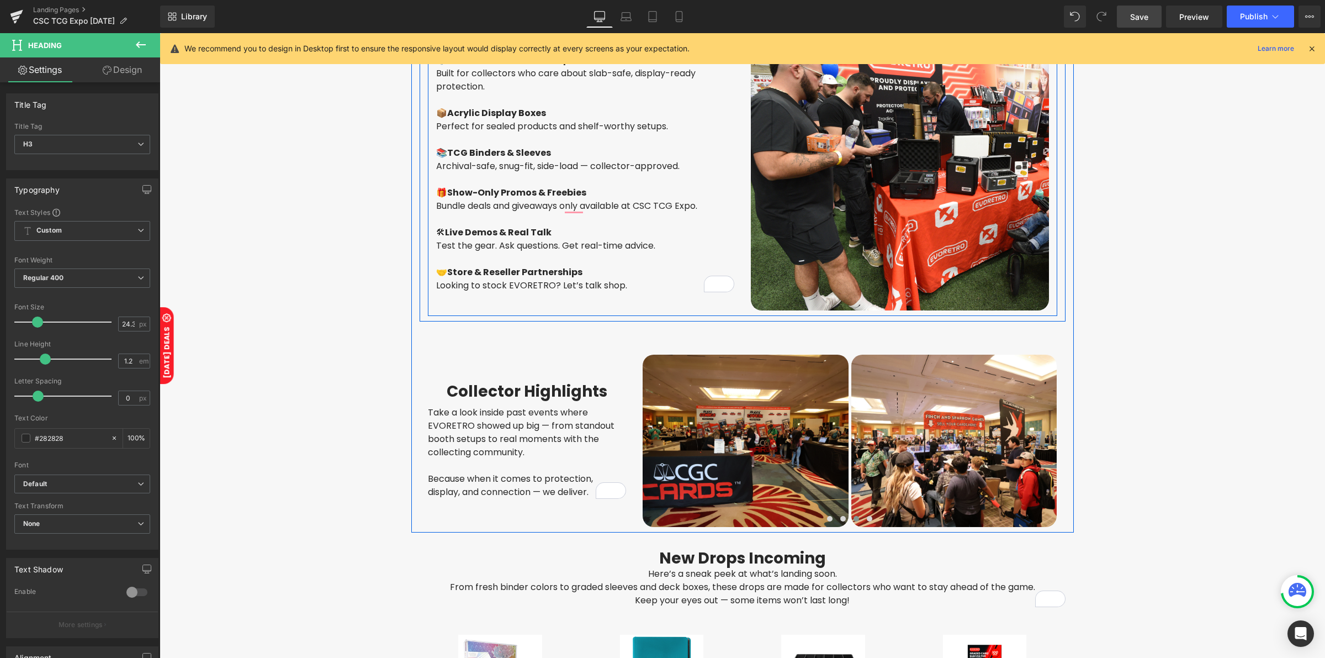
scroll to position [501, 0]
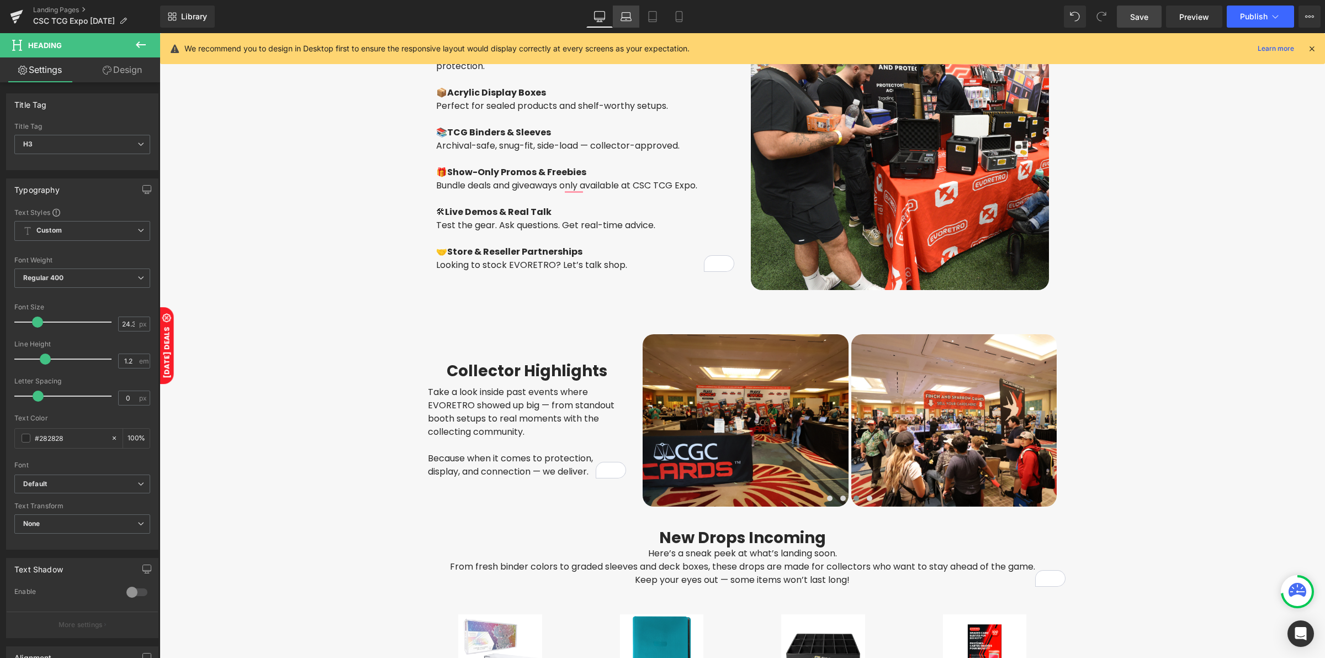
click at [625, 20] on icon at bounding box center [626, 19] width 10 height 3
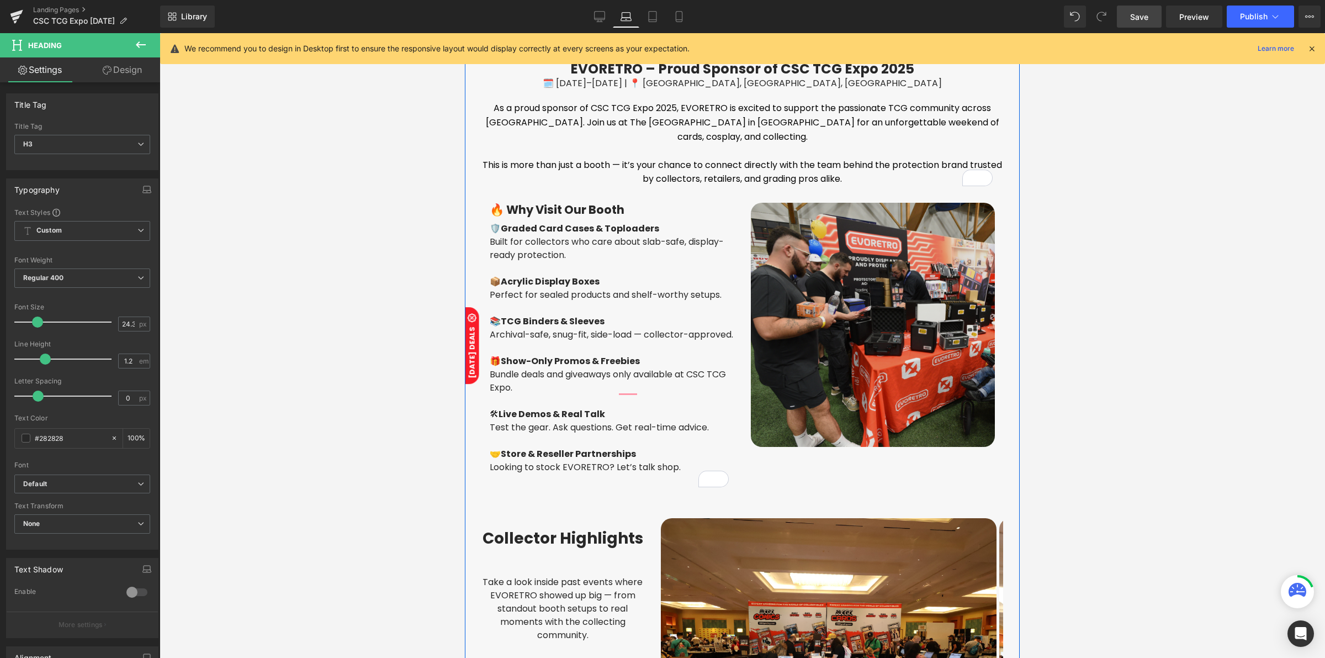
scroll to position [414, 0]
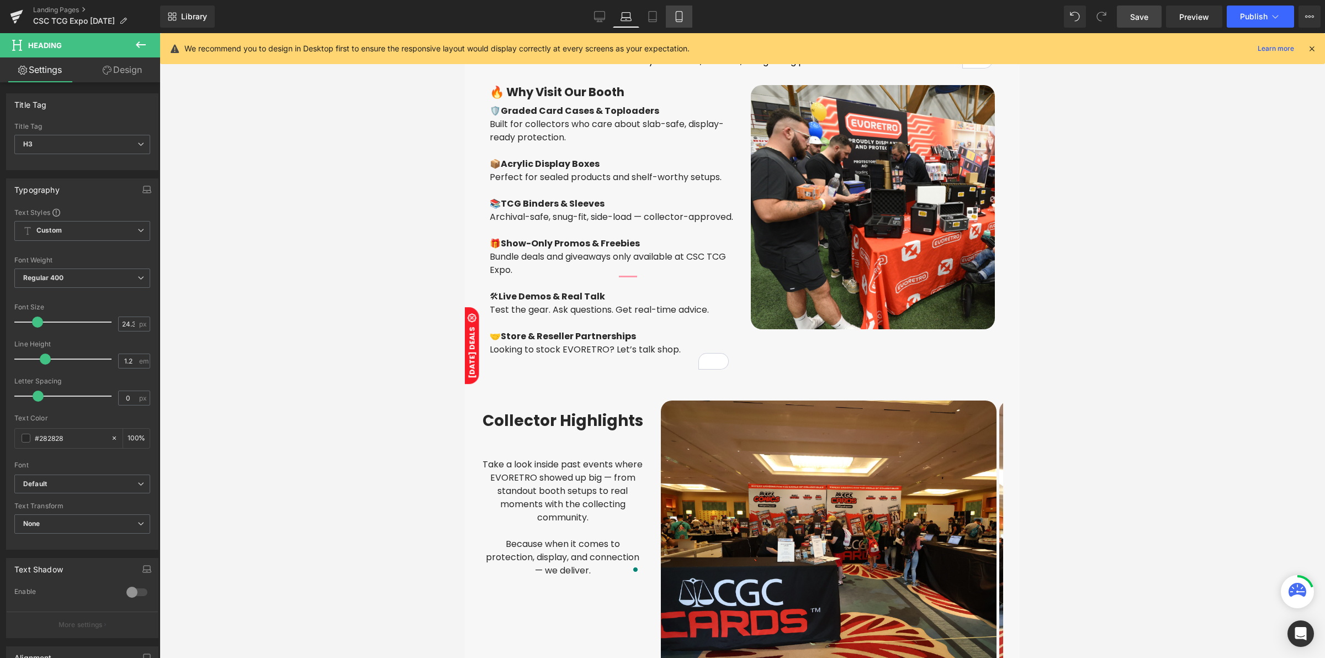
click at [682, 22] on link "Mobile" at bounding box center [679, 17] width 27 height 22
type input "100"
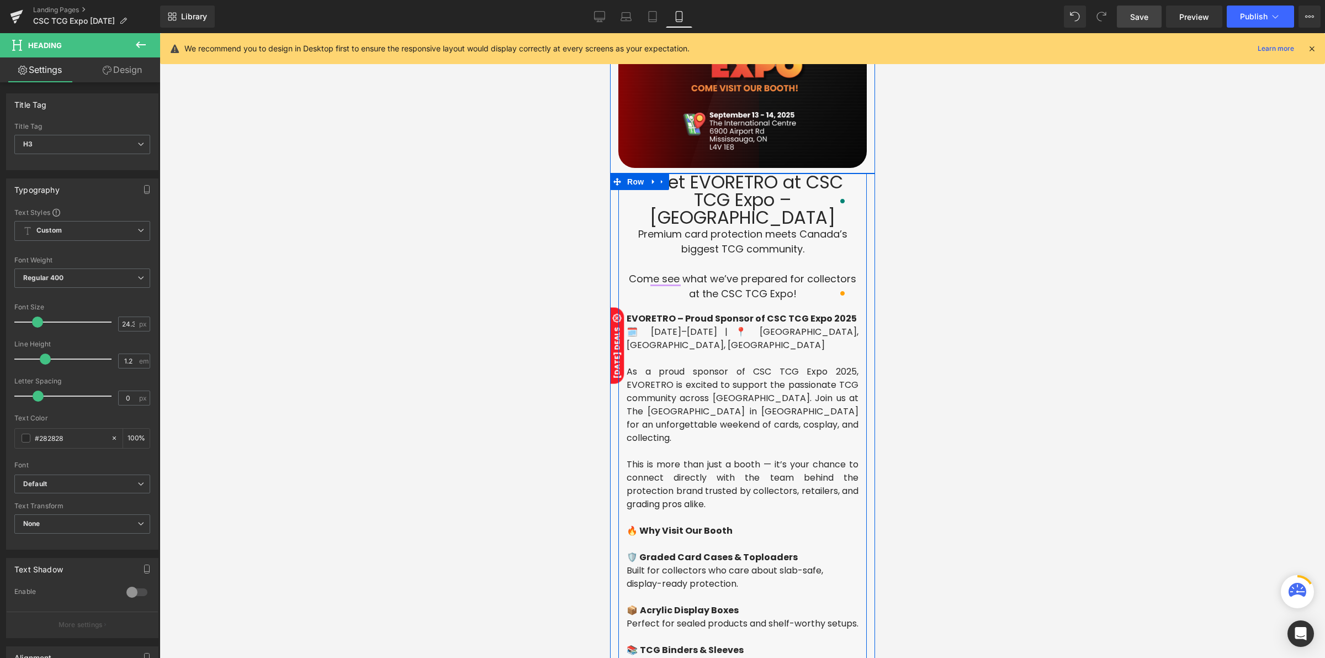
scroll to position [47, 0]
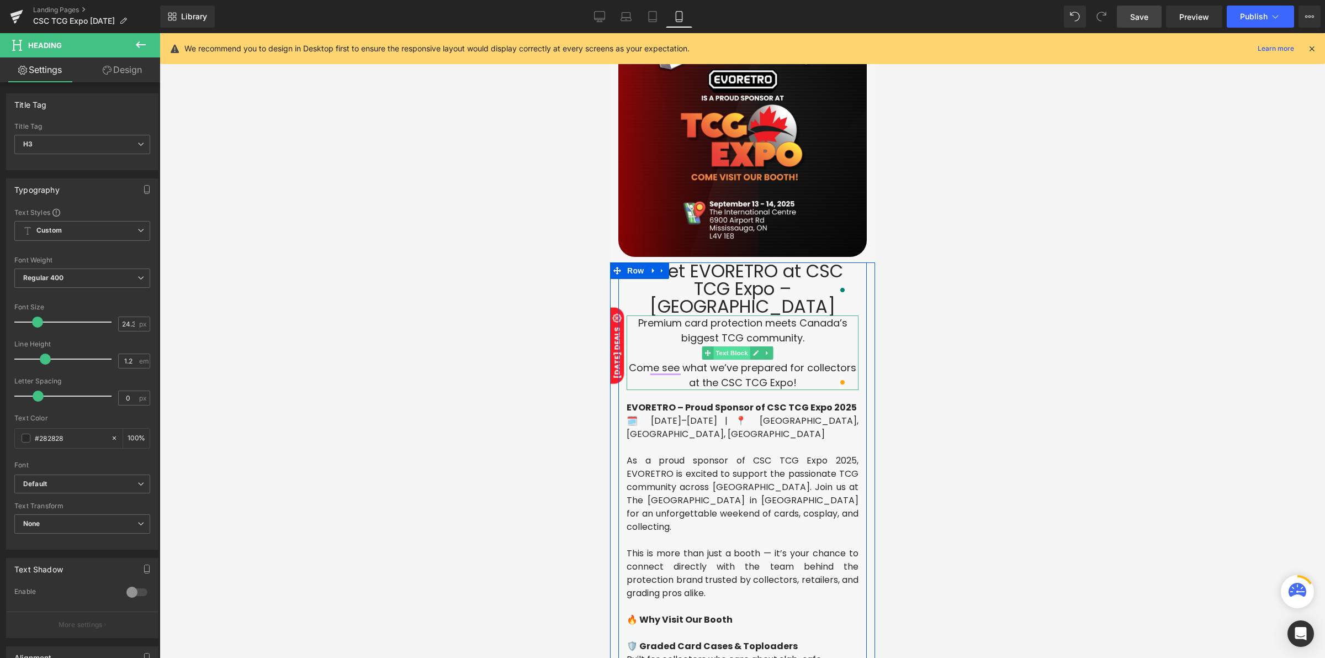
click at [731, 346] on span "Text Block" at bounding box center [731, 352] width 36 height 13
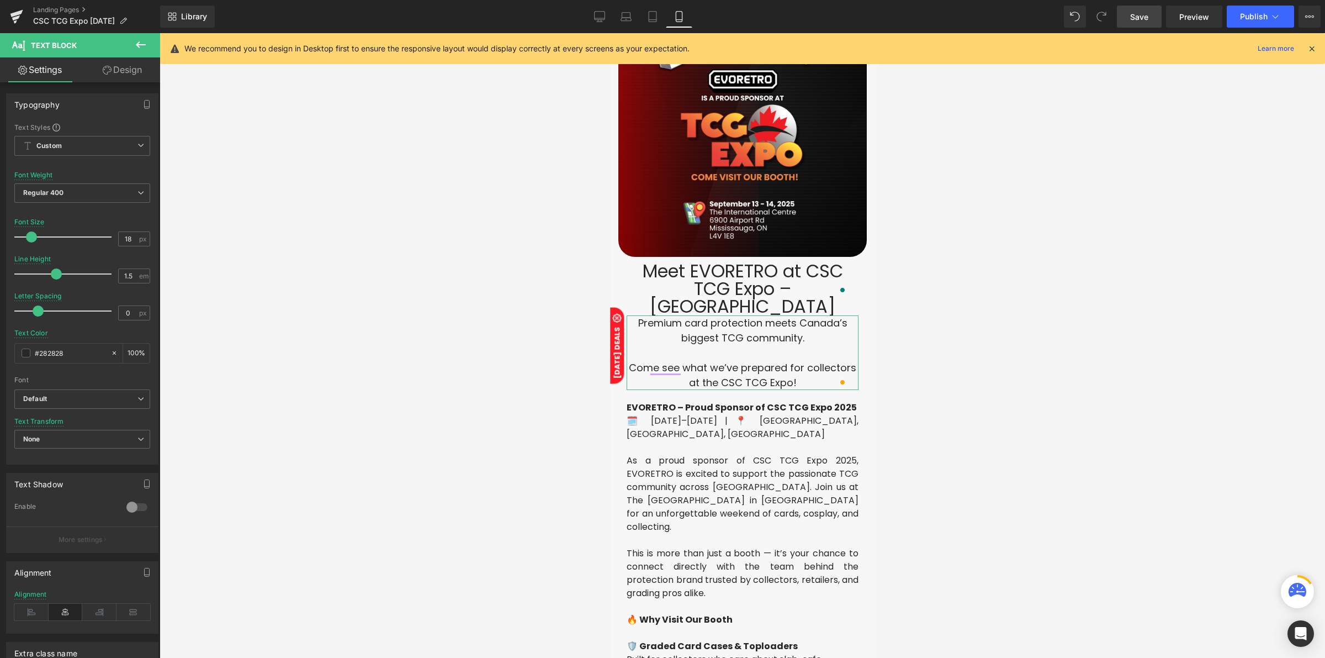
click at [134, 75] on link "Design" at bounding box center [122, 69] width 80 height 25
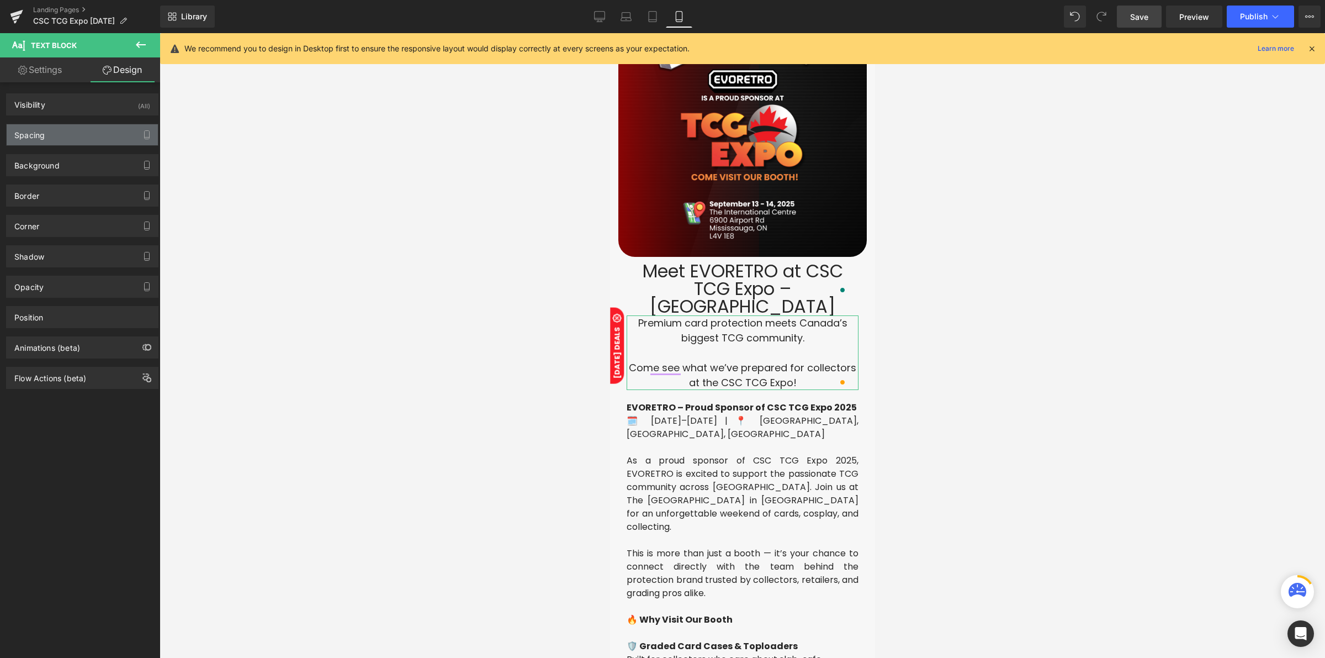
type input "0"
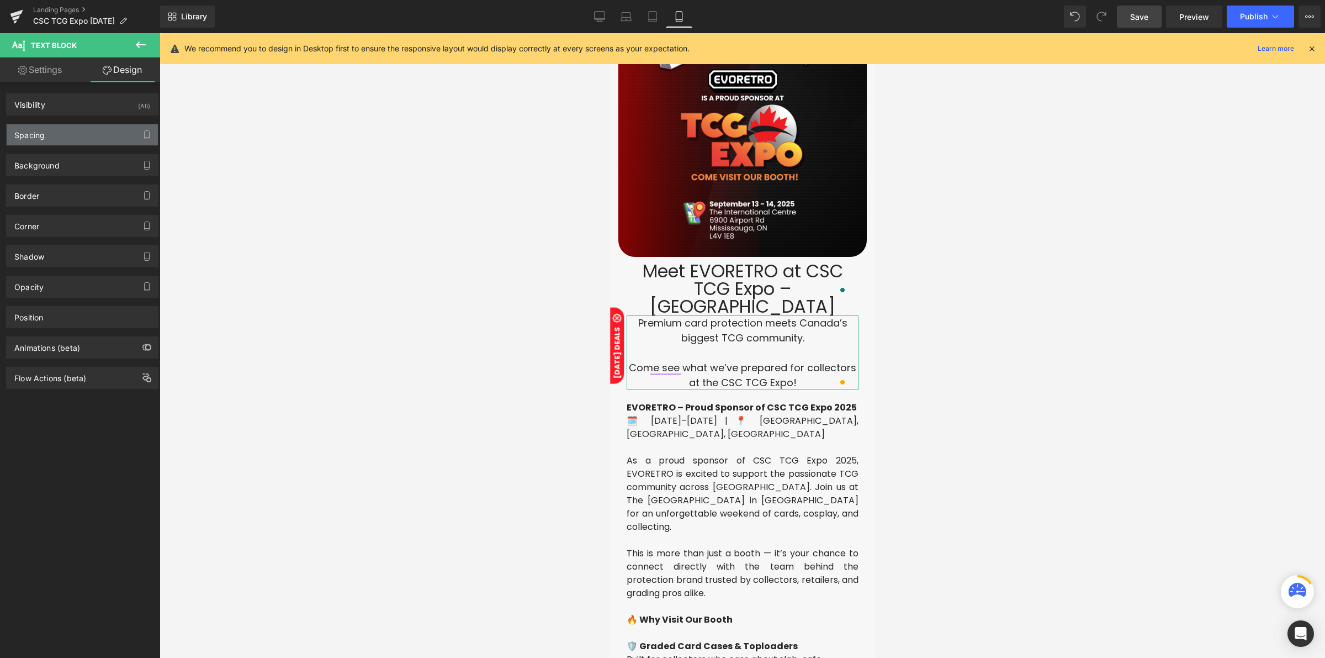
type input "0"
click at [97, 129] on div "Spacing" at bounding box center [82, 134] width 151 height 21
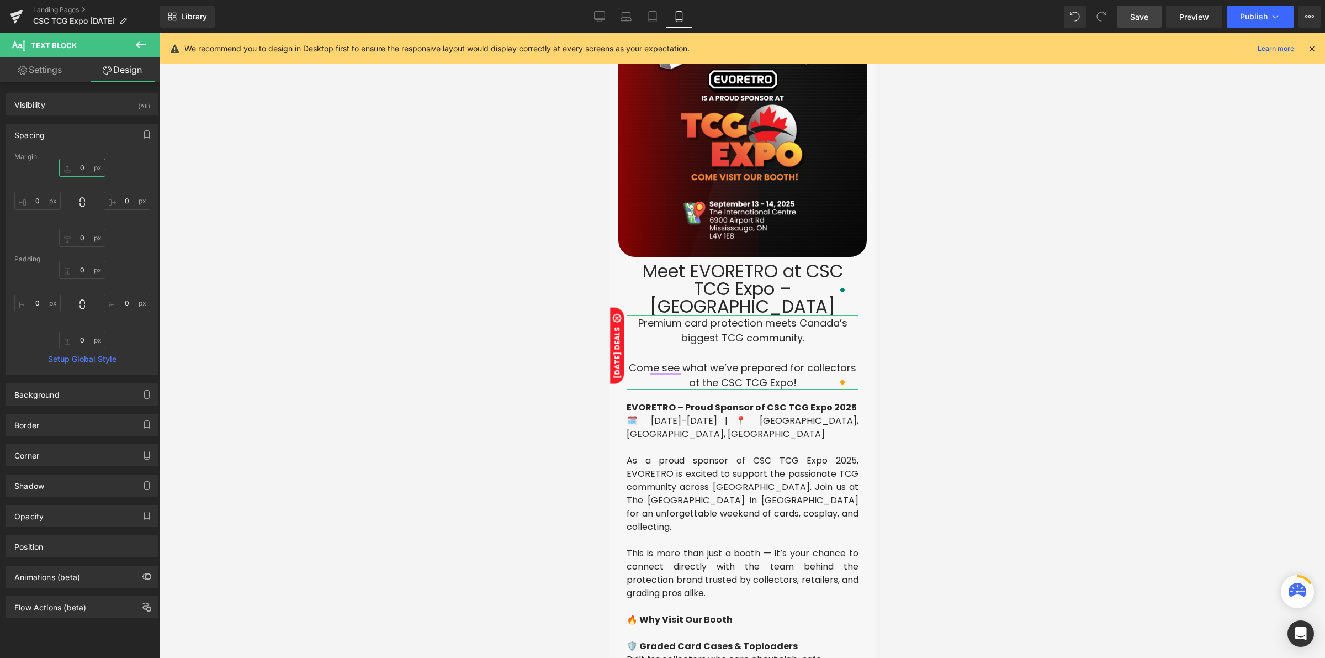
click at [84, 167] on input "0" at bounding box center [82, 167] width 46 height 18
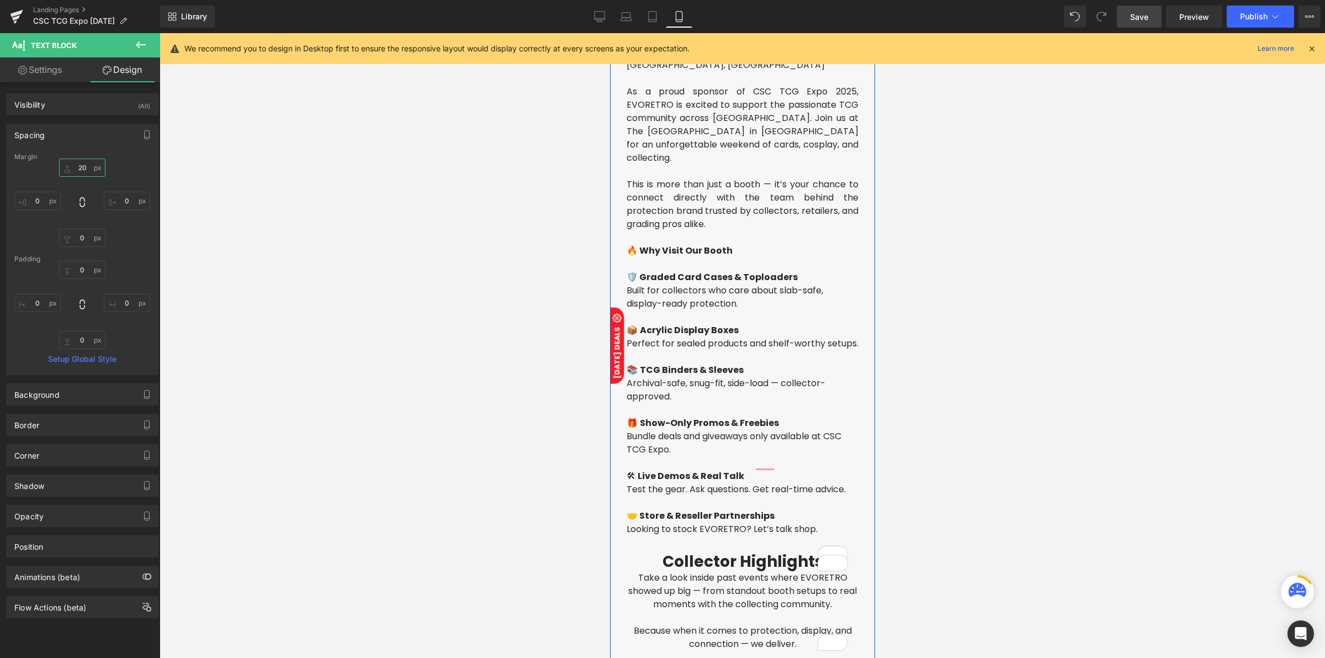
scroll to position [461, 0]
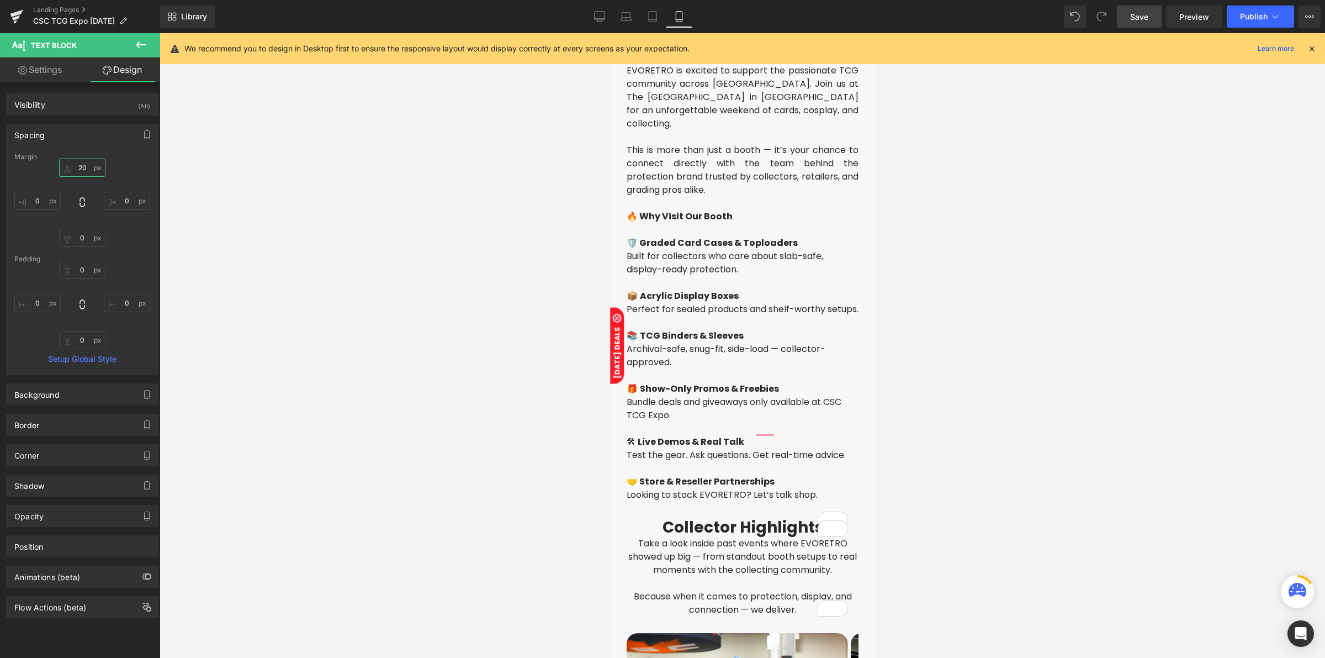
type input "20"
click at [1144, 18] on span "Save" at bounding box center [1139, 17] width 18 height 12
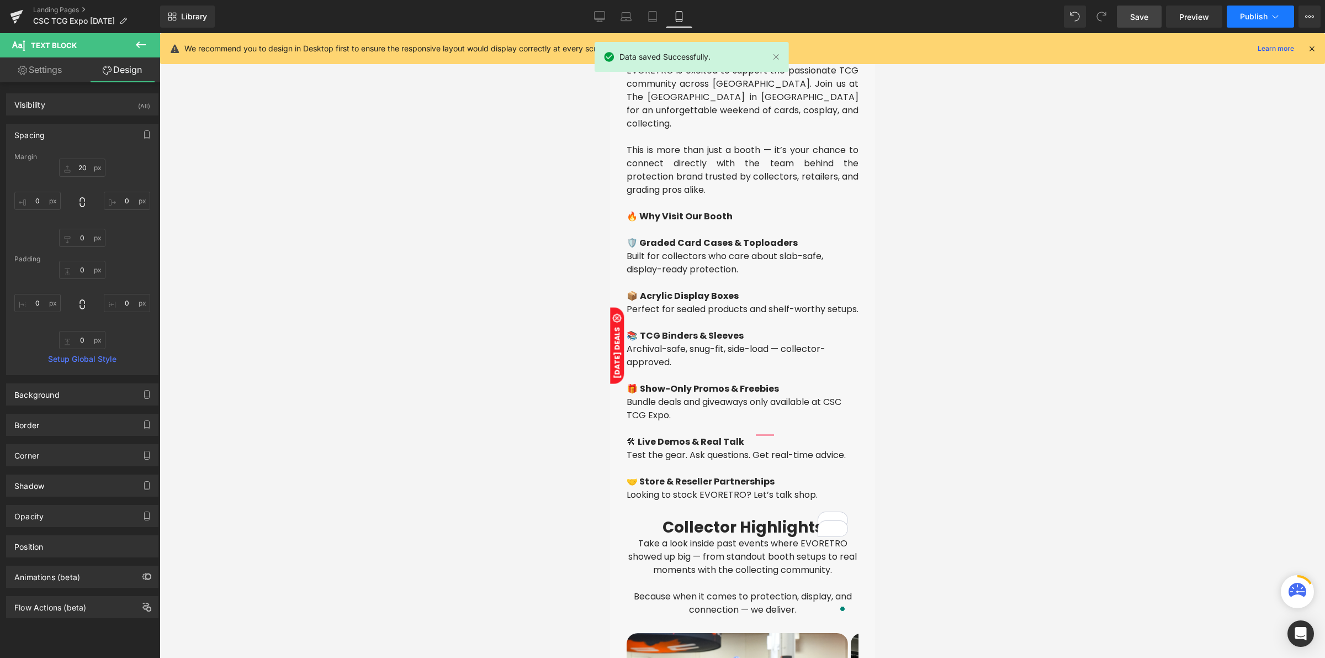
click at [1242, 13] on span "Publish" at bounding box center [1254, 16] width 28 height 9
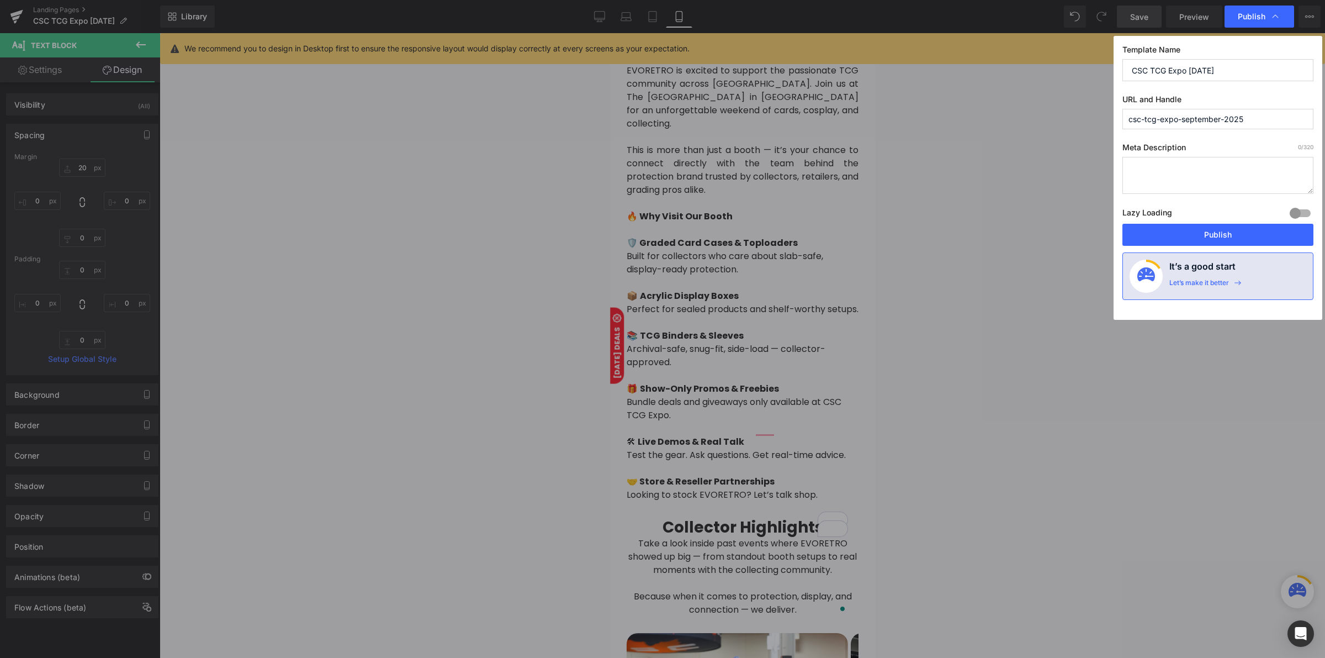
click at [1305, 213] on div at bounding box center [1300, 213] width 27 height 18
click at [1240, 230] on button "Publish" at bounding box center [1218, 235] width 191 height 22
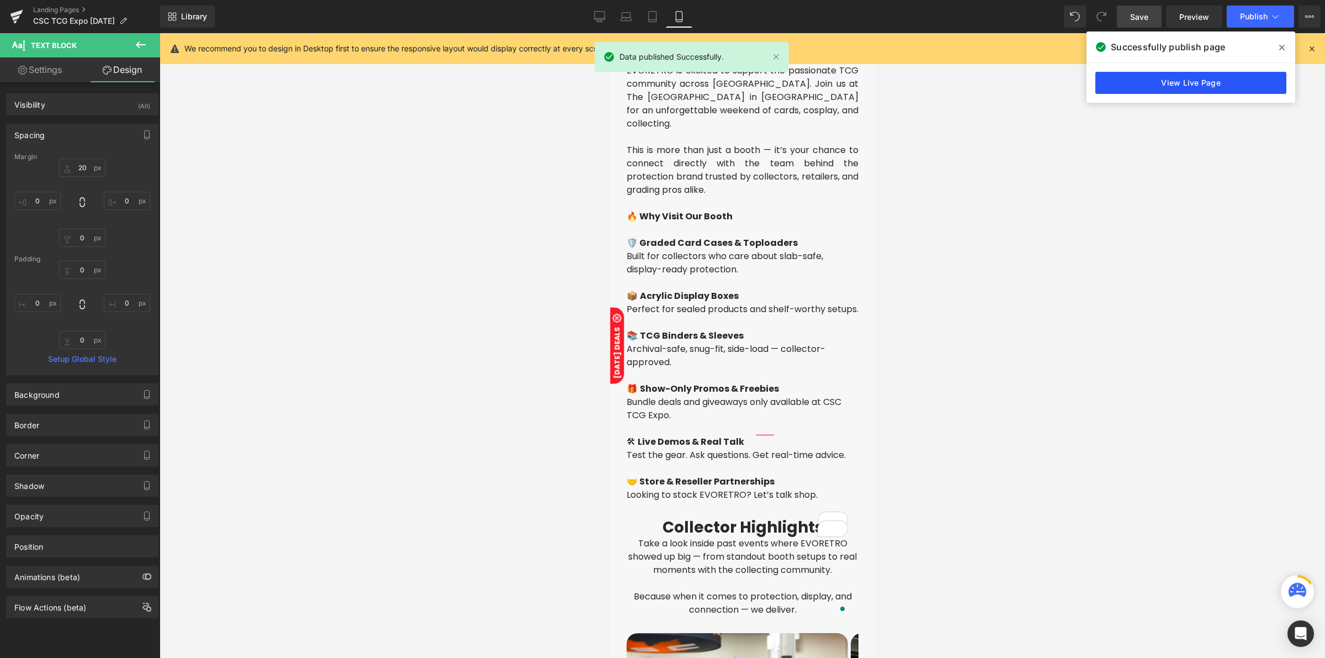
click at [1204, 78] on link "View Live Page" at bounding box center [1191, 83] width 191 height 22
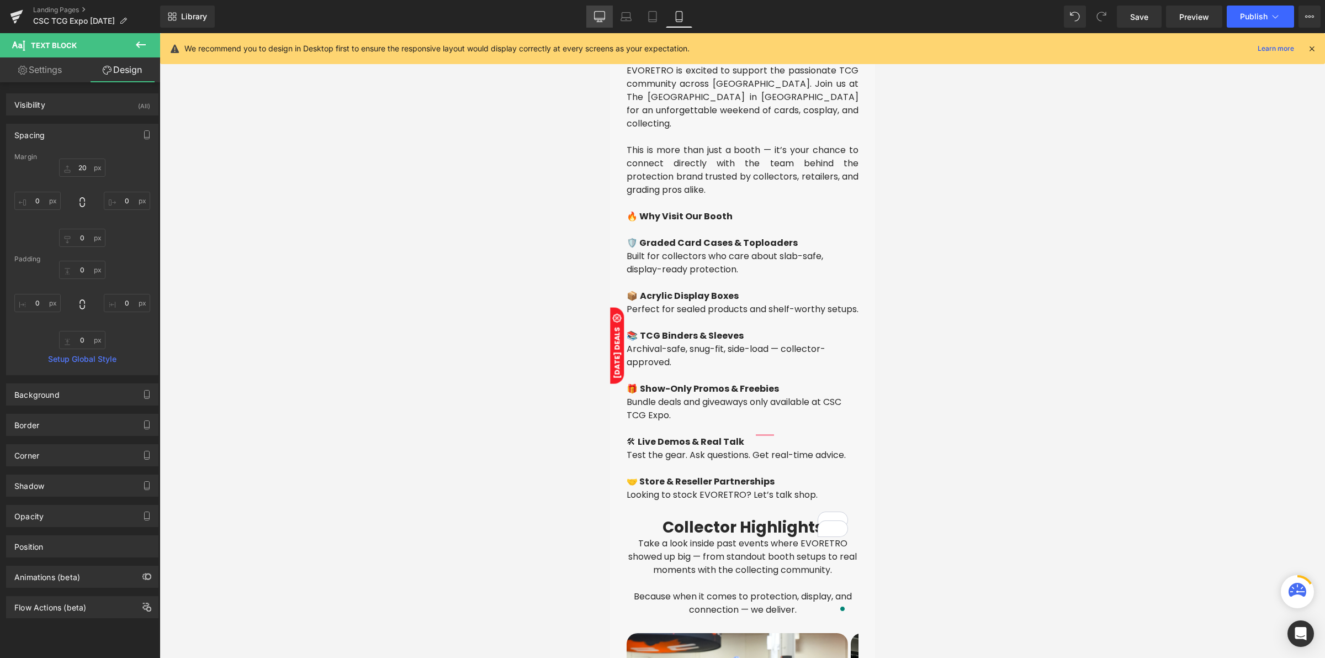
click at [588, 17] on link "Desktop" at bounding box center [599, 17] width 27 height 22
type input "0"
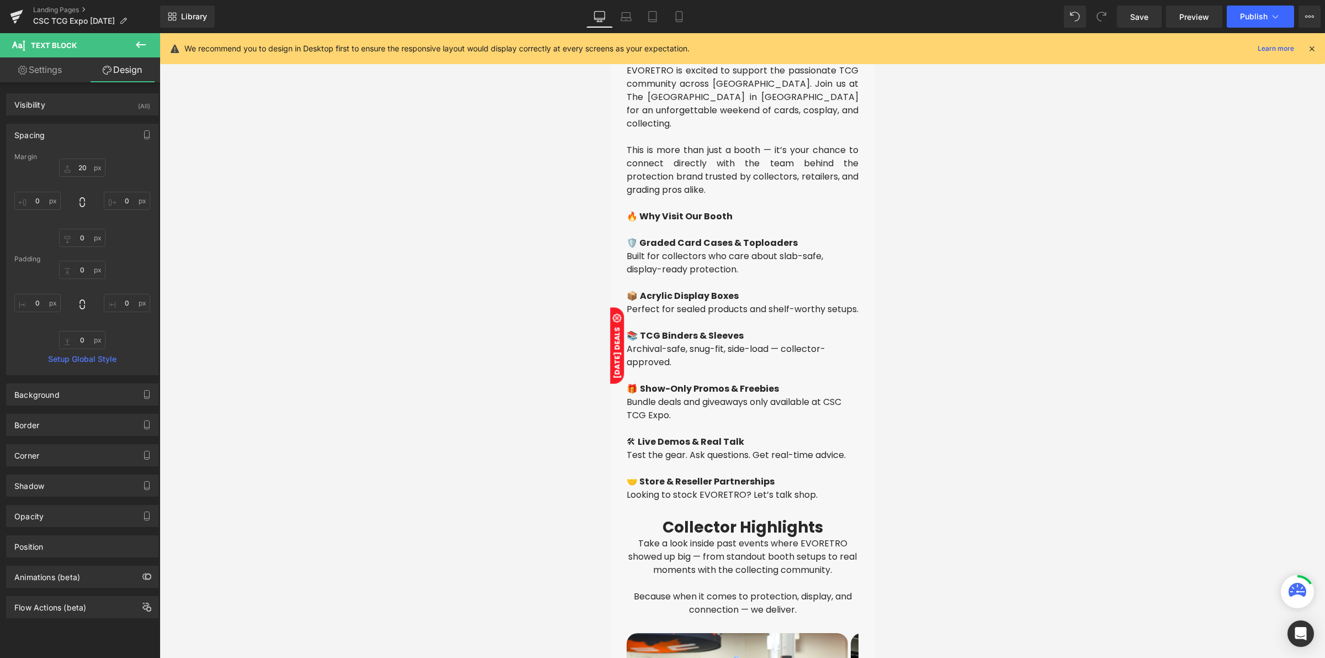
type input "0"
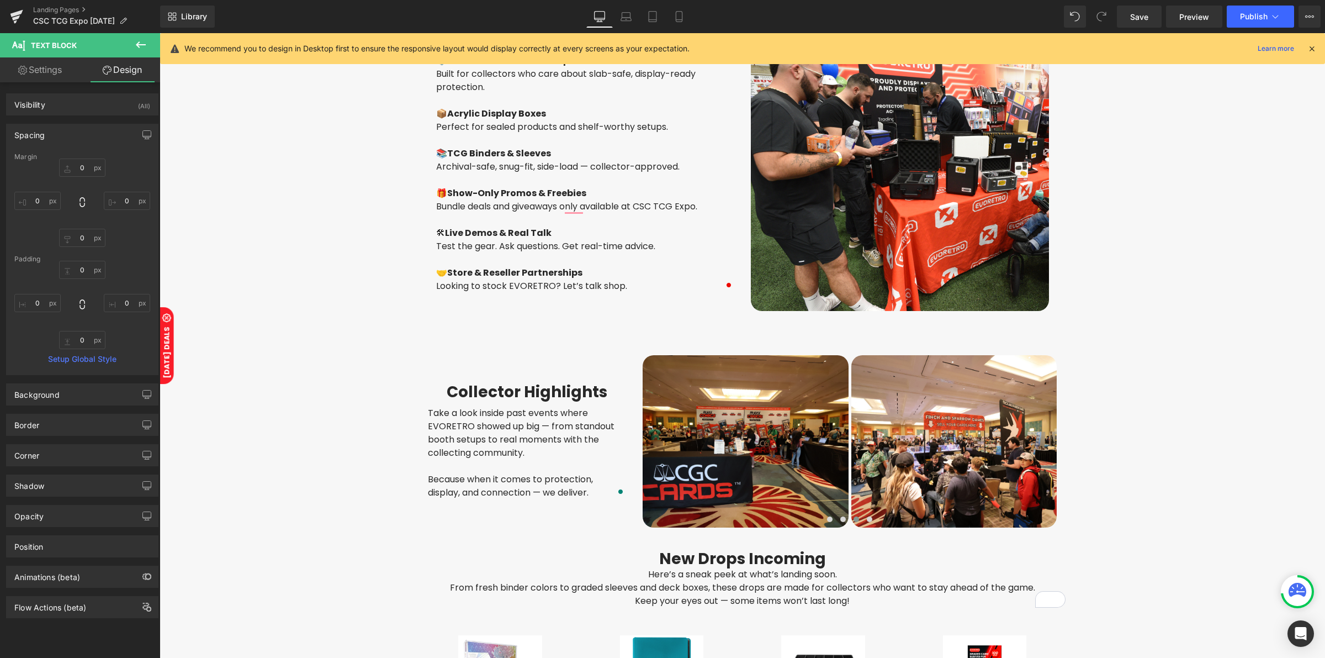
scroll to position [483, 0]
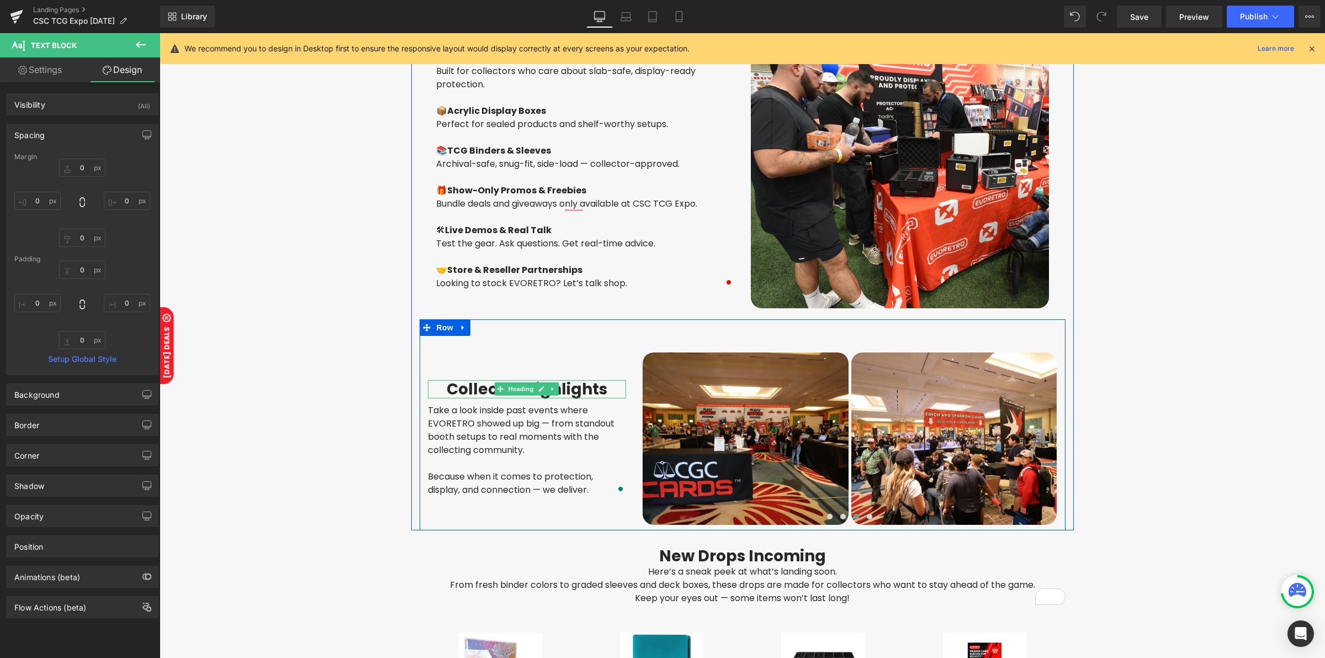
click at [440, 387] on h2 "Collector Highlights" at bounding box center [527, 389] width 199 height 19
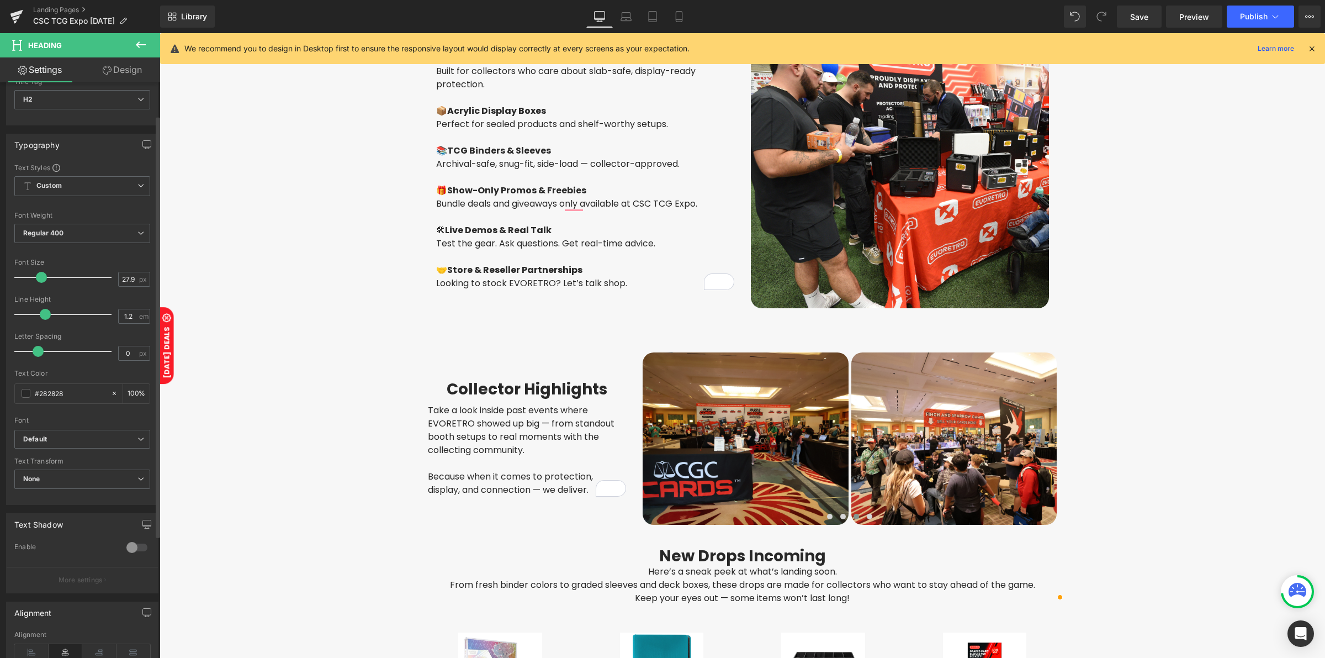
scroll to position [138, 0]
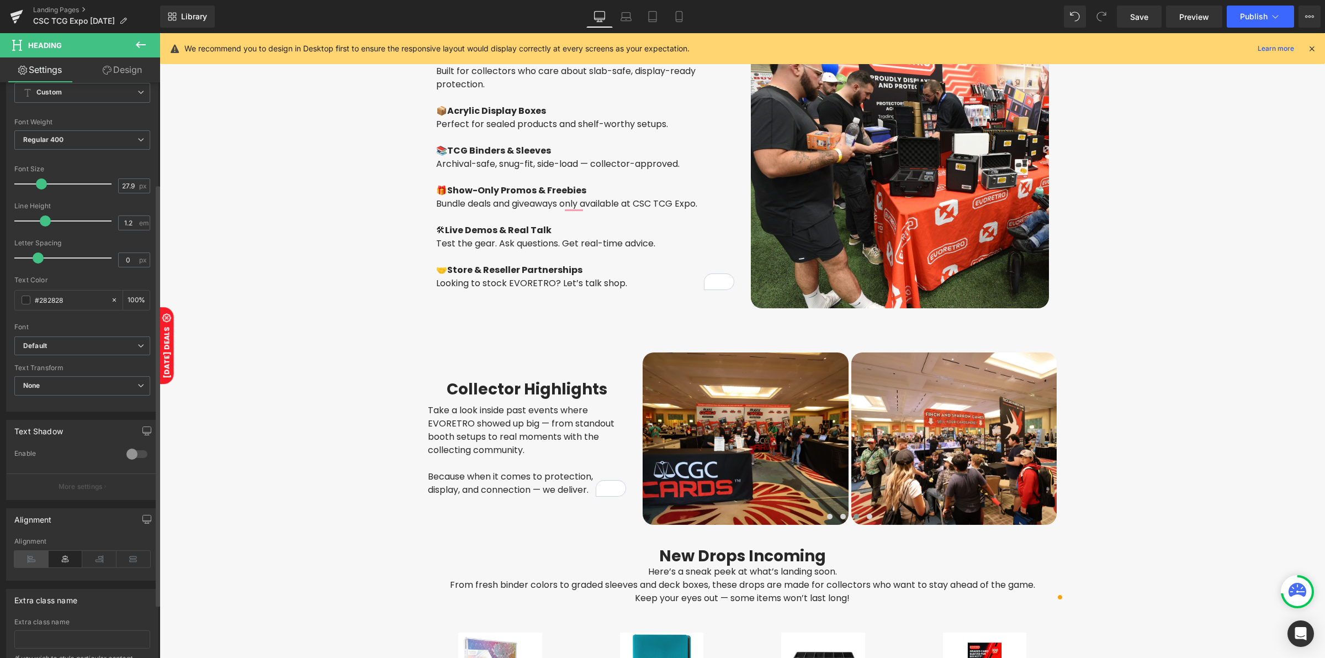
click at [32, 557] on icon at bounding box center [31, 559] width 34 height 17
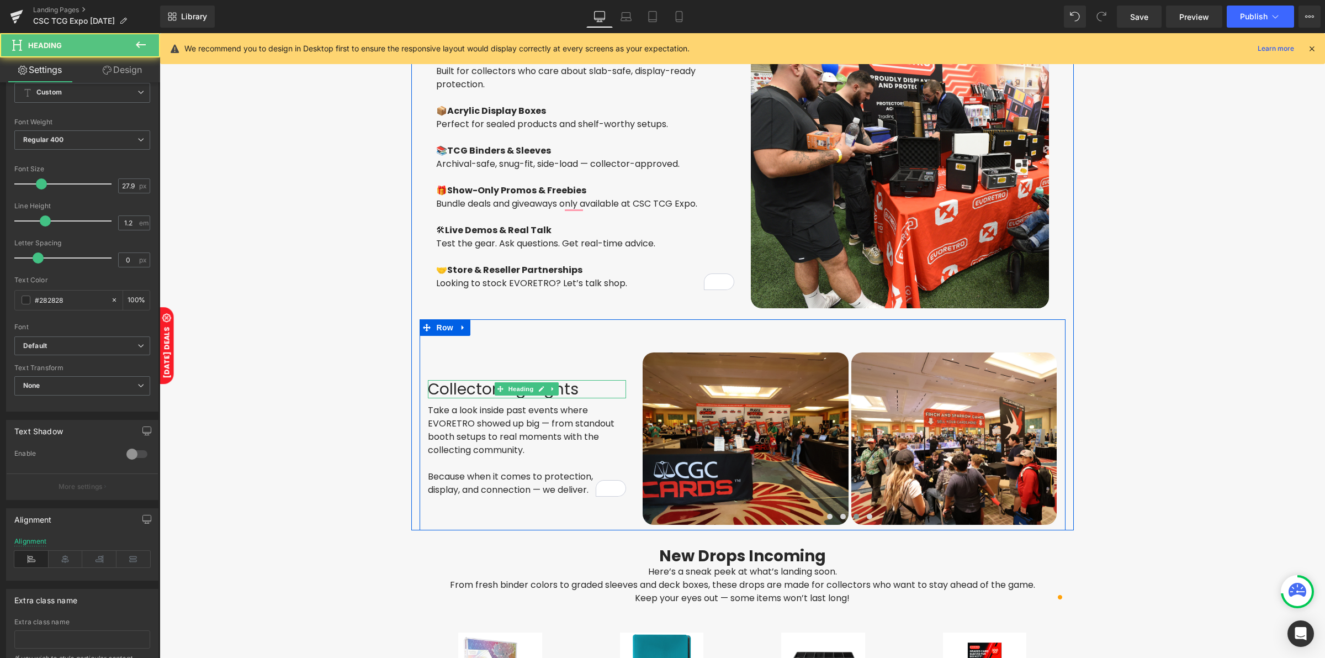
click at [440, 384] on h2 "Collector Highlights" at bounding box center [527, 389] width 199 height 19
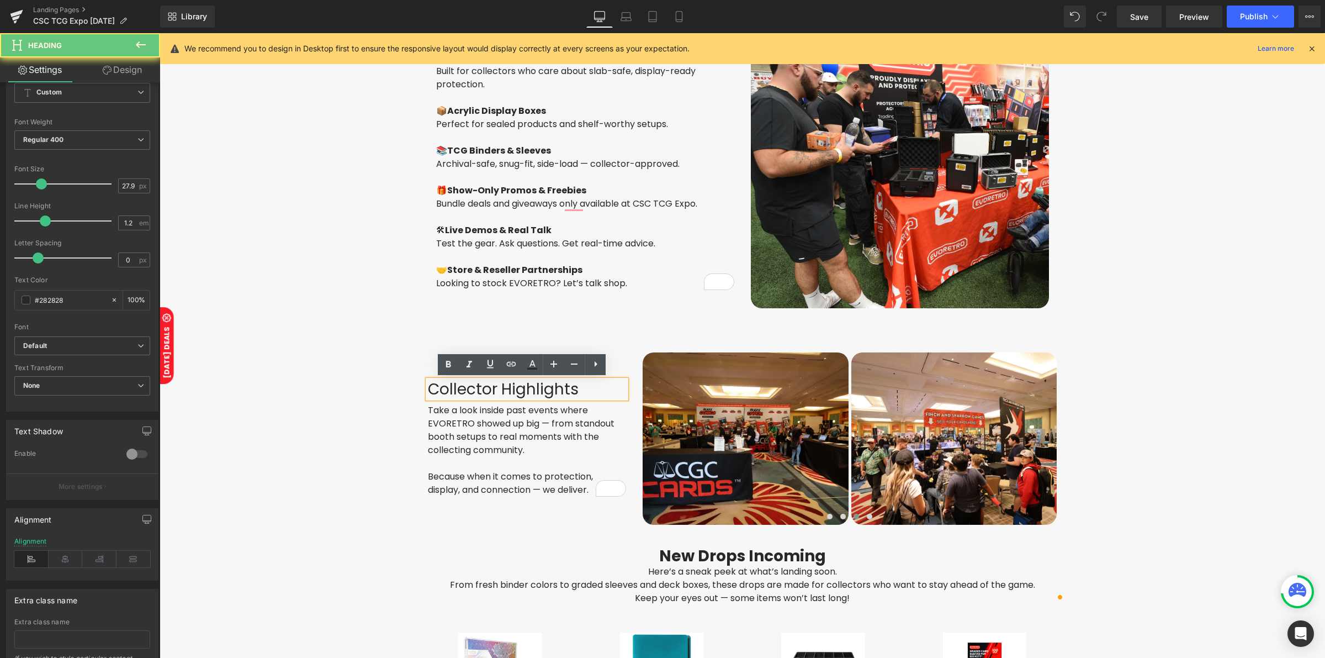
click at [440, 384] on h2 "Collector Highlights" at bounding box center [527, 389] width 199 height 19
click at [451, 366] on icon at bounding box center [448, 364] width 13 height 13
click at [512, 390] on h2 "Collector Highlights" at bounding box center [527, 389] width 199 height 19
click at [512, 388] on h2 "Collector Highlights" at bounding box center [527, 389] width 199 height 19
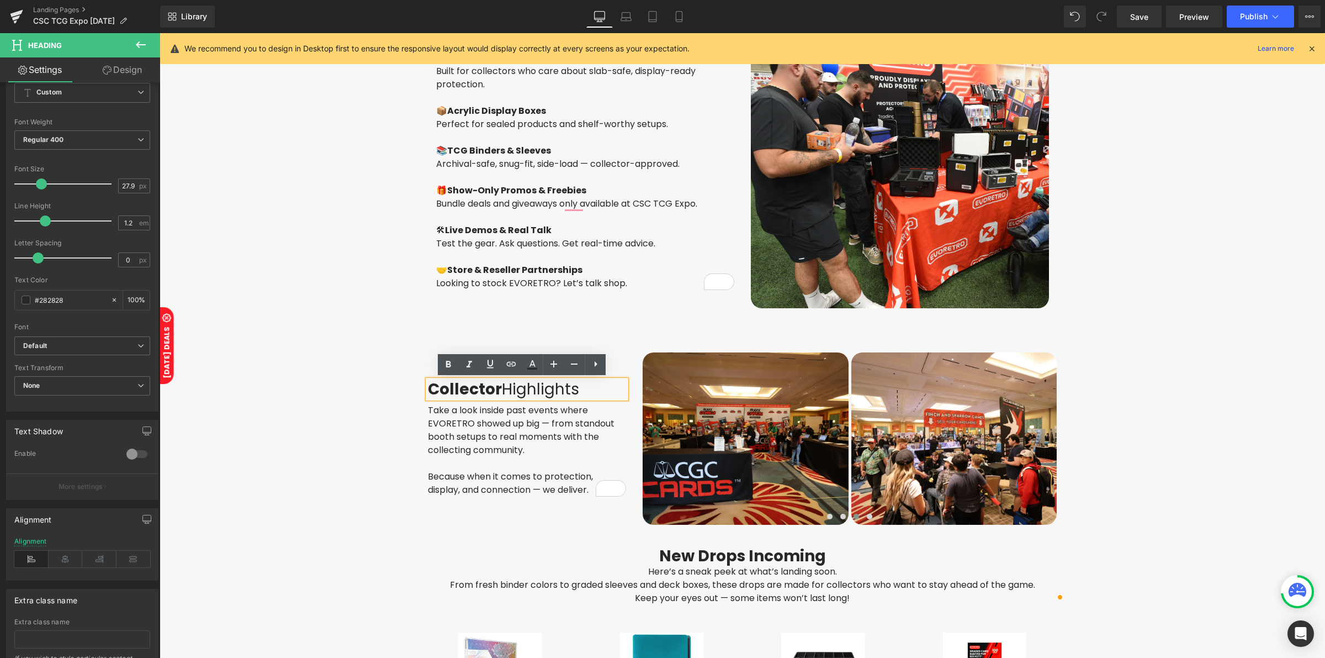
click at [504, 389] on h2 "Collector Highlights" at bounding box center [527, 389] width 199 height 19
click at [448, 369] on icon at bounding box center [448, 364] width 13 height 13
drag, startPoint x: 1129, startPoint y: 19, endPoint x: 810, endPoint y: 53, distance: 320.9
click at [1129, 19] on link "Save" at bounding box center [1139, 17] width 45 height 22
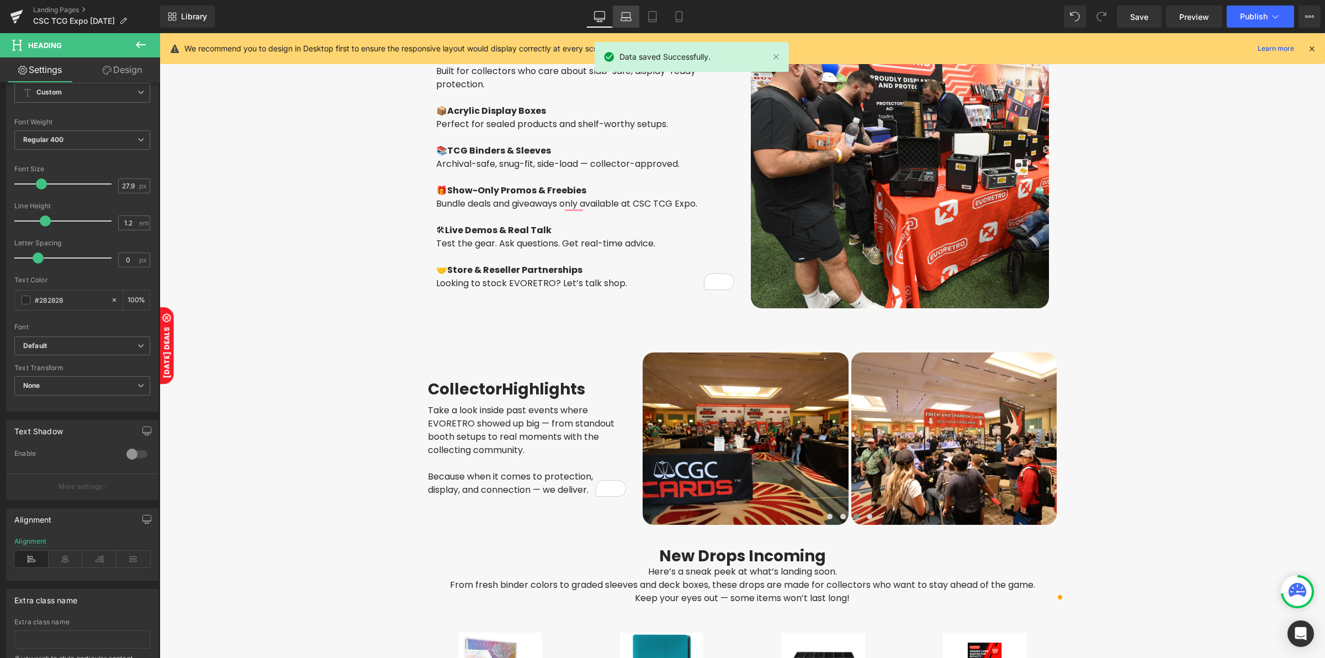
click at [625, 22] on link "Laptop" at bounding box center [626, 17] width 27 height 22
type input "100"
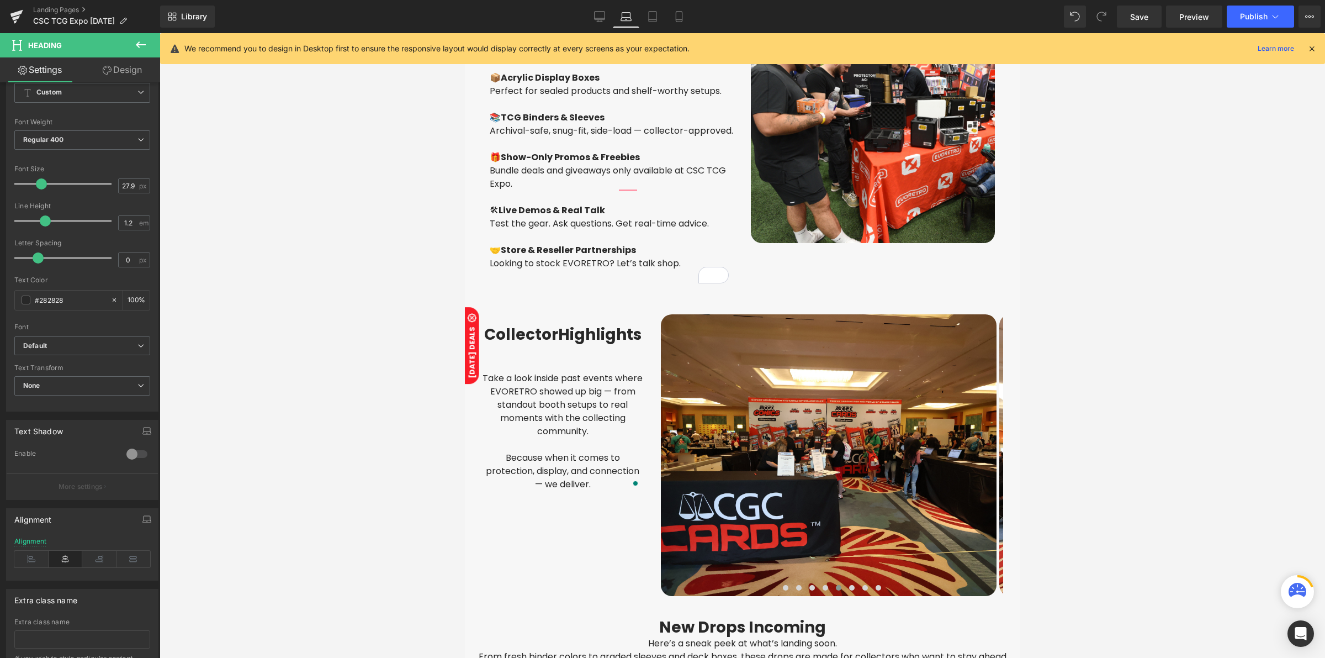
scroll to position [525, 0]
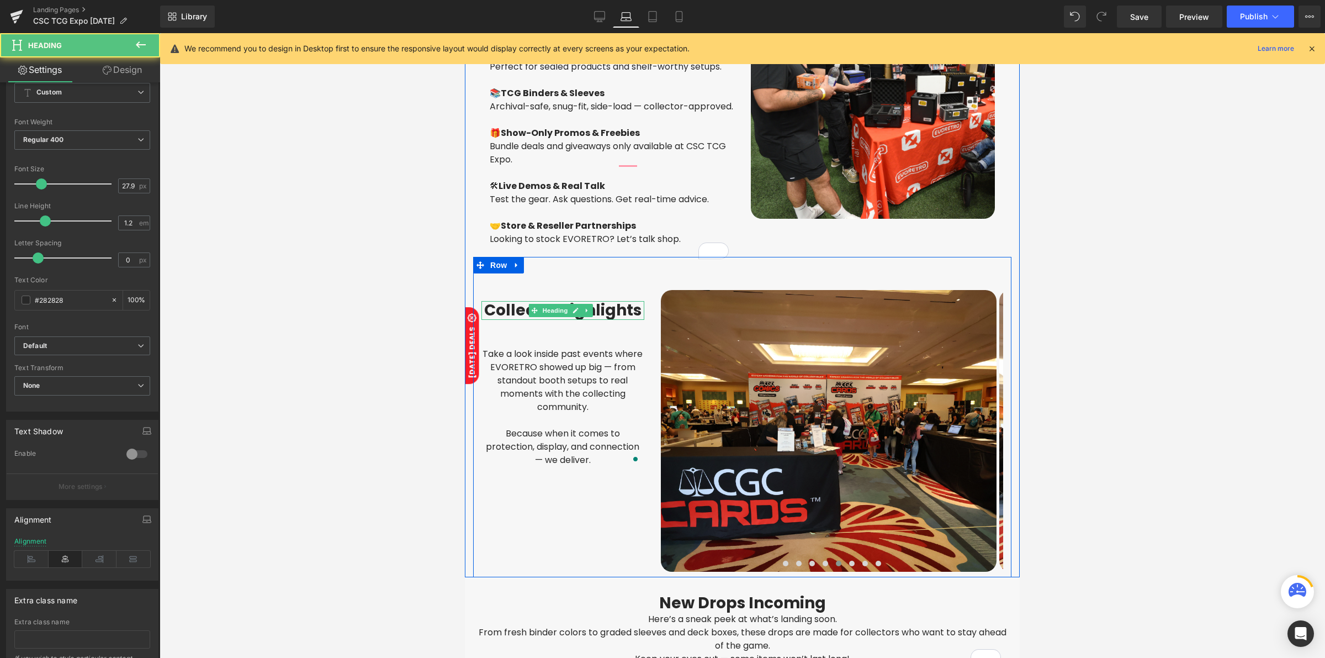
click at [486, 319] on strong "Collector" at bounding box center [521, 310] width 74 height 22
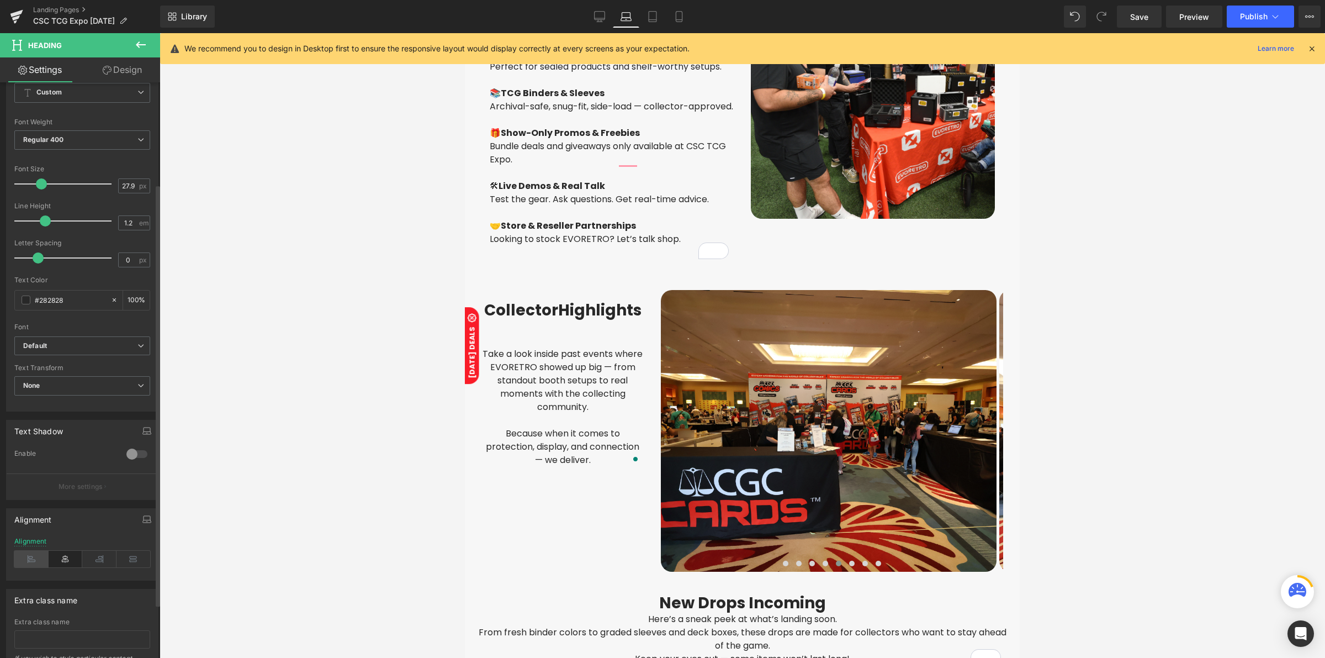
click at [36, 561] on icon at bounding box center [31, 559] width 34 height 17
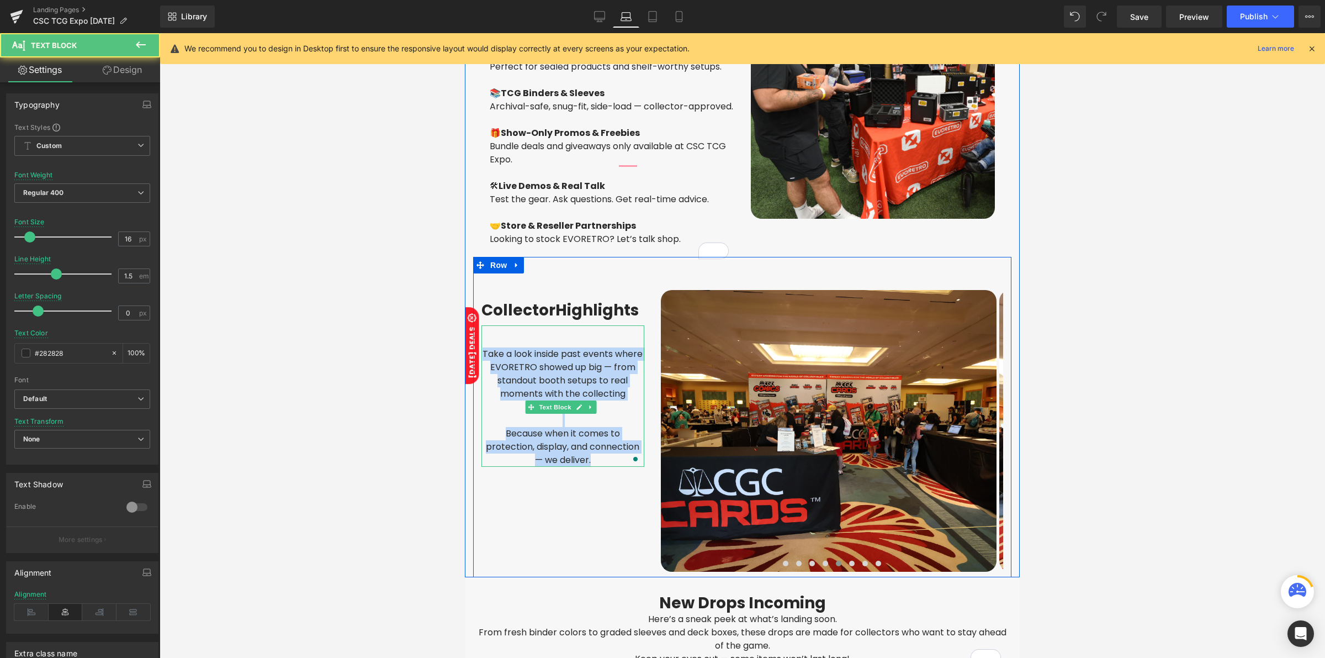
drag, startPoint x: 494, startPoint y: 359, endPoint x: 611, endPoint y: 467, distance: 158.7
click at [611, 467] on div "Take a look inside past events where EVORETRO showed up big — from standout boo…" at bounding box center [562, 395] width 163 height 141
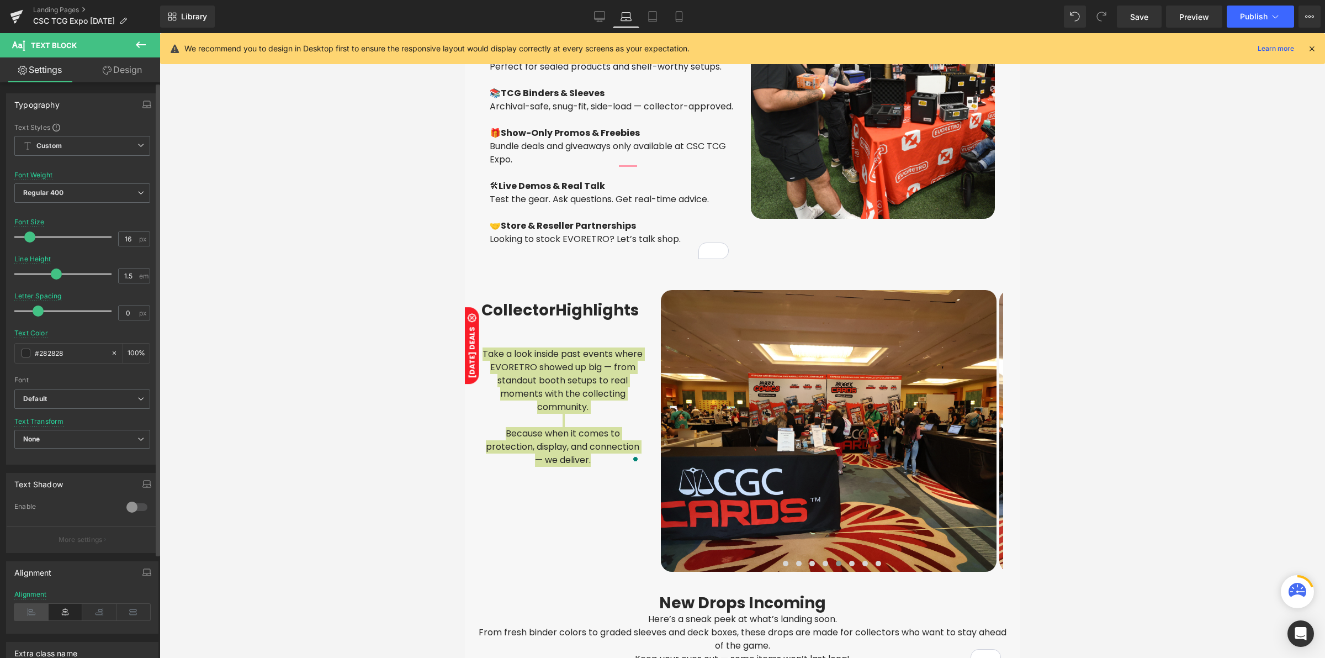
click at [34, 614] on icon at bounding box center [31, 612] width 34 height 17
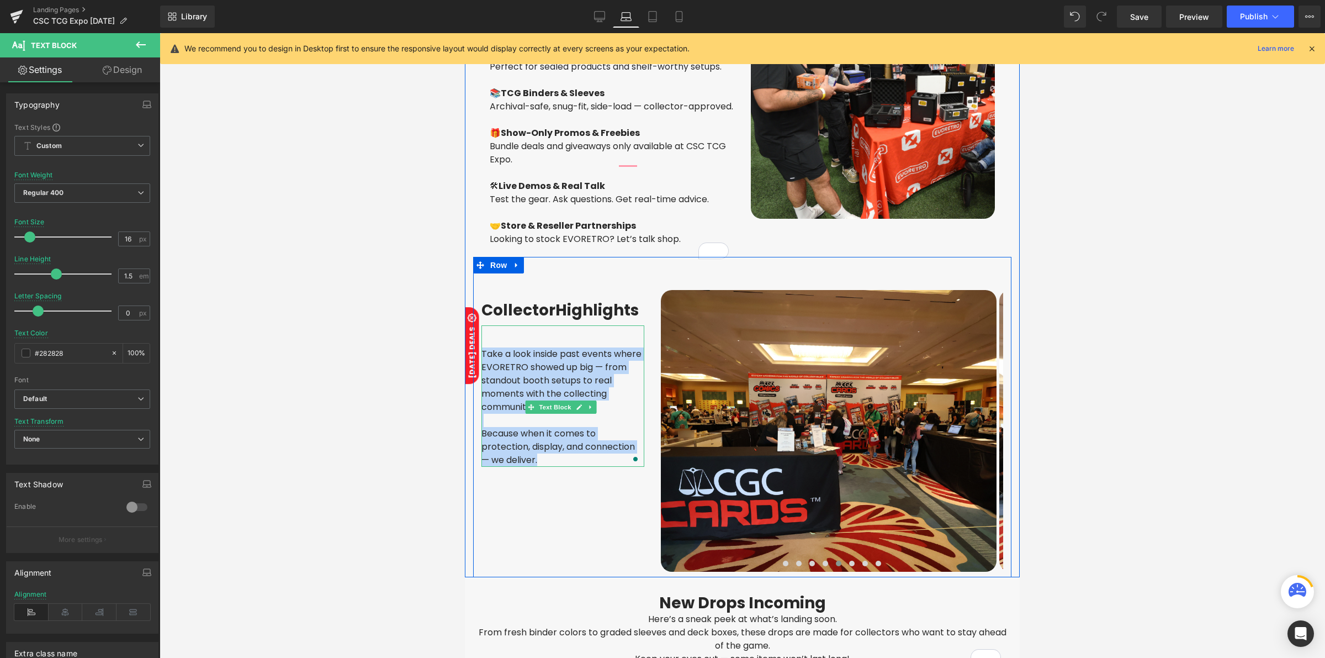
click at [530, 348] on div "Take a look inside past events where EVORETRO showed up big — from standout boo…" at bounding box center [562, 395] width 163 height 141
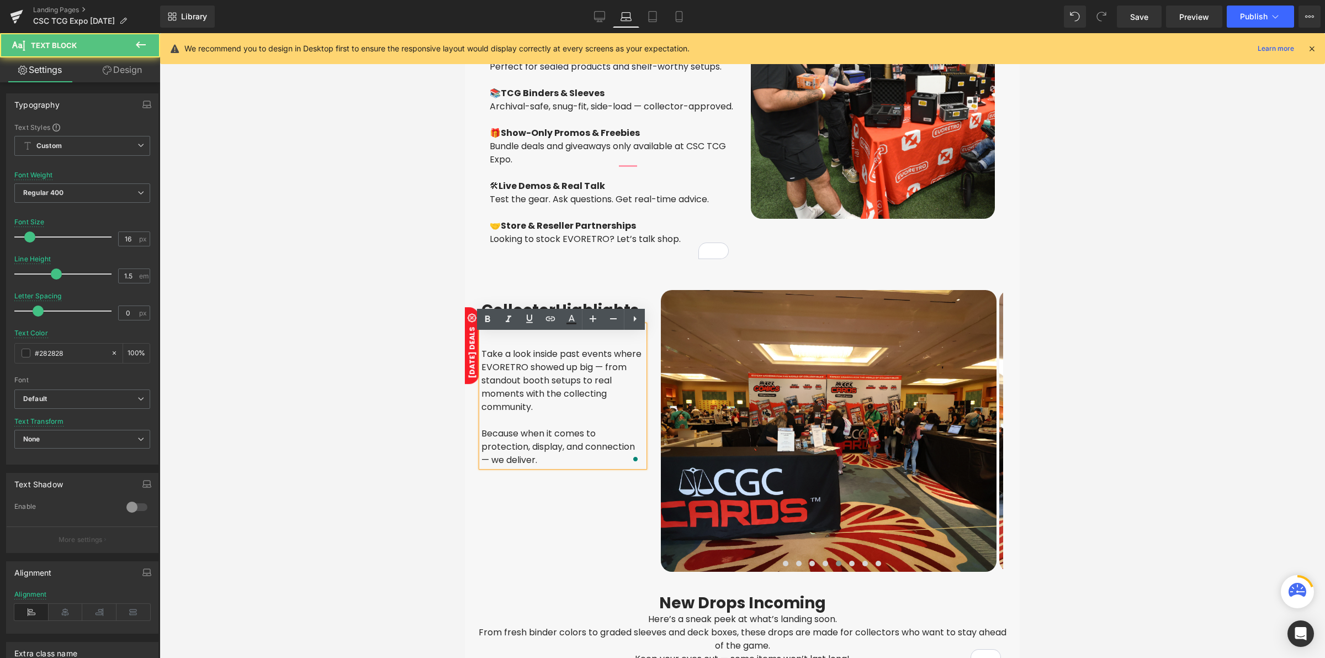
click at [533, 340] on div "Take a look inside past events where EVORETRO showed up big — from standout boo…" at bounding box center [562, 395] width 163 height 141
click at [548, 414] on p "Take a look inside past events where EVORETRO showed up big — from standout boo…" at bounding box center [562, 380] width 163 height 66
click at [390, 413] on div at bounding box center [743, 345] width 1166 height 625
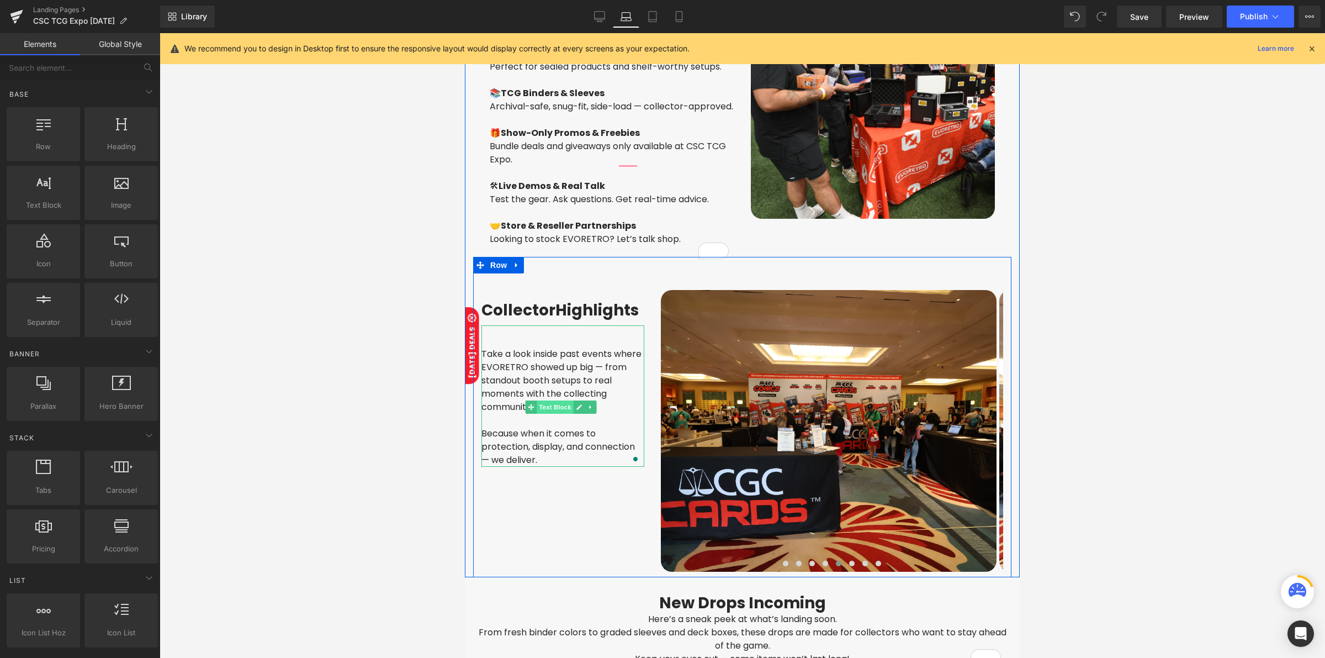
drag, startPoint x: 543, startPoint y: 415, endPoint x: 710, endPoint y: 272, distance: 219.7
click at [543, 414] on span "Text Block" at bounding box center [555, 406] width 36 height 13
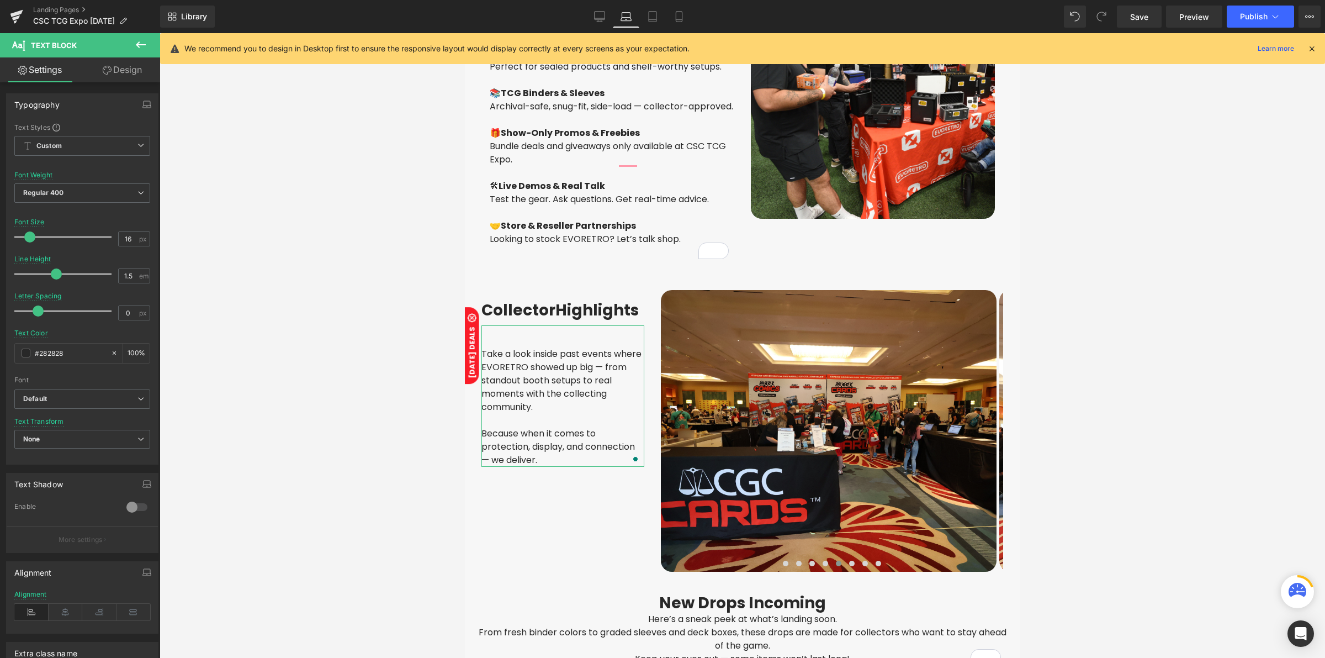
click at [125, 75] on link "Design" at bounding box center [122, 69] width 80 height 25
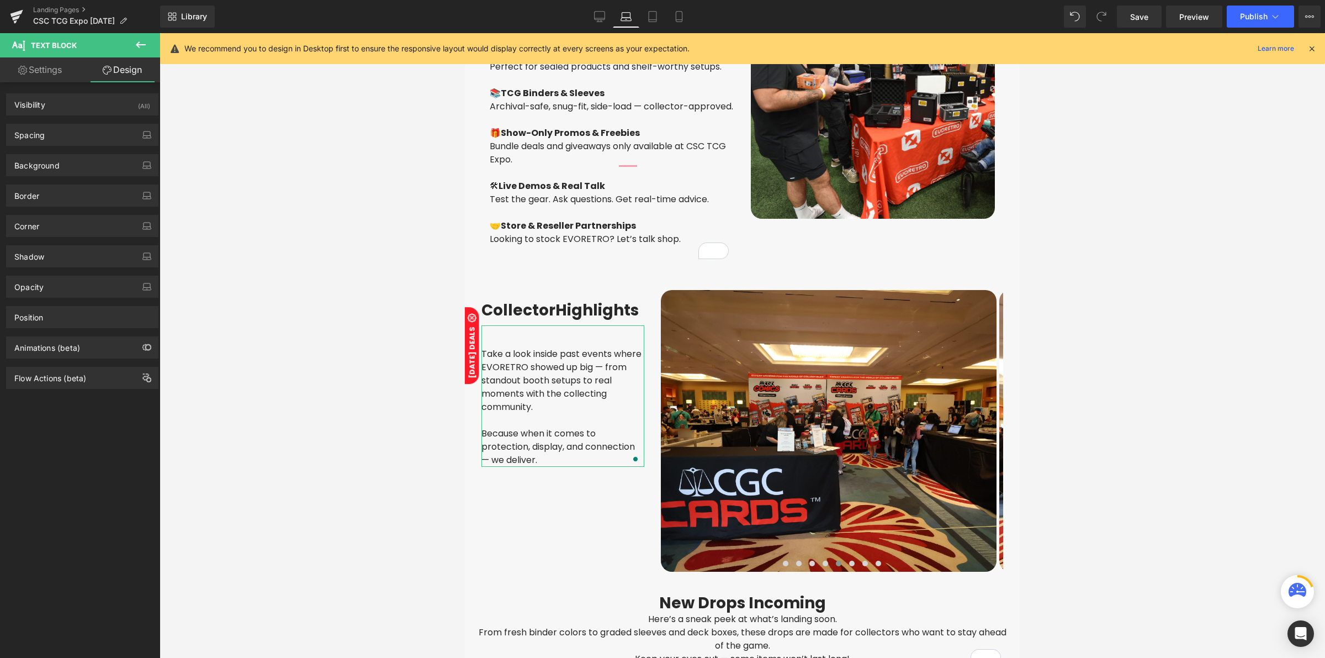
type input "10"
type input "0"
type input "40"
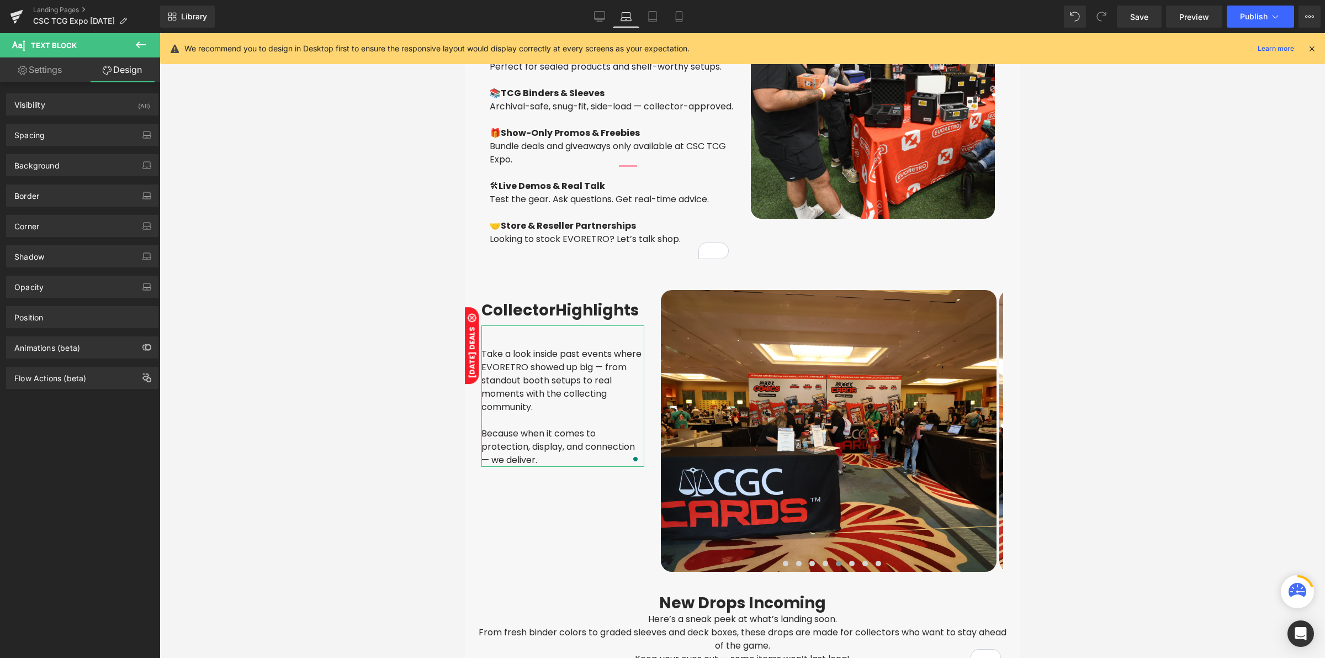
type input "0"
click at [54, 140] on div "Spacing" at bounding box center [82, 134] width 151 height 21
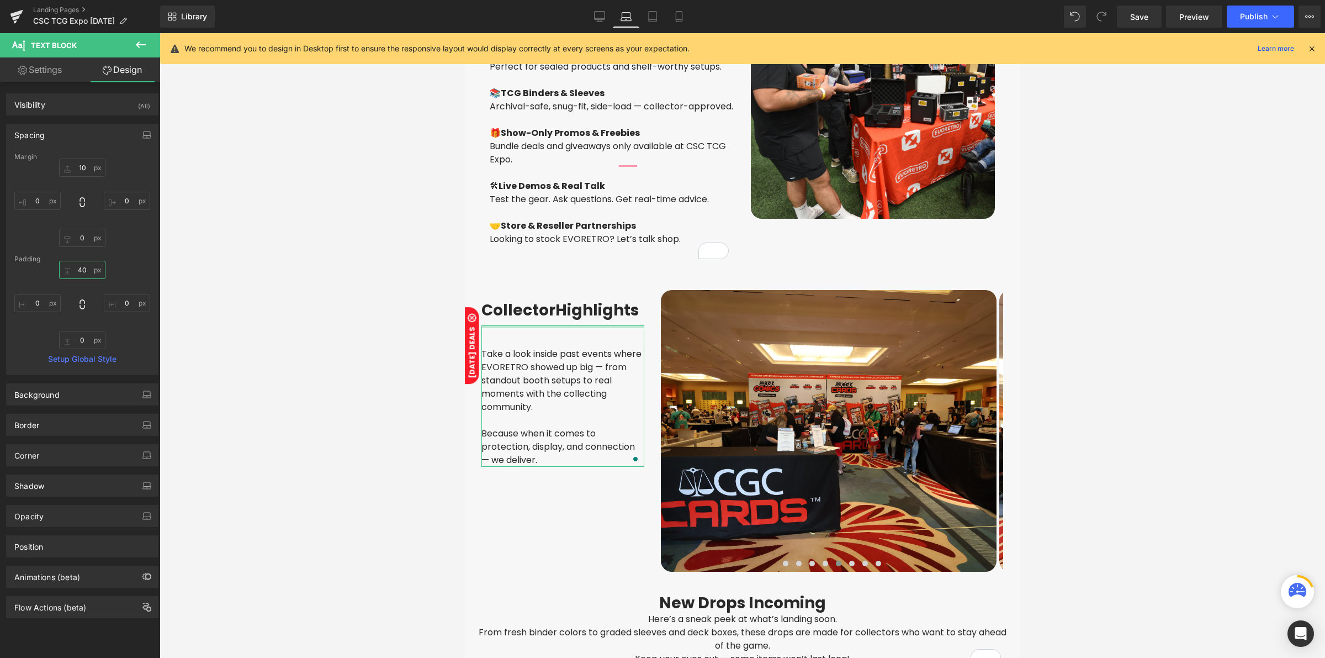
click at [86, 271] on input "40" at bounding box center [82, 270] width 46 height 18
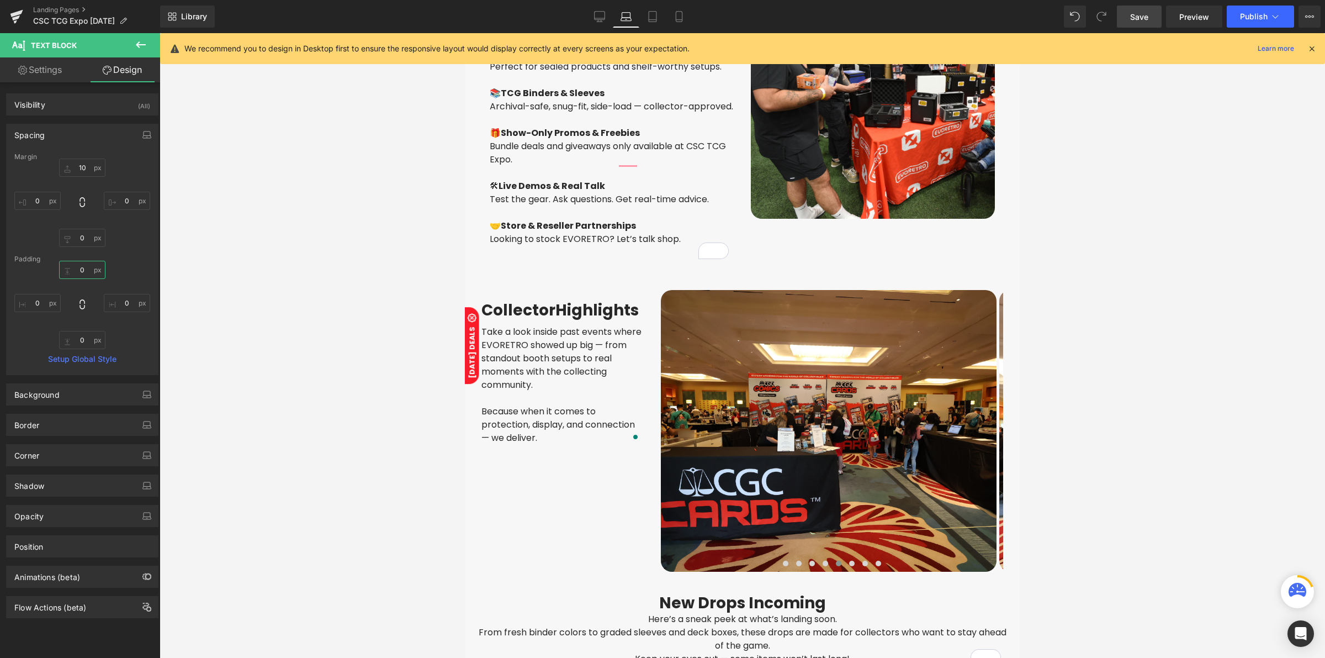
type input "0"
click at [1128, 22] on link "Save" at bounding box center [1139, 17] width 45 height 22
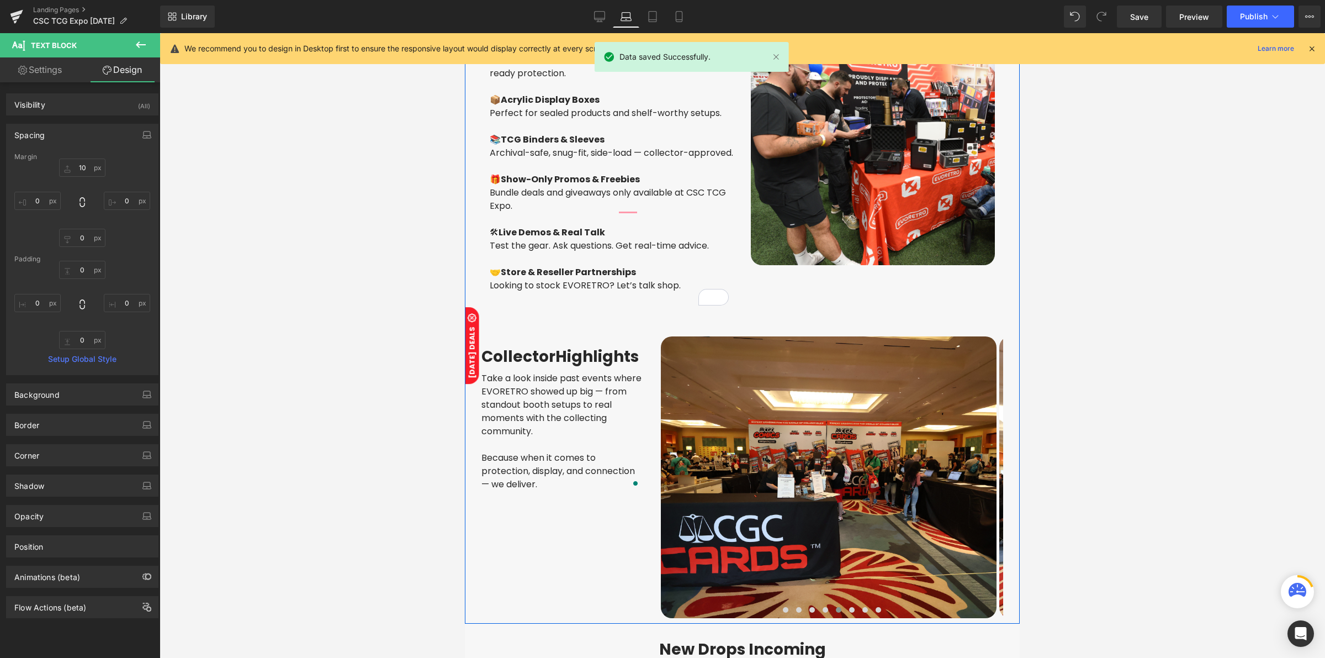
scroll to position [456, 0]
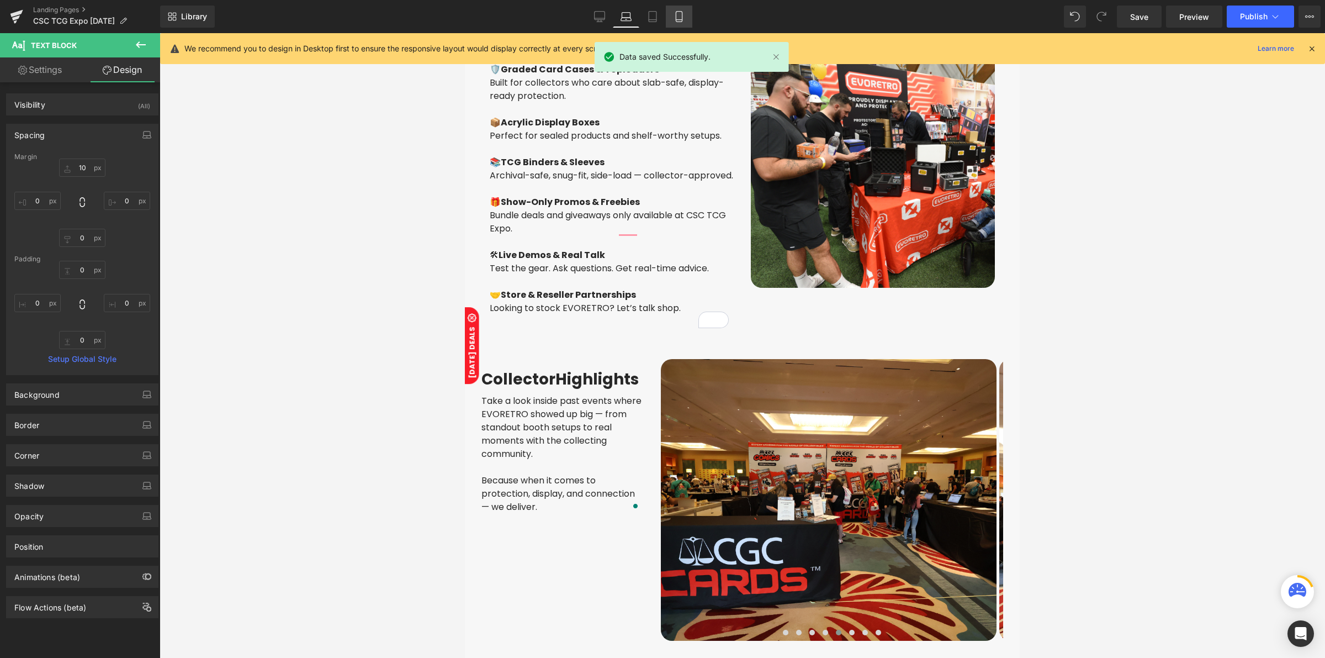
click at [688, 23] on link "Mobile" at bounding box center [679, 17] width 27 height 22
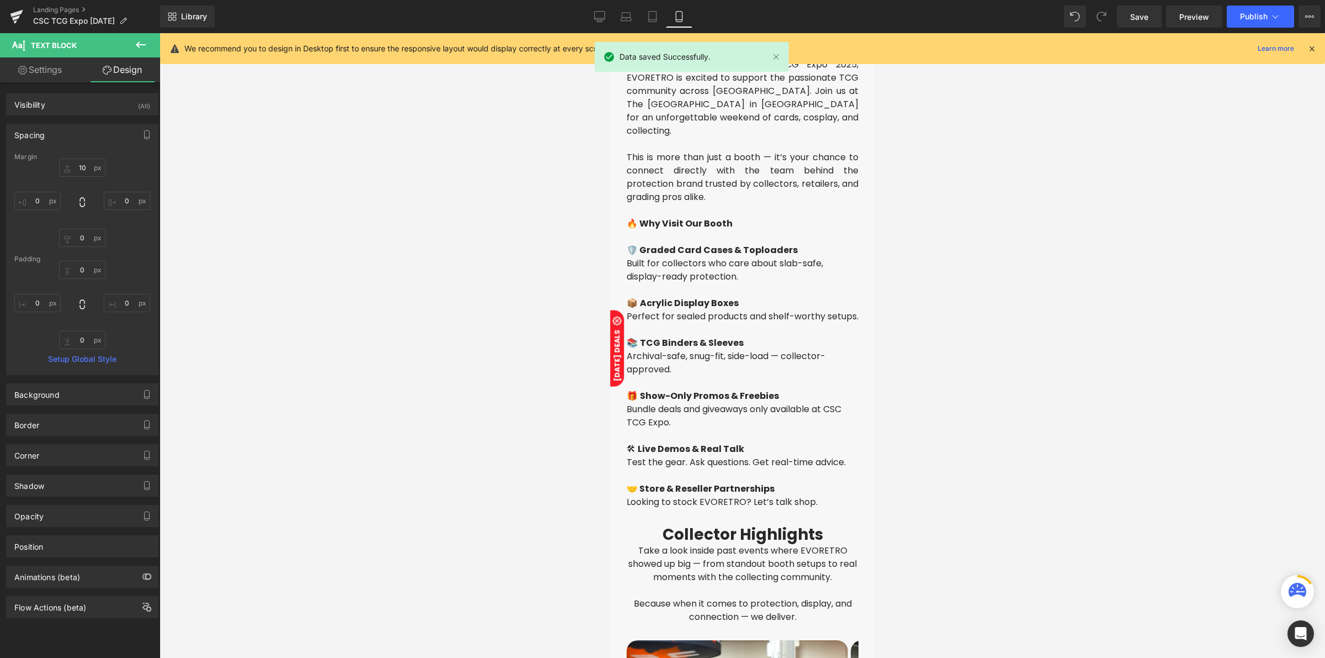
type input "10"
type input "0"
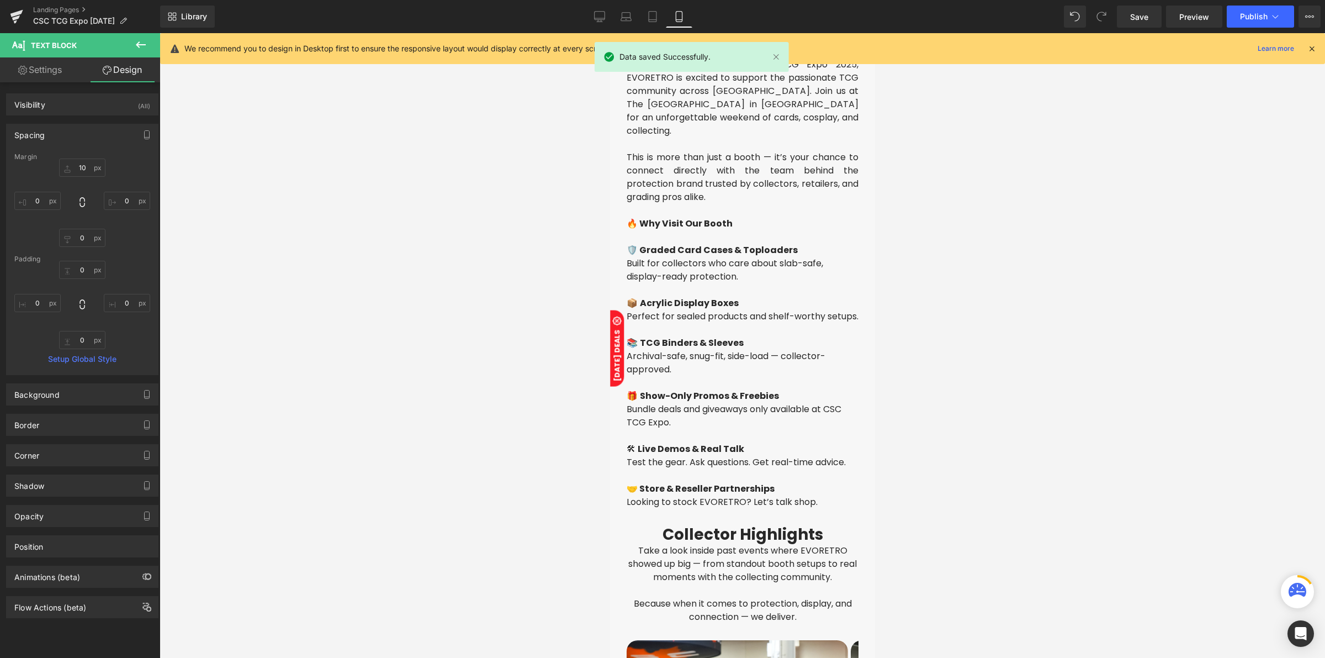
type input "0"
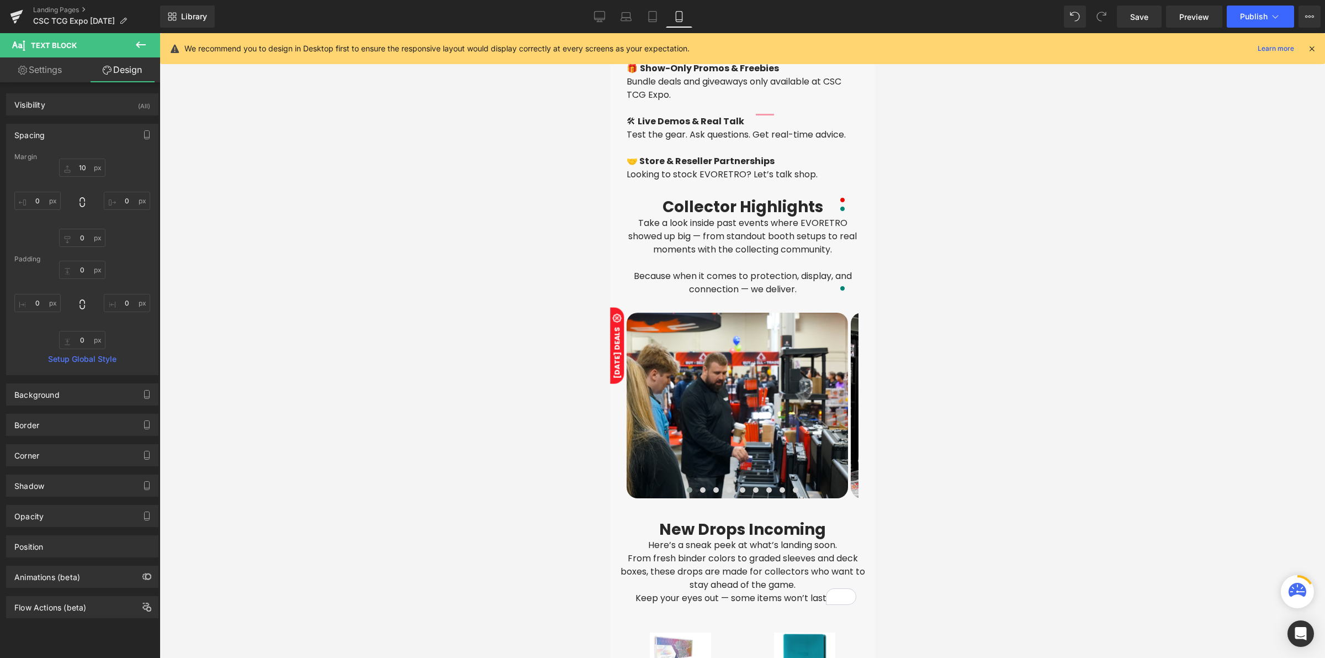
scroll to position [759, 0]
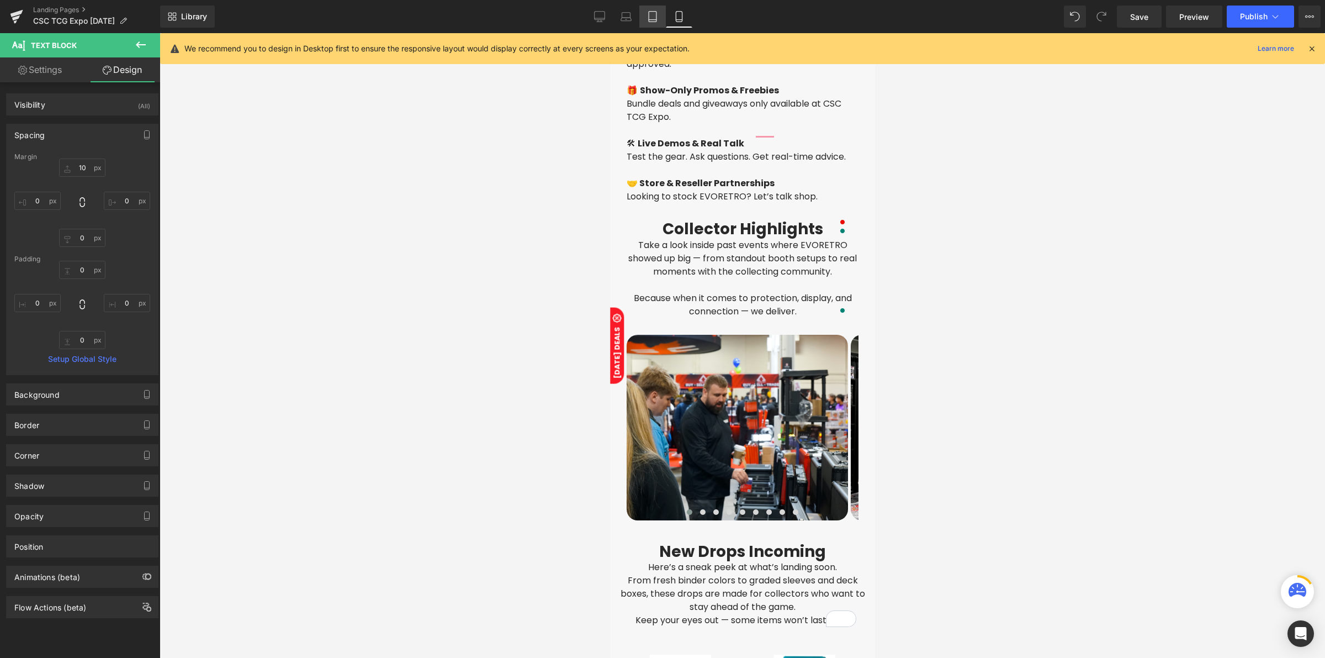
click at [656, 20] on icon at bounding box center [653, 17] width 8 height 10
type input "10"
type input "0"
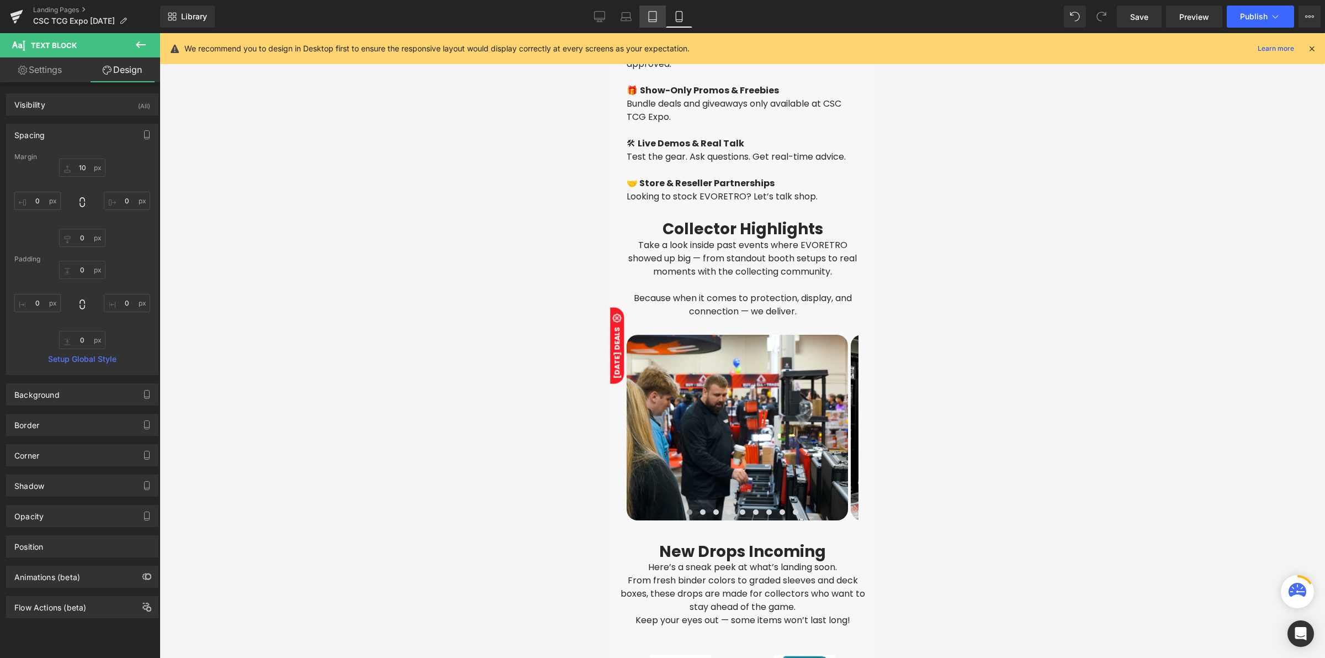
type input "0"
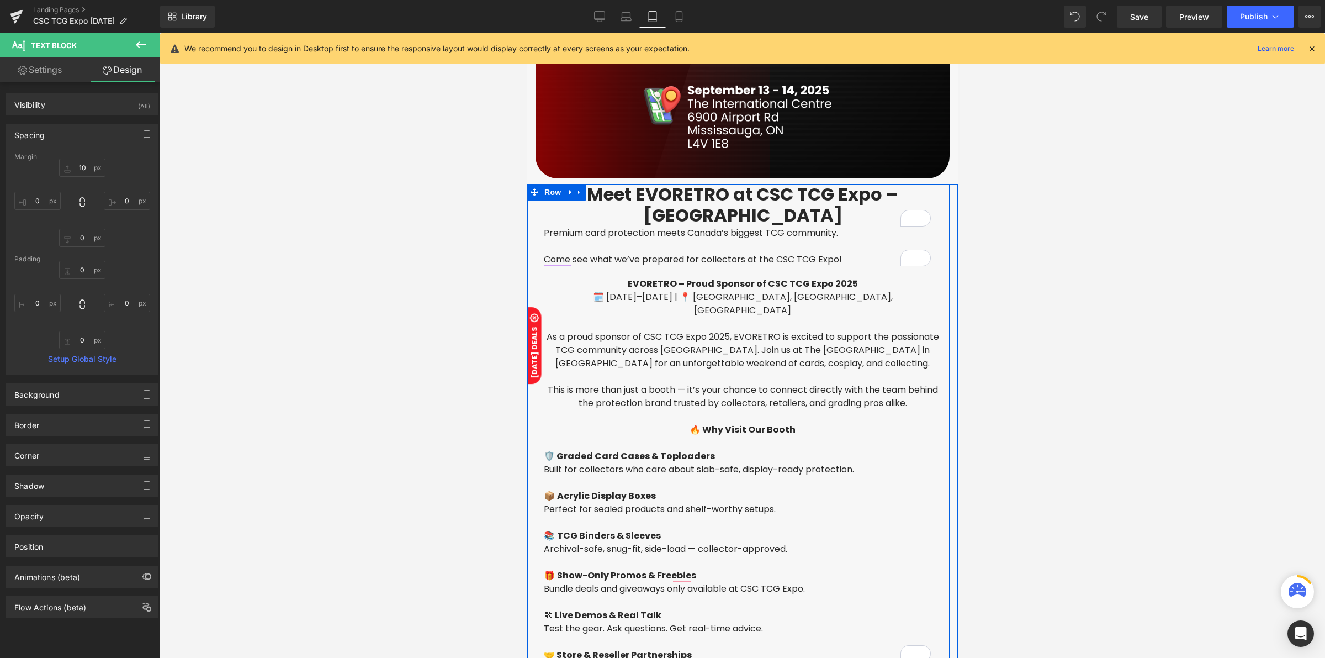
scroll to position [276, 0]
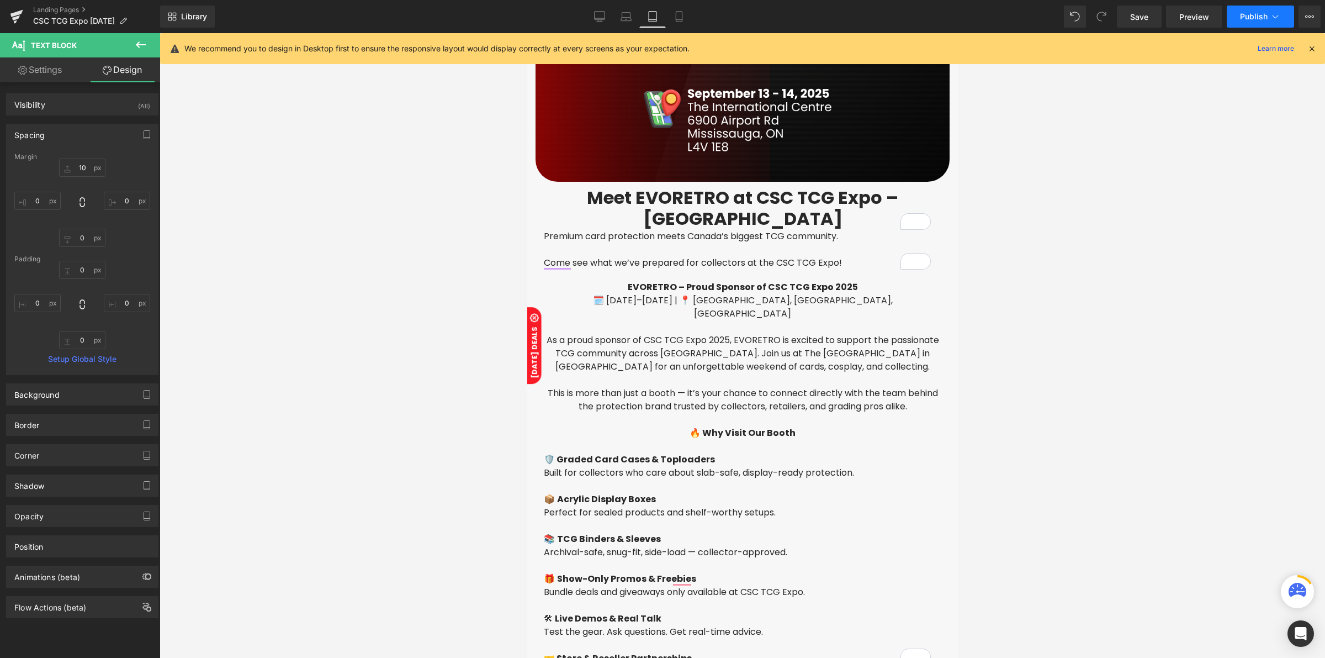
click at [1240, 22] on button "Publish" at bounding box center [1260, 17] width 67 height 22
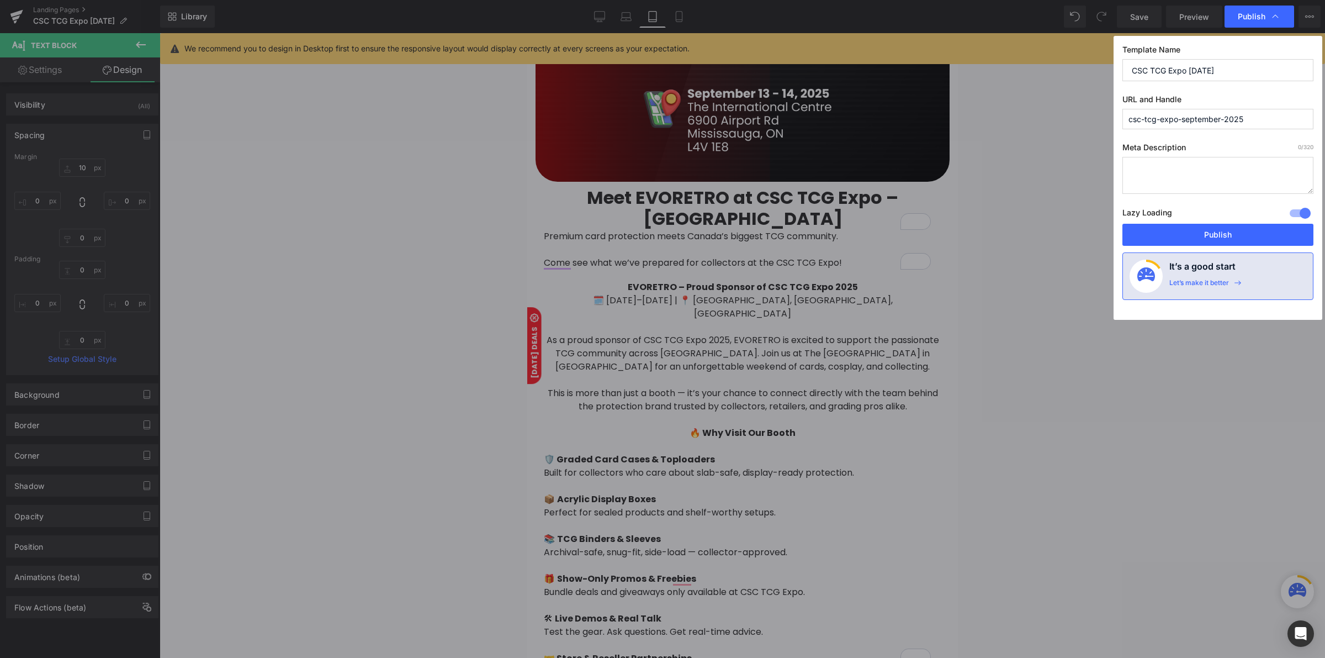
click at [1296, 215] on div at bounding box center [1300, 213] width 27 height 18
click at [1262, 230] on button "Publish" at bounding box center [1218, 235] width 191 height 22
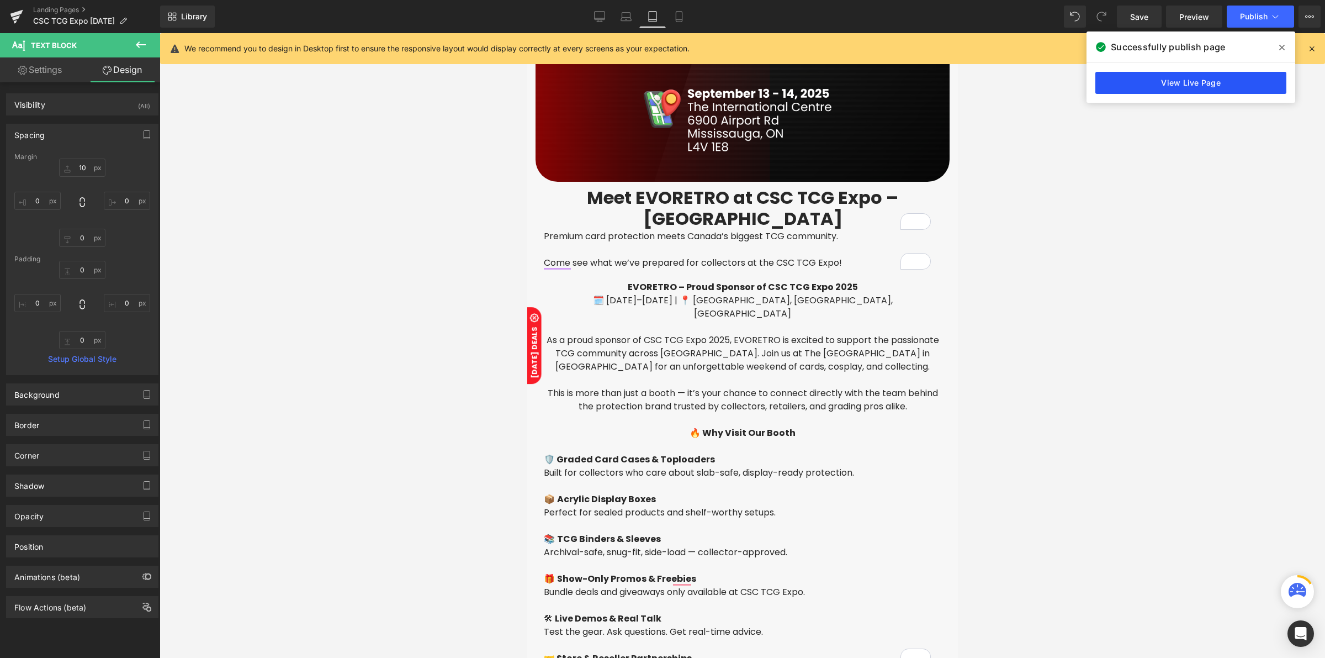
click at [1152, 83] on link "View Live Page" at bounding box center [1191, 83] width 191 height 22
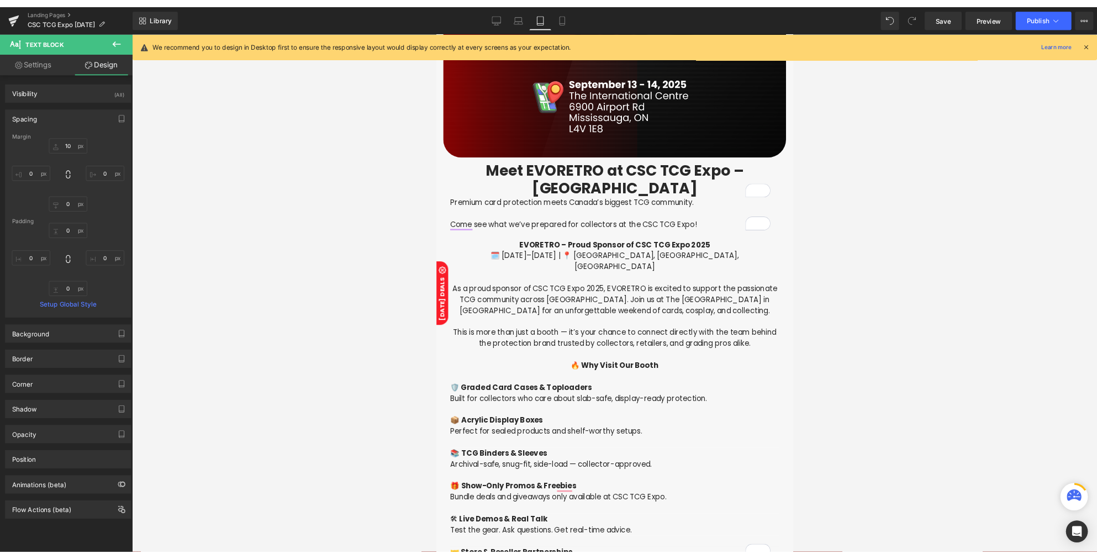
scroll to position [276, 0]
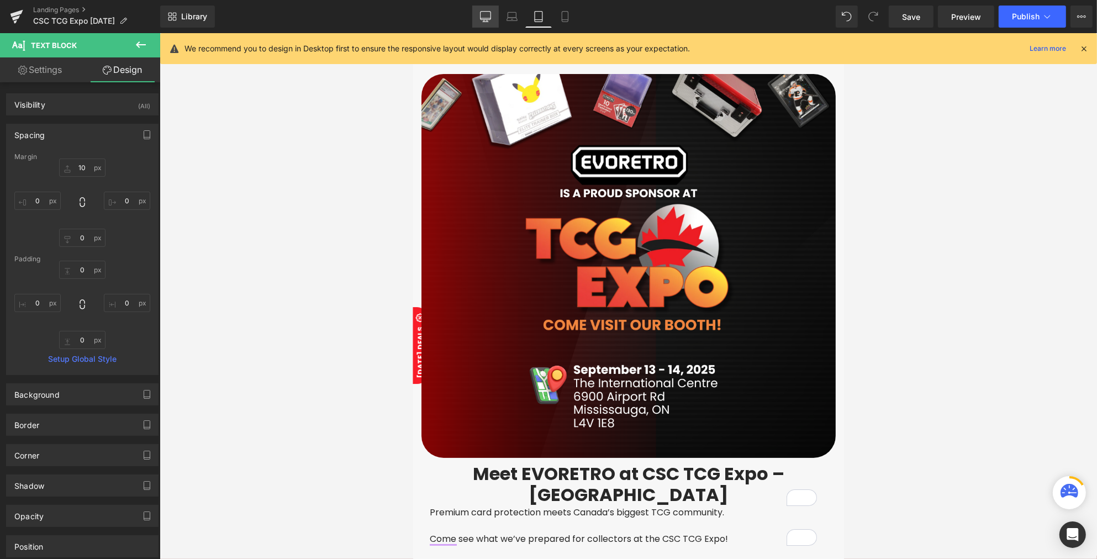
click at [483, 18] on icon at bounding box center [485, 18] width 10 height 0
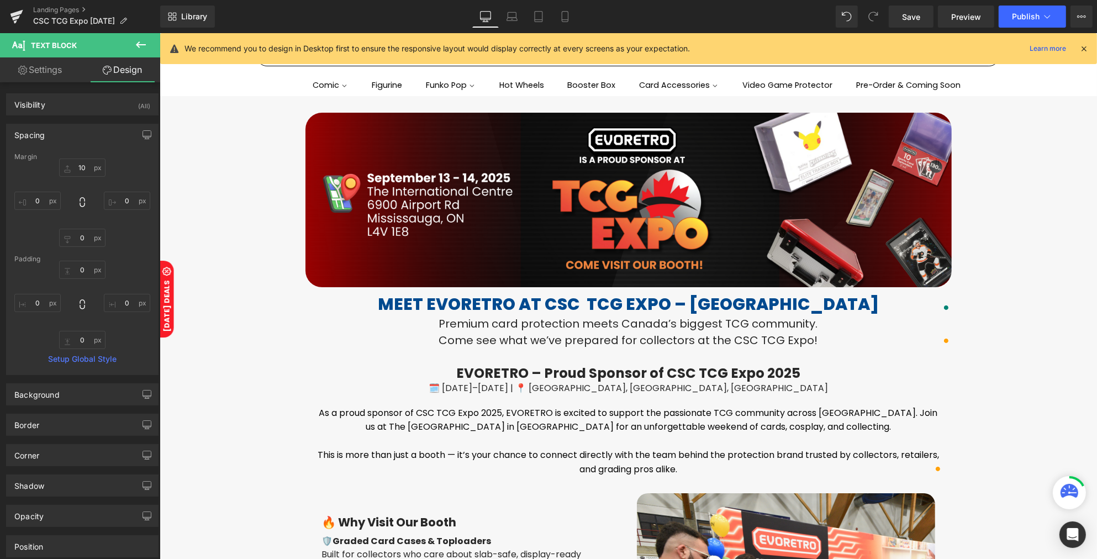
type input "10"
type input "0"
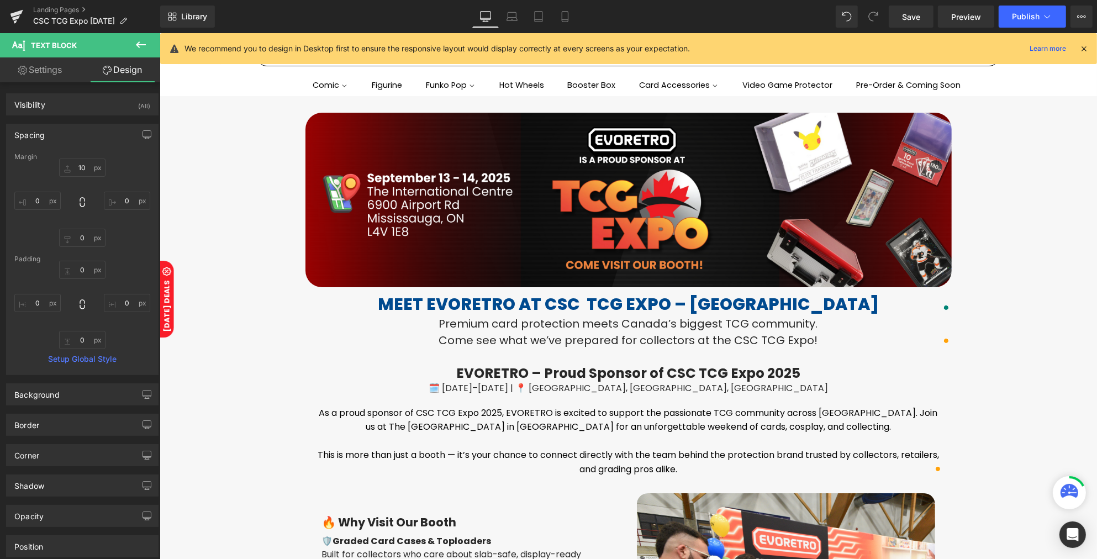
type input "0"
click at [1080, 50] on icon at bounding box center [1083, 49] width 10 height 10
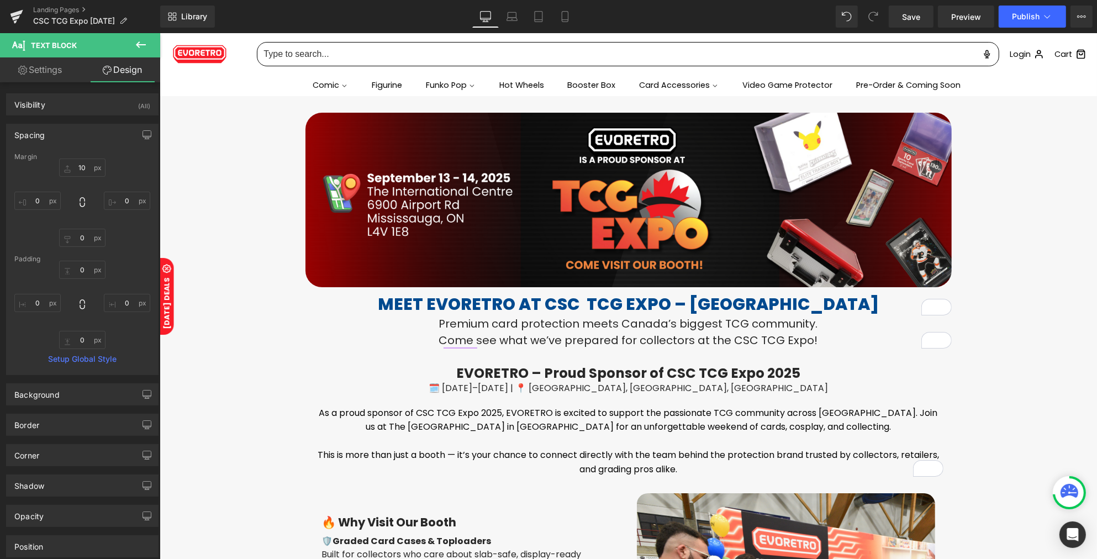
click at [372, 14] on div "Library Desktop Desktop Laptop Tablet Mobile Save Preview Publish Scheduled Vie…" at bounding box center [628, 17] width 936 height 22
